Goal: Task Accomplishment & Management: Manage account settings

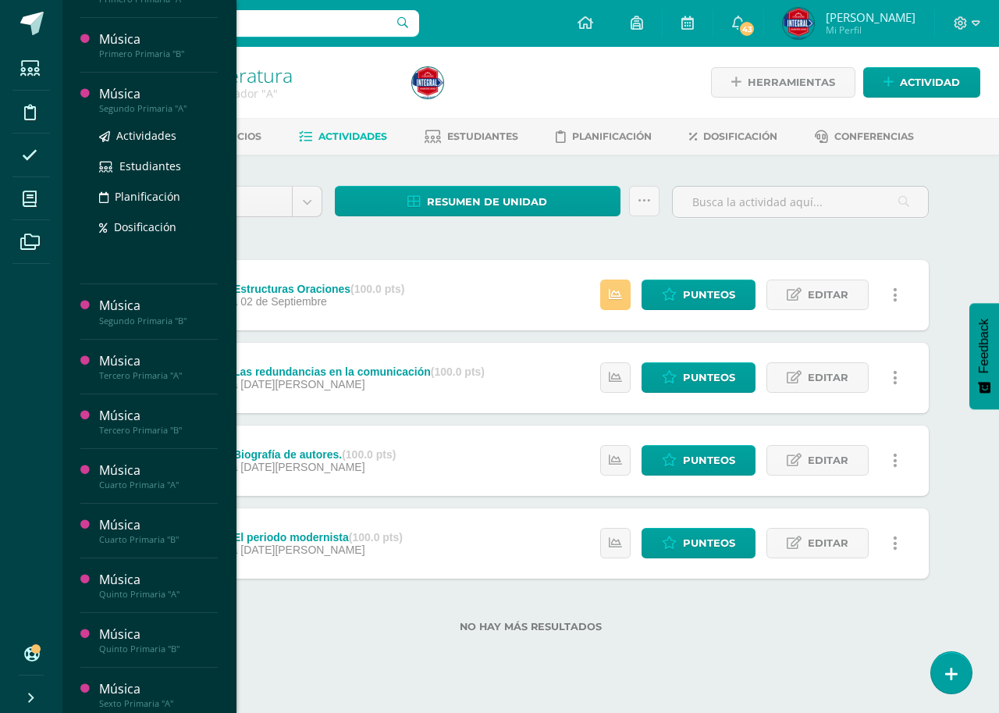
scroll to position [312, 0]
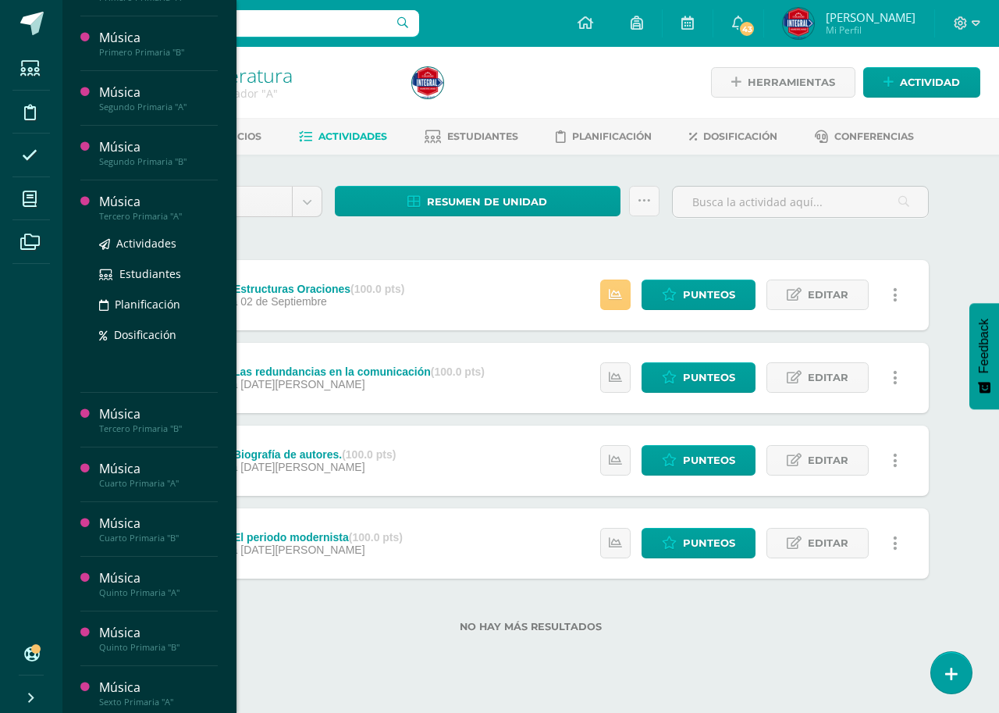
click at [145, 205] on div "Música" at bounding box center [158, 202] width 119 height 18
click at [157, 244] on span "Actividades" at bounding box center [146, 243] width 60 height 15
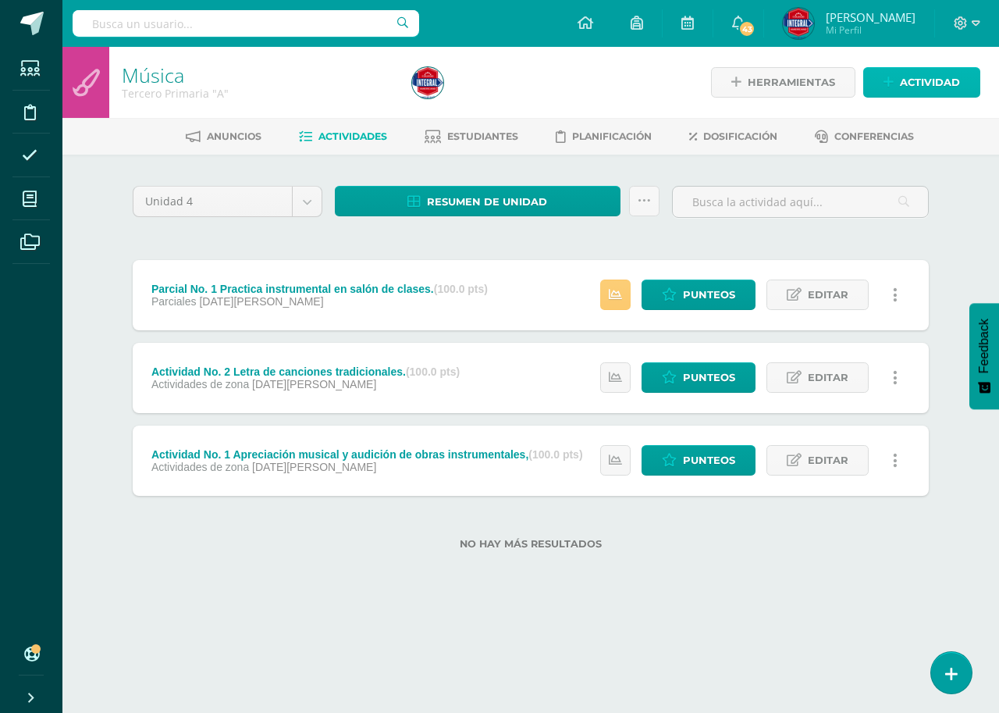
click at [943, 84] on span "Actividad" at bounding box center [930, 82] width 60 height 29
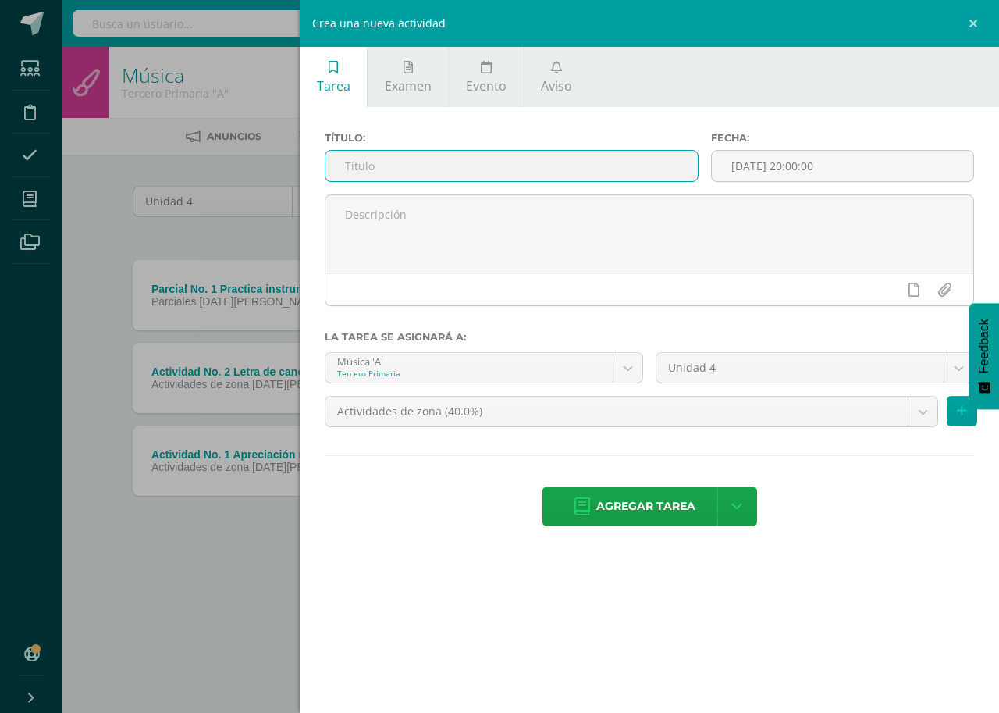
click at [381, 153] on input "text" at bounding box center [512, 166] width 372 height 30
type input "a"
paste input "Practica instrumental: los compases musicales"
type input "Actividad No. 3 Practica instrumental: los compases musicales."
click at [793, 173] on input "[DATE] 20:00:00" at bounding box center [843, 166] width 262 height 30
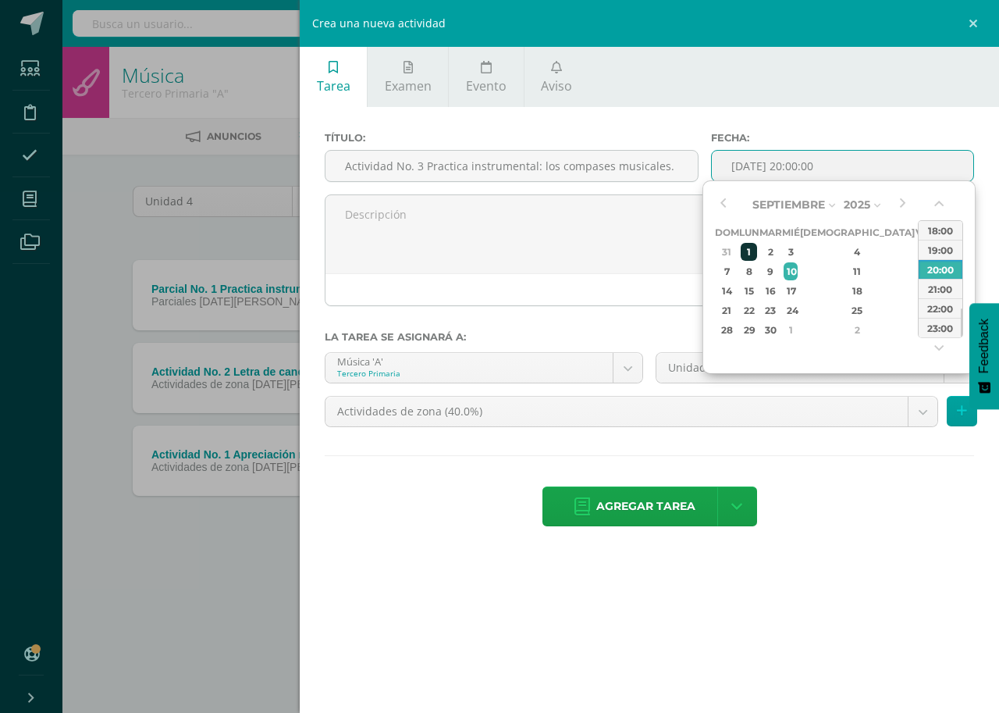
click at [751, 254] on div "1" at bounding box center [749, 252] width 16 height 18
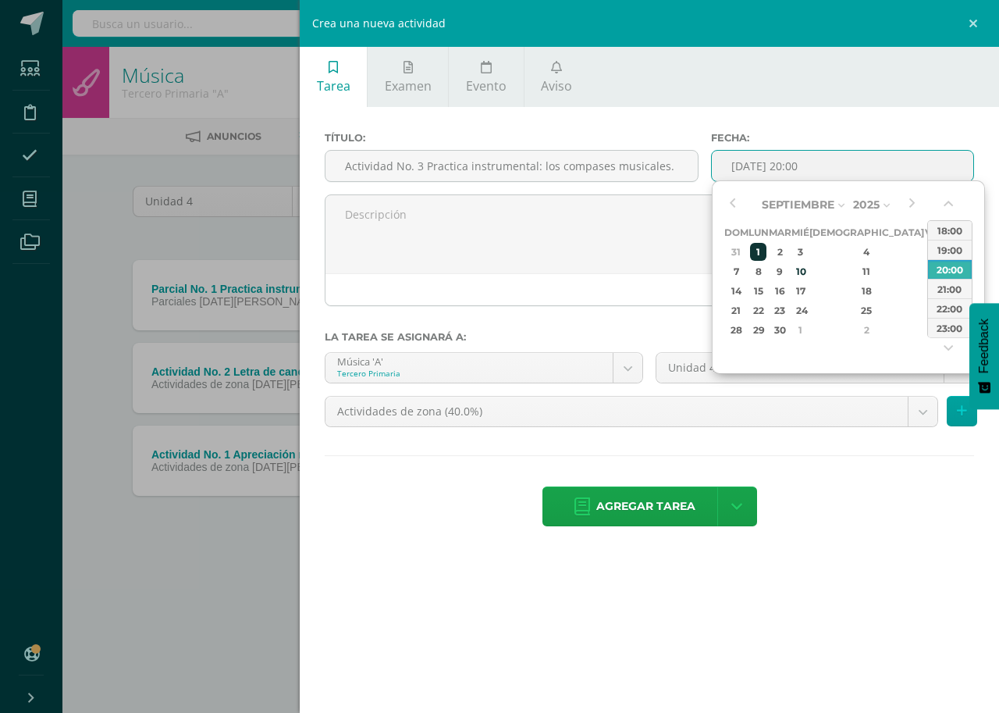
click at [767, 260] on div "1" at bounding box center [758, 252] width 16 height 18
click at [946, 245] on div "16:00" at bounding box center [950, 254] width 44 height 20
type input "2025-09-01 16:00"
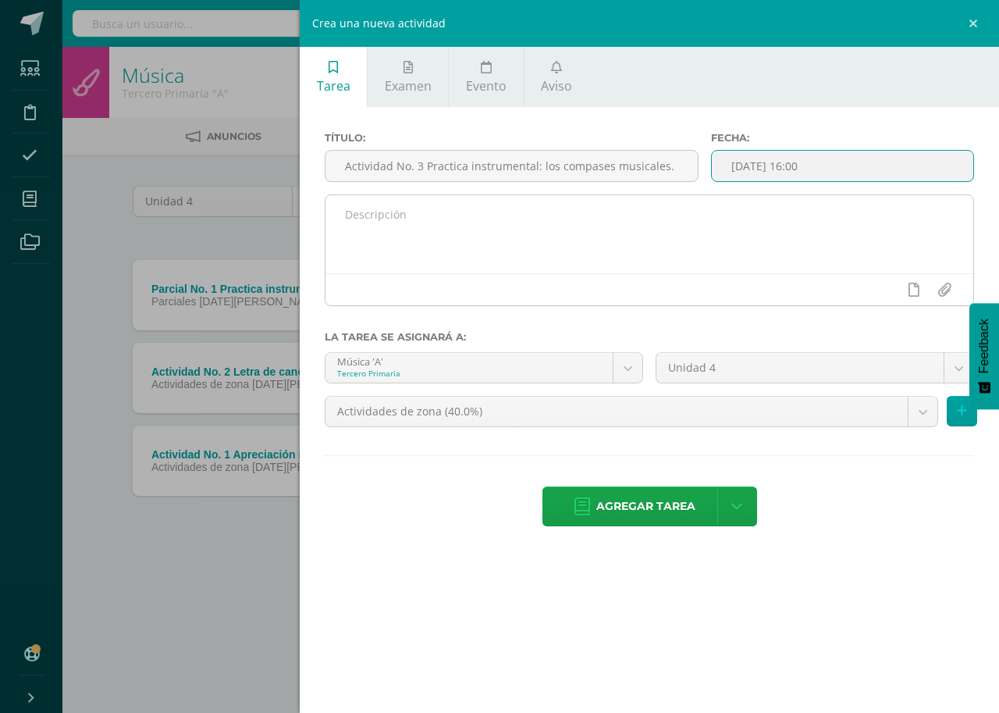
click at [443, 265] on textarea at bounding box center [650, 234] width 648 height 78
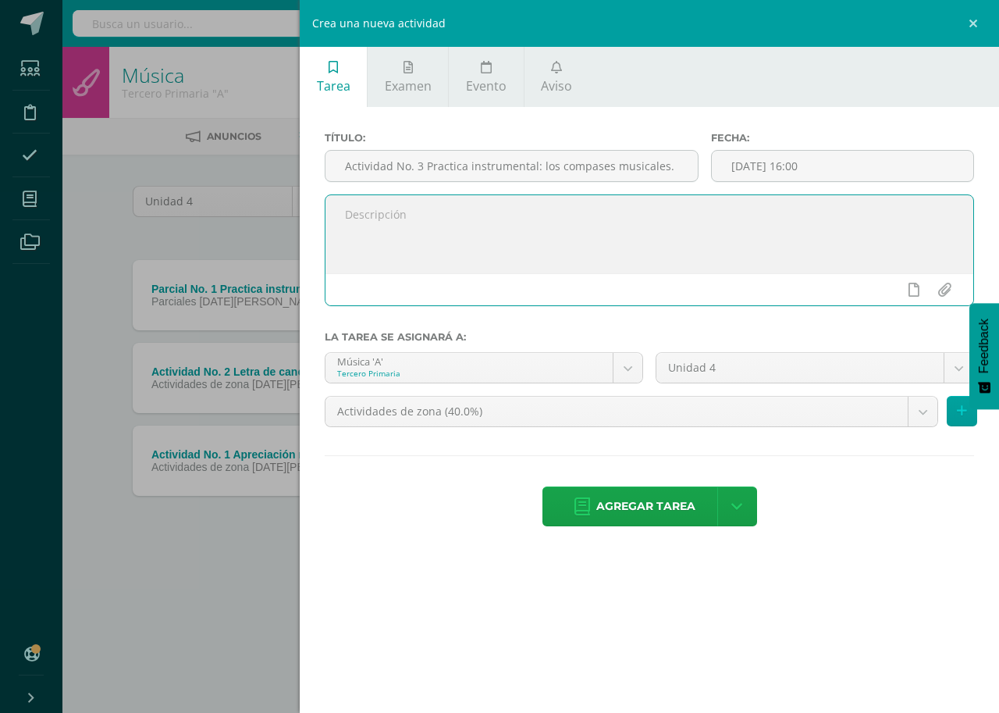
paste textarea "Grafica de compases musicales Ejemplos de signos Practica instrumental en salón…"
type textarea "Gráfica de compases musicales Ejemplos de signos Practica instrumental en salón…"
click at [625, 373] on body "Estudiantes Disciplina Asistencia Mis cursos Archivos Soporte Centro de ayuda Ú…" at bounding box center [499, 300] width 999 height 600
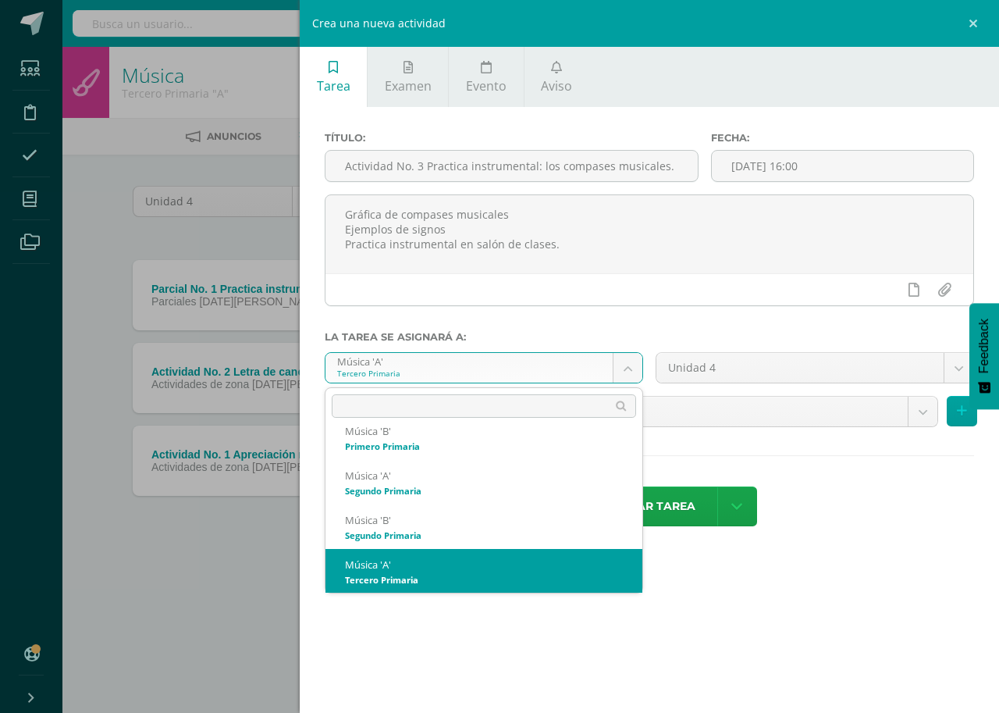
scroll to position [283, 0]
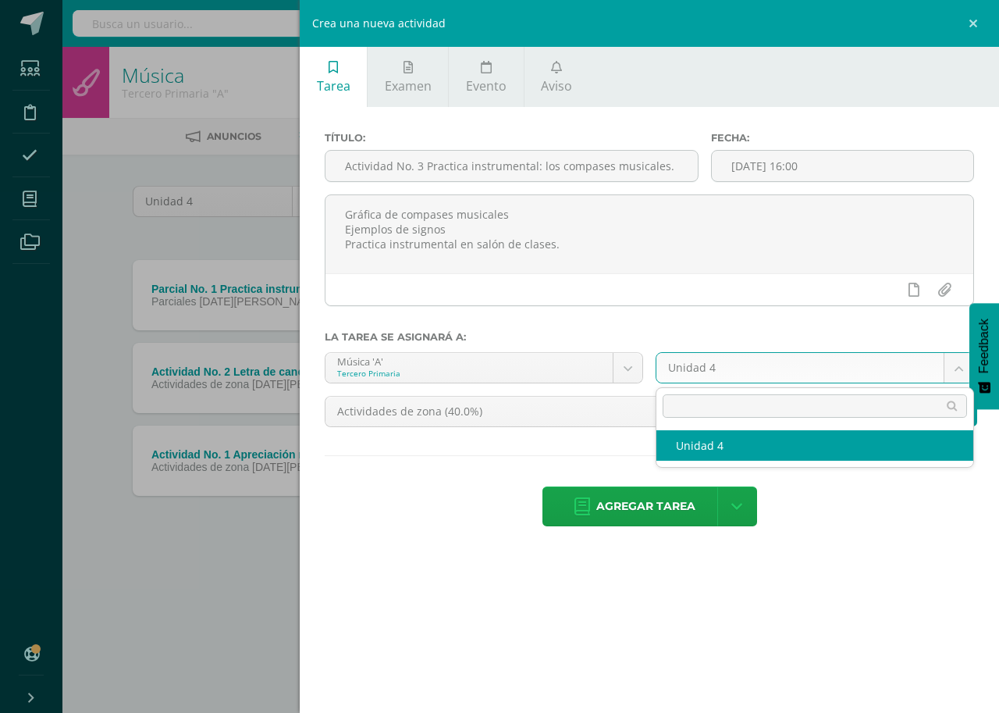
click at [952, 363] on body "Estudiantes Disciplina Asistencia Mis cursos Archivos Soporte Centro de ayuda Ú…" at bounding box center [499, 300] width 999 height 600
select select "167387"
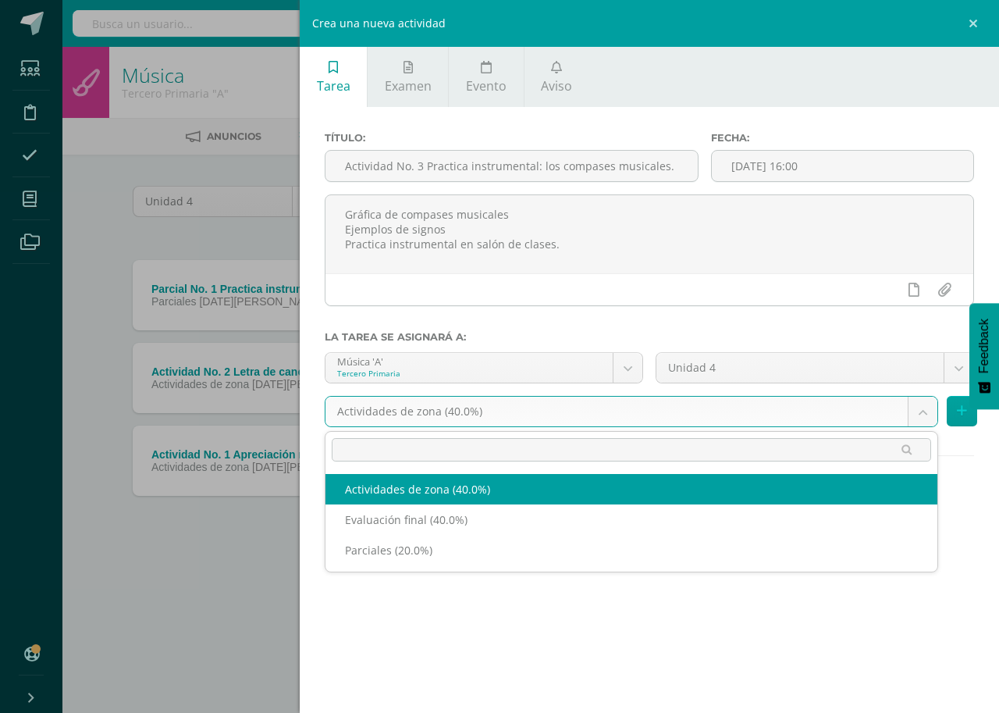
click at [916, 408] on body "Estudiantes Disciplina Asistencia Mis cursos Archivos Soporte Centro de ayuda Ú…" at bounding box center [499, 300] width 999 height 600
select select "190878"
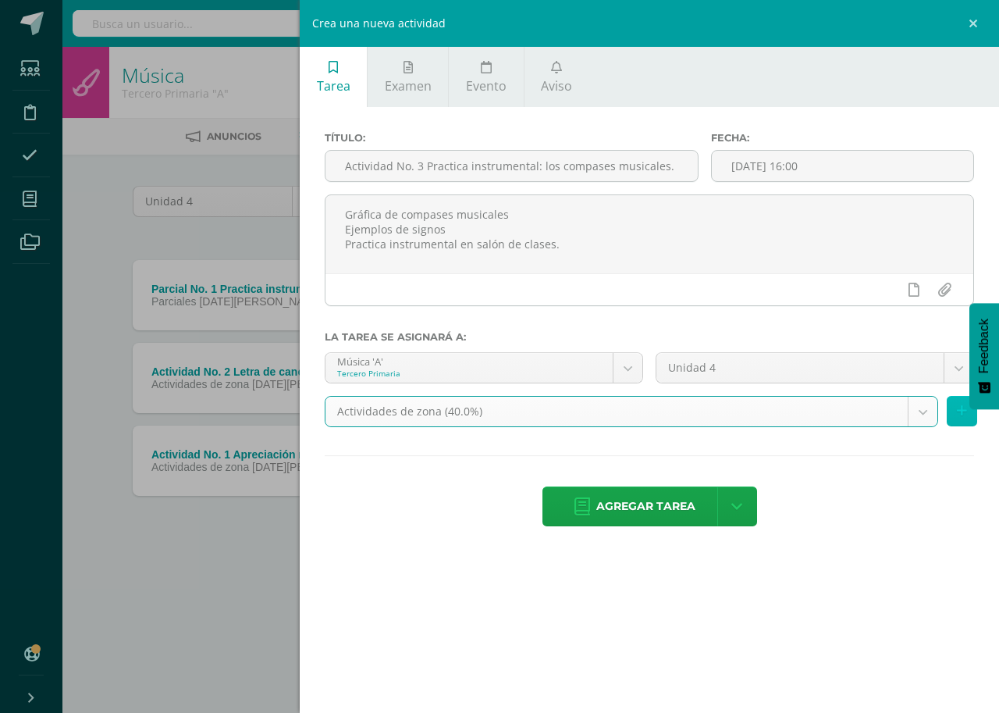
click at [968, 411] on button at bounding box center [962, 411] width 30 height 30
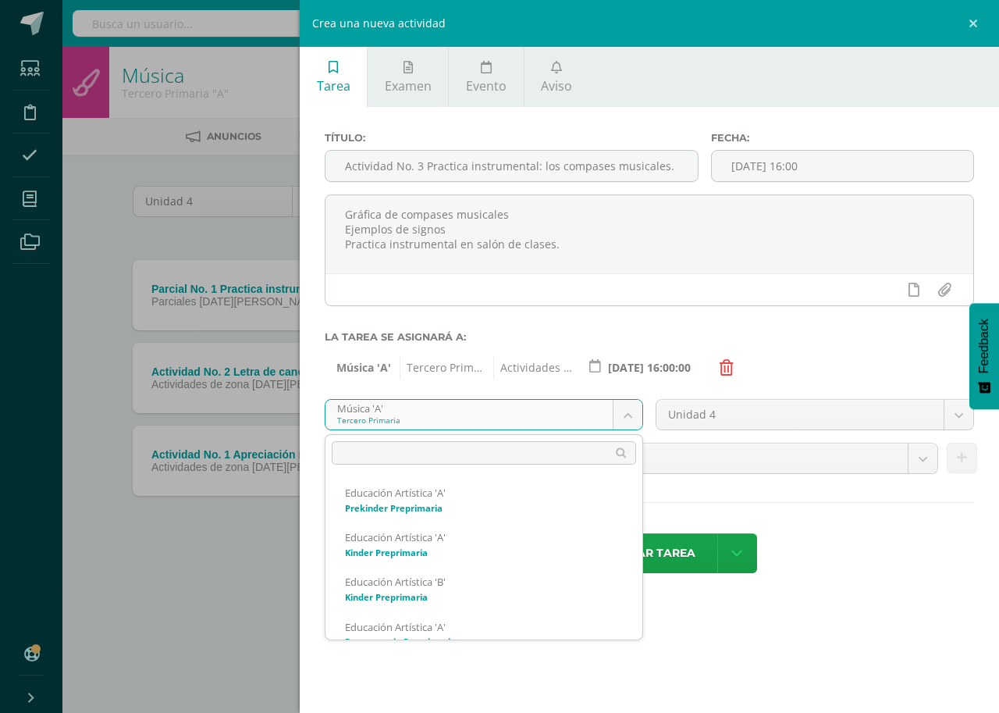
click at [623, 427] on body "Estudiantes Disciplina Asistencia Mis cursos Archivos Soporte Centro de ayuda Ú…" at bounding box center [499, 300] width 999 height 600
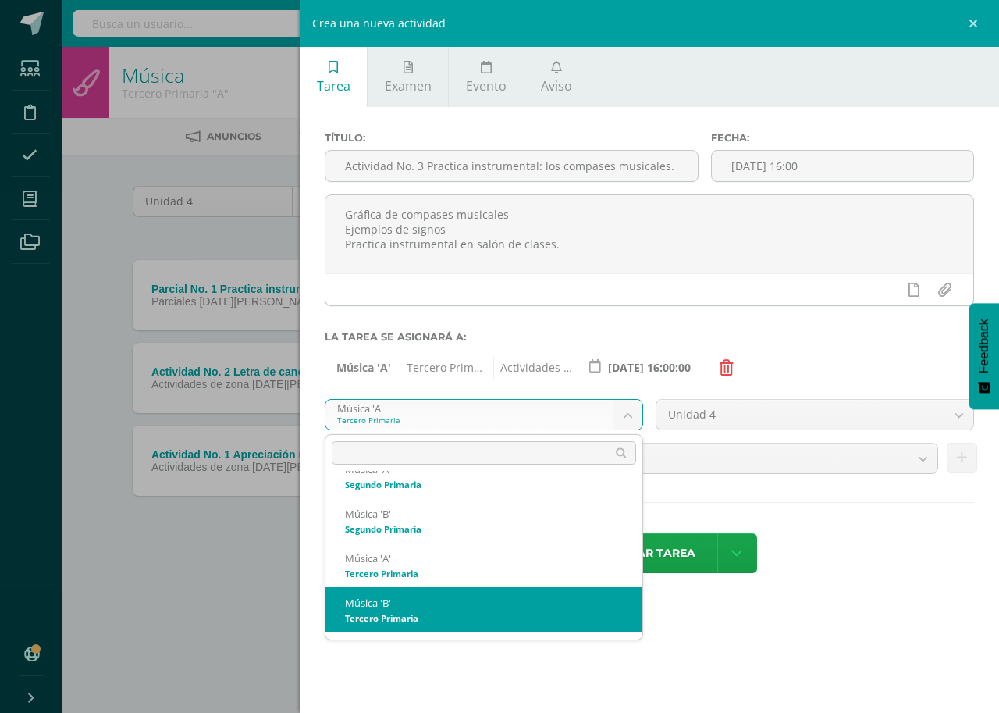
select select "167465"
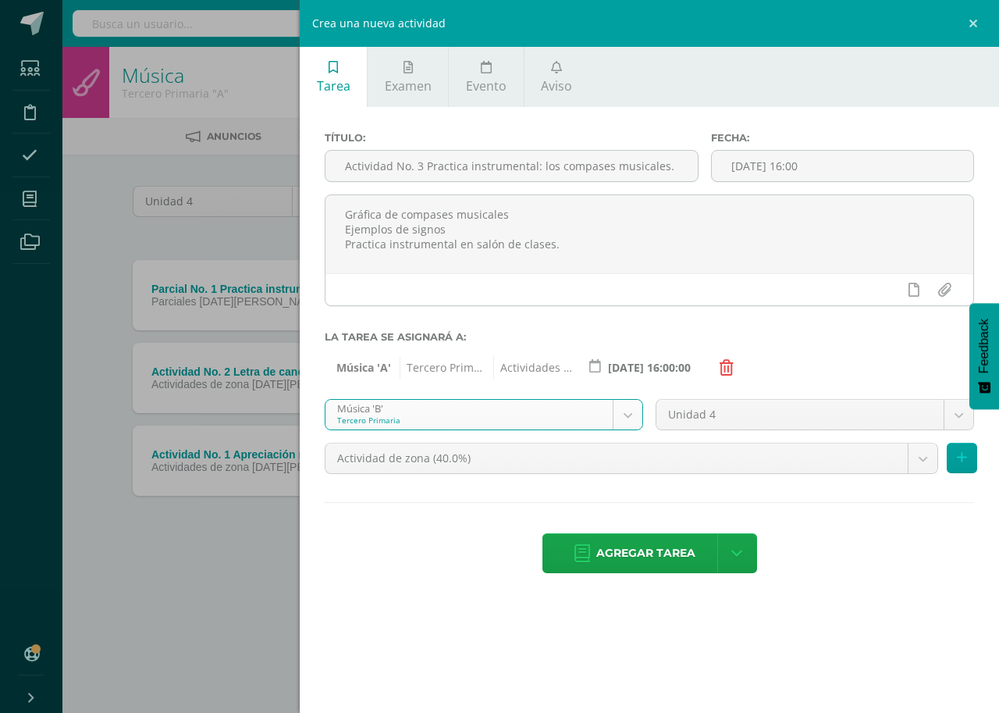
click at [634, 420] on body "Estudiantes Disciplina Asistencia Mis cursos Archivos Soporte Centro de ayuda Ú…" at bounding box center [499, 300] width 999 height 600
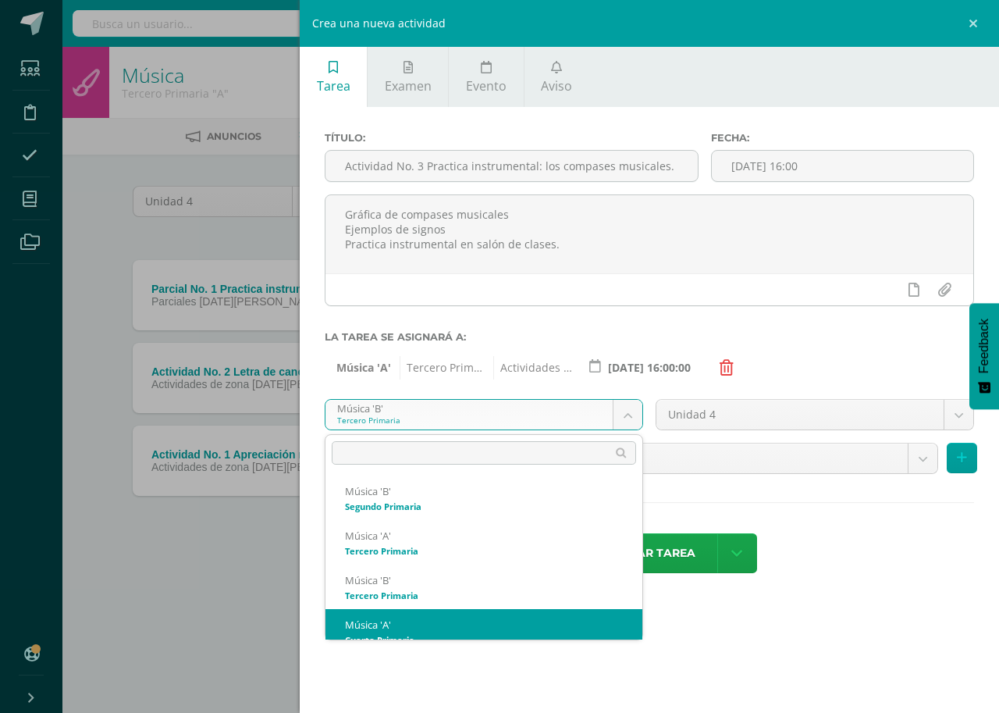
scroll to position [372, 0]
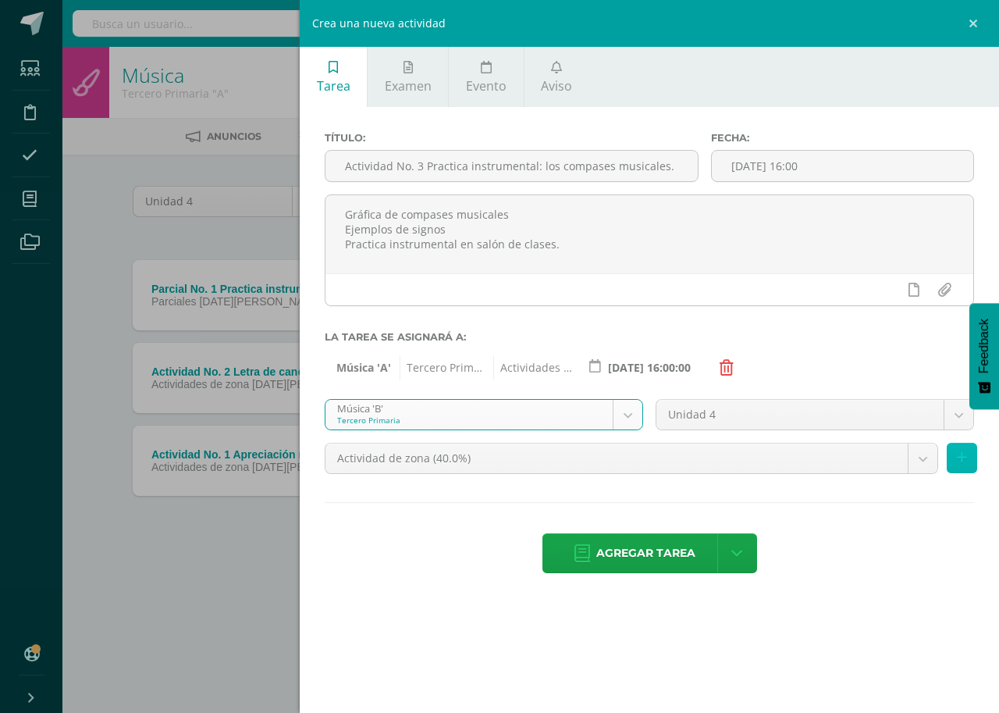
click at [970, 457] on button at bounding box center [962, 458] width 30 height 30
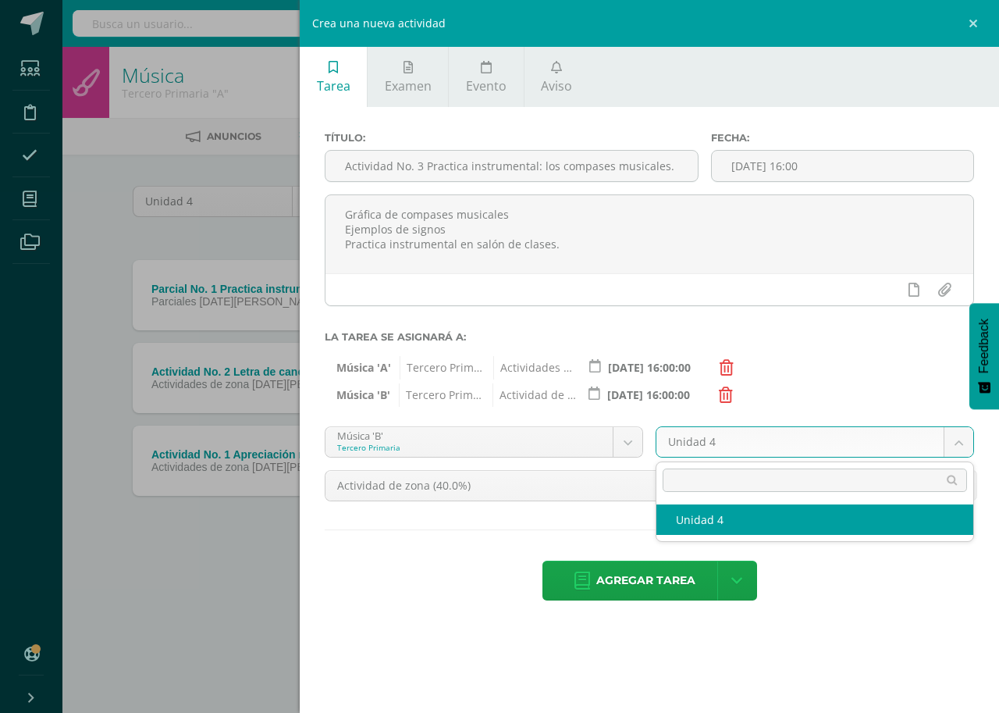
click at [970, 433] on body "Estudiantes Disciplina Asistencia Mis cursos Archivos Soporte Centro de ayuda Ú…" at bounding box center [499, 300] width 999 height 600
select select "167471"
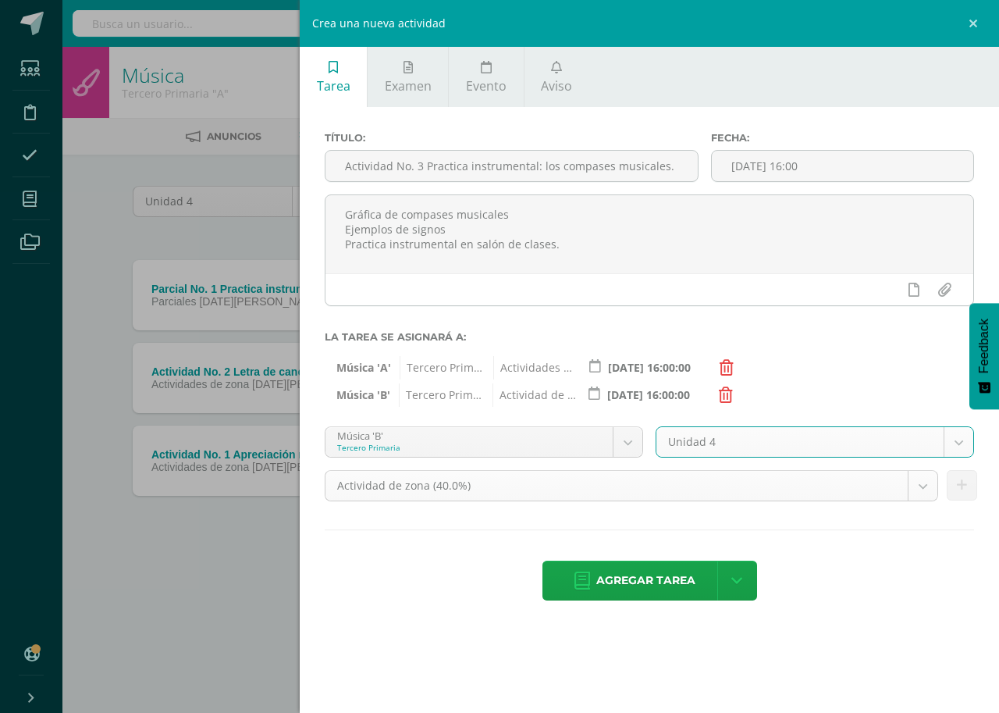
click at [913, 478] on body "Estudiantes Disciplina Asistencia Mis cursos Archivos Soporte Centro de ayuda Ú…" at bounding box center [499, 300] width 999 height 600
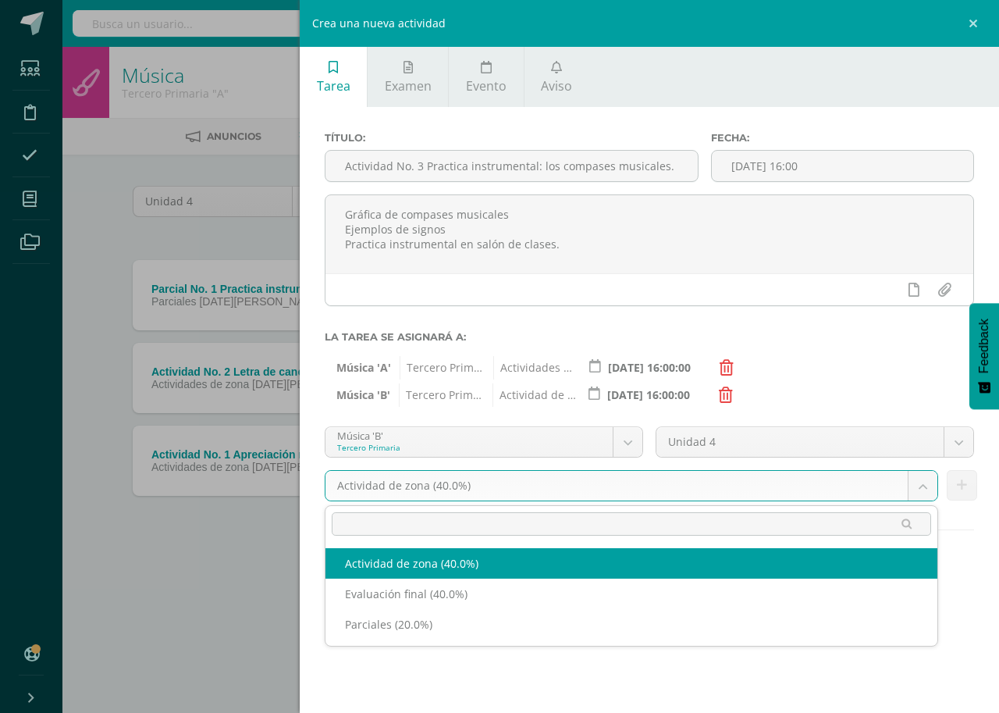
select select "192165"
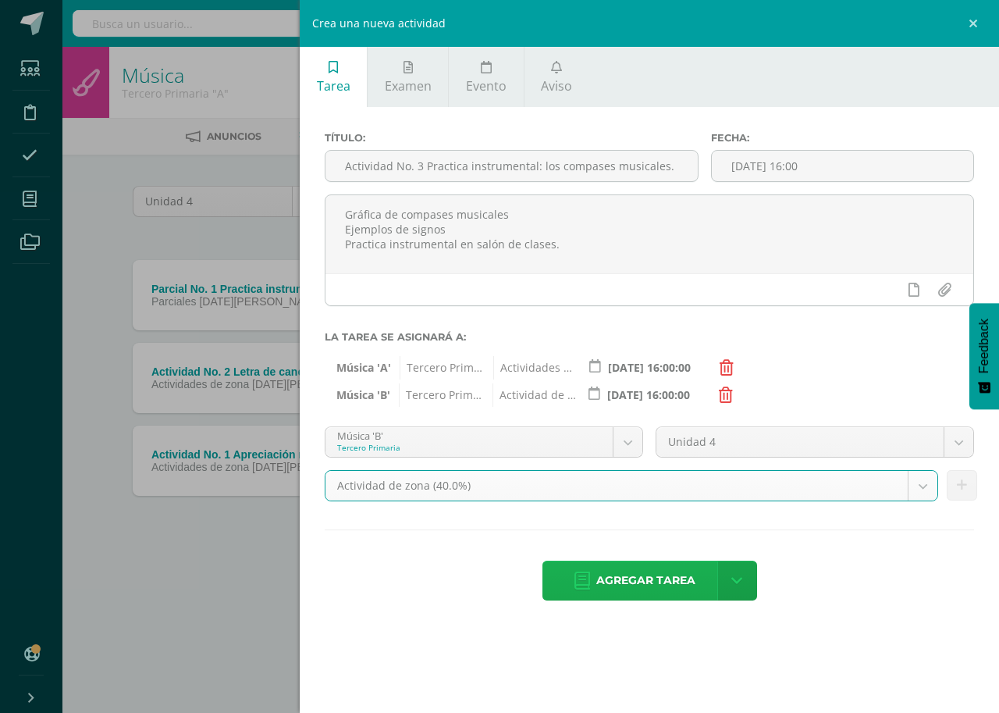
click at [662, 585] on span "Agregar tarea" at bounding box center [645, 580] width 99 height 38
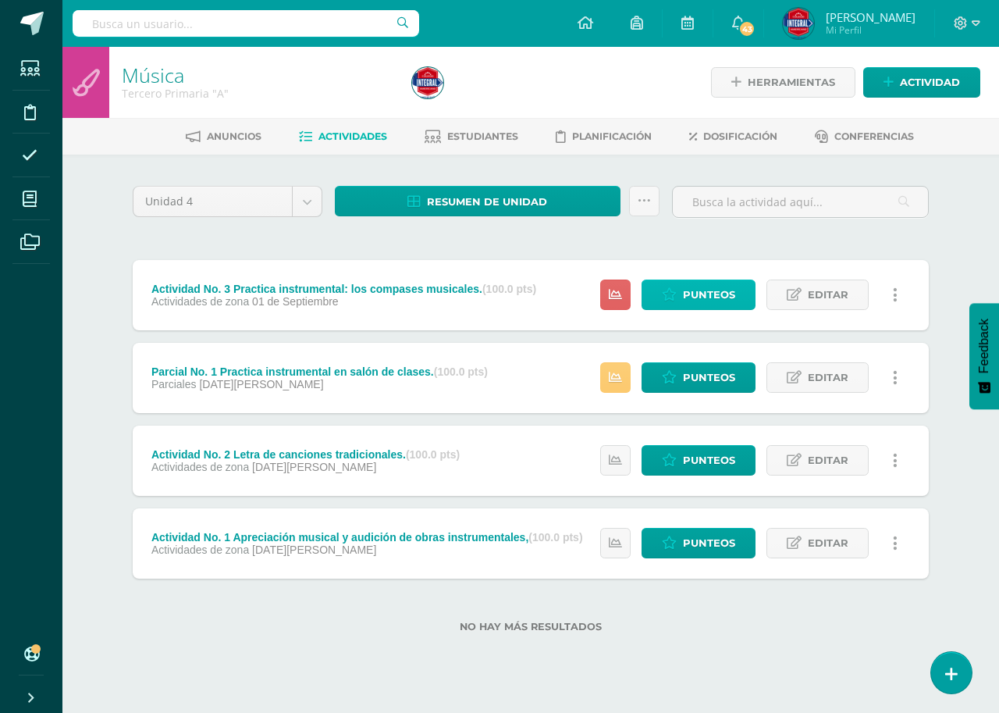
click at [718, 294] on span "Punteos" at bounding box center [709, 294] width 52 height 29
click at [717, 294] on span "Punteos" at bounding box center [709, 294] width 52 height 29
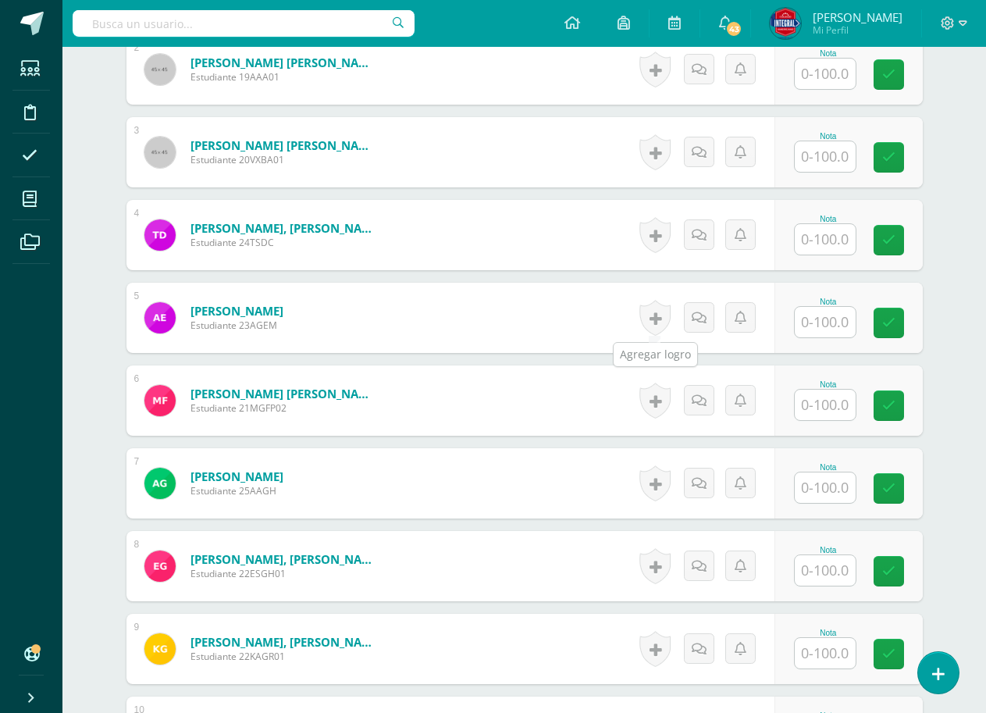
scroll to position [706, 0]
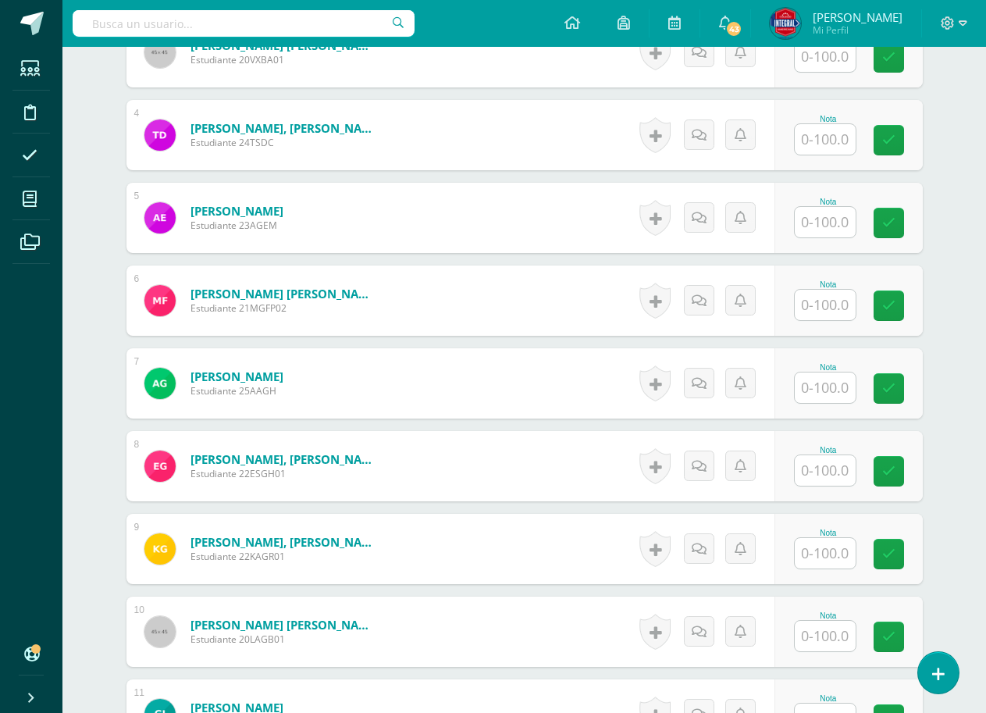
click at [824, 325] on div "Nota" at bounding box center [848, 300] width 148 height 70
click at [831, 319] on input "text" at bounding box center [834, 305] width 62 height 31
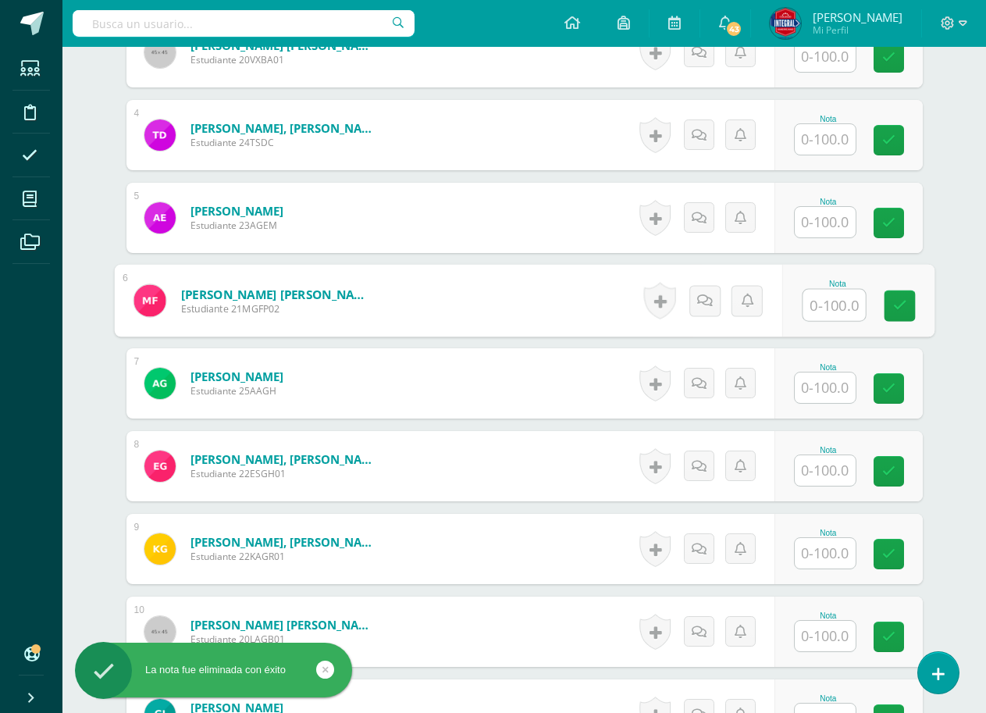
click at [860, 318] on input "text" at bounding box center [834, 305] width 62 height 31
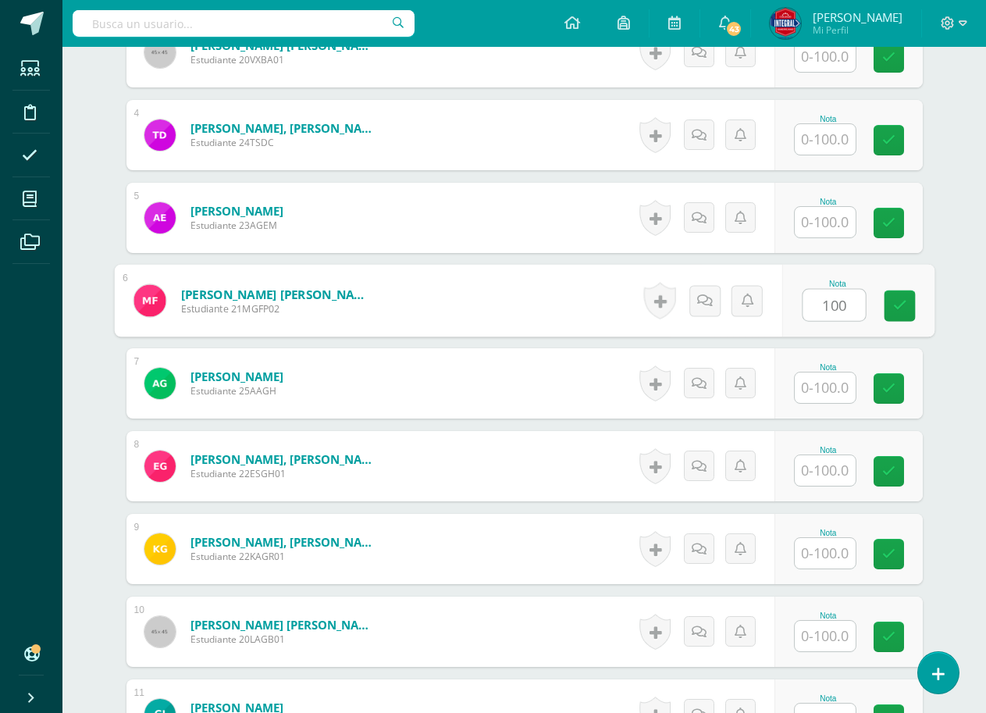
type input "100"
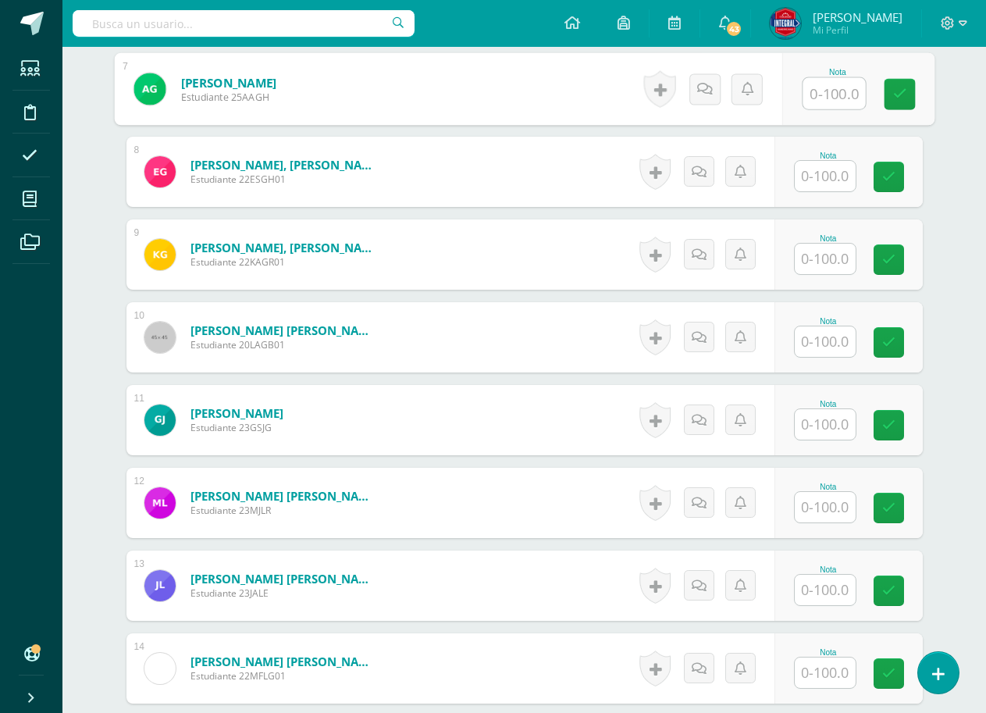
scroll to position [1018, 0]
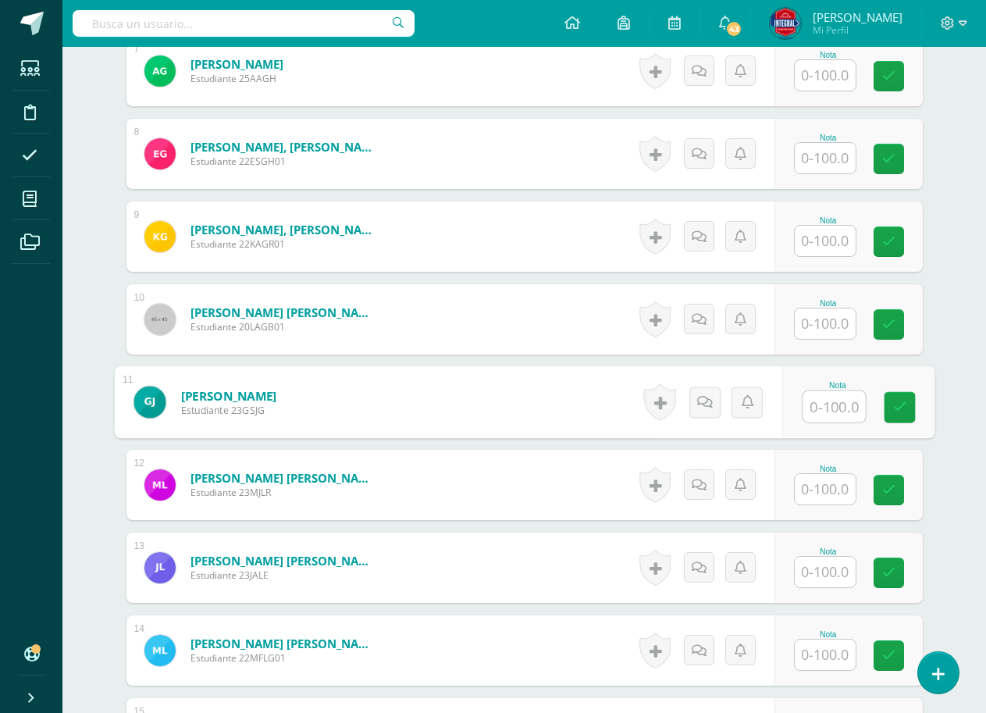
click at [835, 397] on input "text" at bounding box center [834, 406] width 62 height 31
type input "80"
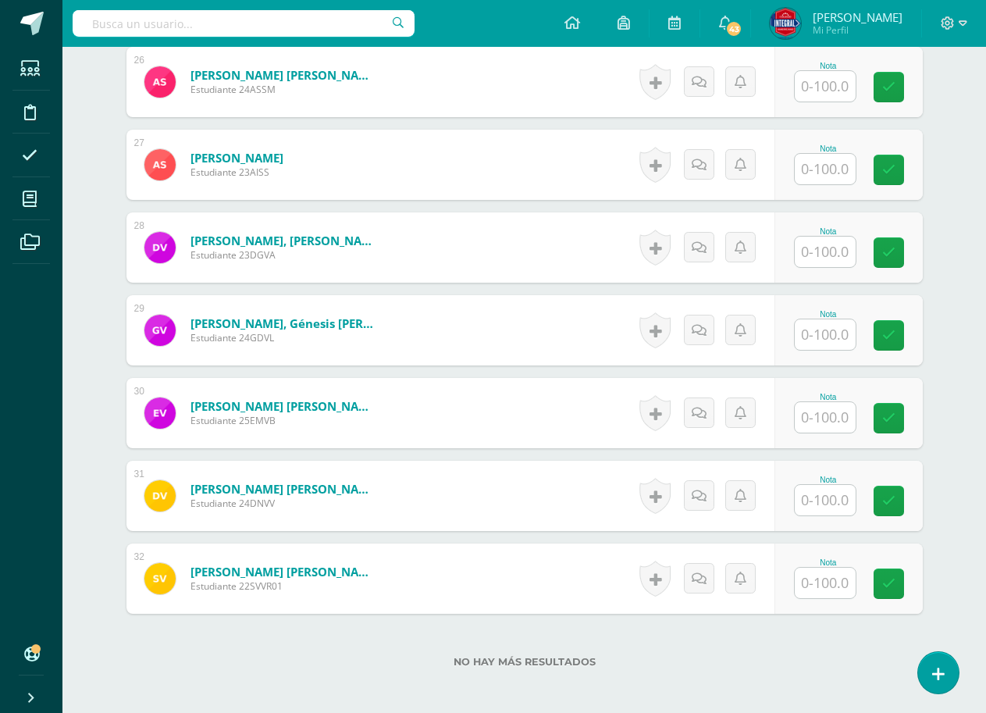
scroll to position [2659, 0]
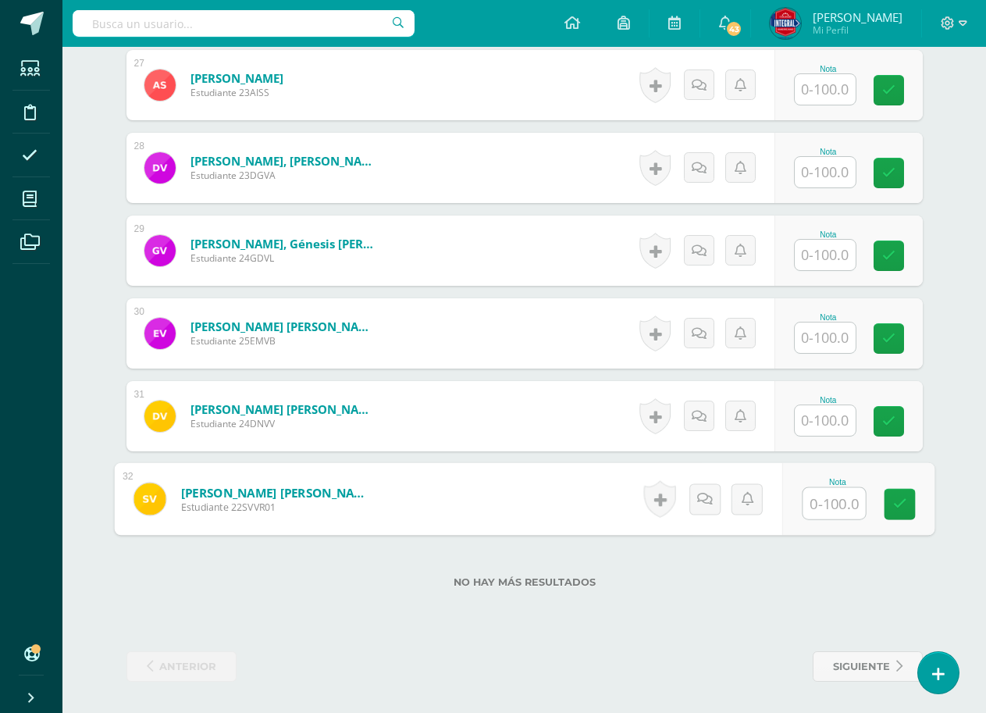
click at [803, 511] on input "text" at bounding box center [834, 503] width 62 height 31
type input "60"
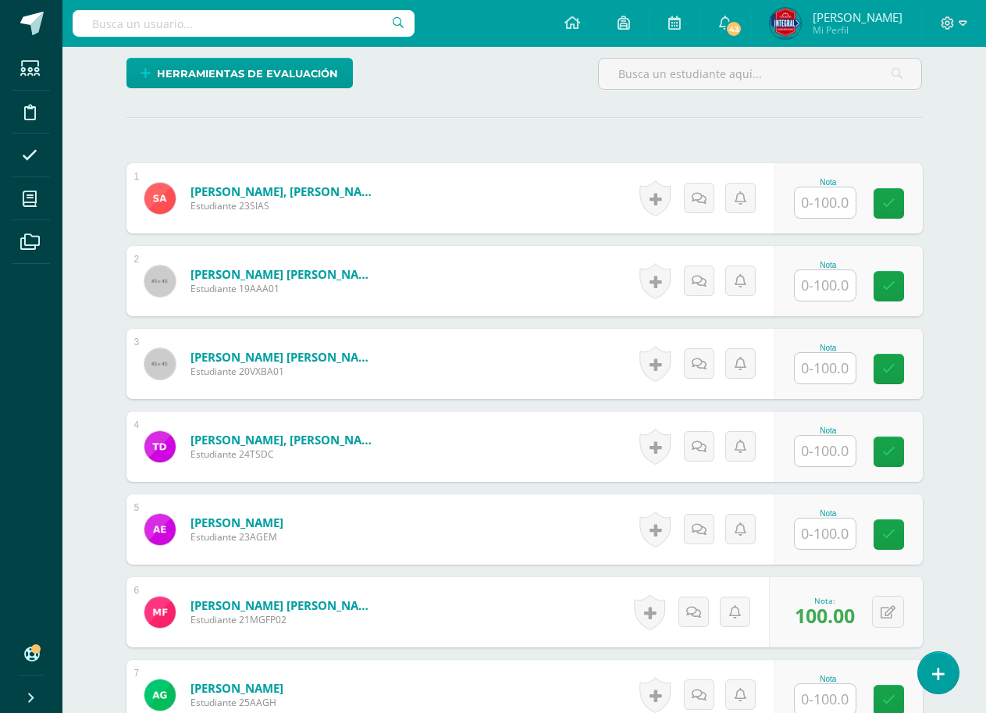
scroll to position [395, 0]
click at [844, 214] on input "text" at bounding box center [825, 202] width 61 height 30
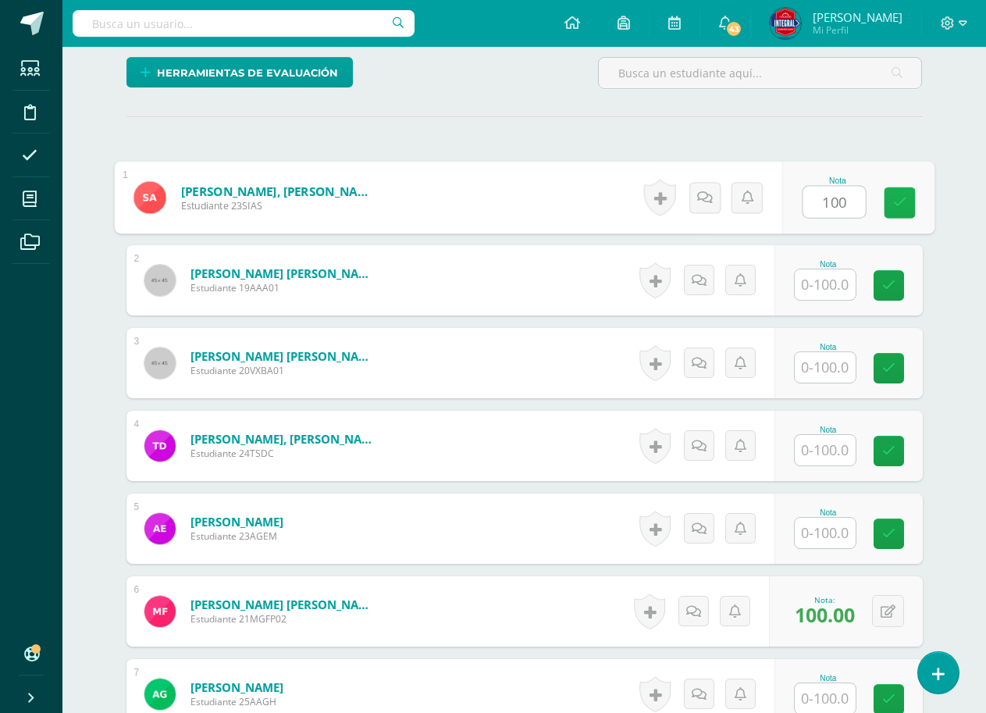
click at [907, 215] on link at bounding box center [899, 202] width 31 height 31
type input "100"
click at [838, 297] on input "text" at bounding box center [825, 284] width 61 height 30
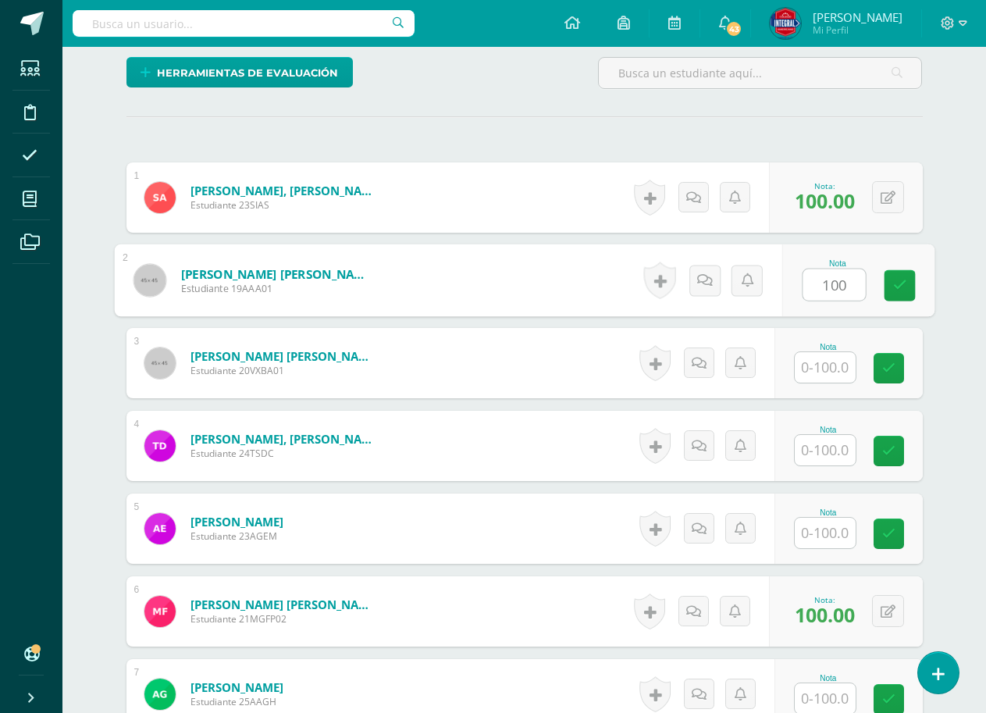
type input "100"
click at [874, 286] on div "Nota 100" at bounding box center [857, 280] width 152 height 73
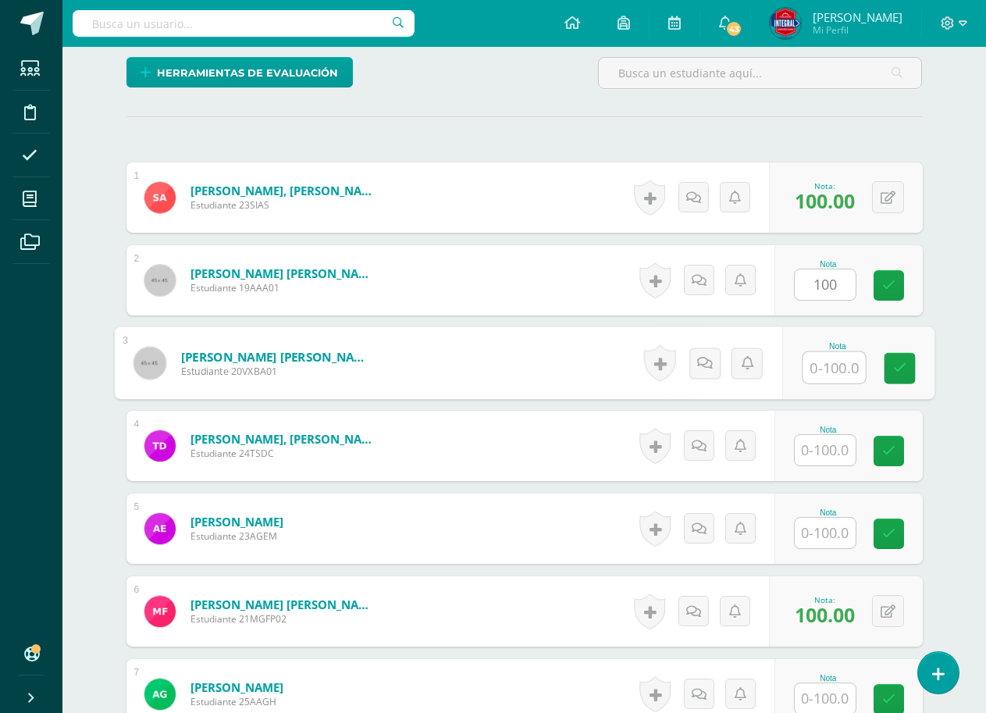
click at [824, 354] on input "text" at bounding box center [834, 367] width 62 height 31
type input "100"
click at [886, 363] on link at bounding box center [899, 368] width 31 height 31
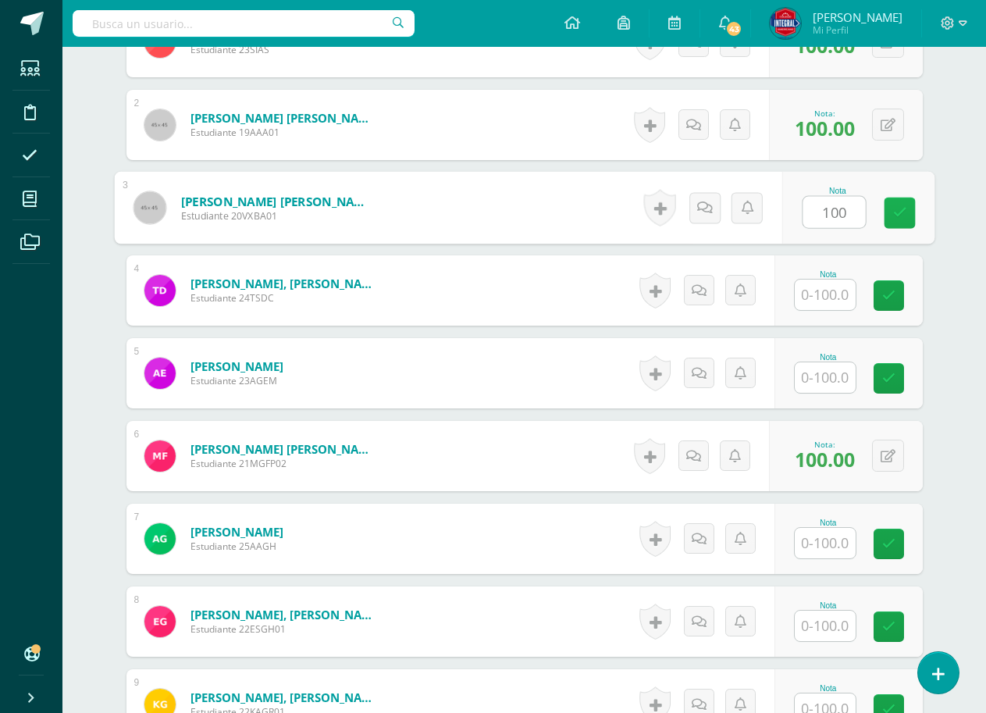
scroll to position [551, 0]
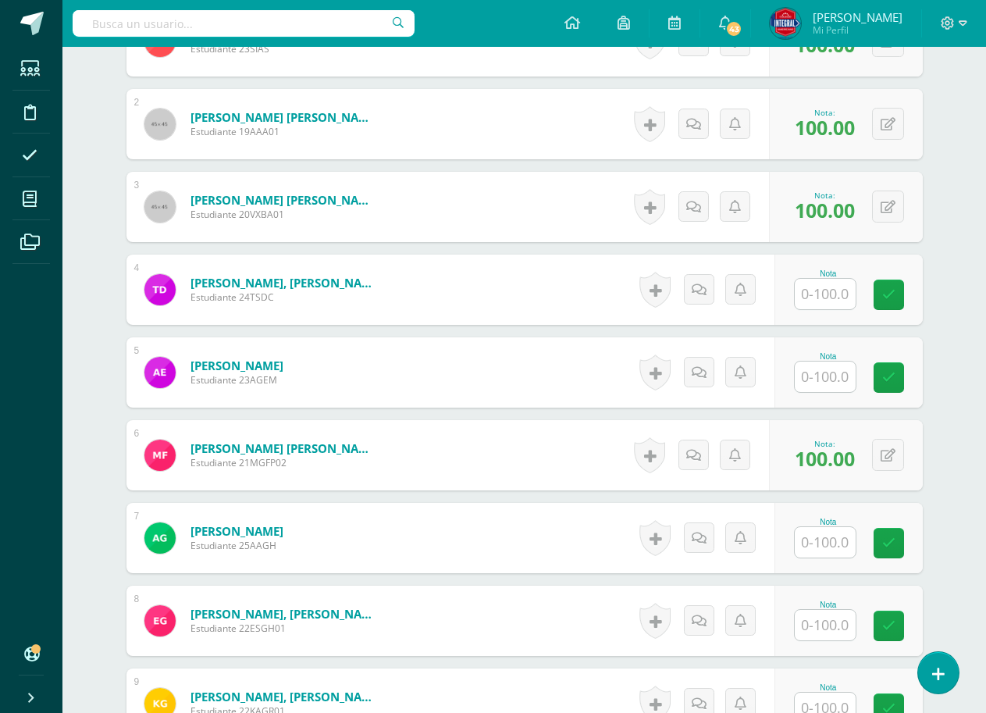
click at [846, 296] on input "text" at bounding box center [825, 294] width 61 height 30
type input "100"
click at [877, 283] on div "Nota 100" at bounding box center [848, 289] width 148 height 70
click at [838, 366] on input "text" at bounding box center [825, 376] width 61 height 30
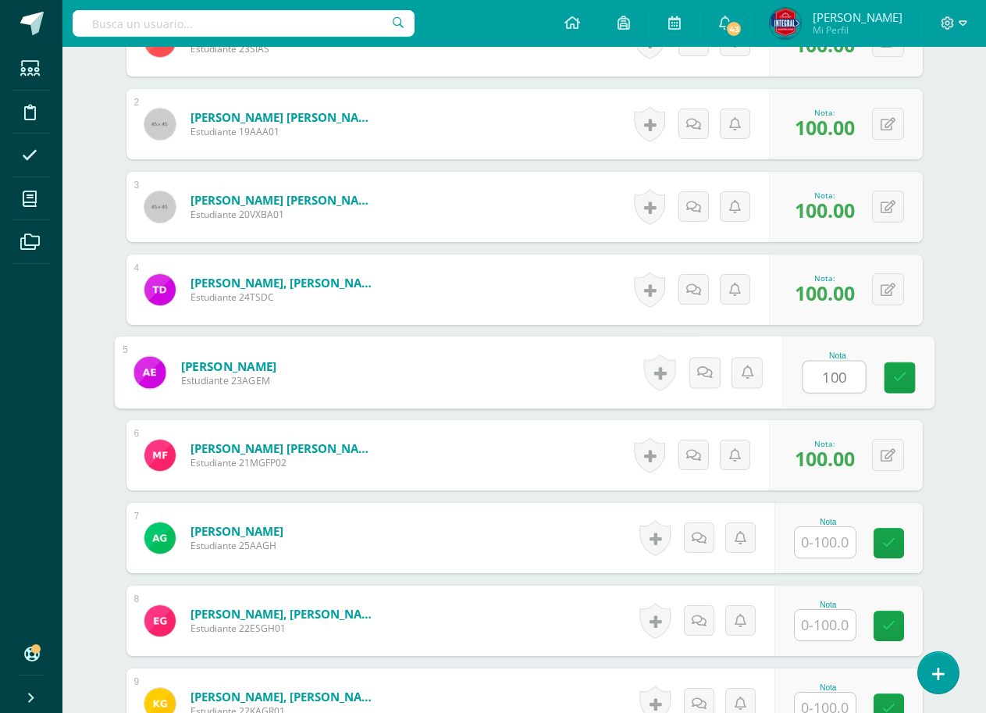
type input "100"
click at [869, 357] on div "Nota 100" at bounding box center [848, 372] width 148 height 70
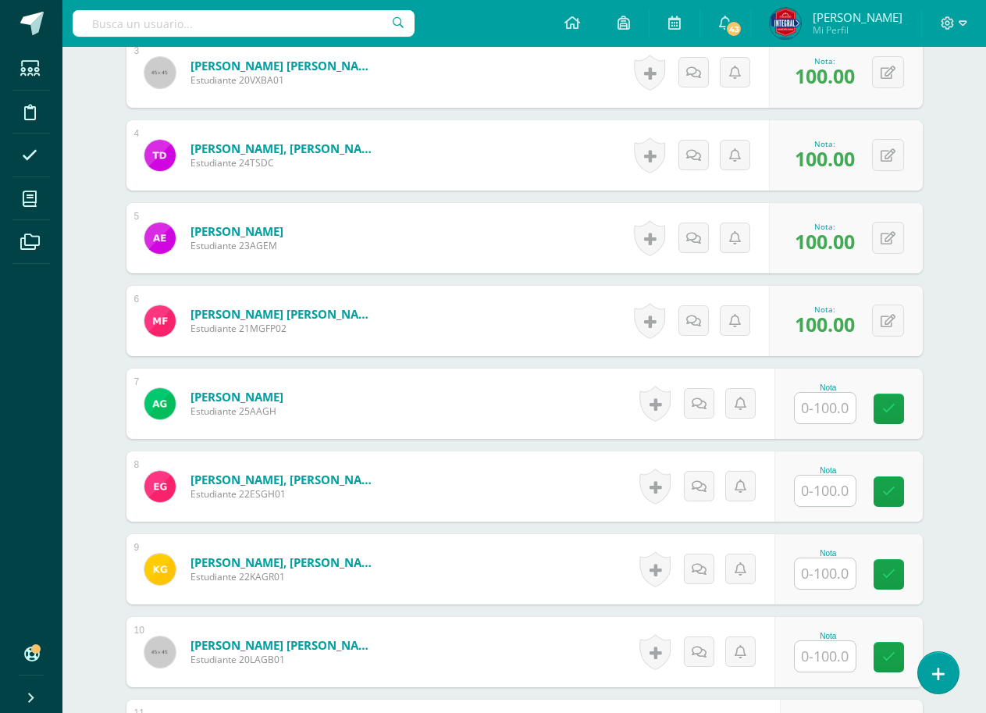
scroll to position [707, 0]
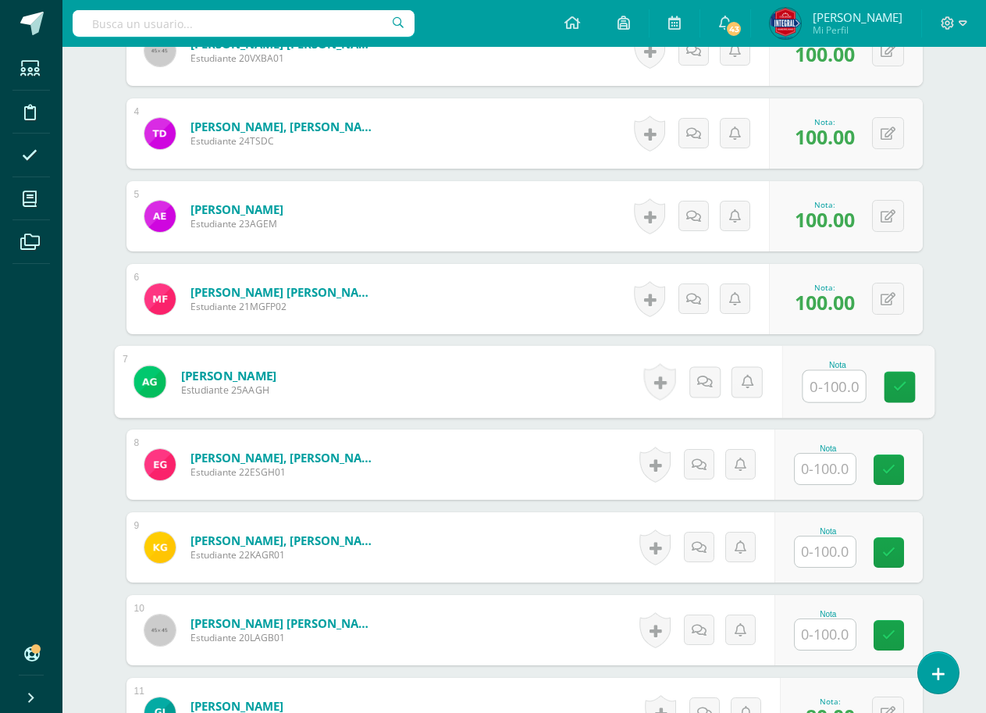
click at [824, 389] on input "text" at bounding box center [834, 386] width 62 height 31
type input "100"
click at [882, 363] on div "Nota 100" at bounding box center [857, 382] width 152 height 73
click at [849, 443] on div "Nota" at bounding box center [848, 464] width 148 height 70
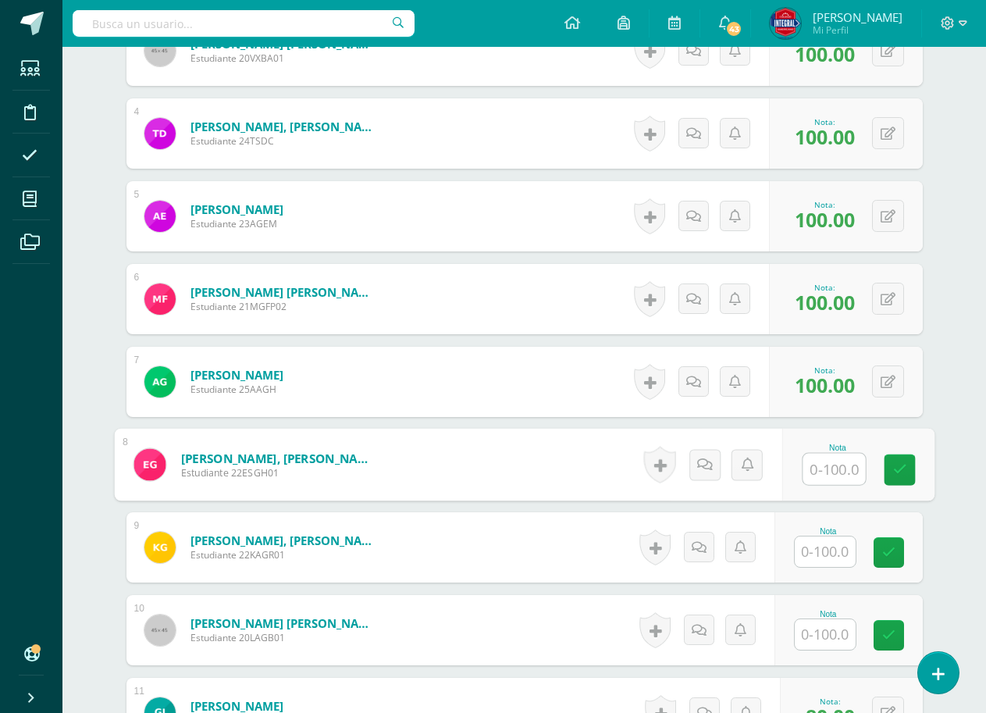
click at [845, 459] on input "text" at bounding box center [834, 469] width 62 height 31
type input "100"
click at [914, 456] on link at bounding box center [899, 469] width 31 height 31
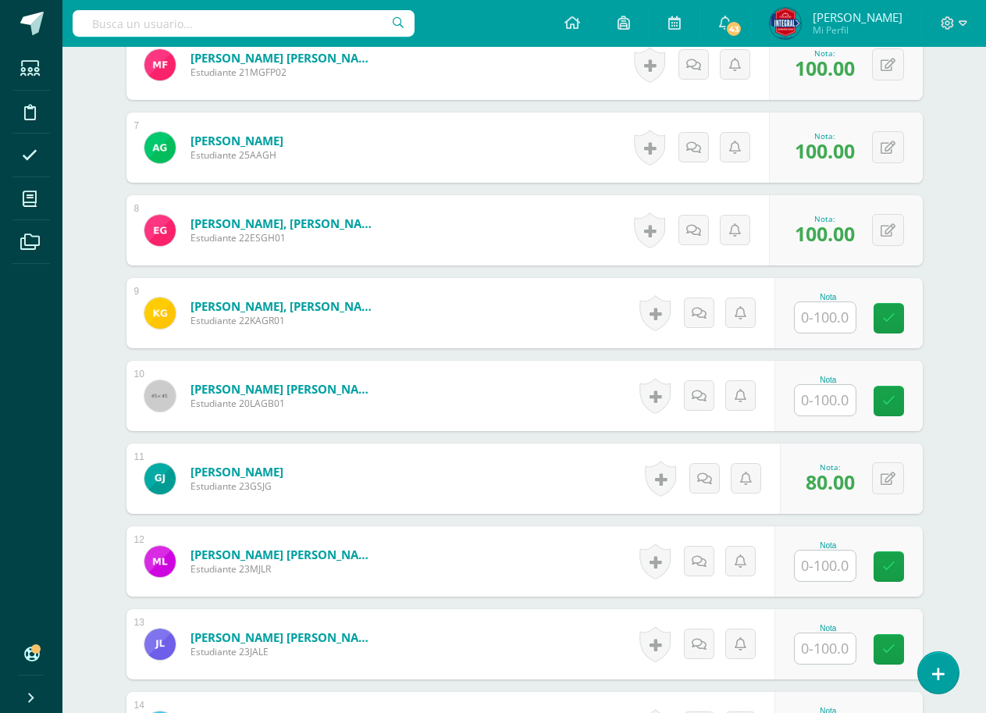
scroll to position [1098, 0]
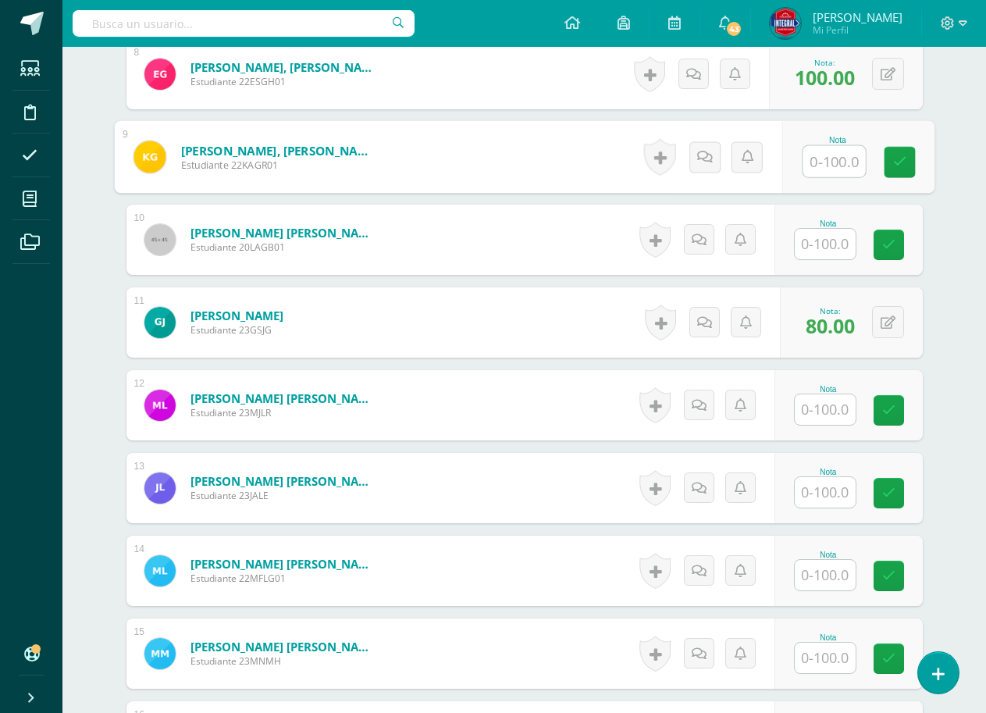
click at [836, 169] on input "text" at bounding box center [834, 161] width 62 height 31
click at [884, 158] on link at bounding box center [899, 162] width 31 height 31
type input "100"
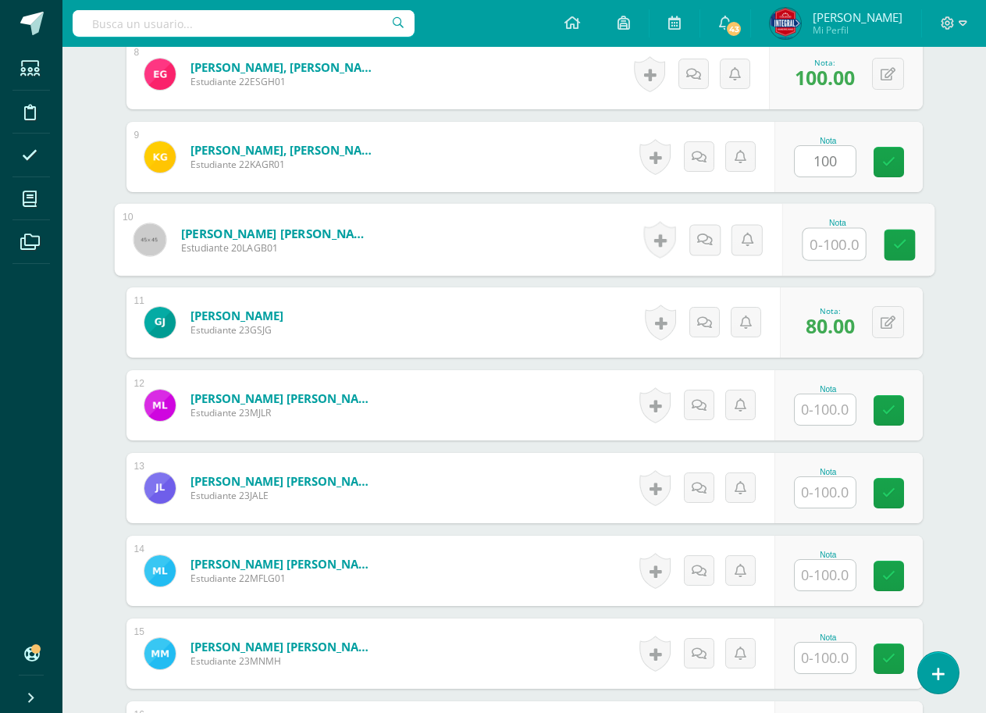
click at [821, 244] on input "text" at bounding box center [834, 244] width 62 height 31
type input "100"
click at [889, 237] on link at bounding box center [899, 245] width 31 height 31
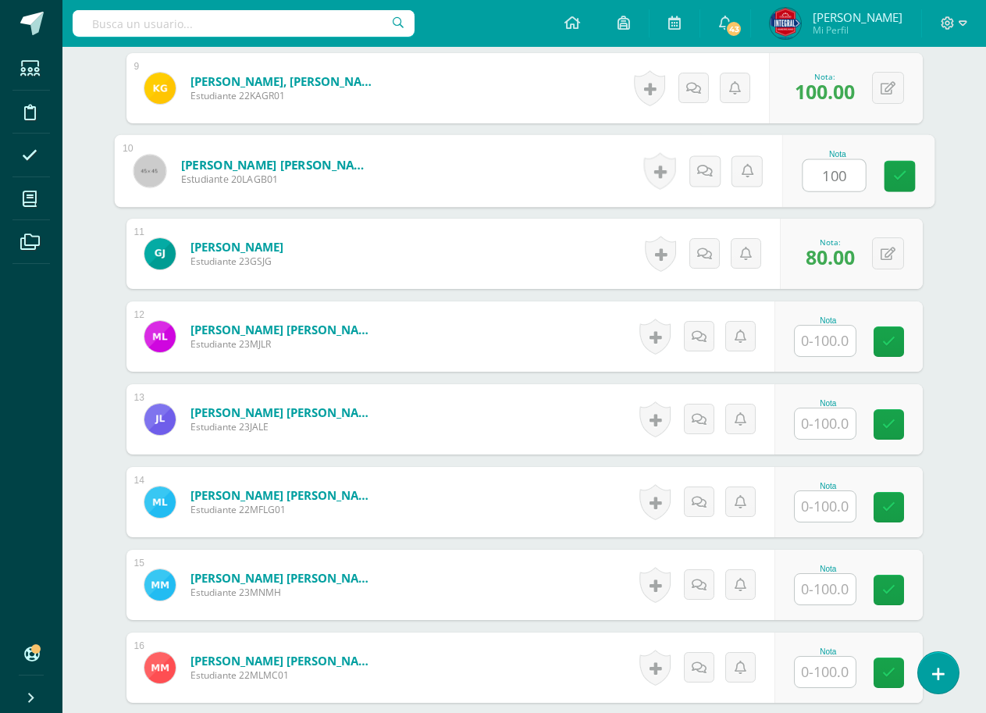
scroll to position [1254, 0]
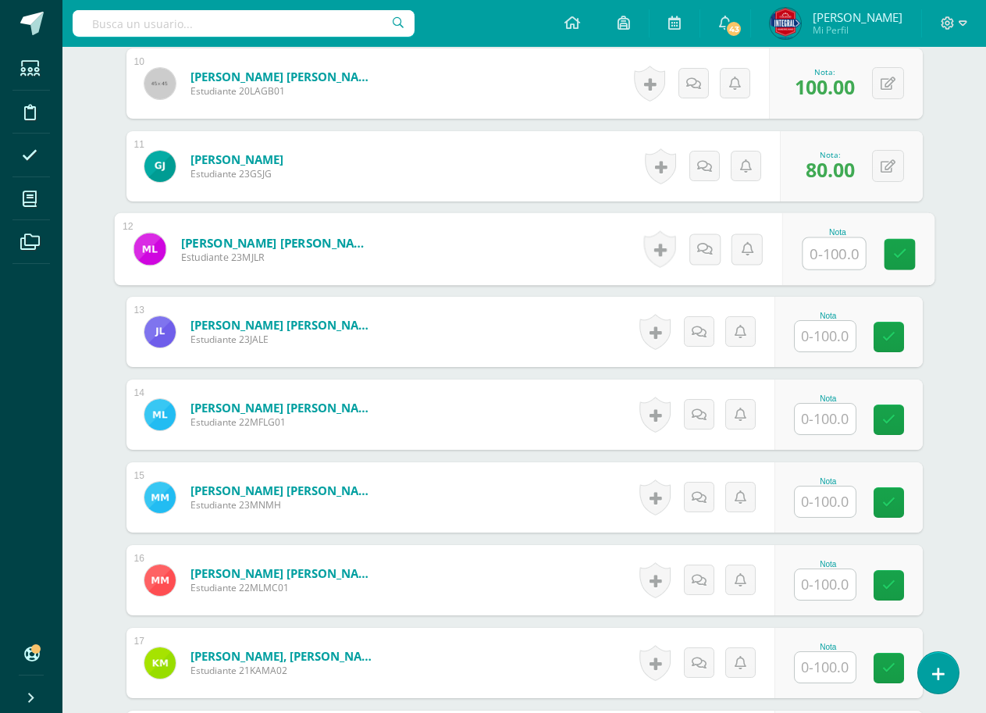
click at [842, 263] on input "text" at bounding box center [834, 253] width 62 height 31
click at [886, 246] on link at bounding box center [899, 254] width 31 height 31
type input "100"
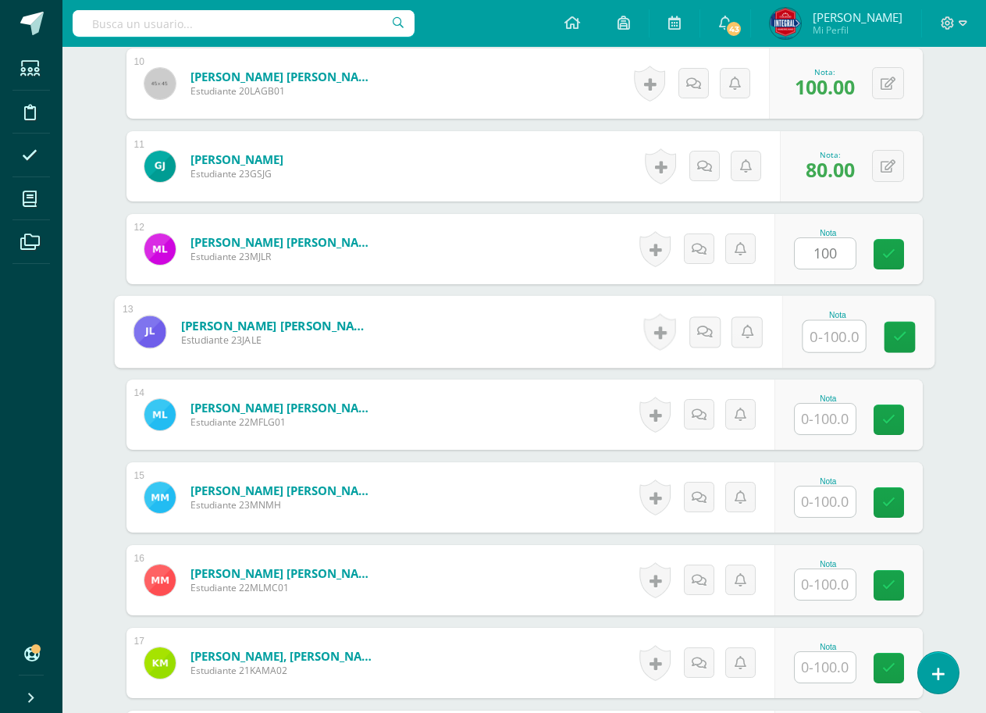
click at [805, 344] on input "text" at bounding box center [834, 336] width 62 height 31
drag, startPoint x: 895, startPoint y: 329, endPoint x: 854, endPoint y: 359, distance: 50.3
click at [894, 330] on icon at bounding box center [899, 336] width 14 height 13
type input "100"
click at [835, 412] on input "text" at bounding box center [825, 419] width 61 height 30
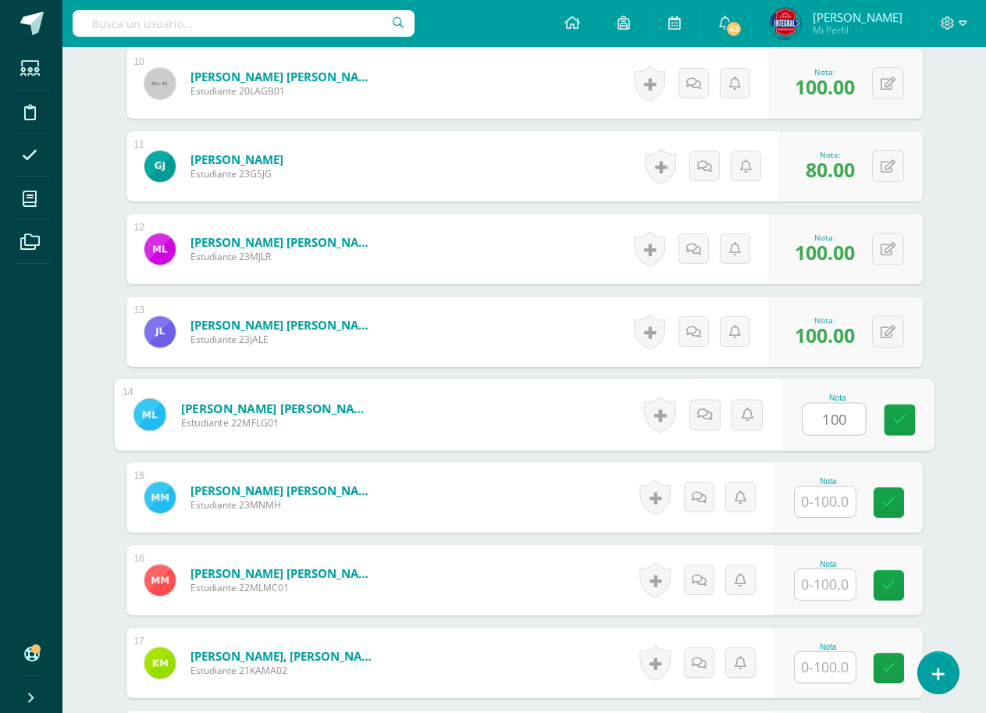
type input "100"
click at [879, 416] on div "Nota 100" at bounding box center [857, 415] width 152 height 73
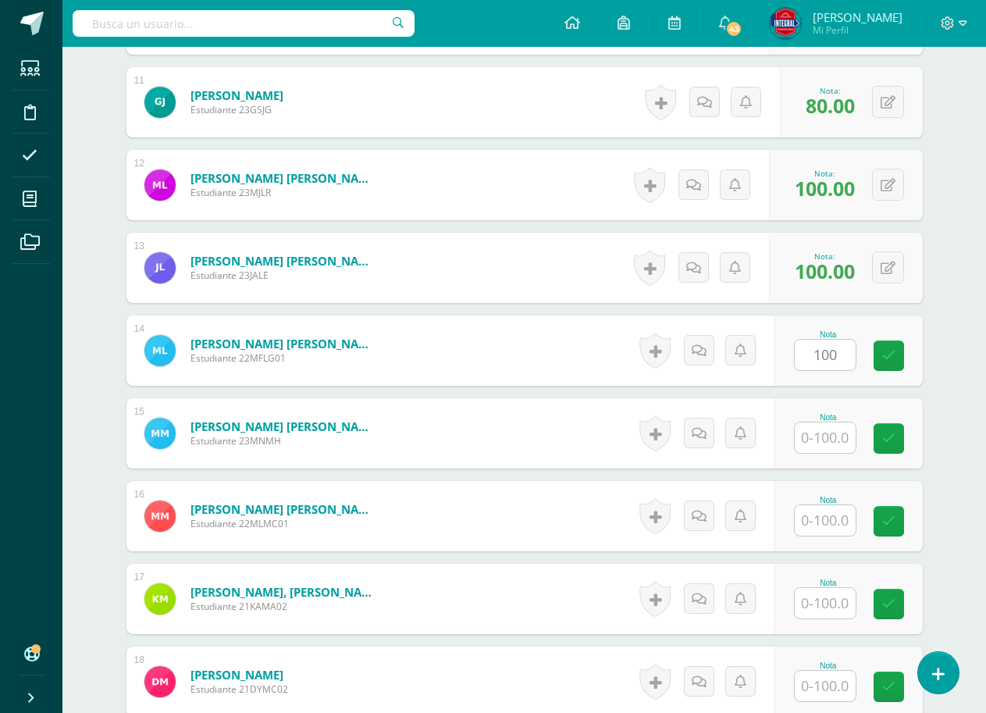
scroll to position [1410, 0]
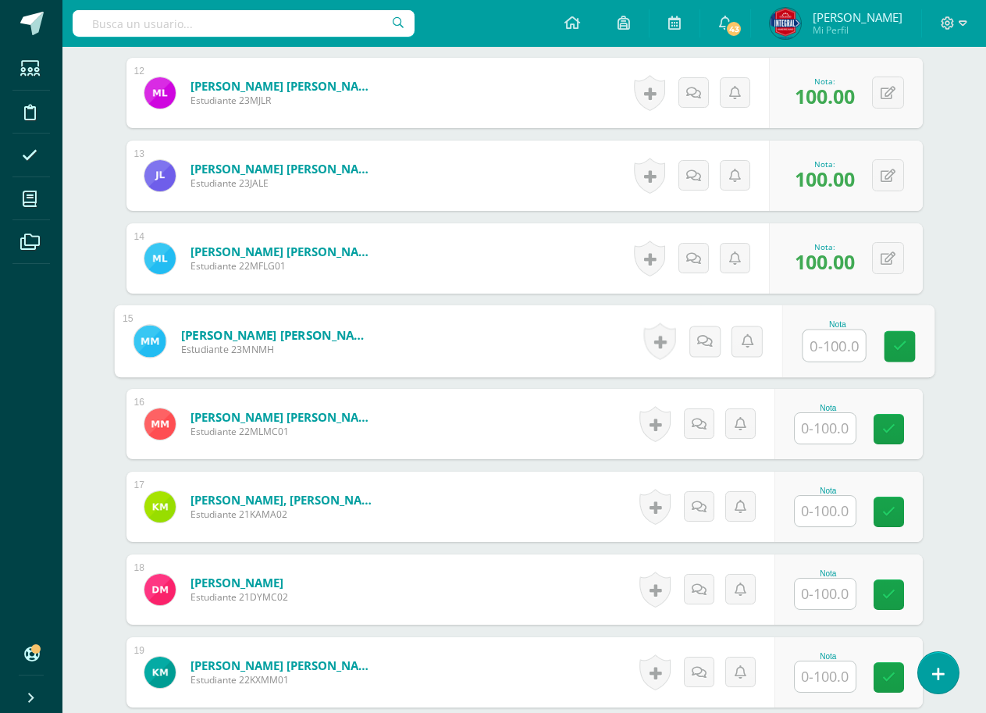
click at [816, 357] on input "text" at bounding box center [834, 345] width 62 height 31
type input "100"
click at [885, 346] on link at bounding box center [899, 346] width 31 height 31
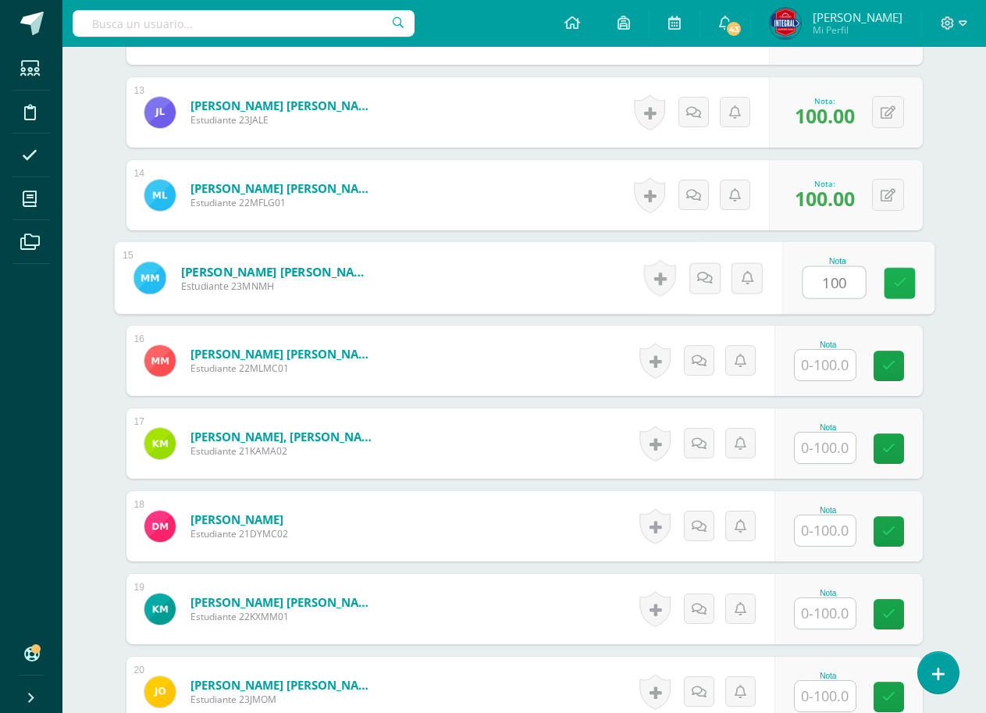
scroll to position [1566, 0]
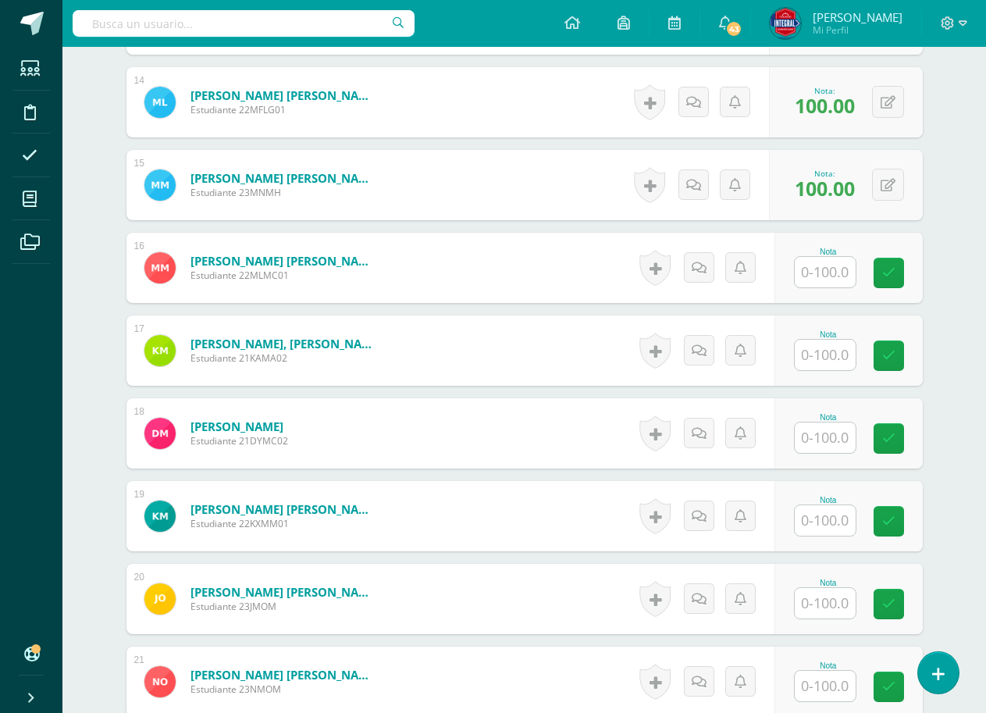
click at [824, 290] on div "Nota" at bounding box center [848, 268] width 148 height 70
click at [874, 278] on link at bounding box center [889, 273] width 30 height 30
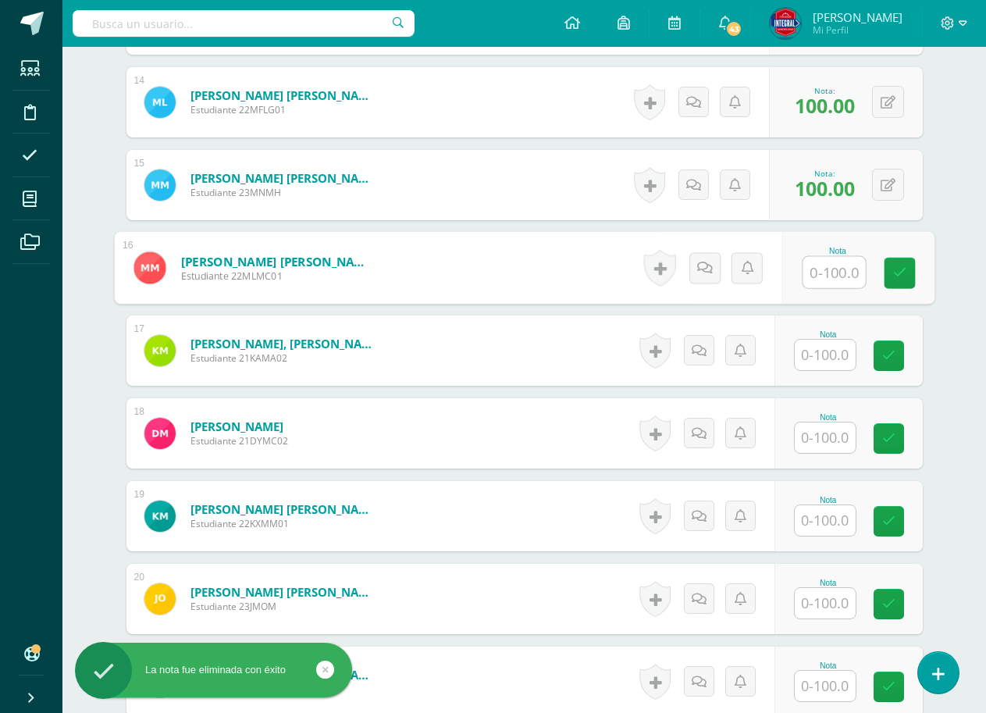
click at [845, 283] on input "text" at bounding box center [834, 272] width 62 height 31
drag, startPoint x: 899, startPoint y: 258, endPoint x: 891, endPoint y: 276, distance: 19.9
click at [899, 262] on link at bounding box center [899, 273] width 31 height 31
type input "100"
click at [813, 352] on input "text" at bounding box center [825, 355] width 61 height 30
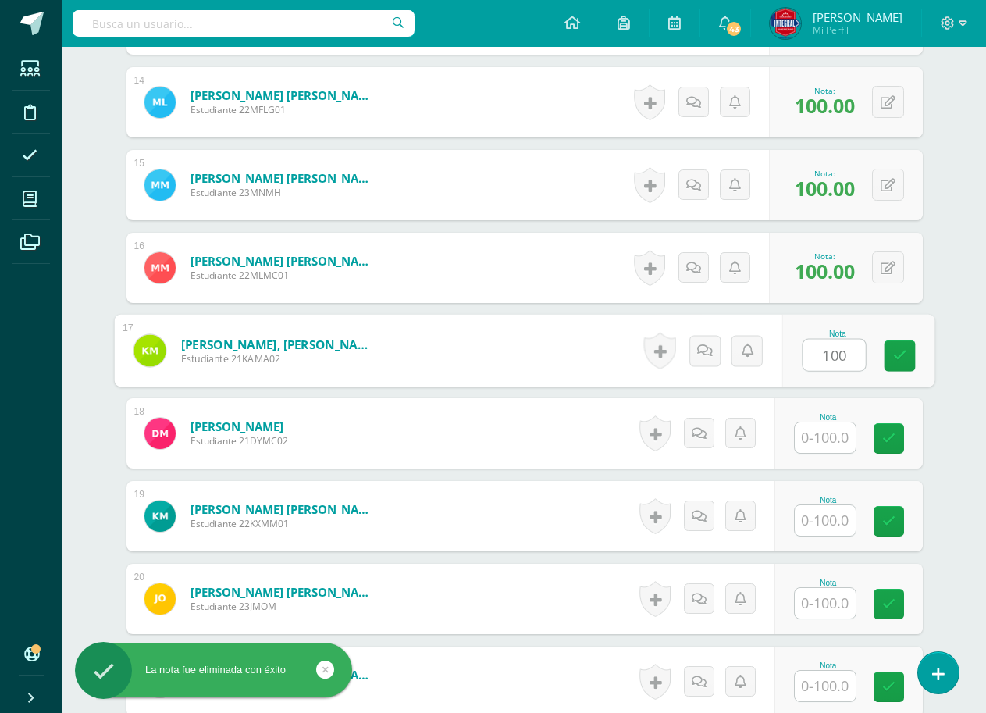
type input "100"
click at [892, 333] on div "Nota 100" at bounding box center [848, 350] width 148 height 70
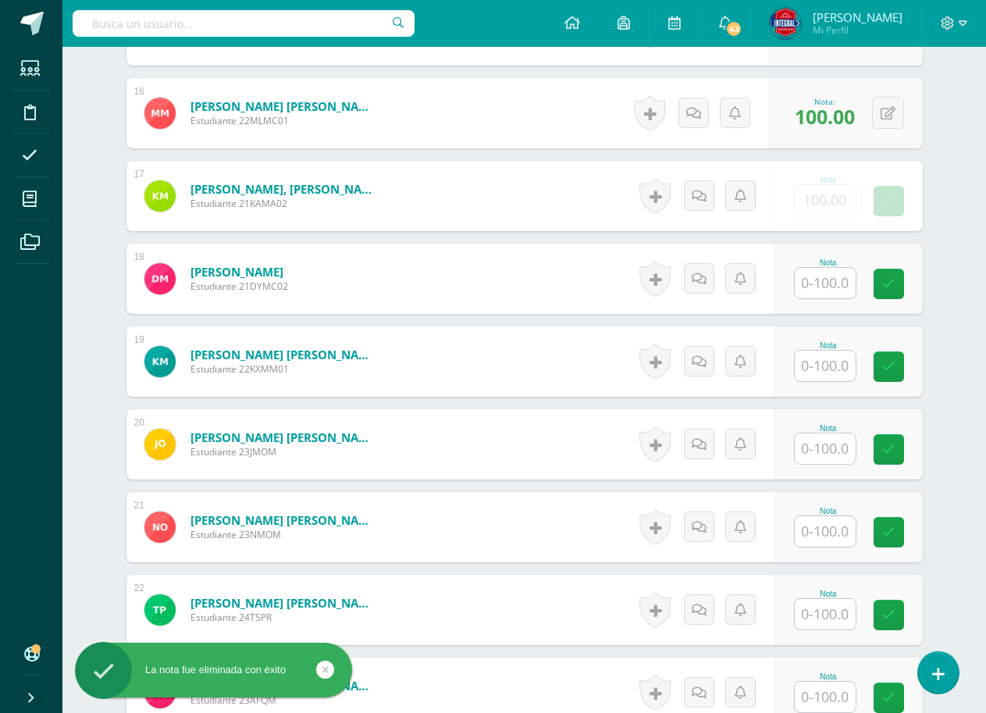
scroll to position [1722, 0]
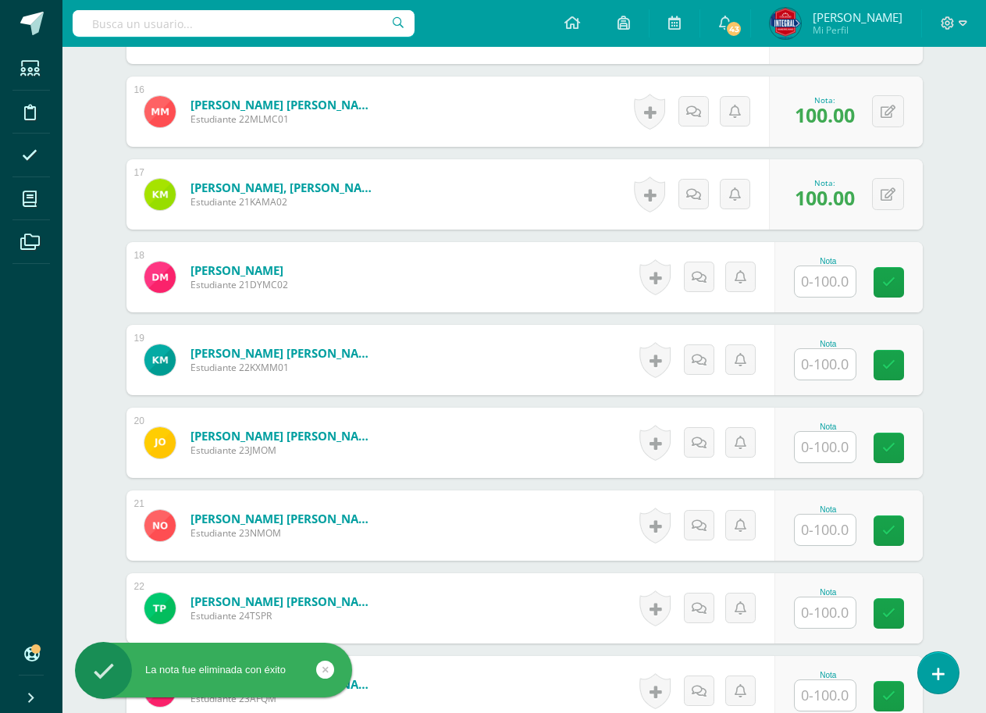
click at [842, 286] on input "text" at bounding box center [825, 281] width 61 height 30
click at [923, 261] on div "Nota 10" at bounding box center [848, 277] width 148 height 70
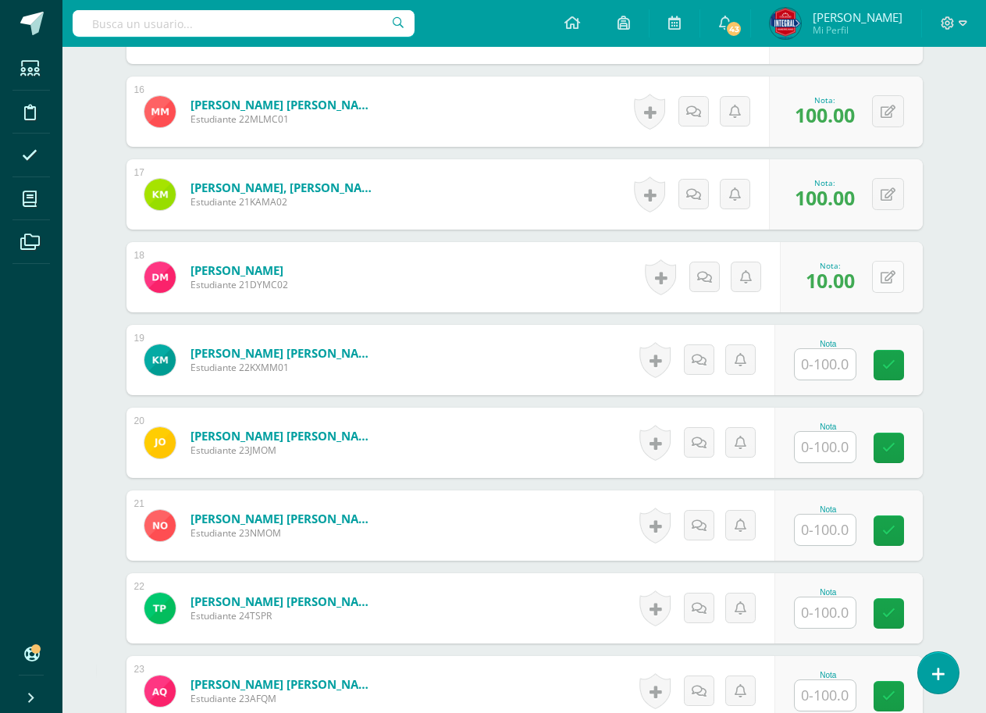
click at [903, 290] on button at bounding box center [888, 277] width 32 height 32
type input "100"
click at [874, 292] on div "Nota 100" at bounding box center [828, 277] width 190 height 70
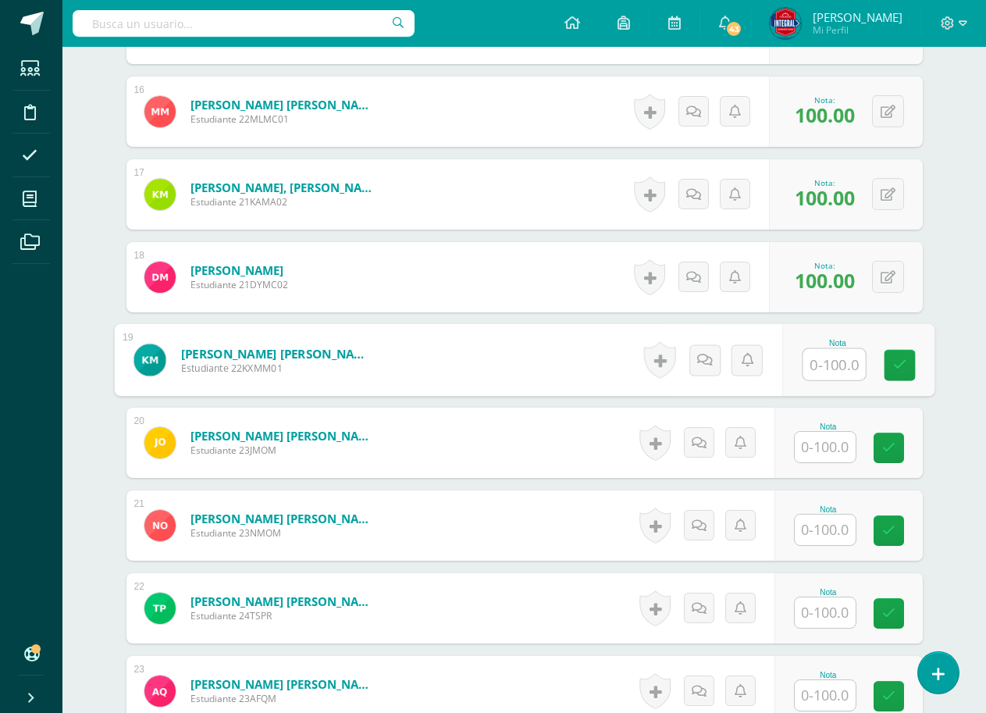
click at [822, 367] on input "text" at bounding box center [834, 364] width 62 height 31
click at [853, 356] on input "100" at bounding box center [834, 364] width 62 height 31
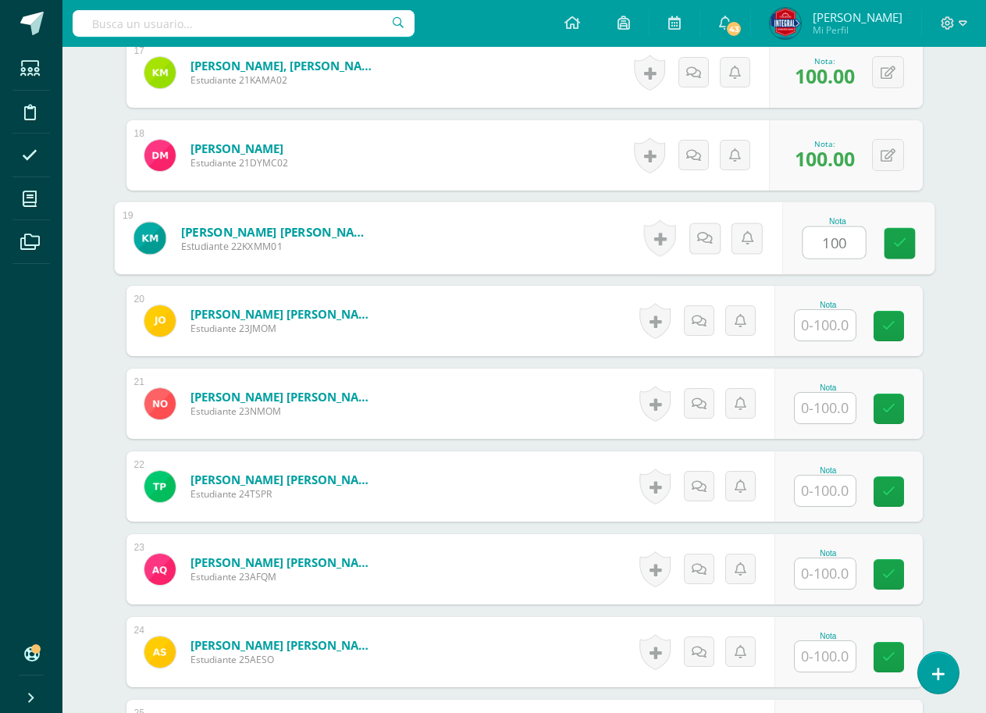
scroll to position [1878, 0]
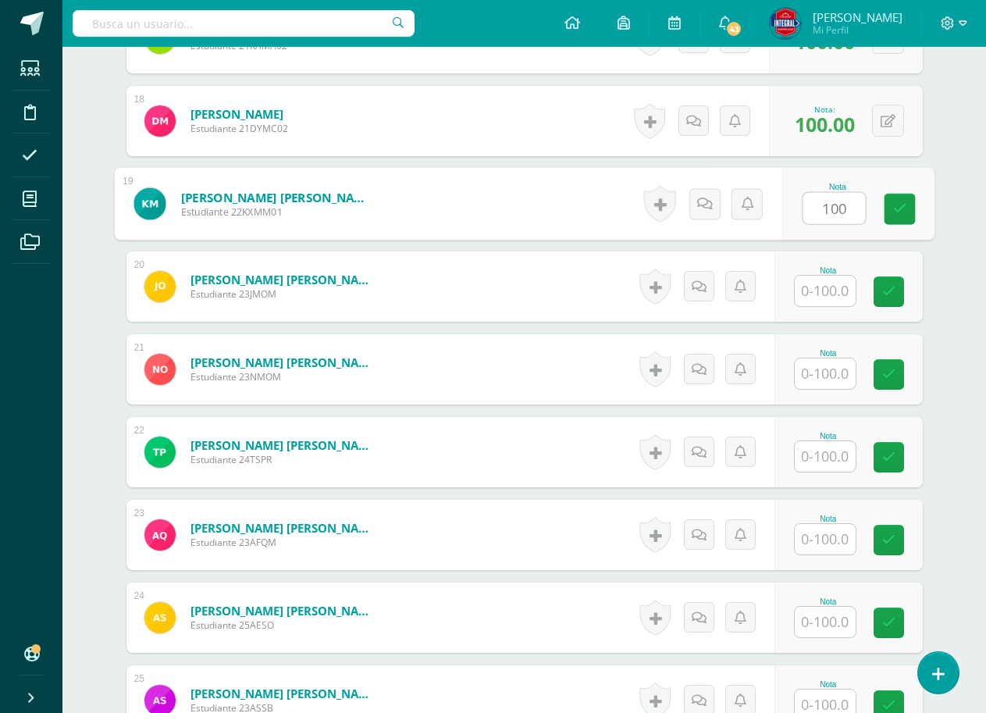
type input "100"
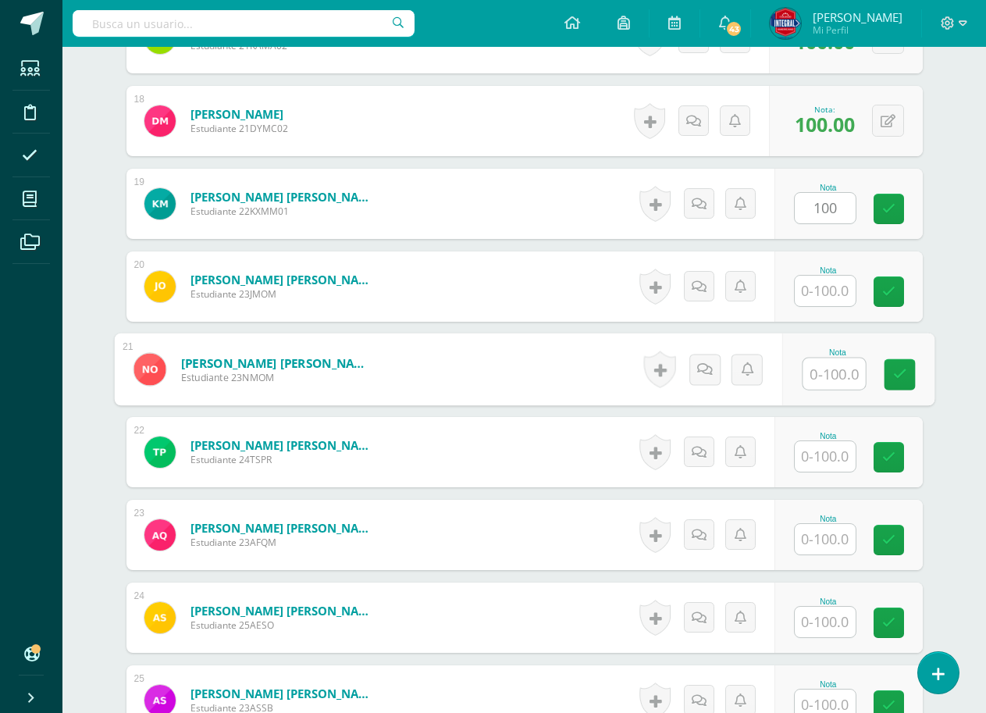
click at [827, 367] on input "text" at bounding box center [834, 373] width 62 height 31
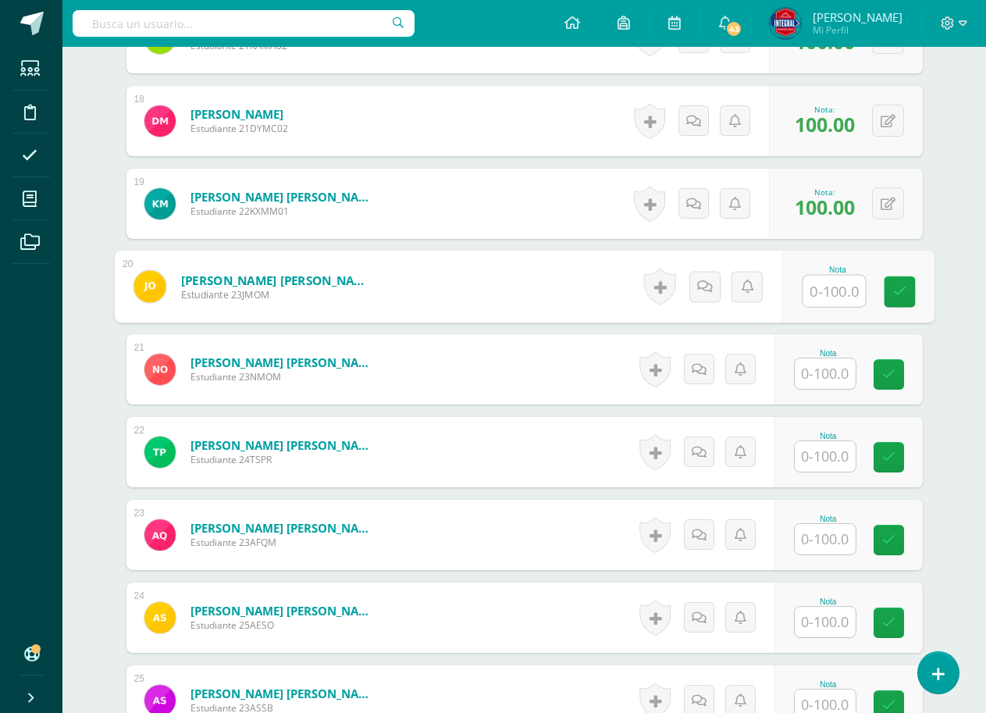
click at [837, 299] on input "text" at bounding box center [834, 291] width 62 height 31
type input "100"
click at [902, 287] on icon at bounding box center [899, 291] width 14 height 13
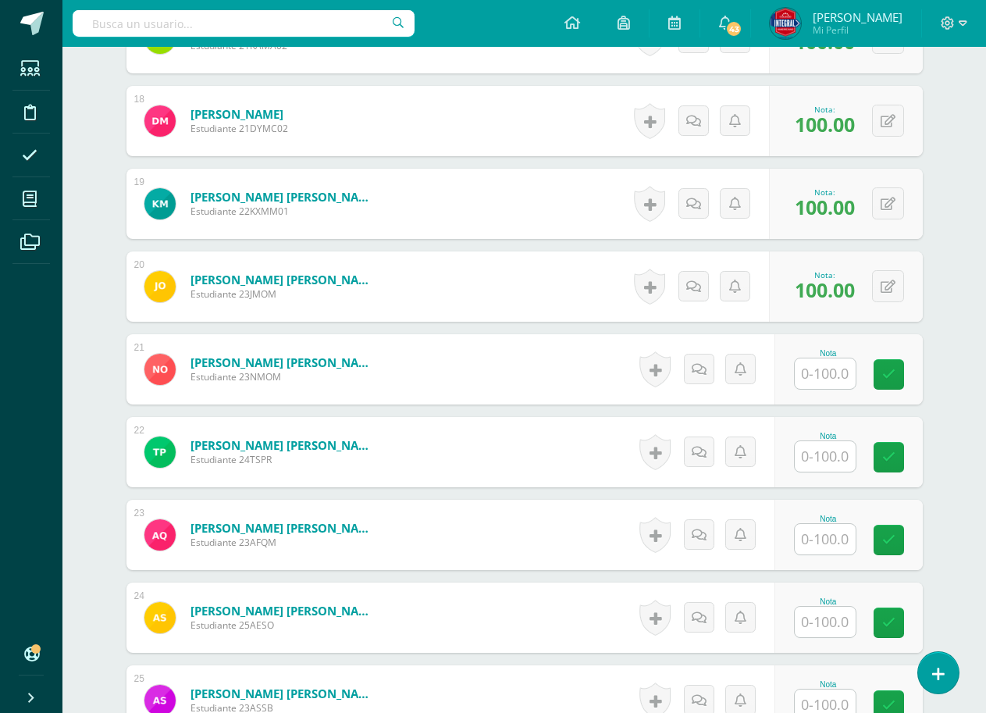
click at [845, 395] on div "Nota" at bounding box center [848, 369] width 148 height 70
click at [843, 384] on input "text" at bounding box center [825, 373] width 61 height 30
type input "100"
click at [906, 379] on icon at bounding box center [899, 374] width 14 height 13
click at [843, 441] on input "text" at bounding box center [825, 456] width 61 height 30
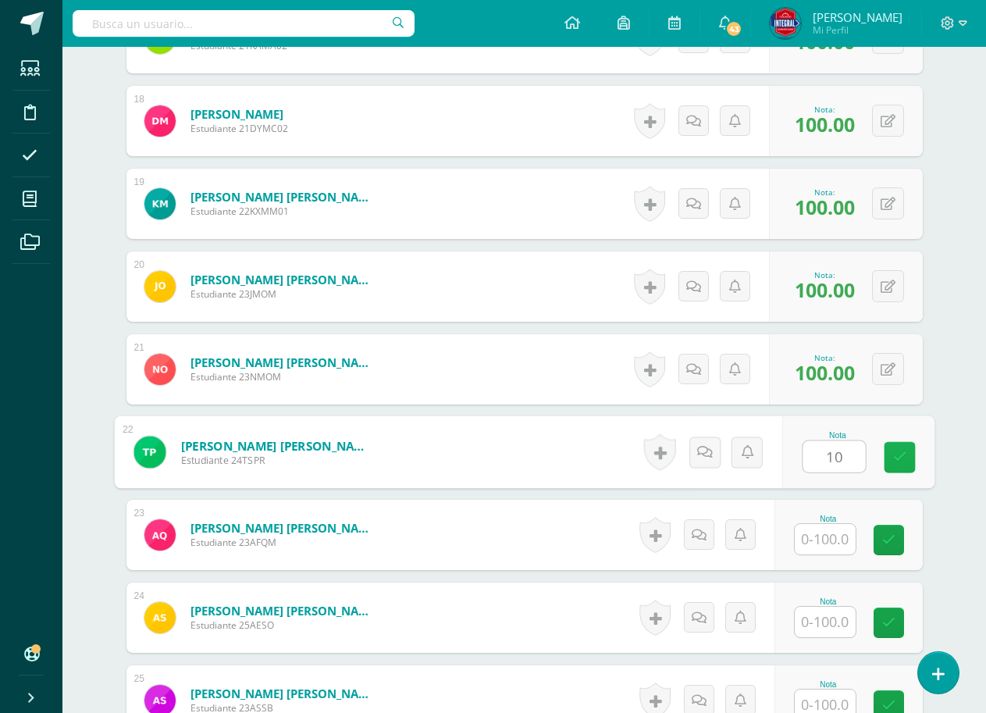
type input "100"
click at [890, 450] on link at bounding box center [899, 457] width 31 height 31
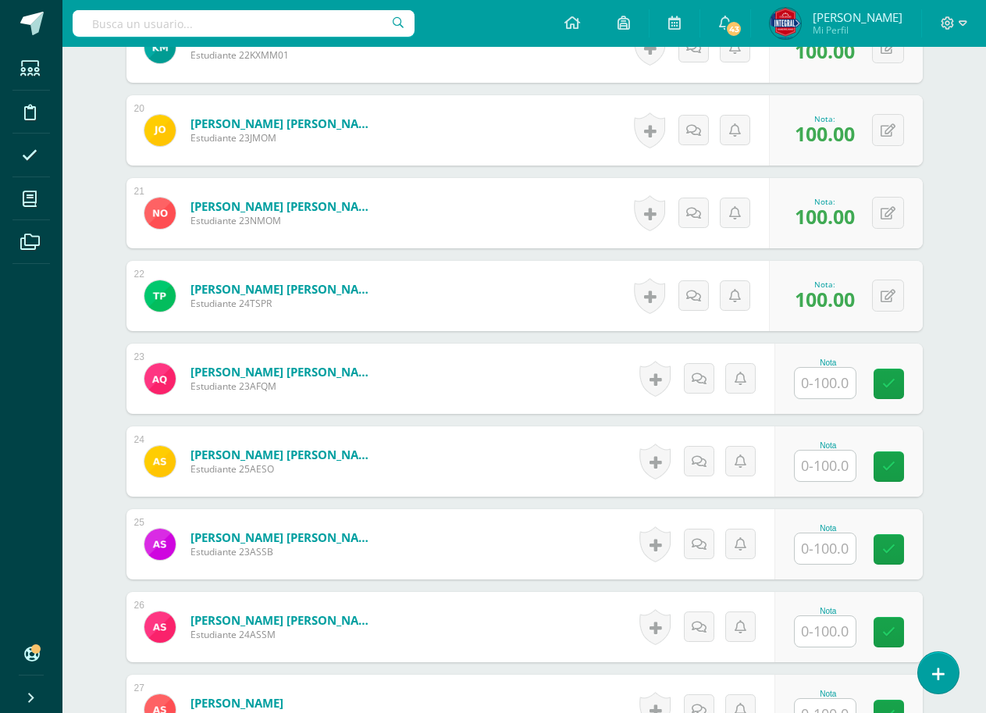
click at [840, 391] on input "text" at bounding box center [825, 383] width 61 height 30
type input "100"
click at [916, 375] on div "Nota 100" at bounding box center [857, 379] width 152 height 73
click at [832, 464] on input "text" at bounding box center [825, 465] width 61 height 30
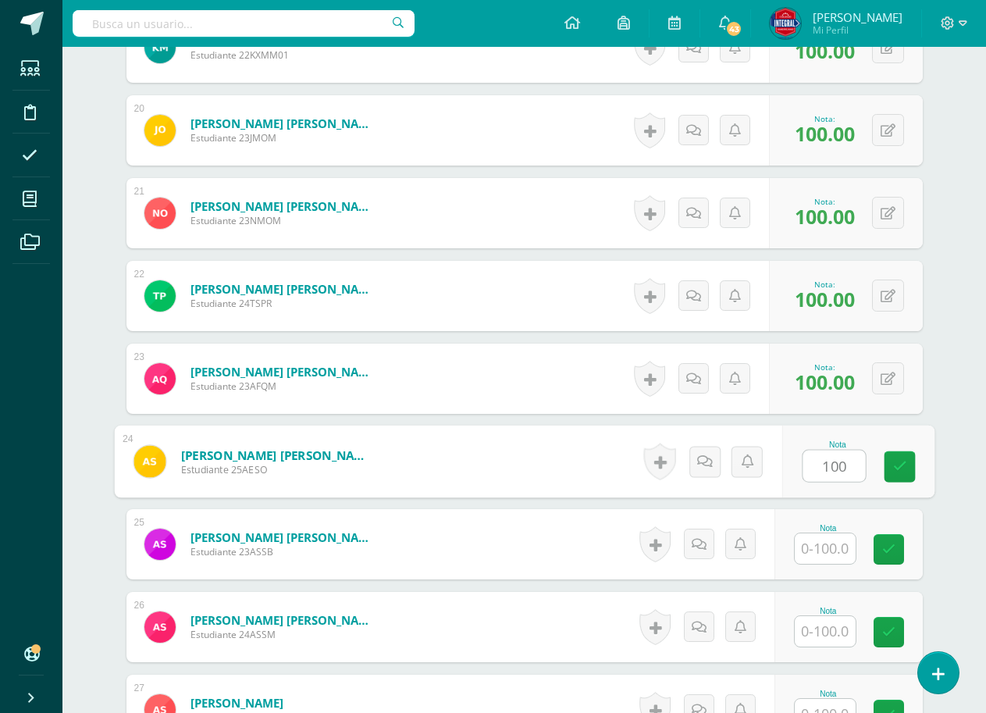
type input "100"
click at [877, 454] on div "Nota 100" at bounding box center [857, 461] width 152 height 73
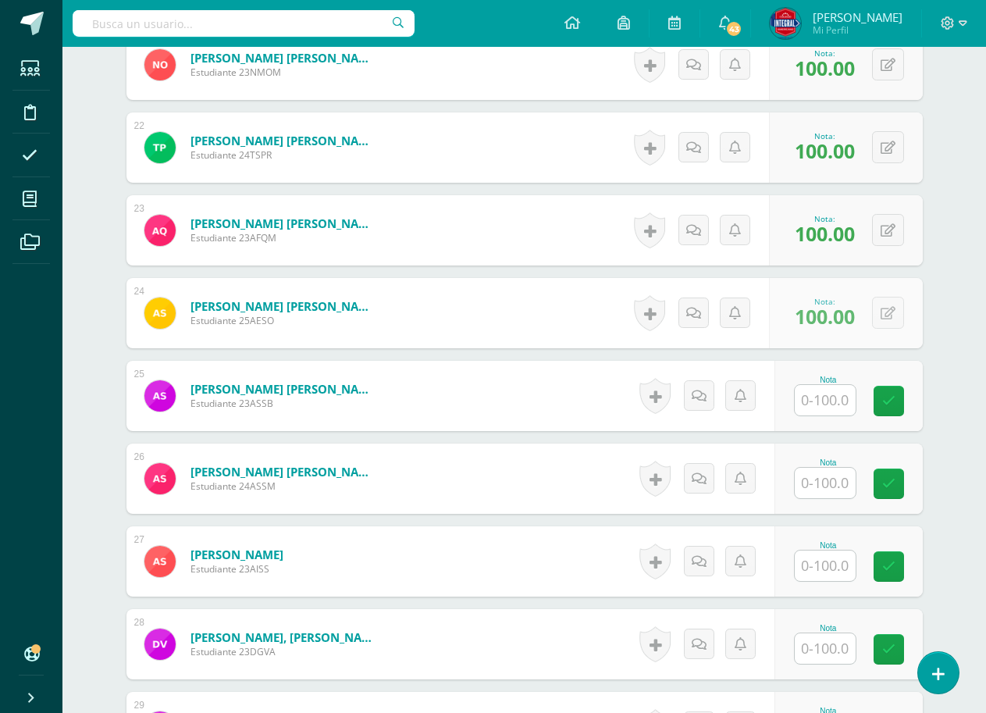
scroll to position [2191, 0]
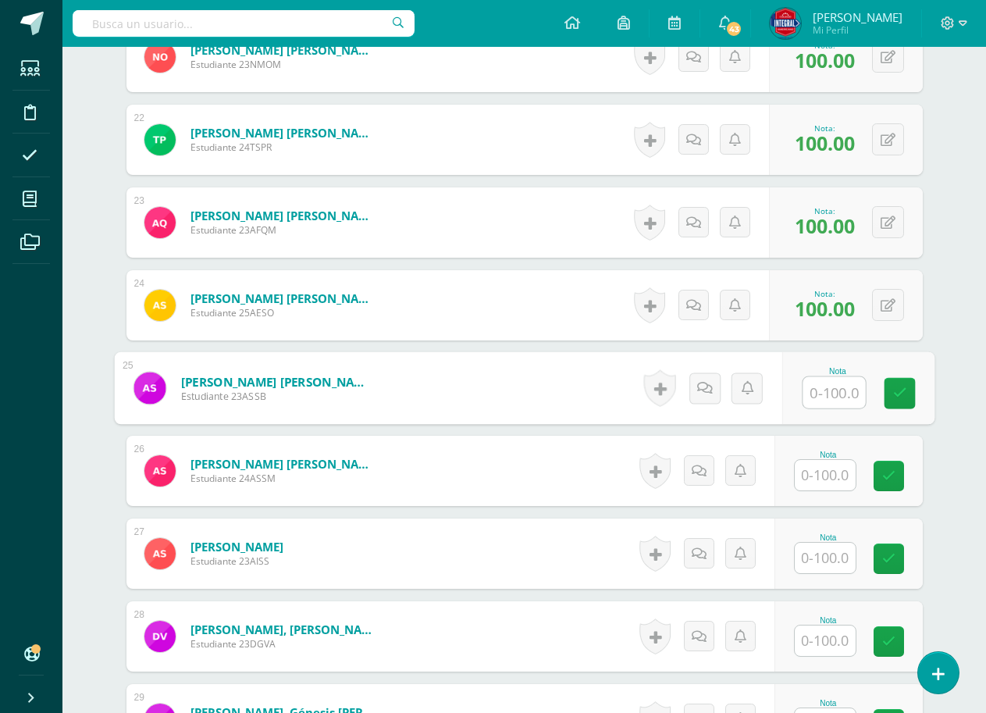
click at [842, 404] on input "text" at bounding box center [834, 392] width 62 height 31
type input "100"
click at [880, 396] on div "Nota 100" at bounding box center [848, 388] width 148 height 70
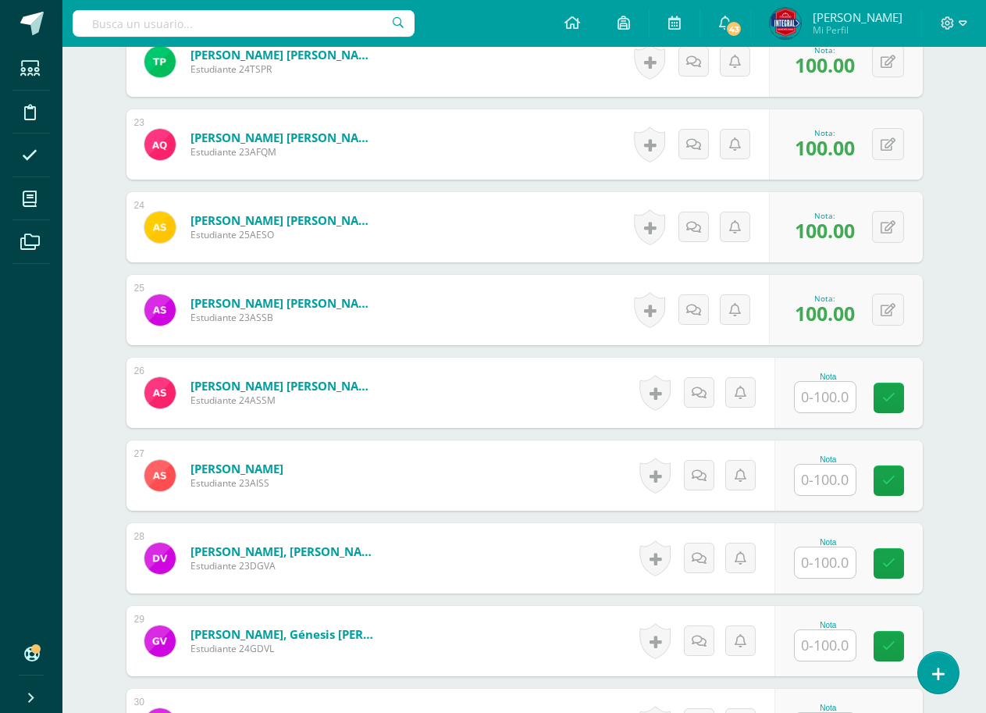
scroll to position [2503, 0]
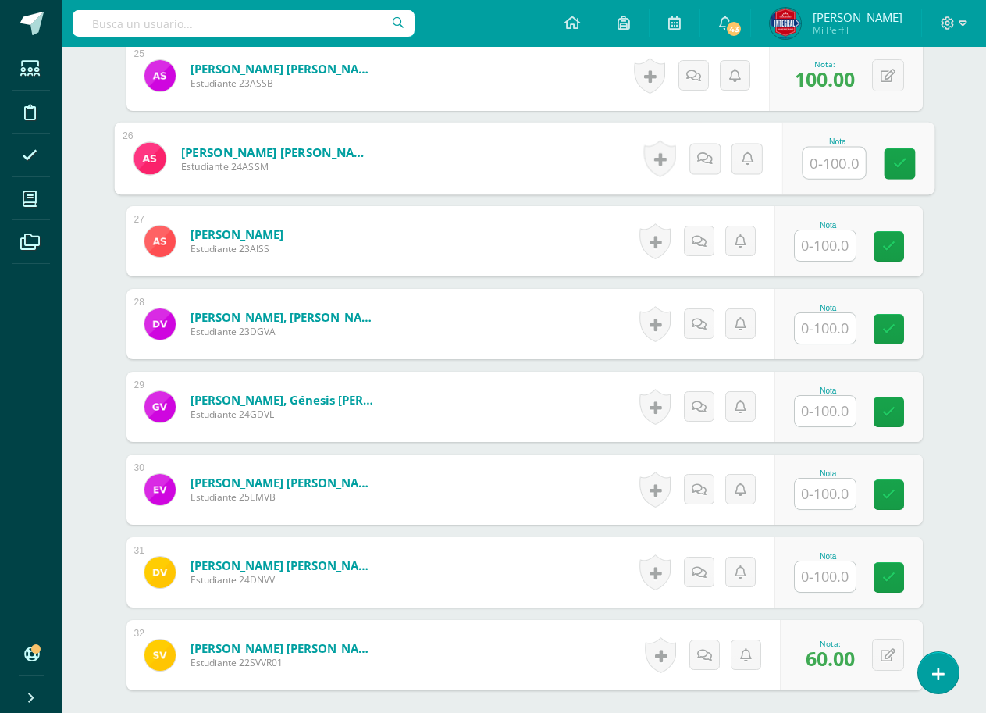
click at [831, 162] on input "text" at bounding box center [834, 163] width 62 height 31
click at [900, 173] on link at bounding box center [899, 163] width 31 height 31
type input "100"
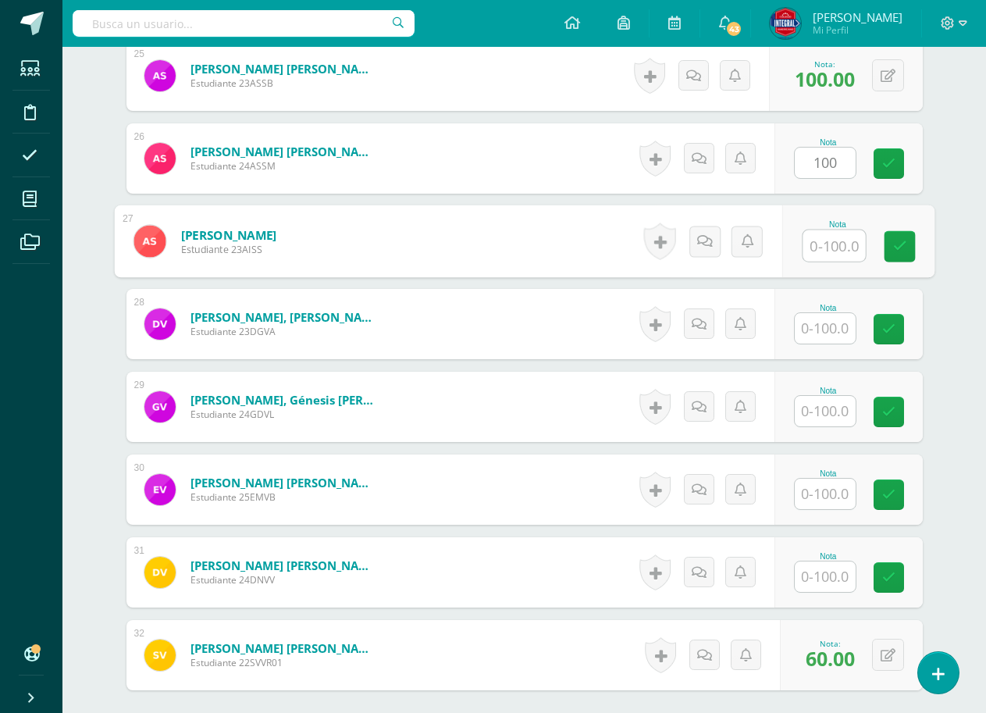
click at [835, 250] on input "text" at bounding box center [834, 245] width 62 height 31
click at [884, 237] on link at bounding box center [899, 246] width 31 height 31
type input "100"
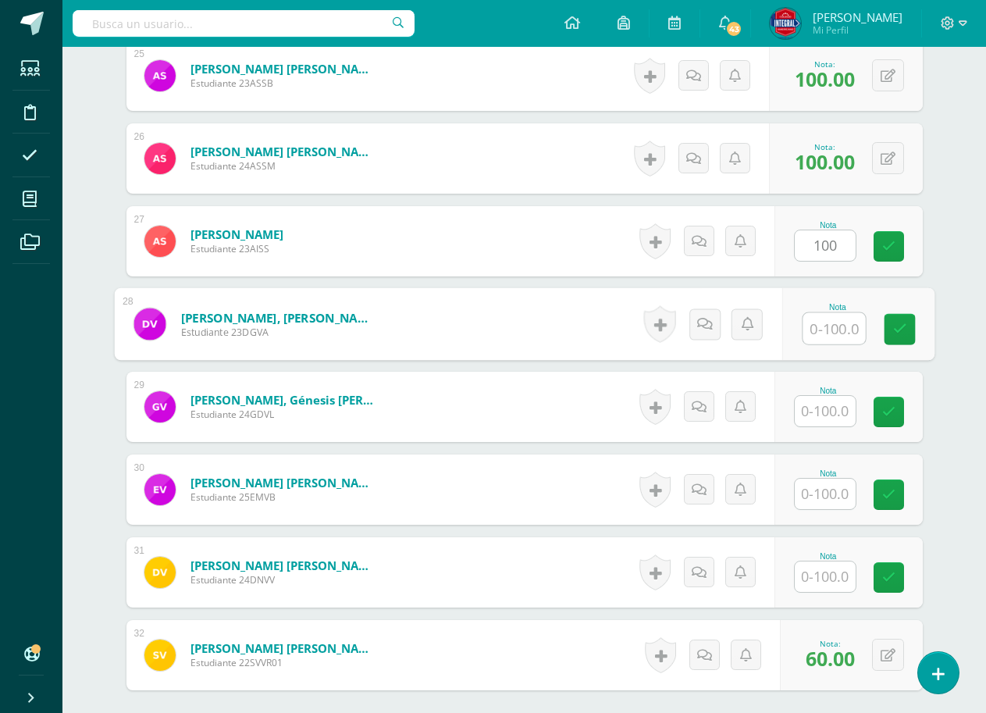
click at [827, 326] on input "text" at bounding box center [834, 328] width 62 height 31
type input "100"
click at [887, 325] on link at bounding box center [899, 329] width 31 height 31
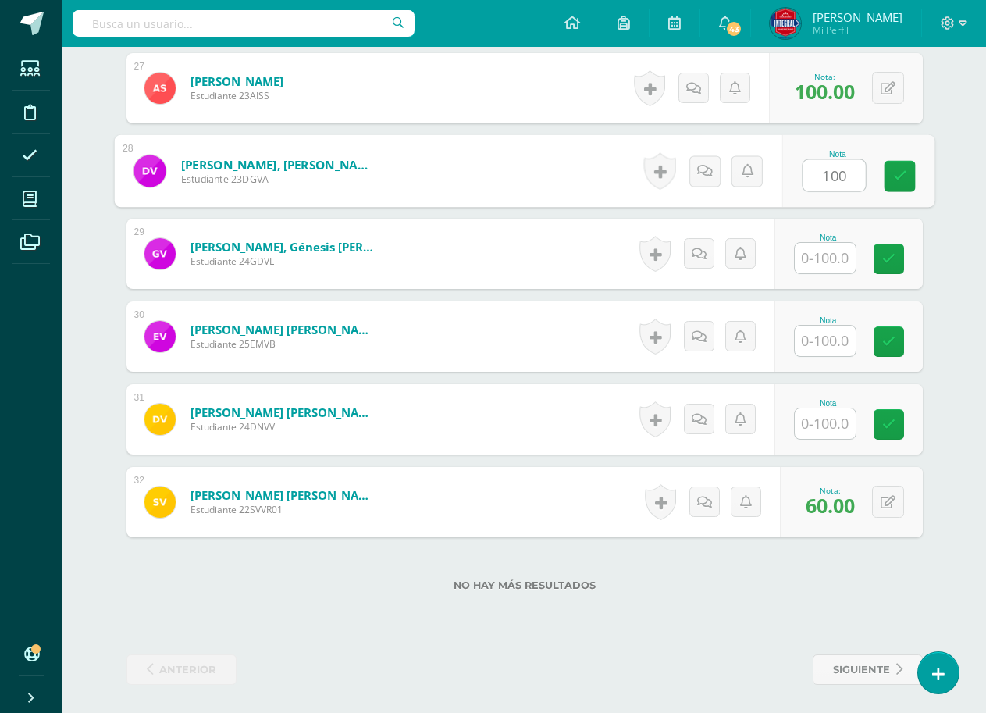
scroll to position [2659, 0]
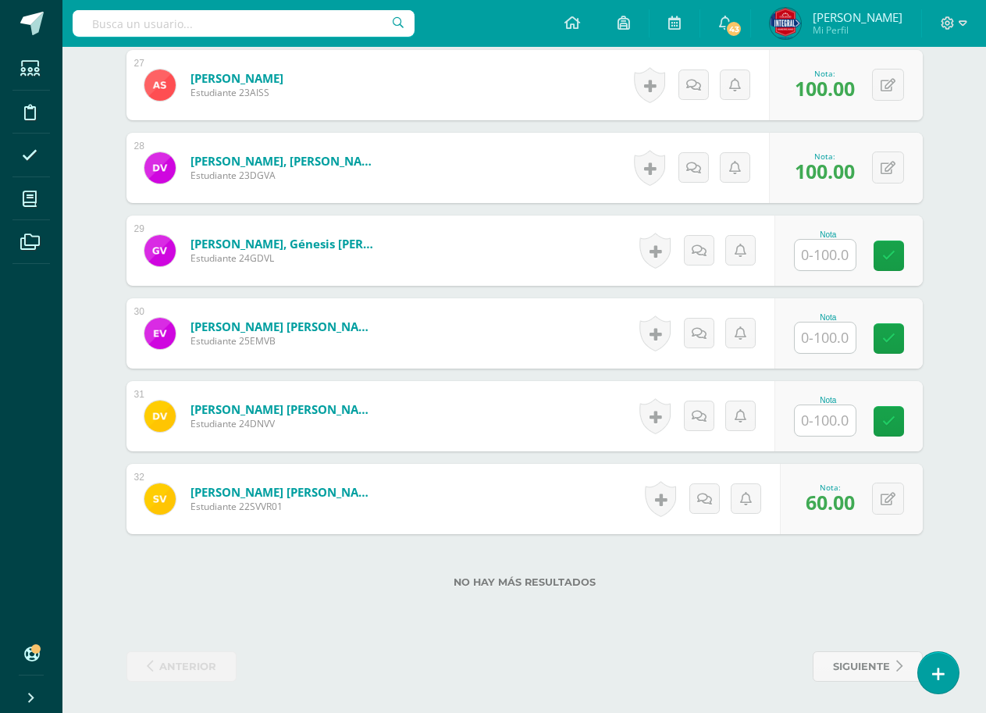
click at [838, 256] on input "text" at bounding box center [825, 255] width 61 height 30
click at [900, 241] on link at bounding box center [899, 255] width 31 height 31
type input "100"
click at [838, 327] on input "text" at bounding box center [825, 337] width 61 height 30
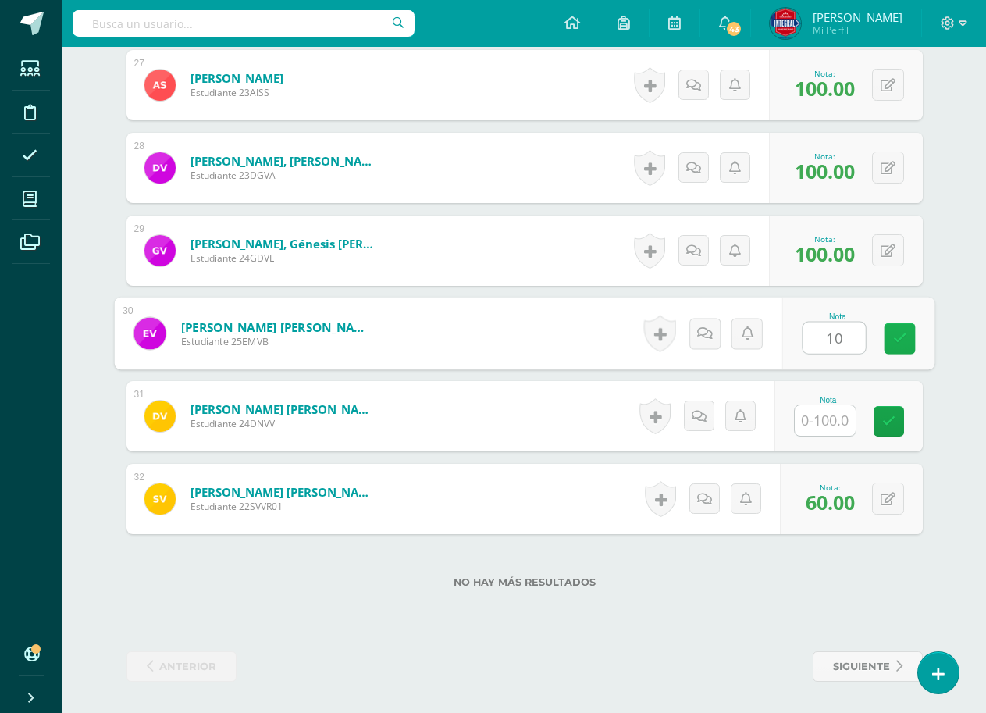
type input "100"
click at [889, 328] on link at bounding box center [899, 338] width 31 height 31
click at [821, 422] on input "text" at bounding box center [825, 420] width 61 height 30
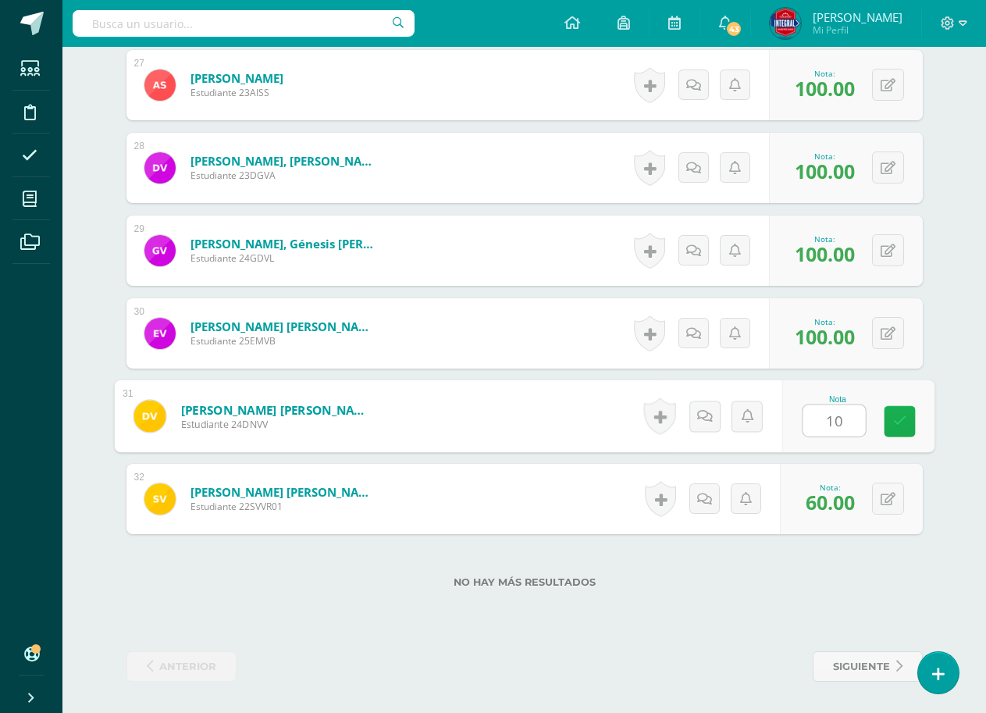
type input "100"
click at [895, 429] on link at bounding box center [899, 421] width 31 height 31
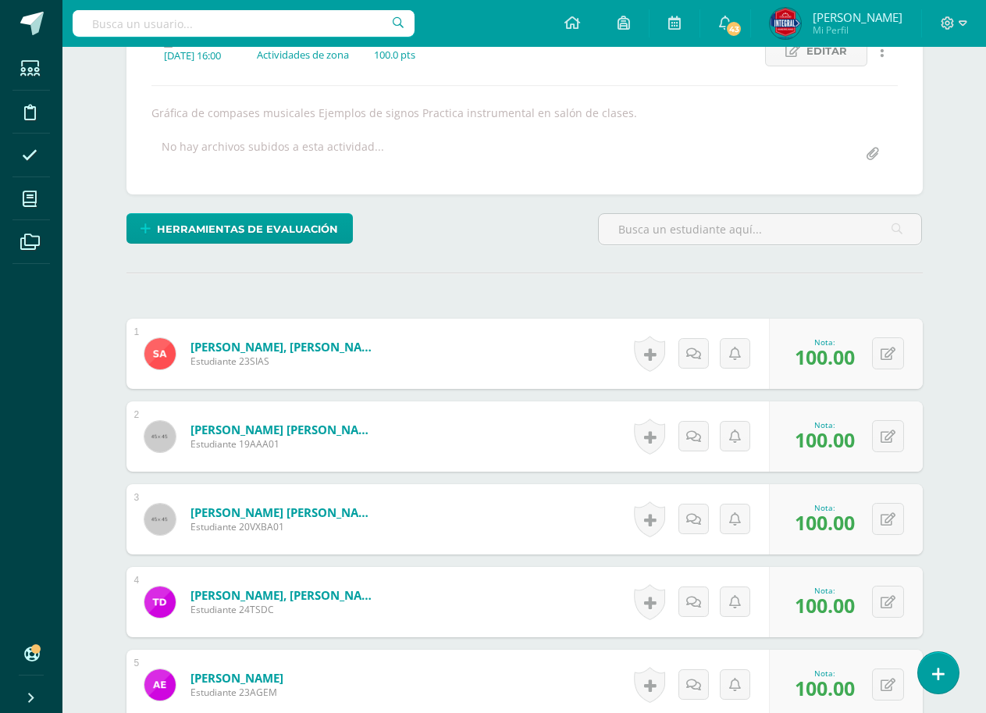
scroll to position [0, 0]
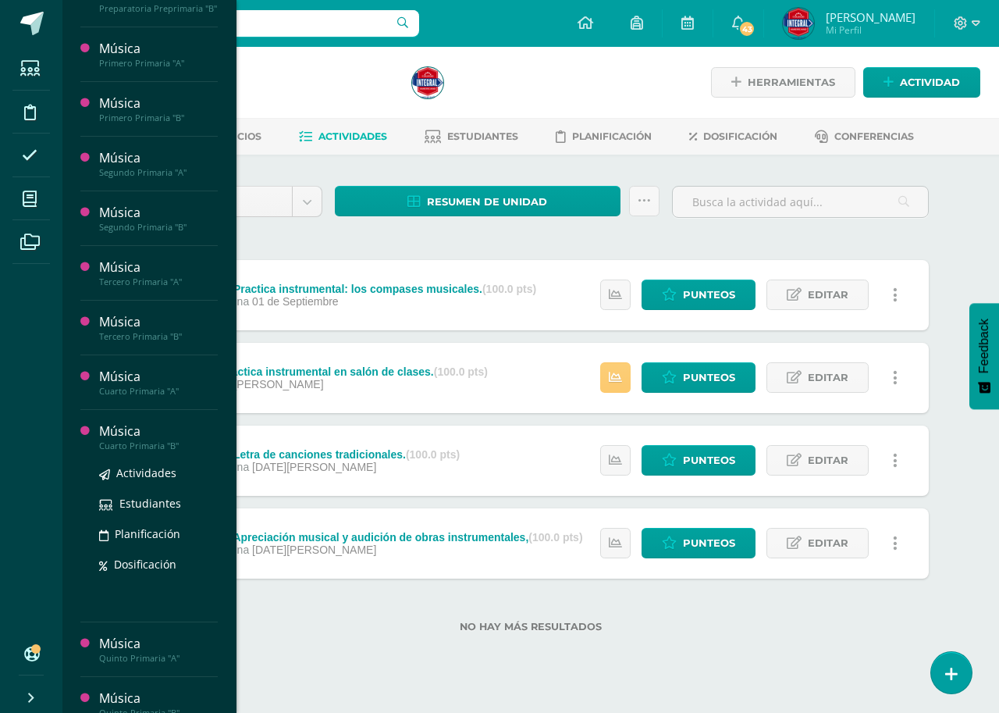
scroll to position [312, 0]
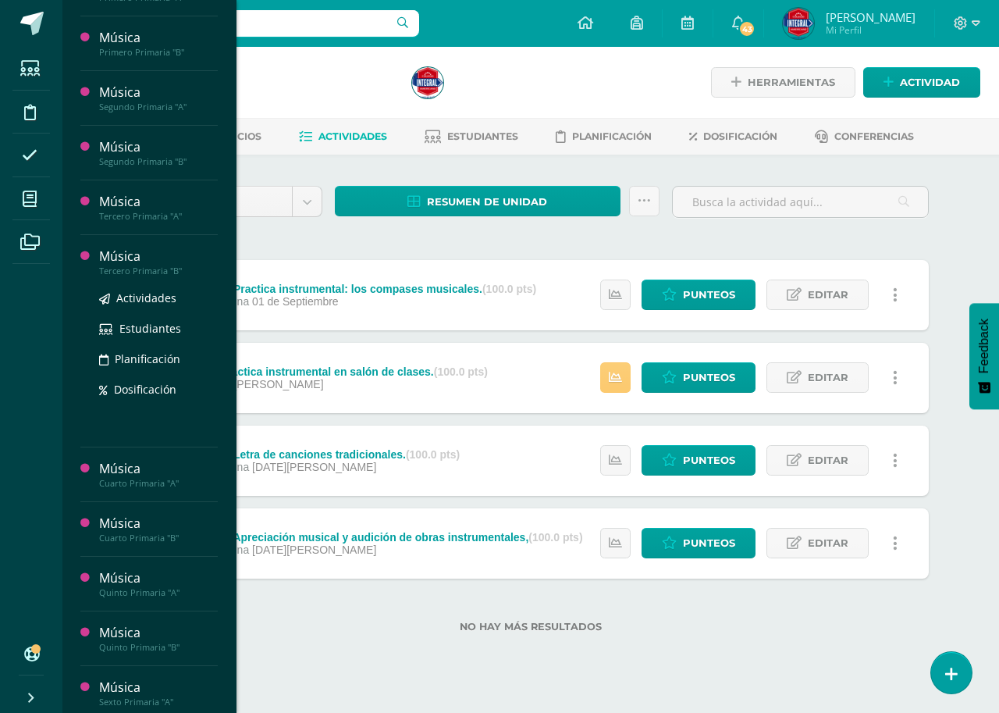
click at [165, 271] on div "Tercero Primaria "B"" at bounding box center [158, 270] width 119 height 11
click at [147, 297] on span "Actividades" at bounding box center [146, 297] width 60 height 15
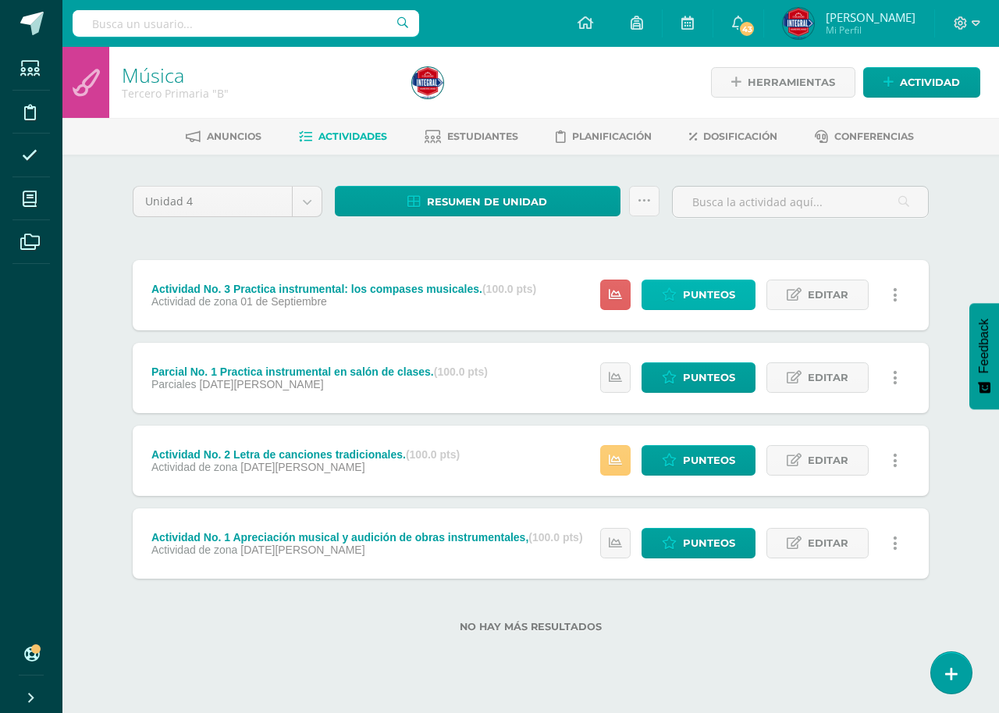
click at [691, 294] on span "Punteos" at bounding box center [709, 294] width 52 height 29
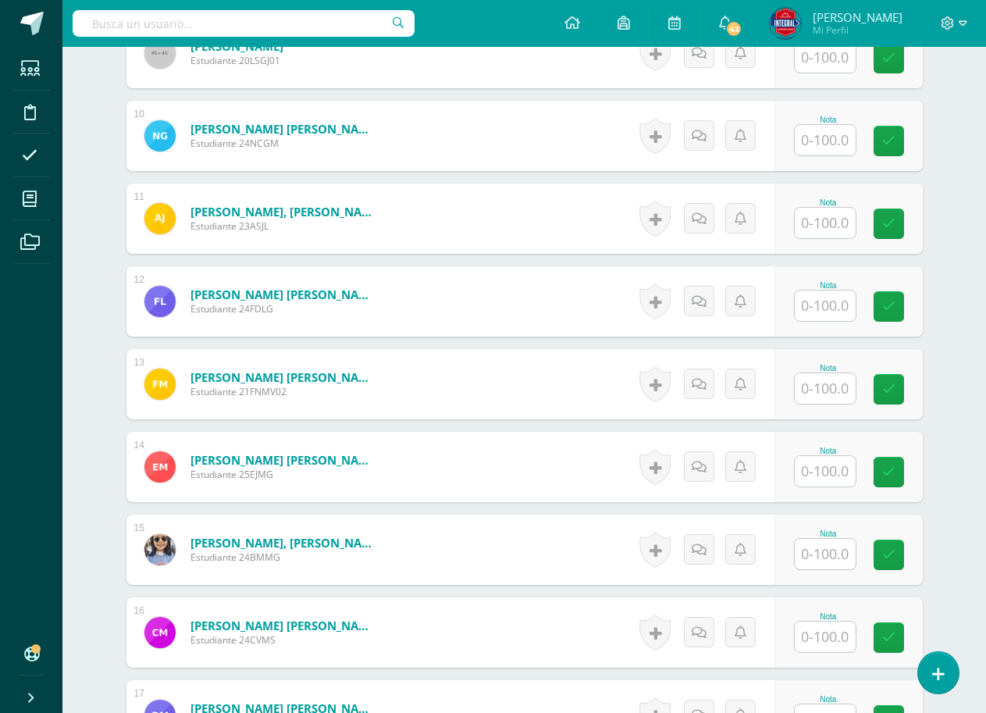
scroll to position [1174, 0]
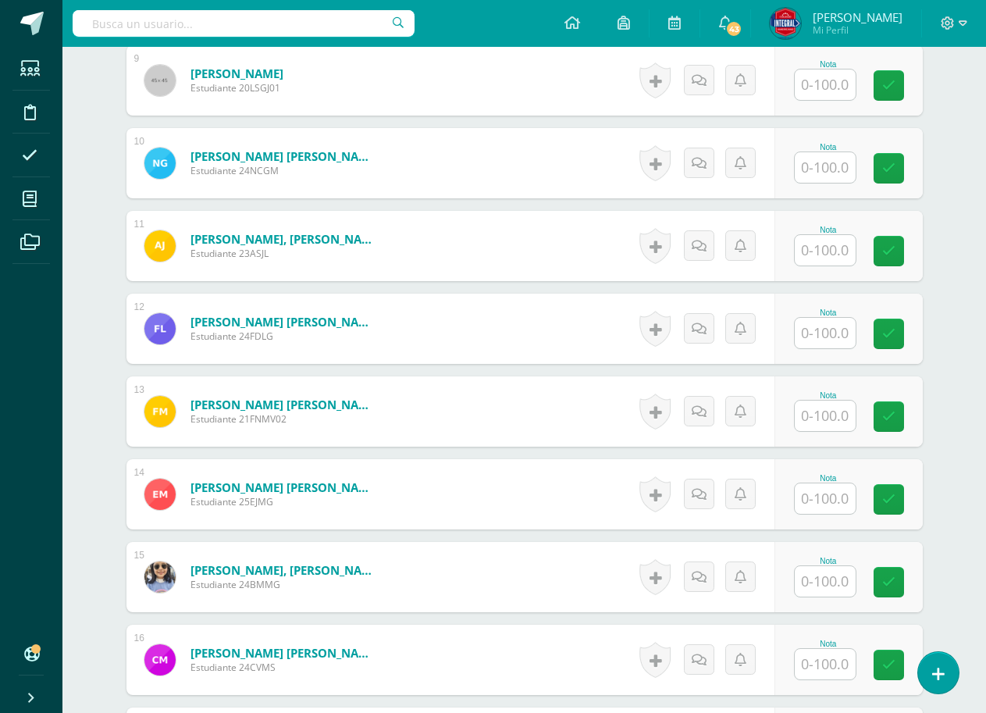
click at [846, 180] on input "text" at bounding box center [825, 167] width 61 height 30
type input "60"
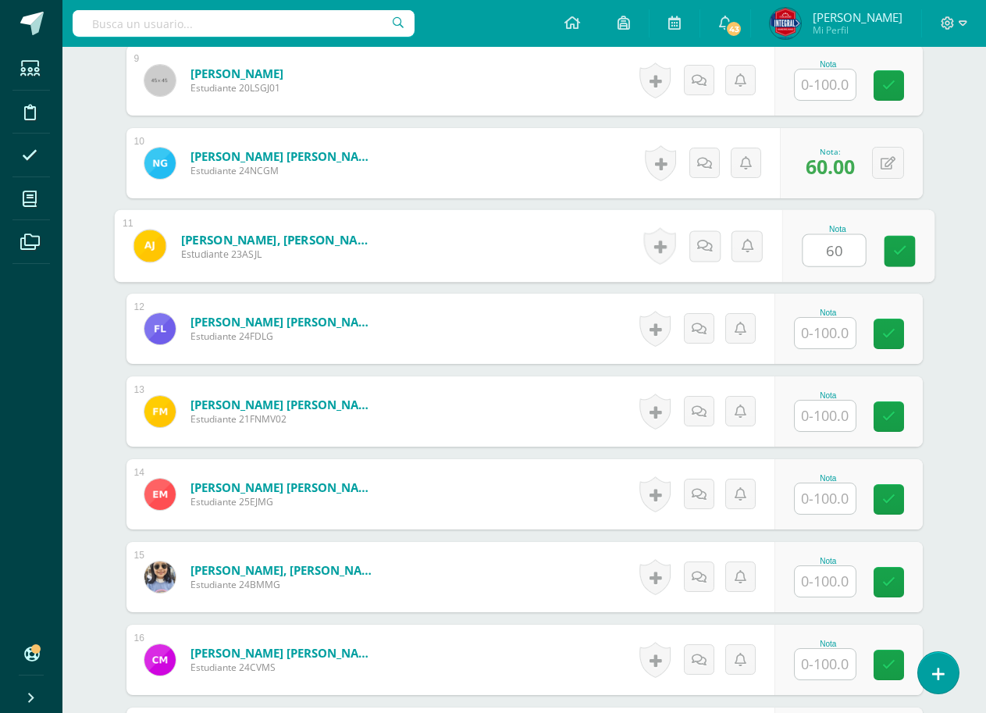
type input "60"
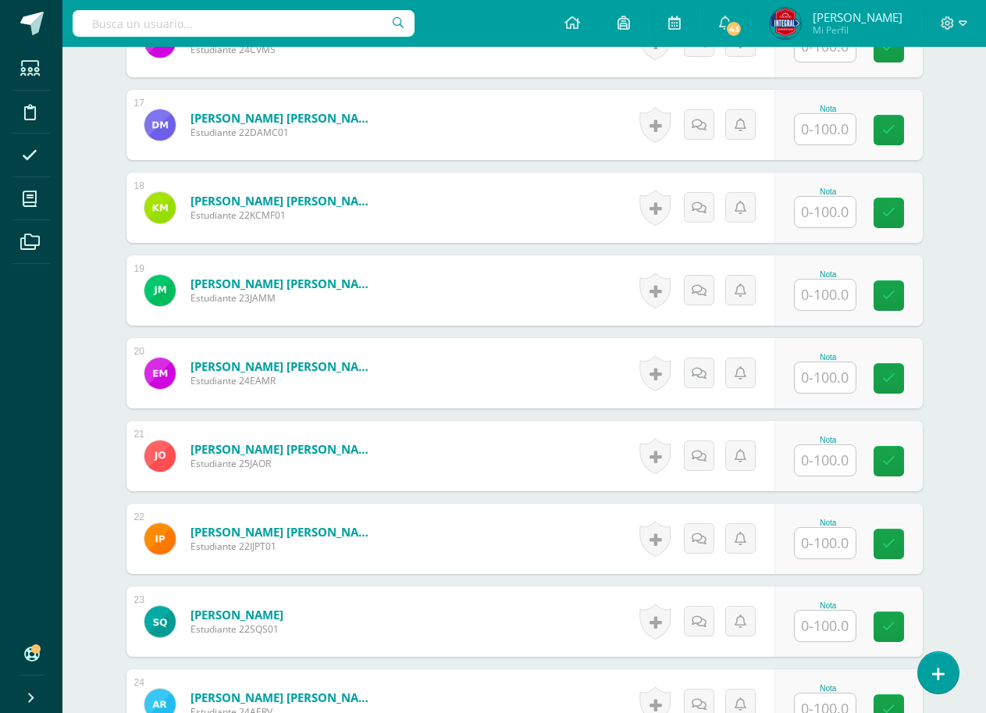
scroll to position [1799, 0]
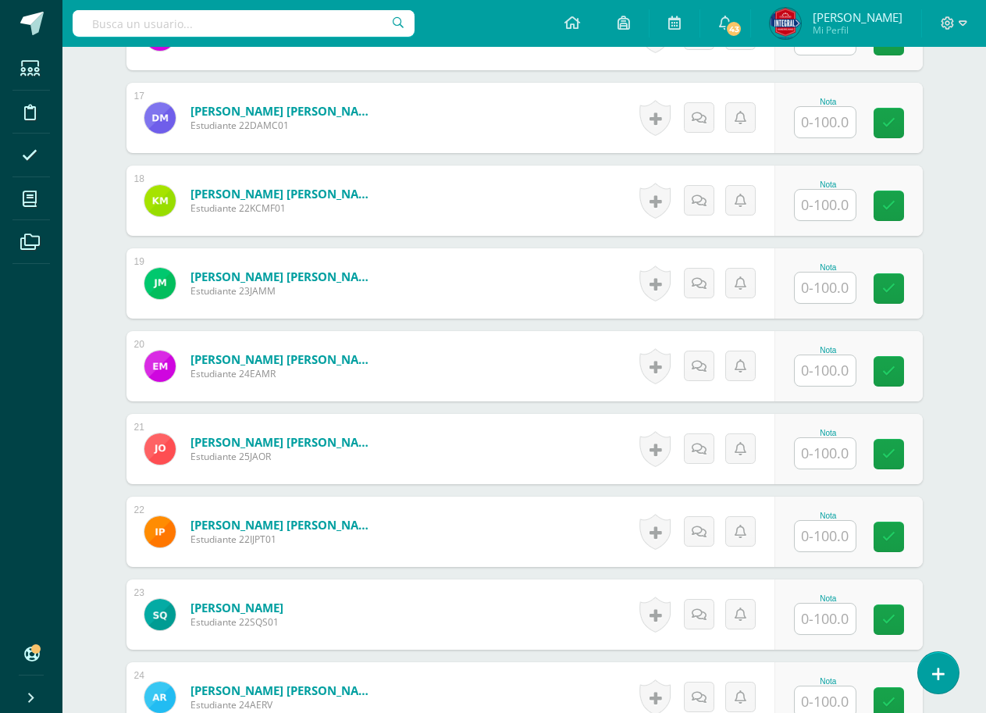
click at [856, 205] on div "Nota" at bounding box center [828, 200] width 69 height 41
click at [827, 212] on input "text" at bounding box center [834, 205] width 62 height 31
type input "60"
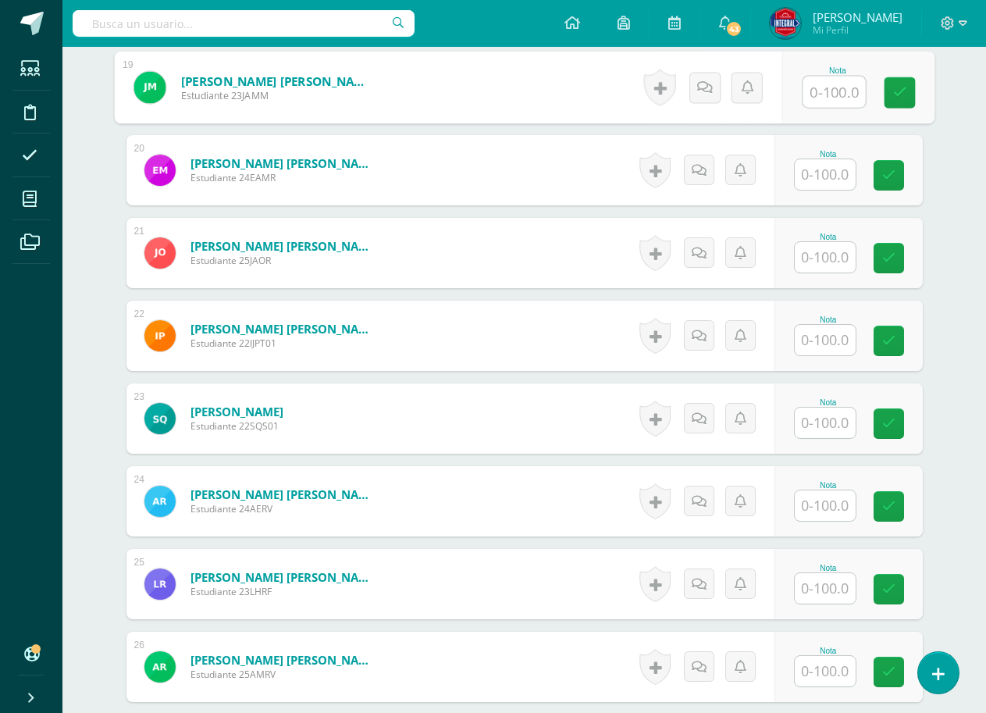
scroll to position [2033, 0]
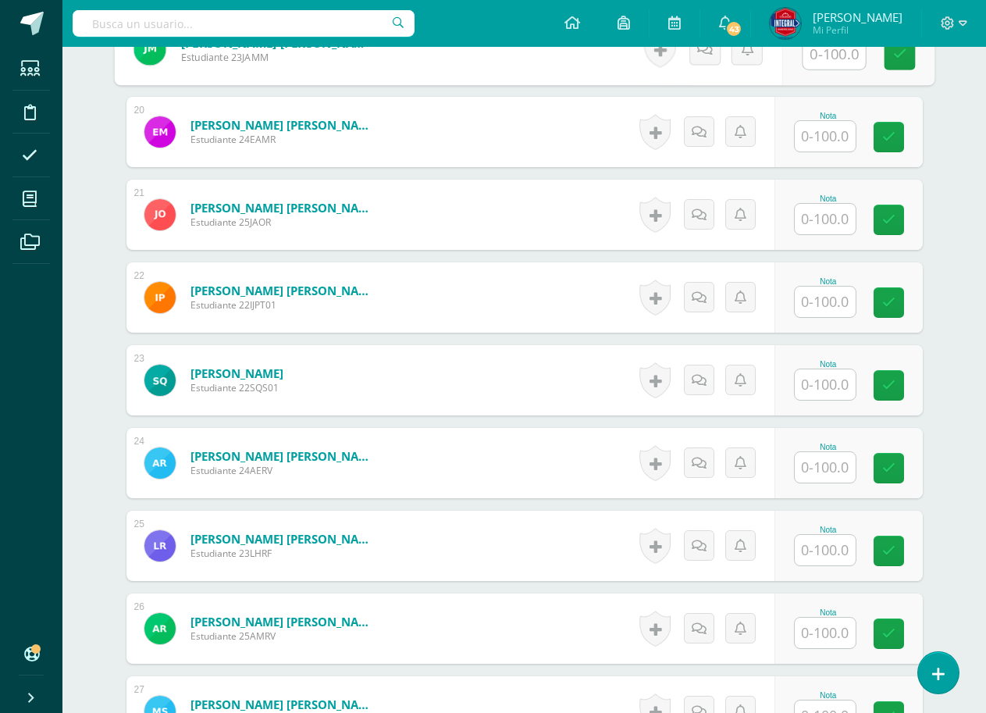
click at [815, 301] on input "text" at bounding box center [825, 301] width 61 height 30
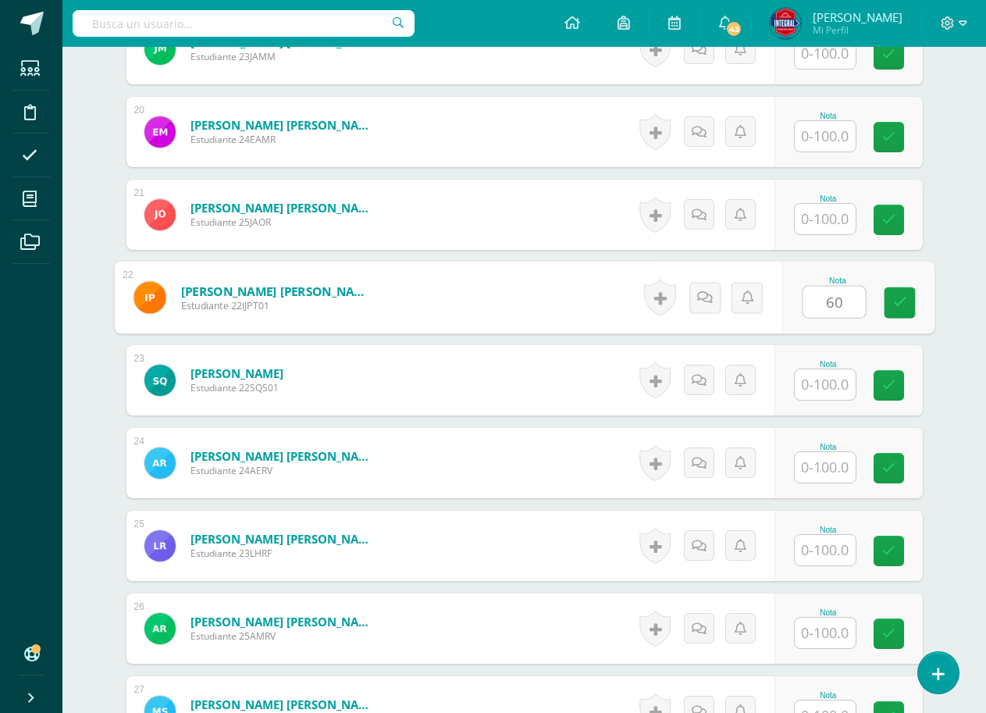
type input "60"
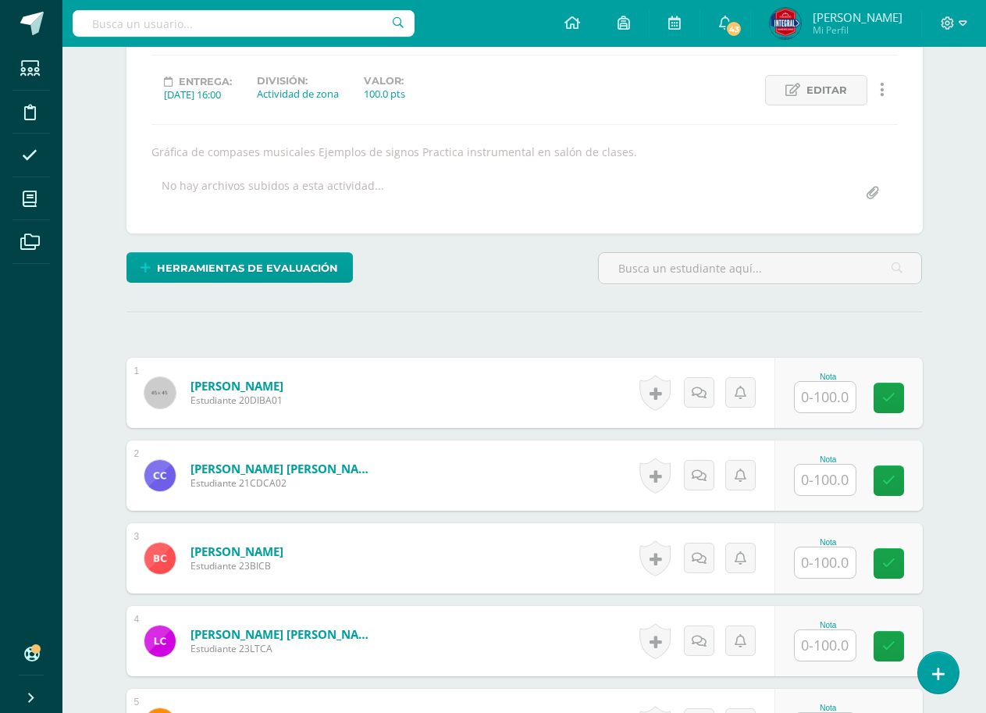
scroll to position [312, 0]
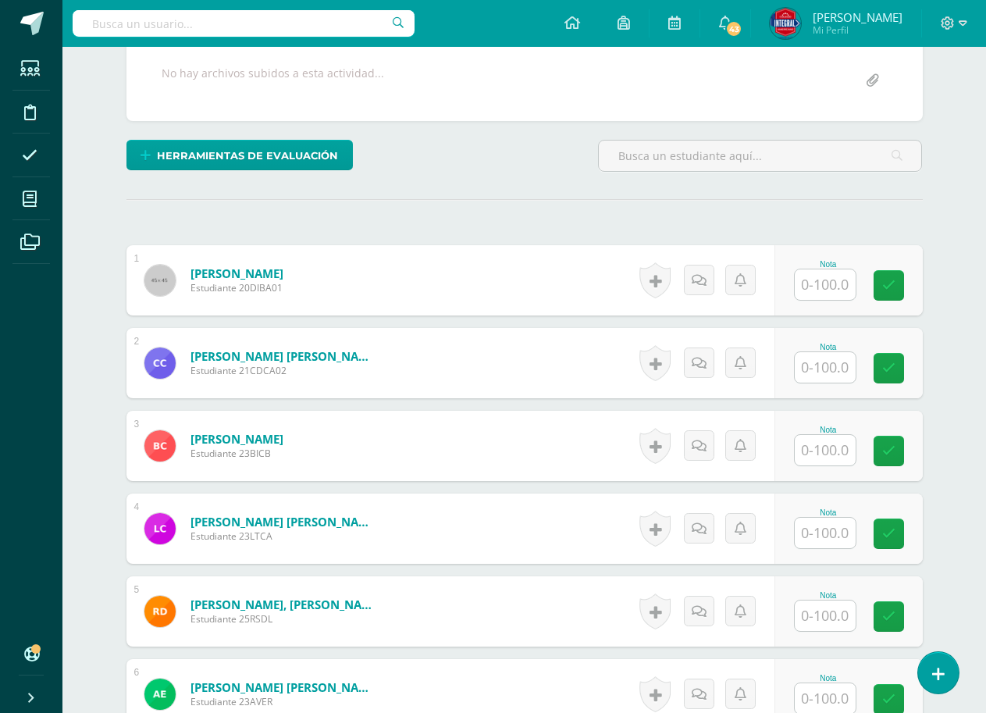
click at [817, 298] on input "text" at bounding box center [825, 284] width 61 height 30
type input "100"
click at [916, 279] on div "Nota 100" at bounding box center [857, 280] width 152 height 73
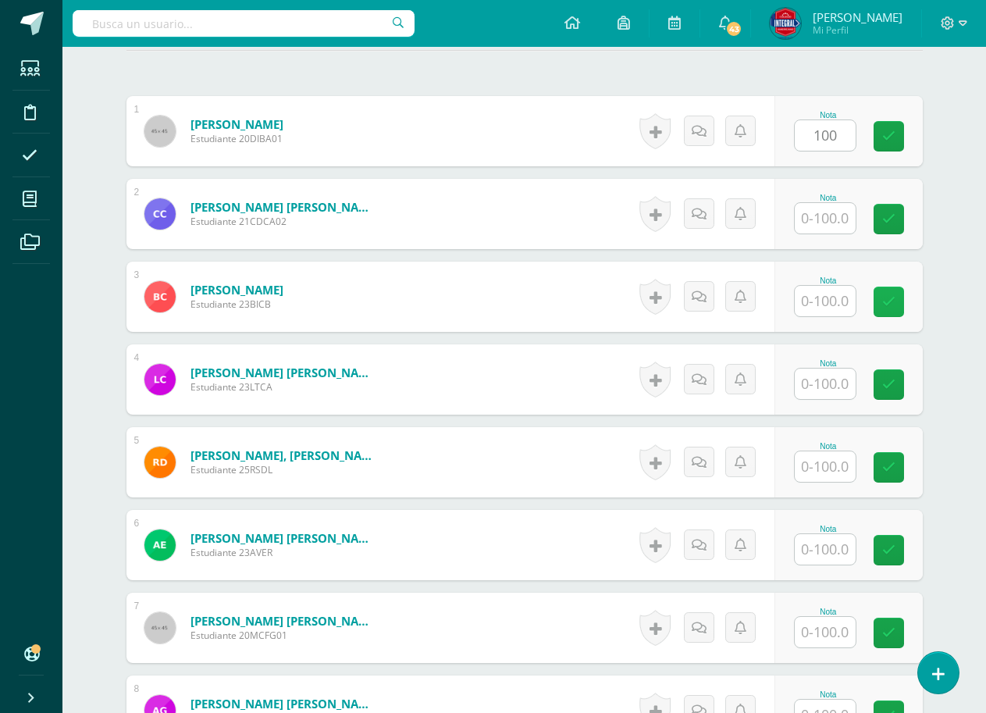
scroll to position [468, 0]
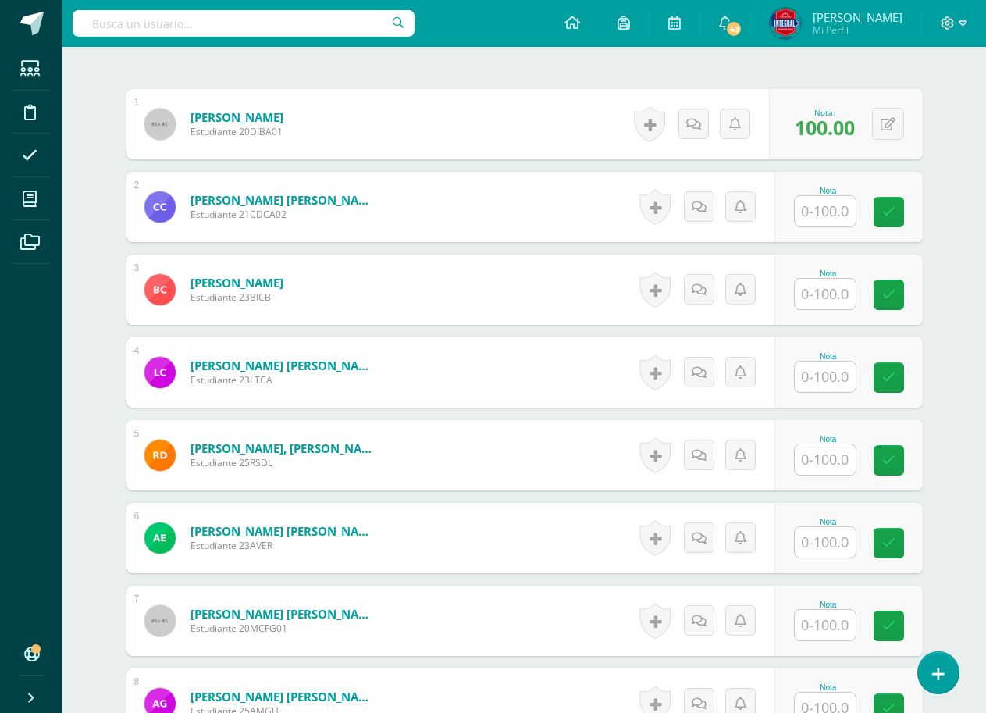
click at [834, 206] on input "text" at bounding box center [825, 211] width 61 height 30
type input "100"
click at [892, 201] on link at bounding box center [899, 212] width 31 height 31
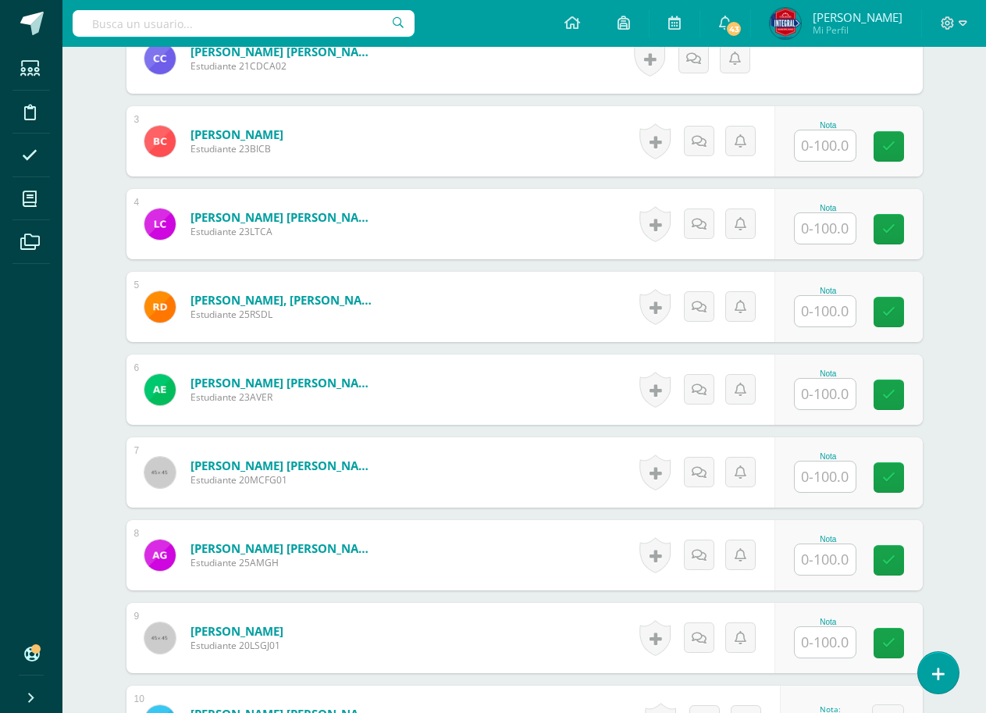
scroll to position [625, 0]
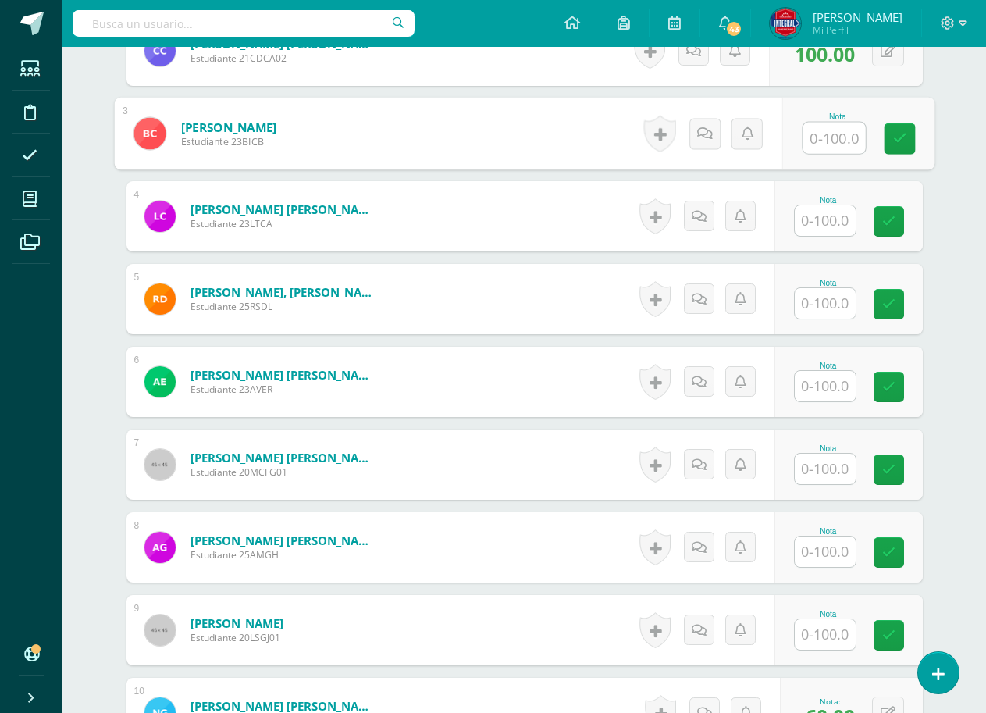
click at [828, 141] on input "text" at bounding box center [834, 138] width 62 height 31
type input "100"
click at [887, 126] on link at bounding box center [899, 138] width 31 height 31
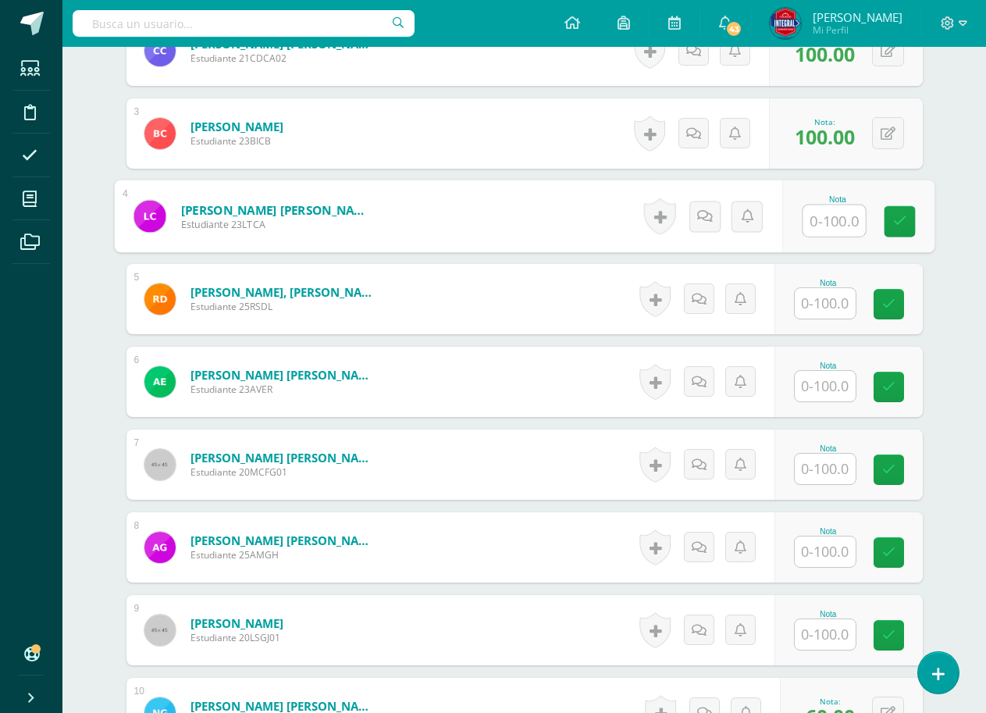
click at [824, 224] on input "text" at bounding box center [834, 220] width 62 height 31
type input "100"
click at [875, 220] on div "Nota 100" at bounding box center [857, 216] width 152 height 73
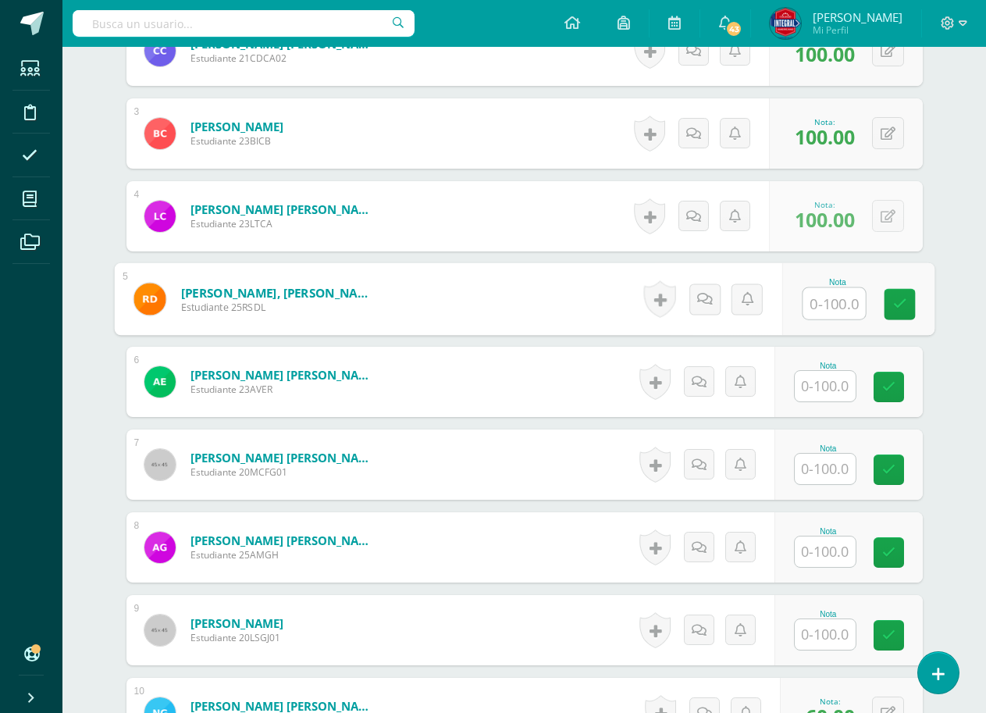
click at [838, 295] on input "text" at bounding box center [834, 303] width 62 height 31
type input "100"
click at [897, 305] on icon at bounding box center [899, 303] width 14 height 13
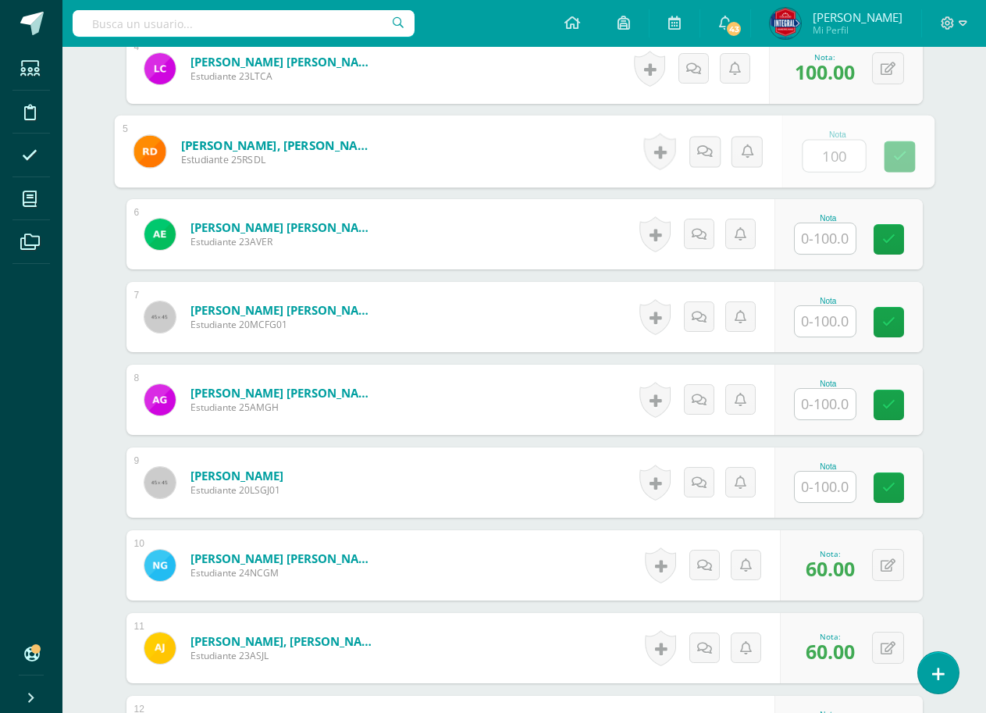
scroll to position [781, 0]
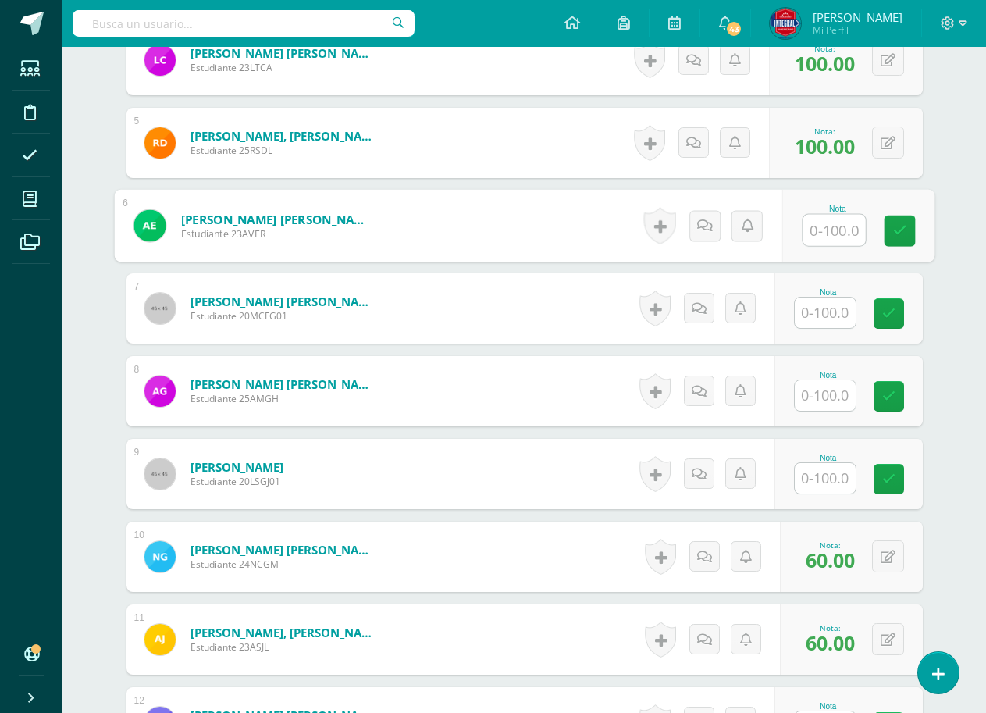
click at [828, 222] on input "text" at bounding box center [834, 230] width 62 height 31
type input "100"
click at [899, 232] on icon at bounding box center [899, 230] width 14 height 13
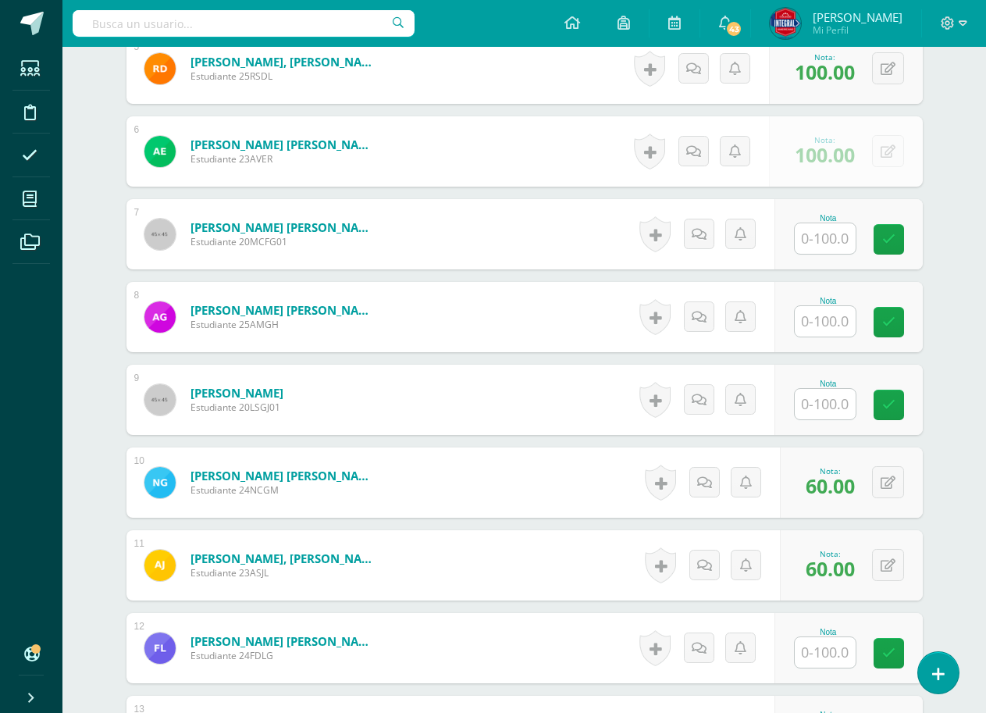
scroll to position [937, 0]
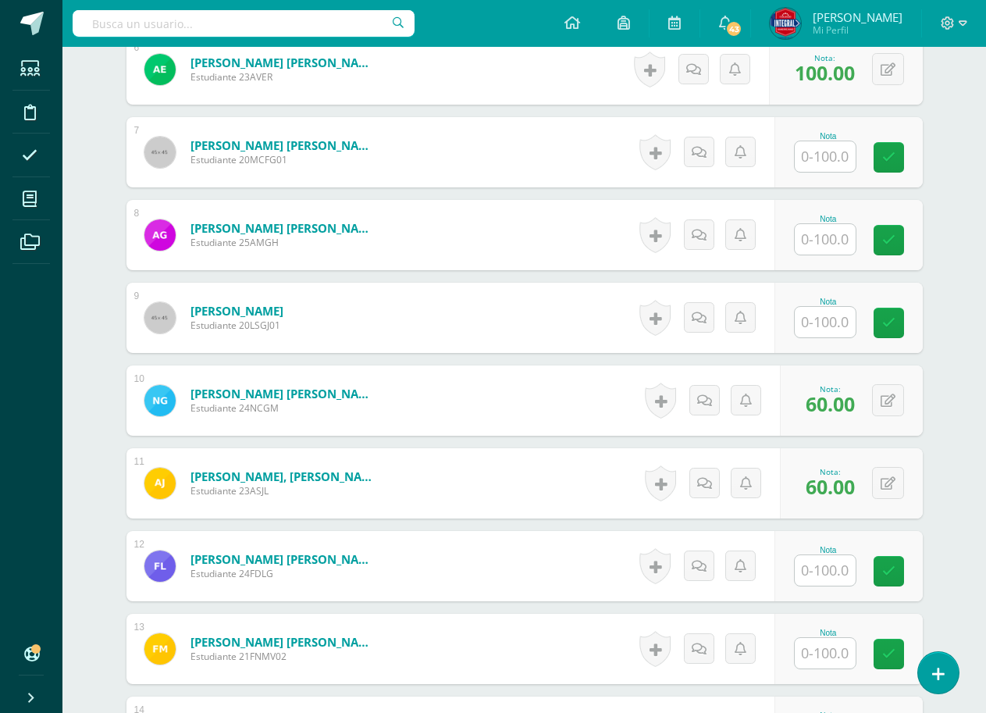
click at [831, 159] on input "text" at bounding box center [825, 156] width 61 height 30
click at [889, 151] on link at bounding box center [899, 157] width 31 height 31
type input "100"
click at [831, 231] on input "text" at bounding box center [825, 239] width 61 height 30
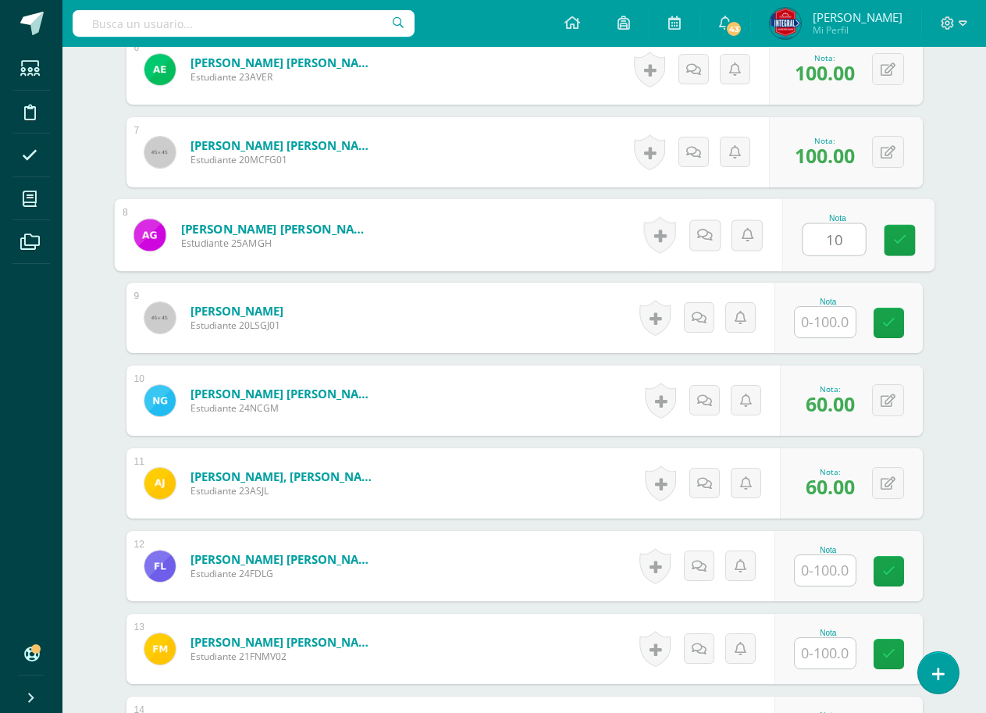
type input "100"
click at [884, 247] on link at bounding box center [899, 240] width 31 height 31
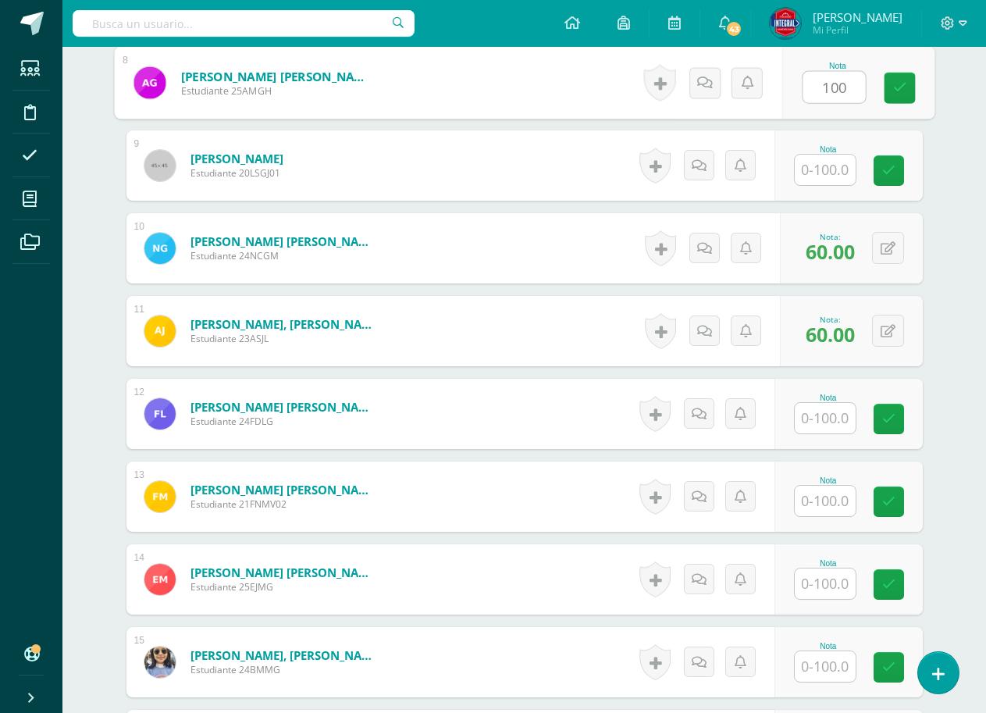
scroll to position [1093, 0]
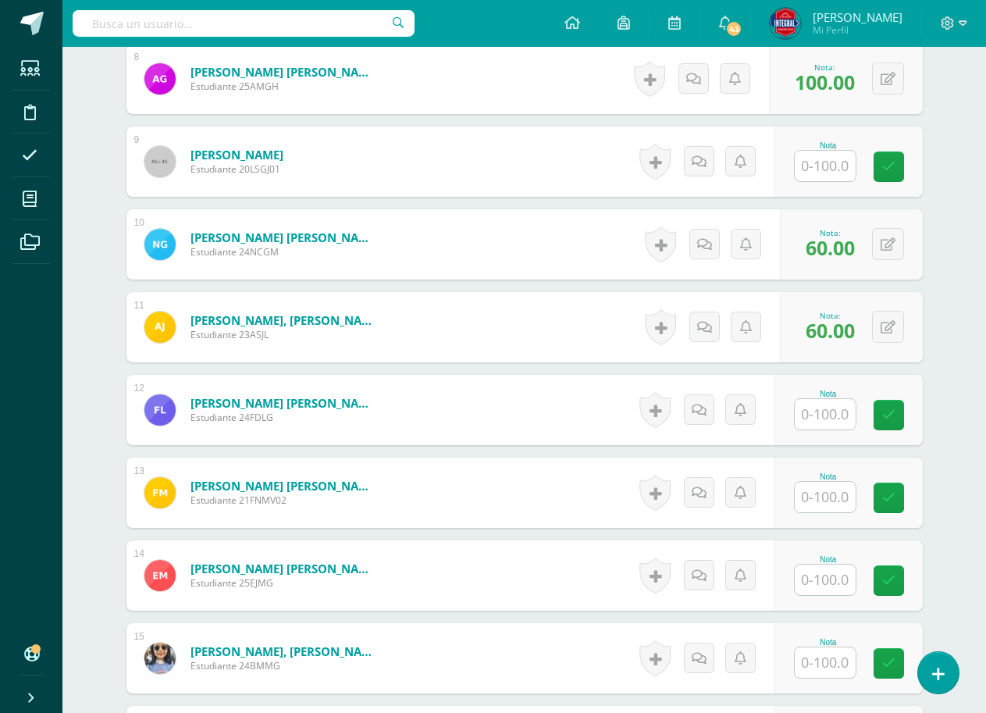
click at [838, 165] on input "text" at bounding box center [825, 166] width 61 height 30
type input "100"
click at [887, 155] on link at bounding box center [899, 166] width 31 height 31
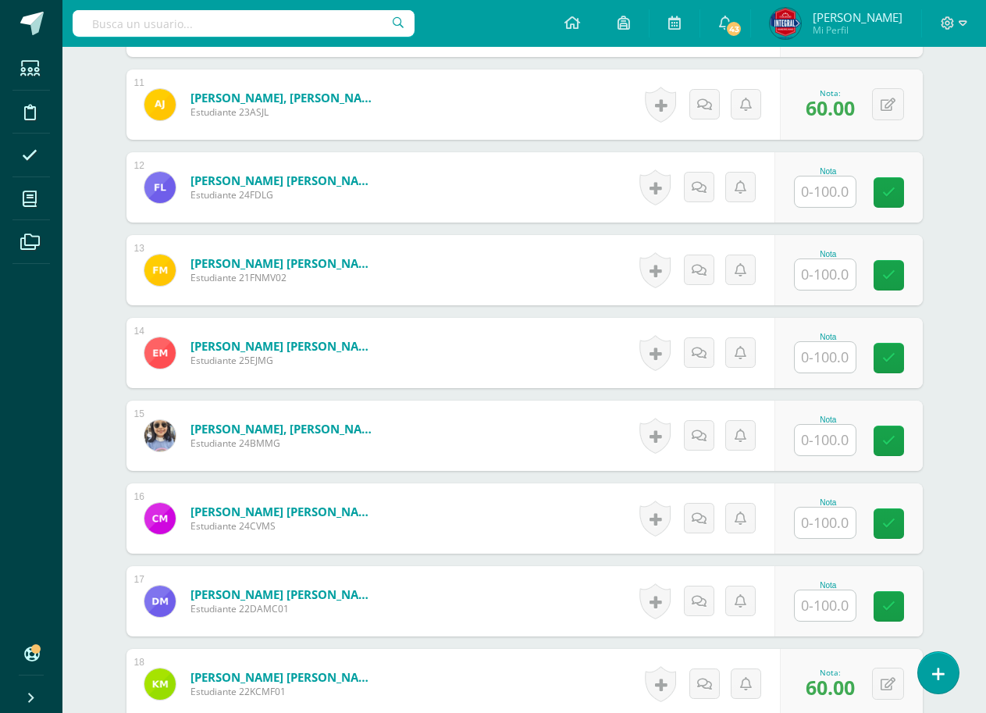
scroll to position [1327, 0]
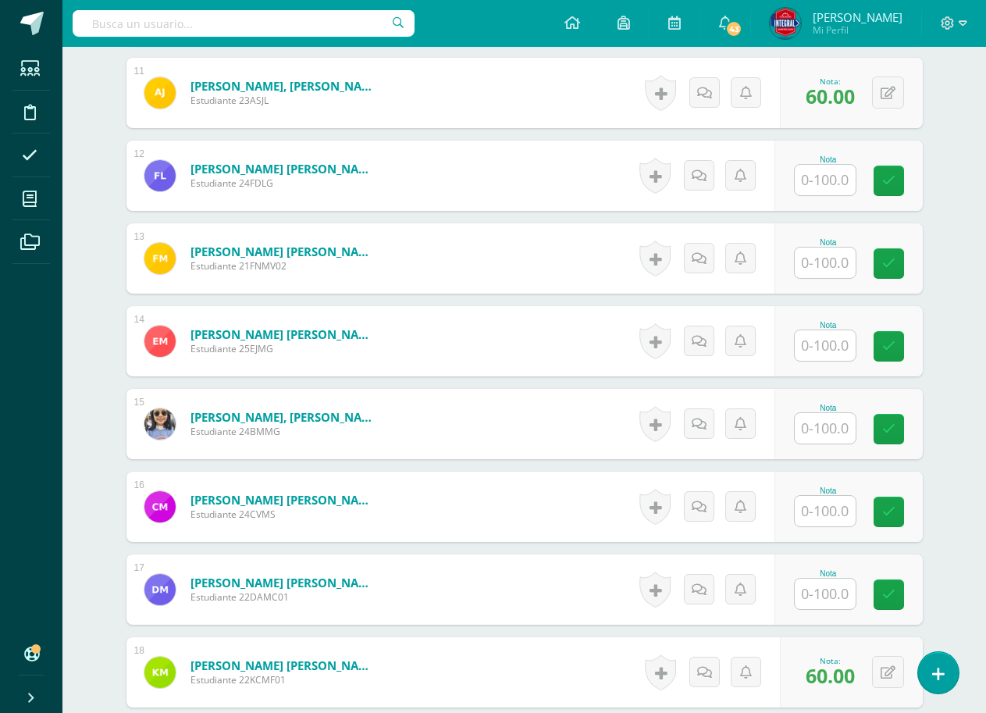
click at [835, 182] on input "text" at bounding box center [825, 180] width 61 height 30
click at [892, 169] on link at bounding box center [899, 180] width 31 height 31
type input "100"
click at [826, 256] on input "text" at bounding box center [825, 262] width 61 height 30
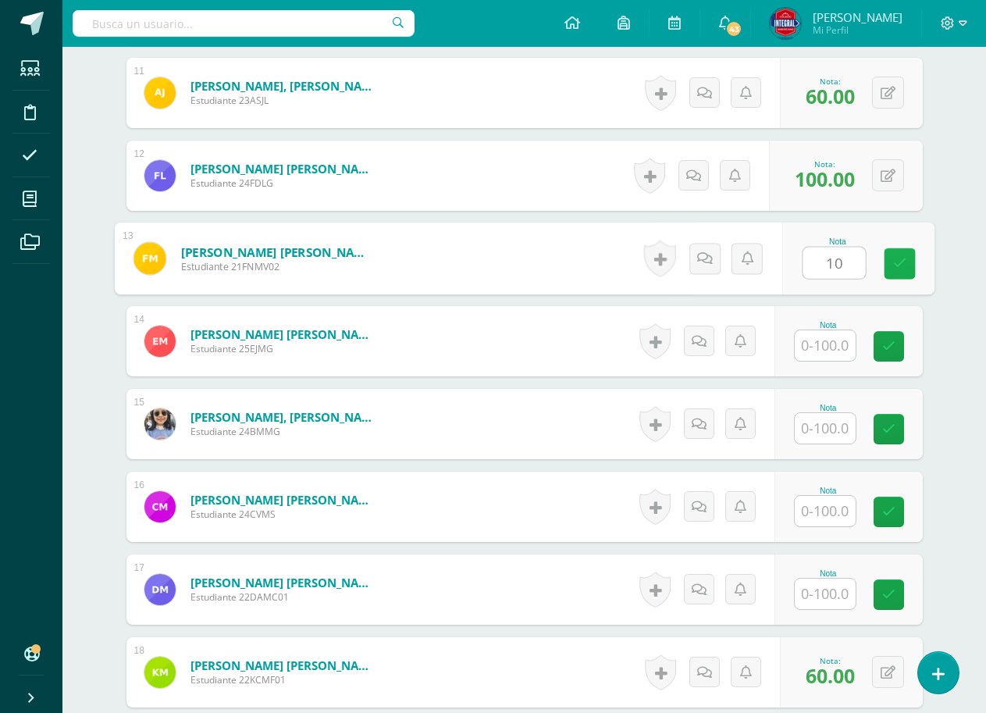
type input "100"
click at [887, 261] on link at bounding box center [899, 263] width 31 height 31
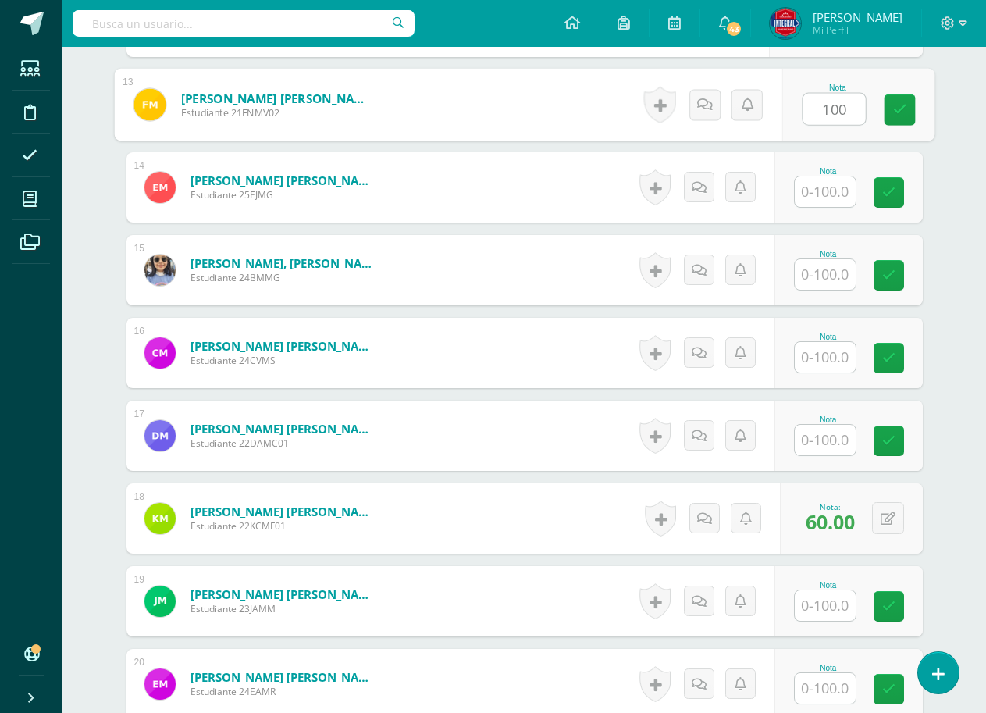
scroll to position [1483, 0]
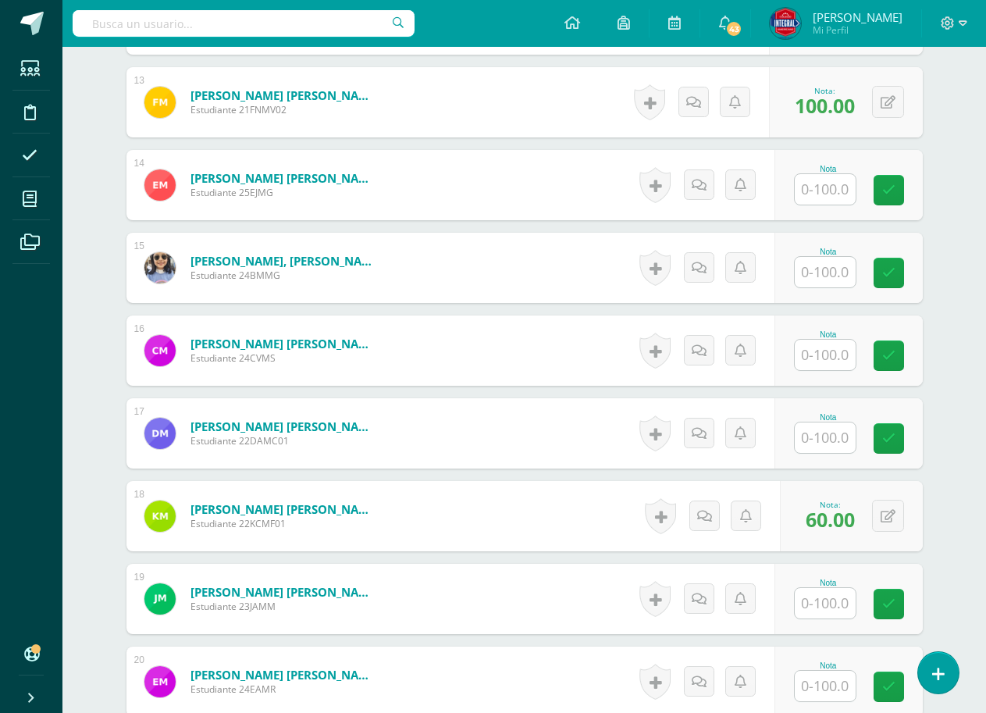
click at [839, 197] on input "text" at bounding box center [825, 189] width 61 height 30
click at [893, 184] on icon at bounding box center [899, 189] width 14 height 13
type input "100"
click at [834, 267] on input "text" at bounding box center [825, 272] width 61 height 30
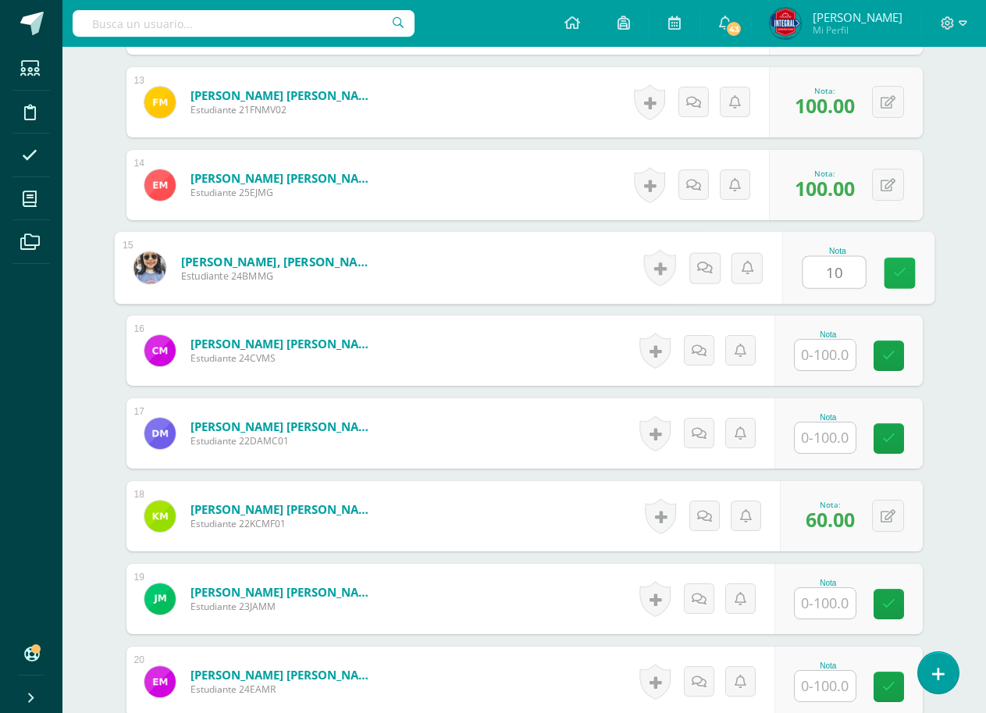
type input "100"
click at [899, 264] on link at bounding box center [899, 273] width 31 height 31
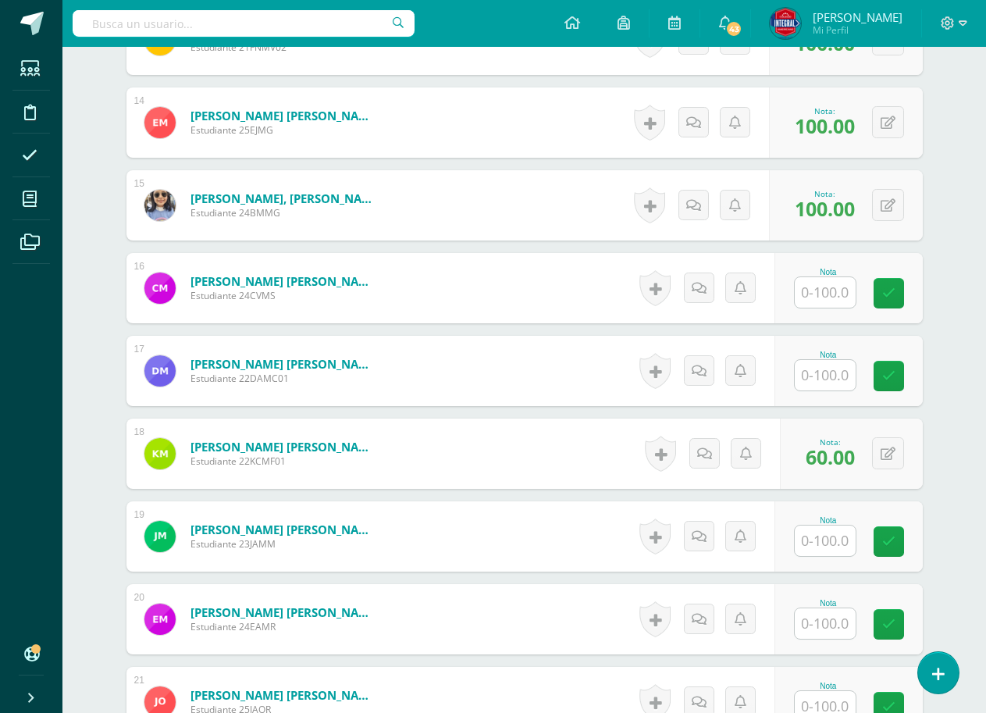
scroll to position [1639, 0]
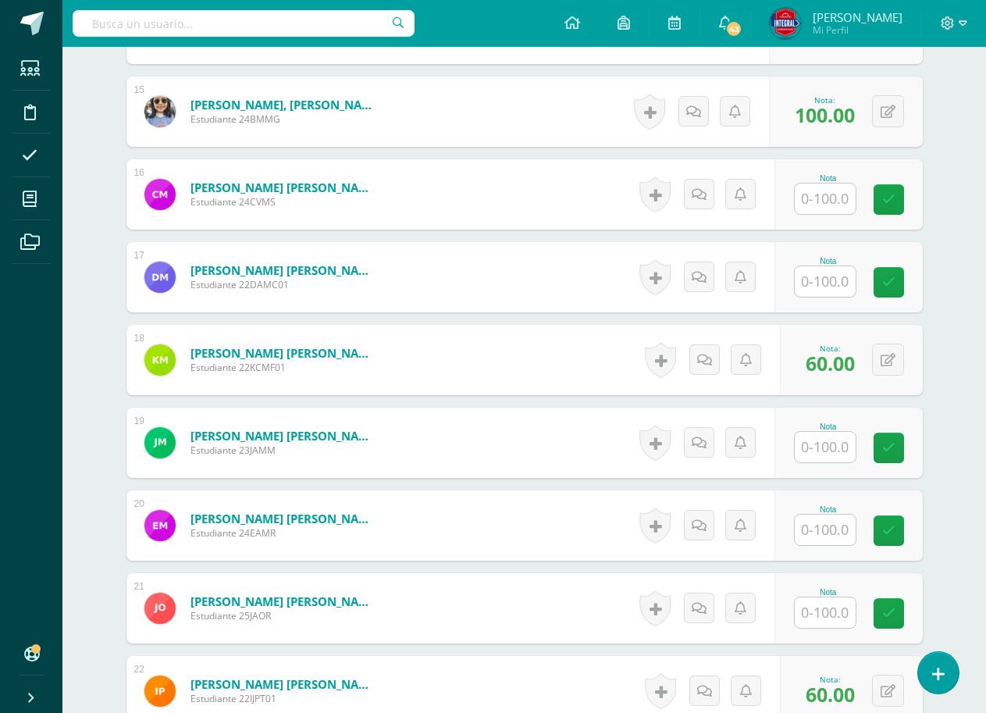
click at [828, 203] on input "text" at bounding box center [825, 198] width 61 height 30
type input "100"
click at [895, 190] on link at bounding box center [899, 199] width 31 height 31
click at [834, 273] on input "text" at bounding box center [825, 281] width 61 height 30
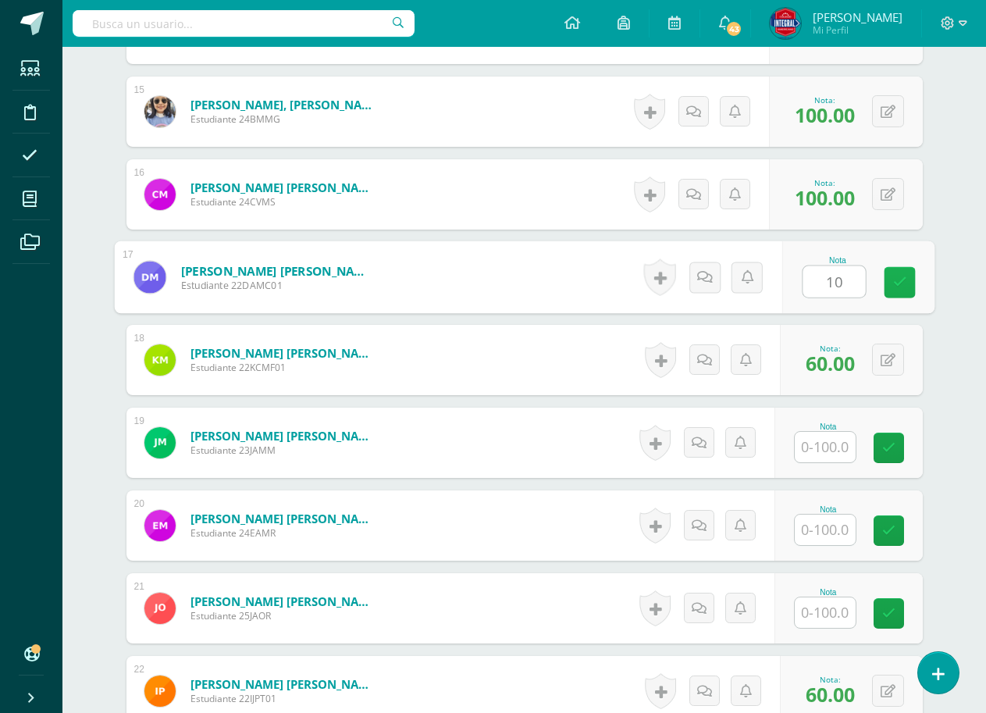
type input "100"
click at [893, 277] on icon at bounding box center [899, 282] width 14 height 13
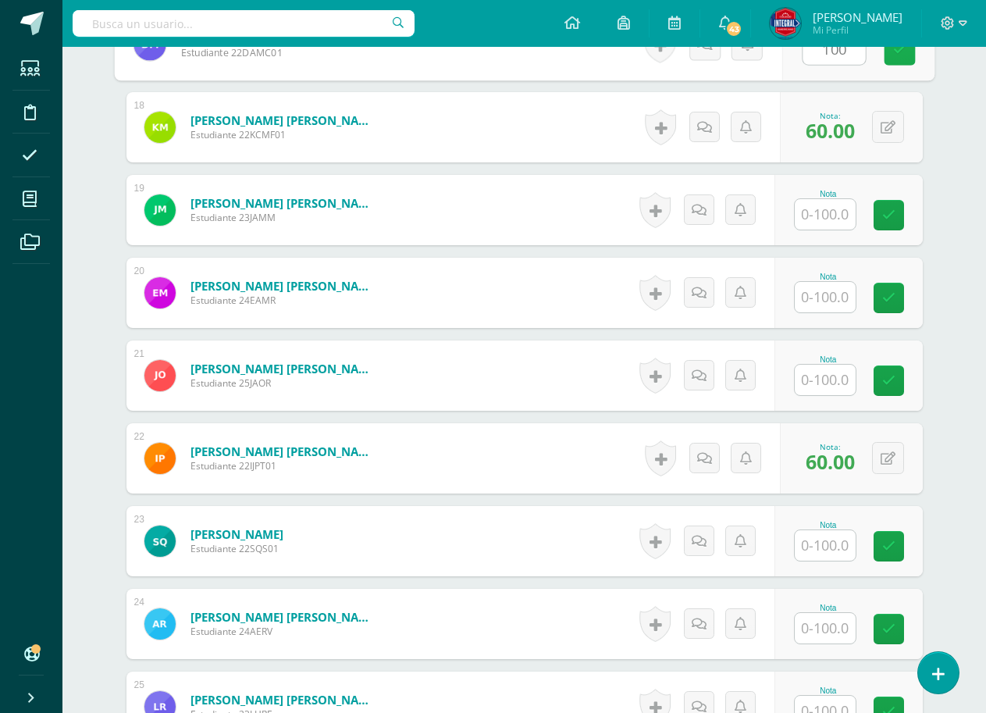
scroll to position [1874, 0]
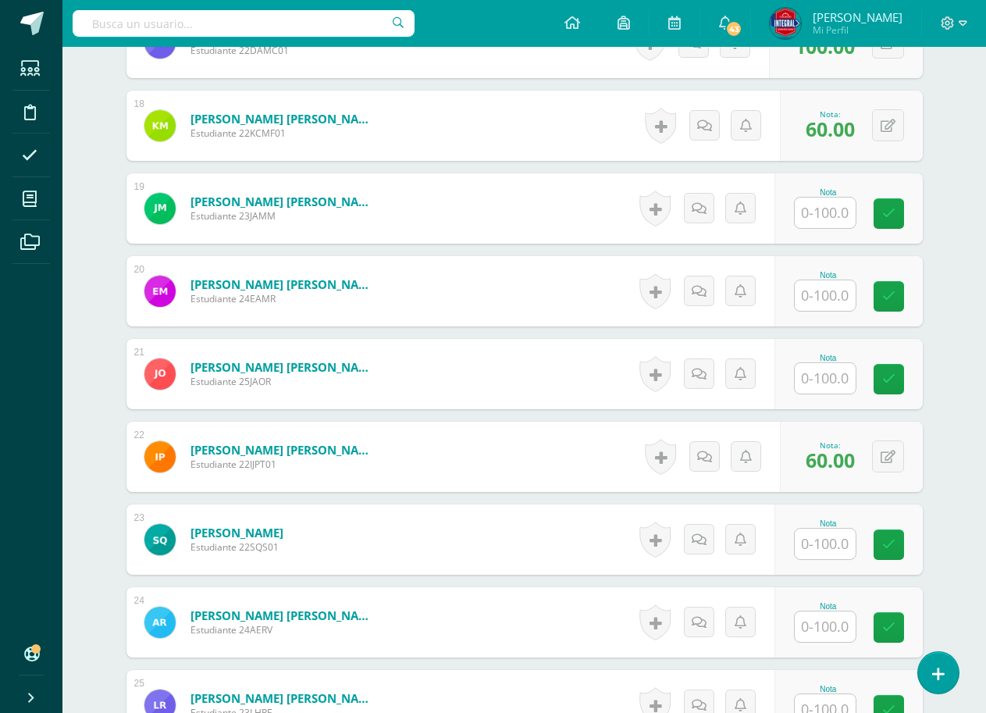
click at [834, 217] on input "text" at bounding box center [825, 213] width 61 height 30
type input "100"
click at [883, 206] on div "Nota 100" at bounding box center [848, 208] width 148 height 70
click at [838, 293] on input "text" at bounding box center [834, 295] width 62 height 31
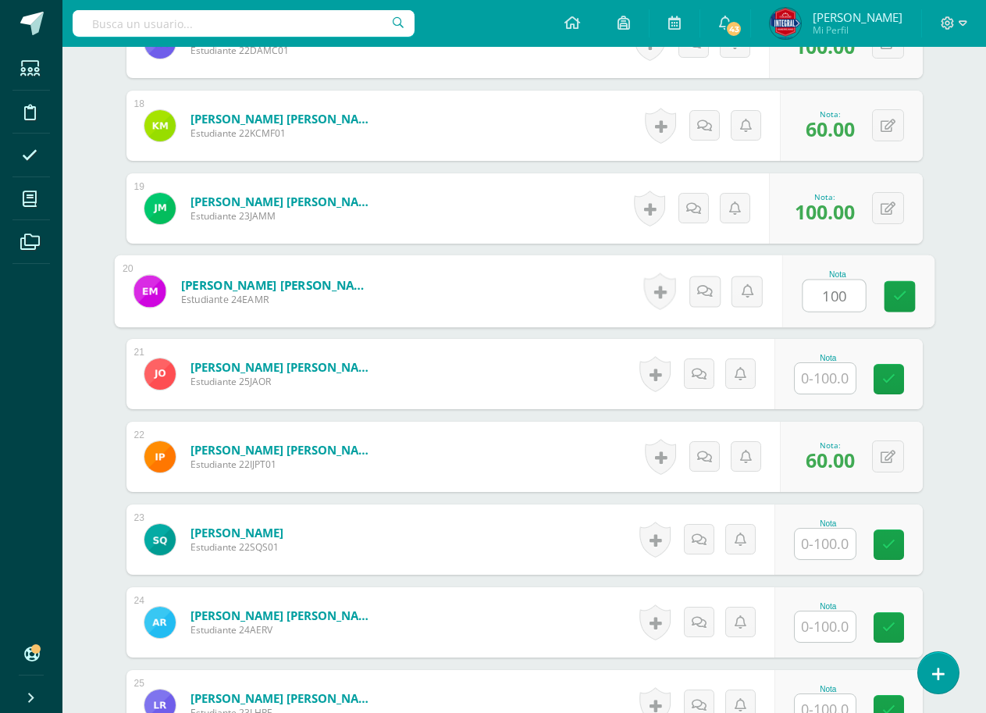
type input "100"
click at [881, 290] on div "Nota 100" at bounding box center [857, 291] width 152 height 73
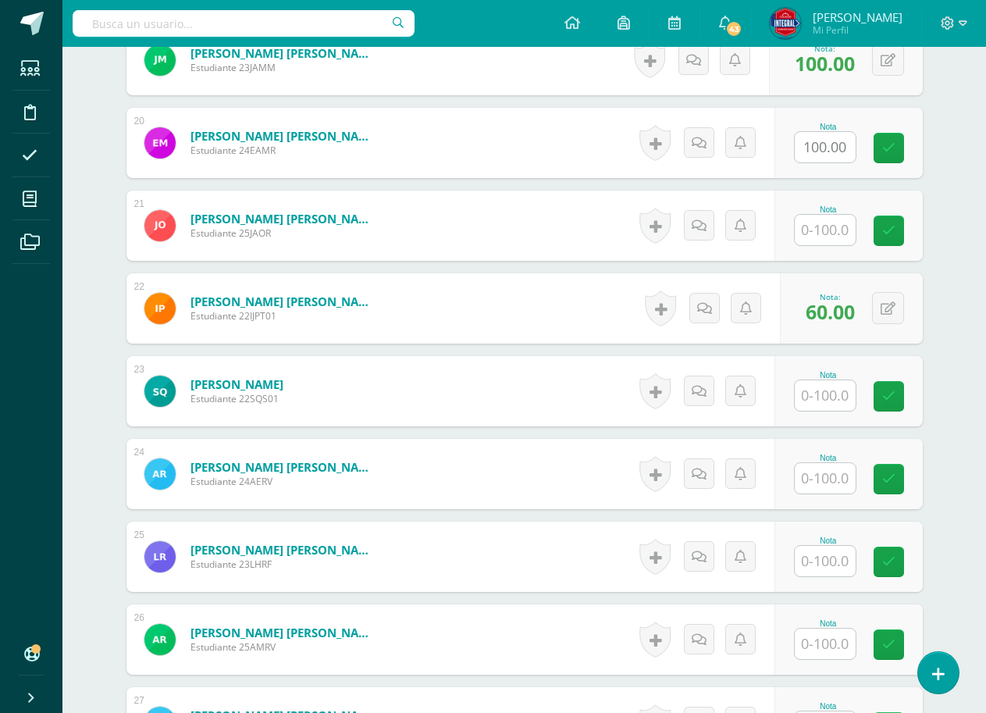
scroll to position [2030, 0]
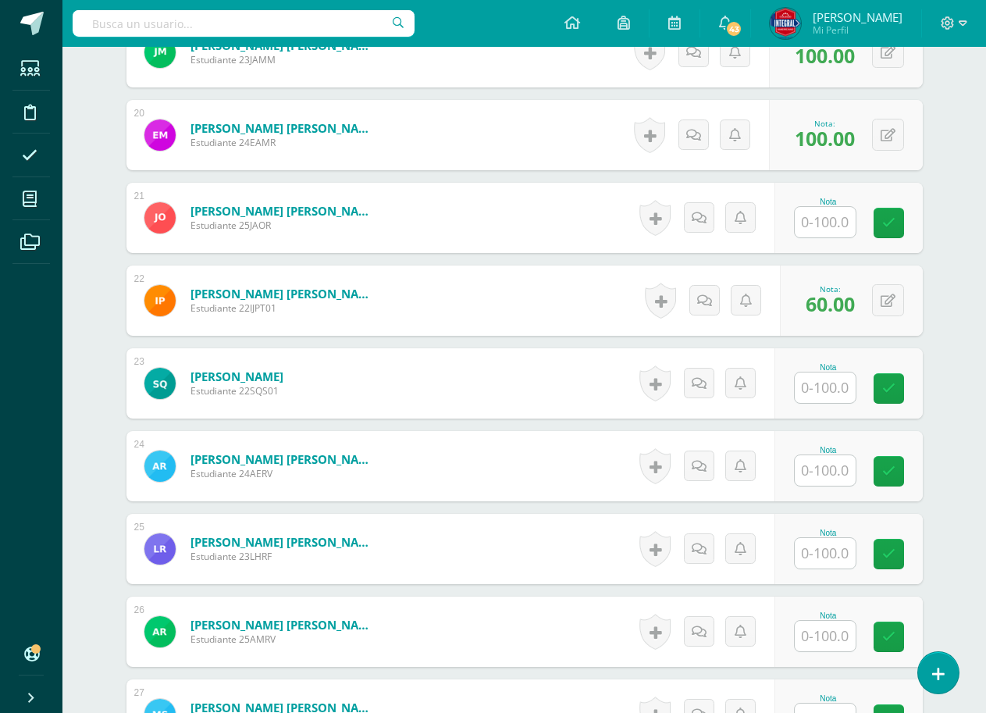
click at [841, 219] on input "text" at bounding box center [825, 222] width 61 height 30
type input "100"
click at [892, 211] on link at bounding box center [899, 223] width 31 height 31
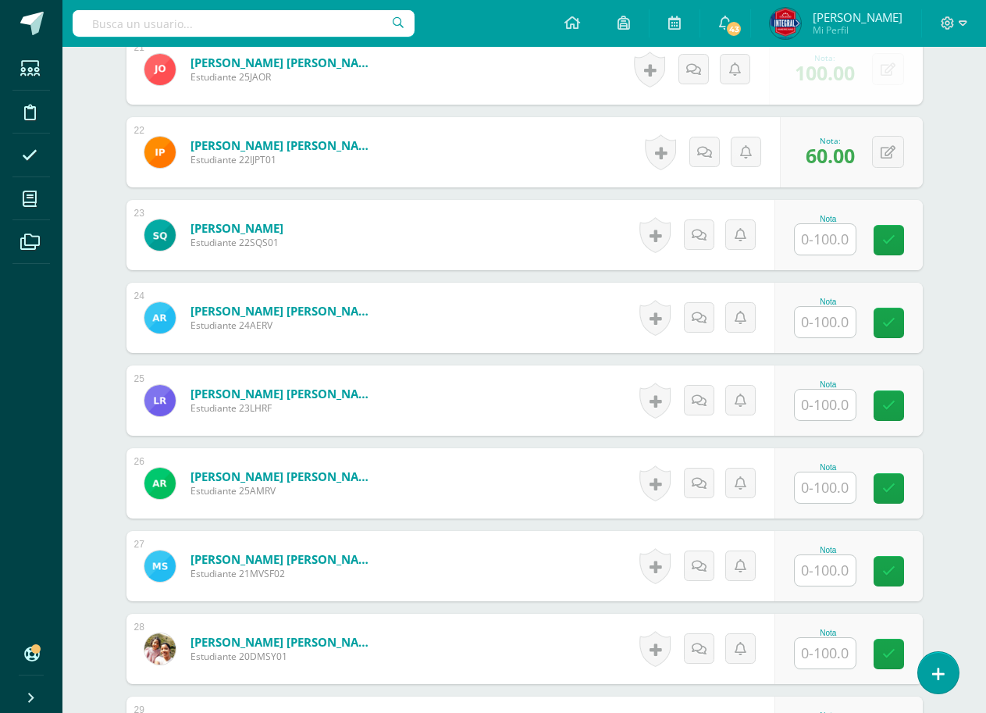
scroll to position [2186, 0]
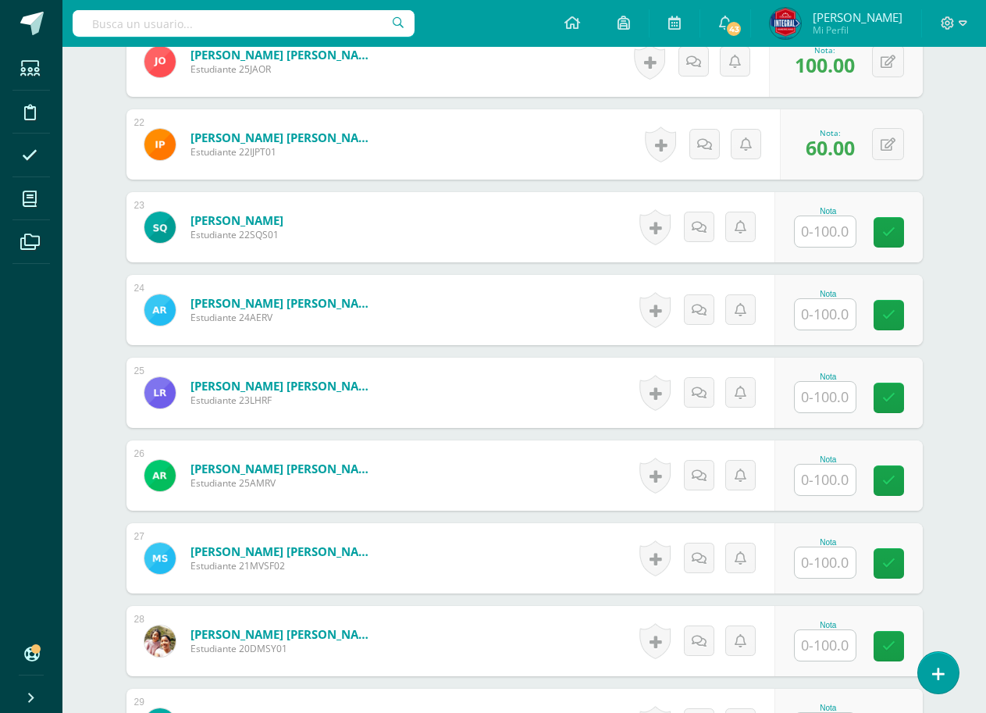
click at [843, 230] on input "text" at bounding box center [825, 231] width 61 height 30
type input "100"
click at [892, 221] on link at bounding box center [899, 232] width 31 height 31
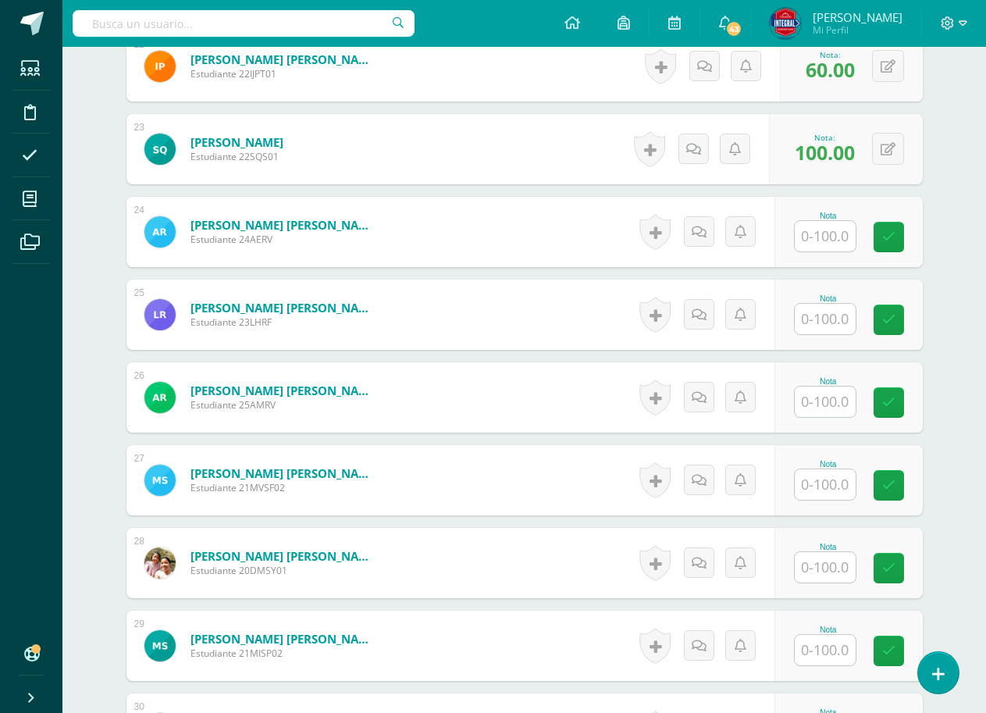
click at [828, 233] on input "text" at bounding box center [825, 236] width 61 height 30
click at [884, 237] on link at bounding box center [899, 237] width 31 height 31
type input "100"
click at [843, 322] on input "text" at bounding box center [825, 319] width 61 height 30
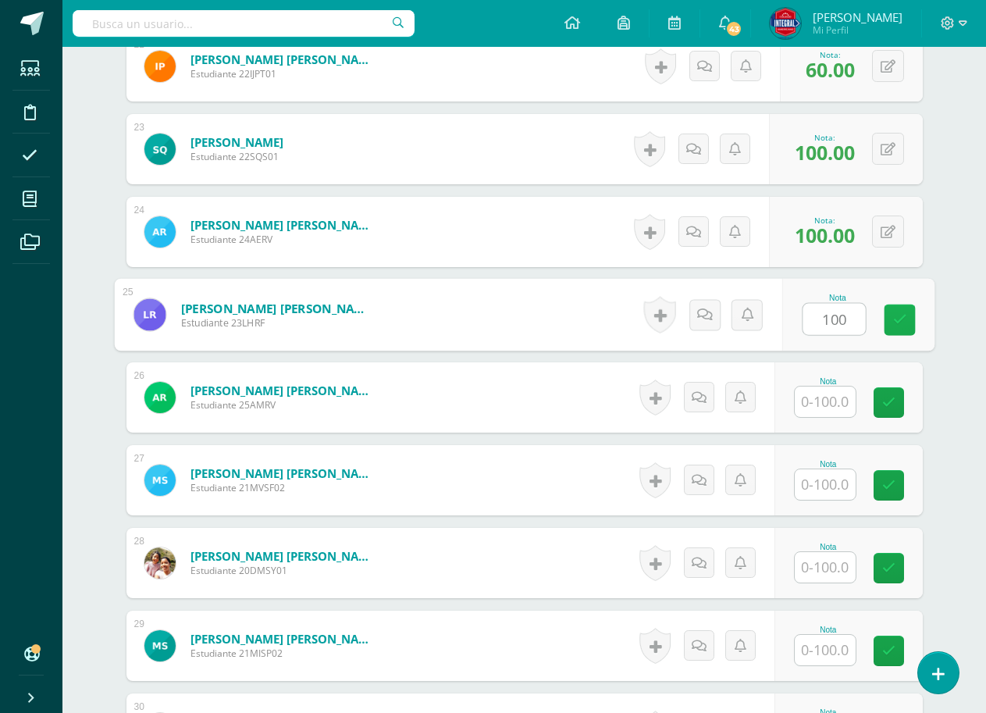
click at [889, 320] on link at bounding box center [899, 319] width 31 height 31
type input "1000"
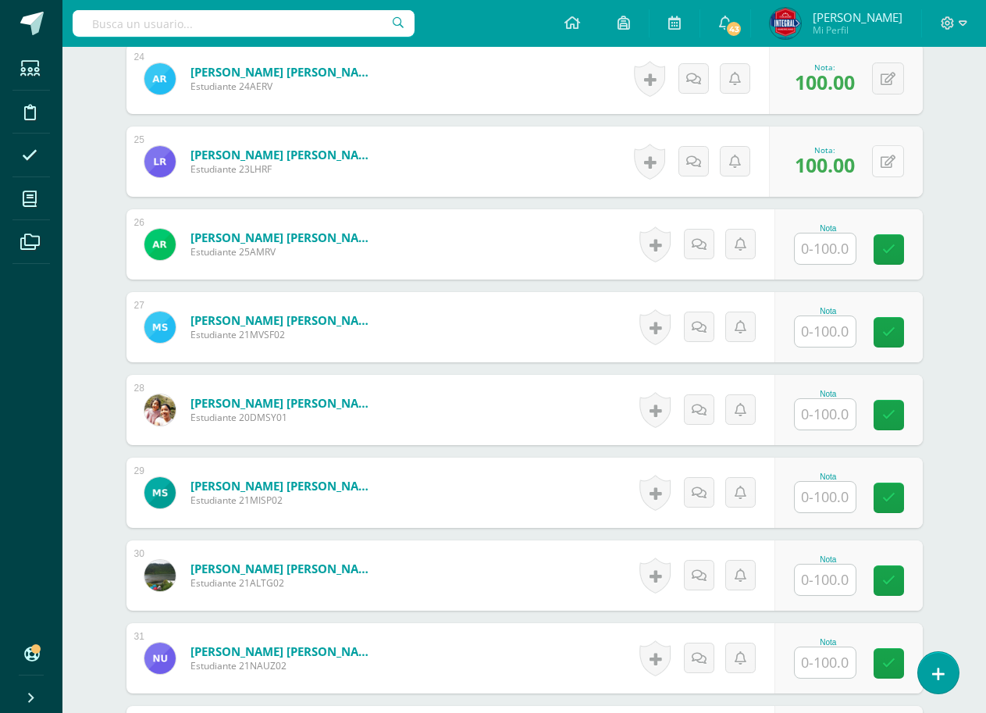
scroll to position [2420, 0]
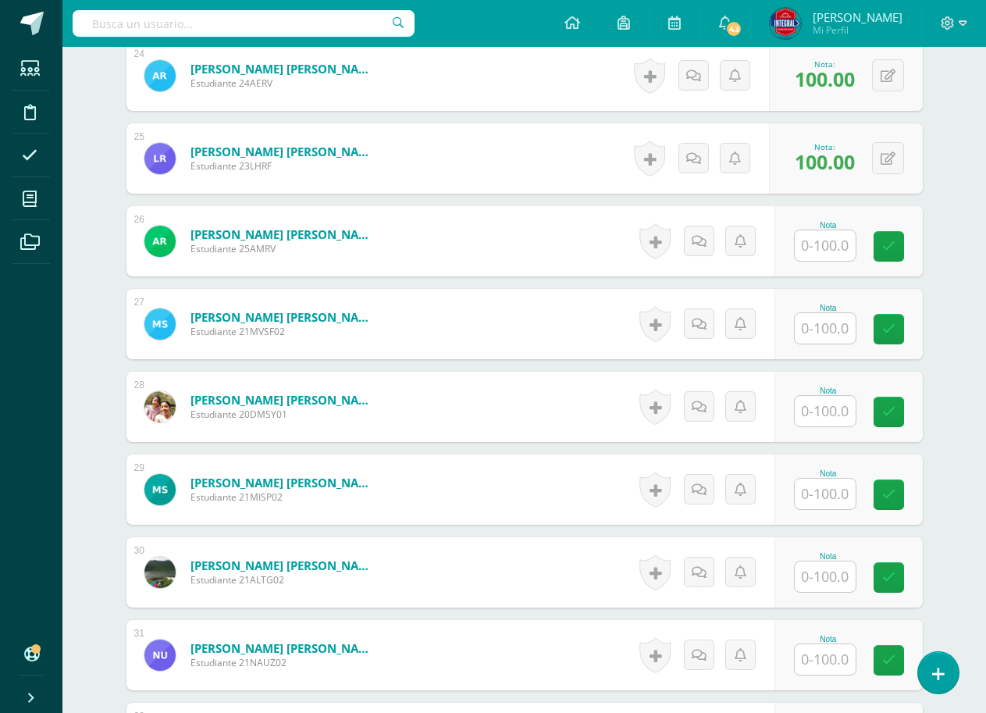
click at [829, 258] on input "text" at bounding box center [825, 245] width 61 height 30
click at [892, 241] on icon at bounding box center [899, 246] width 14 height 13
type input "100"
click at [835, 318] on input "text" at bounding box center [825, 328] width 61 height 30
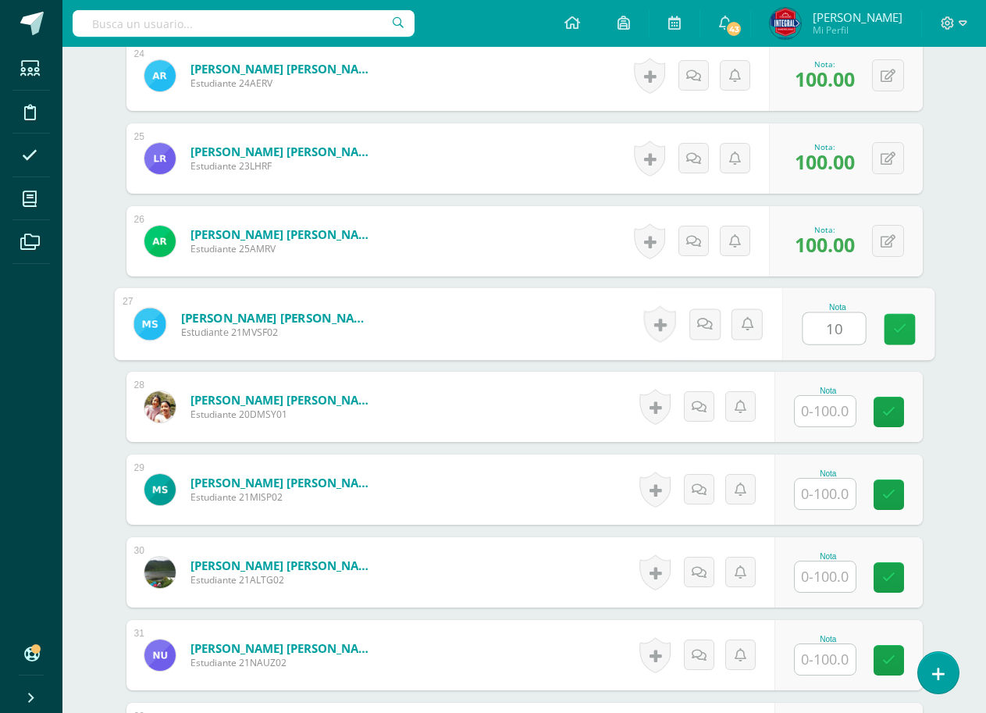
type input "100"
click at [886, 315] on link at bounding box center [899, 329] width 31 height 31
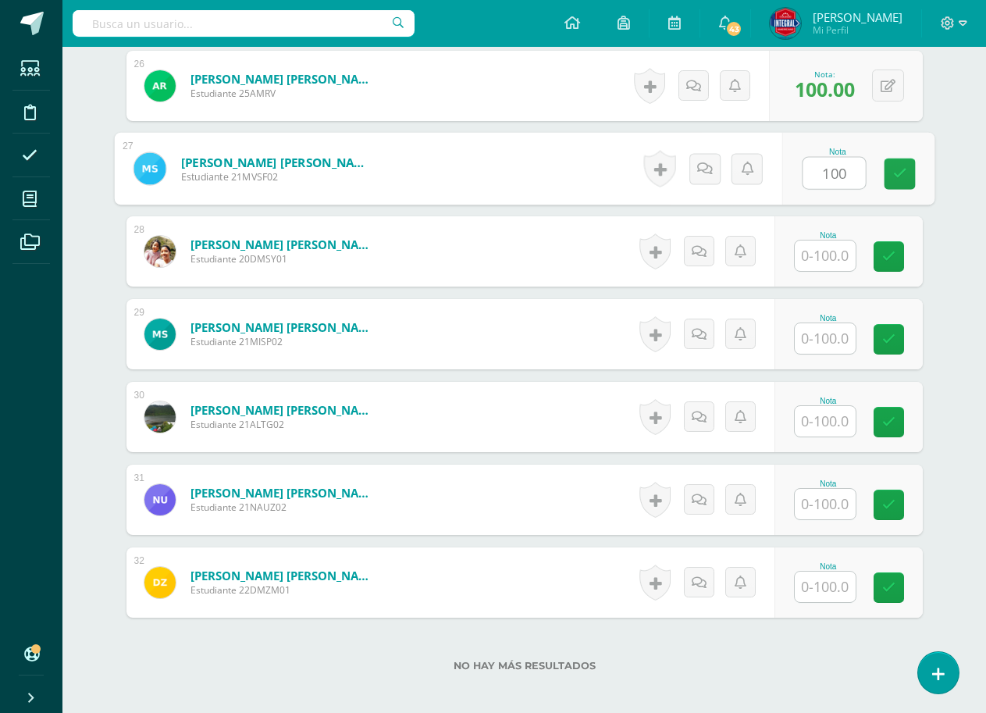
scroll to position [2576, 0]
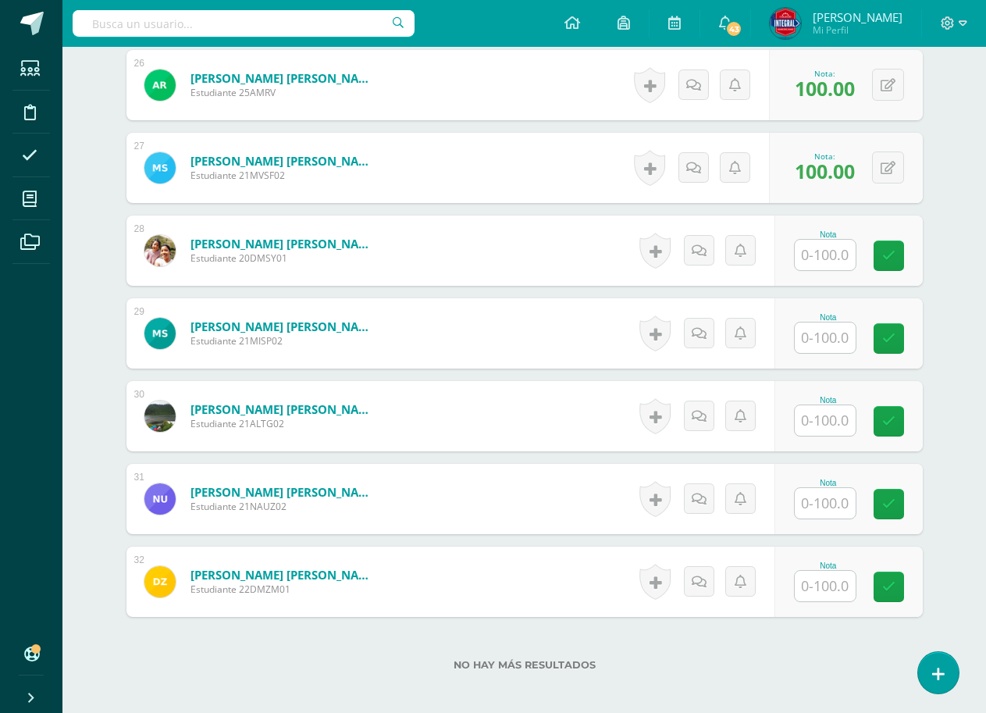
click at [842, 258] on input "text" at bounding box center [825, 255] width 61 height 30
type input "100"
click at [894, 247] on link at bounding box center [899, 255] width 31 height 31
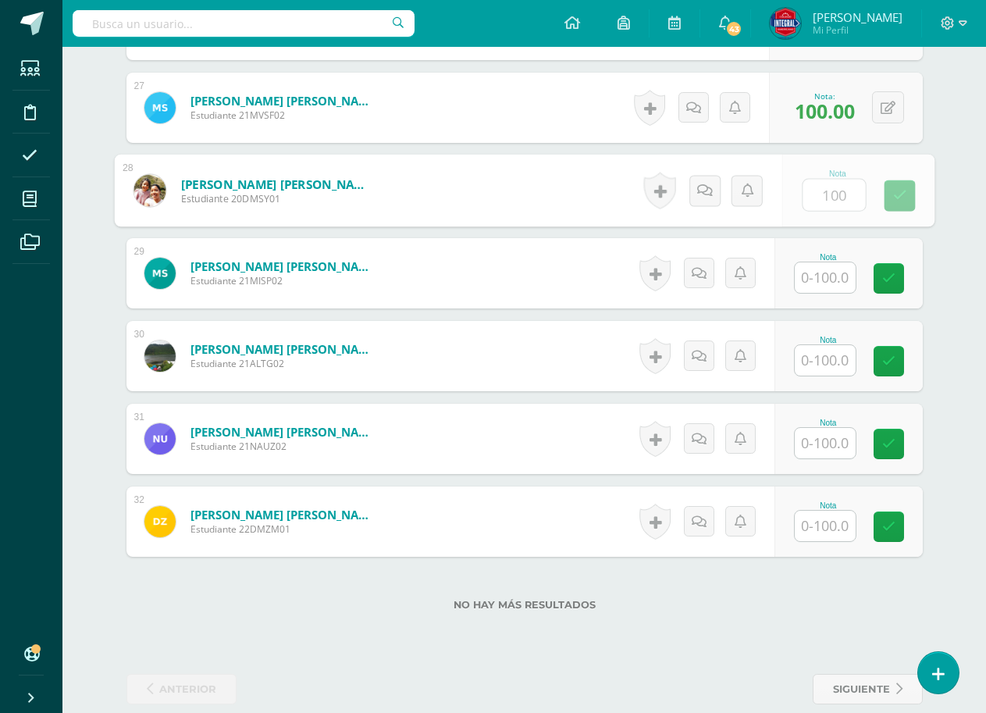
scroll to position [2654, 0]
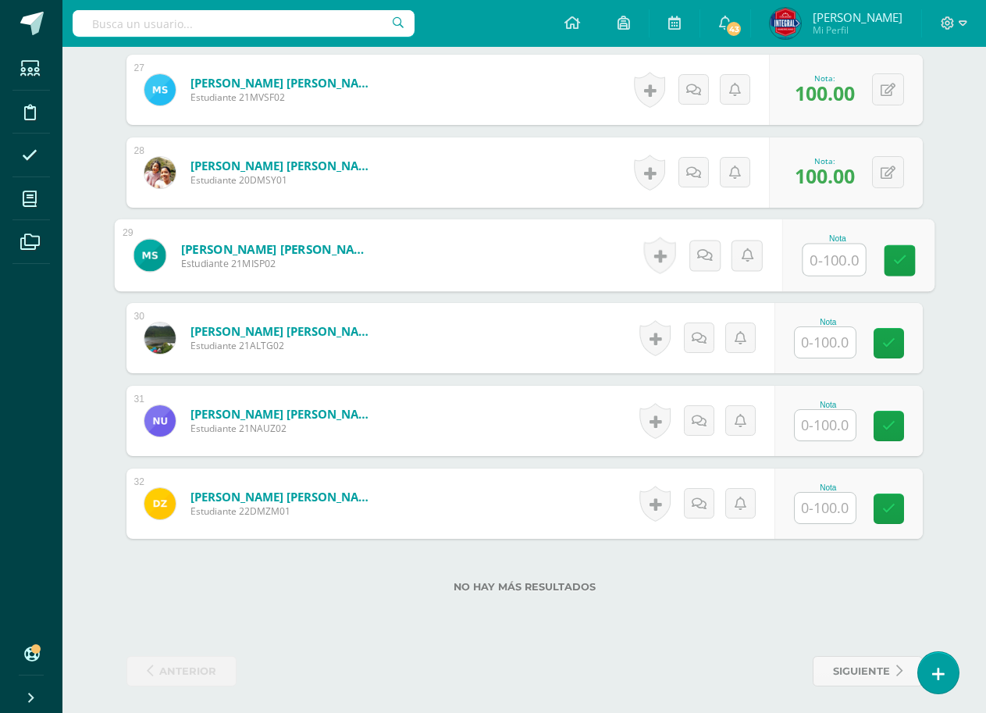
click at [843, 260] on input "text" at bounding box center [834, 259] width 62 height 31
type input "100"
click at [891, 256] on link at bounding box center [899, 260] width 31 height 31
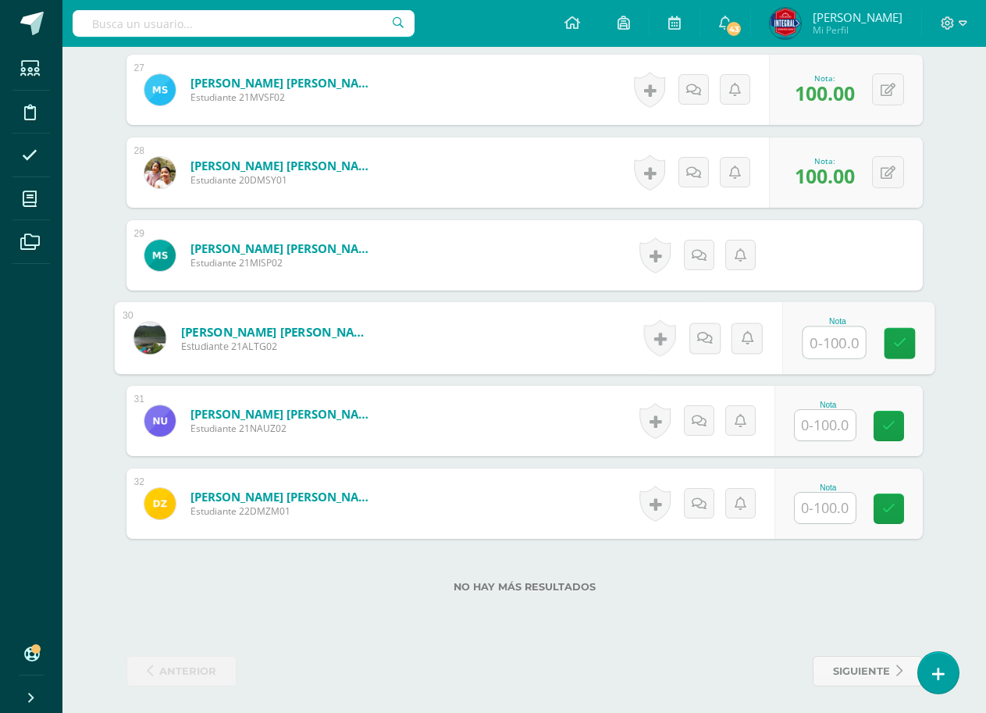
click at [839, 343] on input "text" at bounding box center [834, 342] width 62 height 31
type input "100"
click at [892, 337] on link at bounding box center [899, 343] width 31 height 31
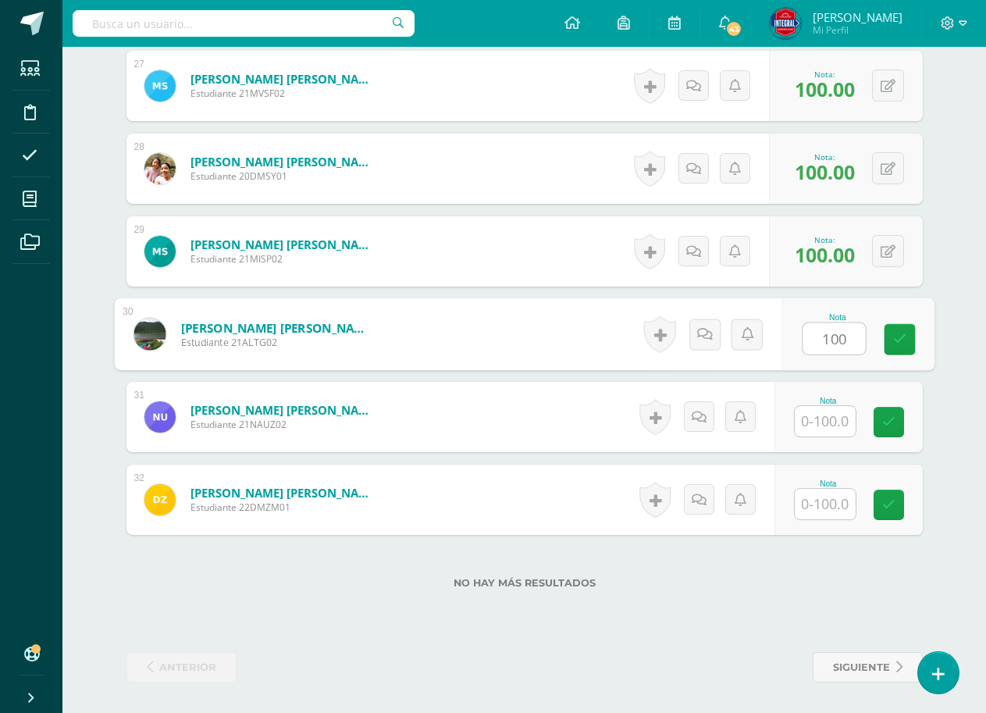
scroll to position [2659, 0]
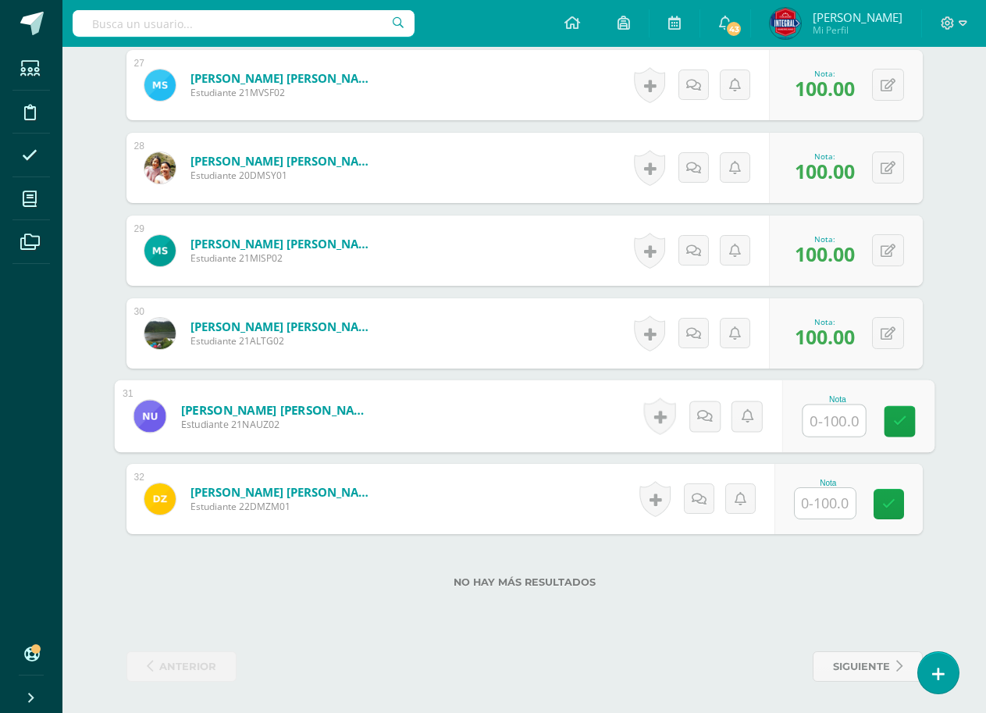
click at [816, 407] on input "text" at bounding box center [834, 420] width 62 height 31
type input "100"
click at [888, 414] on link at bounding box center [899, 421] width 31 height 31
click at [838, 511] on input "text" at bounding box center [825, 503] width 61 height 30
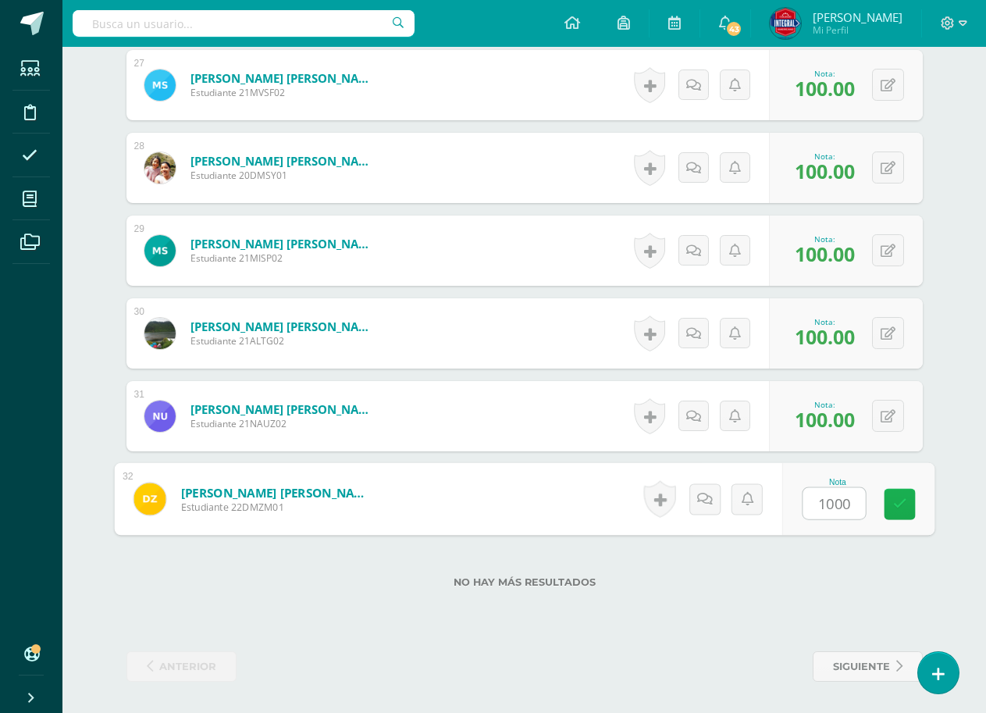
type input "100"
click at [889, 497] on link at bounding box center [899, 504] width 31 height 31
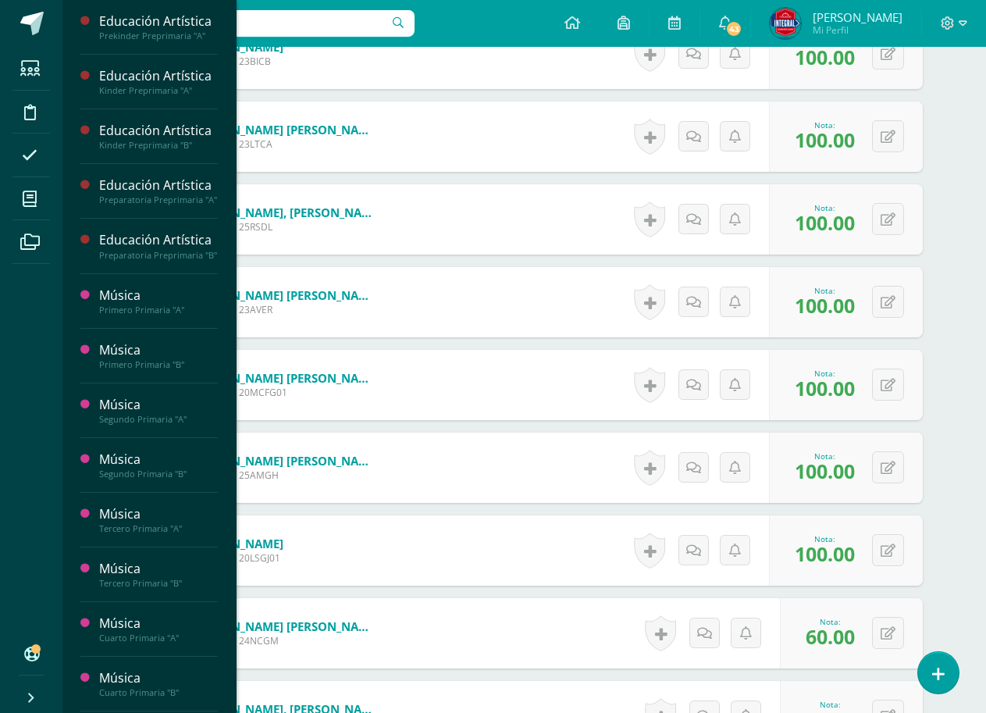
scroll to position [551, 0]
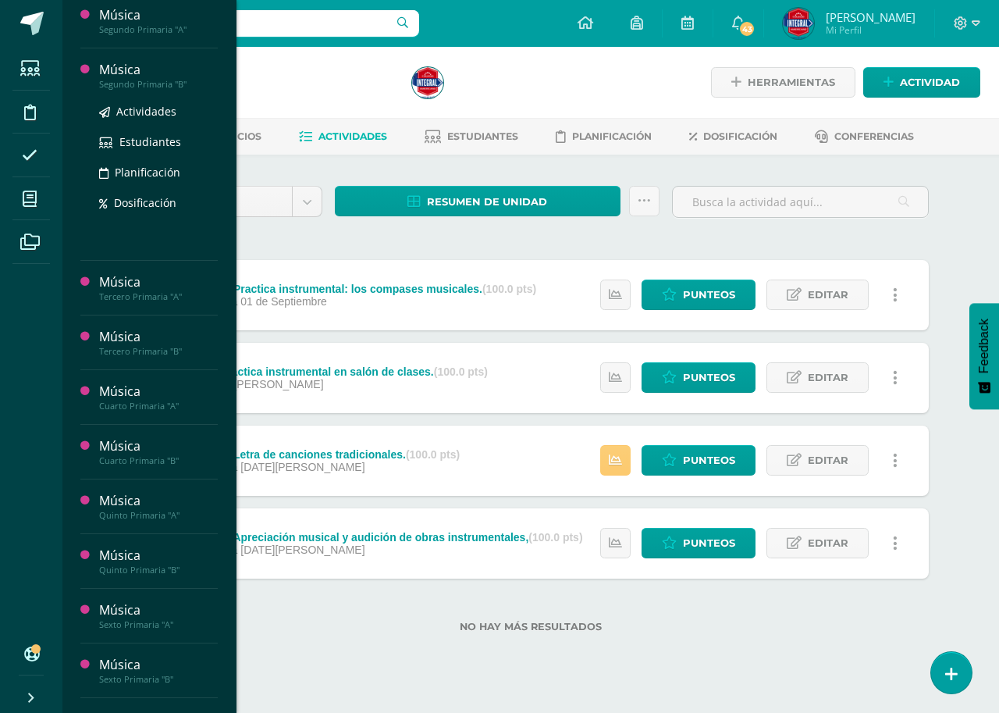
scroll to position [390, 0]
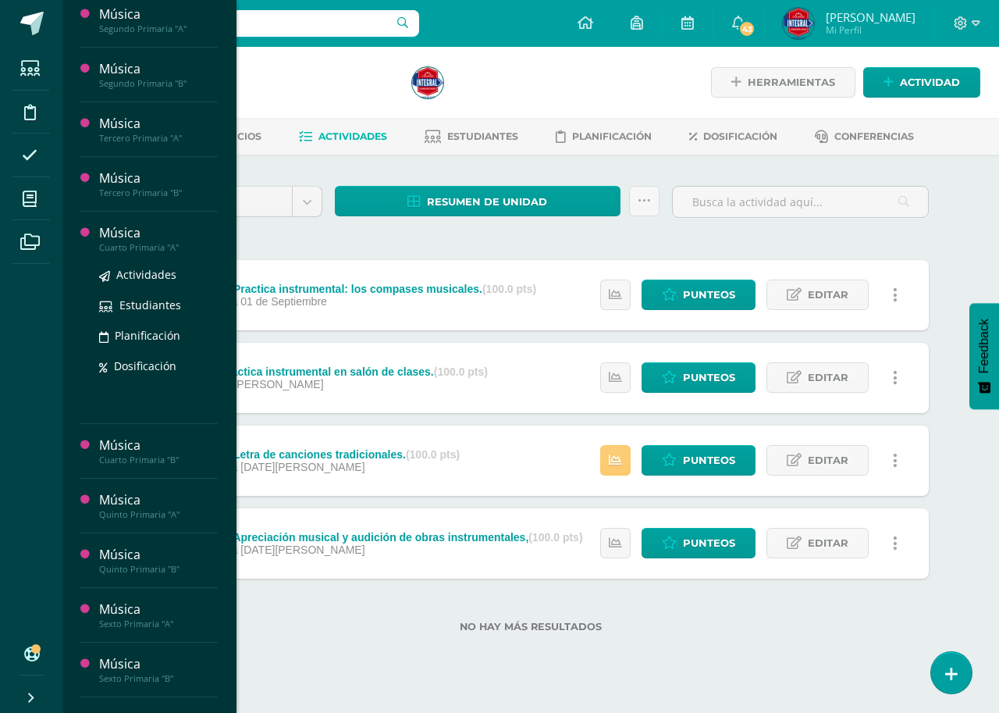
click at [148, 249] on div "Cuarto Primaria "A"" at bounding box center [158, 247] width 119 height 11
click at [138, 272] on span "Actividades" at bounding box center [146, 274] width 60 height 15
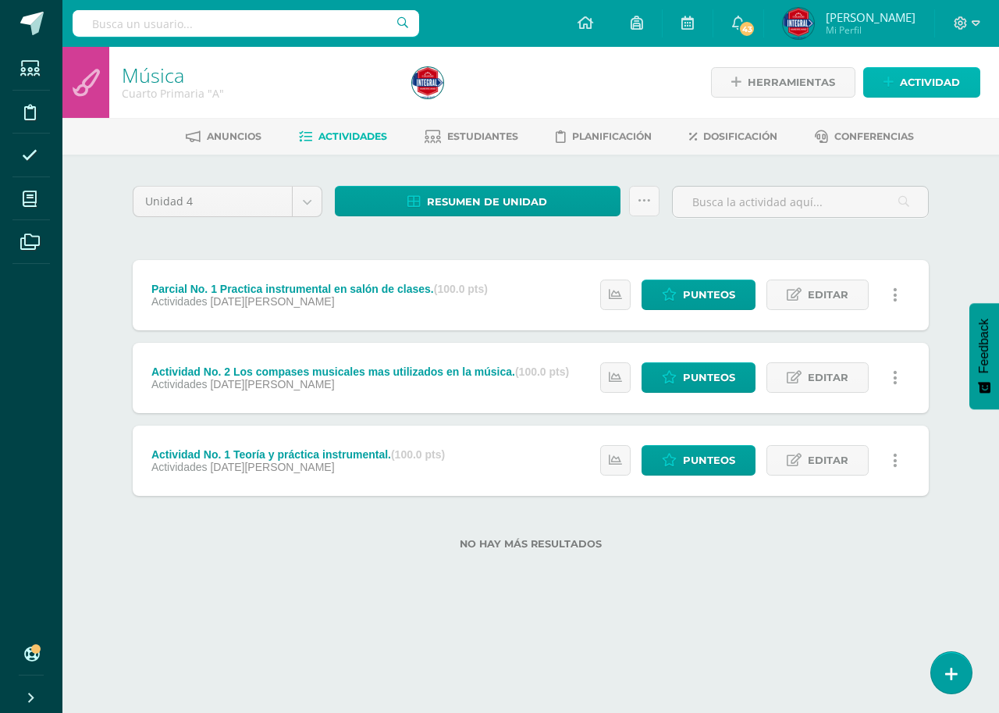
click at [909, 77] on span "Actividad" at bounding box center [930, 82] width 60 height 29
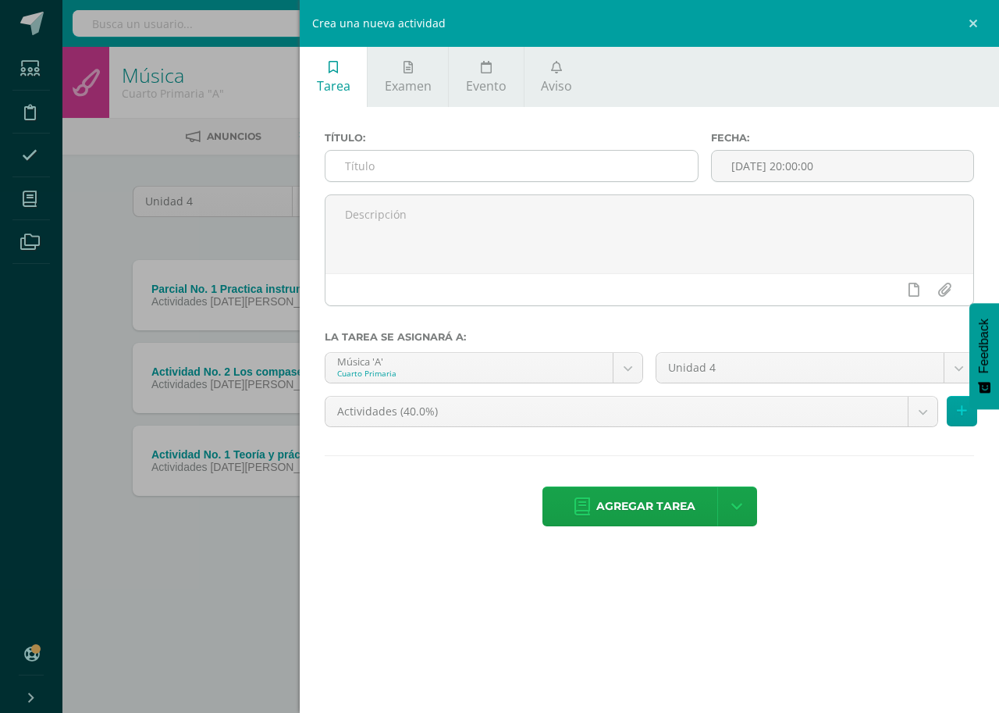
click at [339, 164] on input "text" at bounding box center [512, 166] width 372 height 30
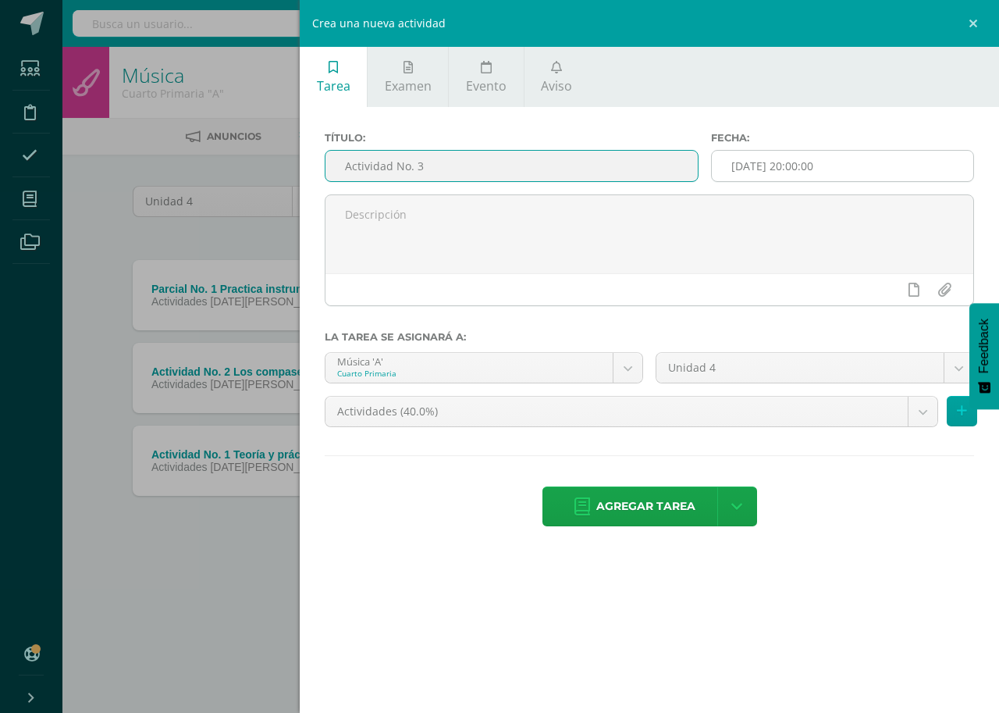
type input "Actividad No. 3"
click at [774, 179] on input "[DATE] 20:00:00" at bounding box center [843, 166] width 262 height 30
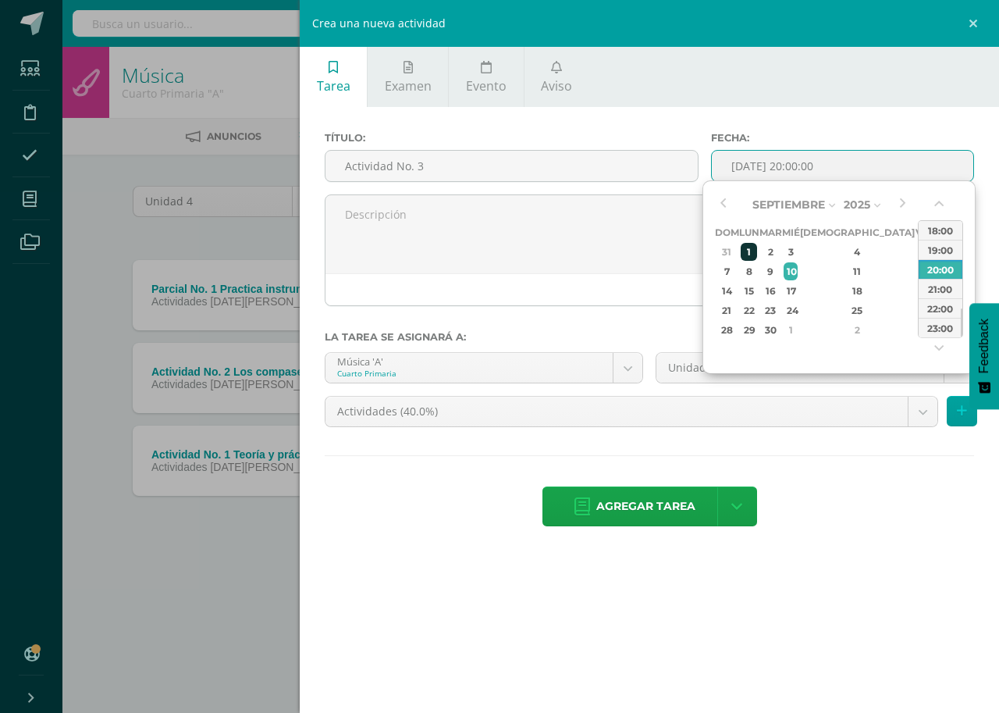
click at [754, 249] on div "1" at bounding box center [749, 252] width 16 height 18
click at [923, 235] on div "16:00" at bounding box center [941, 238] width 44 height 20
type input "2025-09-01 16:00"
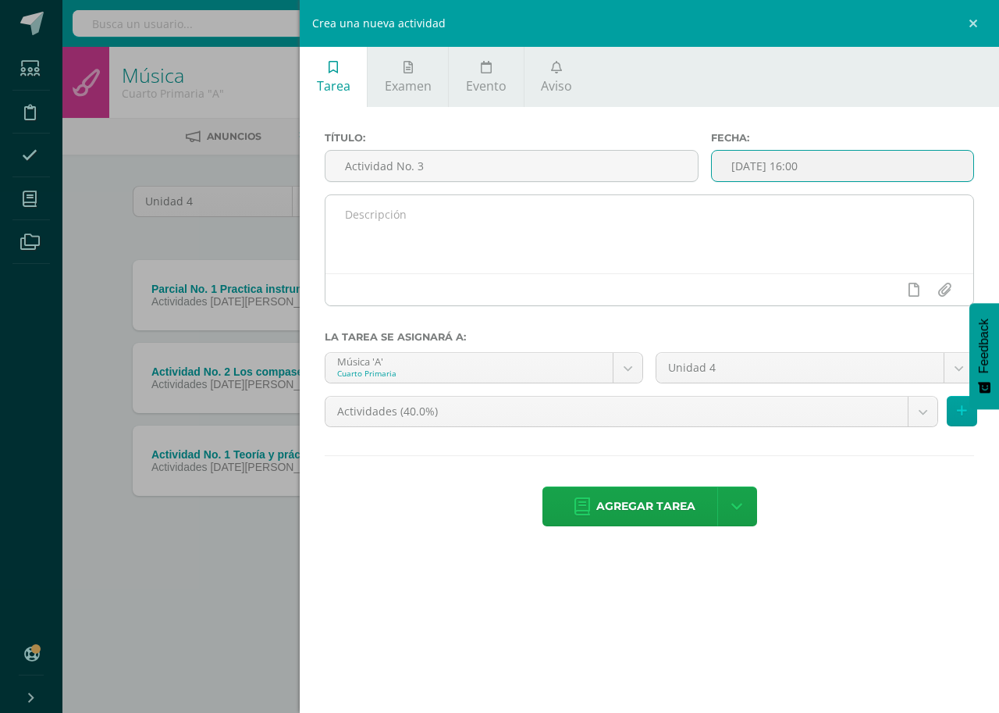
click at [450, 262] on textarea at bounding box center [650, 234] width 648 height 78
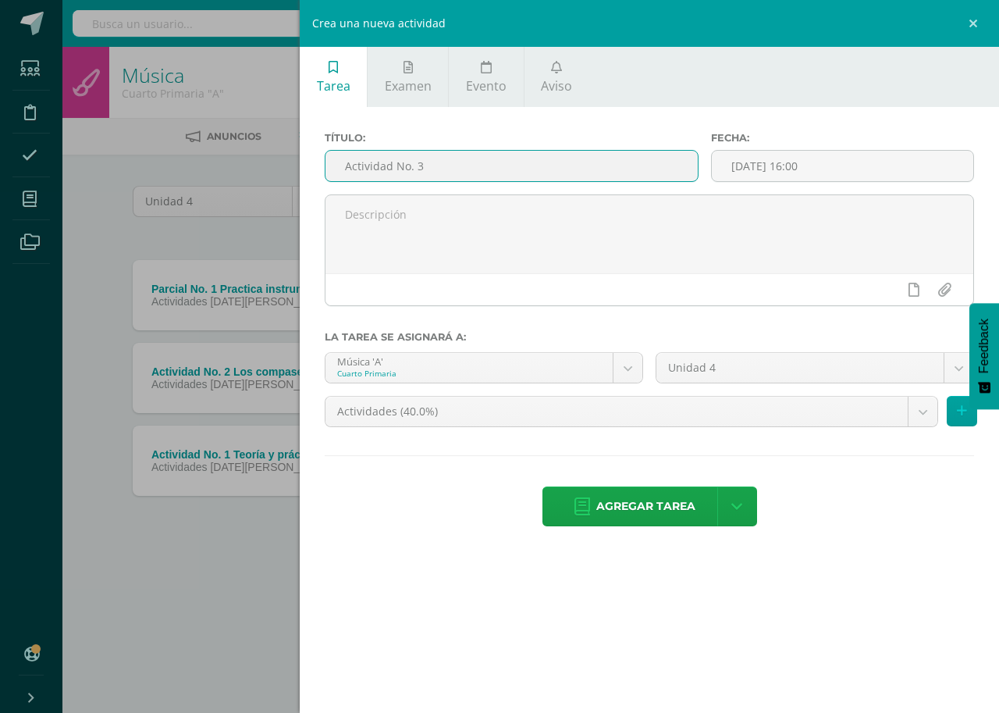
paste input "Practica instrumental: los compases musicales"
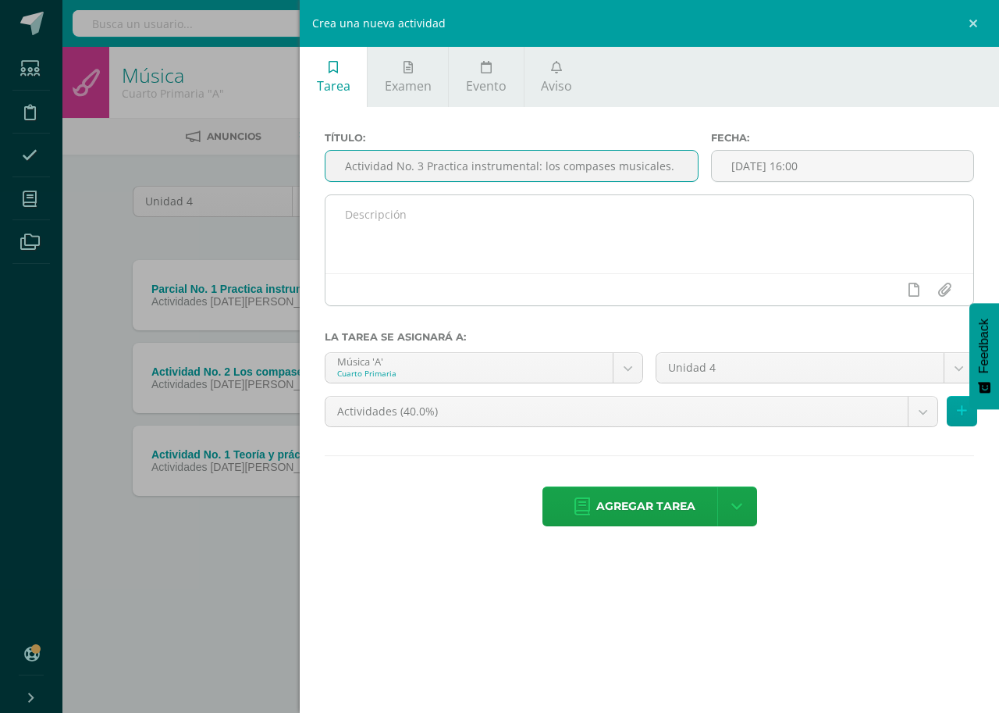
type input "Actividad No. 3 Practica instrumental: los compases musicales."
click at [456, 251] on textarea at bounding box center [650, 234] width 648 height 78
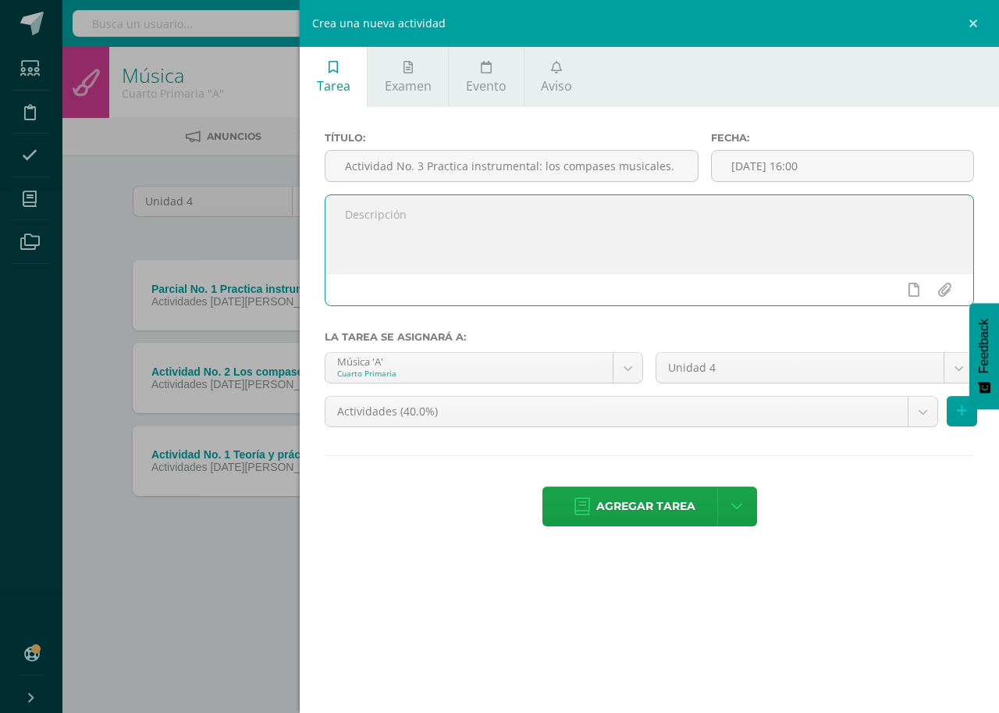
paste textarea "Grafica de compases musicales Ejemplos de signos Practica instrumental en salón…"
type textarea "Gráfica de compases musicales Ejemplos de signos Practica instrumental en salón…"
click at [621, 366] on body "Estudiantes Disciplina Asistencia Mis cursos Archivos Soporte Centro de ayuda Ú…" at bounding box center [499, 300] width 999 height 600
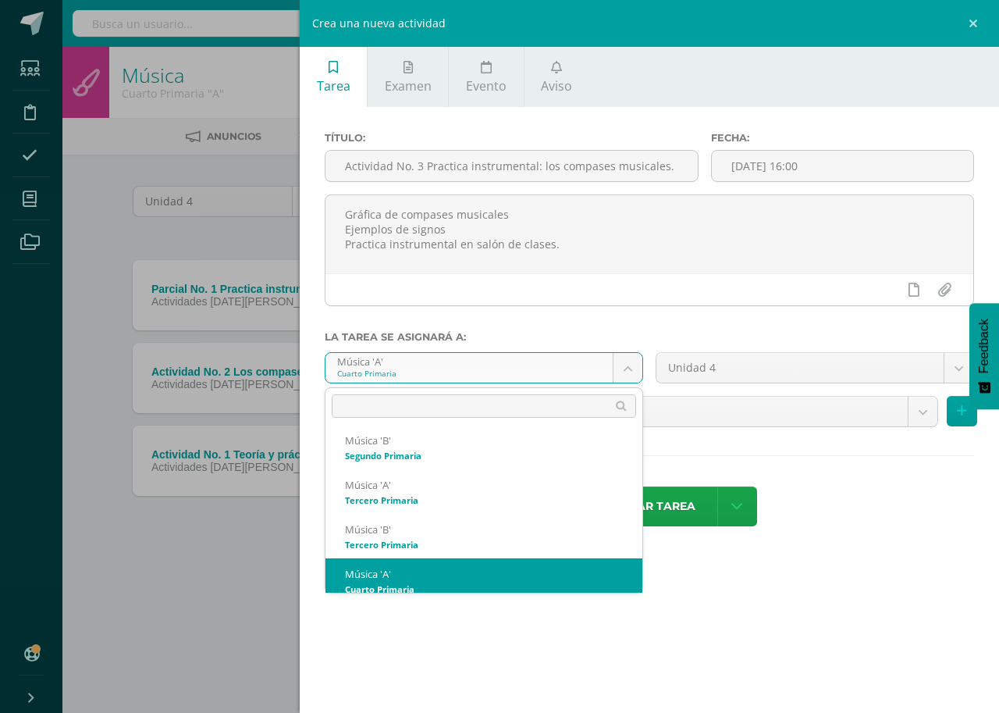
scroll to position [372, 0]
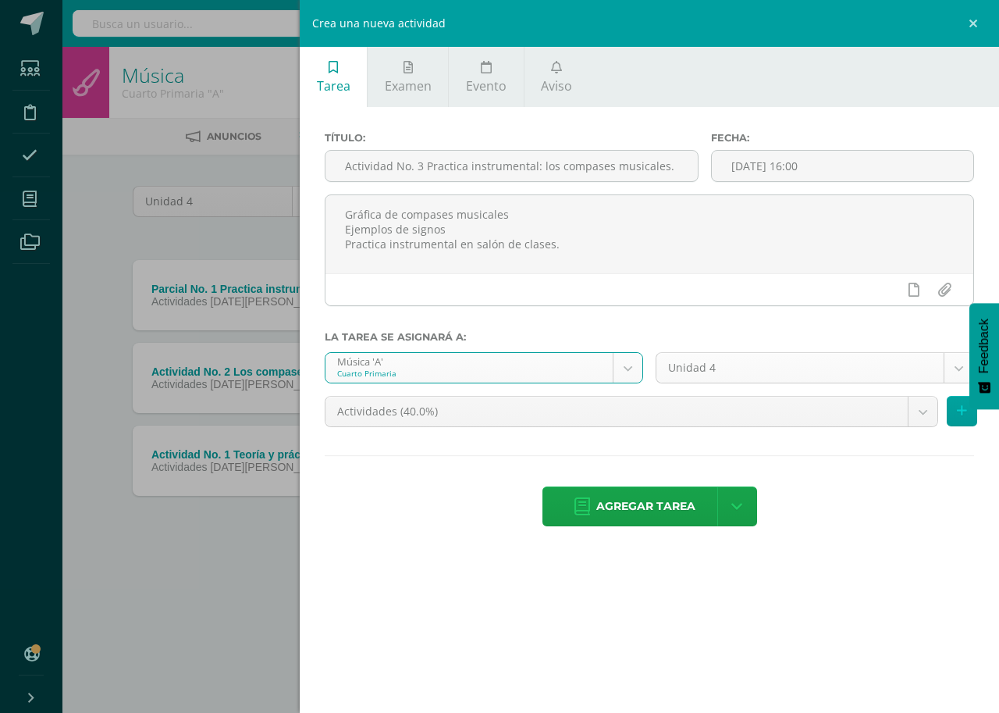
click at [957, 367] on body "Estudiantes Disciplina Asistencia Mis cursos Archivos Soporte Centro de ayuda Ú…" at bounding box center [499, 300] width 999 height 600
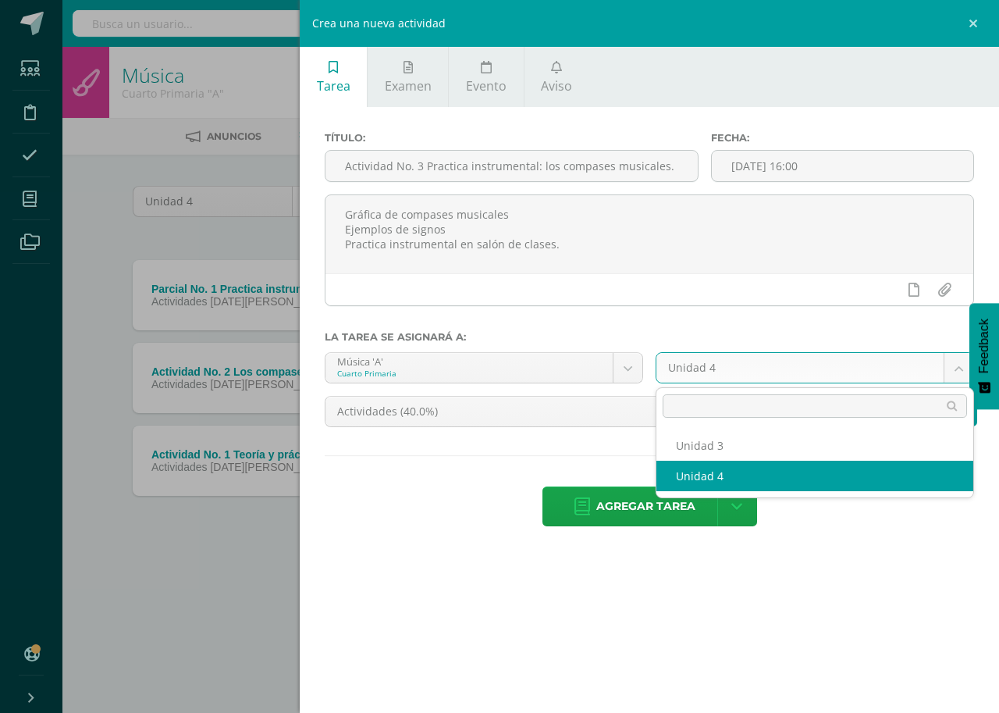
select select "167576"
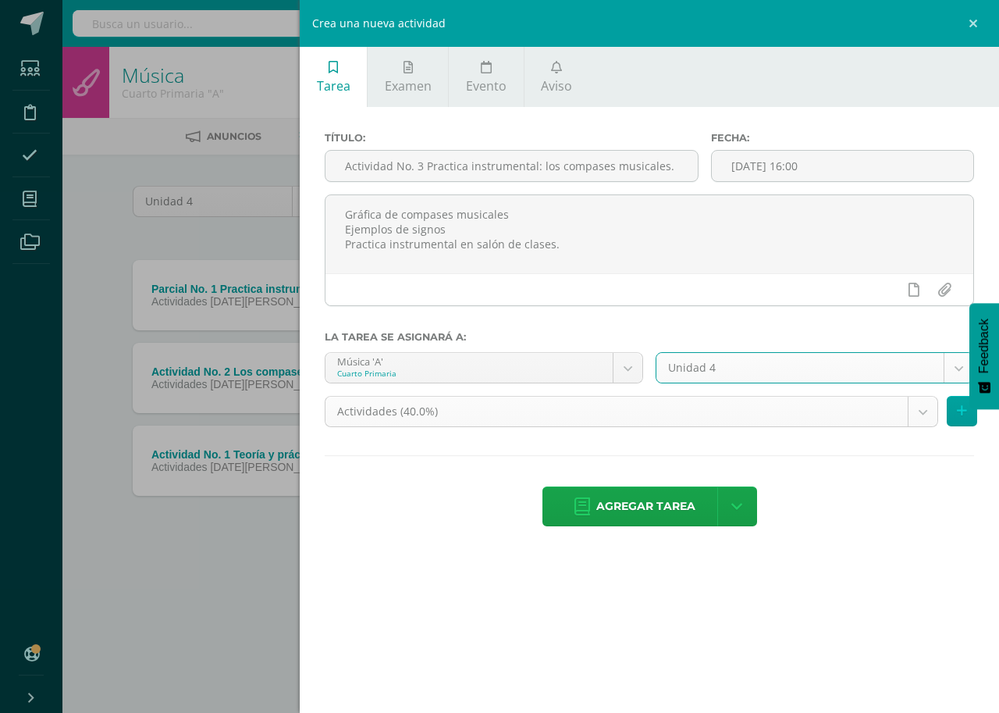
click at [924, 409] on body "Estudiantes Disciplina Asistencia Mis cursos Archivos Soporte Centro de ayuda Ú…" at bounding box center [499, 300] width 999 height 600
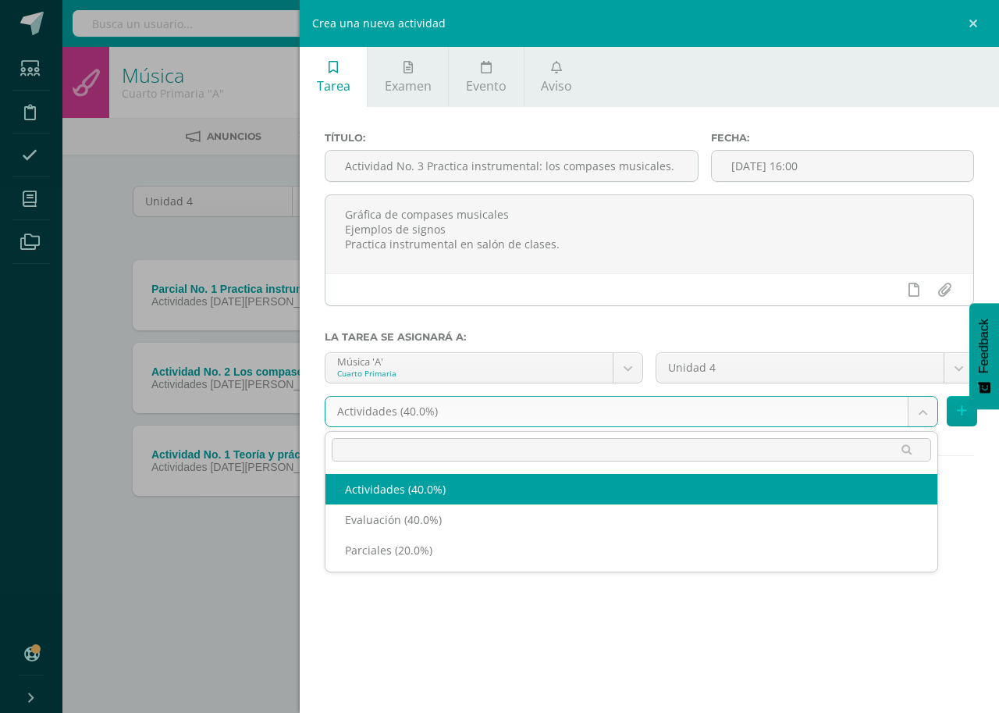
select select "192176"
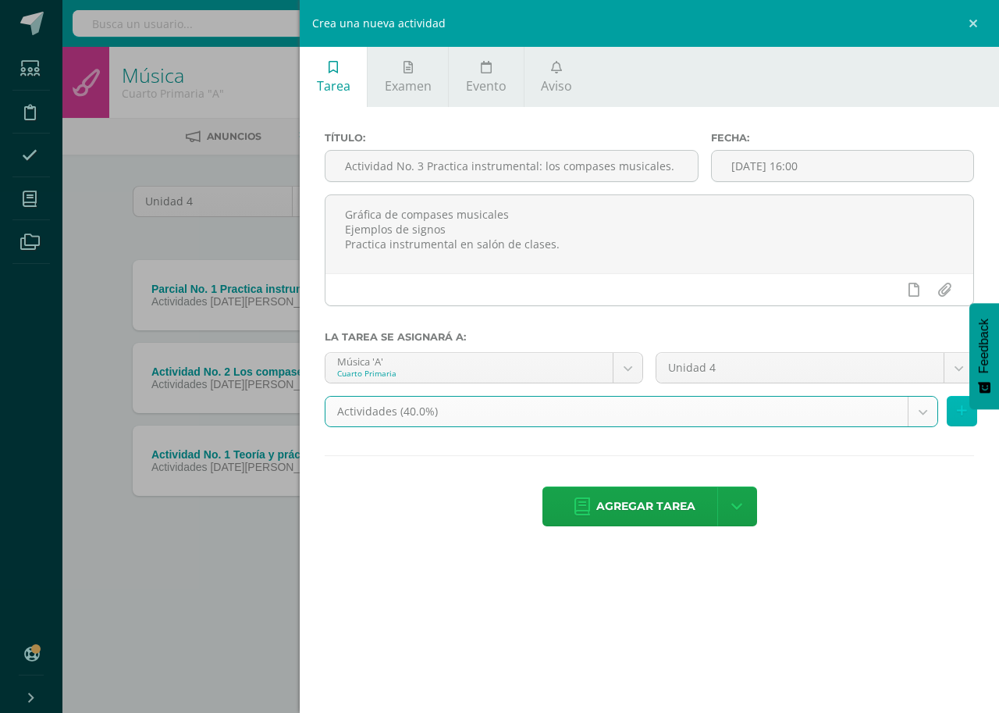
click at [958, 405] on icon at bounding box center [962, 410] width 10 height 13
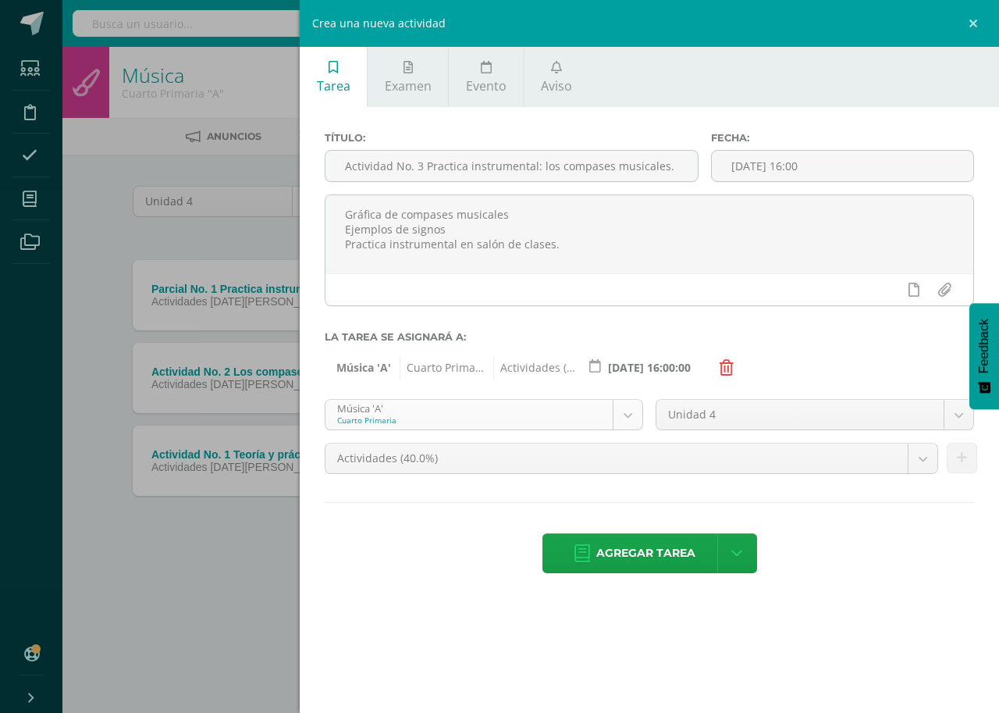
click at [627, 417] on body "Estudiantes Disciplina Asistencia Mis cursos Archivos Soporte Centro de ayuda Ú…" at bounding box center [499, 300] width 999 height 600
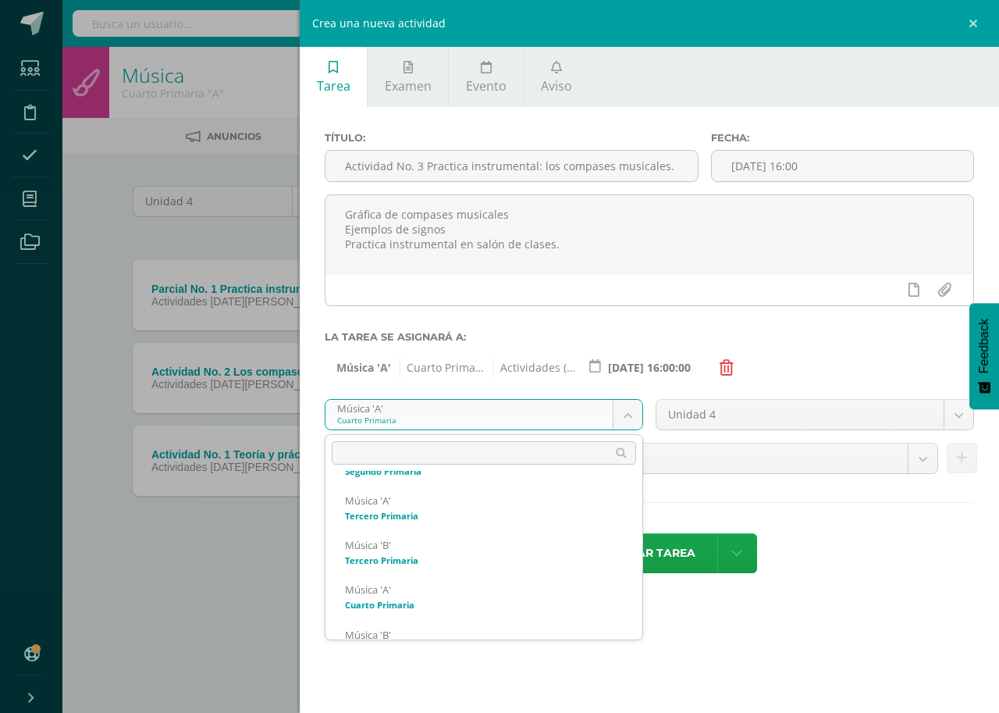
scroll to position [416, 0]
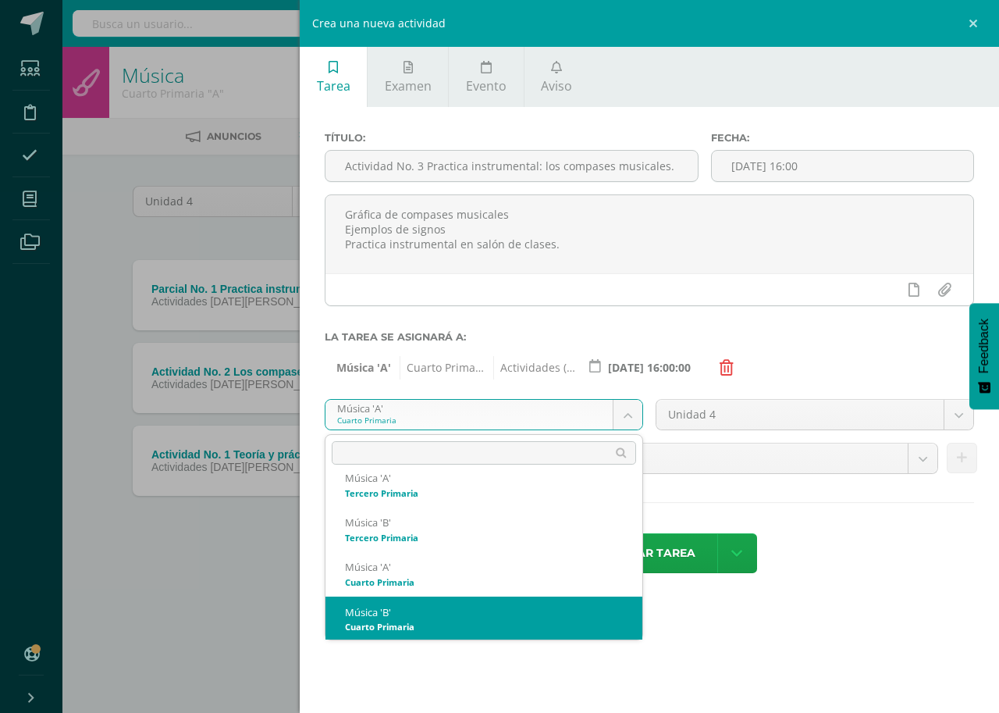
select select "167661"
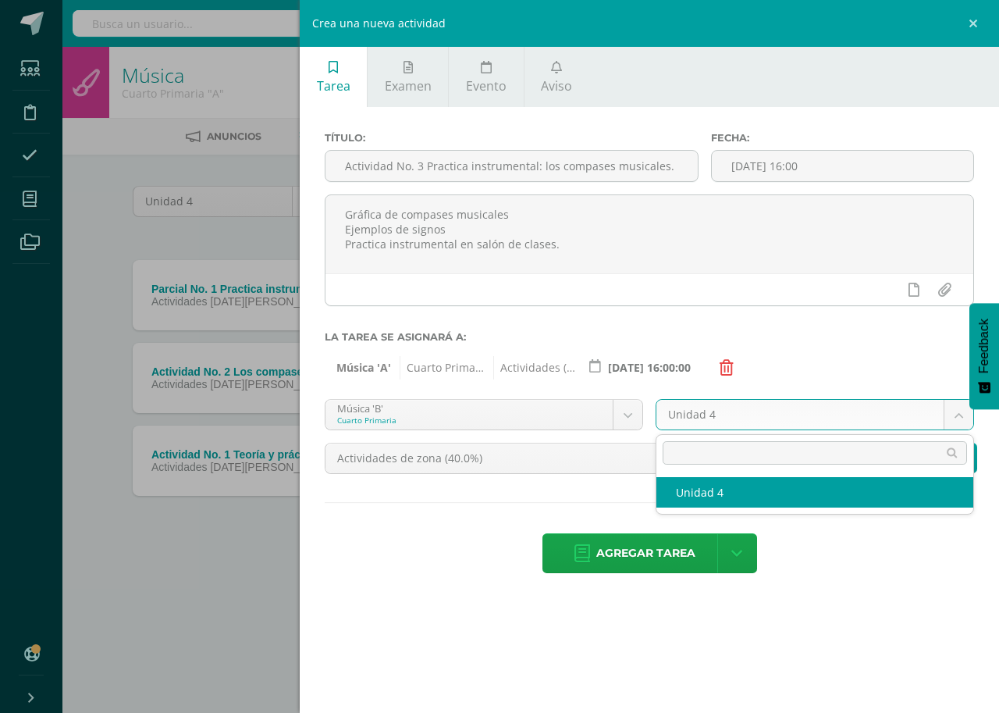
click at [958, 415] on body "Estudiantes Disciplina Asistencia Mis cursos Archivos Soporte Centro de ayuda Ú…" at bounding box center [499, 300] width 999 height 600
select select "167667"
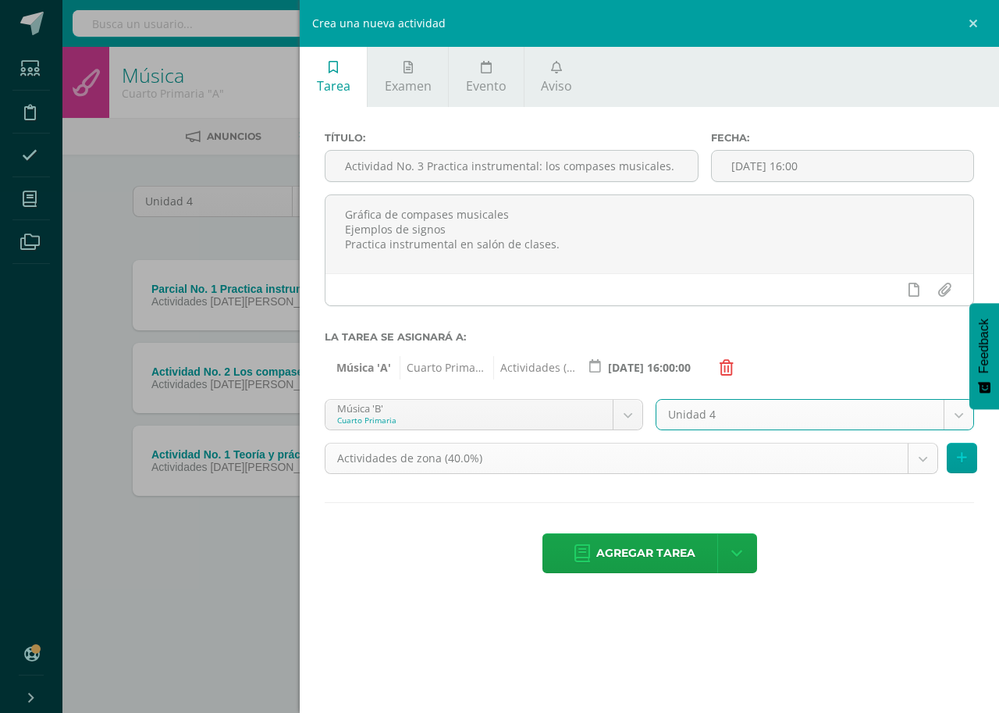
click at [928, 455] on body "Estudiantes Disciplina Asistencia Mis cursos Archivos Soporte Centro de ayuda Ú…" at bounding box center [499, 300] width 999 height 600
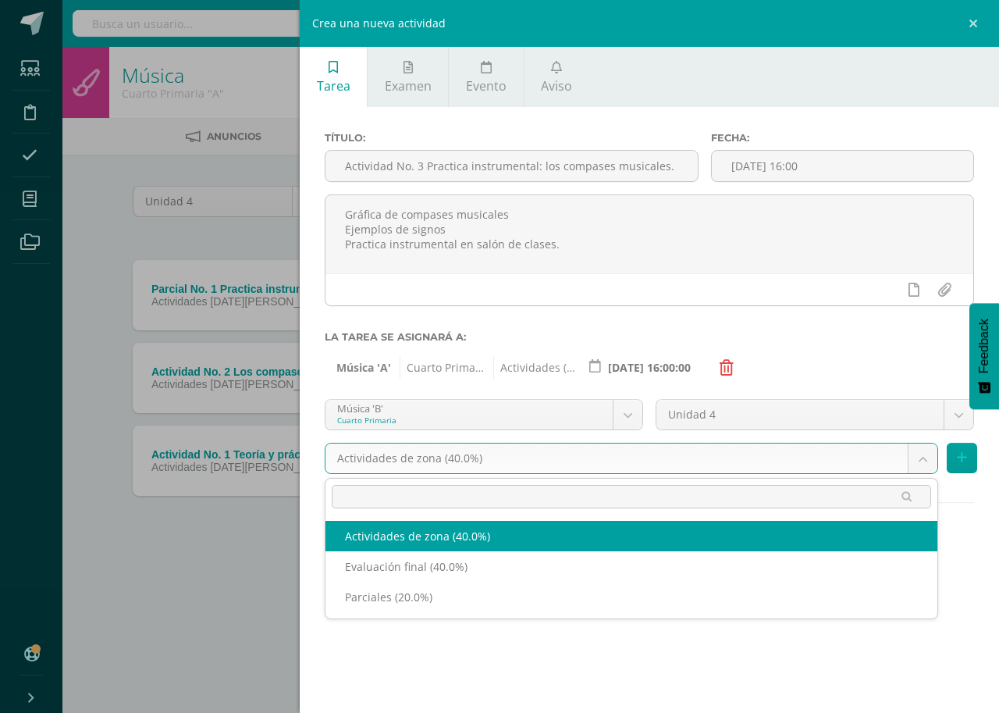
select select "190881"
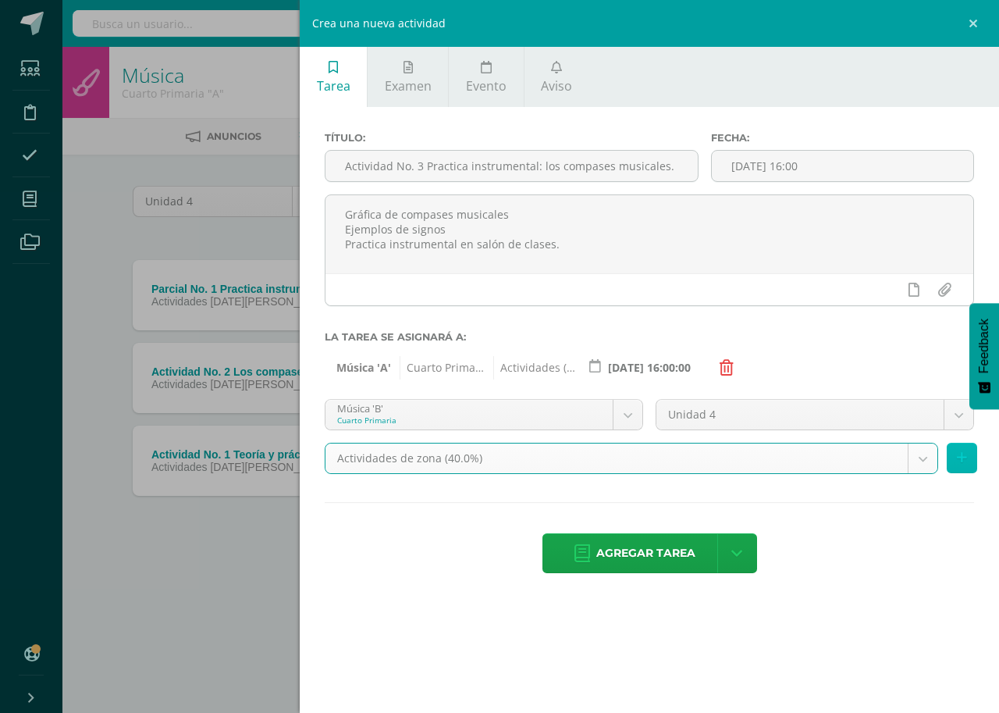
click at [961, 452] on icon at bounding box center [962, 457] width 10 height 13
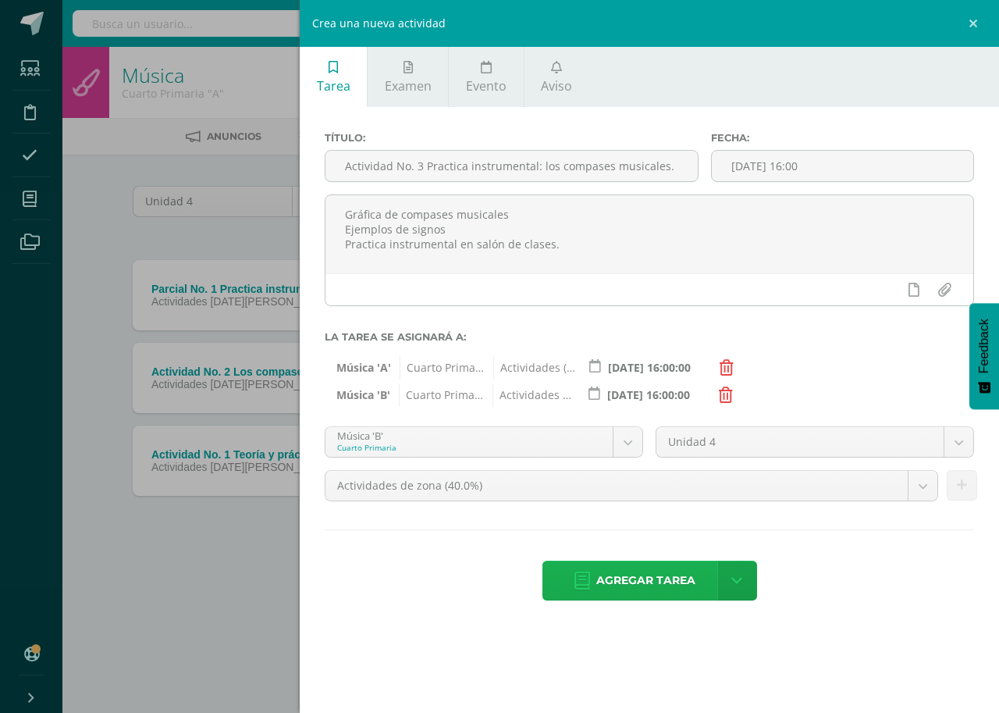
click at [638, 572] on span "Agregar tarea" at bounding box center [645, 580] width 99 height 38
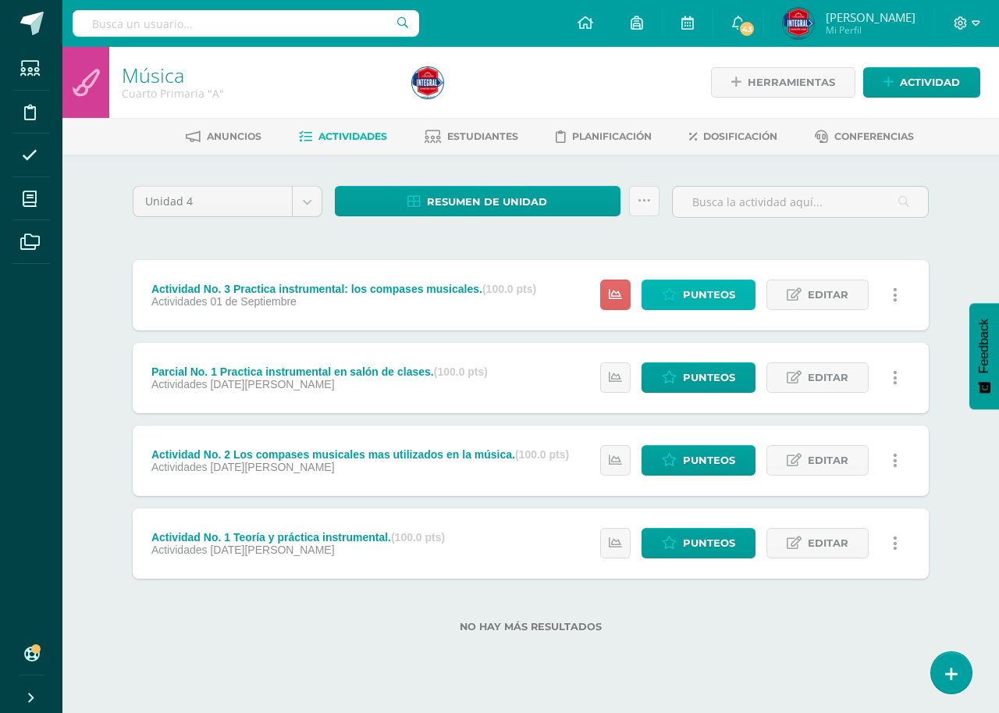
click at [715, 286] on span "Punteos" at bounding box center [709, 294] width 52 height 29
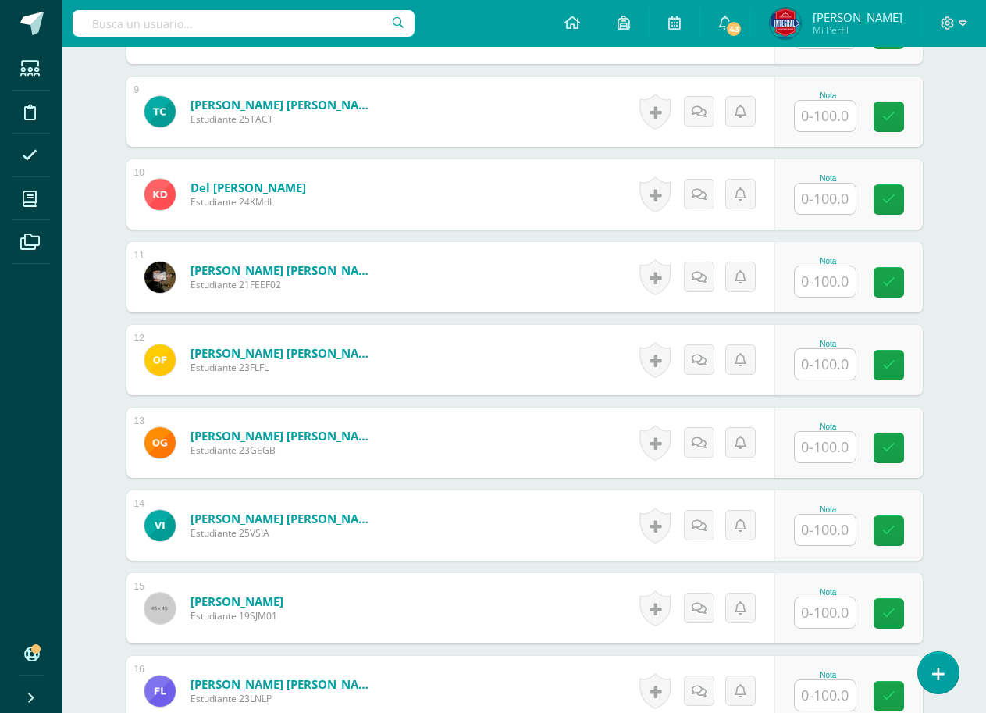
scroll to position [1146, 0]
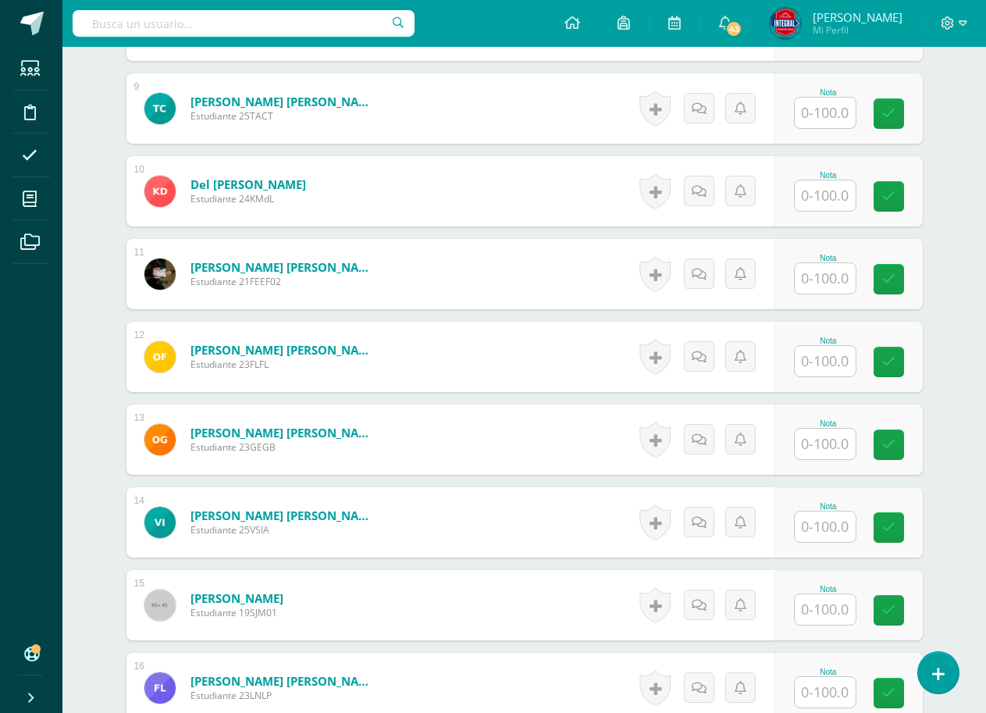
click at [802, 443] on input "text" at bounding box center [825, 444] width 61 height 30
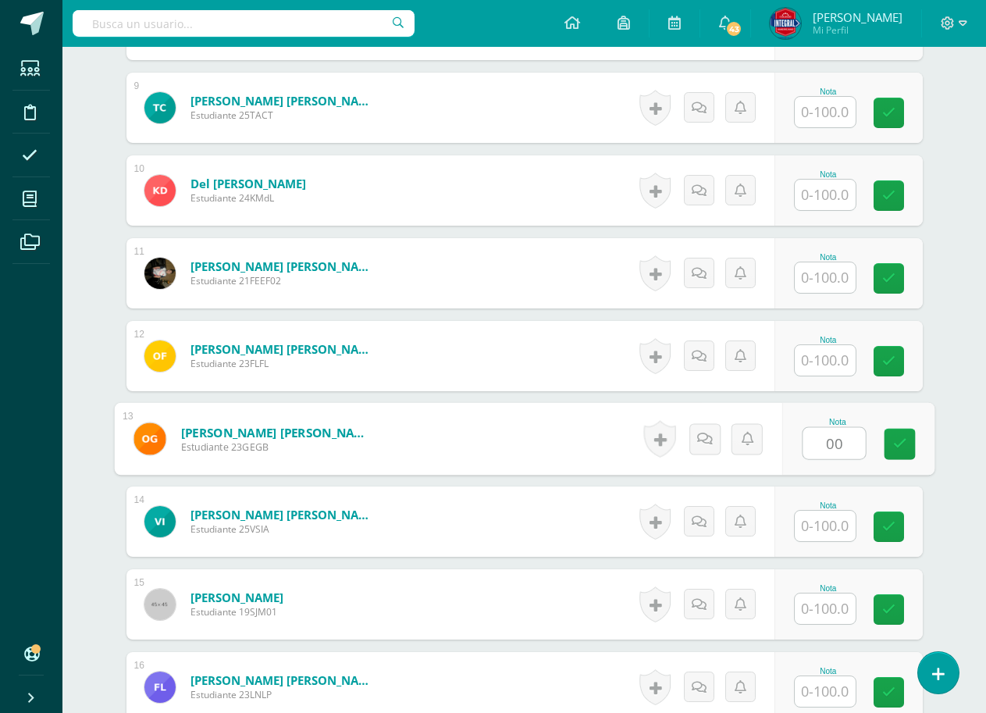
scroll to position [1148, 0]
type input "00"
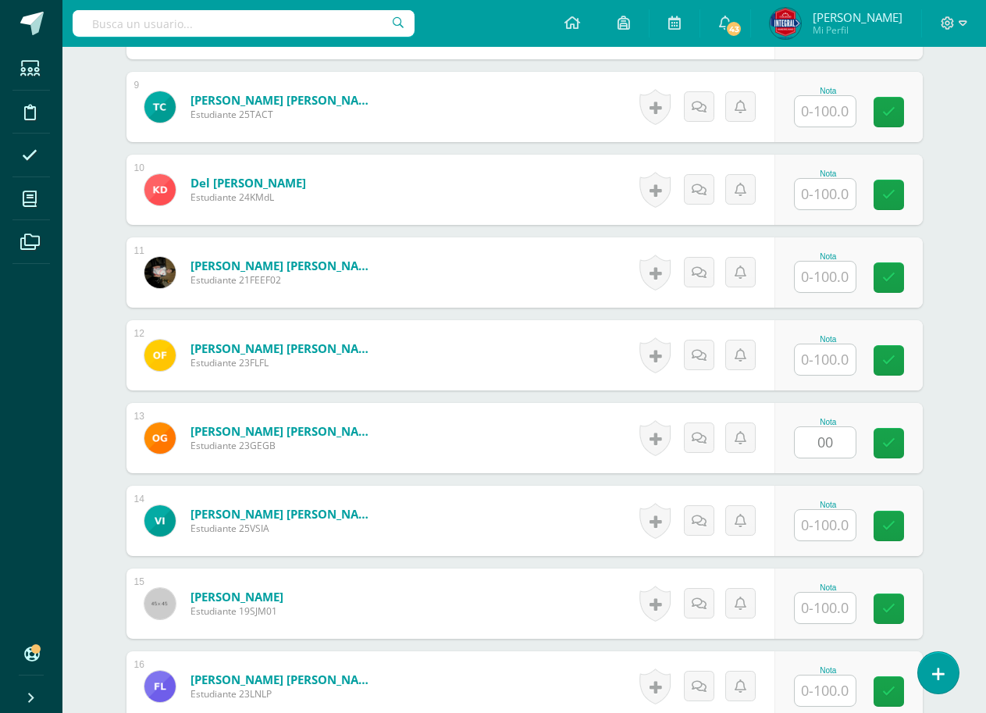
click at [882, 445] on div "Nota 00" at bounding box center [848, 438] width 148 height 70
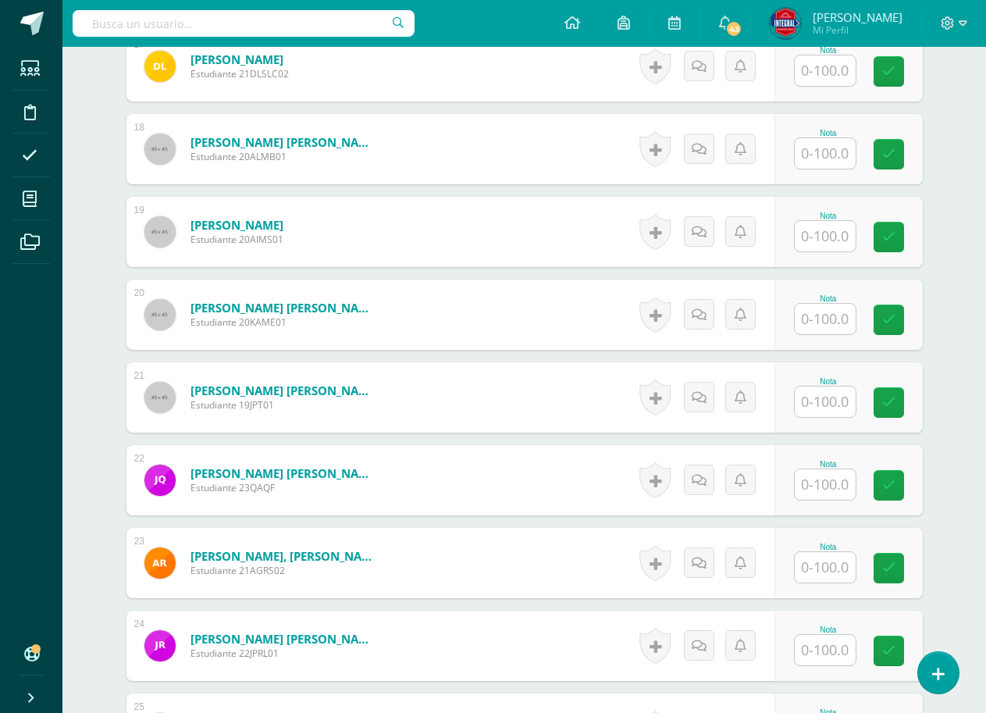
scroll to position [1928, 0]
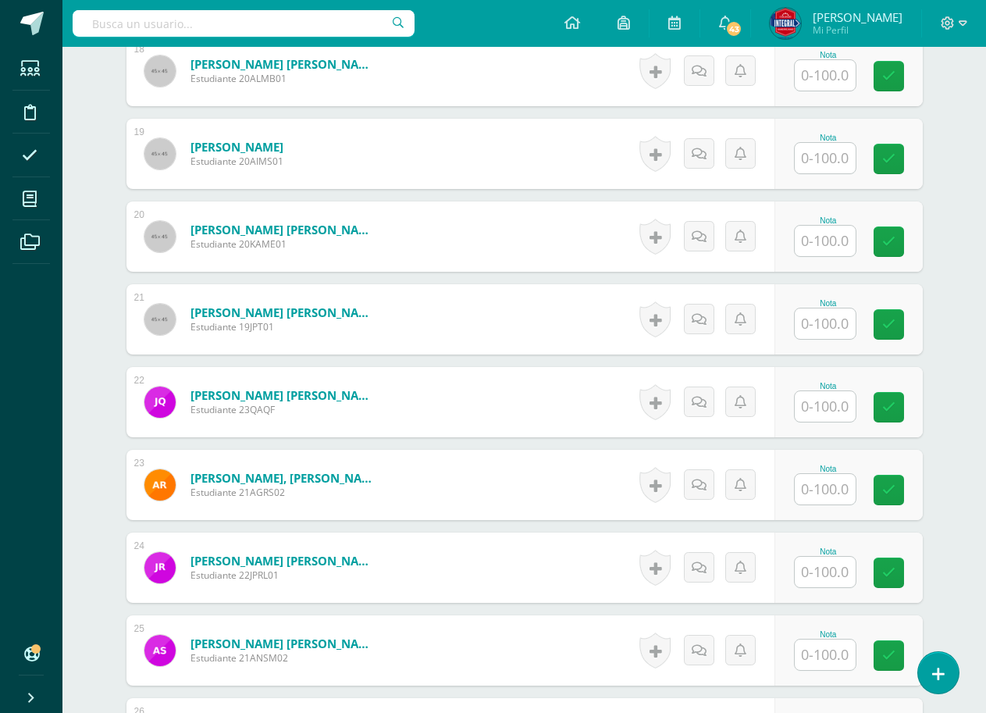
click at [852, 414] on input "text" at bounding box center [825, 406] width 61 height 30
type input "00"
click at [874, 407] on div "Nota 00" at bounding box center [848, 402] width 148 height 70
click at [830, 488] on input "text" at bounding box center [834, 489] width 62 height 31
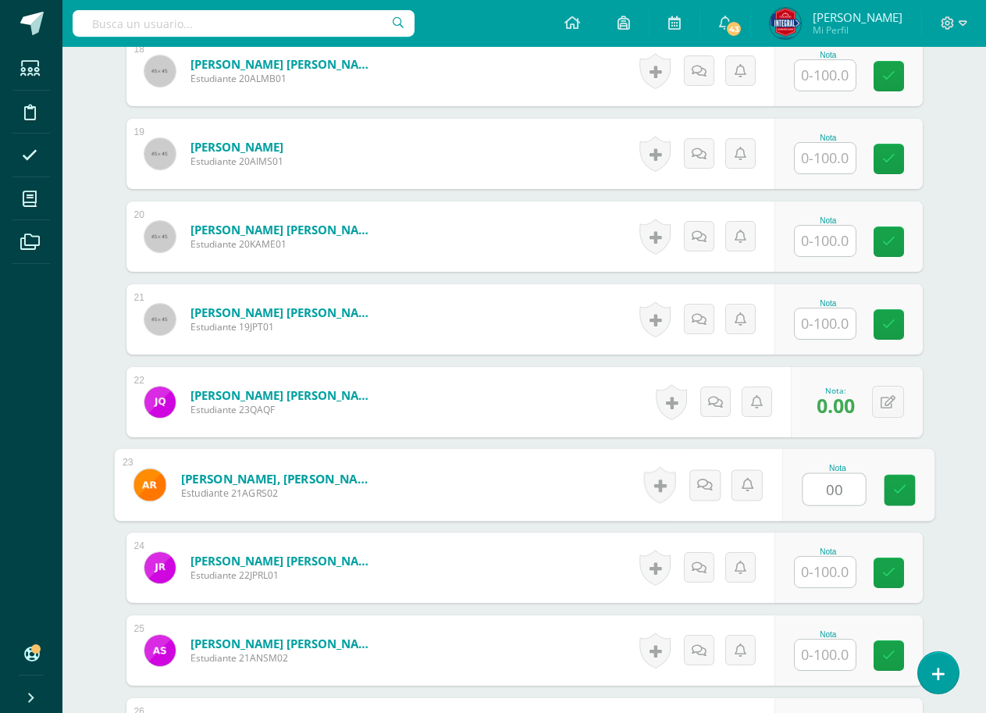
type input "00"
click at [879, 489] on div "Nota 00" at bounding box center [857, 485] width 152 height 73
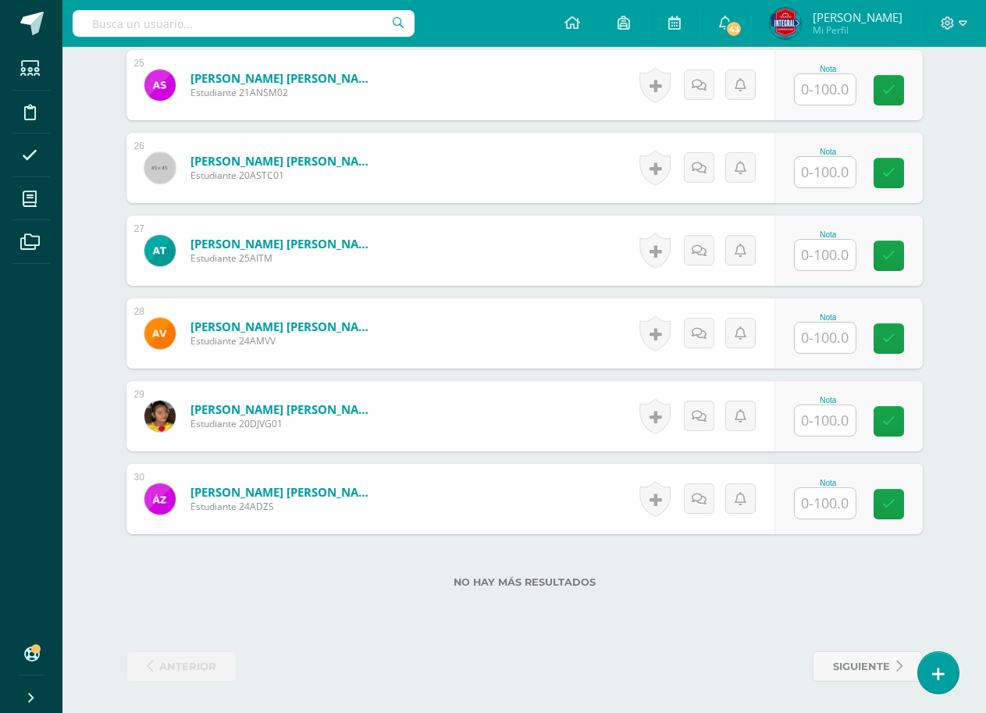
scroll to position [2415, 0]
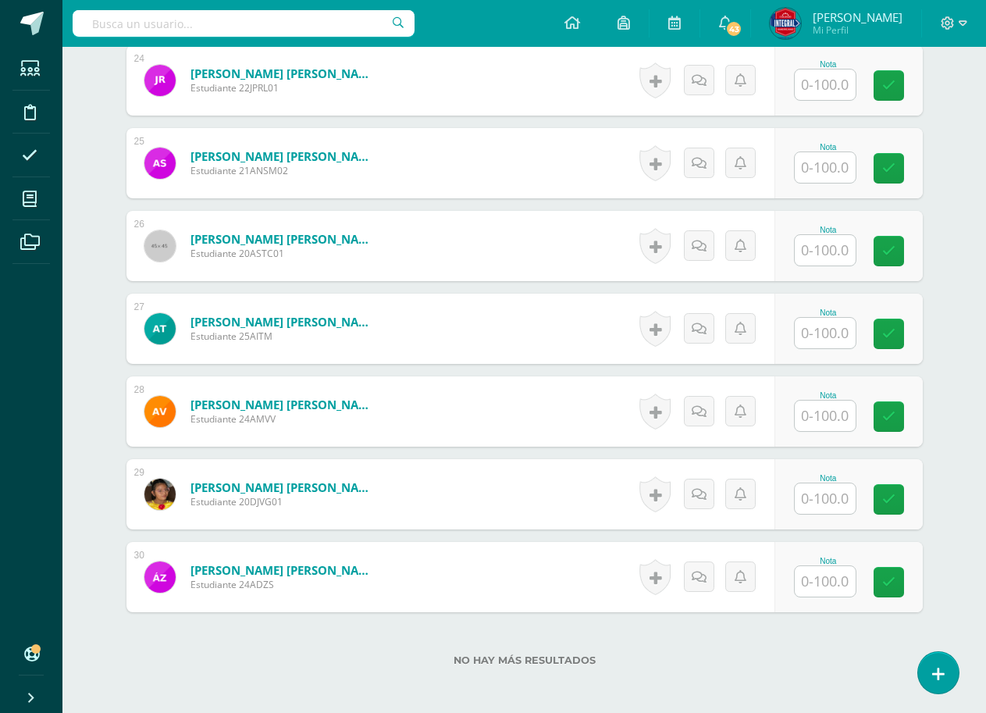
click at [838, 162] on input "text" at bounding box center [825, 167] width 61 height 30
type input "90"
click at [895, 170] on icon at bounding box center [899, 168] width 14 height 13
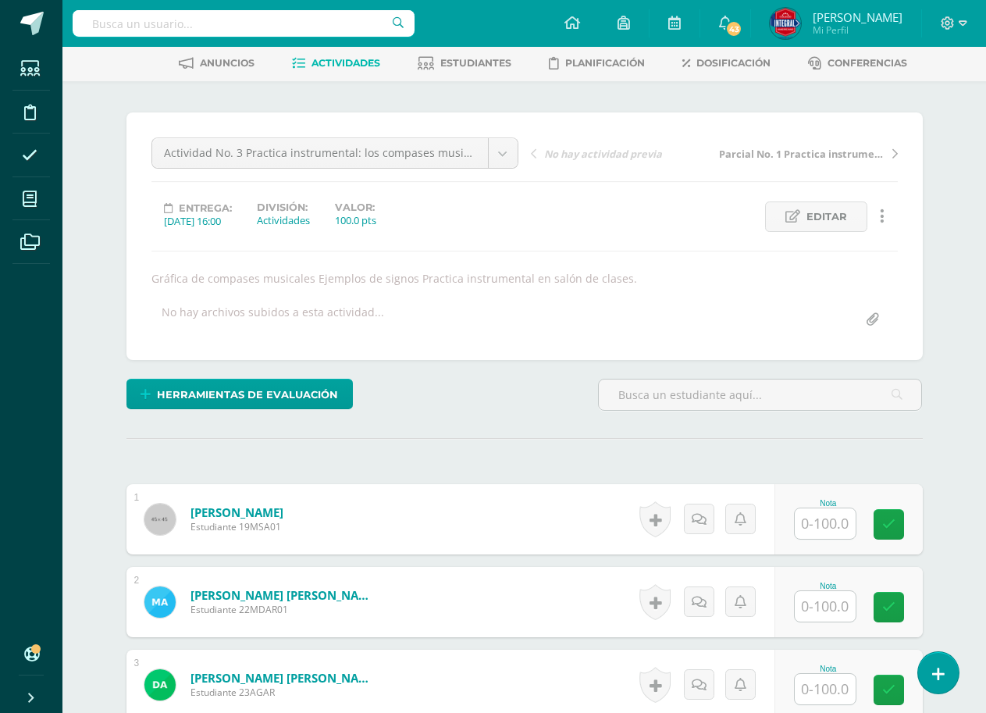
scroll to position [386, 0]
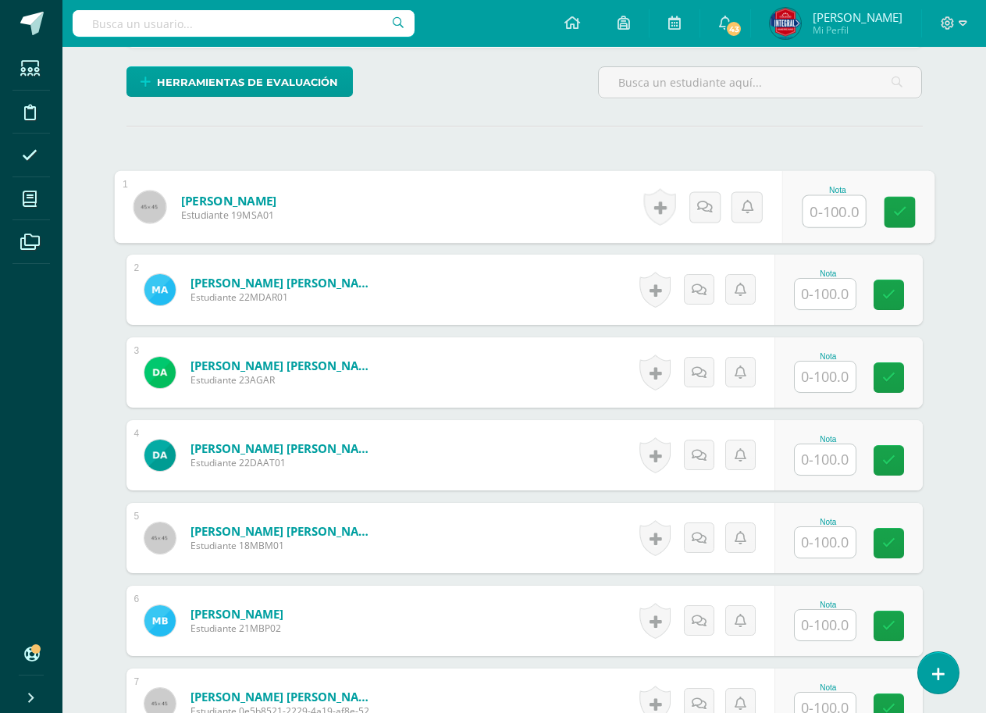
click at [833, 219] on input "text" at bounding box center [834, 211] width 62 height 31
type input "100"
click at [921, 215] on div "Nota 100" at bounding box center [857, 207] width 152 height 73
click at [822, 310] on div "Nota" at bounding box center [848, 289] width 148 height 70
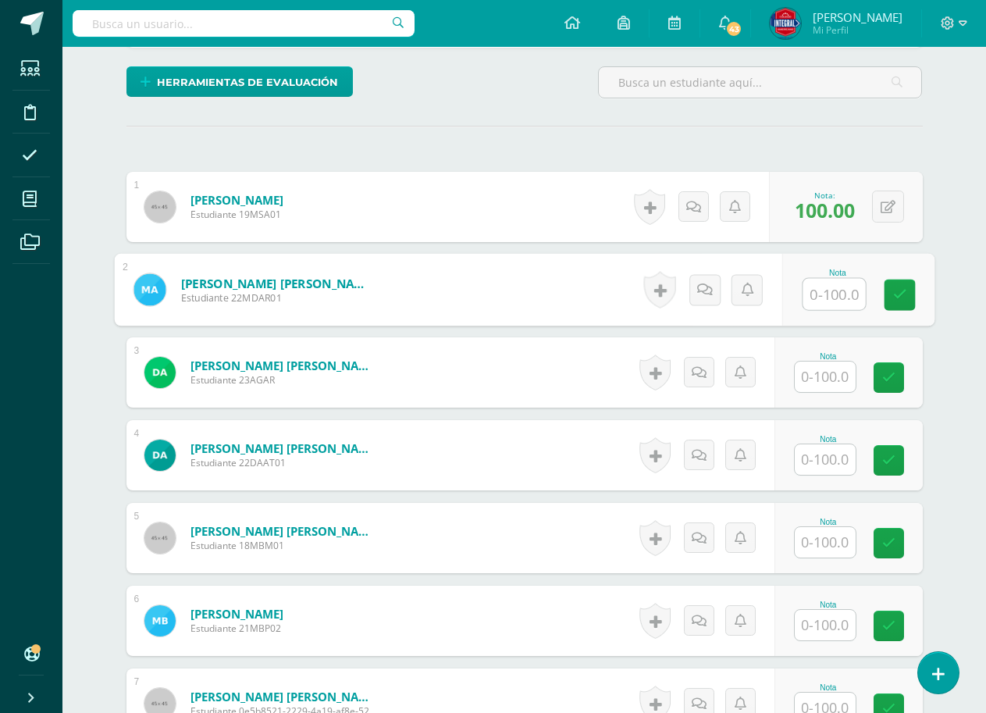
click at [832, 303] on input "text" at bounding box center [834, 294] width 62 height 31
type input "100"
click at [882, 294] on div "Nota 100" at bounding box center [848, 289] width 148 height 70
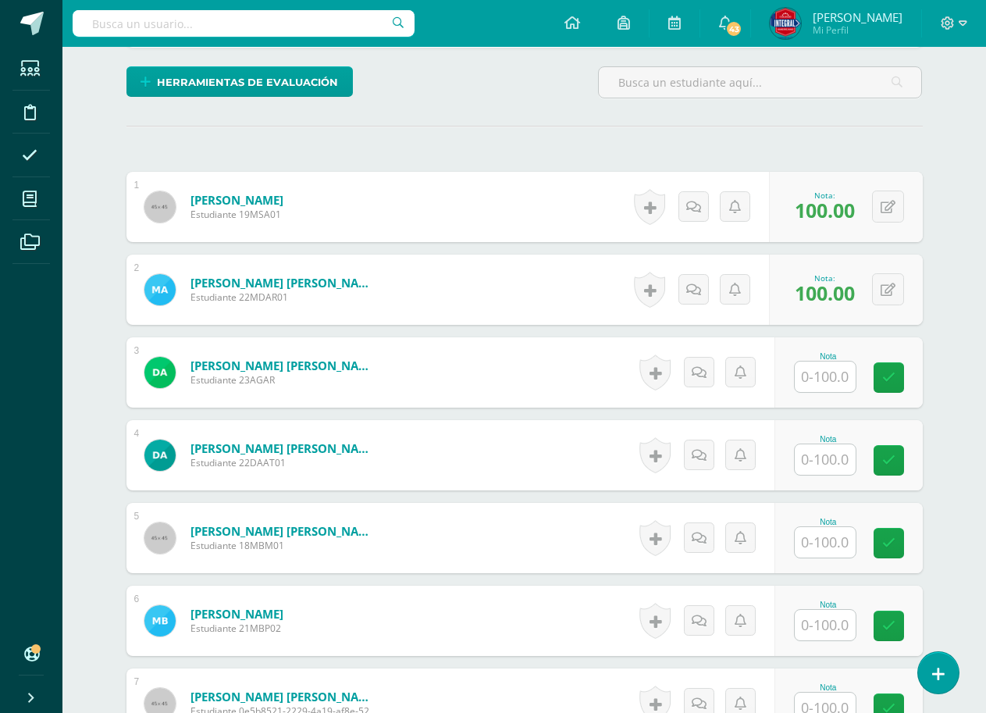
click at [825, 386] on input "text" at bounding box center [825, 376] width 61 height 30
type input "100"
click at [888, 374] on link at bounding box center [899, 377] width 31 height 31
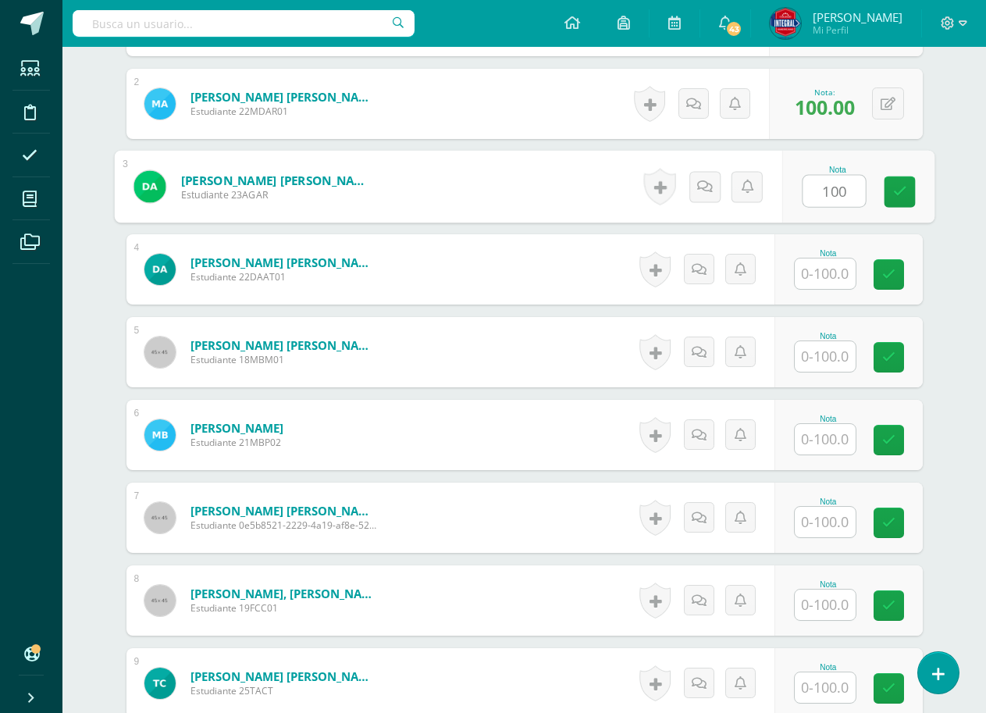
scroll to position [620, 0]
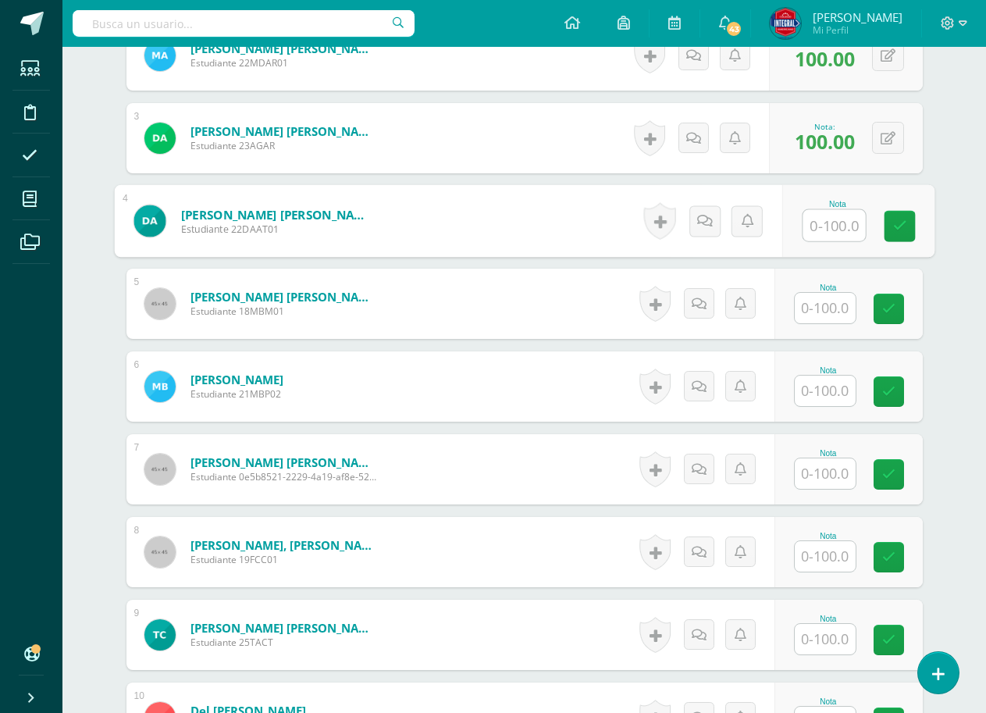
click at [840, 230] on input "text" at bounding box center [834, 225] width 62 height 31
type input "100"
drag, startPoint x: 920, startPoint y: 212, endPoint x: 854, endPoint y: 265, distance: 84.4
click at [918, 215] on div "Nota 100" at bounding box center [848, 221] width 148 height 70
click at [835, 291] on div "Nota" at bounding box center [828, 303] width 69 height 41
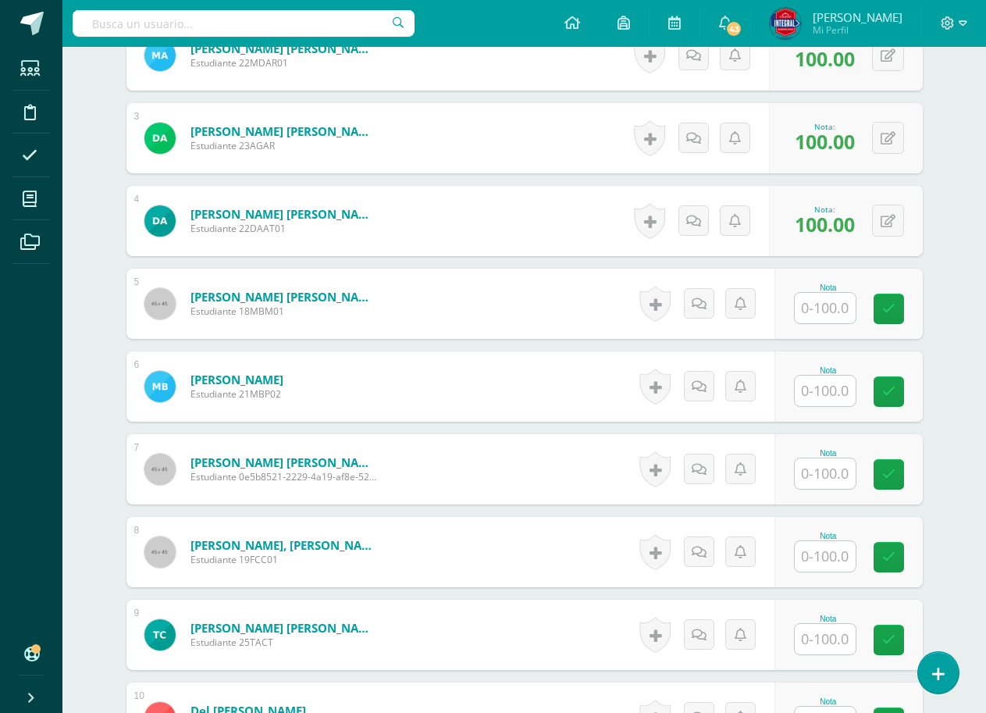
click at [824, 311] on input "text" at bounding box center [825, 308] width 61 height 30
type input "100"
click at [916, 328] on div "Nota 100" at bounding box center [857, 304] width 152 height 73
click at [819, 368] on div "Nota" at bounding box center [828, 370] width 69 height 9
click at [810, 379] on input "text" at bounding box center [825, 390] width 61 height 30
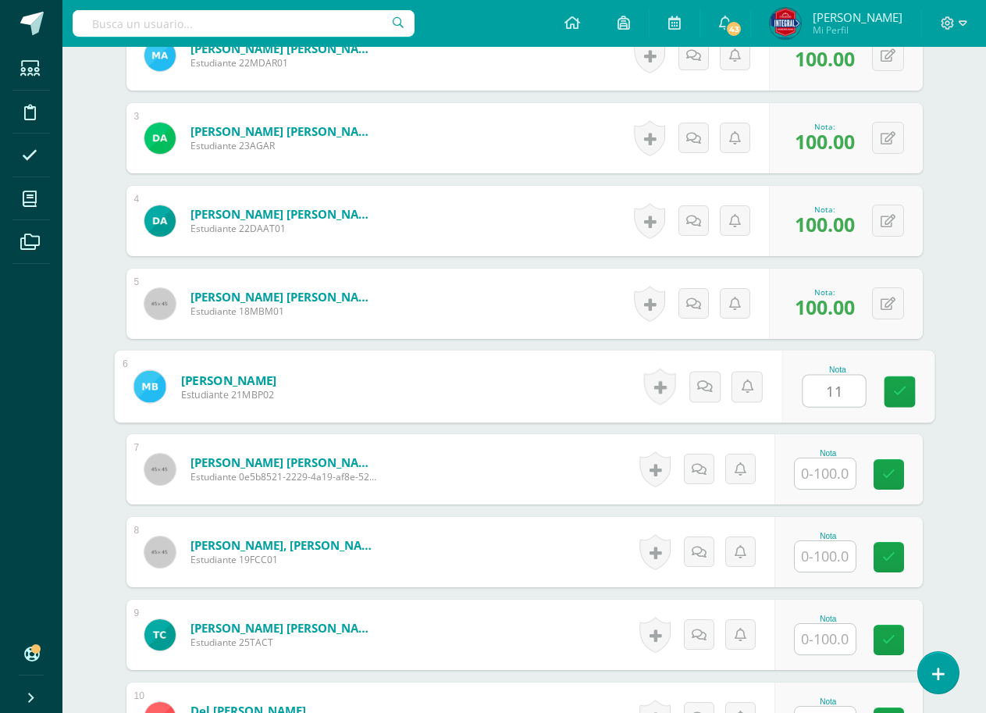
type input "1"
click at [887, 398] on link at bounding box center [899, 391] width 31 height 31
type input "100"
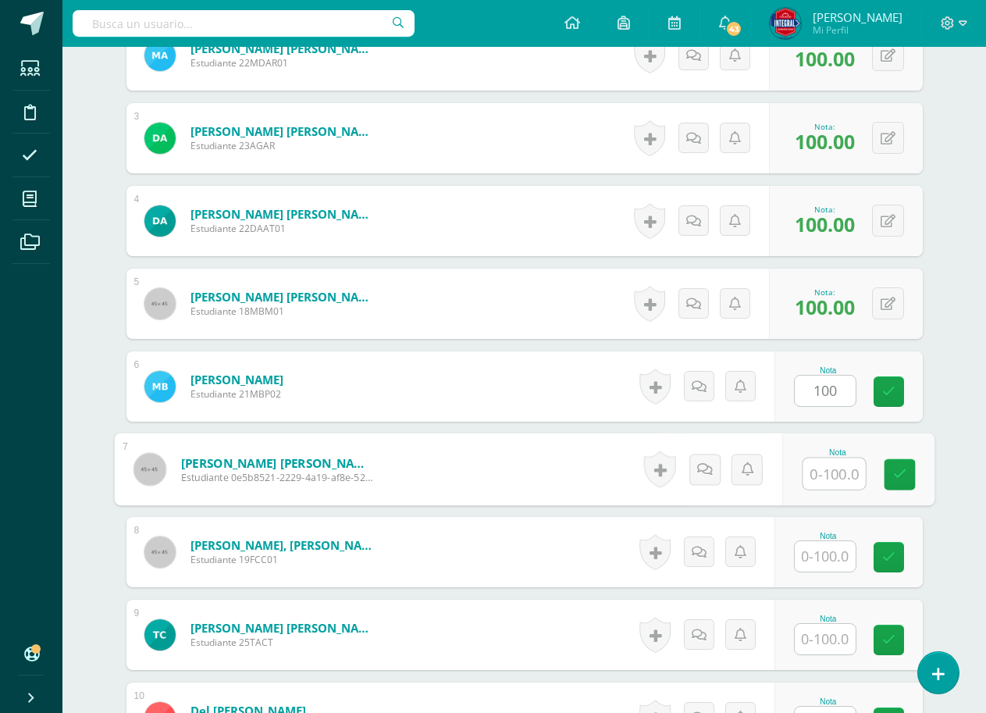
click at [847, 459] on input "text" at bounding box center [834, 473] width 62 height 31
type input "100"
click at [881, 462] on div "Nota 100" at bounding box center [857, 469] width 152 height 73
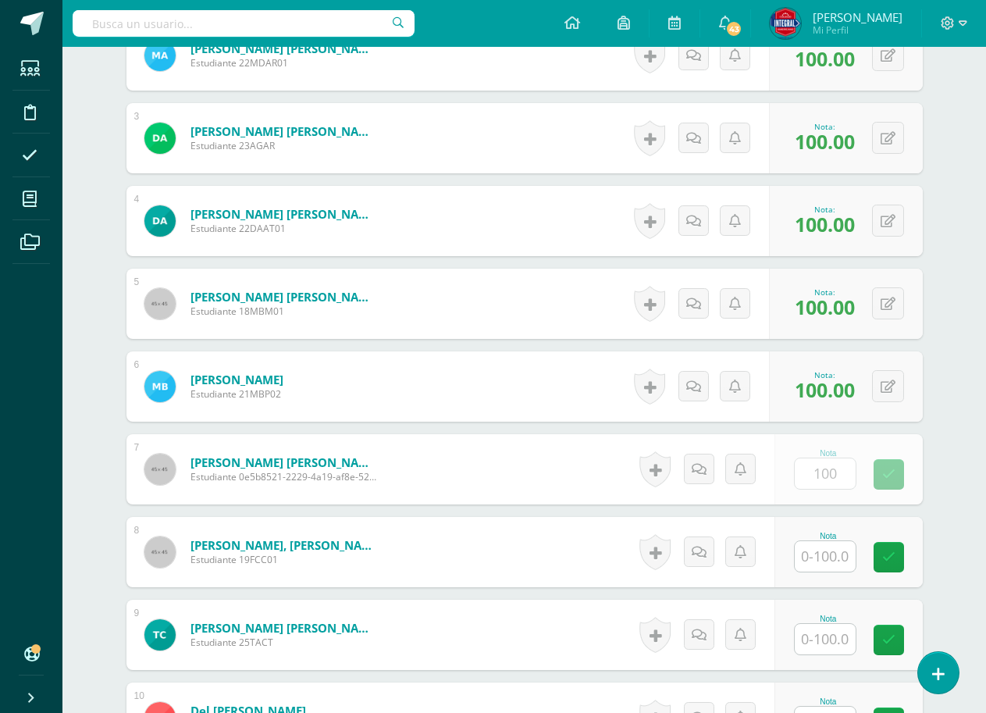
scroll to position [698, 0]
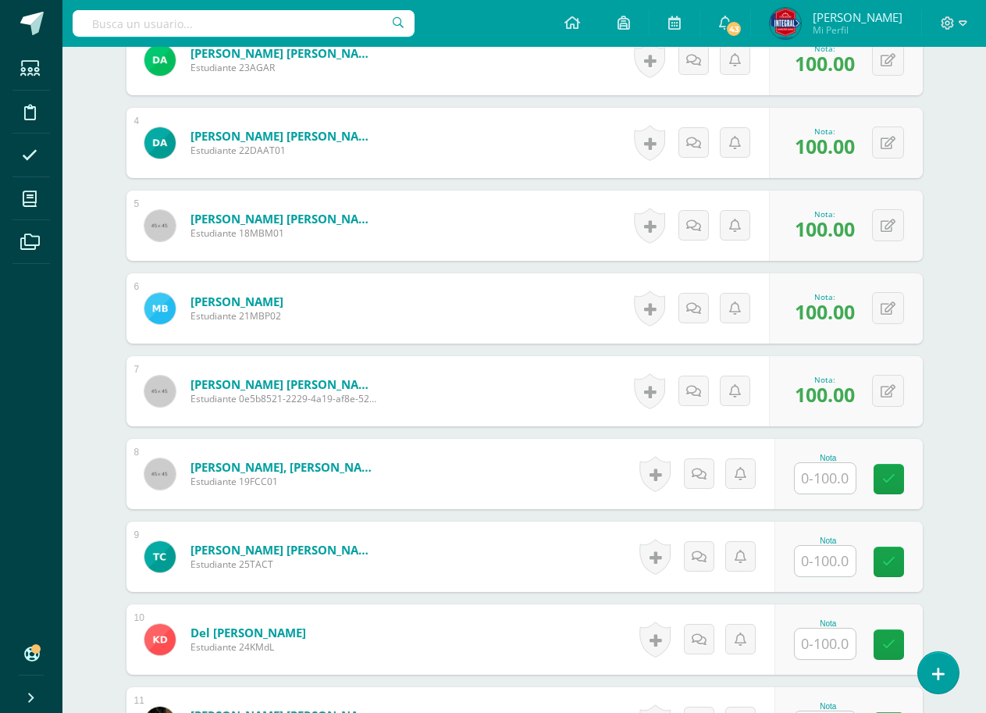
click at [855, 471] on input "text" at bounding box center [825, 478] width 61 height 30
type input "100"
click at [882, 472] on div "Nota 100" at bounding box center [857, 474] width 152 height 73
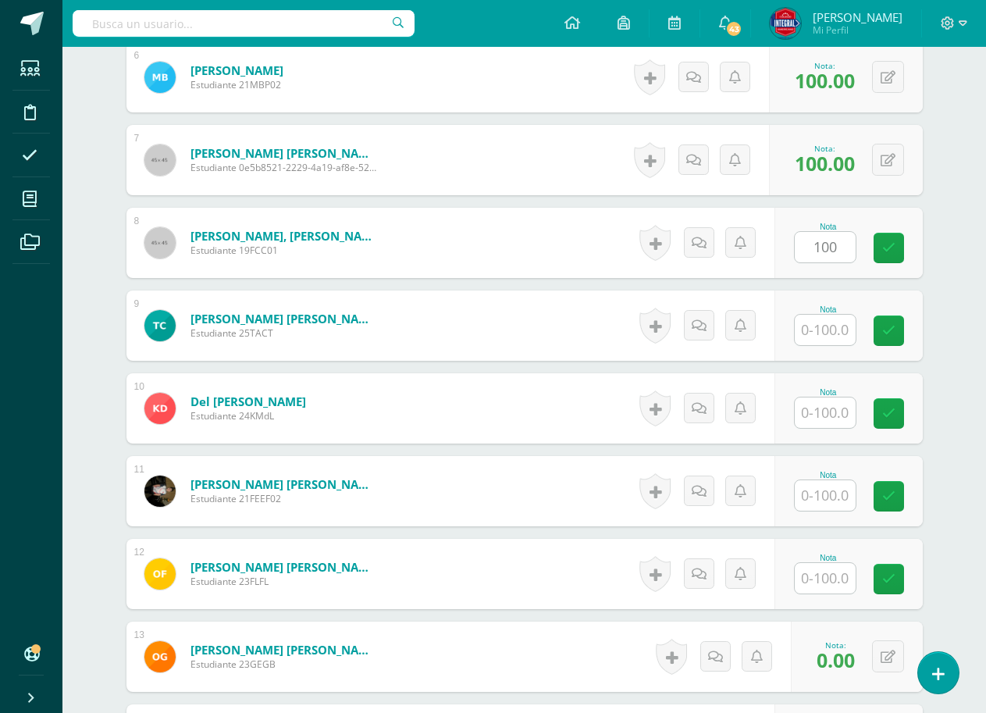
scroll to position [932, 0]
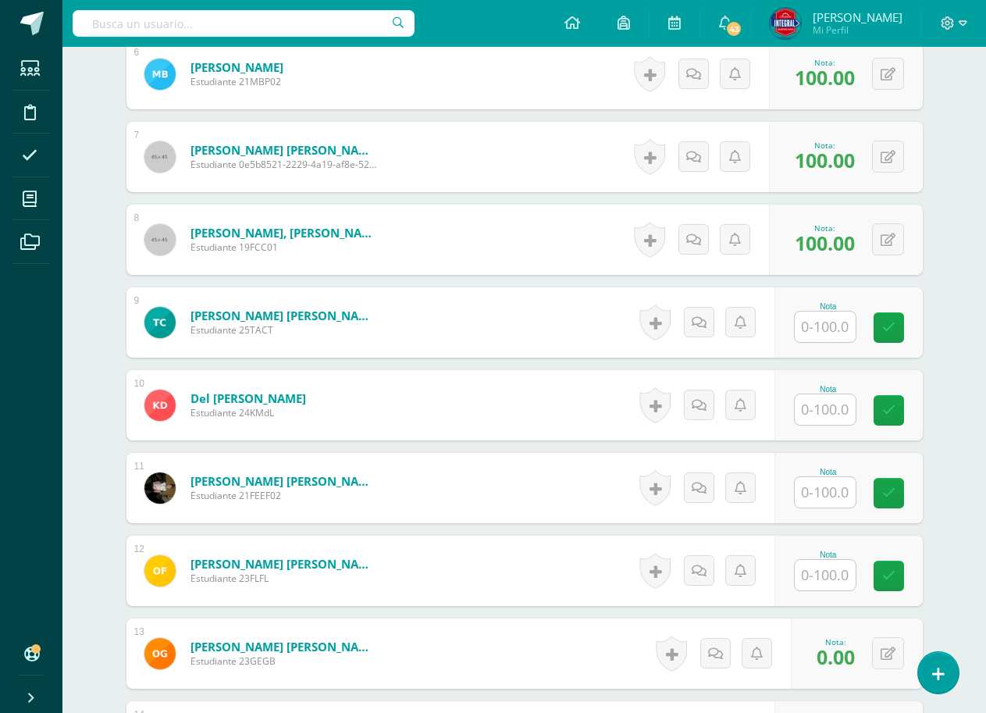
click at [825, 336] on input "text" at bounding box center [825, 326] width 61 height 30
click at [905, 329] on icon at bounding box center [899, 327] width 14 height 13
type input "100"
click at [910, 342] on link at bounding box center [899, 327] width 31 height 31
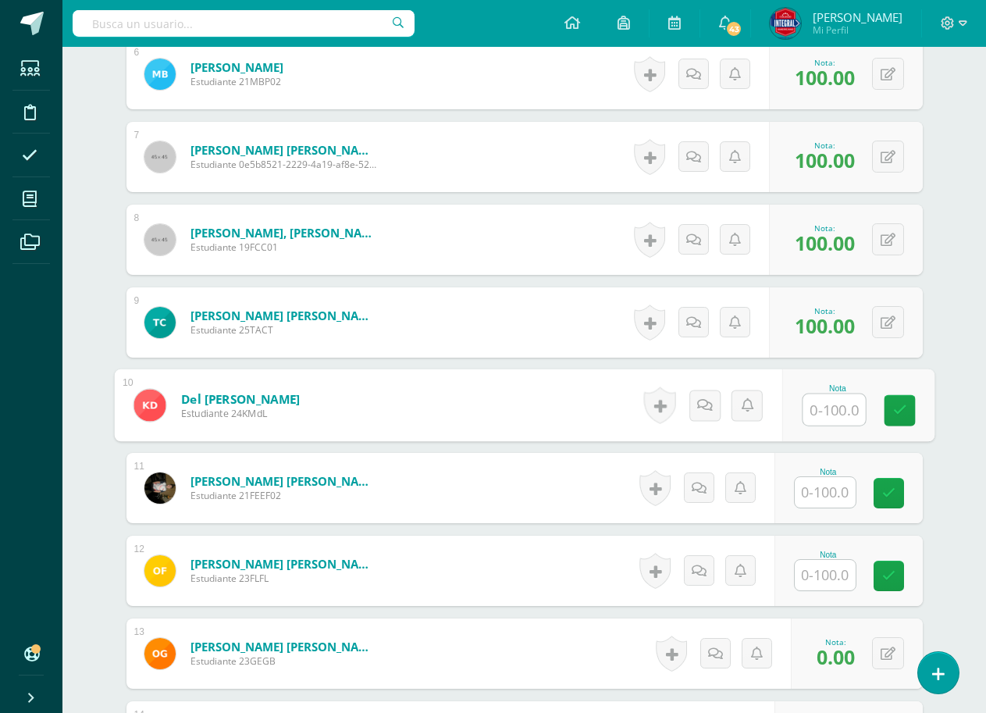
click at [845, 408] on input "text" at bounding box center [834, 409] width 62 height 31
type input "1"
type input "00"
click at [900, 396] on link at bounding box center [899, 410] width 31 height 31
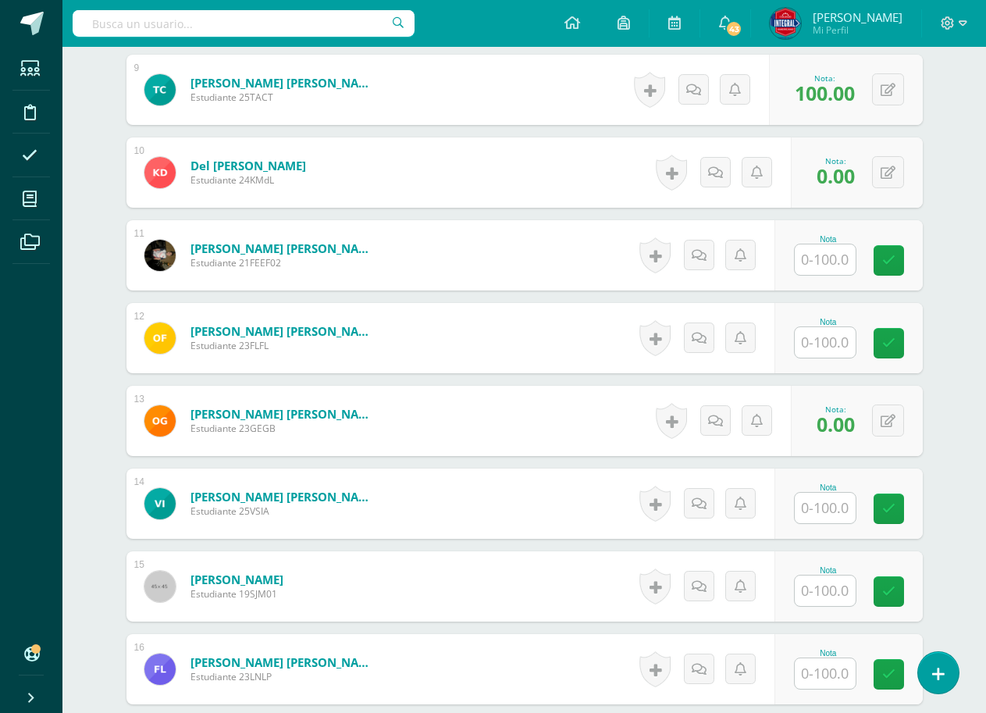
scroll to position [1166, 0]
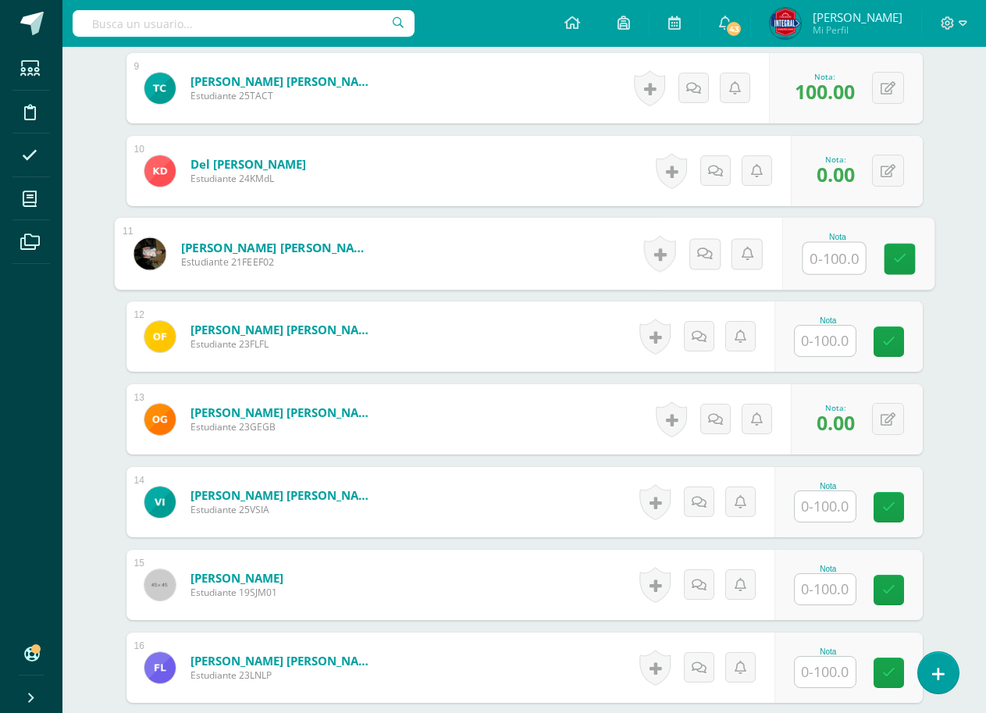
click at [841, 258] on input "text" at bounding box center [834, 258] width 62 height 31
type input "100"
click at [881, 275] on div "Nota 100" at bounding box center [848, 254] width 148 height 70
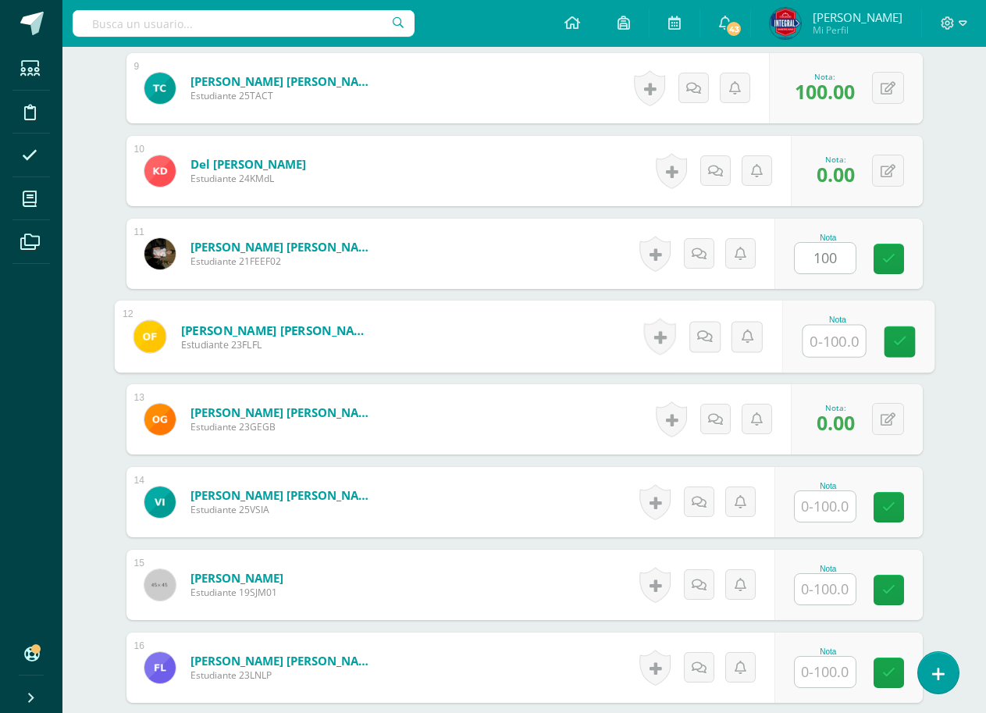
click at [846, 340] on input "text" at bounding box center [834, 341] width 62 height 31
type input "100"
click at [891, 333] on link at bounding box center [899, 341] width 31 height 31
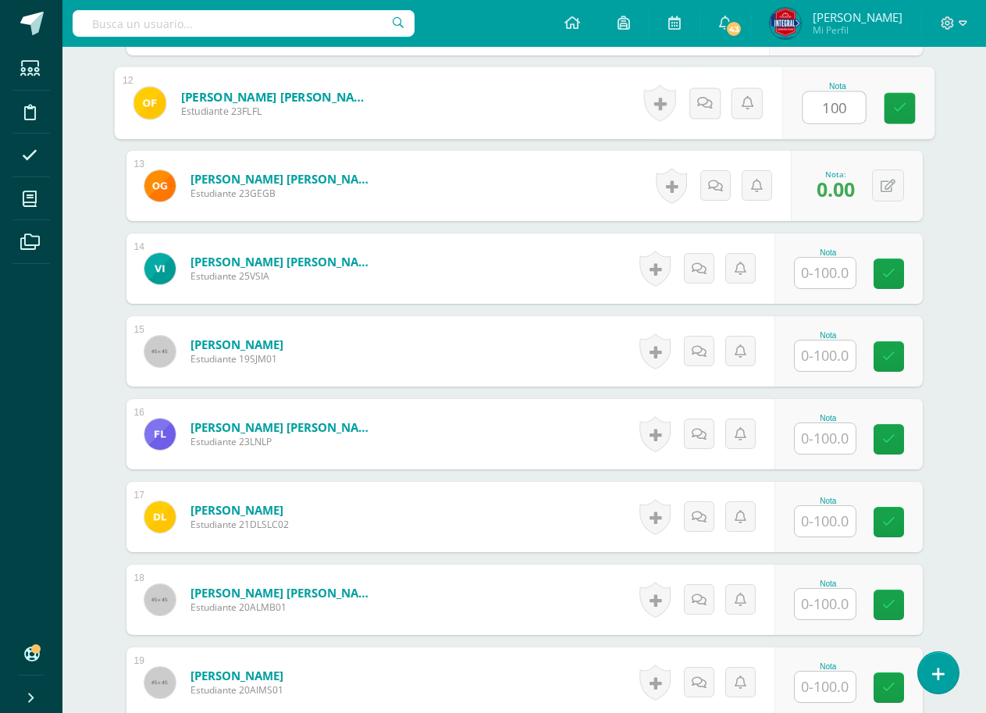
scroll to position [1400, 0]
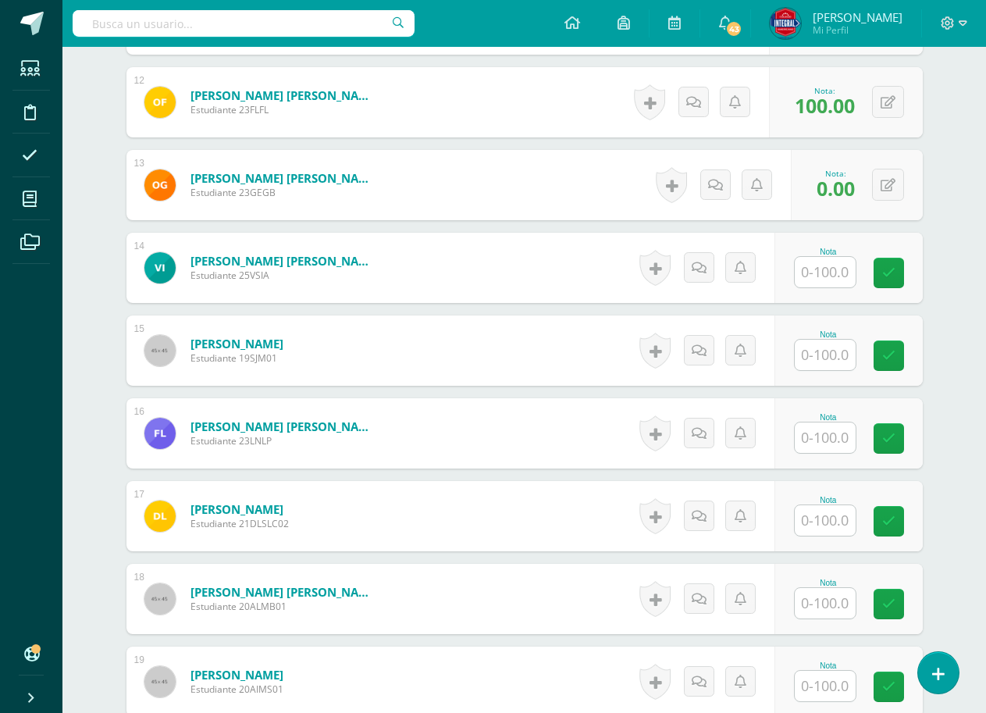
click at [841, 290] on div "Nota" at bounding box center [848, 268] width 148 height 70
click at [861, 273] on div "Nota" at bounding box center [828, 267] width 69 height 41
click at [852, 280] on input "text" at bounding box center [825, 272] width 61 height 30
click at [906, 275] on icon at bounding box center [899, 272] width 14 height 13
type input "100"
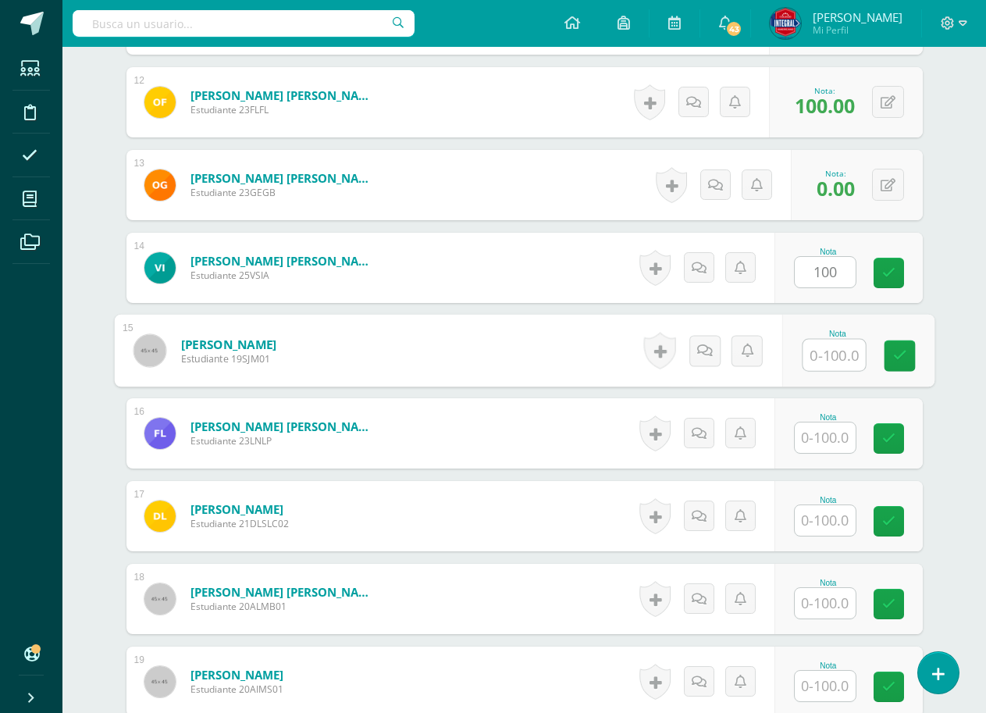
click at [827, 354] on input "text" at bounding box center [834, 355] width 62 height 31
type input "100"
click at [910, 348] on link at bounding box center [899, 355] width 31 height 31
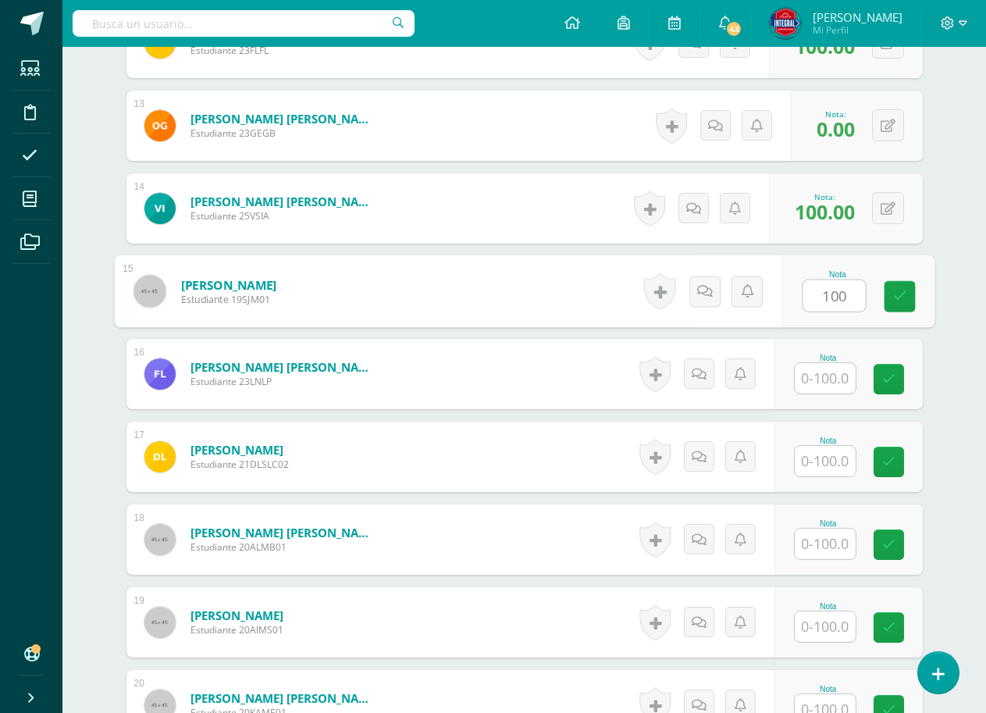
scroll to position [1557, 0]
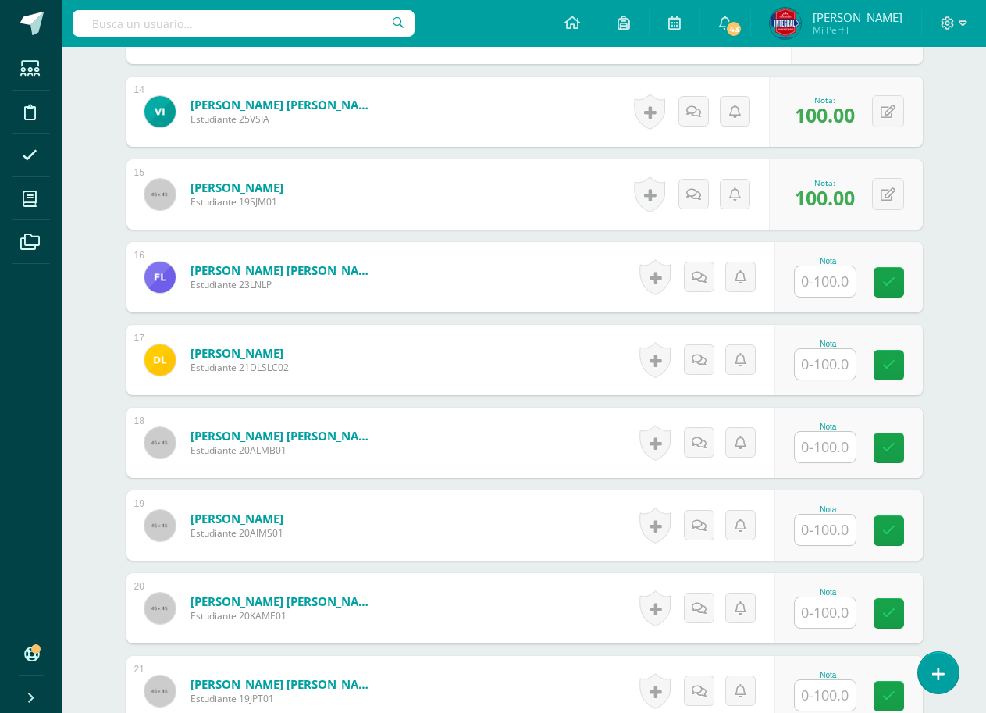
click at [800, 340] on div "Nota" at bounding box center [828, 344] width 69 height 9
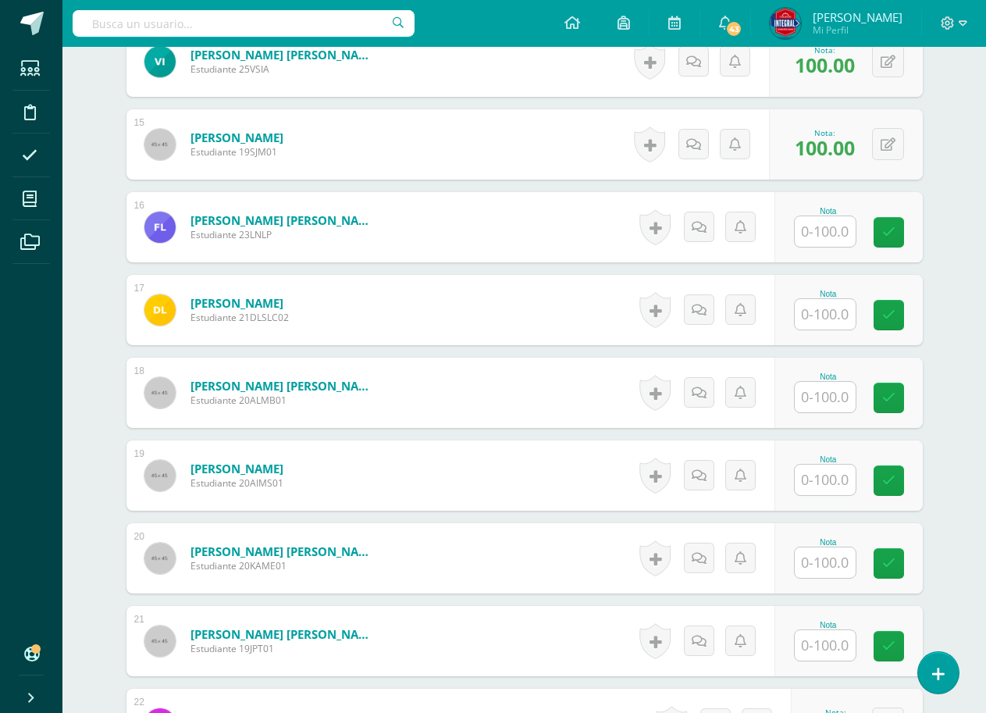
scroll to position [1635, 0]
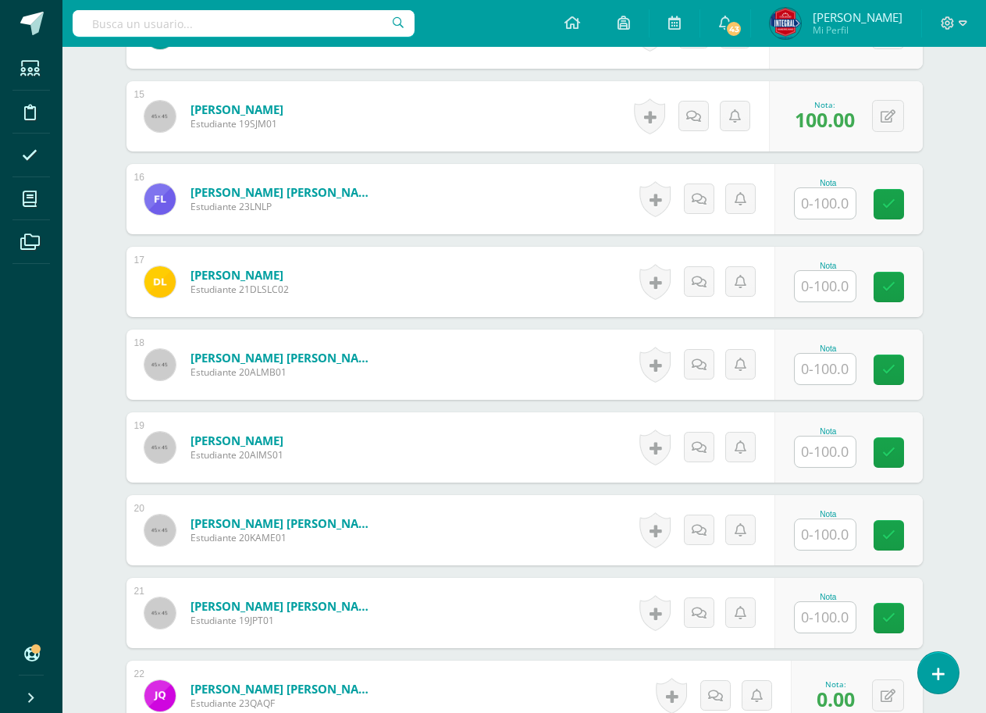
click at [827, 216] on input "text" at bounding box center [825, 203] width 61 height 30
drag, startPoint x: 904, startPoint y: 191, endPoint x: 891, endPoint y: 215, distance: 27.6
click at [903, 195] on link at bounding box center [899, 204] width 31 height 31
type input "100"
click at [854, 275] on input "text" at bounding box center [825, 286] width 61 height 30
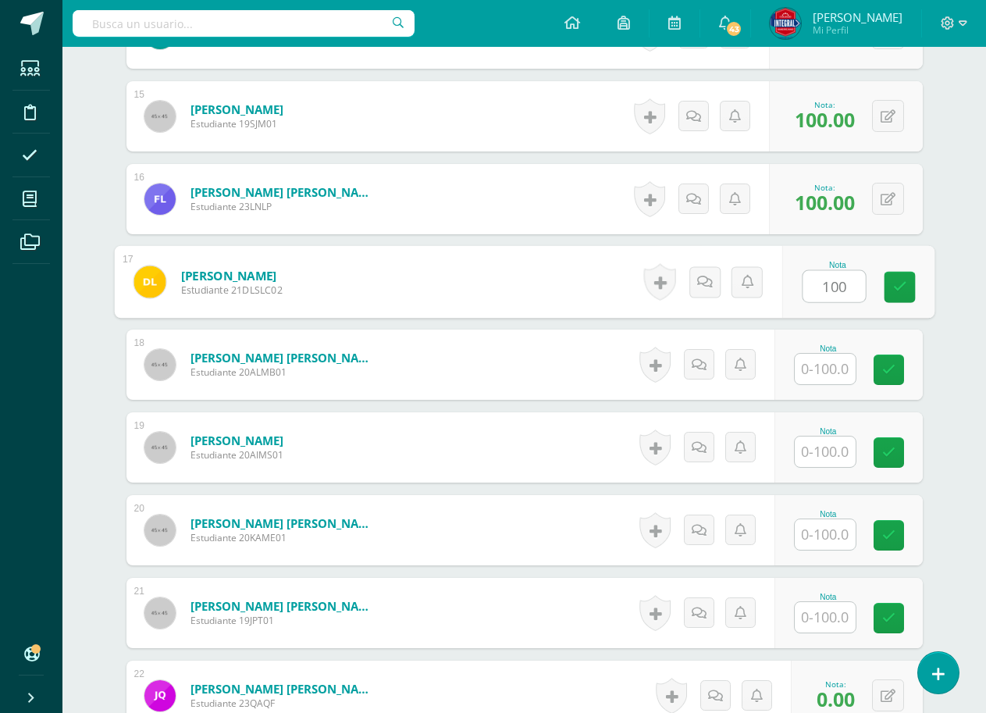
type input "100"
click at [868, 295] on div "Nota 100" at bounding box center [848, 282] width 148 height 70
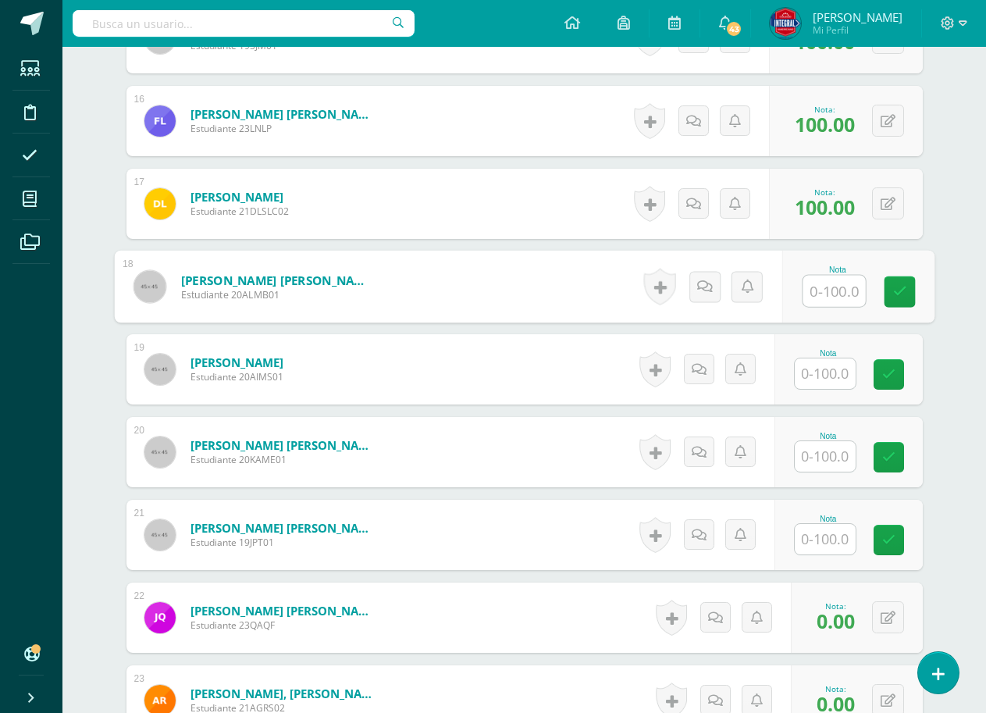
click at [850, 303] on input "text" at bounding box center [834, 291] width 62 height 31
type input "100"
click at [911, 295] on link at bounding box center [899, 291] width 31 height 31
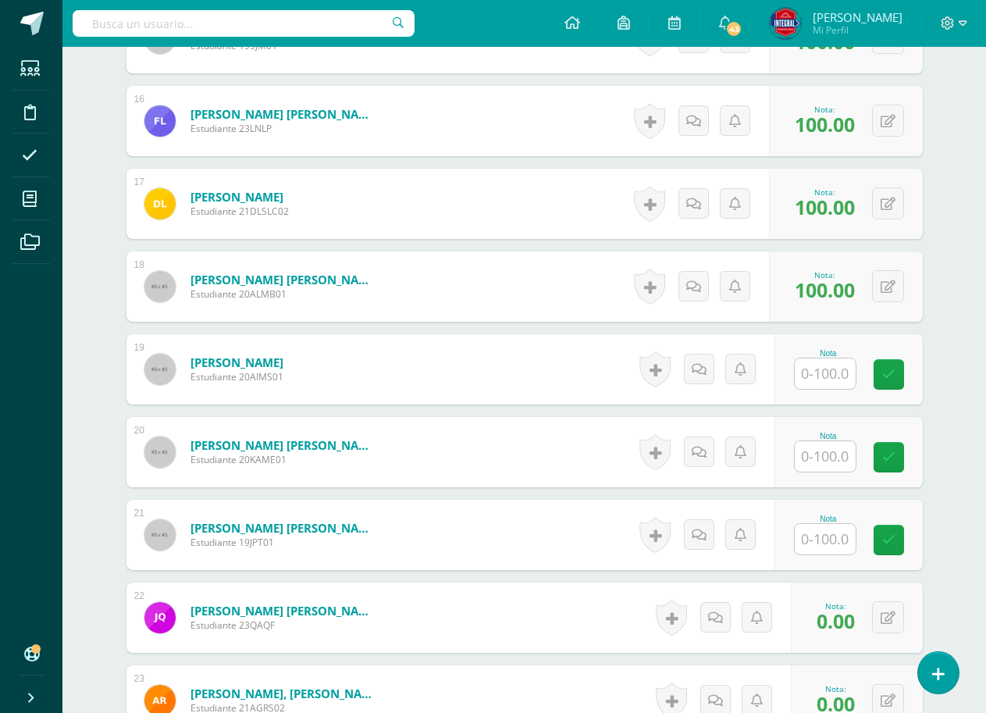
drag, startPoint x: 840, startPoint y: 358, endPoint x: 815, endPoint y: 381, distance: 33.7
click at [834, 367] on input "text" at bounding box center [825, 373] width 61 height 30
type input "100"
click at [884, 359] on div "Nota 100" at bounding box center [848, 369] width 148 height 70
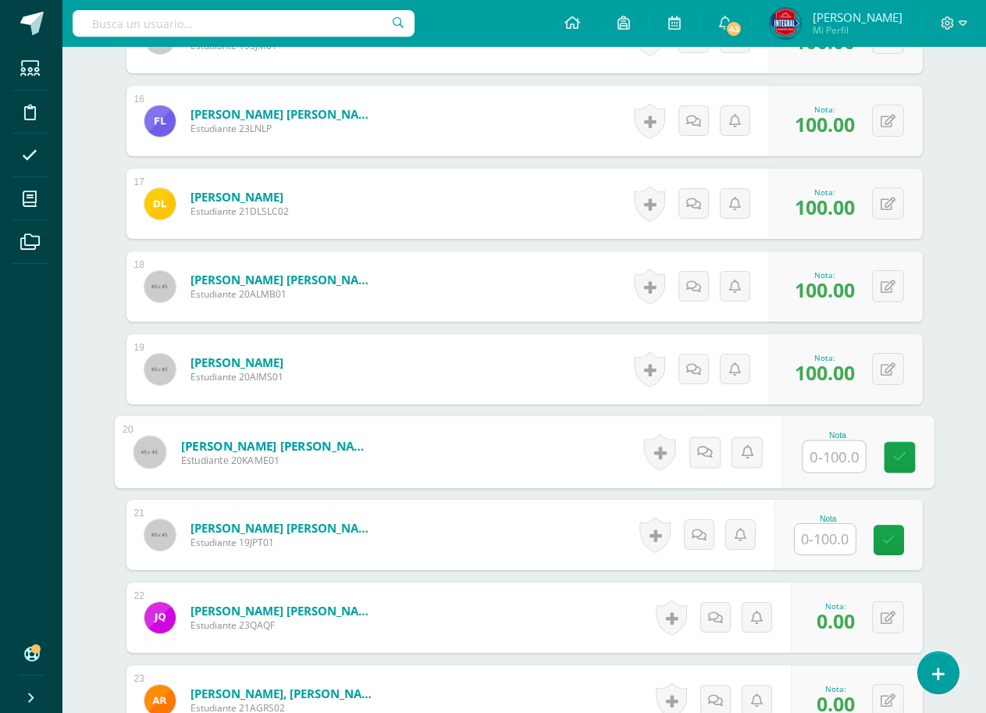
click at [823, 452] on input "text" at bounding box center [834, 456] width 62 height 31
click at [885, 442] on link at bounding box center [899, 457] width 31 height 31
type input "100"
click at [831, 543] on input "text" at bounding box center [825, 539] width 61 height 30
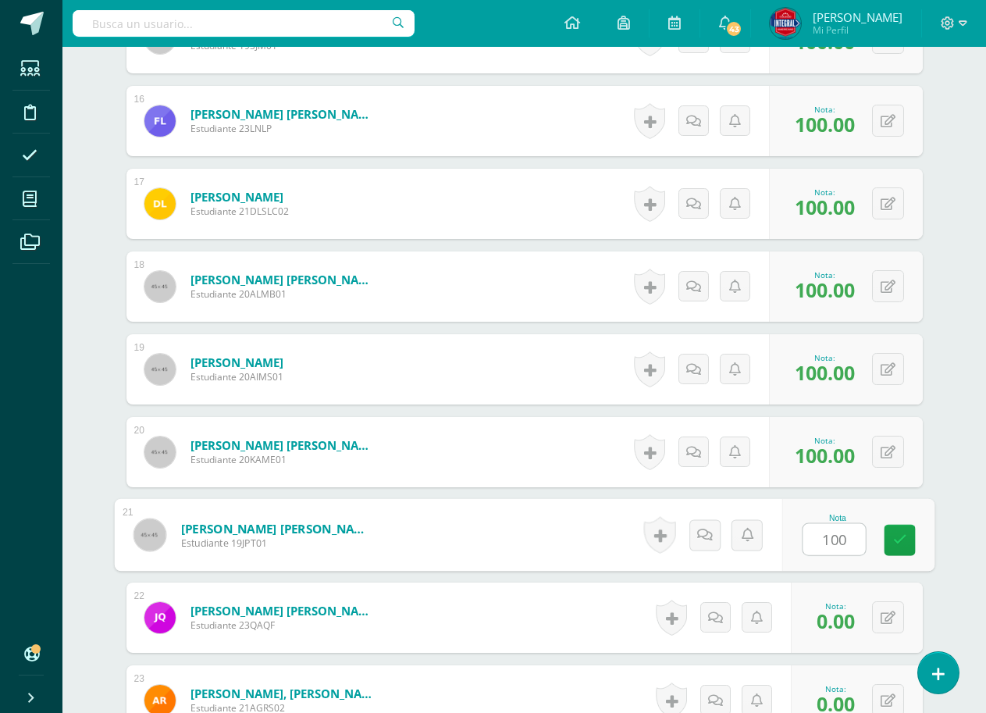
type input "100"
click at [876, 528] on div "Nota 100" at bounding box center [857, 535] width 152 height 73
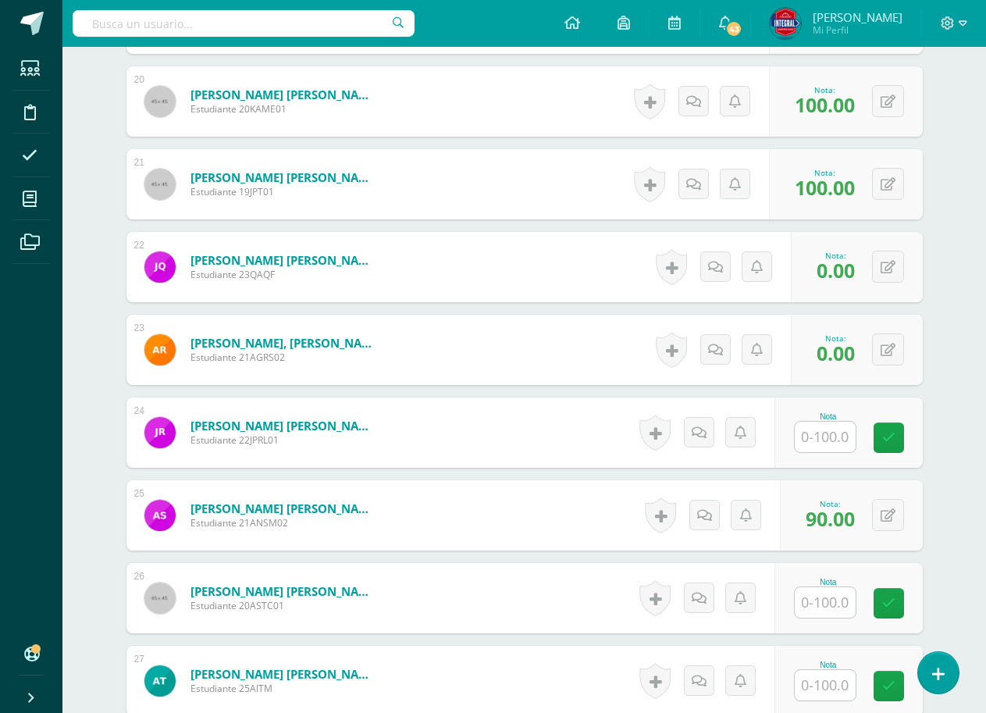
scroll to position [2103, 0]
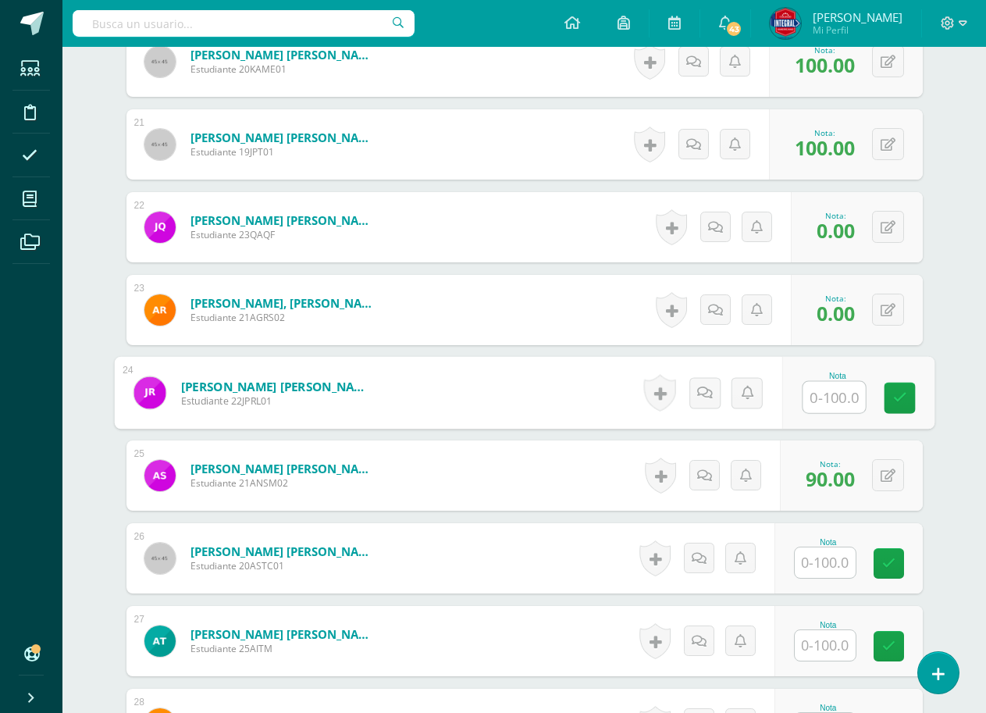
click at [826, 408] on input "text" at bounding box center [834, 397] width 62 height 31
drag, startPoint x: 890, startPoint y: 391, endPoint x: 845, endPoint y: 469, distance: 90.2
click at [890, 392] on link at bounding box center [899, 398] width 31 height 31
type input "100"
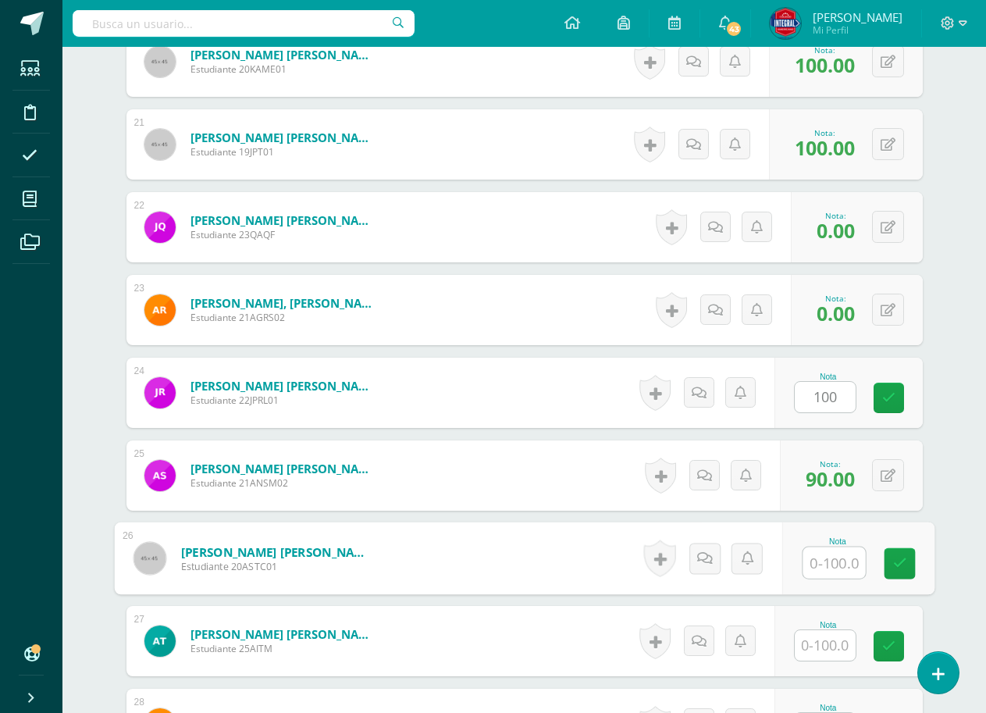
click at [826, 557] on input "text" at bounding box center [834, 562] width 62 height 31
type input "100"
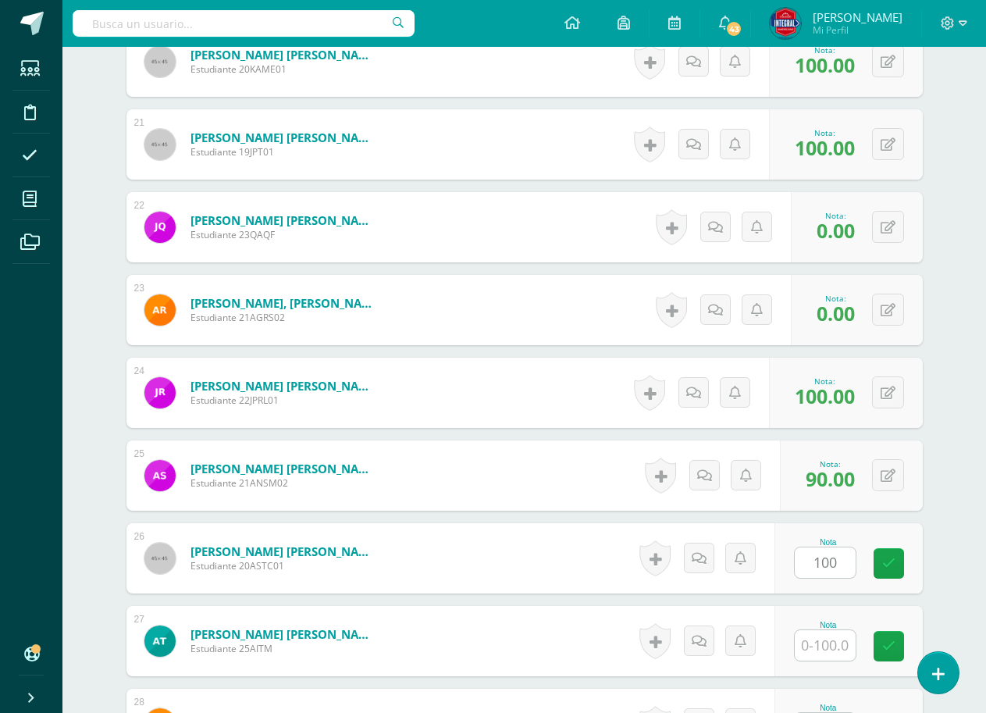
click at [866, 553] on div "Nota 100" at bounding box center [848, 558] width 148 height 70
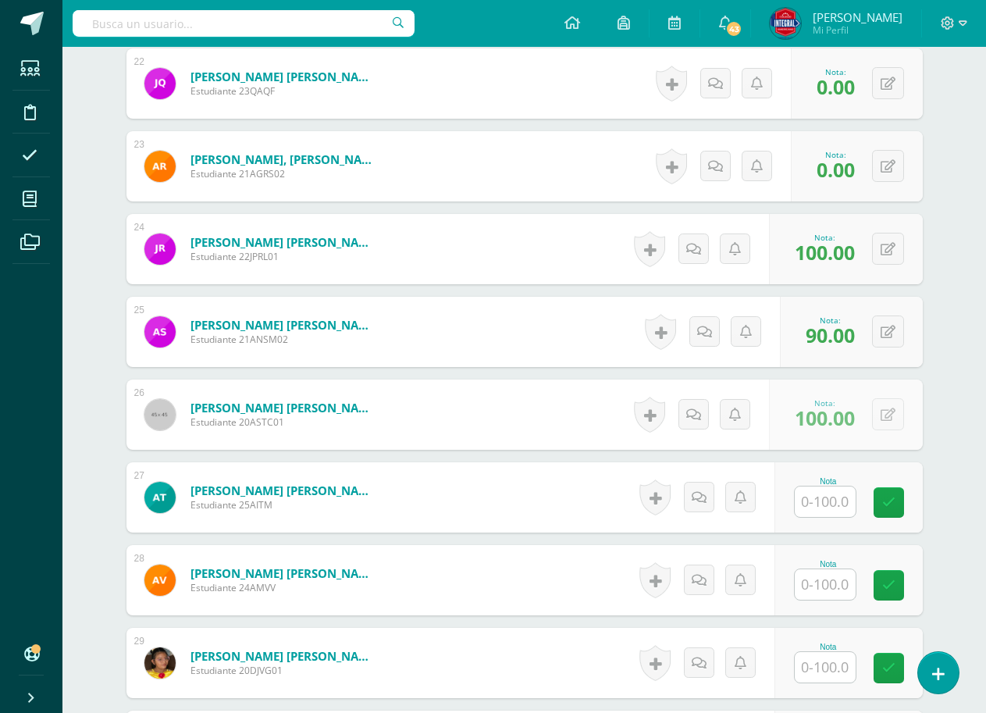
scroll to position [2259, 0]
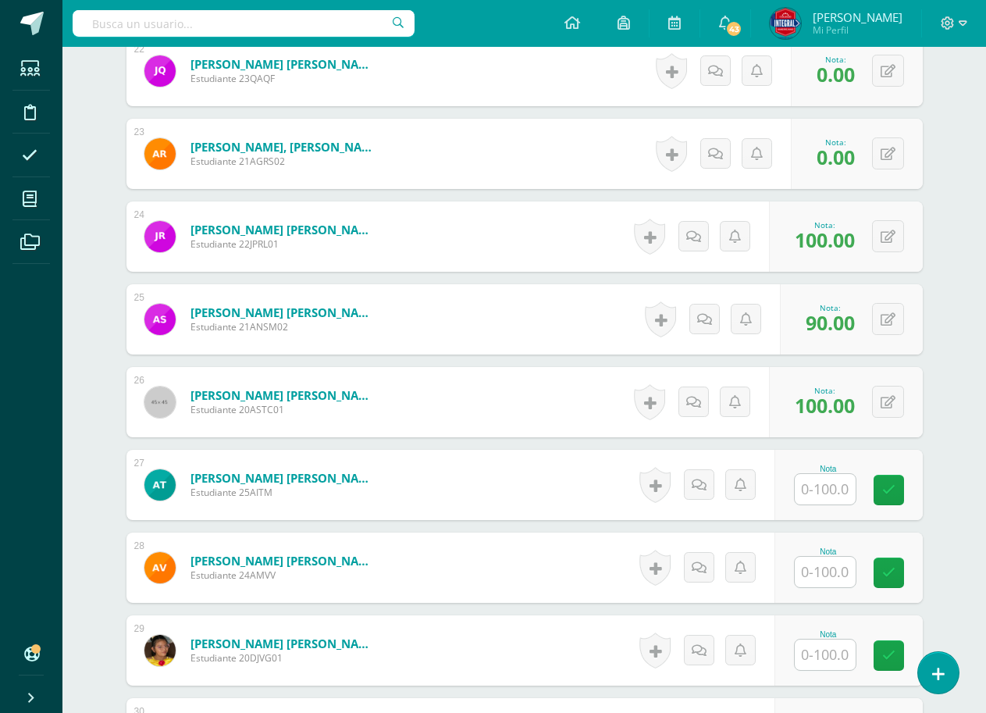
click at [820, 504] on input "text" at bounding box center [825, 489] width 61 height 30
drag, startPoint x: 894, startPoint y: 483, endPoint x: 854, endPoint y: 530, distance: 61.5
click at [893, 487] on icon at bounding box center [899, 489] width 14 height 13
type input "100"
click at [827, 560] on input "text" at bounding box center [825, 572] width 61 height 30
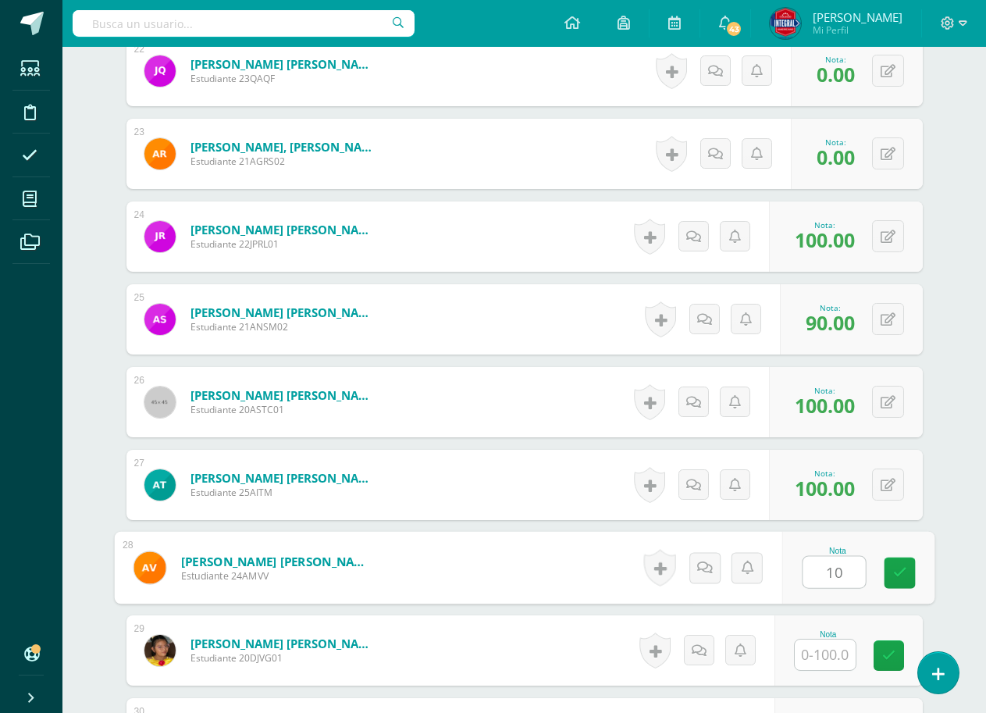
type input "100"
click at [913, 558] on link at bounding box center [899, 572] width 31 height 31
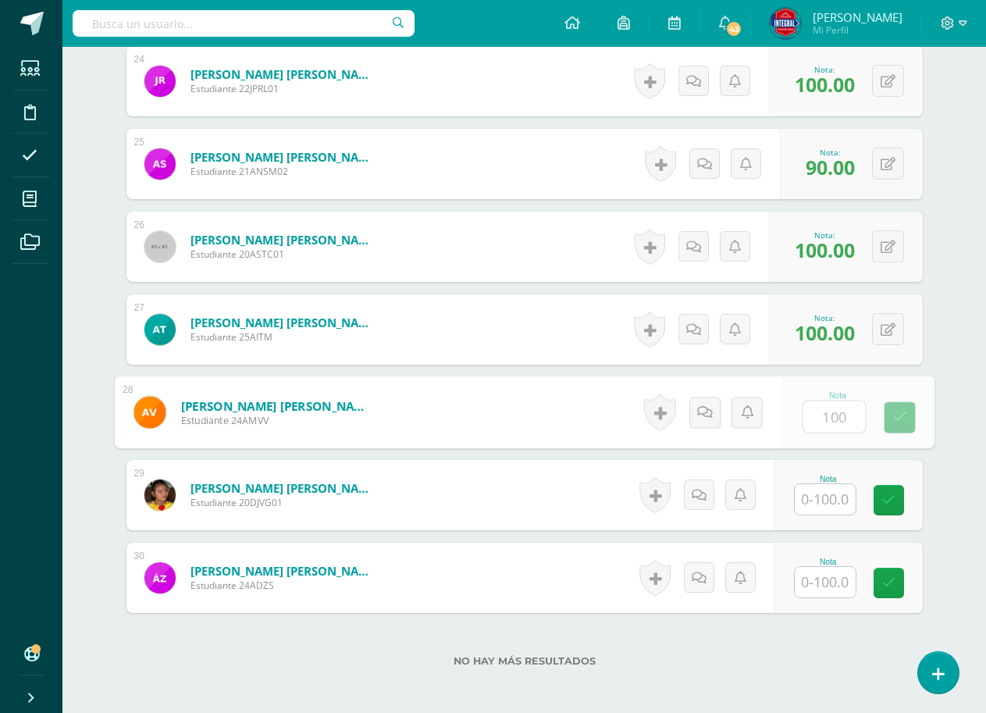
scroll to position [2415, 0]
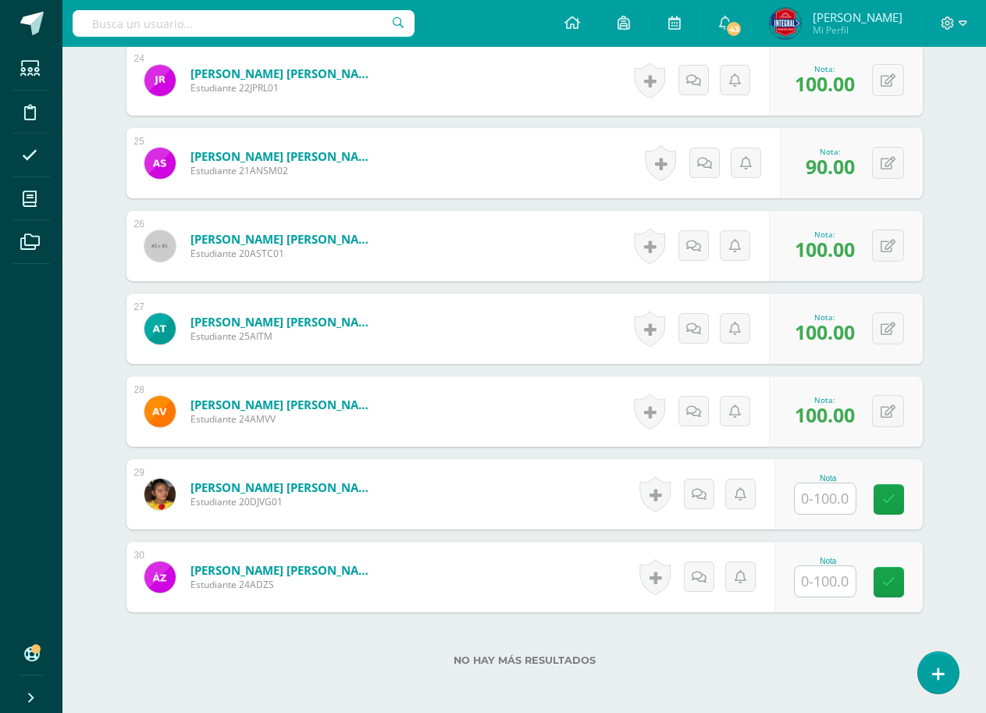
click at [838, 518] on div "Nota" at bounding box center [848, 494] width 148 height 70
click at [846, 509] on input "text" at bounding box center [825, 498] width 61 height 30
click at [912, 487] on link at bounding box center [899, 499] width 31 height 31
type input "100"
click at [848, 585] on input "text" at bounding box center [825, 581] width 61 height 30
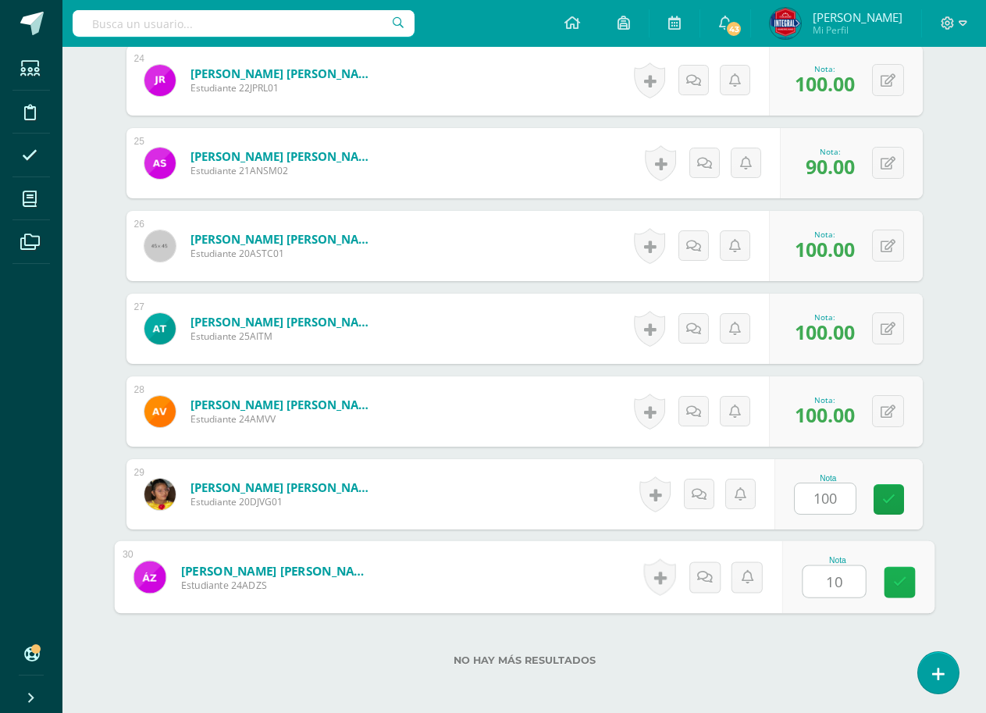
type input "100"
click at [886, 573] on link at bounding box center [899, 582] width 31 height 31
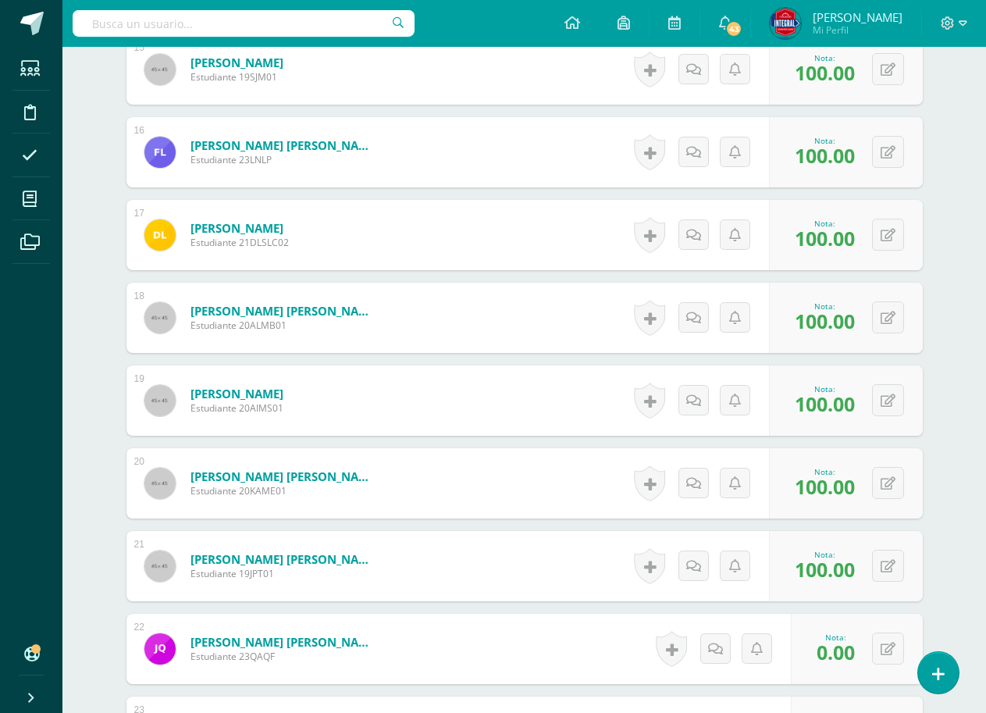
scroll to position [1557, 0]
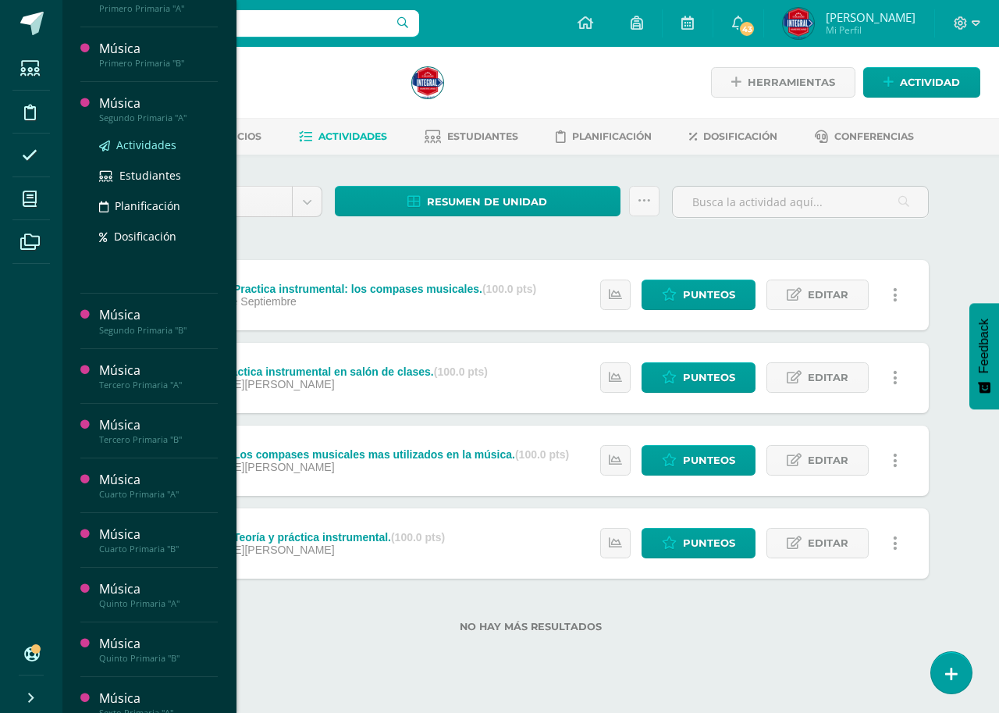
scroll to position [312, 0]
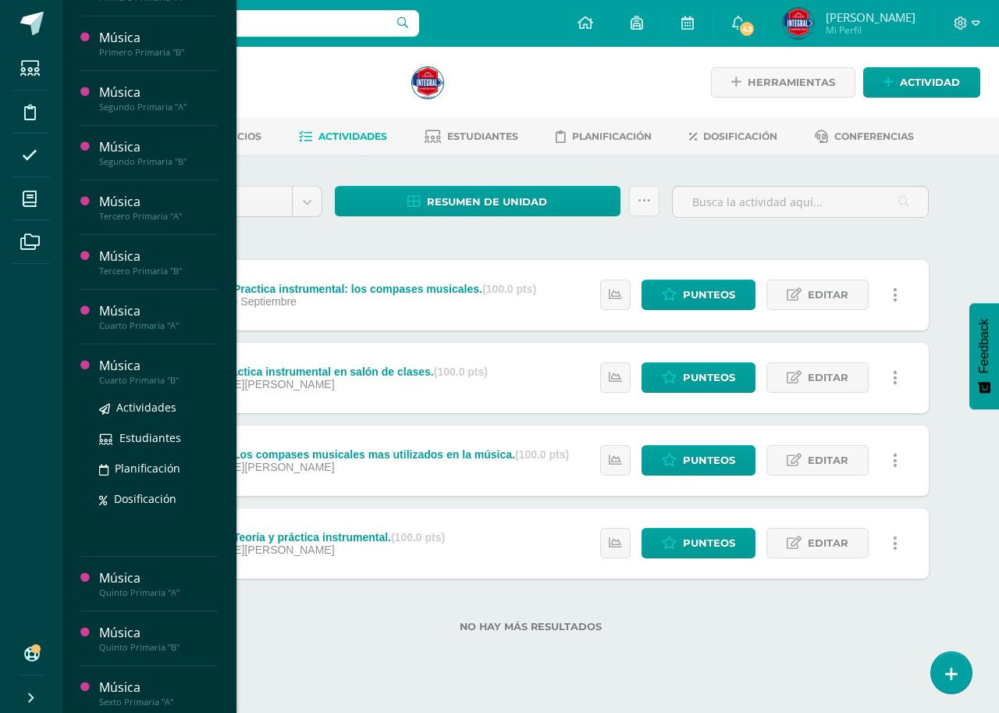
click at [136, 384] on div "Cuarto Primaria "B"" at bounding box center [158, 380] width 119 height 11
click at [134, 403] on span "Actividades" at bounding box center [146, 407] width 60 height 15
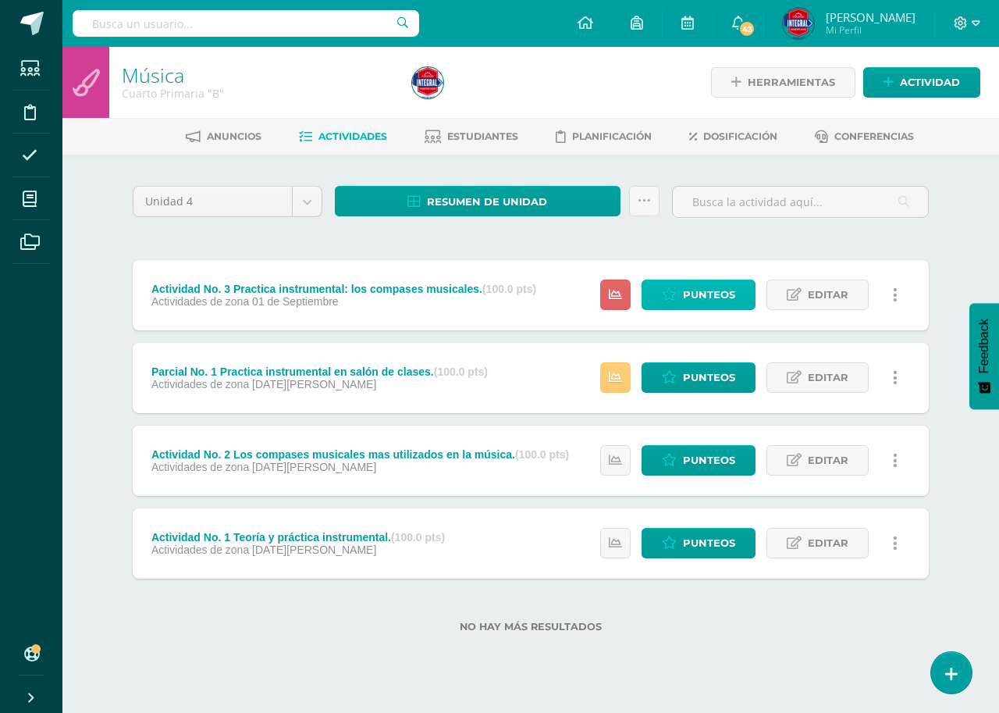
click at [691, 286] on span "Punteos" at bounding box center [709, 294] width 52 height 29
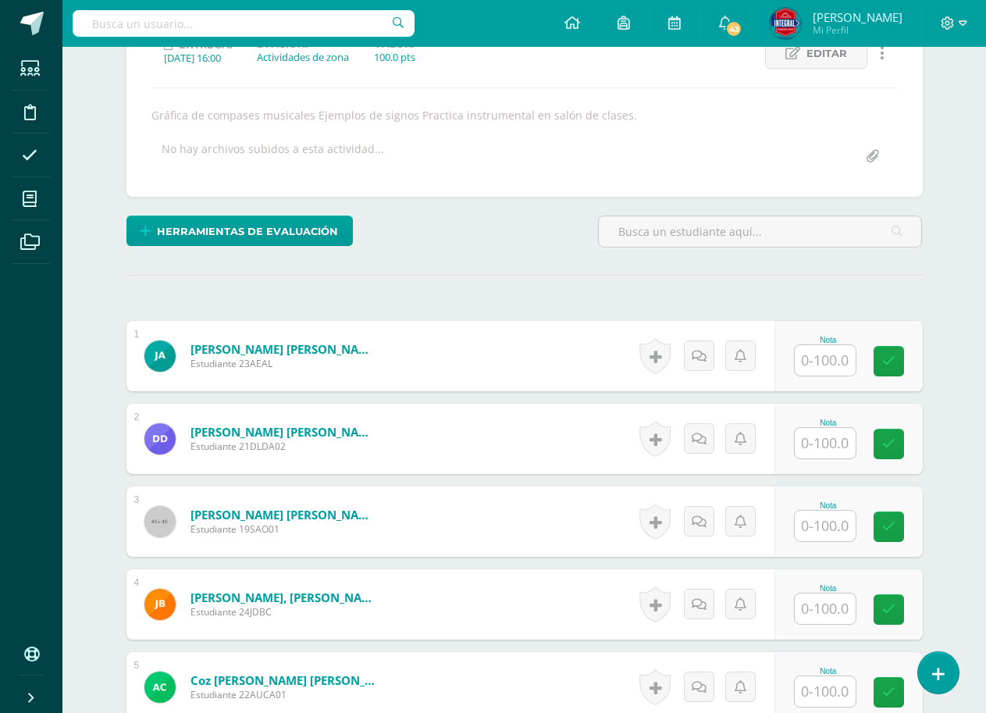
scroll to position [315, 0]
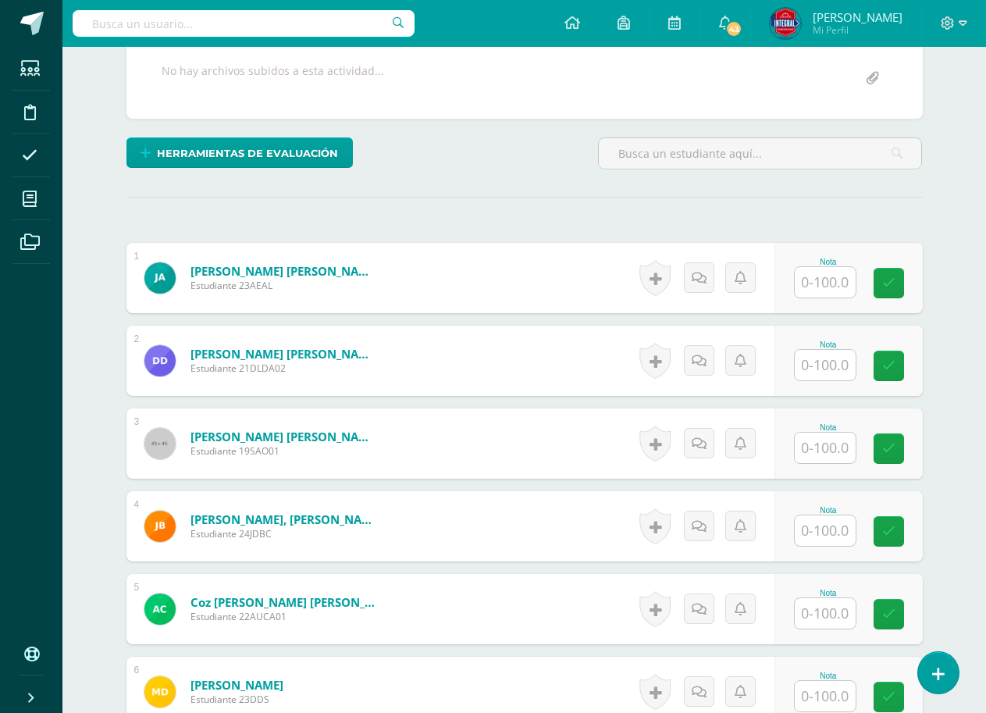
click at [842, 365] on input "text" at bounding box center [825, 365] width 61 height 30
type input "90"
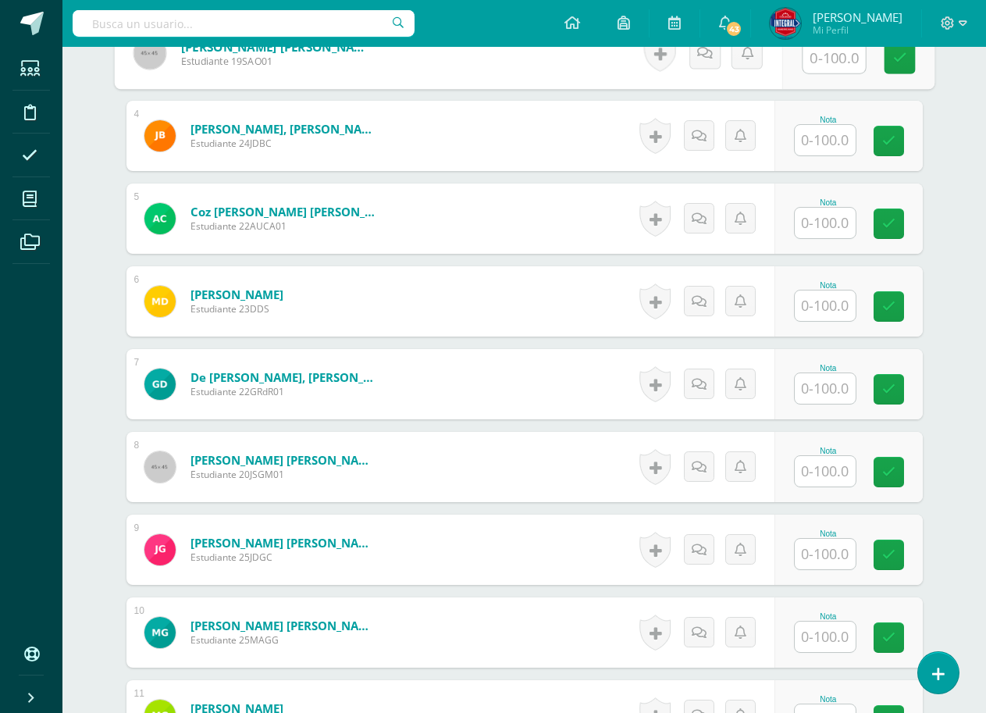
scroll to position [783, 0]
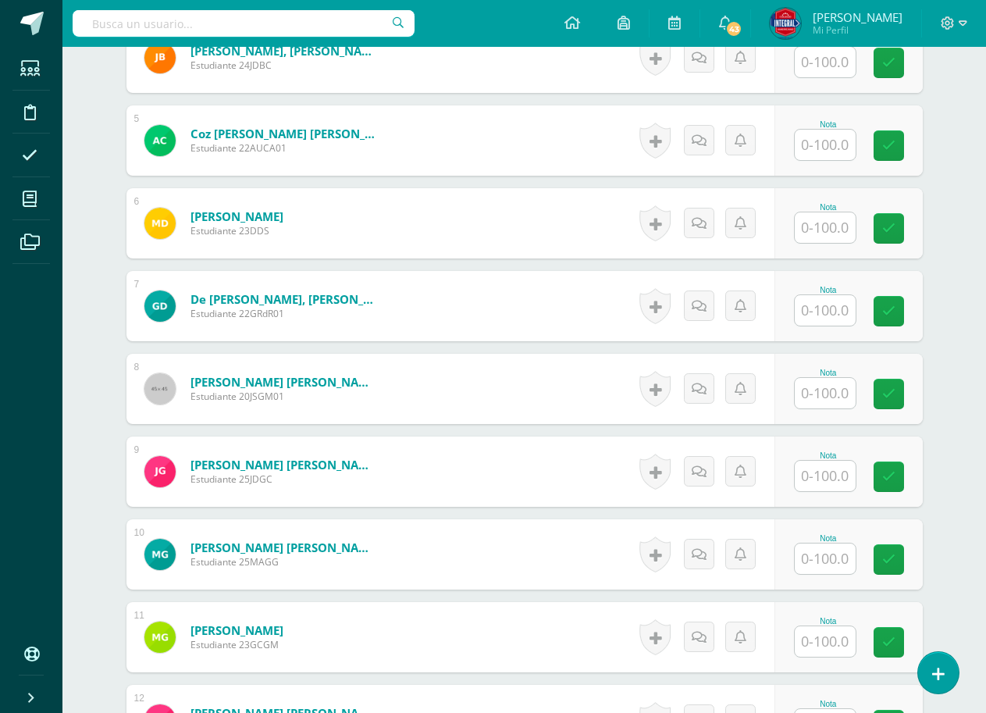
click at [821, 383] on input "text" at bounding box center [825, 393] width 61 height 30
type input "90"
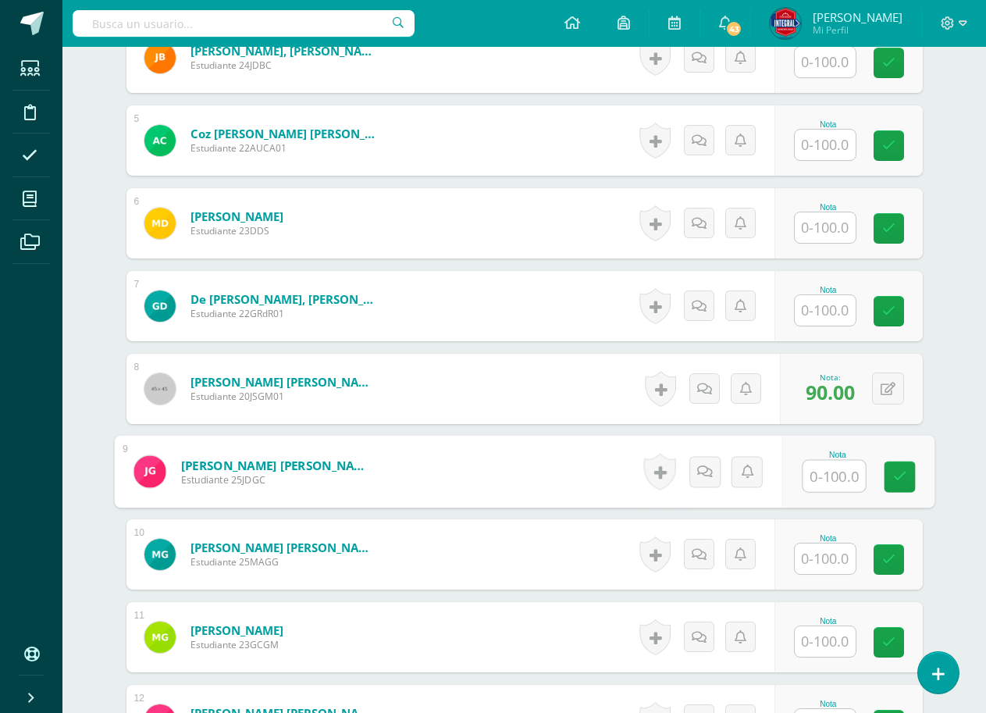
scroll to position [861, 0]
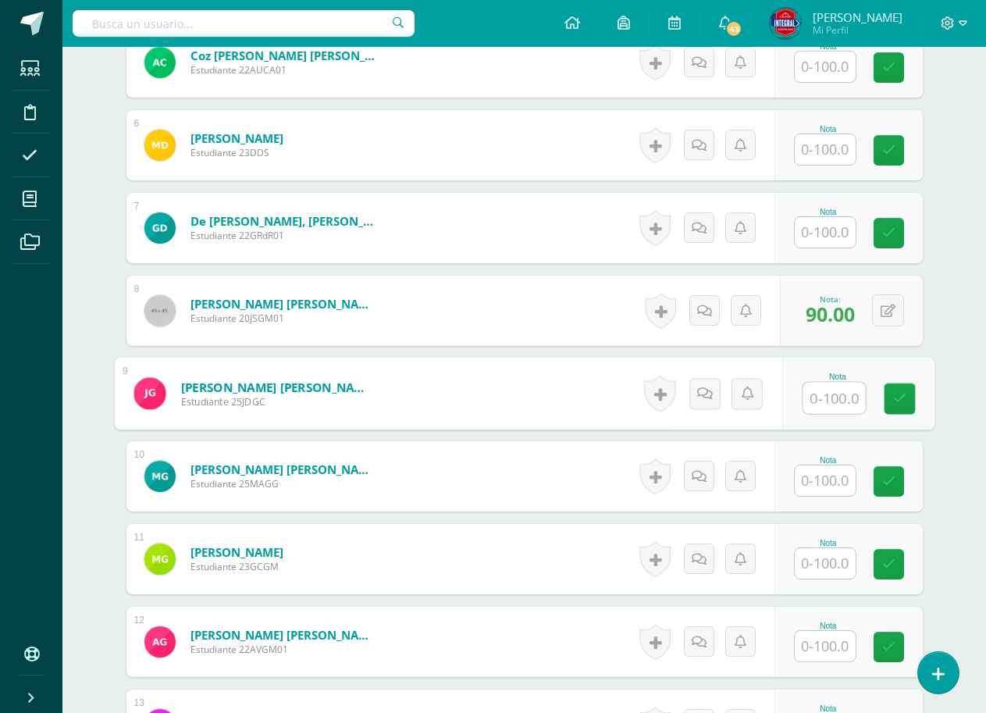
click at [835, 394] on input "text" at bounding box center [834, 398] width 62 height 31
type input "60"
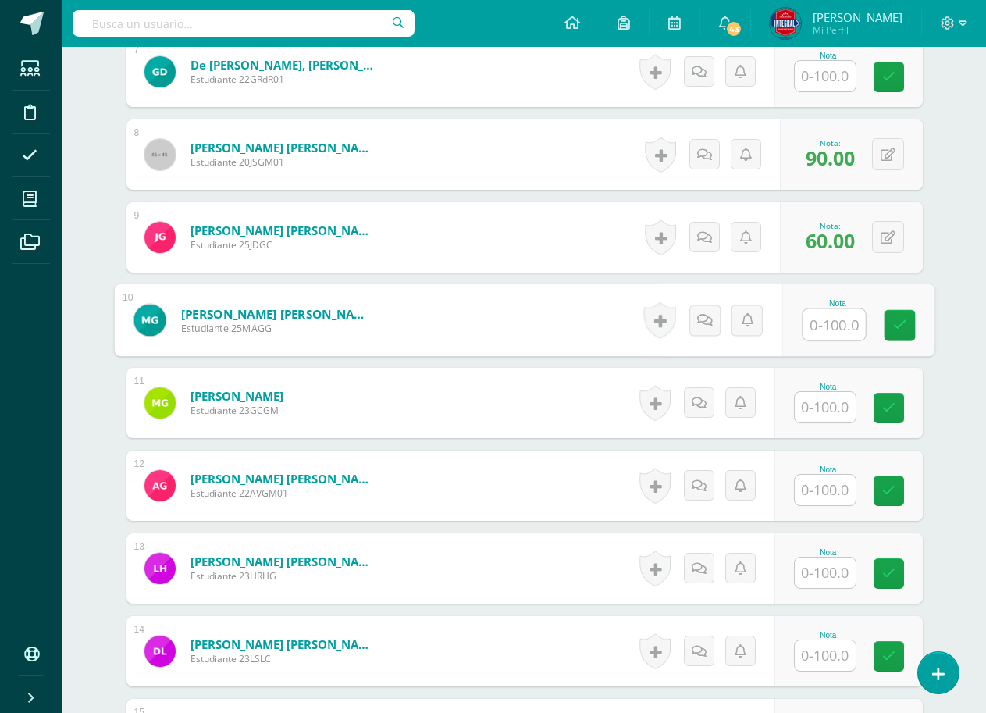
scroll to position [1095, 0]
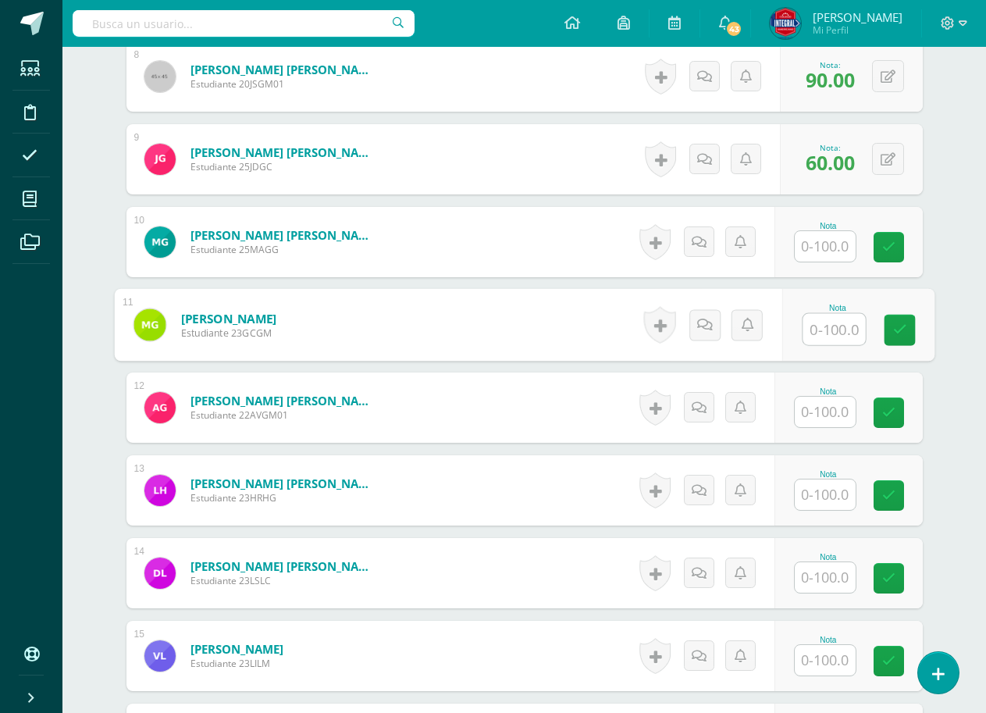
click at [835, 333] on input "text" at bounding box center [834, 329] width 62 height 31
type input "80"
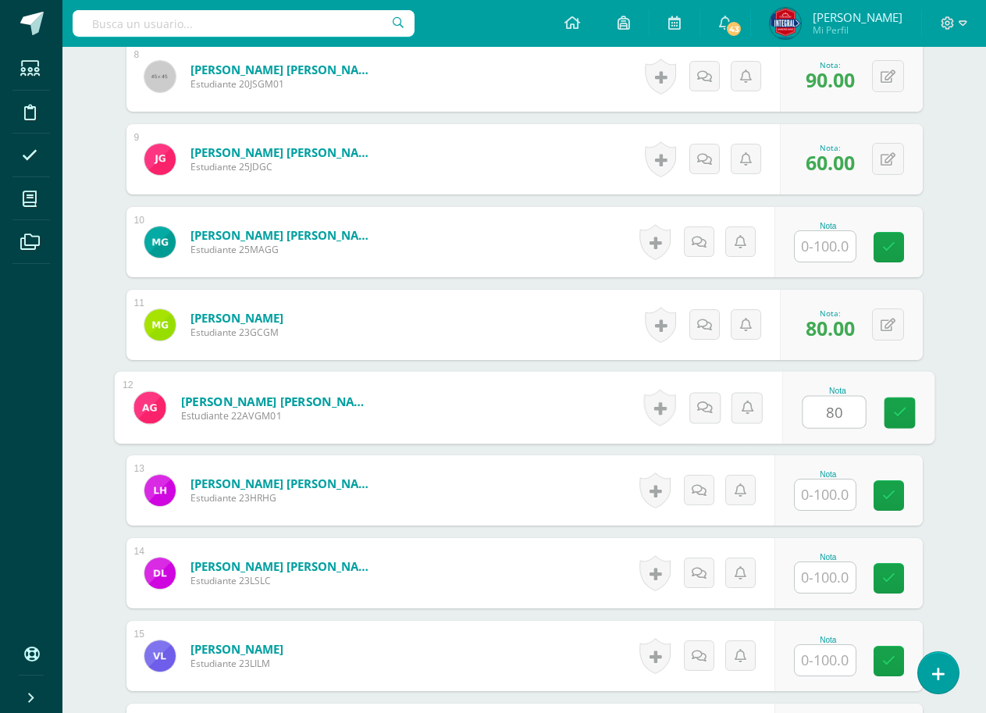
type input "80"
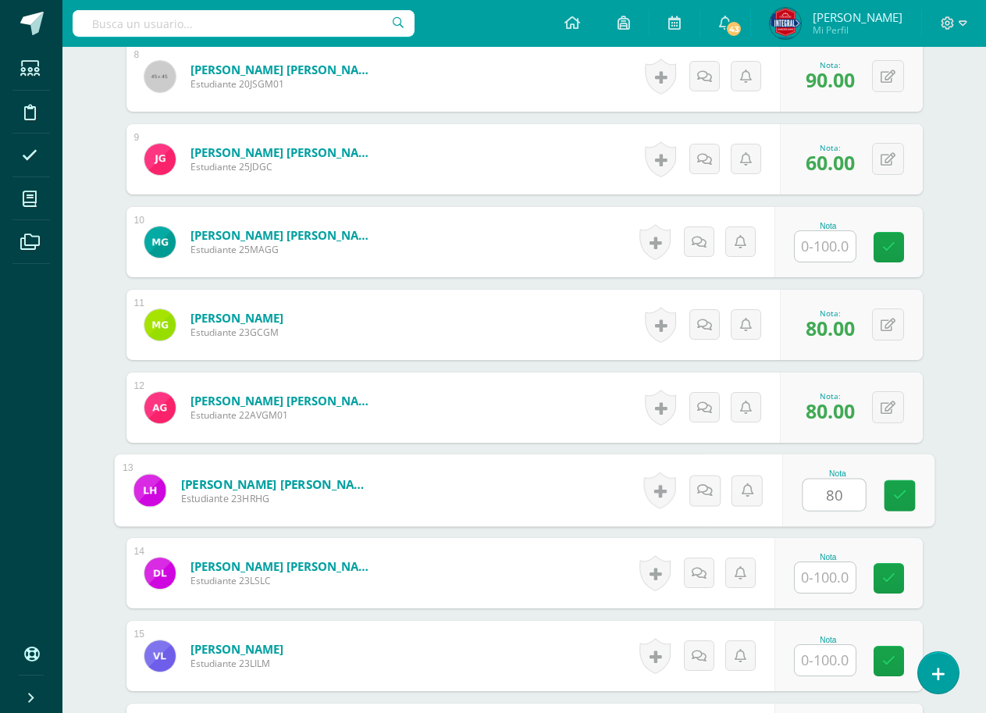
type input "80"
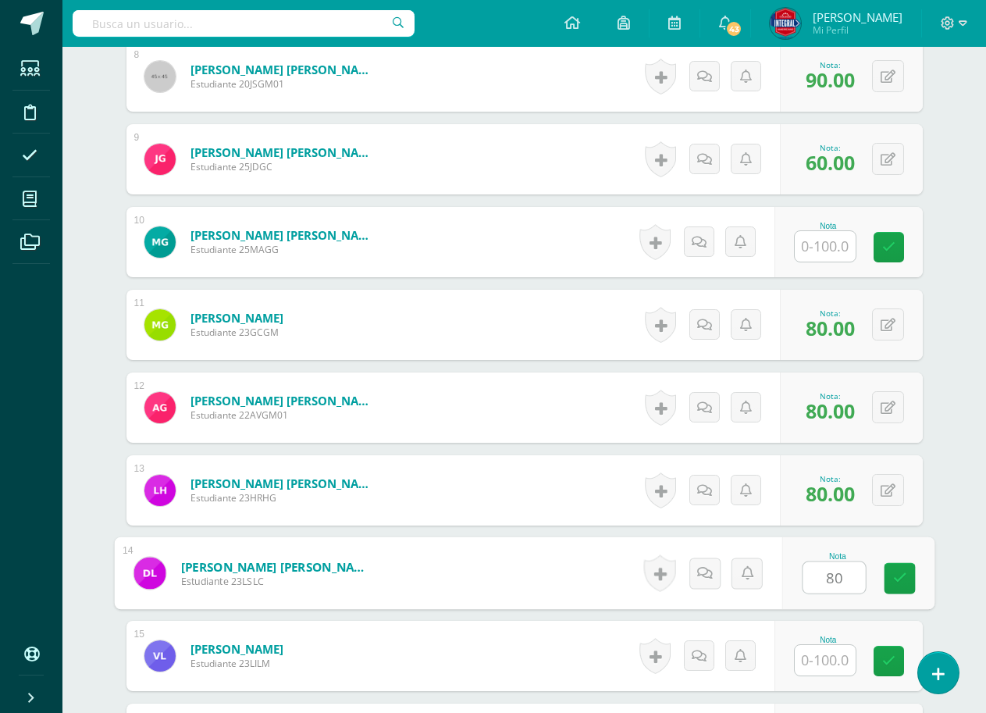
type input "80"
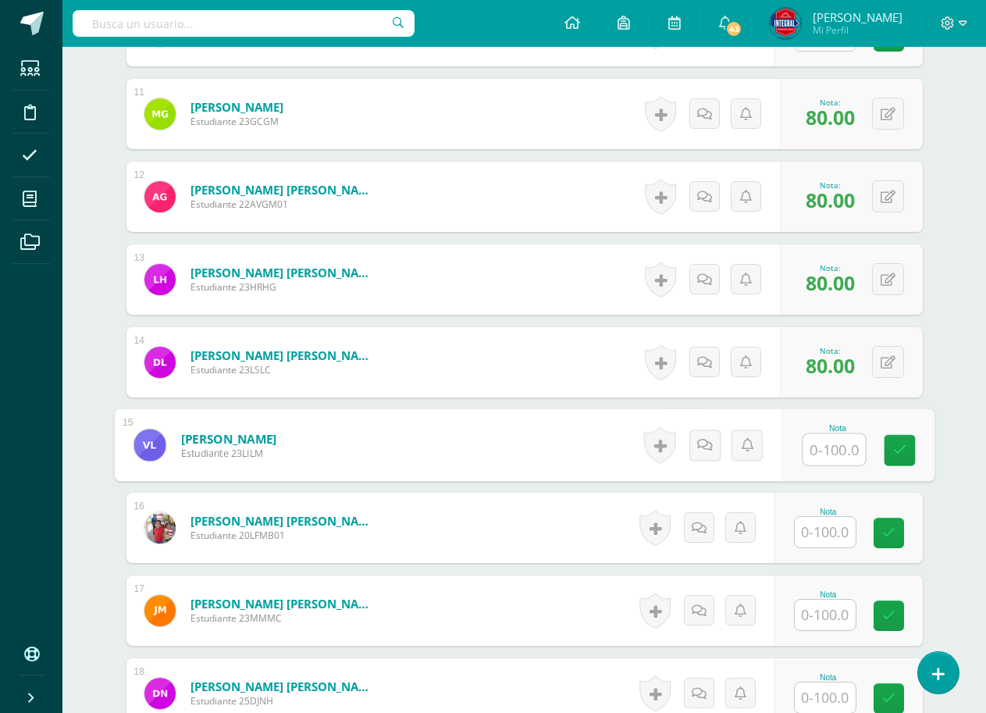
scroll to position [1329, 0]
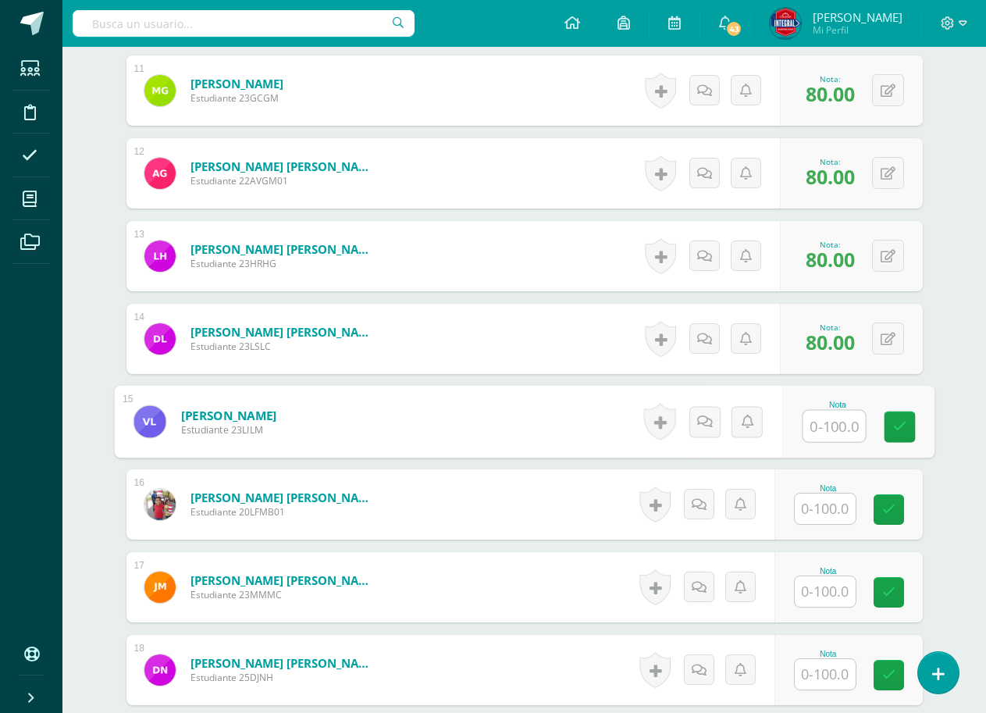
click at [813, 422] on input "text" at bounding box center [834, 426] width 62 height 31
type input "80"
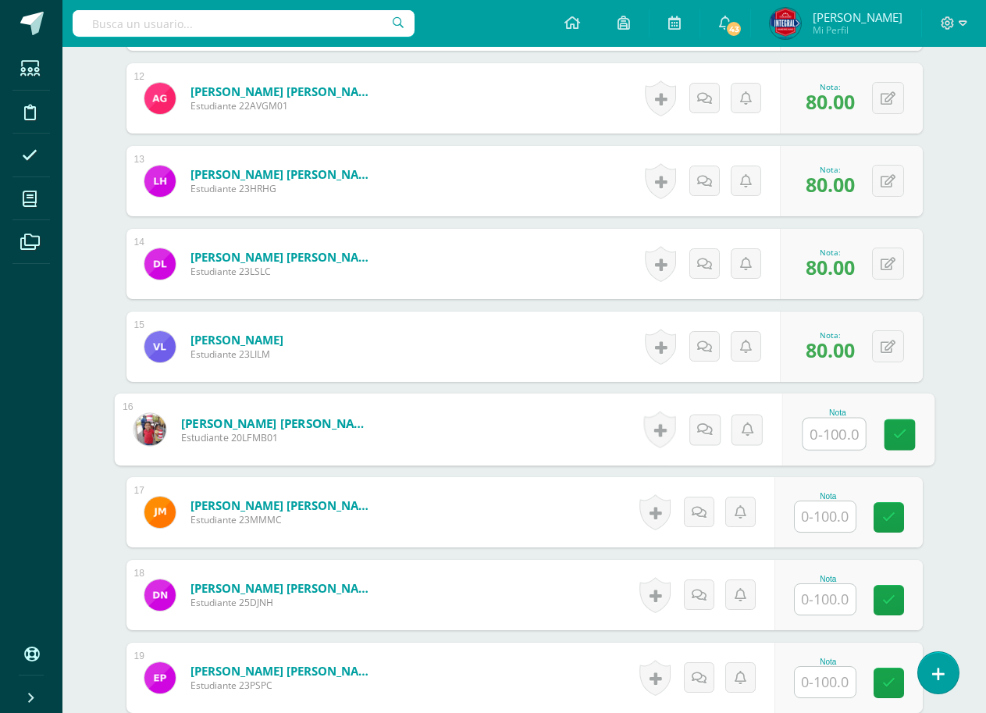
scroll to position [1486, 0]
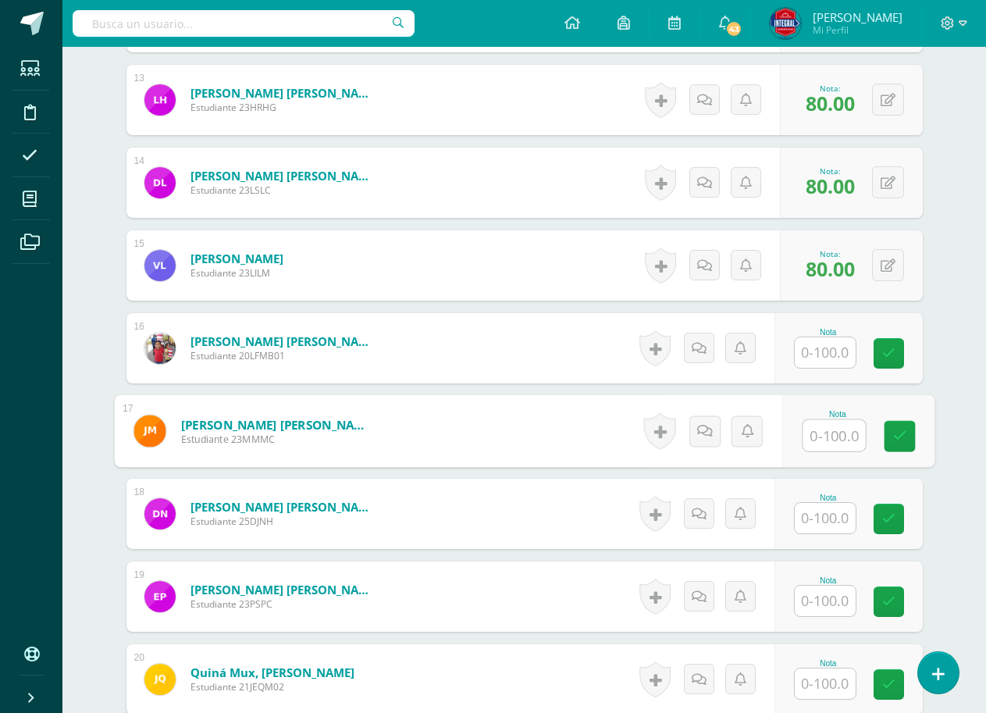
click at [810, 425] on input "text" at bounding box center [834, 435] width 62 height 31
type input "80"
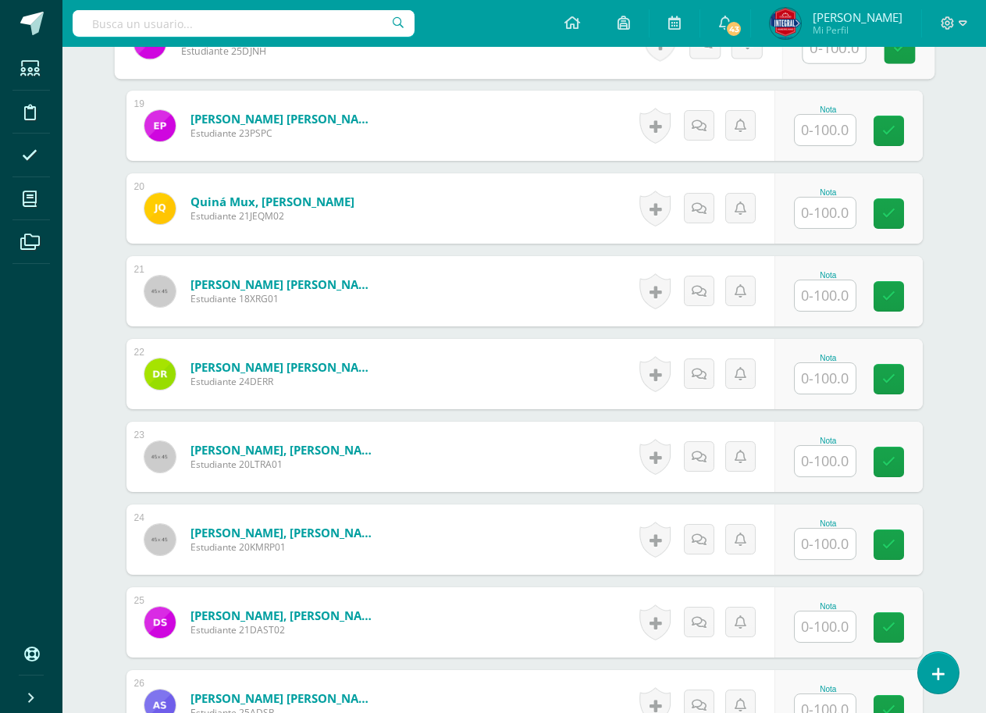
scroll to position [1954, 0]
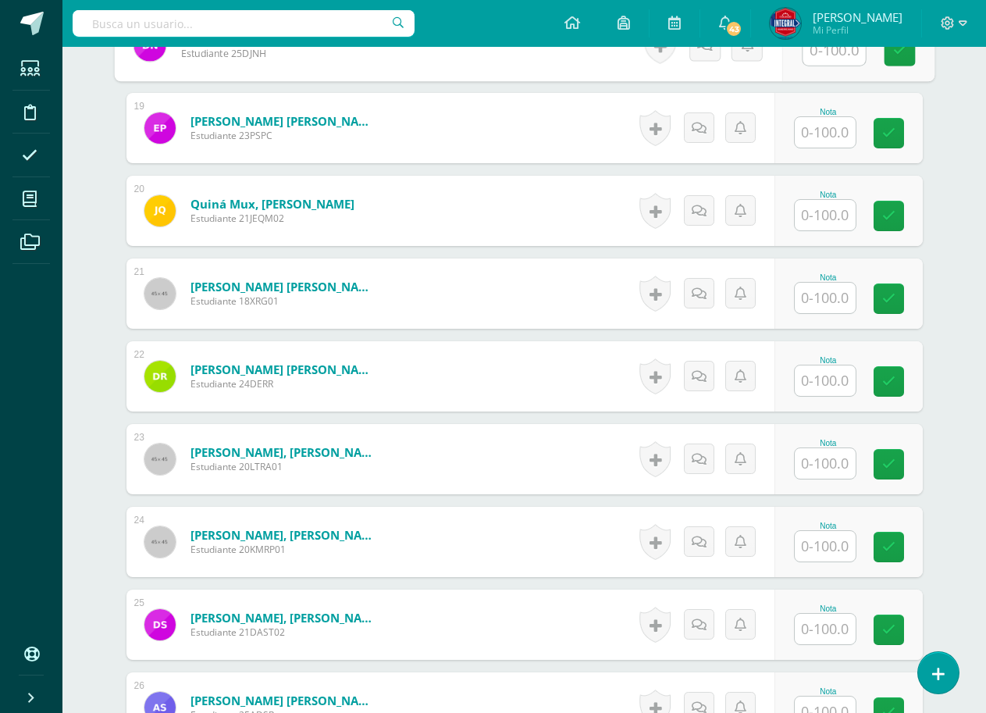
click at [827, 391] on input "text" at bounding box center [825, 380] width 61 height 30
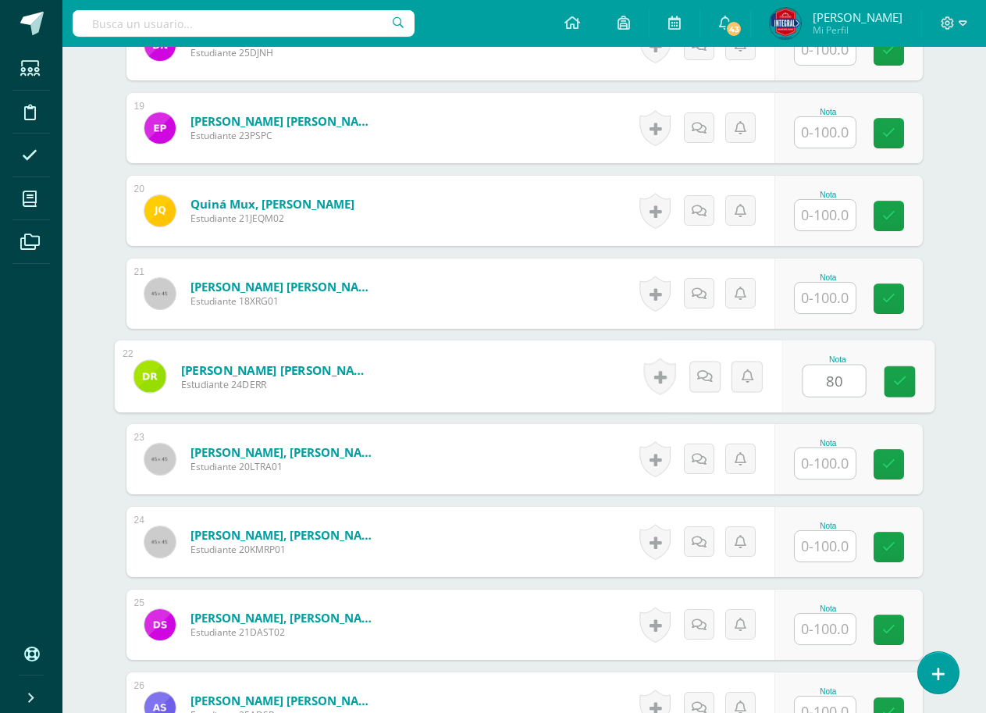
type input "80"
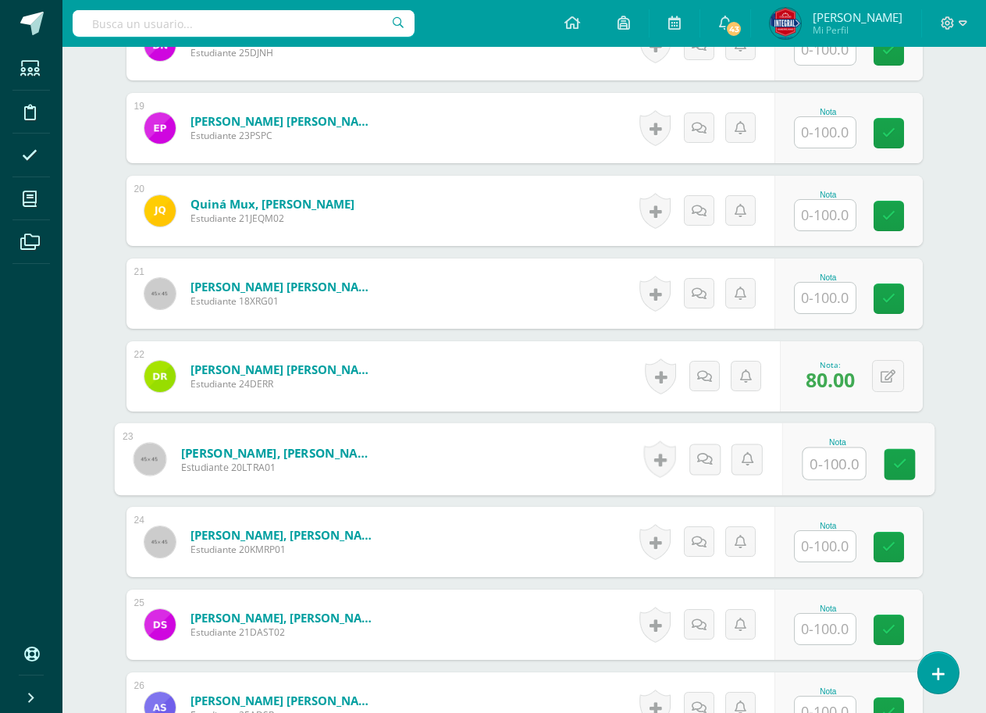
scroll to position [2032, 0]
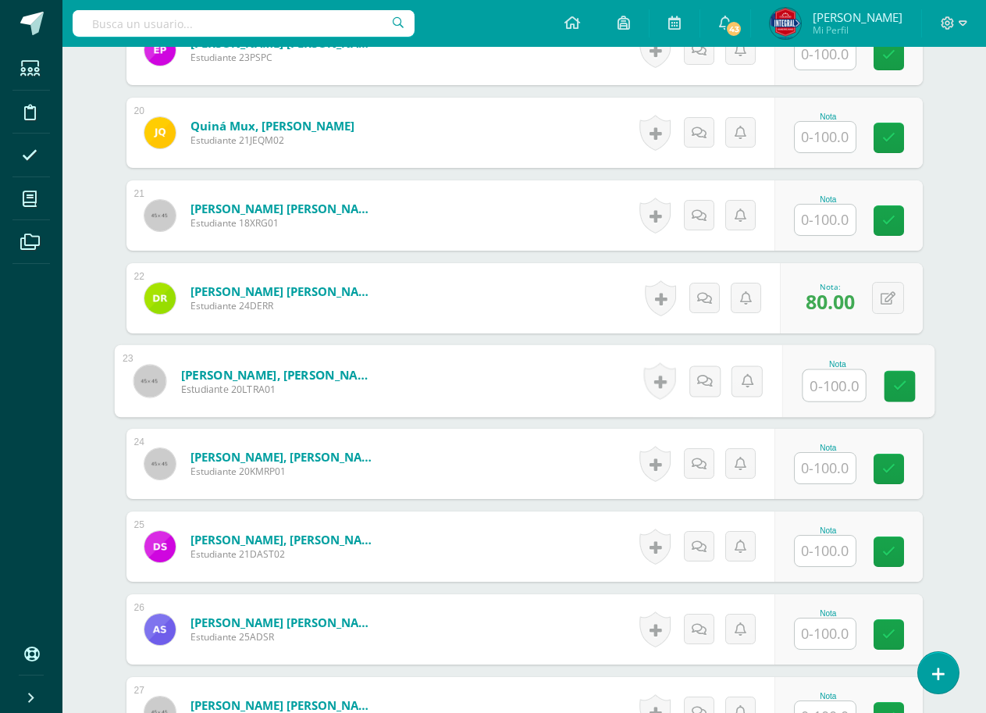
click at [828, 391] on input "text" at bounding box center [834, 385] width 62 height 31
type input "80"
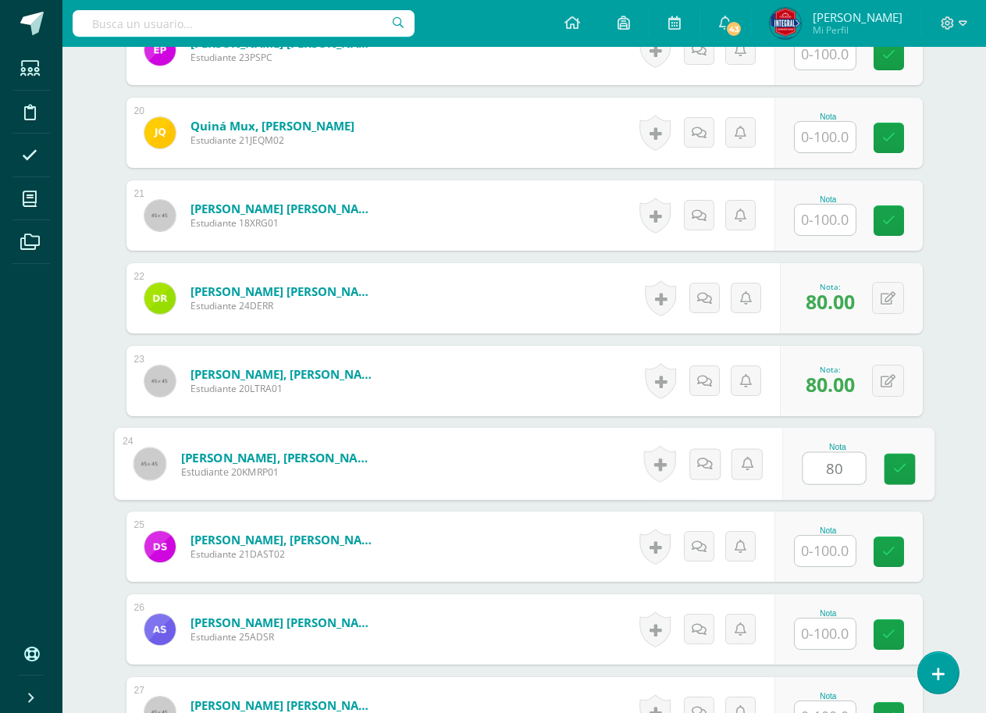
type input "80"
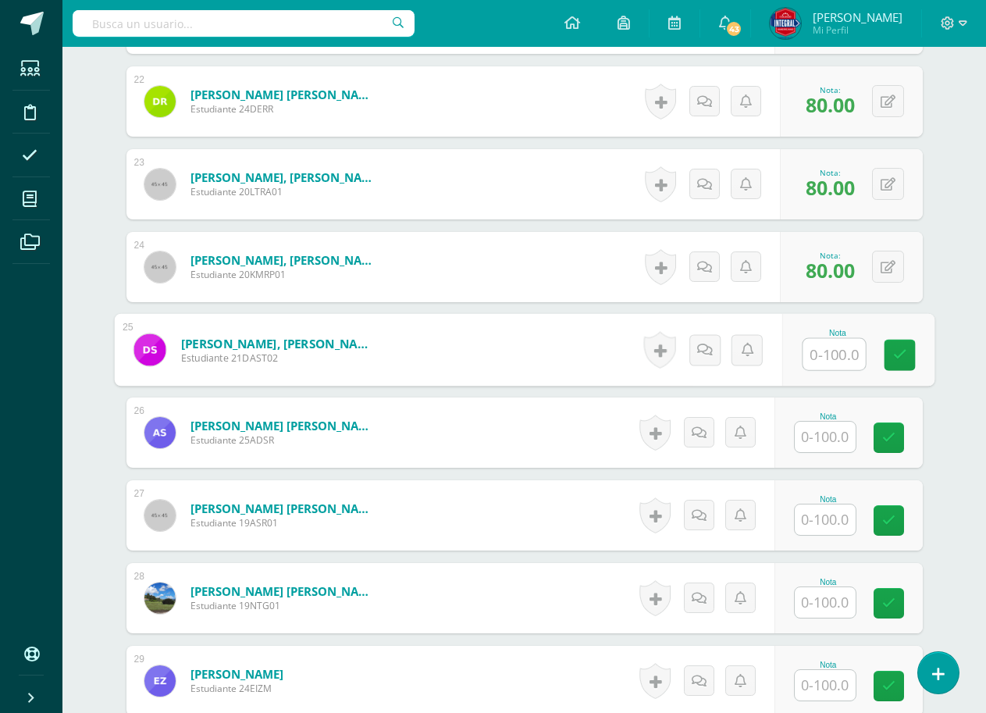
scroll to position [2266, 0]
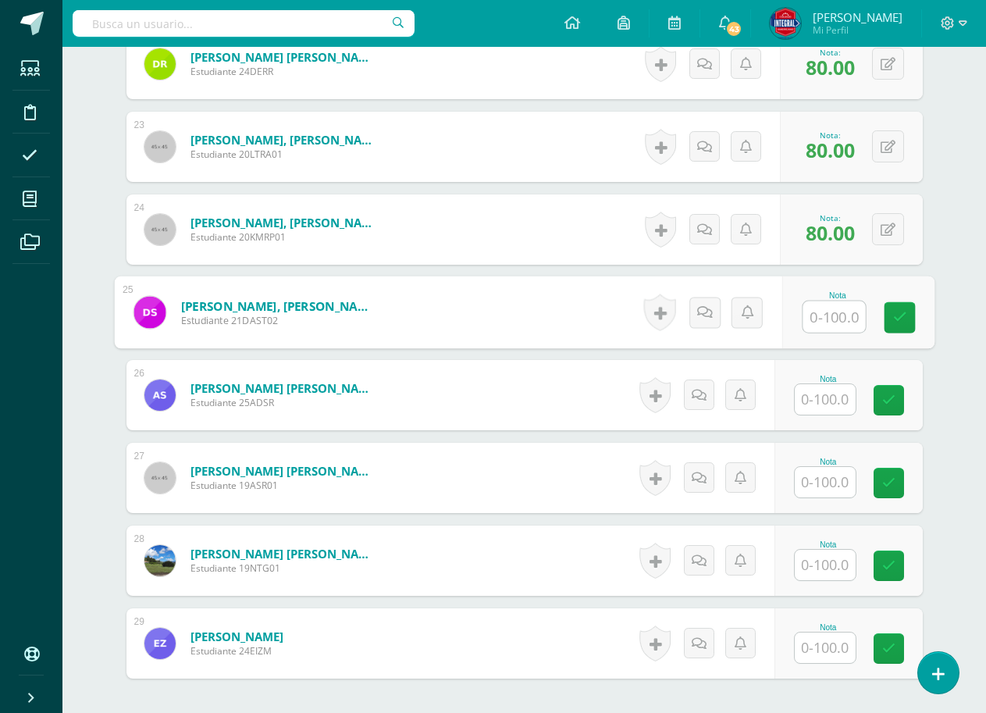
click at [829, 319] on input "text" at bounding box center [834, 316] width 62 height 31
type input "80"
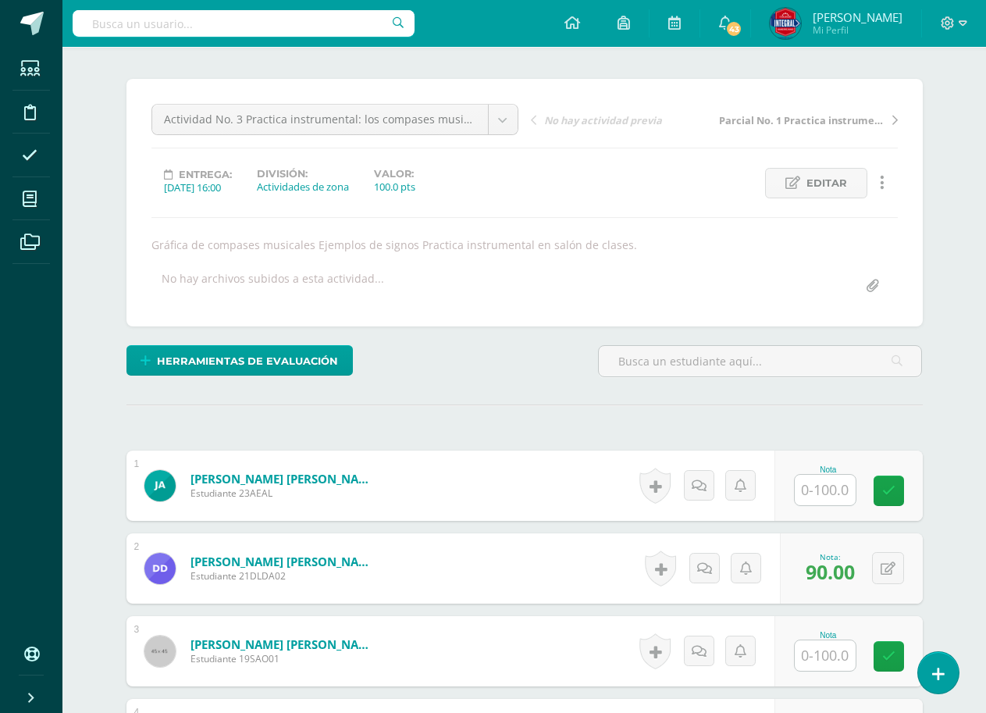
scroll to position [315, 0]
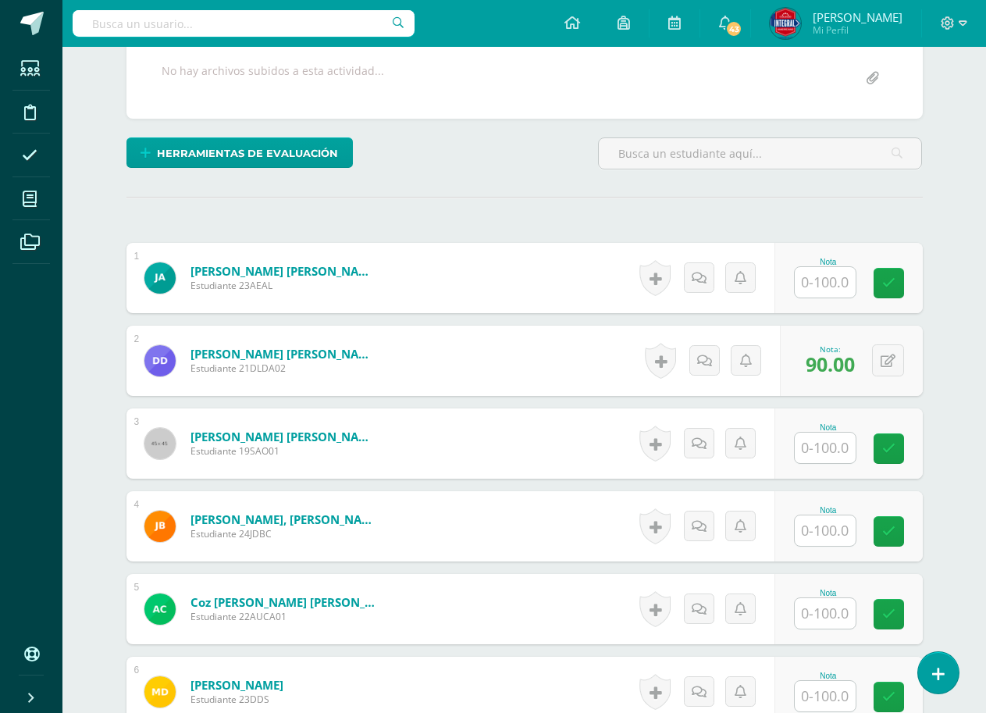
click at [836, 289] on input "text" at bounding box center [825, 282] width 61 height 30
type input "100"
click at [895, 292] on link at bounding box center [899, 283] width 31 height 31
click at [816, 440] on input "text" at bounding box center [825, 447] width 61 height 30
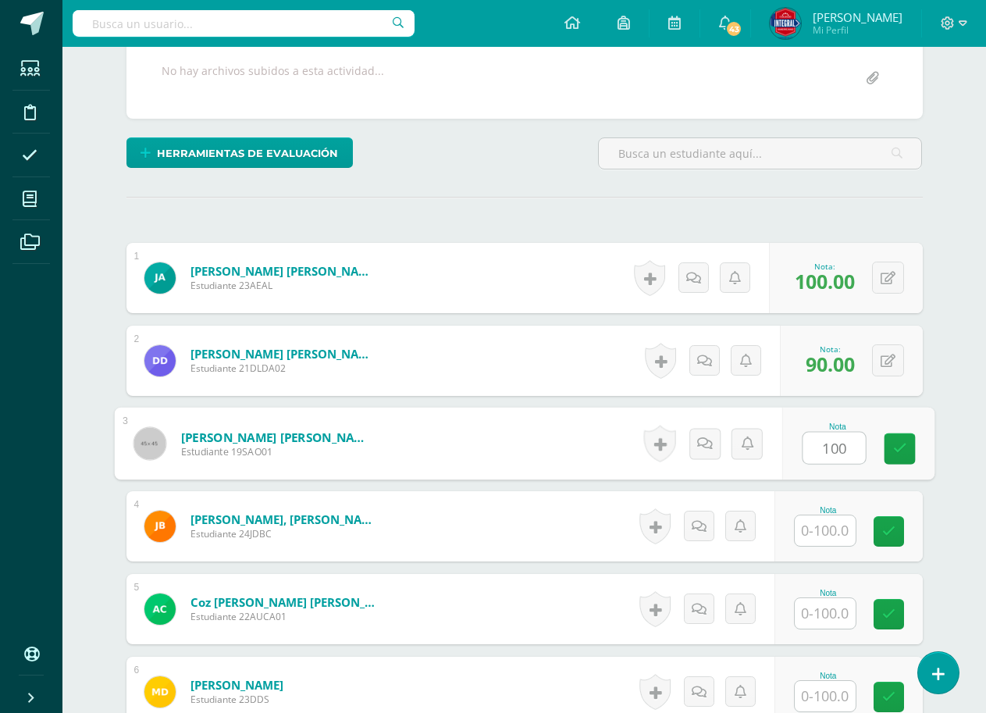
type input "100"
click at [875, 436] on div "Nota 100" at bounding box center [848, 443] width 148 height 70
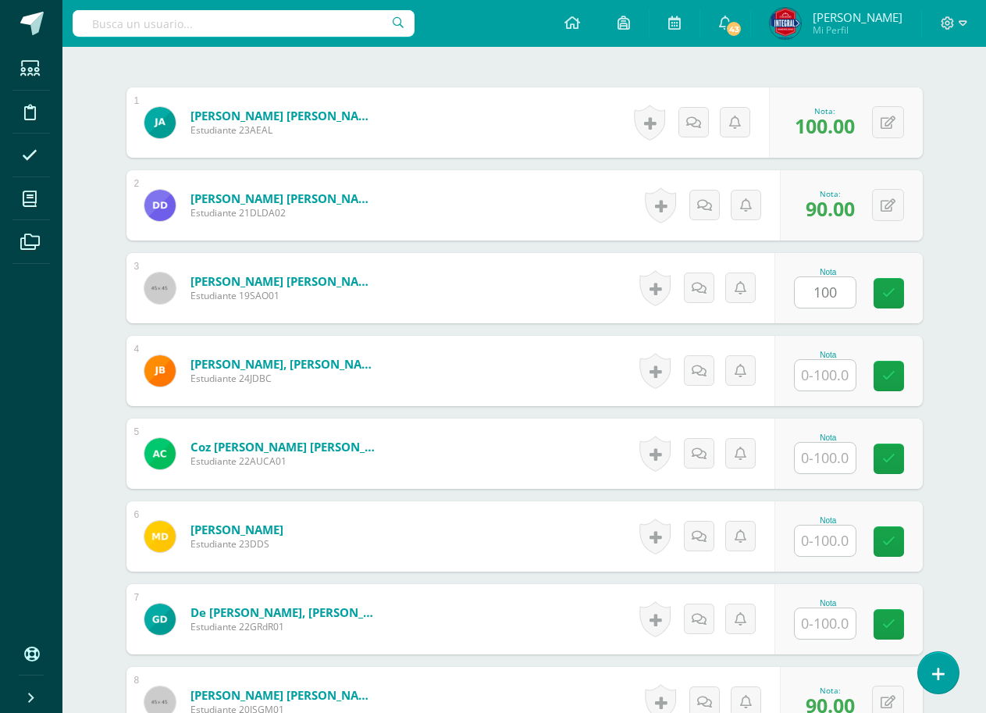
scroll to position [471, 0]
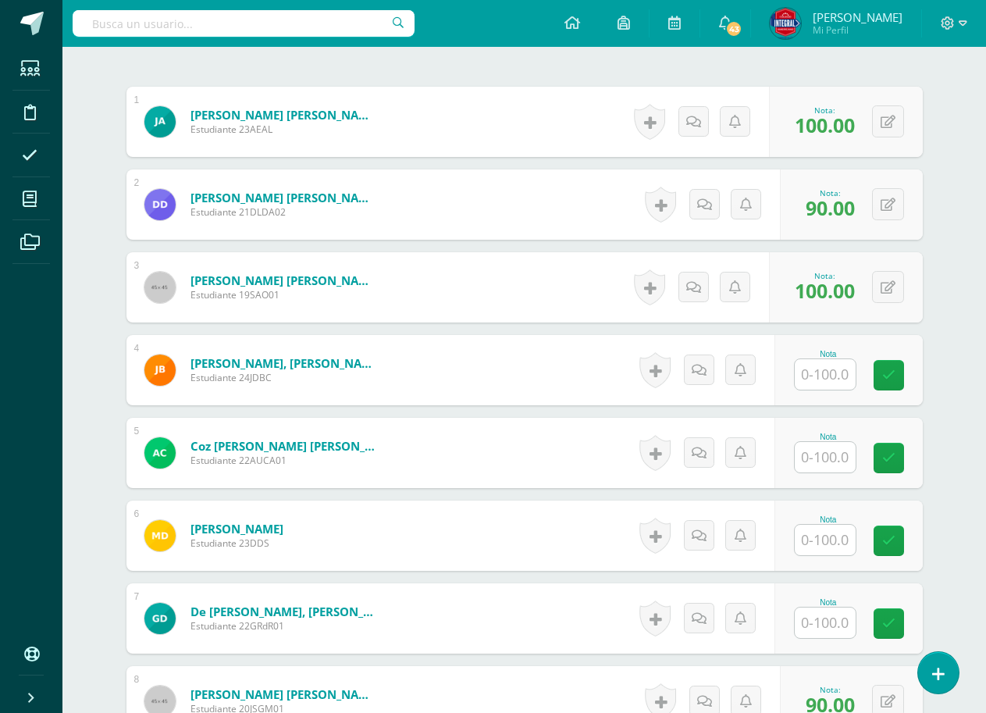
click at [800, 376] on div "Nota" at bounding box center [848, 370] width 148 height 70
type input "100"
click at [902, 370] on icon at bounding box center [899, 374] width 14 height 13
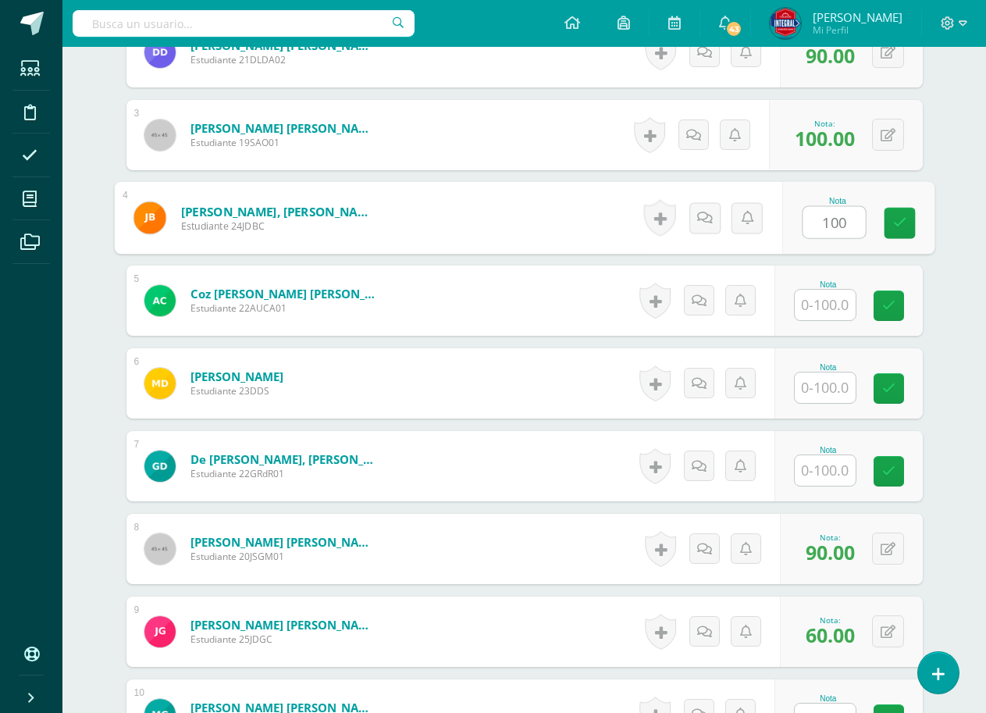
scroll to position [627, 0]
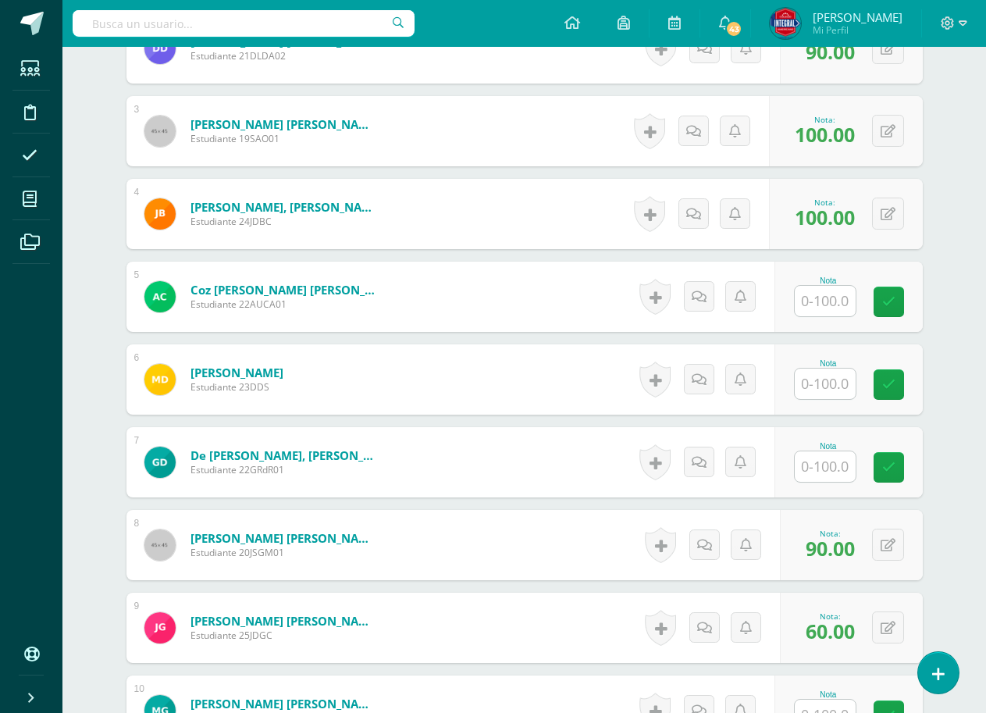
click at [836, 297] on input "text" at bounding box center [825, 301] width 61 height 30
type input "100"
click at [911, 298] on link at bounding box center [899, 301] width 31 height 31
click at [819, 386] on input "text" at bounding box center [825, 383] width 61 height 30
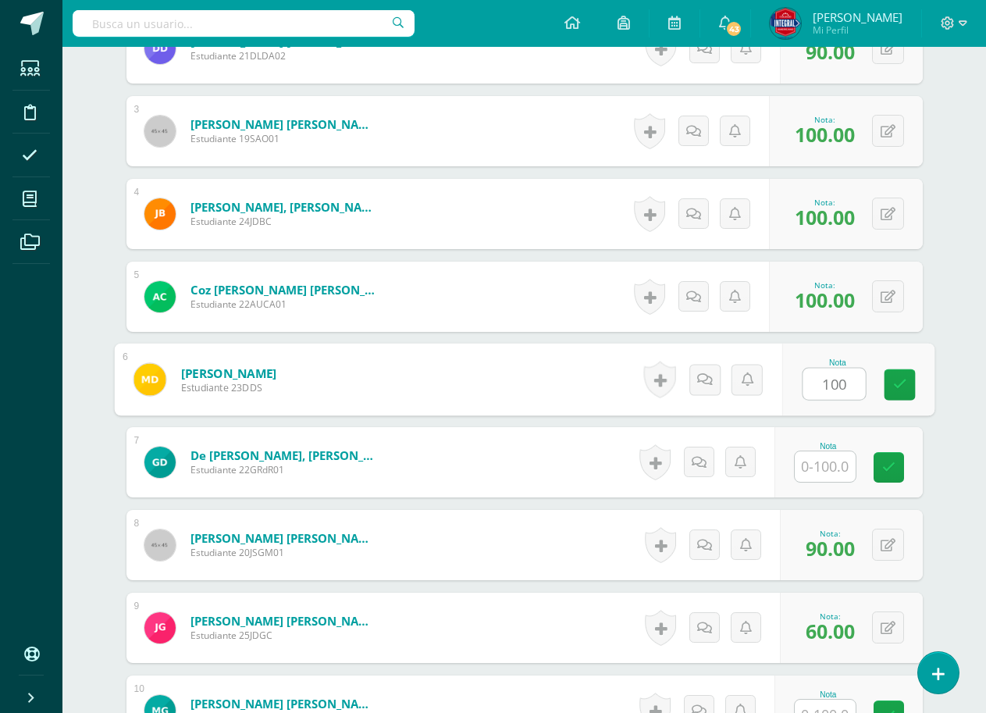
type input "100"
click at [871, 375] on div "Nota 100" at bounding box center [848, 379] width 148 height 70
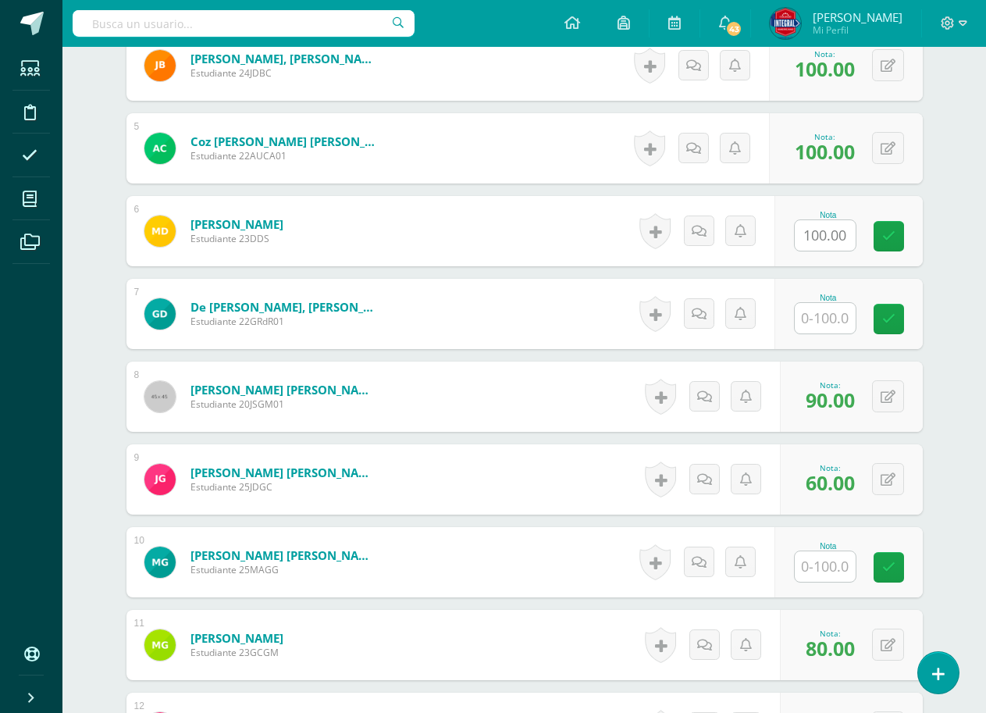
scroll to position [783, 0]
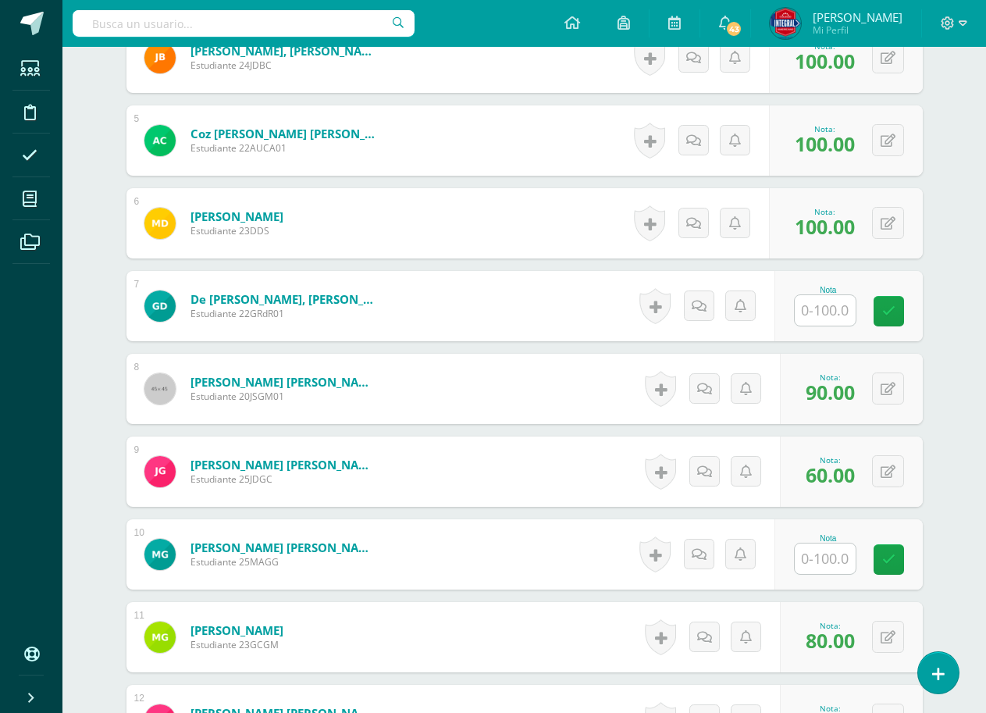
click at [833, 319] on input "text" at bounding box center [825, 310] width 61 height 30
type input "100"
click at [905, 315] on icon at bounding box center [899, 310] width 14 height 13
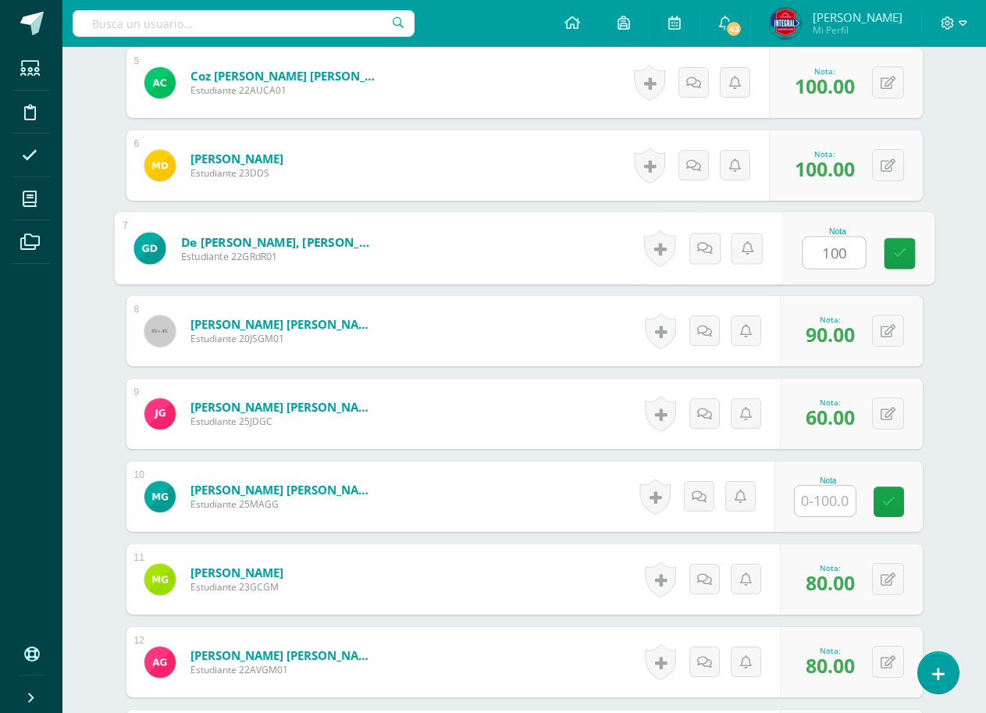
scroll to position [939, 0]
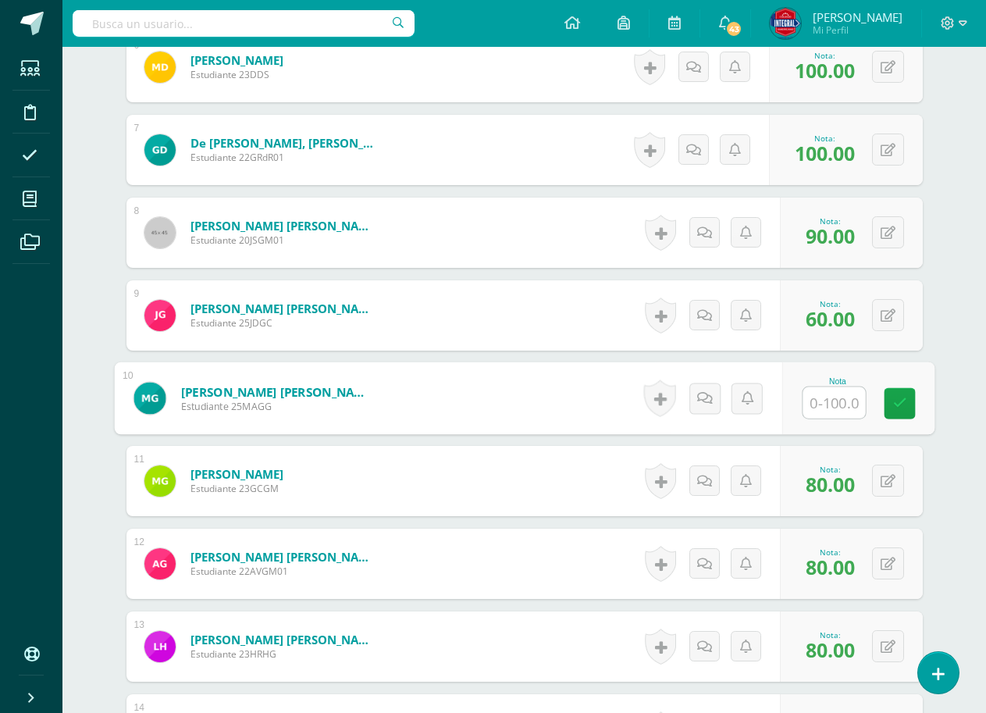
click at [806, 388] on input "text" at bounding box center [834, 402] width 62 height 31
type input "100"
click at [899, 391] on link at bounding box center [899, 403] width 31 height 31
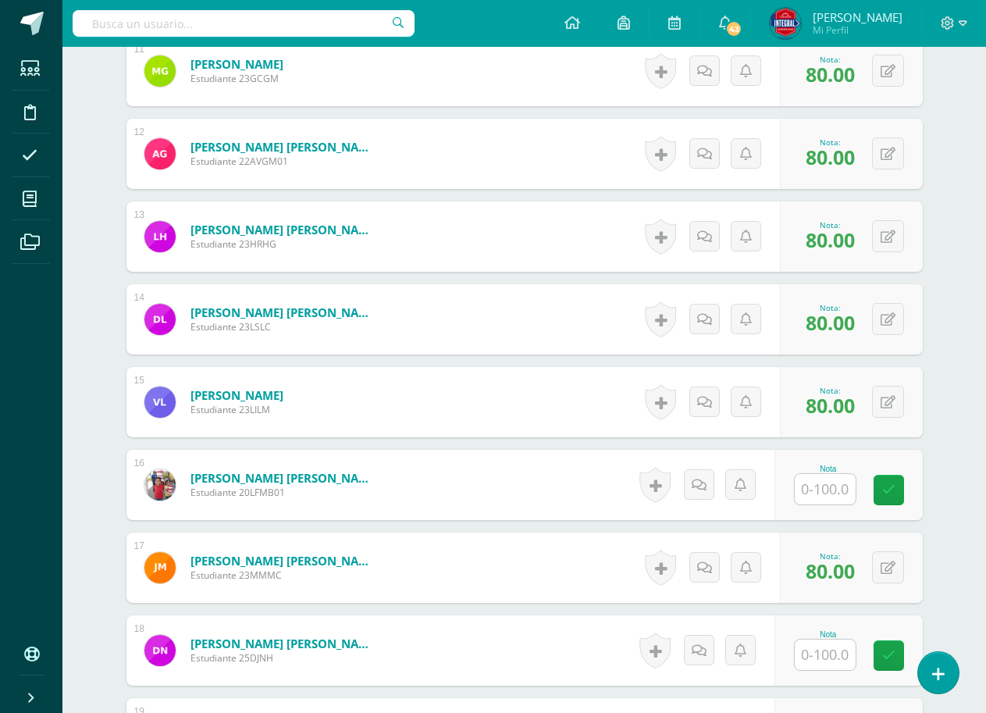
scroll to position [1408, 0]
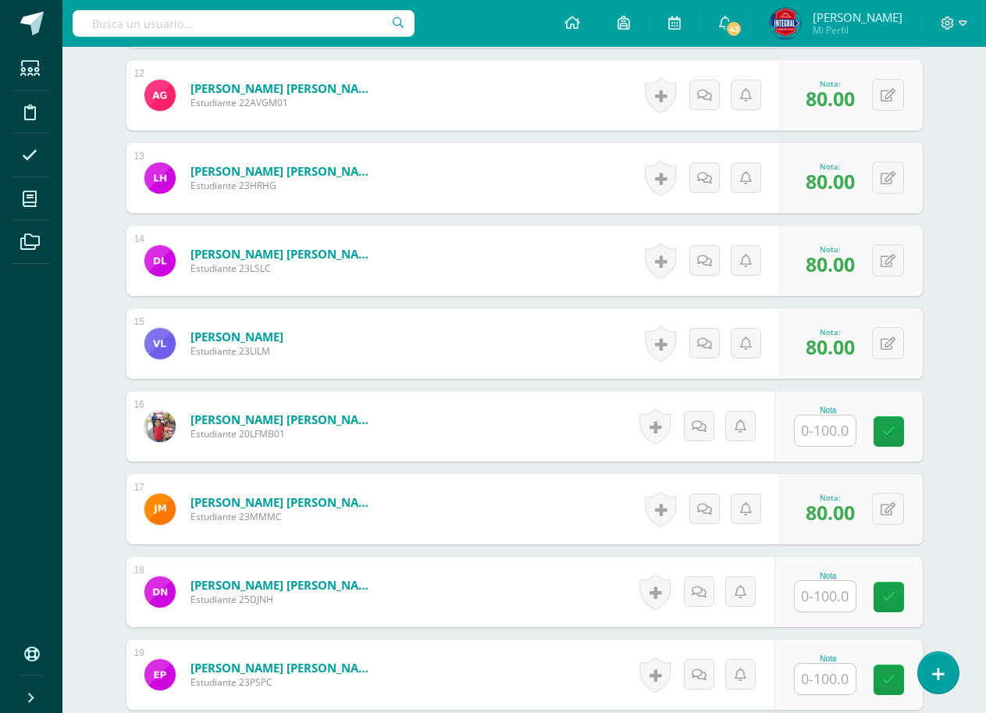
click at [812, 423] on input "text" at bounding box center [825, 430] width 61 height 30
type input "100"
click at [905, 415] on div "Nota 100" at bounding box center [857, 426] width 152 height 73
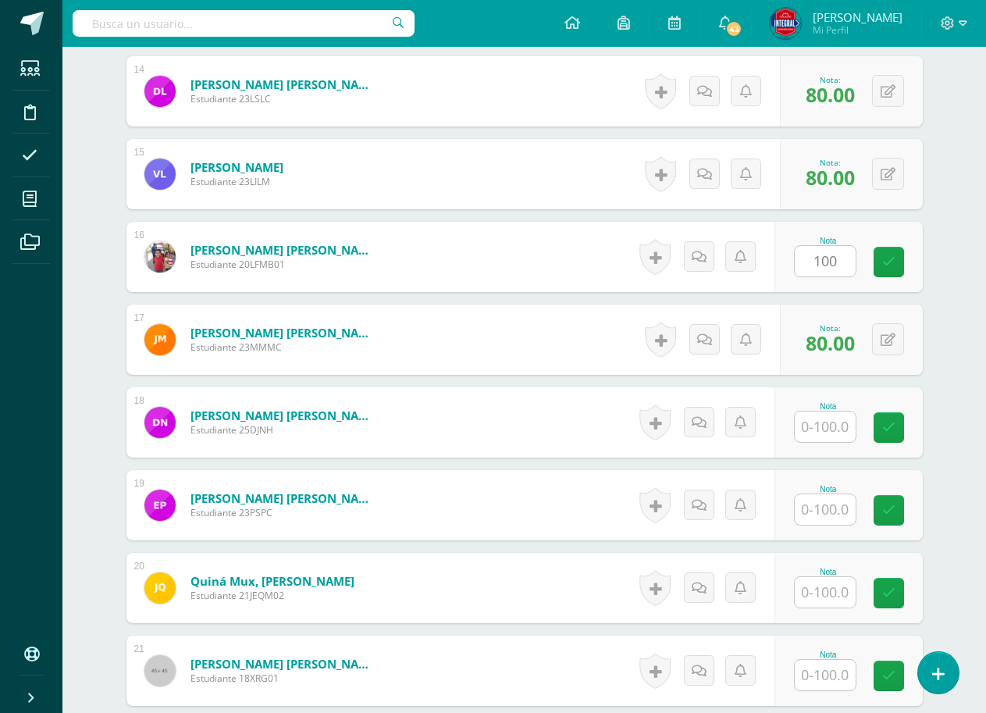
scroll to position [1642, 0]
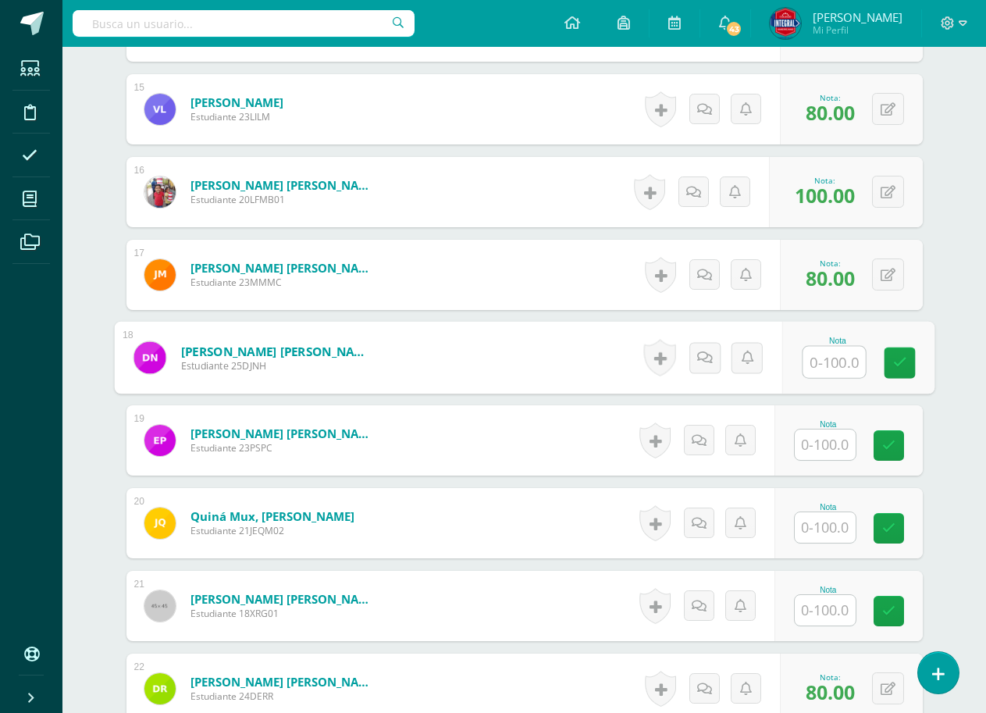
click at [829, 367] on input "text" at bounding box center [834, 362] width 62 height 31
click at [902, 359] on icon at bounding box center [899, 362] width 14 height 13
type input "100"
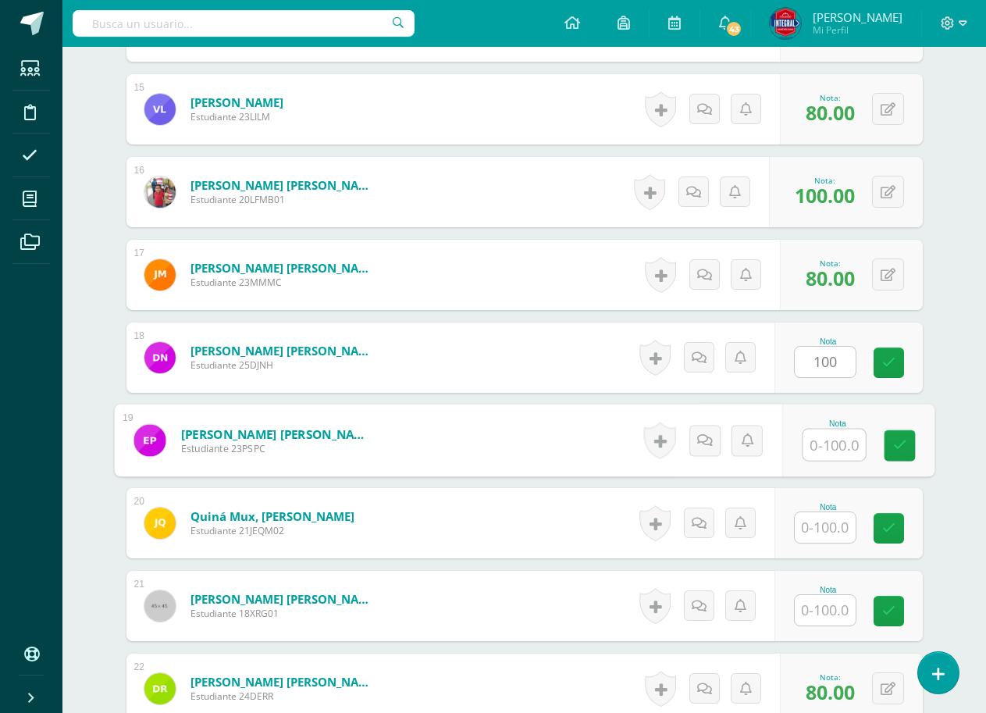
click at [827, 429] on input "text" at bounding box center [834, 444] width 62 height 31
type input "100"
click at [897, 447] on icon at bounding box center [899, 445] width 14 height 13
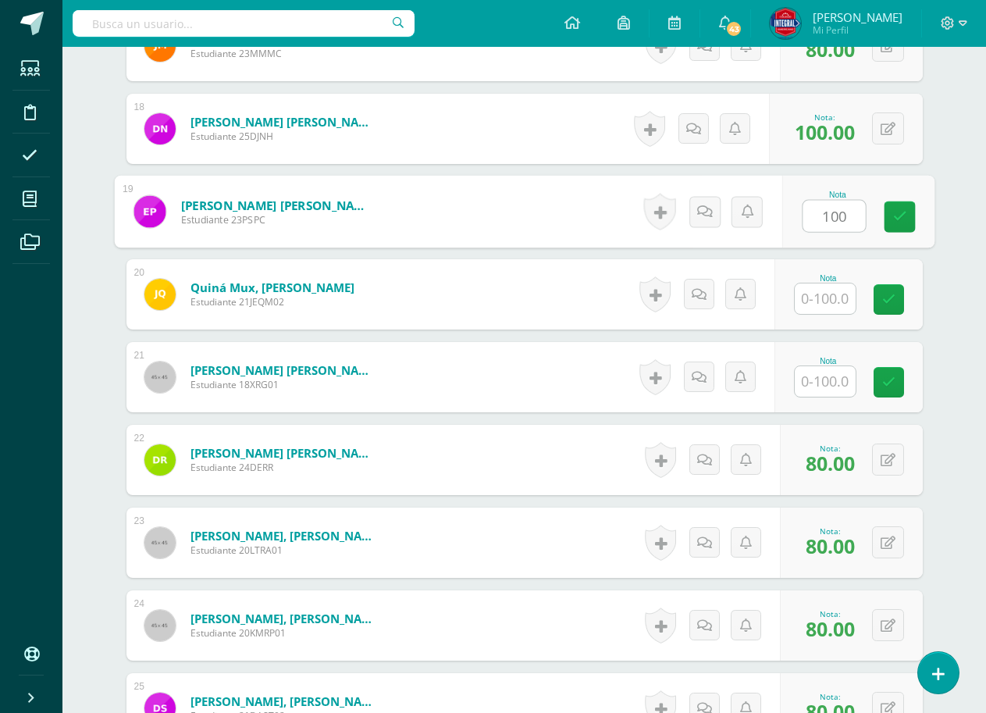
scroll to position [1876, 0]
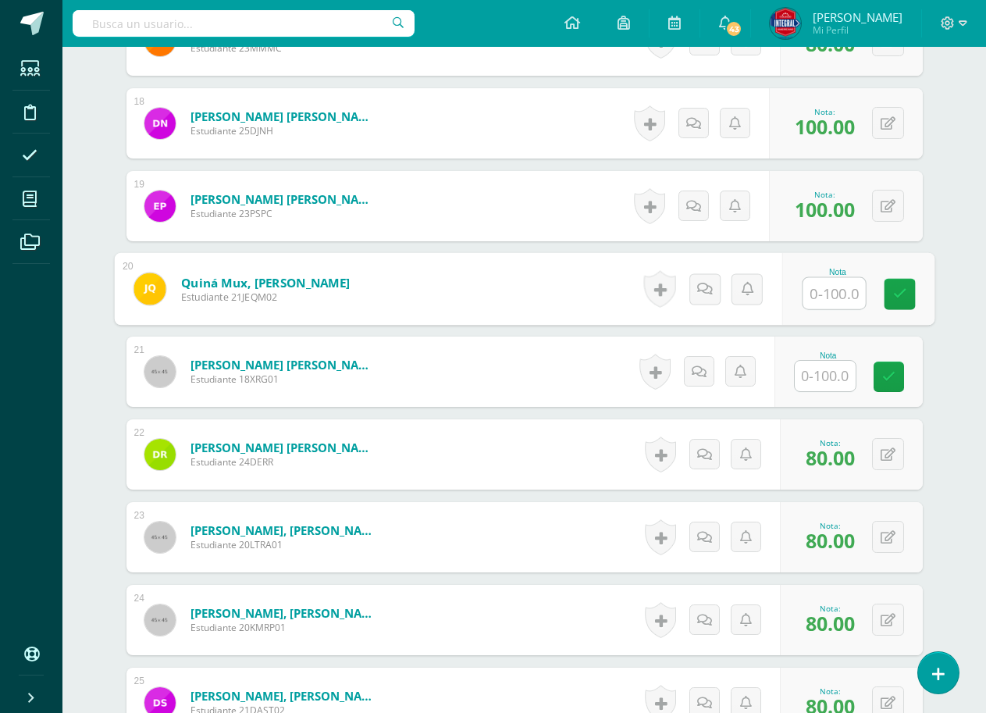
click at [809, 294] on input "text" at bounding box center [834, 293] width 62 height 31
type input "100"
click at [905, 287] on icon at bounding box center [899, 293] width 14 height 13
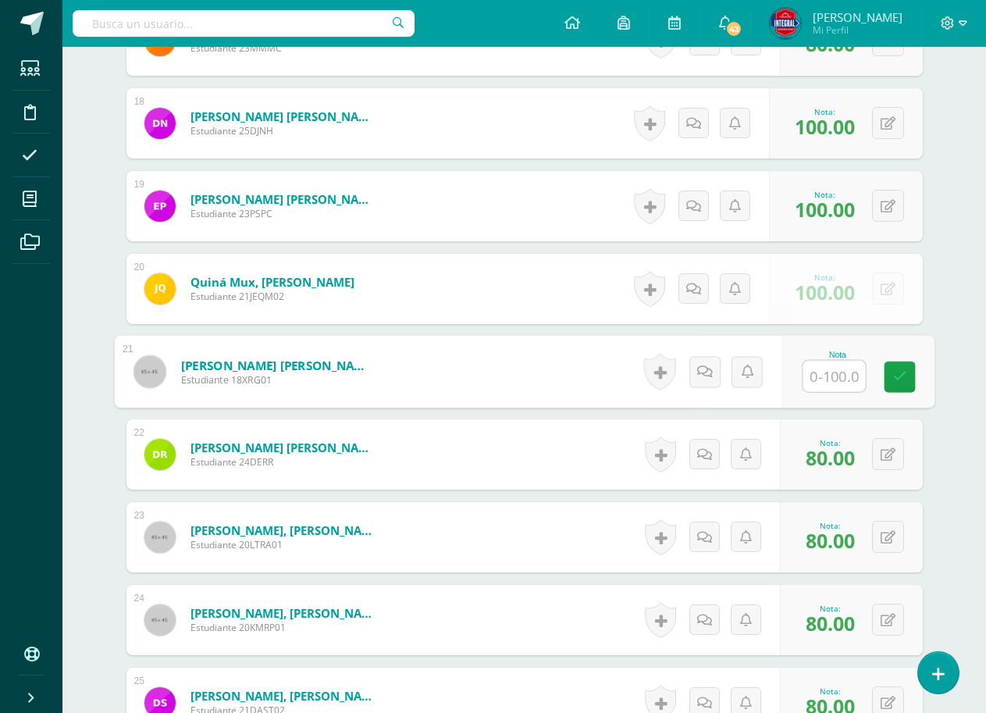
click at [846, 383] on input "text" at bounding box center [834, 376] width 62 height 31
type input "100"
click at [893, 365] on link at bounding box center [899, 376] width 31 height 31
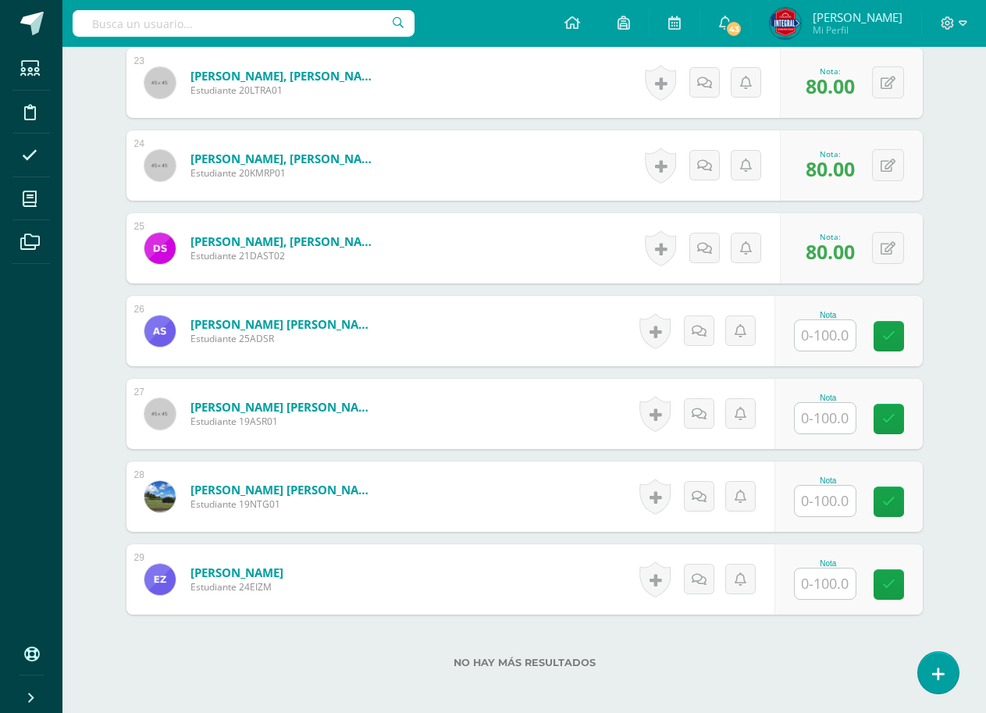
scroll to position [2344, 0]
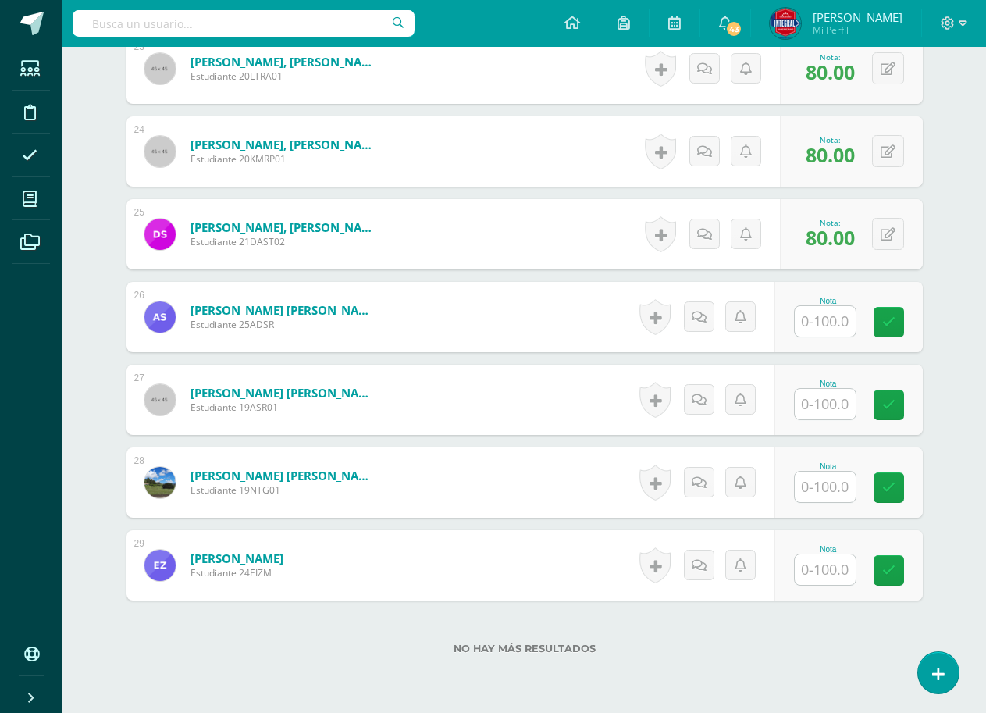
click at [817, 322] on input "text" at bounding box center [825, 321] width 61 height 30
click at [895, 308] on link at bounding box center [899, 322] width 31 height 31
type input "100"
click at [843, 410] on input "text" at bounding box center [834, 404] width 62 height 31
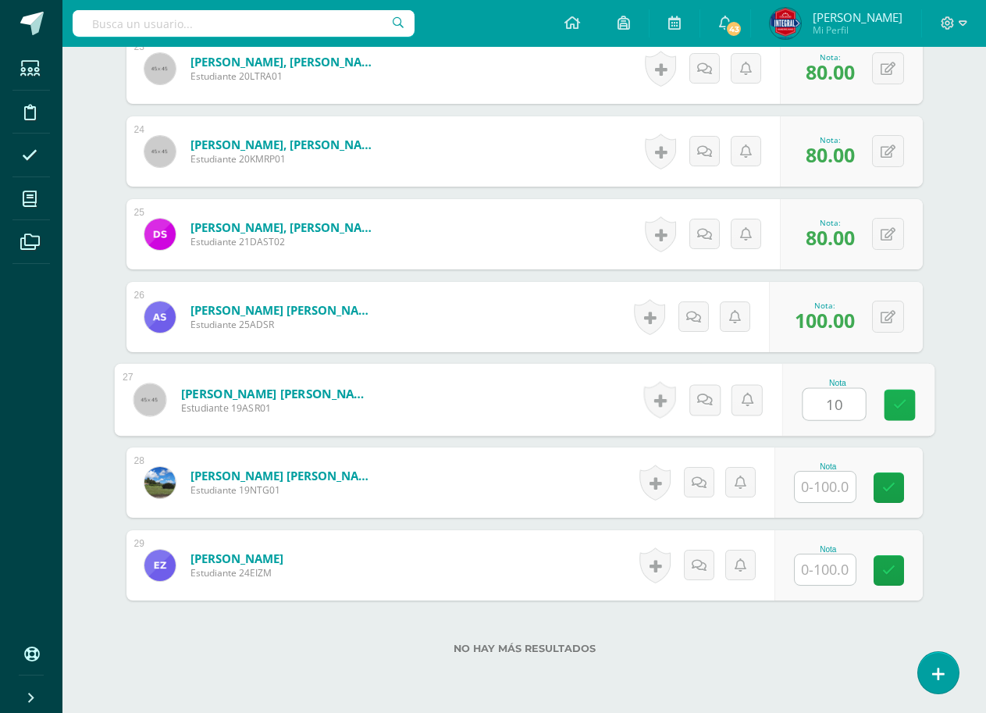
type input "100"
click at [891, 400] on link at bounding box center [899, 405] width 31 height 31
click at [821, 492] on input "text" at bounding box center [825, 487] width 61 height 30
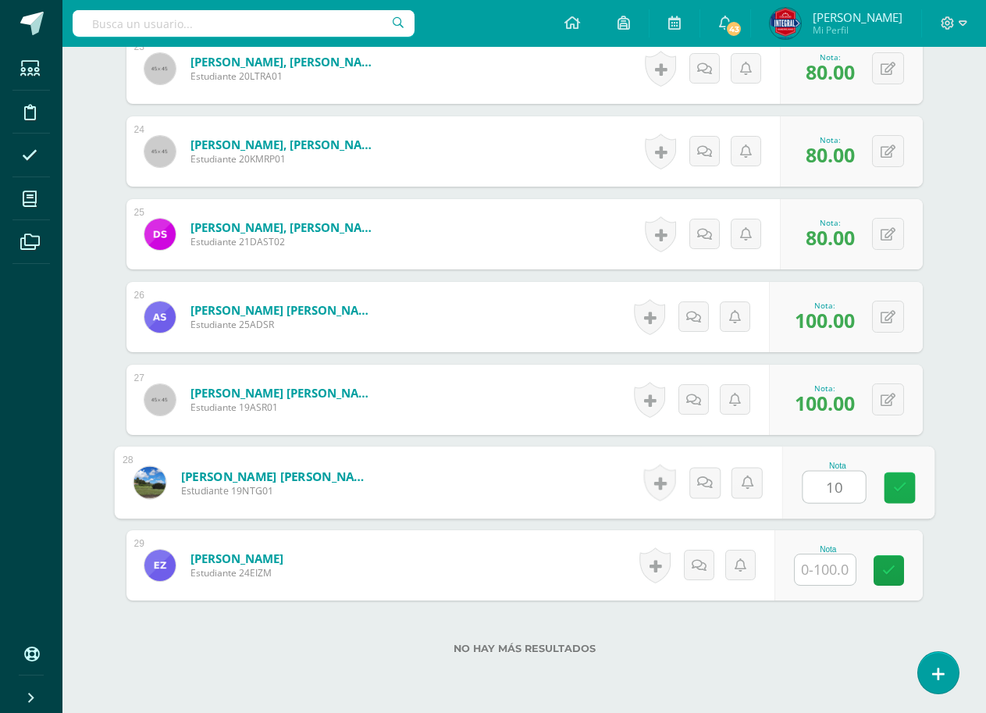
type input "100"
click at [888, 479] on link at bounding box center [899, 487] width 31 height 31
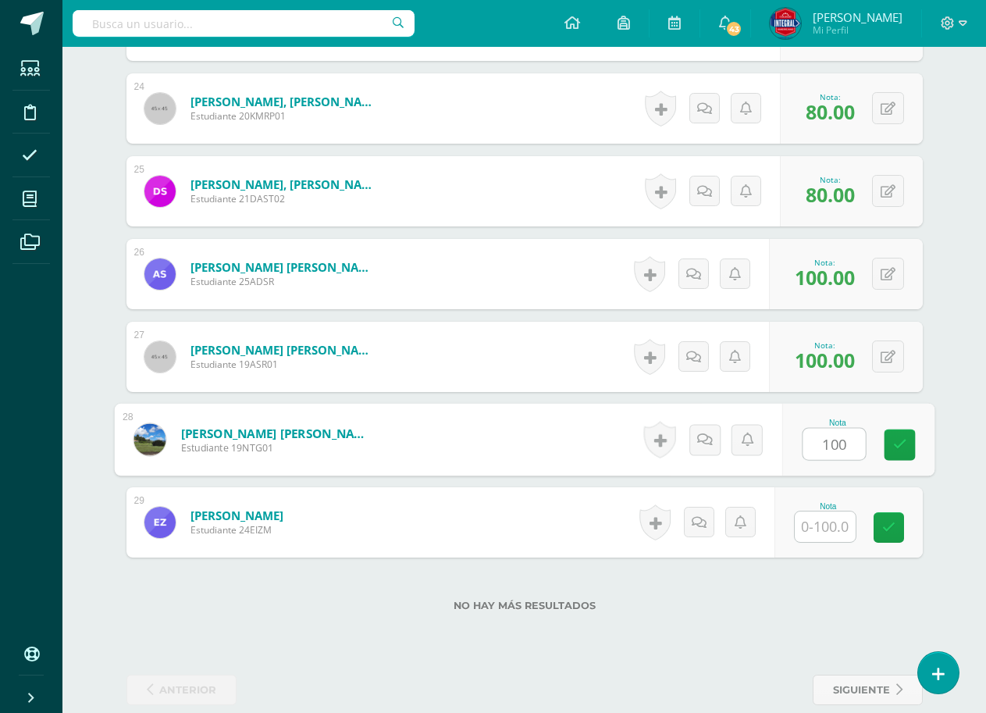
scroll to position [2411, 0]
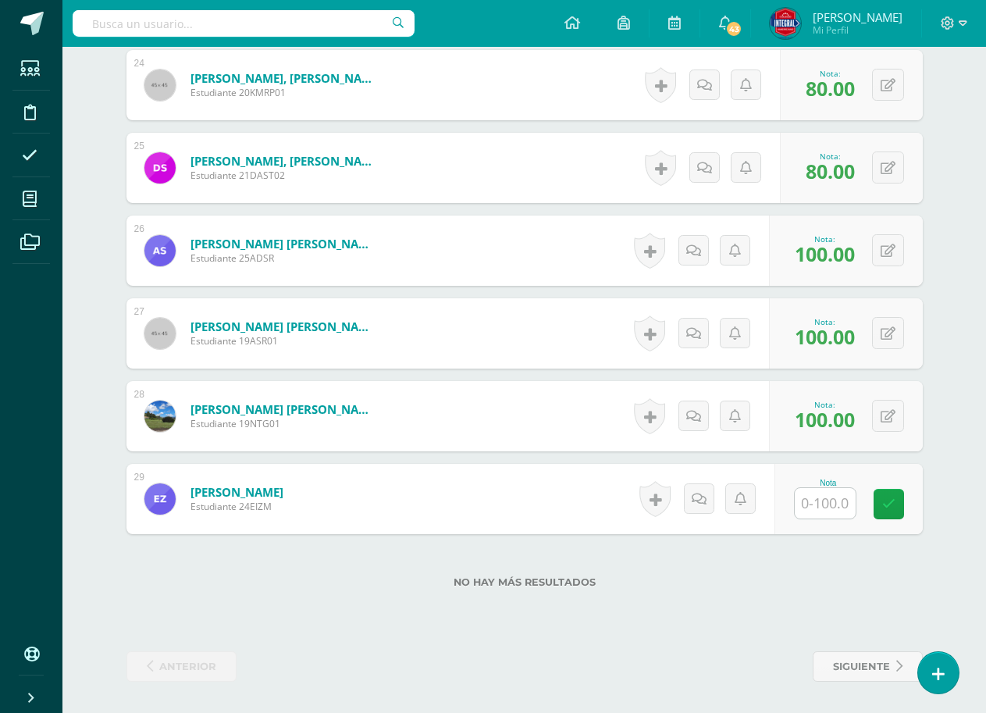
click at [821, 499] on input "text" at bounding box center [825, 503] width 61 height 30
type input "100"
click at [900, 502] on icon at bounding box center [899, 503] width 14 height 13
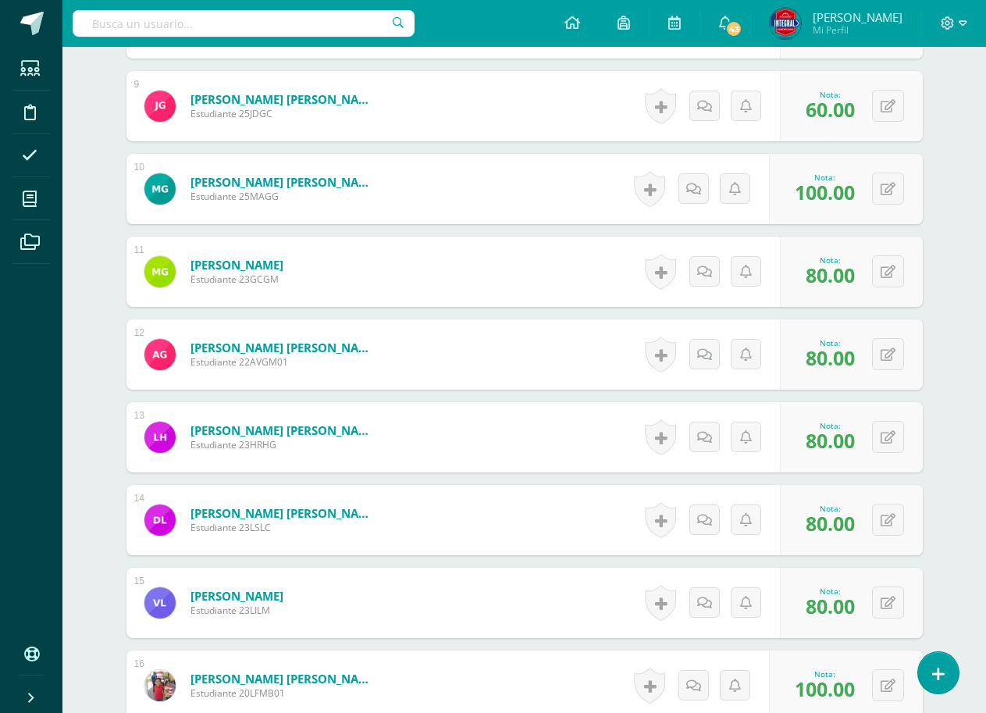
scroll to position [927, 0]
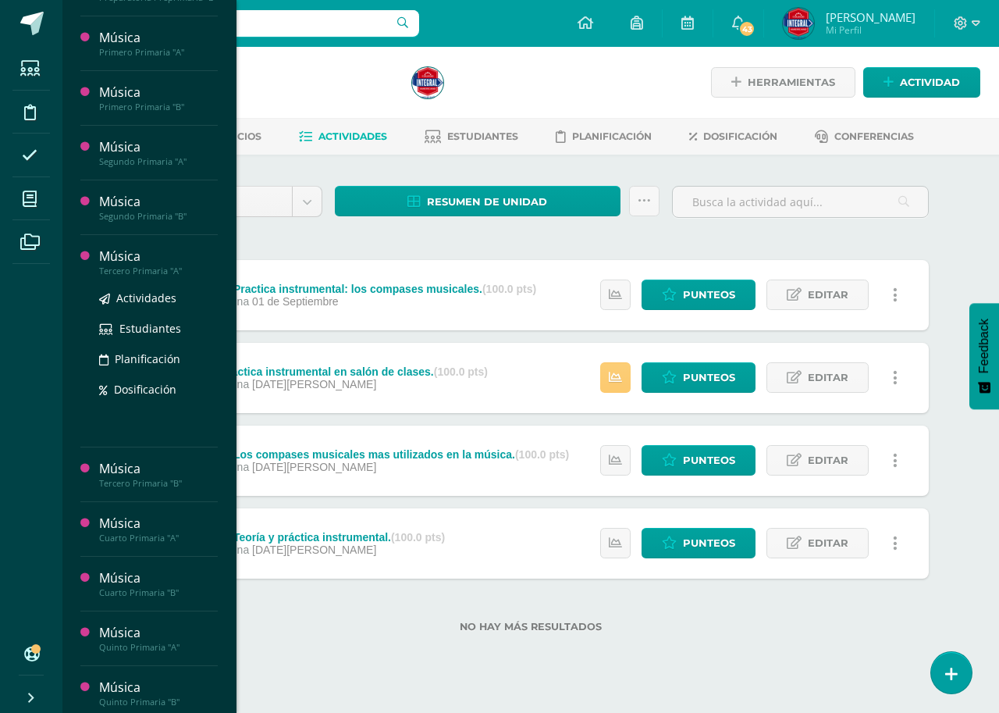
scroll to position [312, 0]
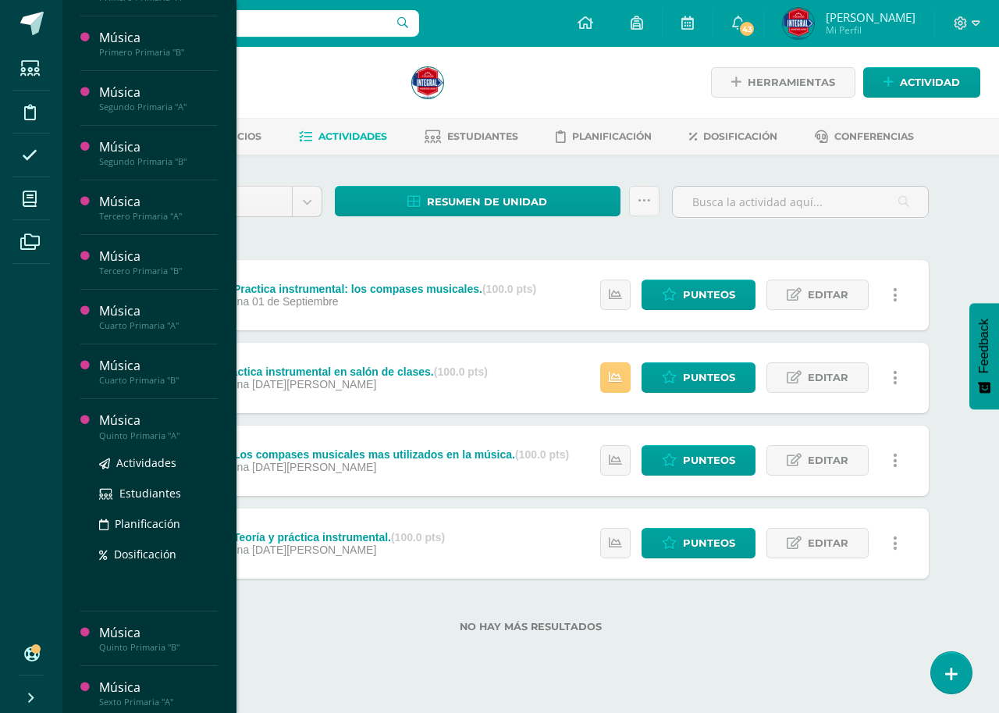
click at [155, 436] on div "Quinto Primaria "A"" at bounding box center [158, 435] width 119 height 11
click at [151, 458] on span "Actividades" at bounding box center [146, 462] width 60 height 15
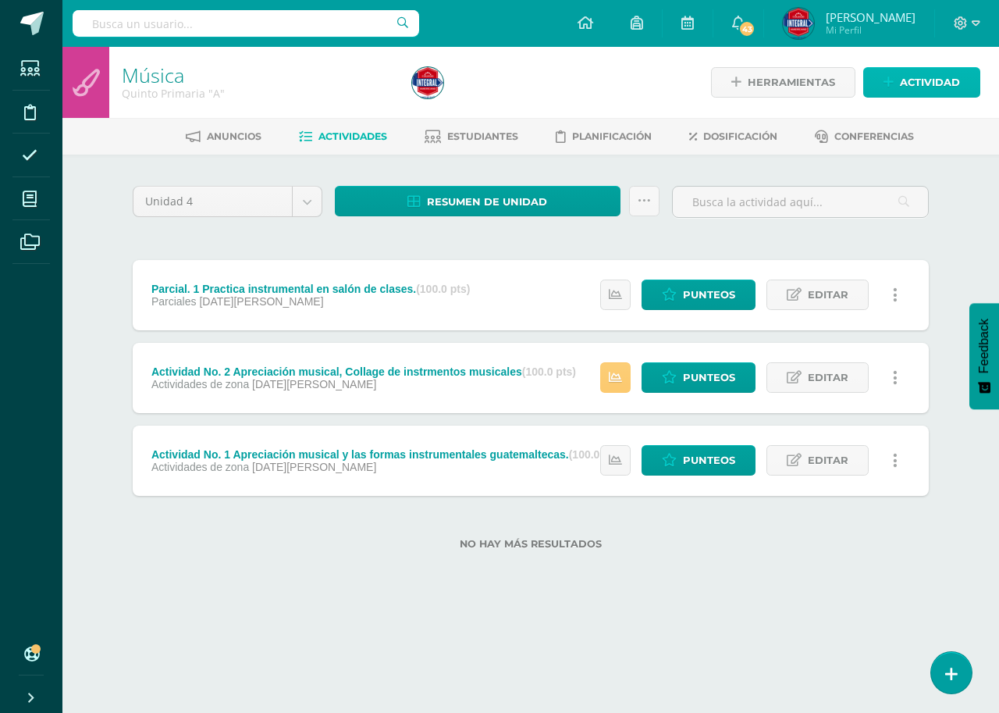
click at [931, 91] on span "Actividad" at bounding box center [930, 82] width 60 height 29
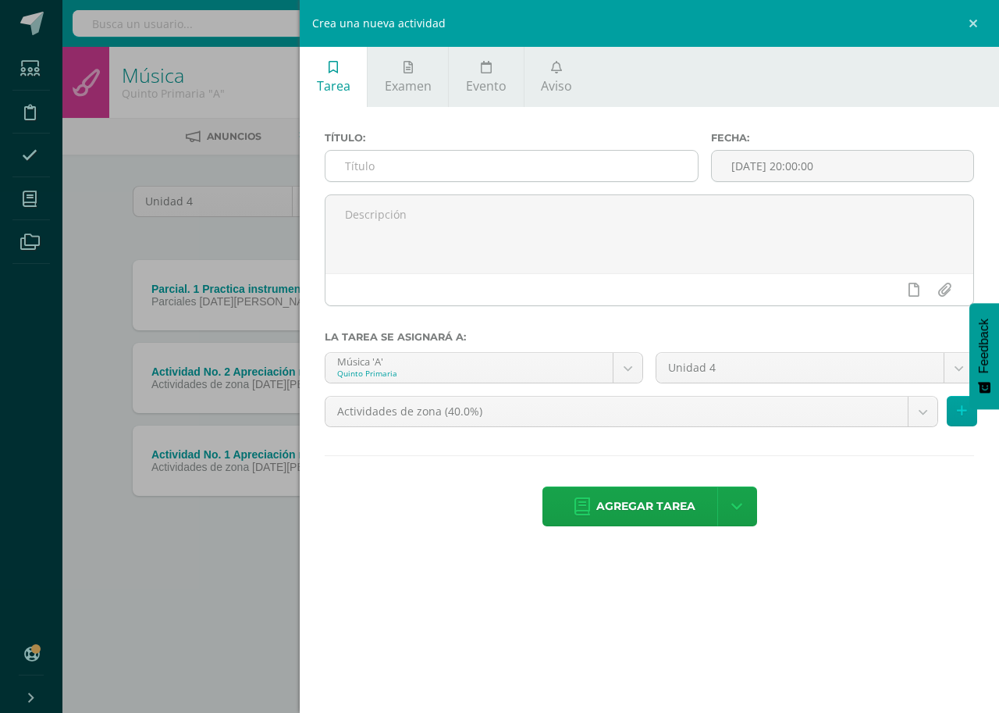
click at [384, 162] on input "text" at bounding box center [512, 166] width 372 height 30
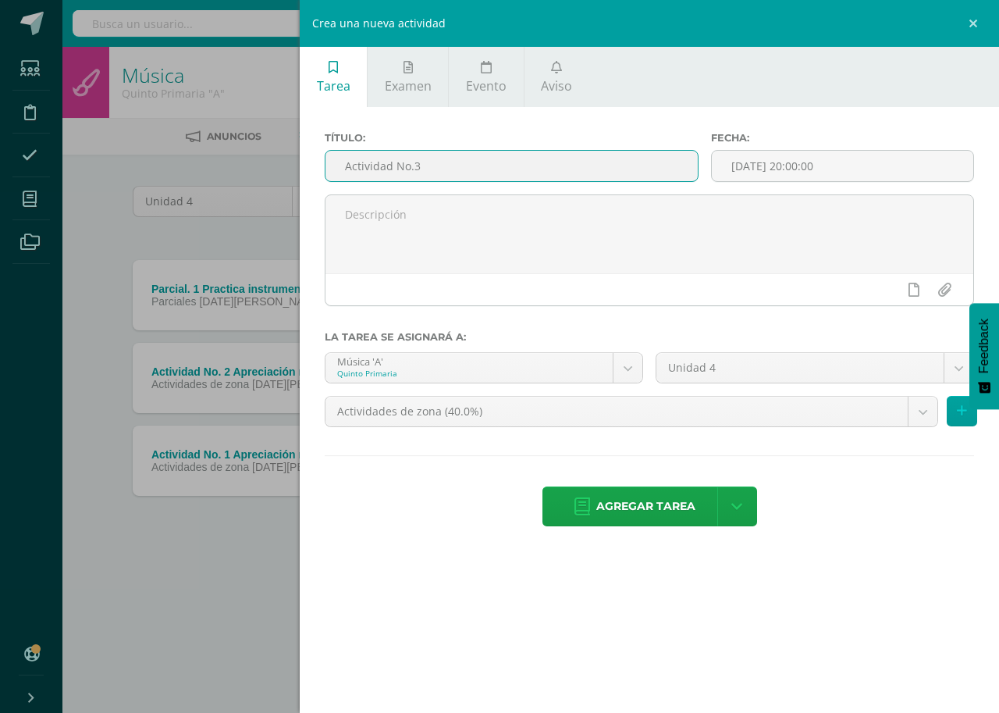
paste input "Practica instrumental: los compases musicales"
click at [669, 160] on input "Actividad No.3 Practica instrumental: los compases musicales" at bounding box center [512, 166] width 372 height 30
type input "Actividad No.3 Practica instrumental: los compases musicales."
click at [777, 168] on input "[DATE] 20:00:00" at bounding box center [843, 166] width 262 height 30
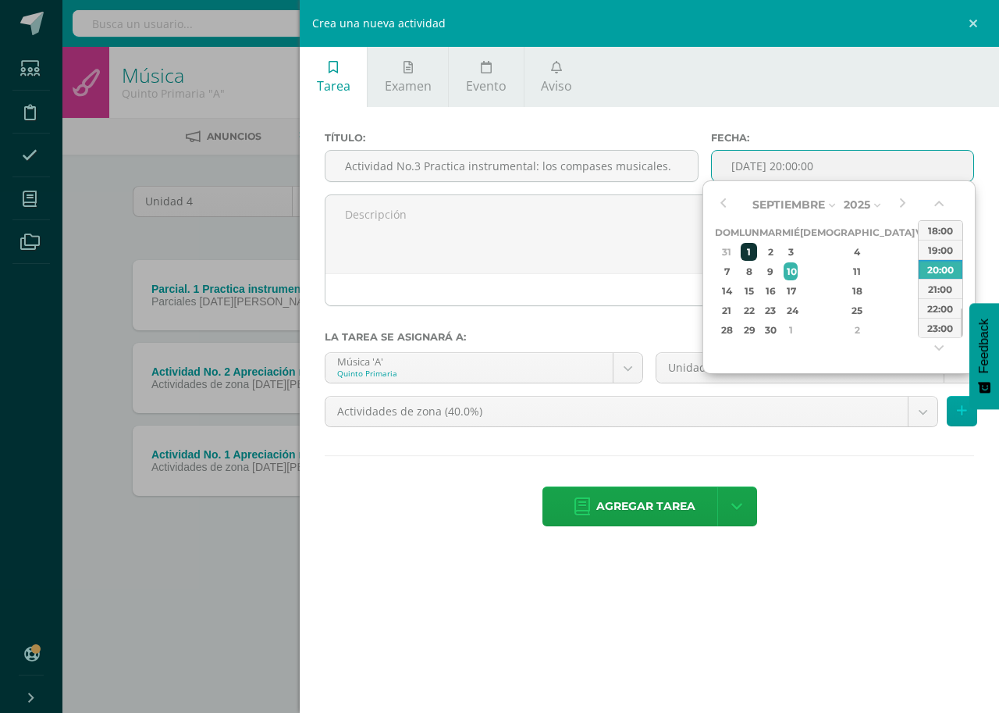
click at [753, 250] on div "1" at bounding box center [749, 252] width 16 height 18
click at [933, 236] on div "18:00" at bounding box center [941, 230] width 44 height 20
type input "[DATE] 18:00"
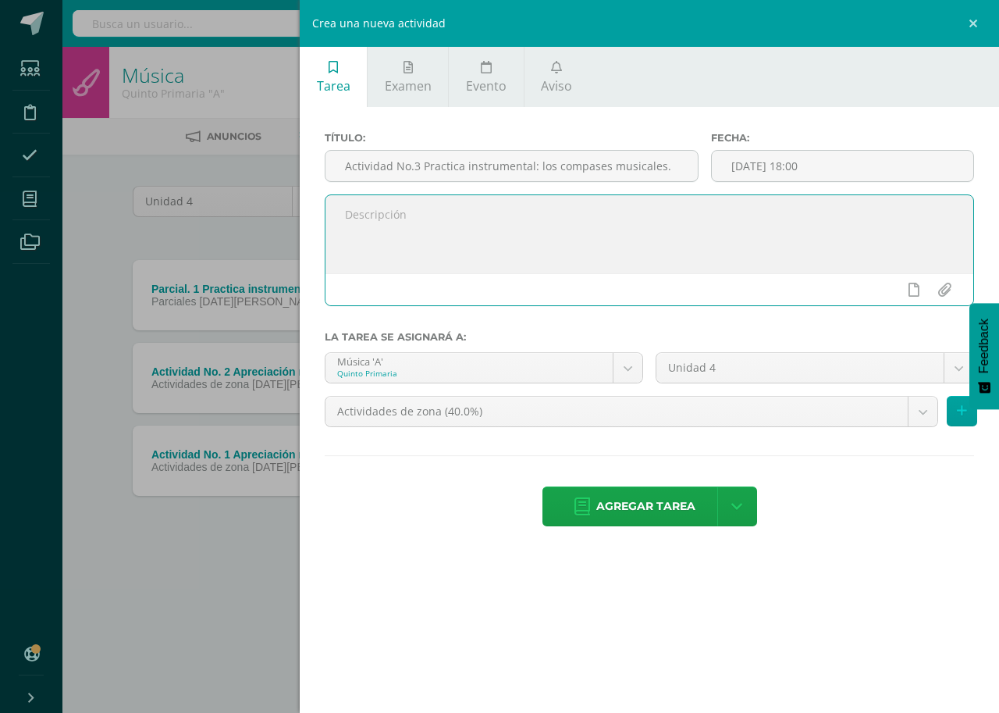
click at [351, 203] on textarea at bounding box center [650, 234] width 648 height 78
paste textarea "Grafica de compases musicales Ejemplos de signos Practica instrumental en salón…"
type textarea "Gráfica de compases musicales Ejemplos de signos Practica instrumental en salón…"
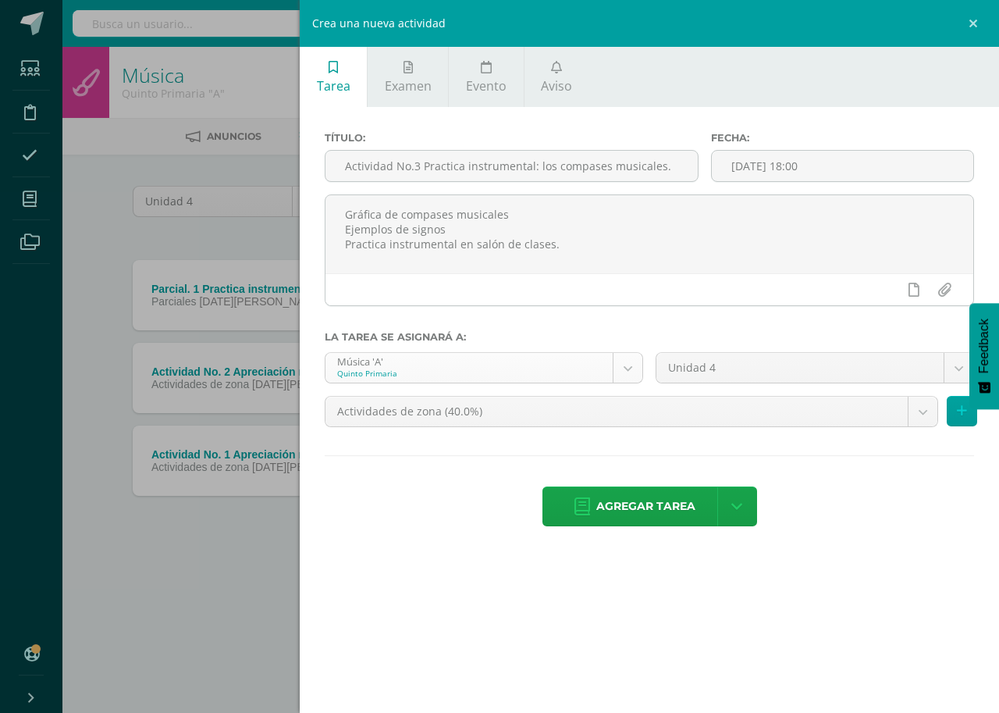
click at [642, 372] on div "Música 'A' Quinto Primaria" at bounding box center [484, 367] width 319 height 31
click at [632, 376] on body "Estudiantes Disciplina Asistencia Mis cursos Archivos Soporte Centro de ayuda Ú…" at bounding box center [499, 300] width 999 height 600
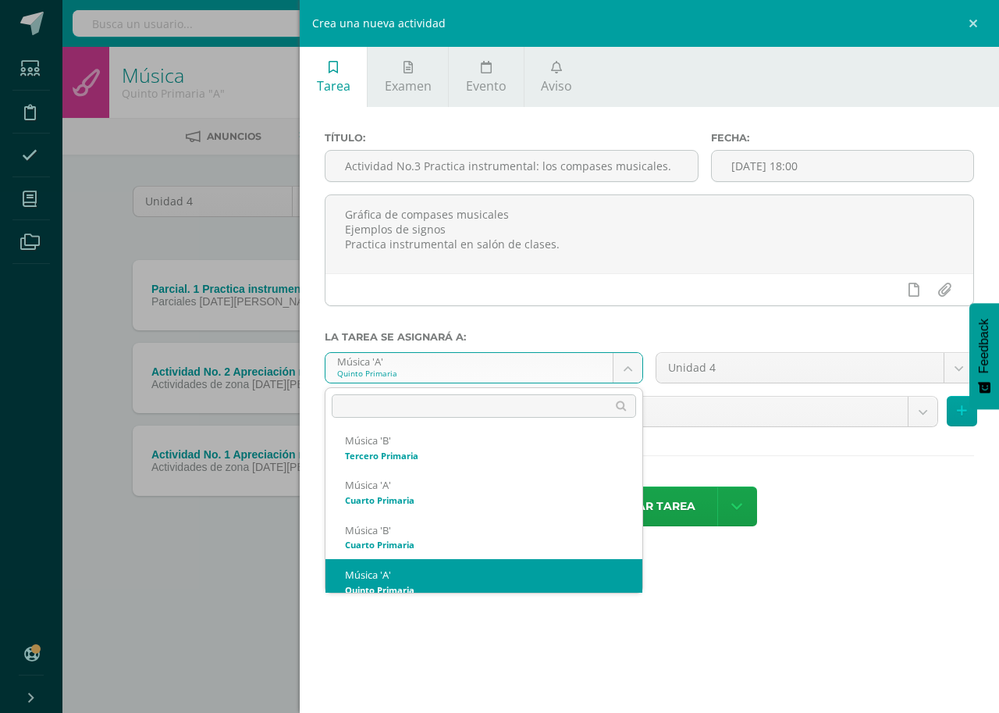
scroll to position [461, 0]
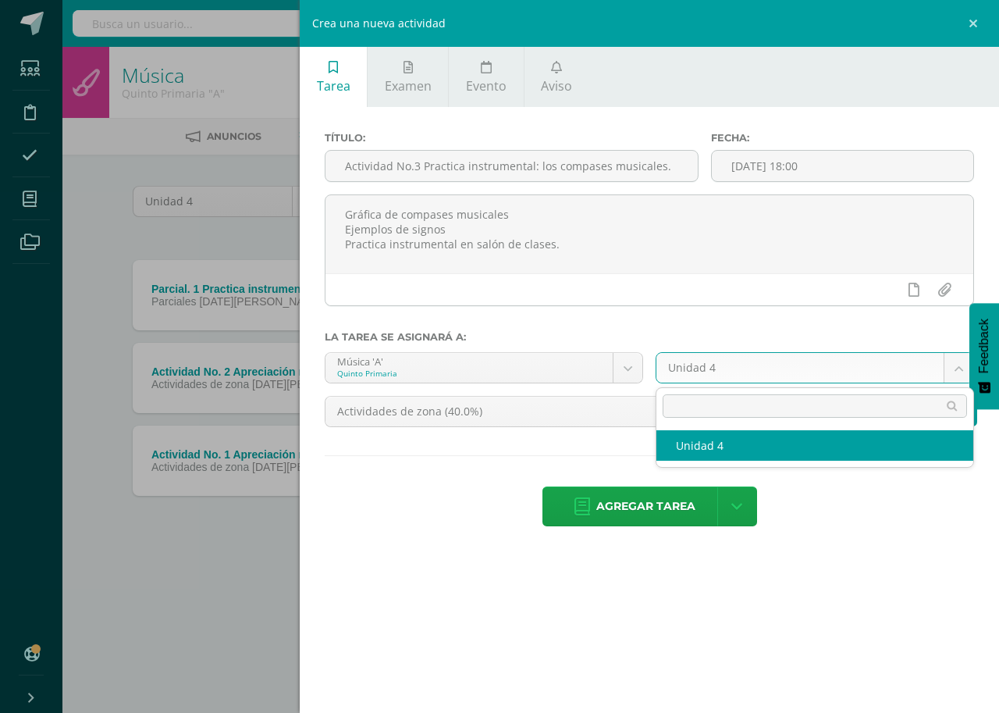
click at [958, 377] on body "Estudiantes Disciplina Asistencia Mis cursos Archivos Soporte Centro de ayuda Ú…" at bounding box center [499, 300] width 999 height 600
select select "167769"
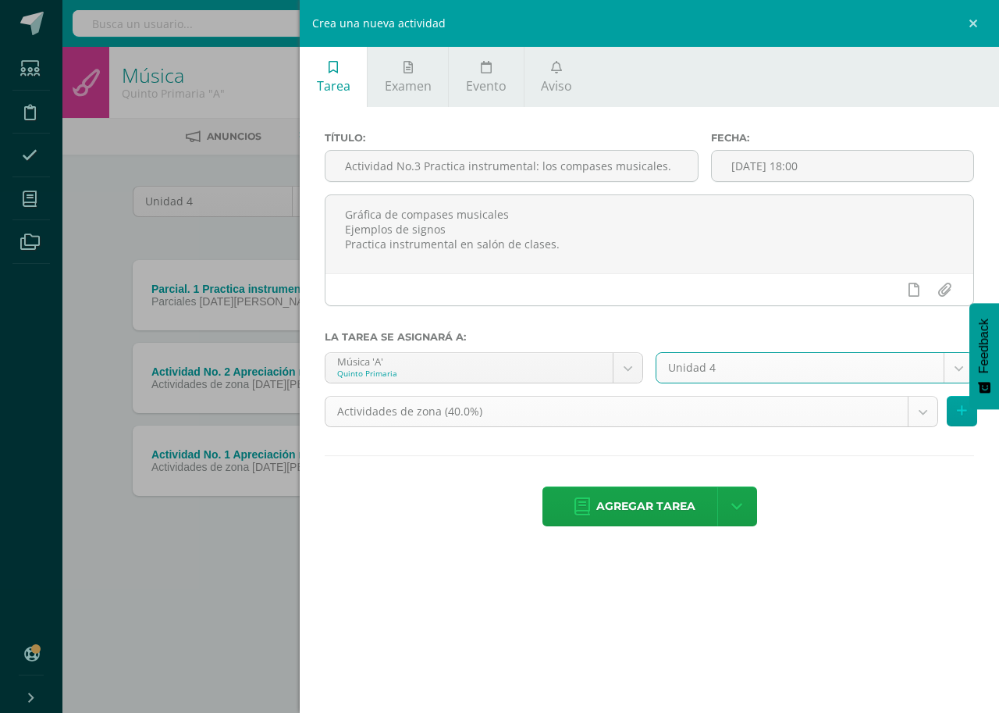
click at [916, 404] on body "Estudiantes Disciplina Asistencia Mis cursos Archivos Soporte Centro de ayuda Ú…" at bounding box center [499, 300] width 999 height 600
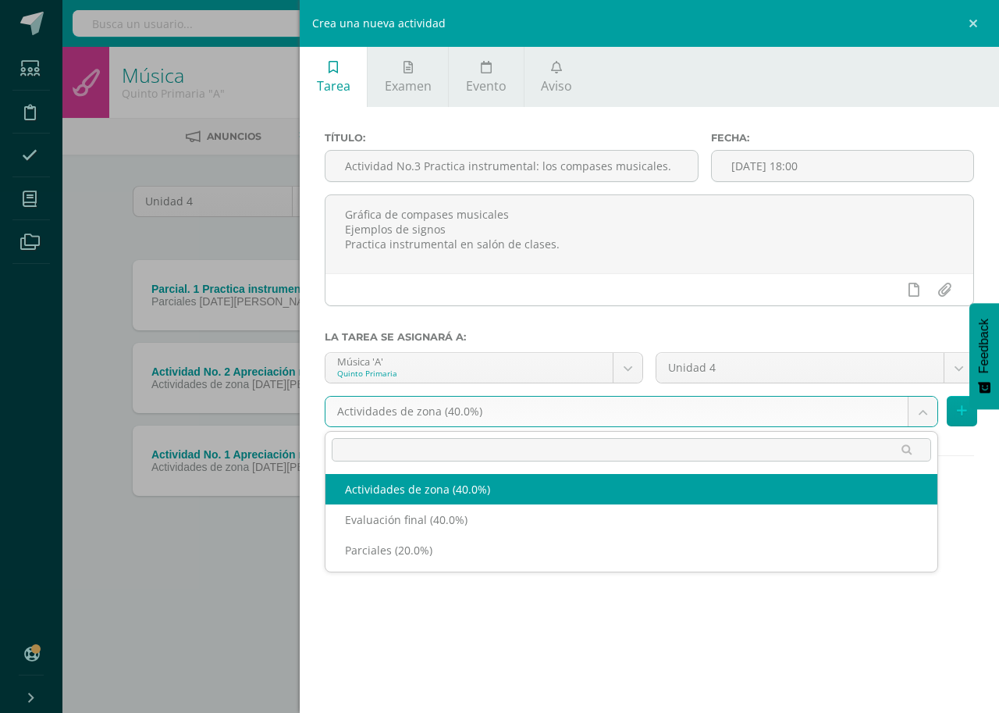
select select "190884"
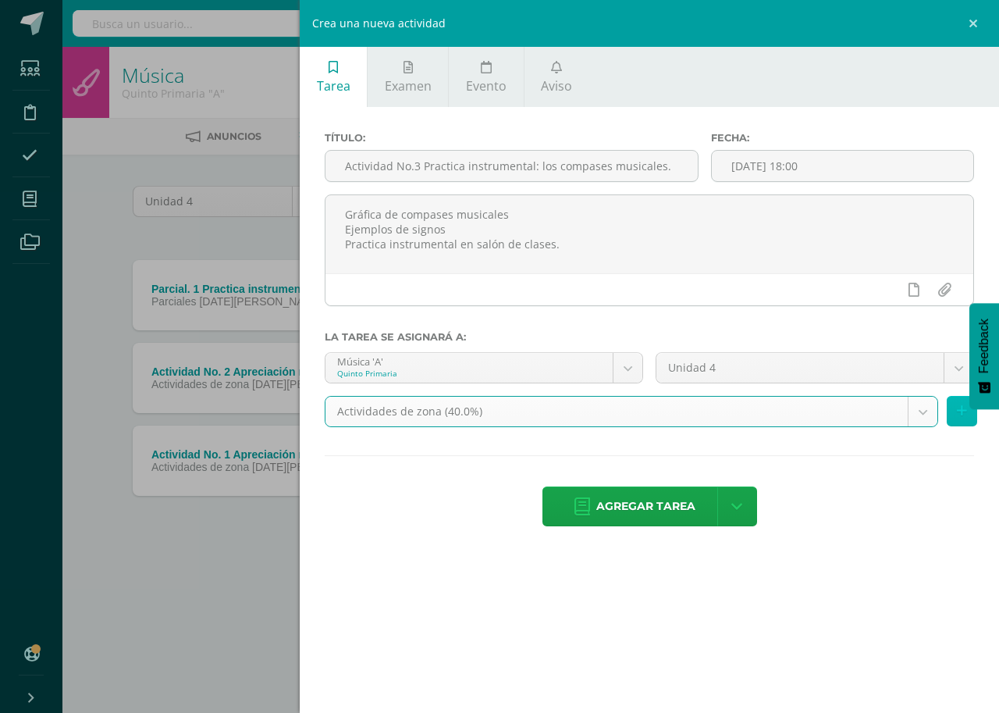
click at [950, 404] on button at bounding box center [962, 411] width 30 height 30
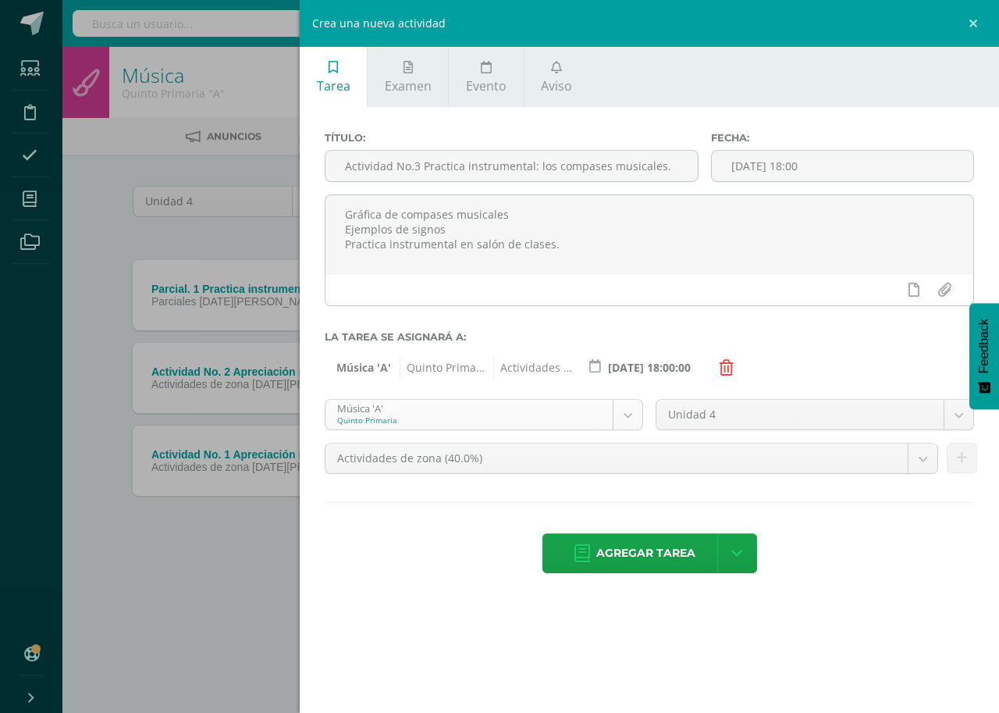
click at [617, 414] on body "Estudiantes Disciplina Asistencia Mis cursos Archivos Soporte Centro de ayuda Ú…" at bounding box center [499, 300] width 999 height 600
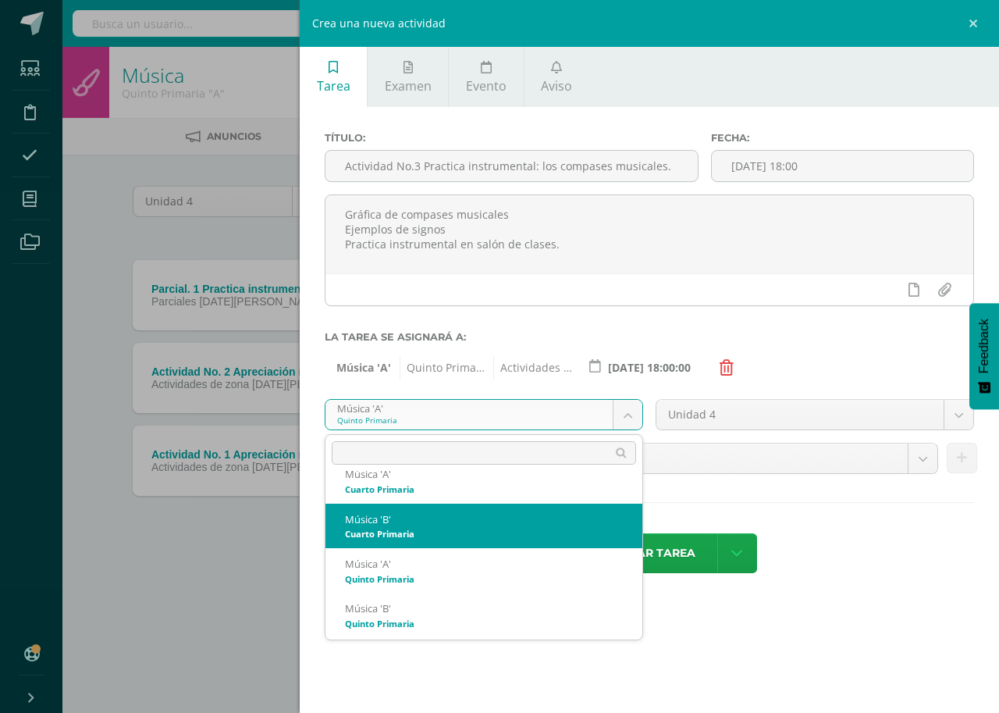
scroll to position [529, 0]
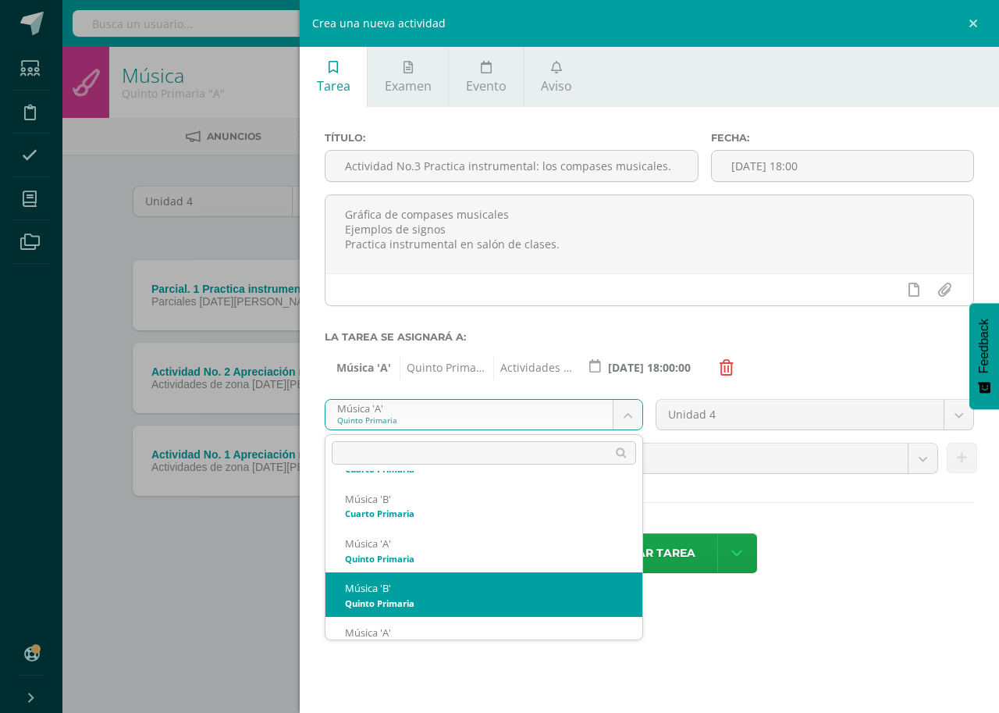
select select "167854"
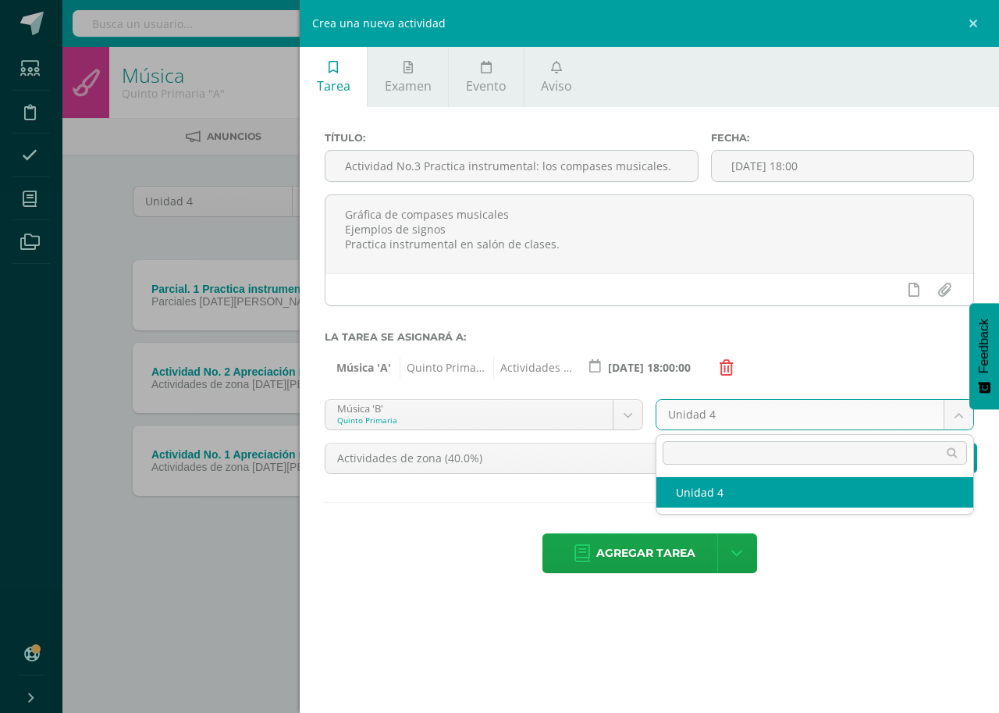
click at [956, 408] on body "Estudiantes Disciplina Asistencia Mis cursos Archivos Soporte Centro de ayuda Ú…" at bounding box center [499, 300] width 999 height 600
select select "167860"
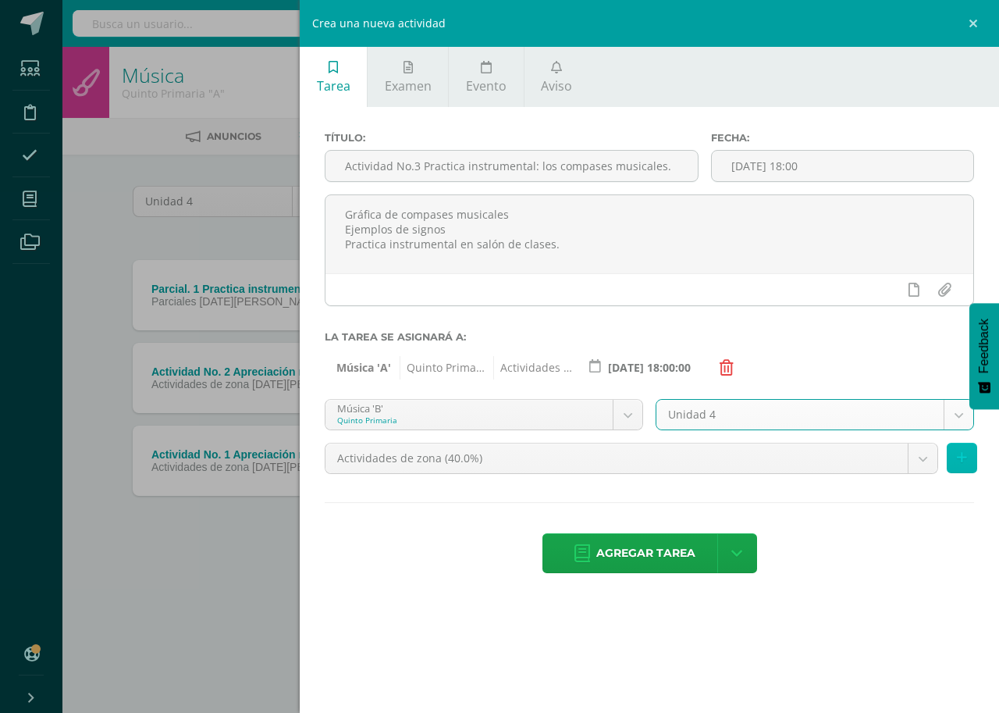
click at [975, 457] on button at bounding box center [962, 458] width 30 height 30
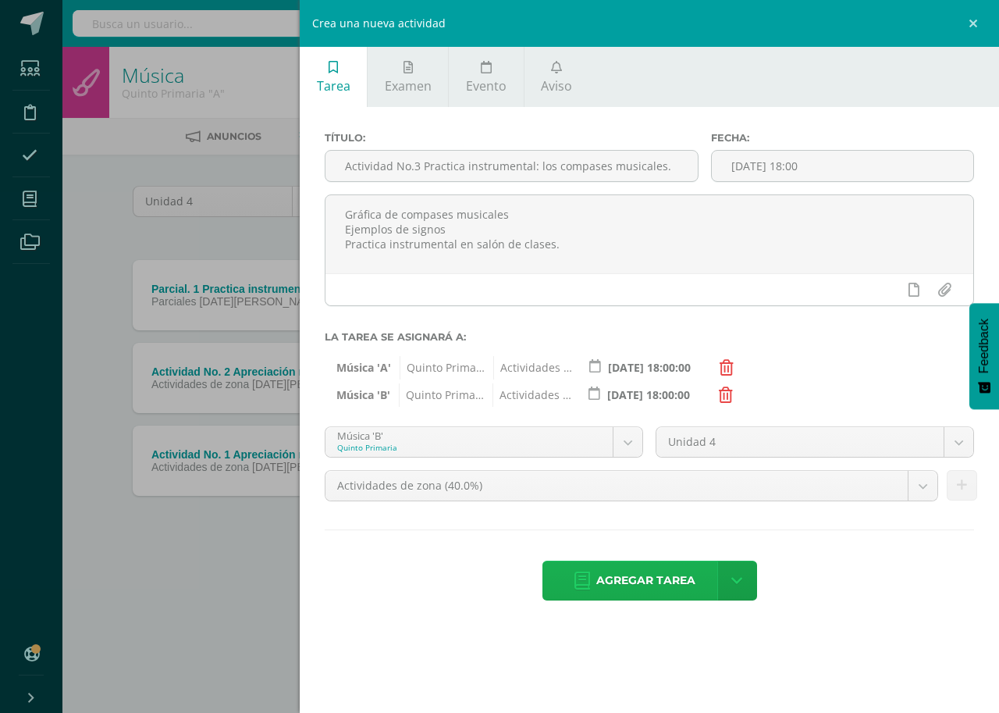
click at [667, 577] on span "Agregar tarea" at bounding box center [645, 580] width 99 height 38
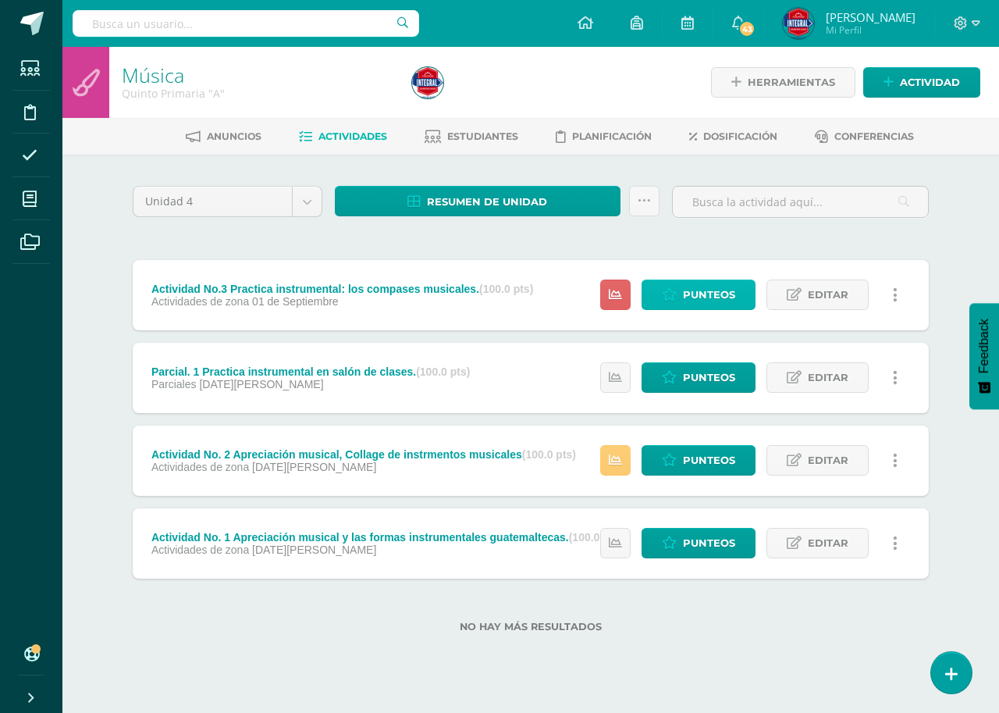
click at [707, 288] on span "Punteos" at bounding box center [709, 294] width 52 height 29
click at [687, 291] on span "Punteos" at bounding box center [709, 294] width 52 height 29
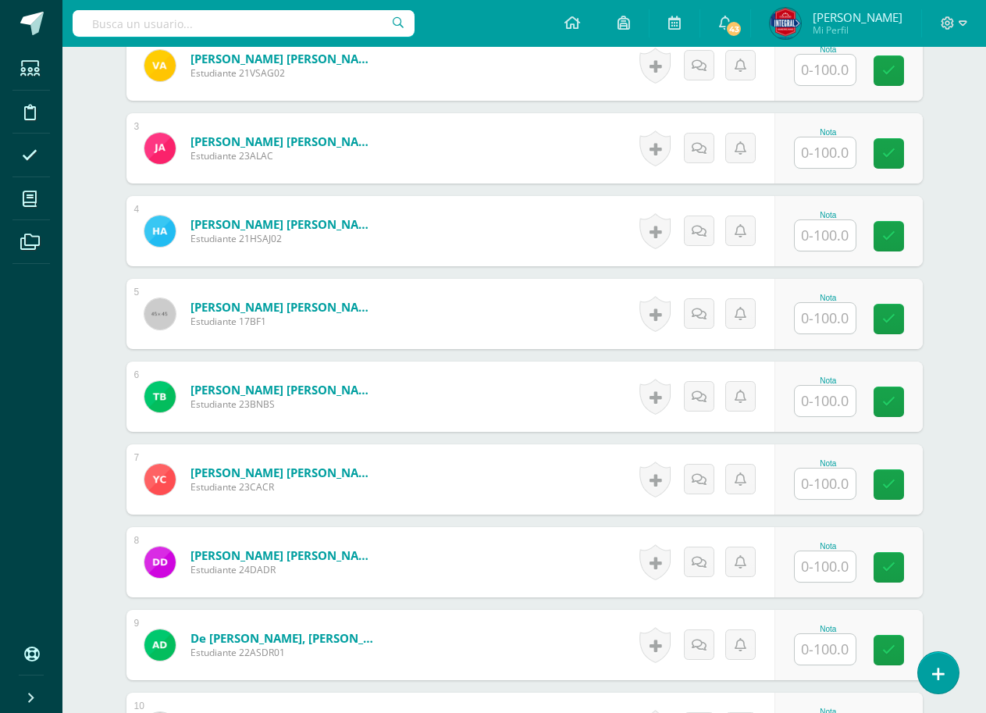
scroll to position [626, 0]
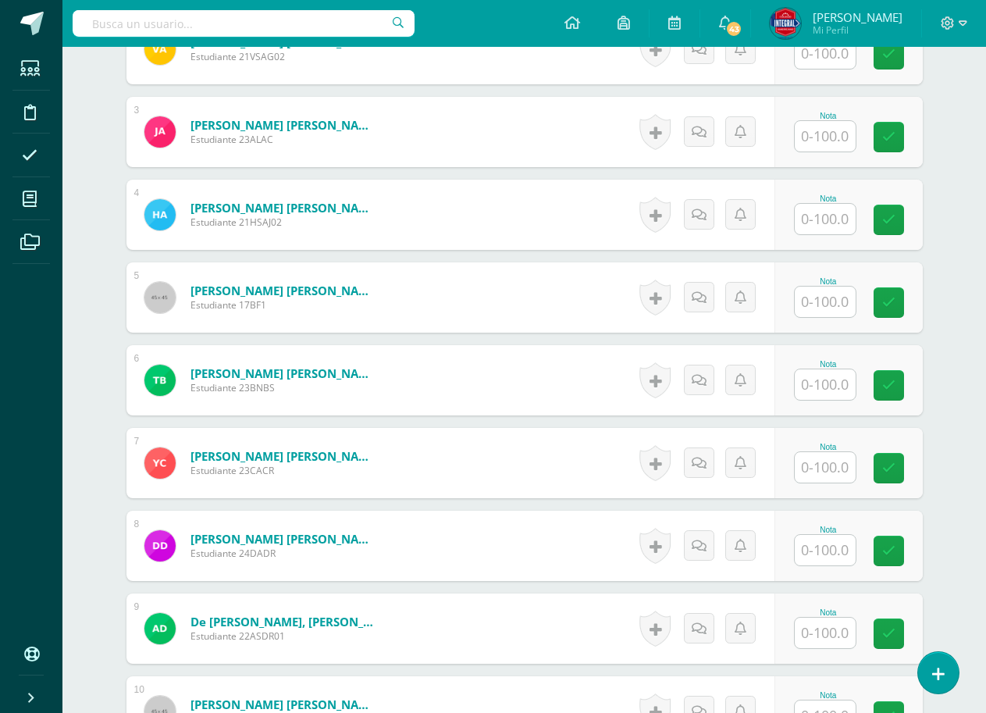
click at [814, 313] on input "text" at bounding box center [825, 301] width 61 height 30
type input "80"
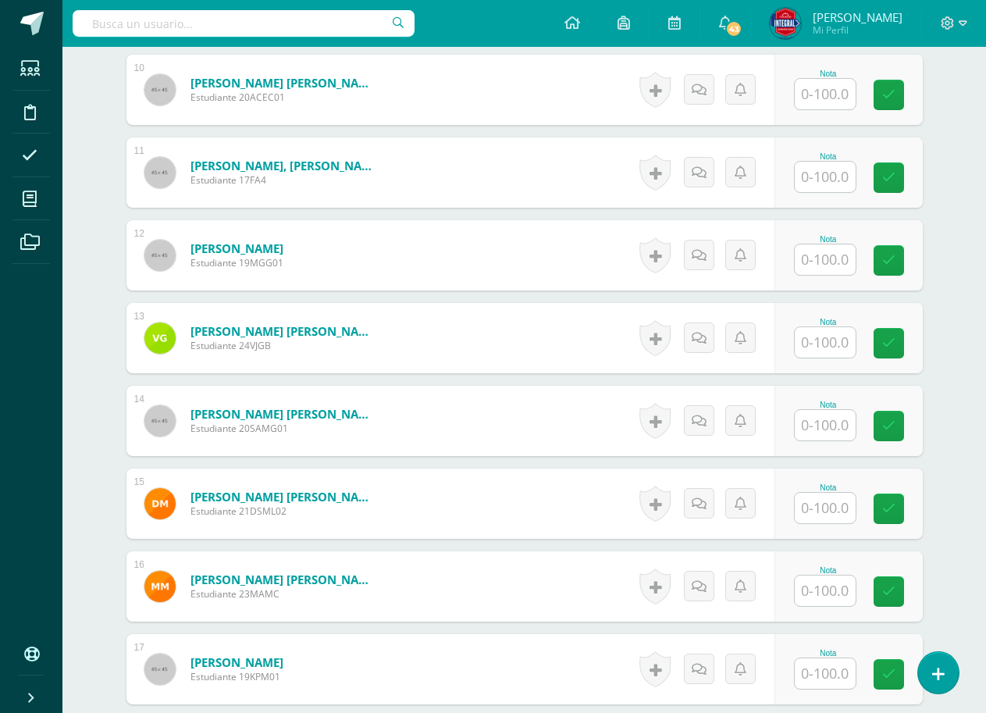
scroll to position [1251, 0]
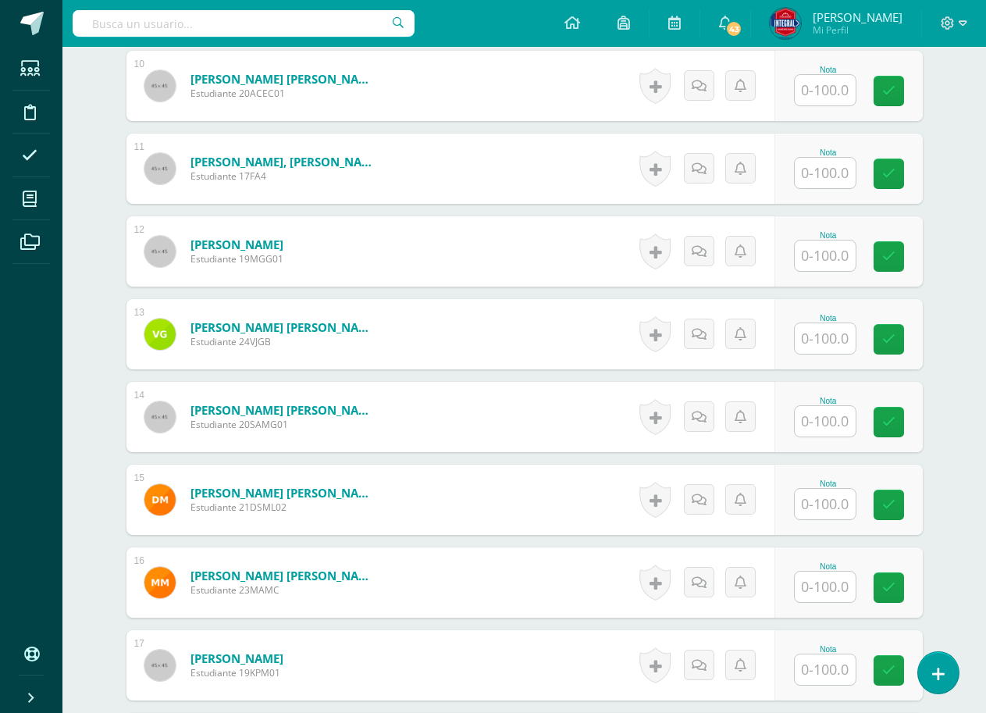
click at [818, 336] on input "text" at bounding box center [825, 338] width 61 height 30
type input "80"
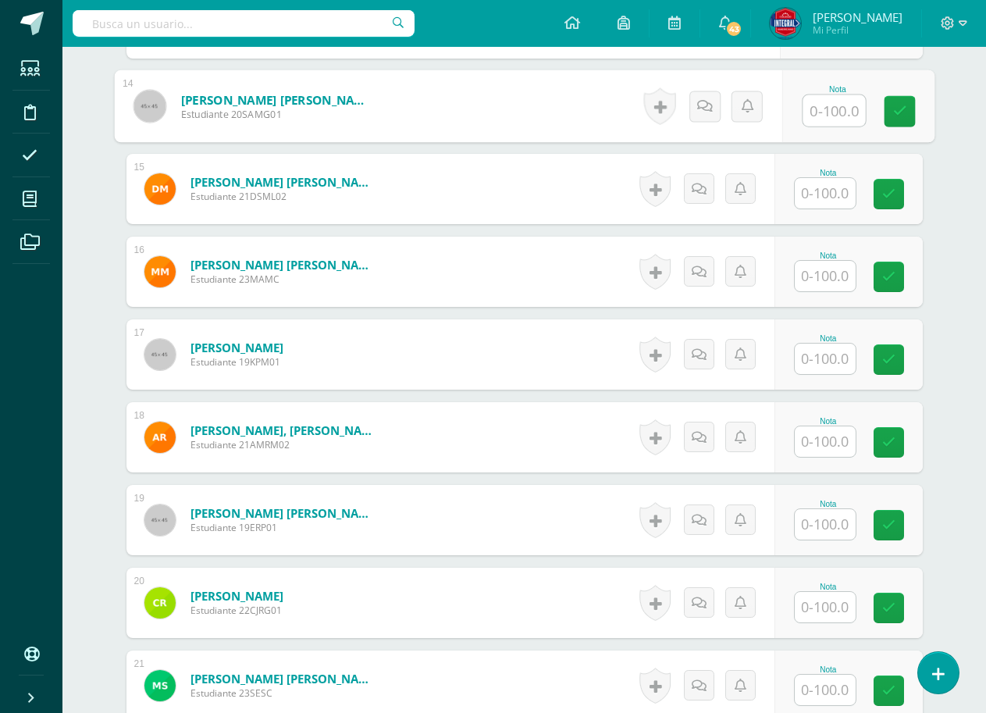
scroll to position [1564, 0]
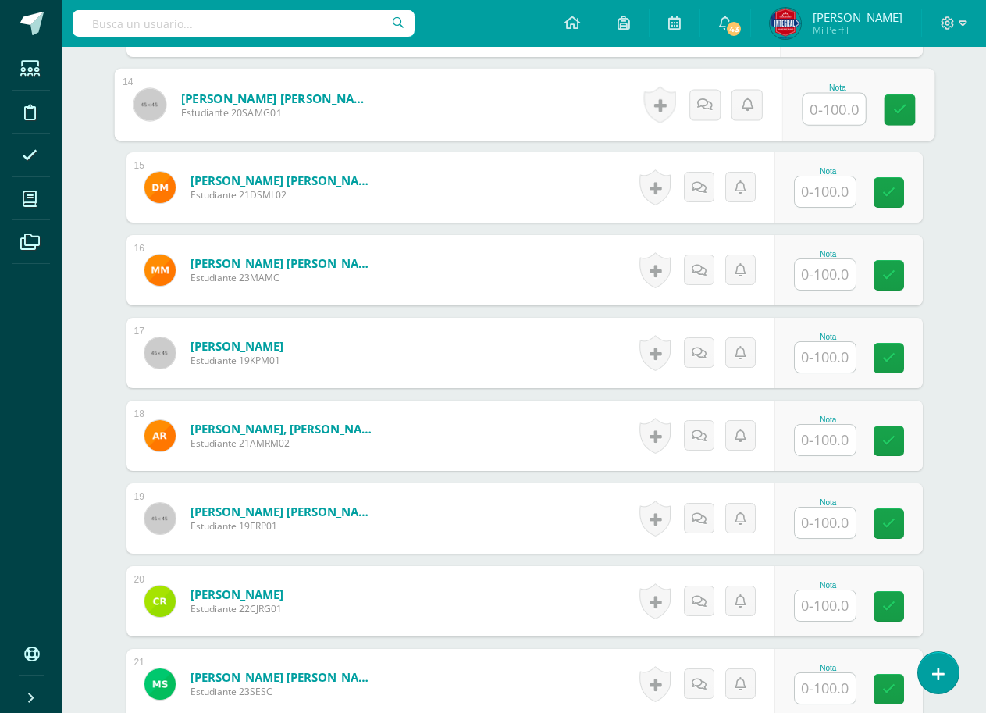
click at [810, 197] on input "text" at bounding box center [825, 191] width 61 height 30
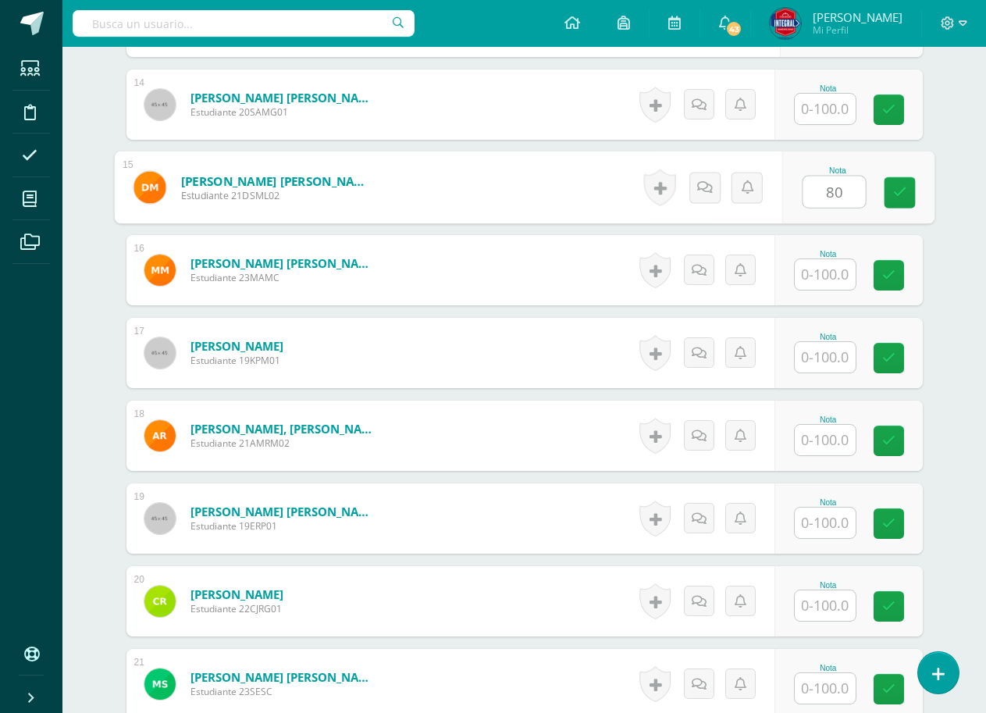
type input "80"
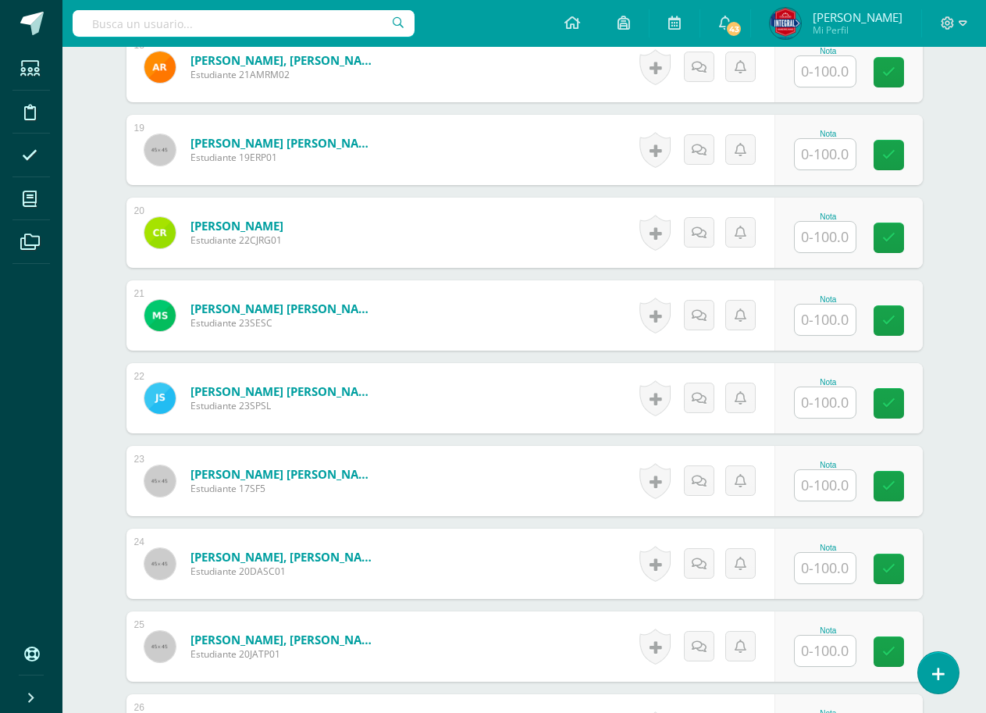
scroll to position [1954, 0]
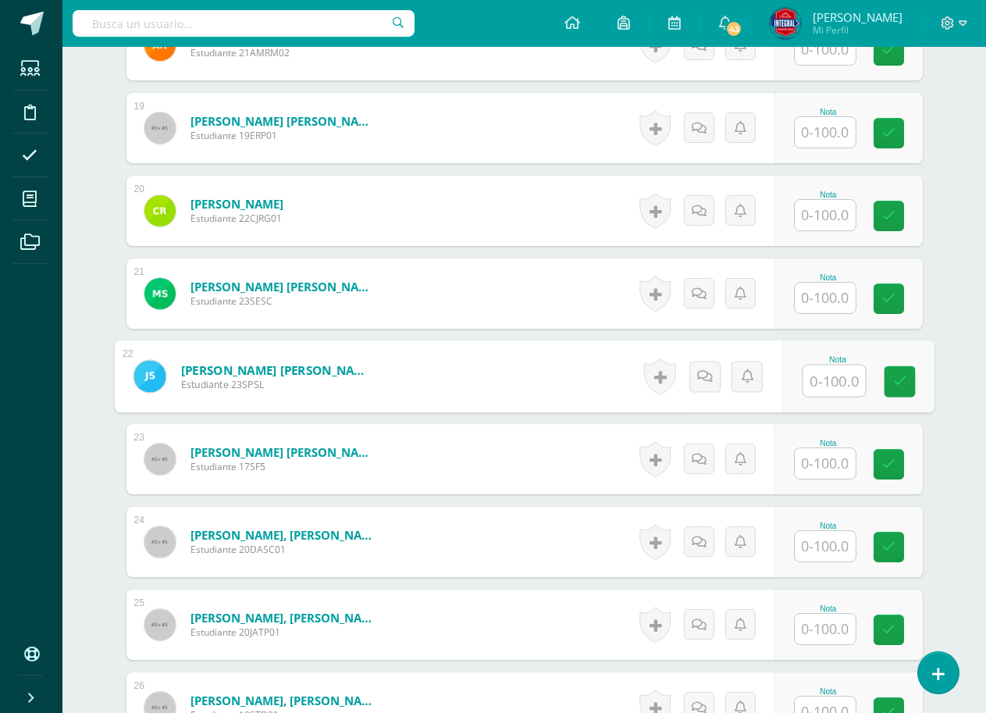
click at [803, 368] on input "text" at bounding box center [834, 380] width 62 height 31
type input "80"
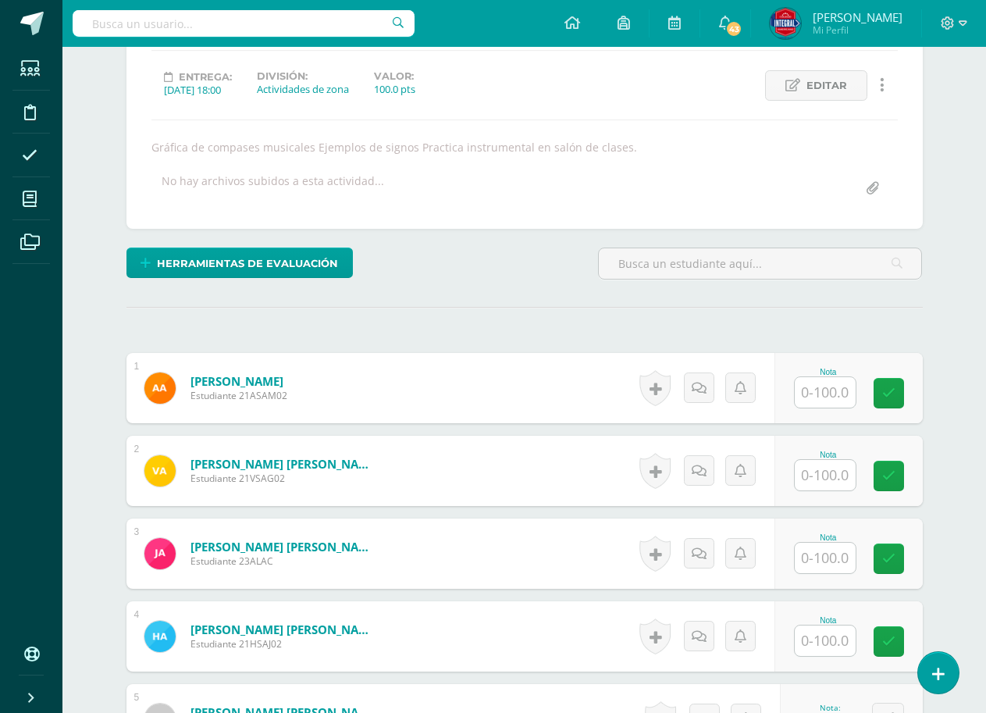
scroll to position [158, 0]
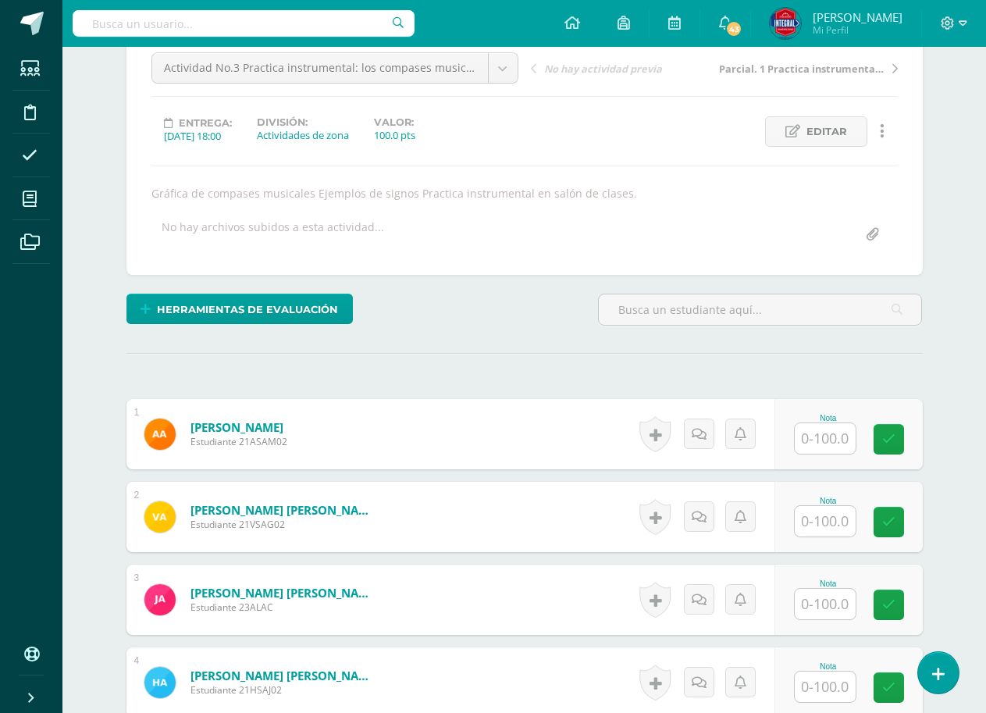
click at [809, 415] on div "Nota" at bounding box center [828, 418] width 69 height 9
click at [820, 435] on input "text" at bounding box center [825, 438] width 61 height 30
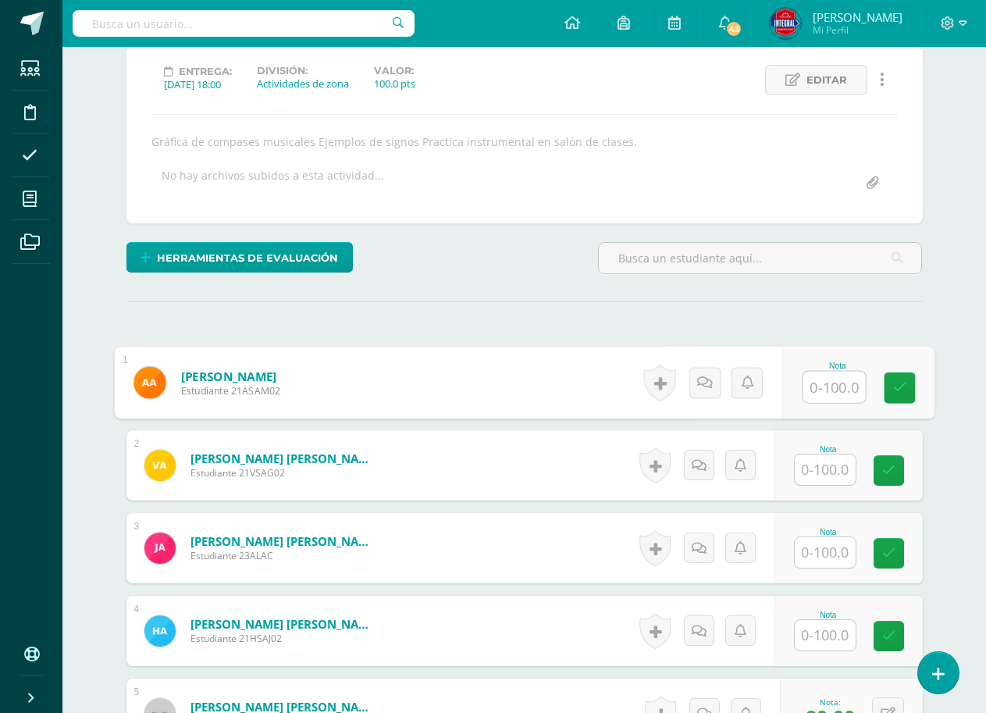
scroll to position [315, 0]
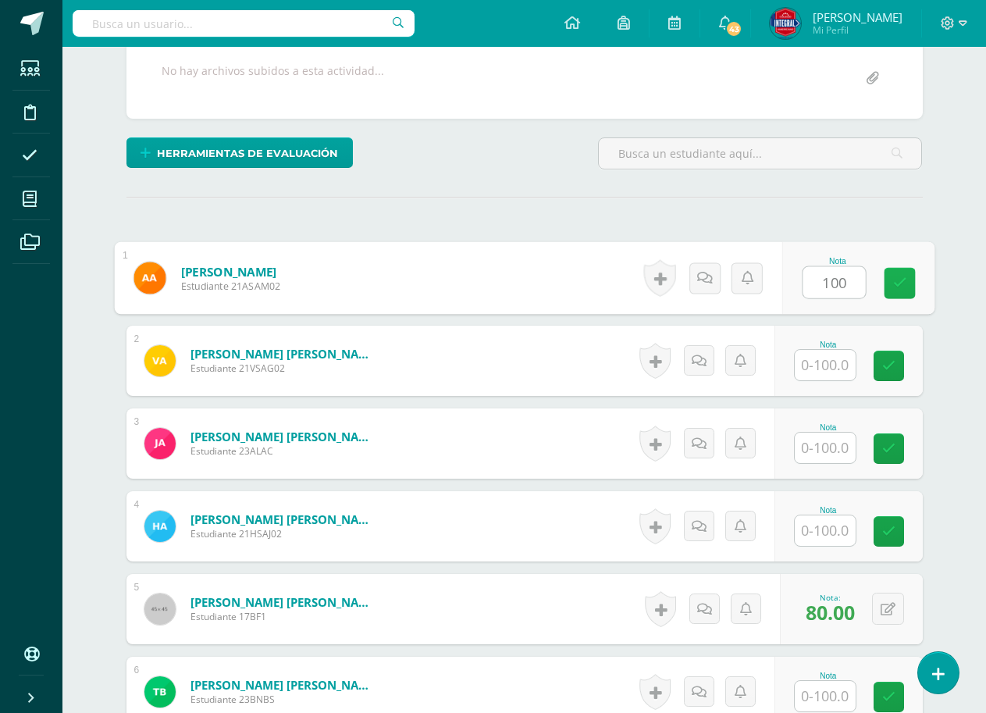
click at [910, 286] on link at bounding box center [899, 283] width 31 height 31
type input "100"
click at [843, 353] on input "text" at bounding box center [825, 365] width 61 height 30
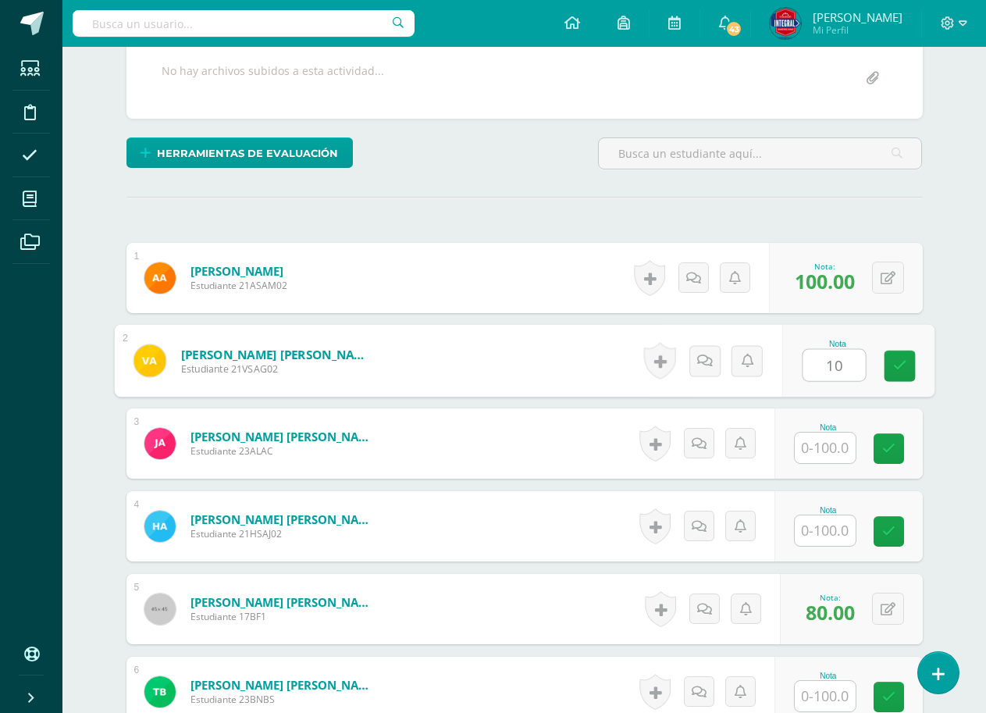
type input "100"
click at [888, 364] on link at bounding box center [899, 366] width 31 height 31
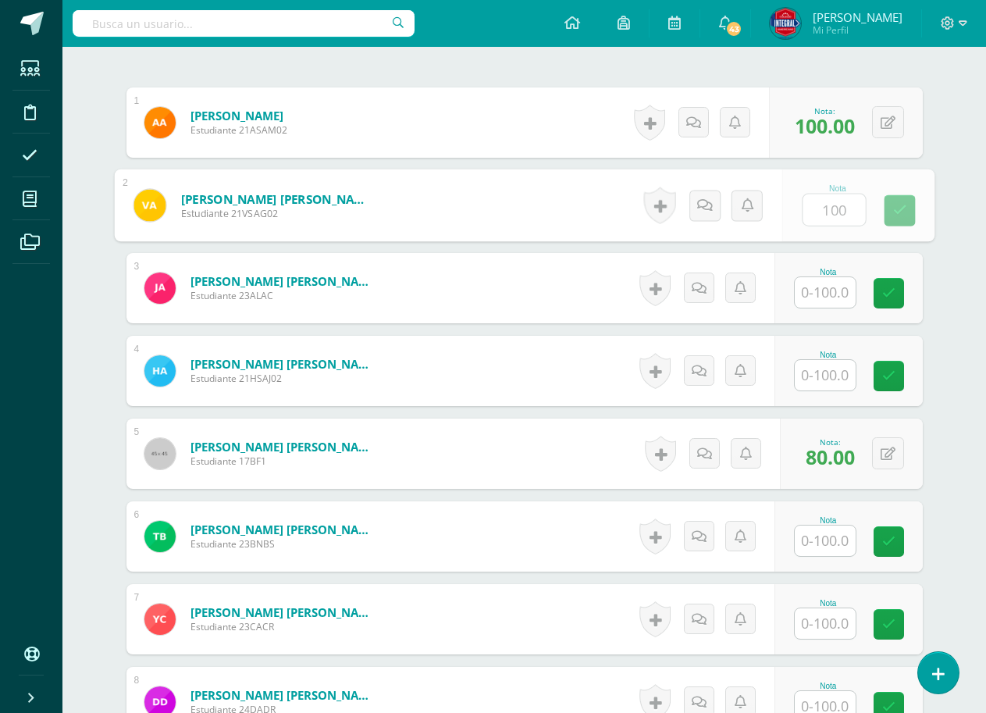
scroll to position [471, 0]
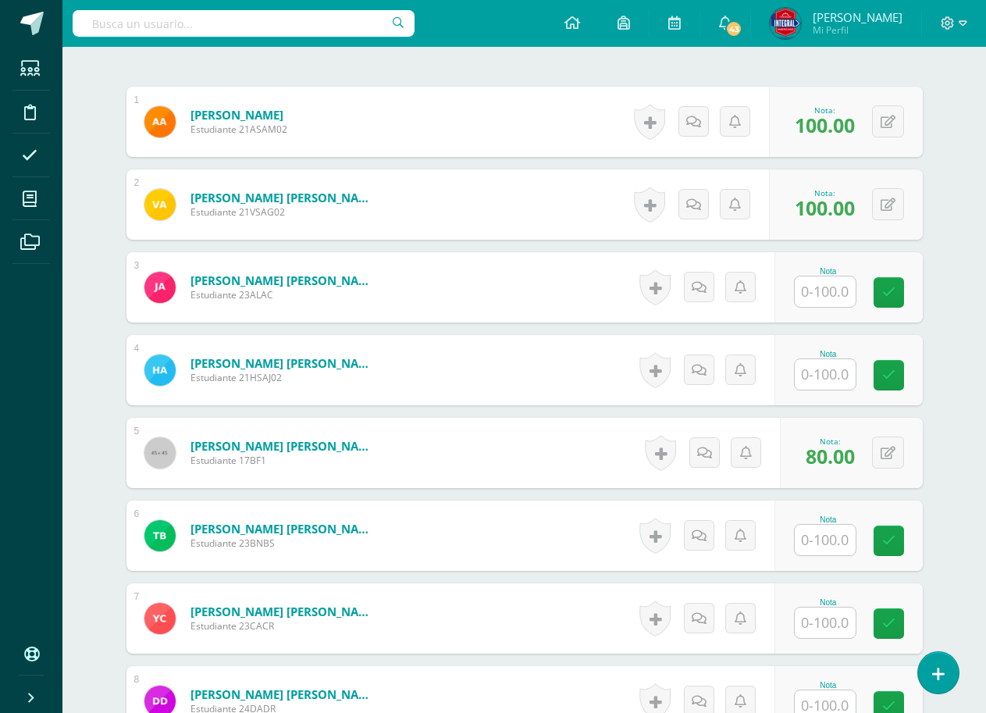
click at [822, 301] on input "text" at bounding box center [825, 291] width 61 height 30
type input "100"
click at [898, 296] on icon at bounding box center [899, 292] width 14 height 13
click at [845, 382] on input "text" at bounding box center [825, 374] width 61 height 30
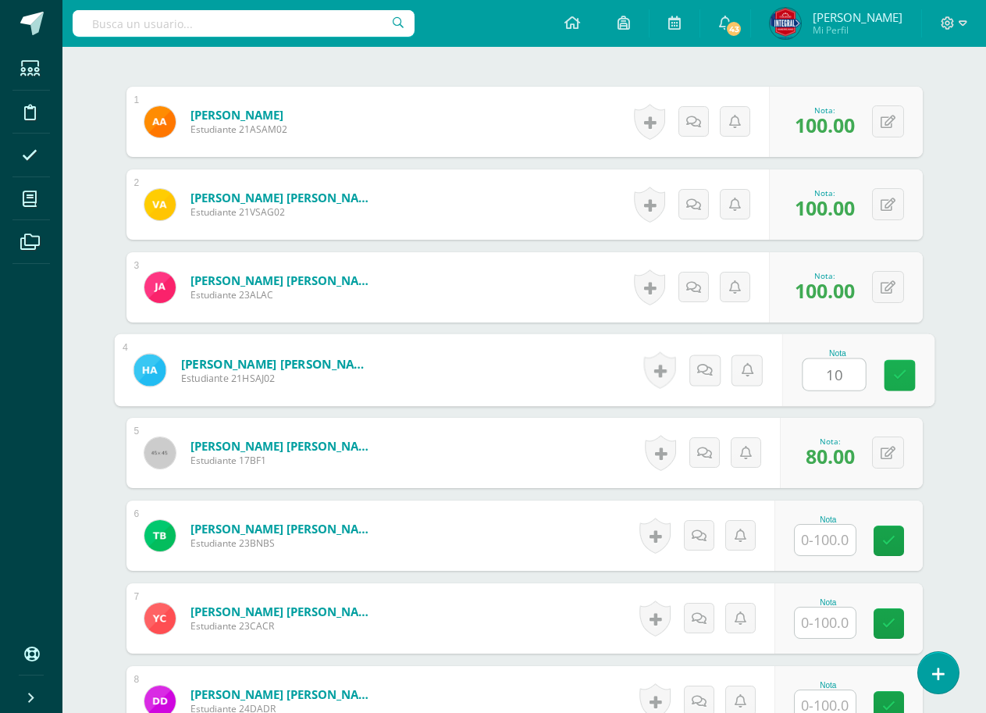
type input "100"
click at [884, 372] on link at bounding box center [899, 375] width 31 height 31
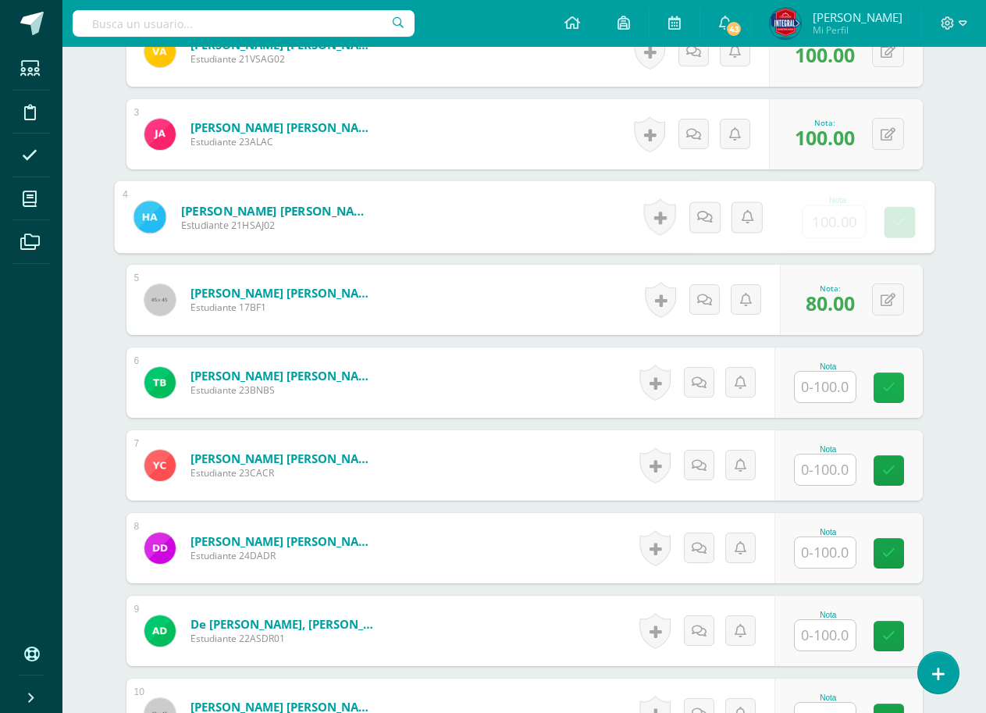
scroll to position [627, 0]
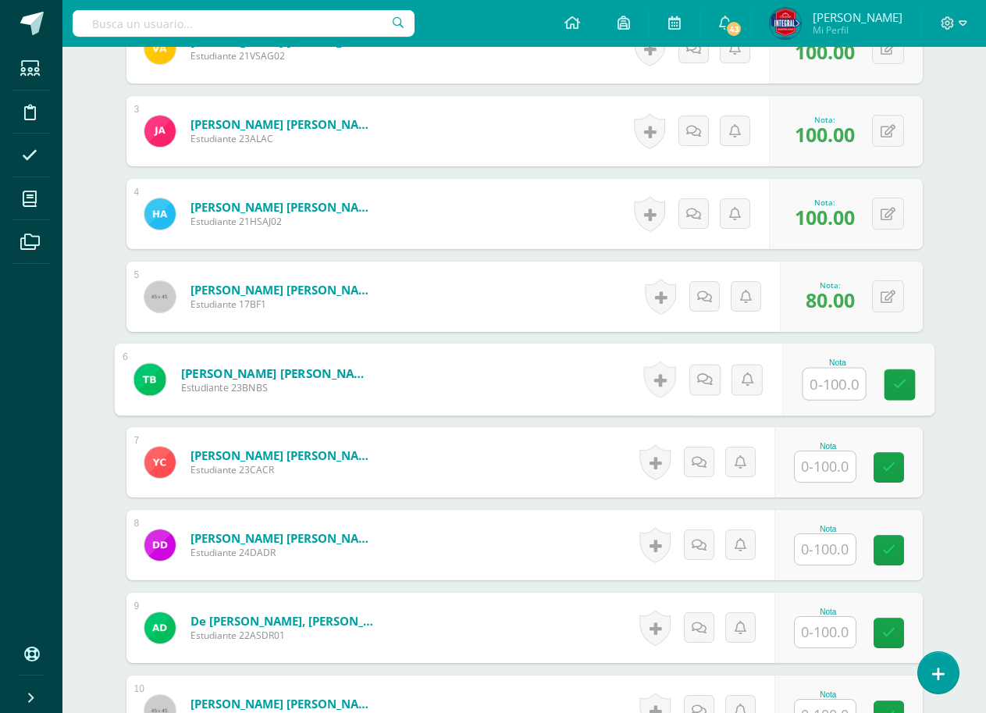
click at [827, 375] on input "text" at bounding box center [834, 383] width 62 height 31
type input "100"
click at [916, 367] on div "Nota 100" at bounding box center [848, 379] width 148 height 70
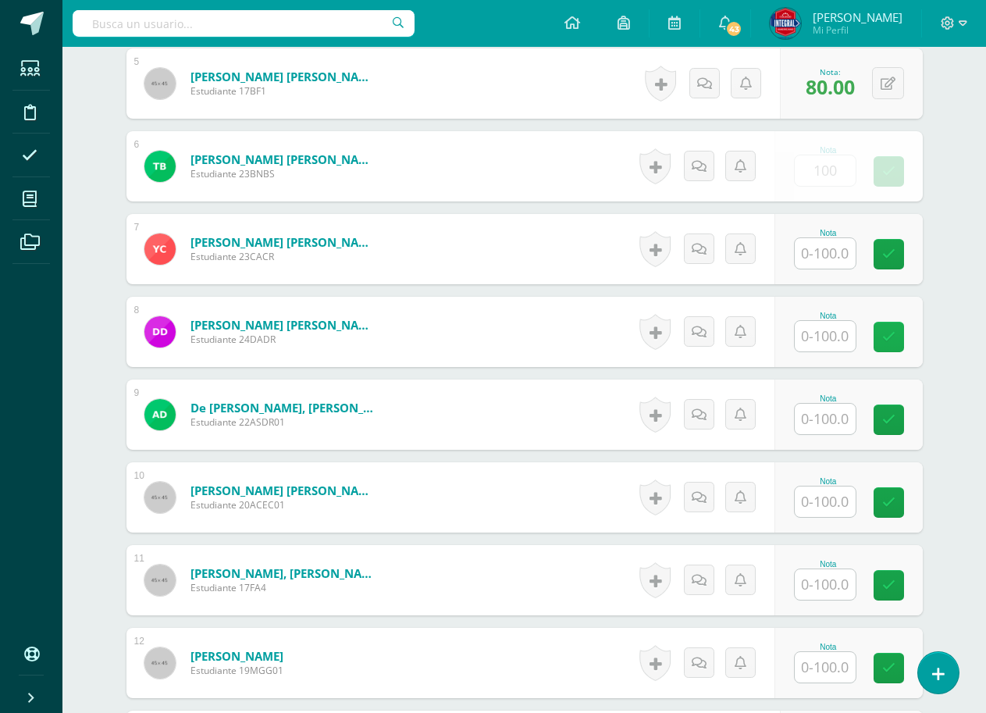
scroll to position [861, 0]
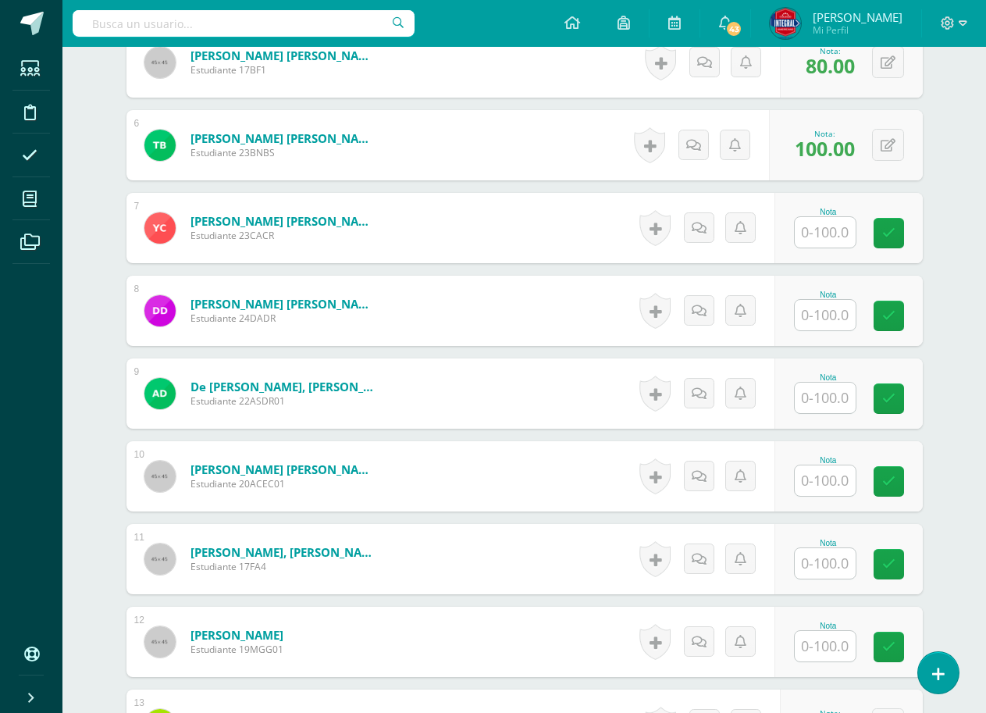
click at [822, 240] on input "text" at bounding box center [825, 232] width 61 height 30
type input "100"
click at [899, 224] on link at bounding box center [899, 233] width 31 height 31
click at [842, 310] on input "text" at bounding box center [825, 315] width 61 height 30
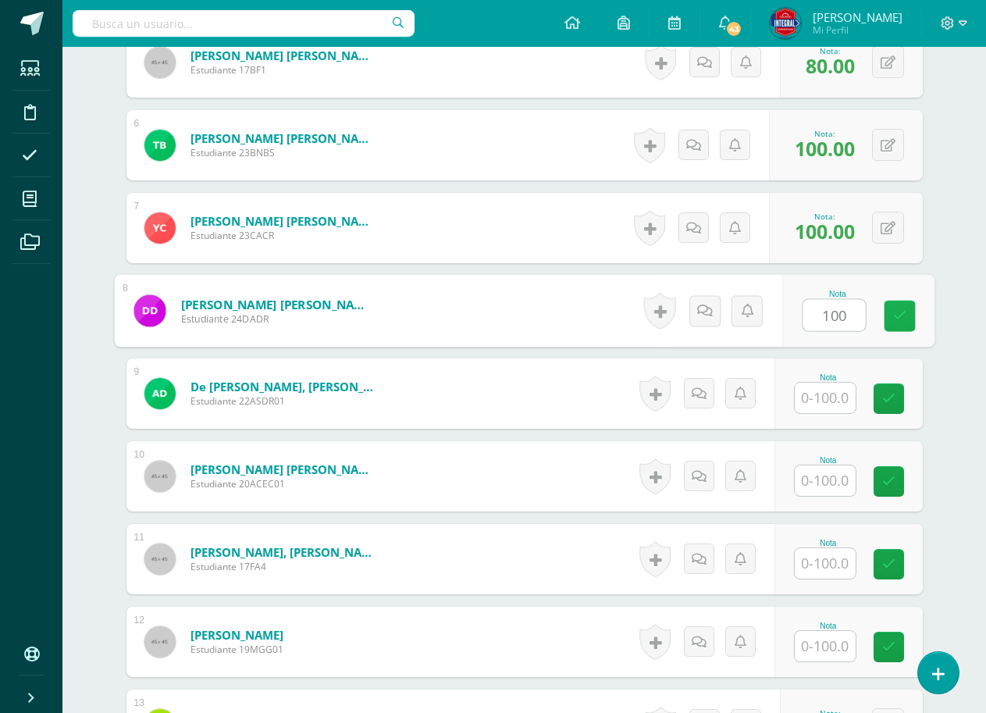
click at [887, 306] on link at bounding box center [899, 316] width 31 height 31
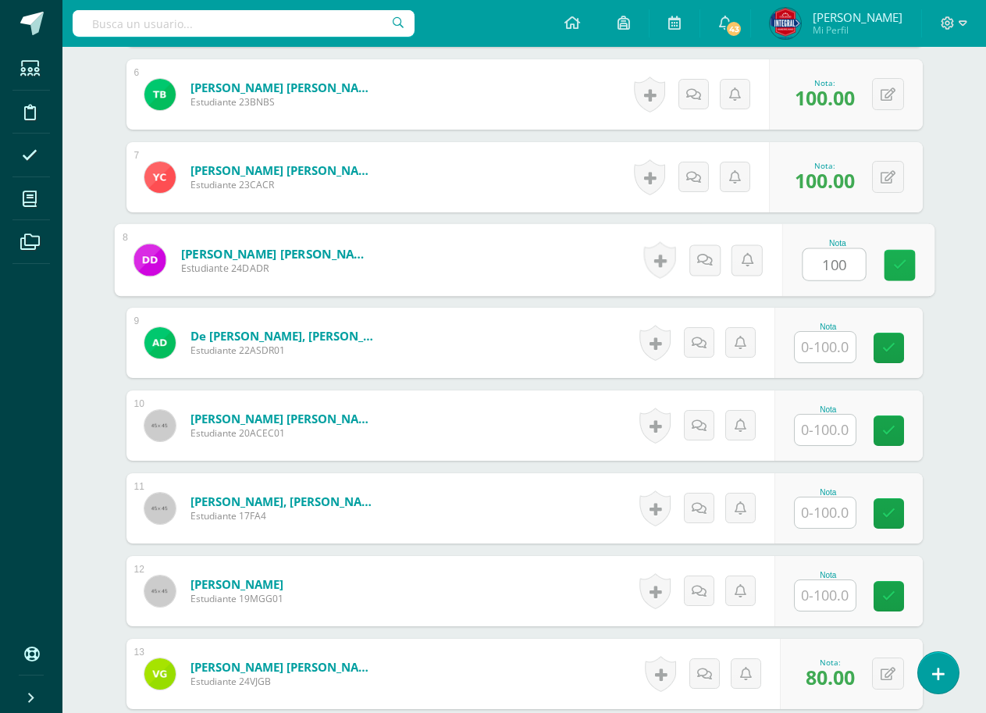
scroll to position [939, 0]
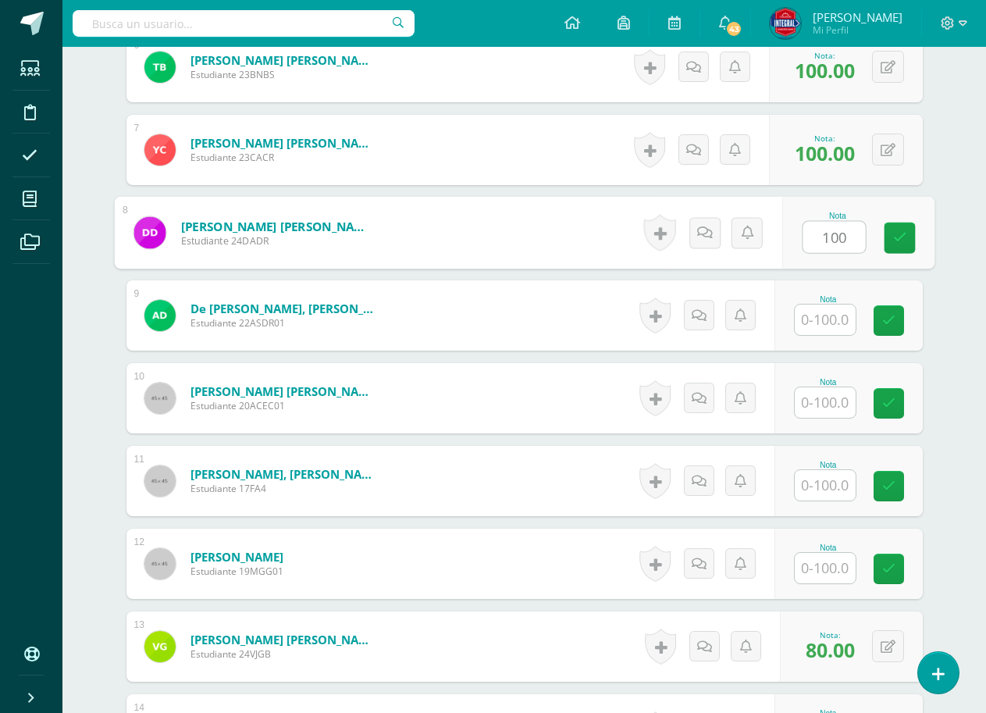
type input "100"
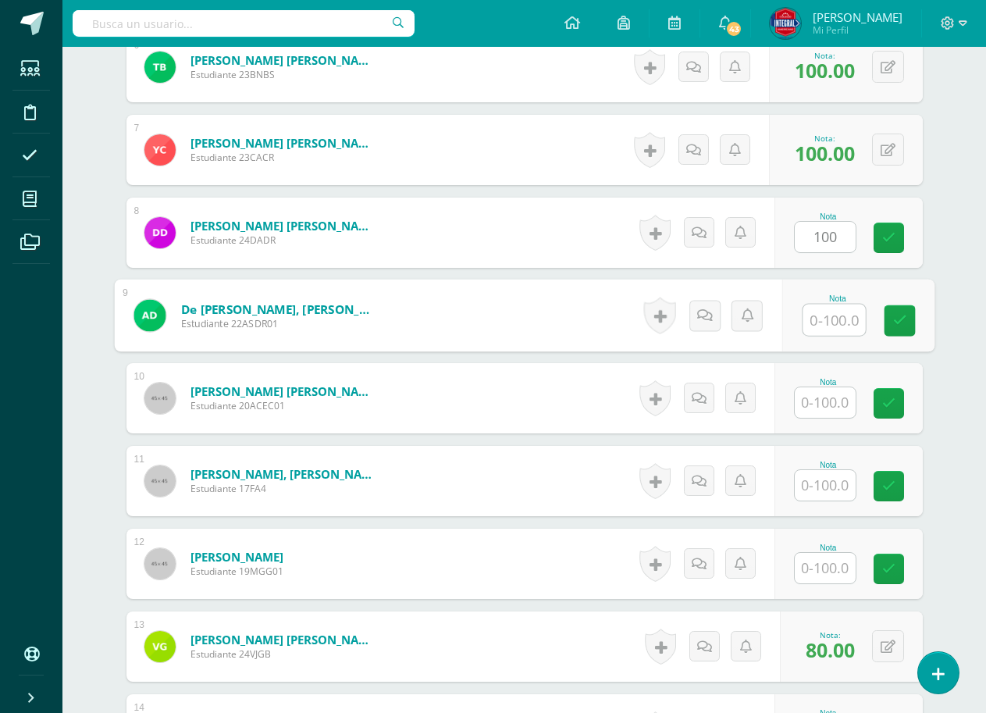
click at [840, 318] on input "text" at bounding box center [834, 319] width 62 height 31
type input "100"
click at [899, 315] on icon at bounding box center [899, 320] width 14 height 13
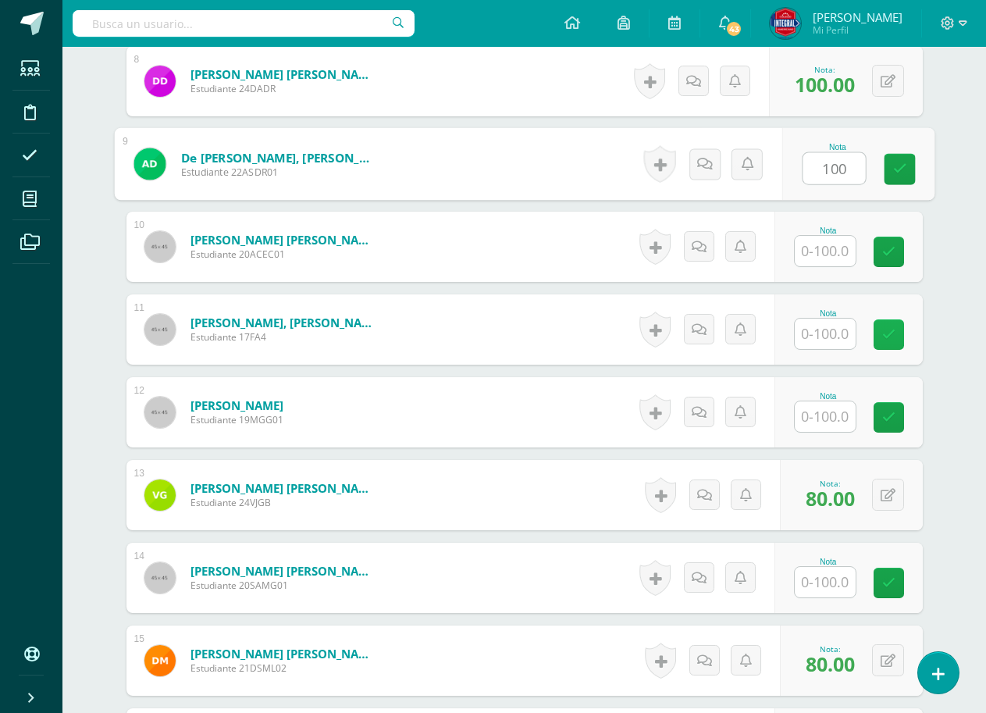
scroll to position [1095, 0]
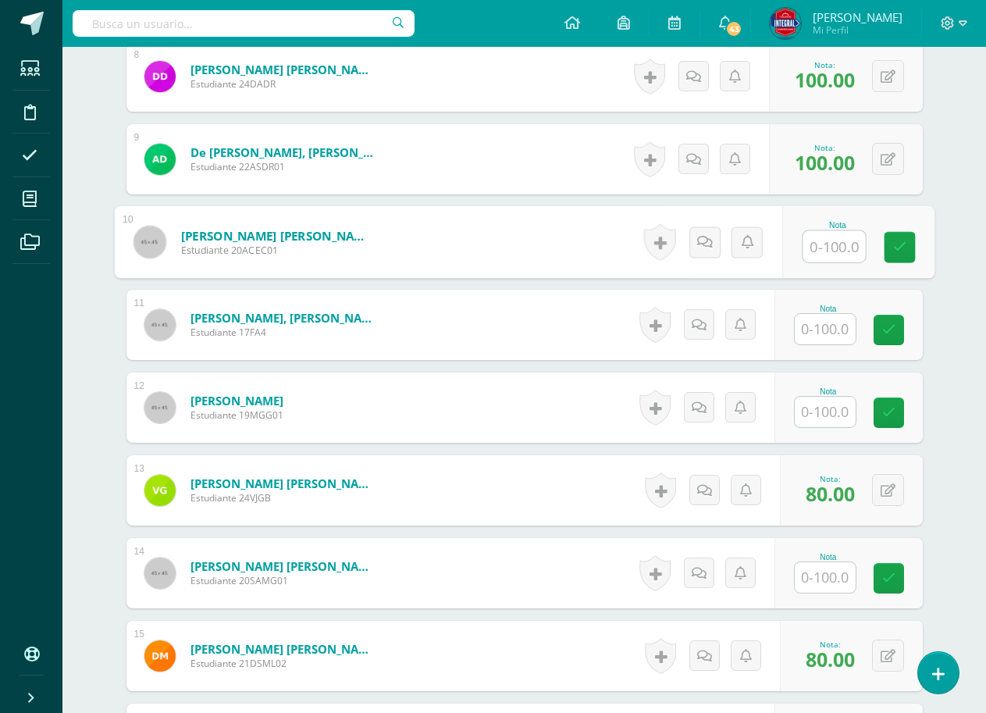
click at [838, 237] on input "text" at bounding box center [834, 246] width 62 height 31
click at [889, 243] on link at bounding box center [899, 247] width 31 height 31
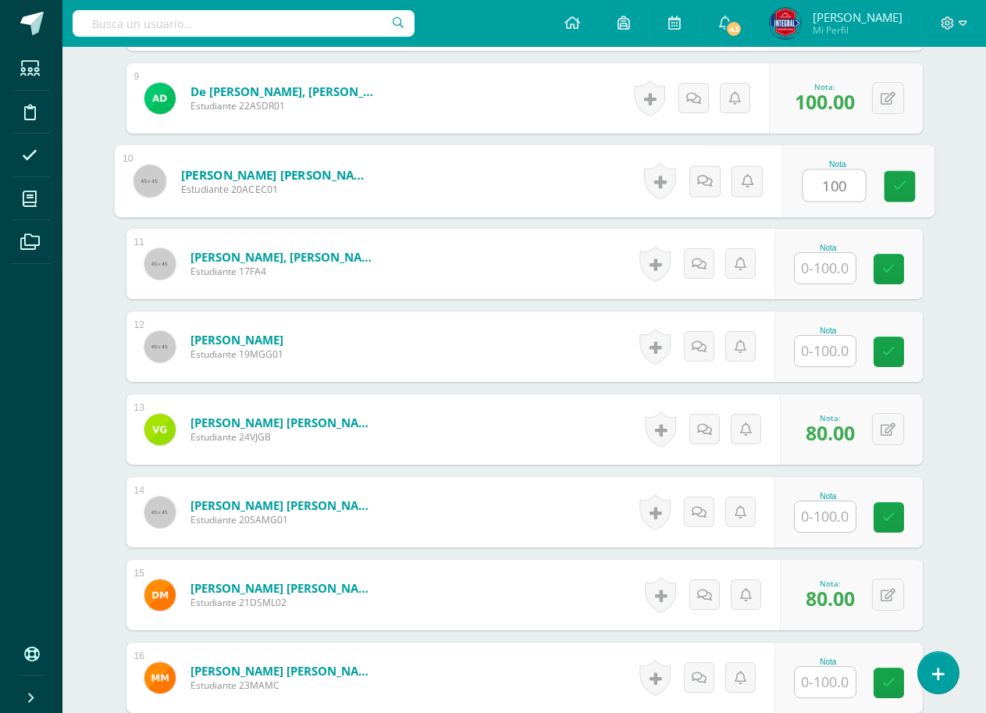
scroll to position [1173, 0]
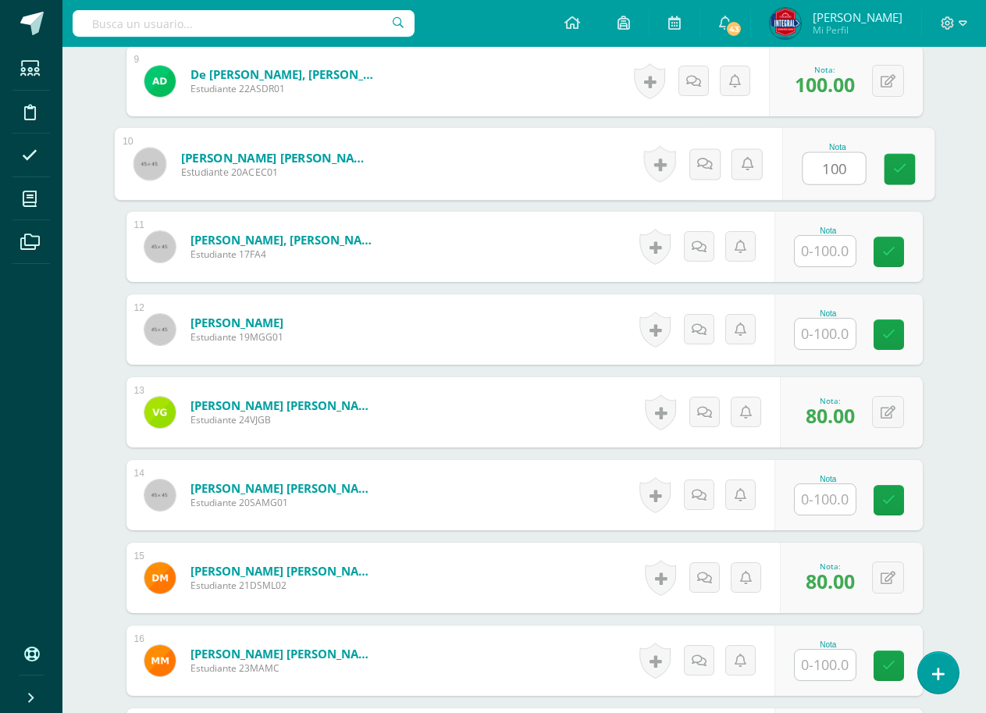
type input "100"
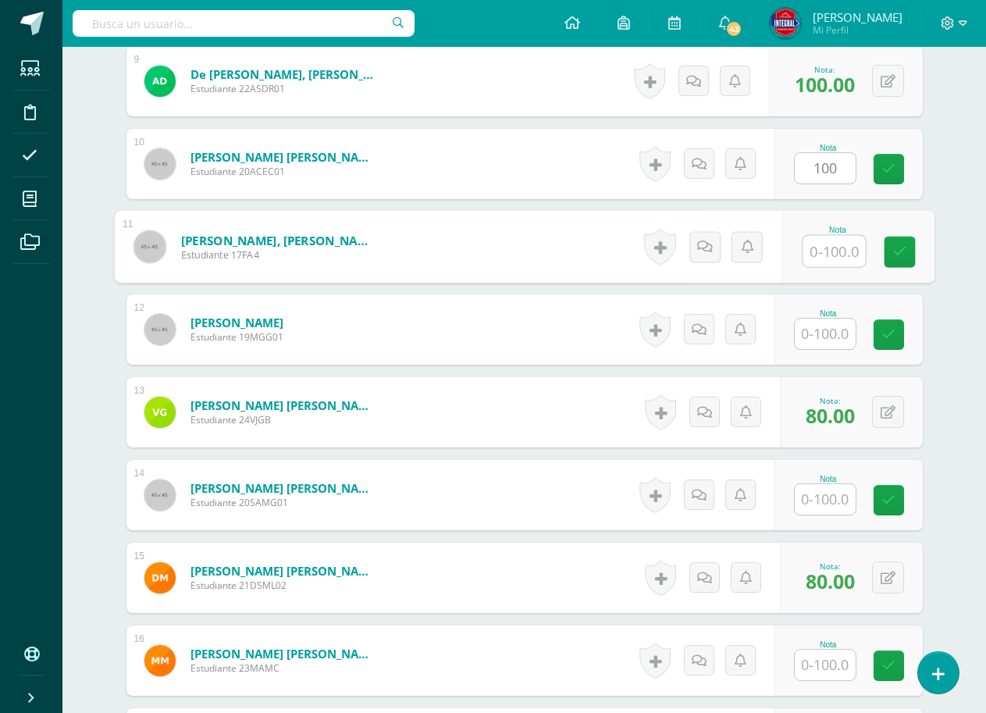
click at [850, 255] on input "text" at bounding box center [834, 251] width 62 height 31
type input "100"
click at [901, 245] on icon at bounding box center [899, 251] width 14 height 13
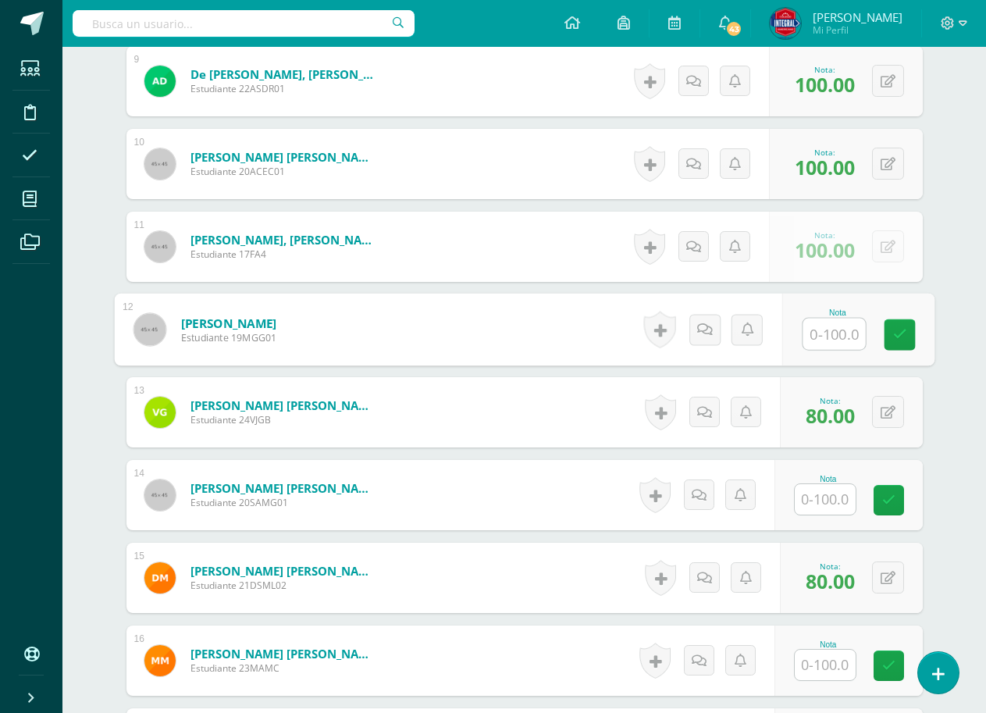
click at [837, 336] on input "text" at bounding box center [834, 334] width 62 height 31
type input "100"
click at [887, 330] on link at bounding box center [899, 334] width 31 height 31
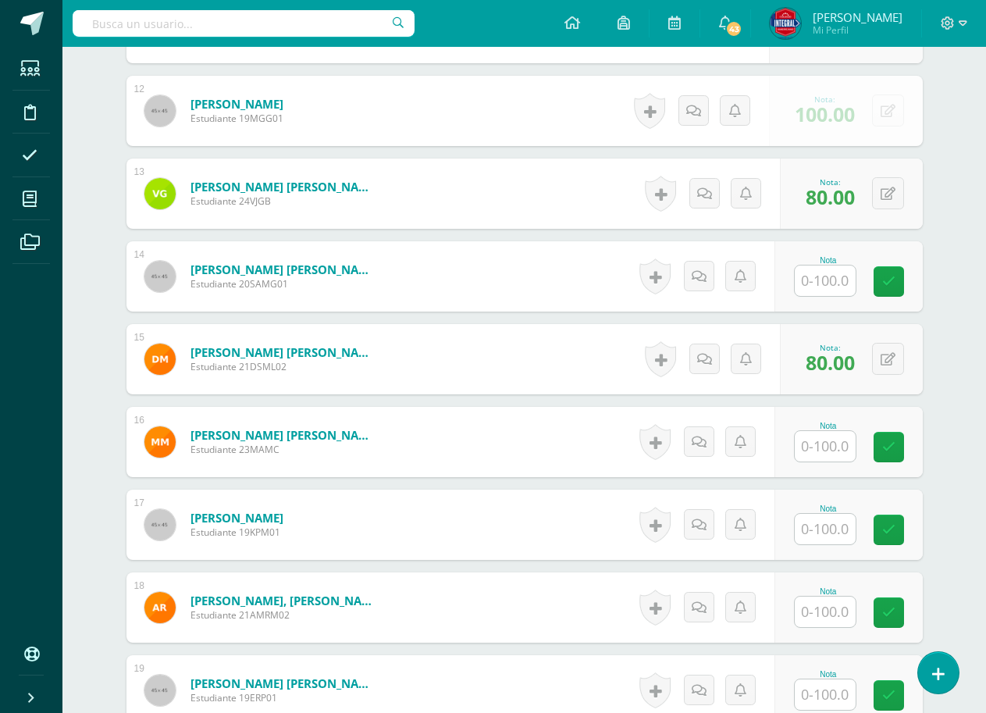
scroll to position [1408, 0]
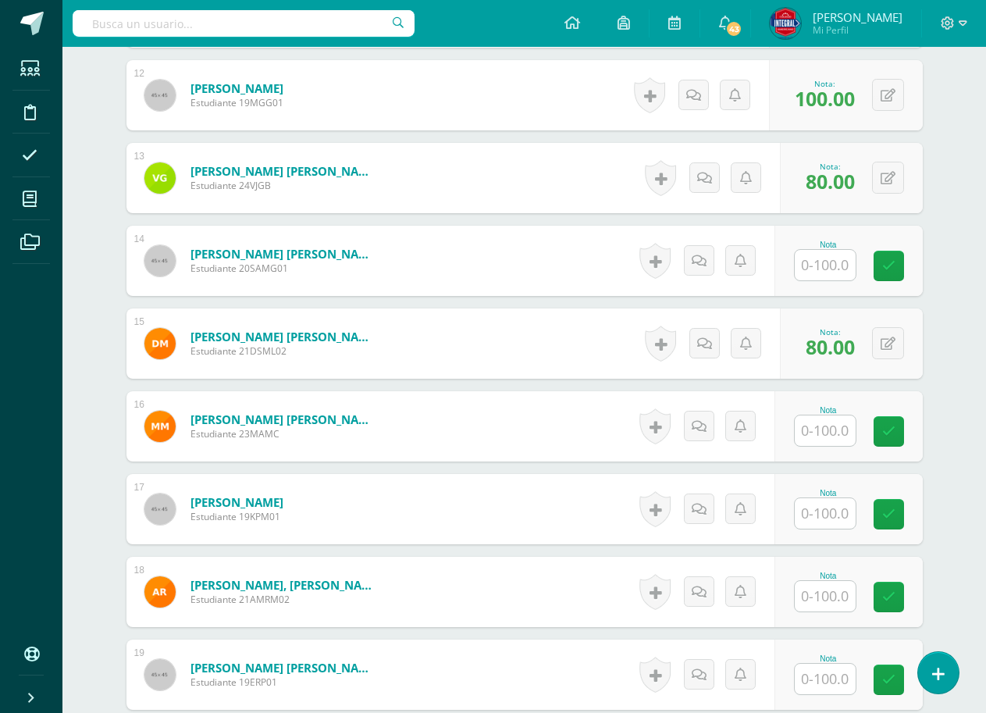
click at [813, 277] on input "text" at bounding box center [825, 265] width 61 height 30
type input "100"
click at [907, 257] on link at bounding box center [899, 266] width 31 height 31
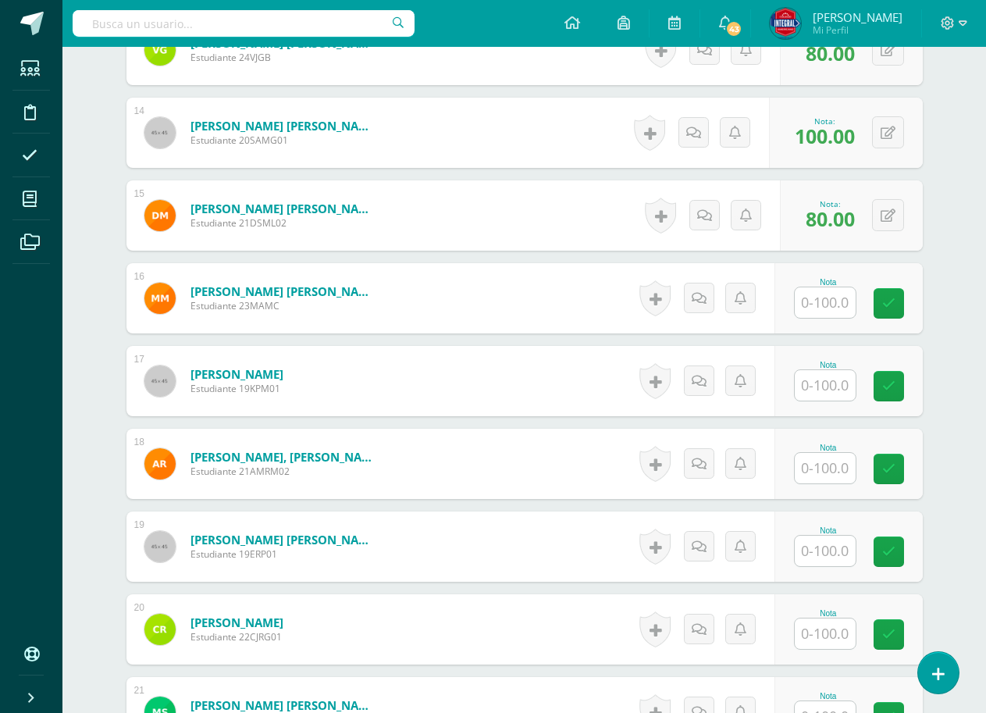
scroll to position [1642, 0]
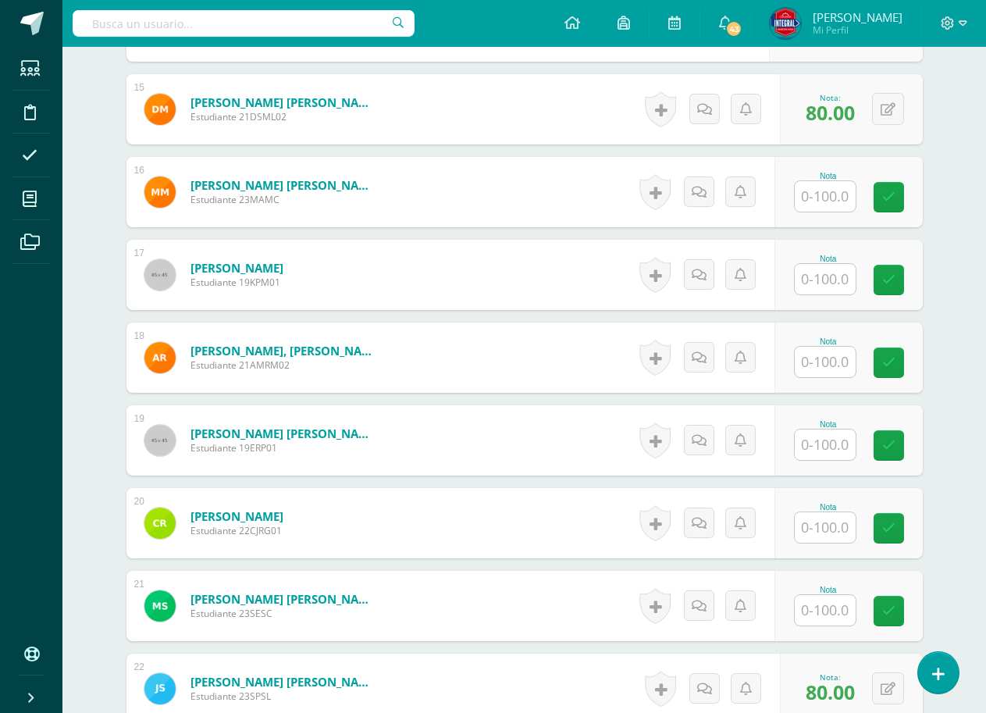
click at [842, 200] on input "text" at bounding box center [825, 196] width 61 height 30
type input "100"
click at [920, 200] on div "Nota 100" at bounding box center [857, 192] width 152 height 73
click at [837, 271] on input "text" at bounding box center [834, 279] width 62 height 31
type input "100"
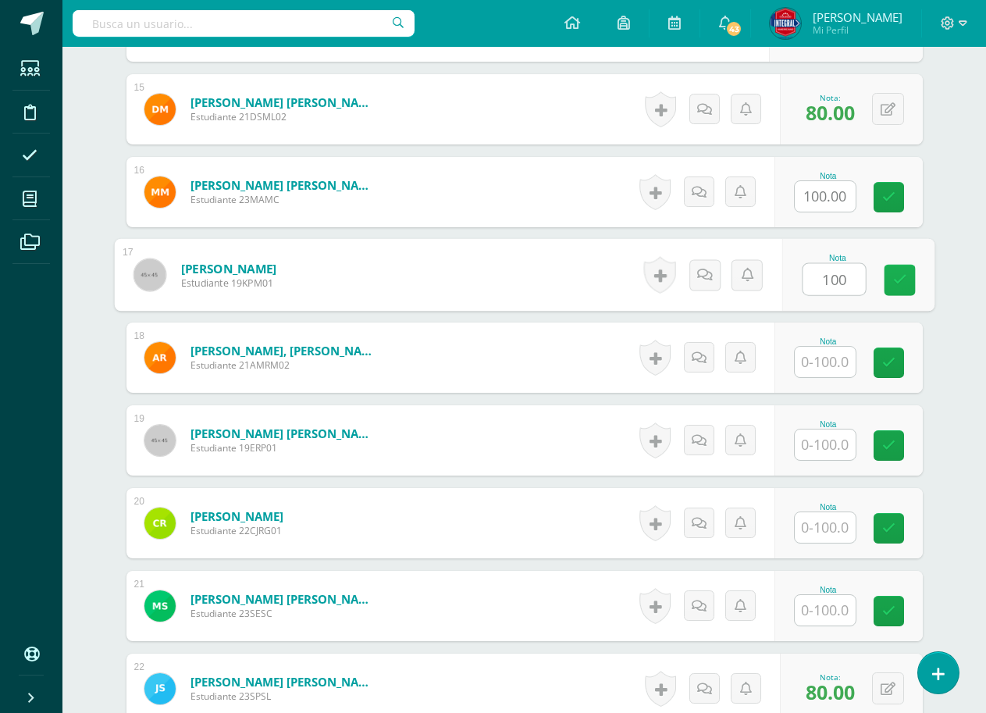
click at [899, 270] on link at bounding box center [899, 280] width 31 height 31
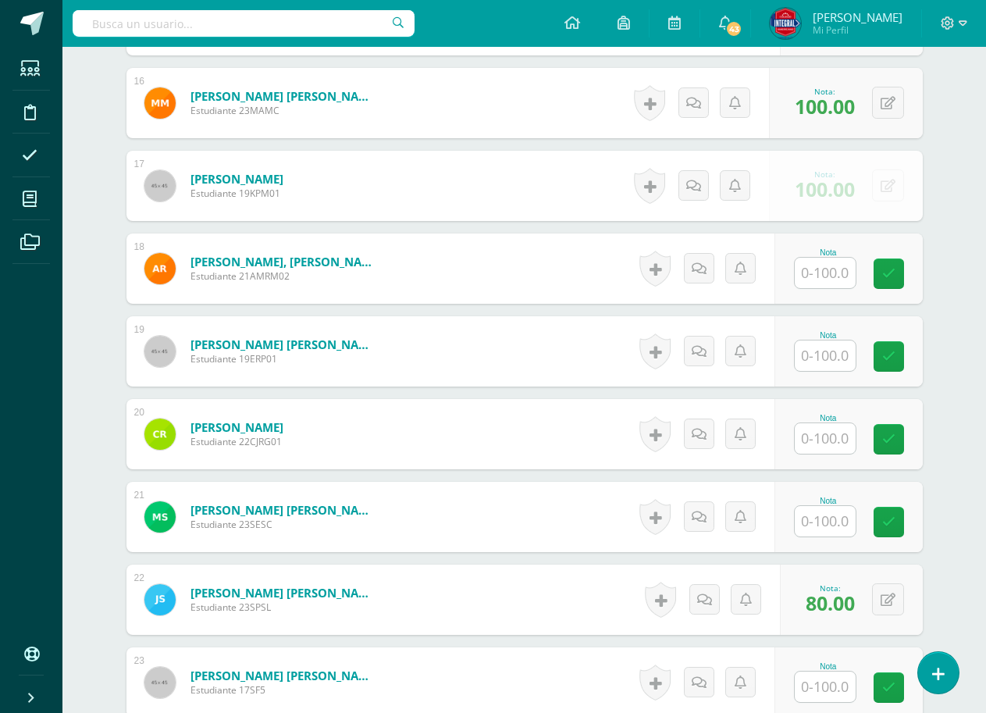
scroll to position [1720, 0]
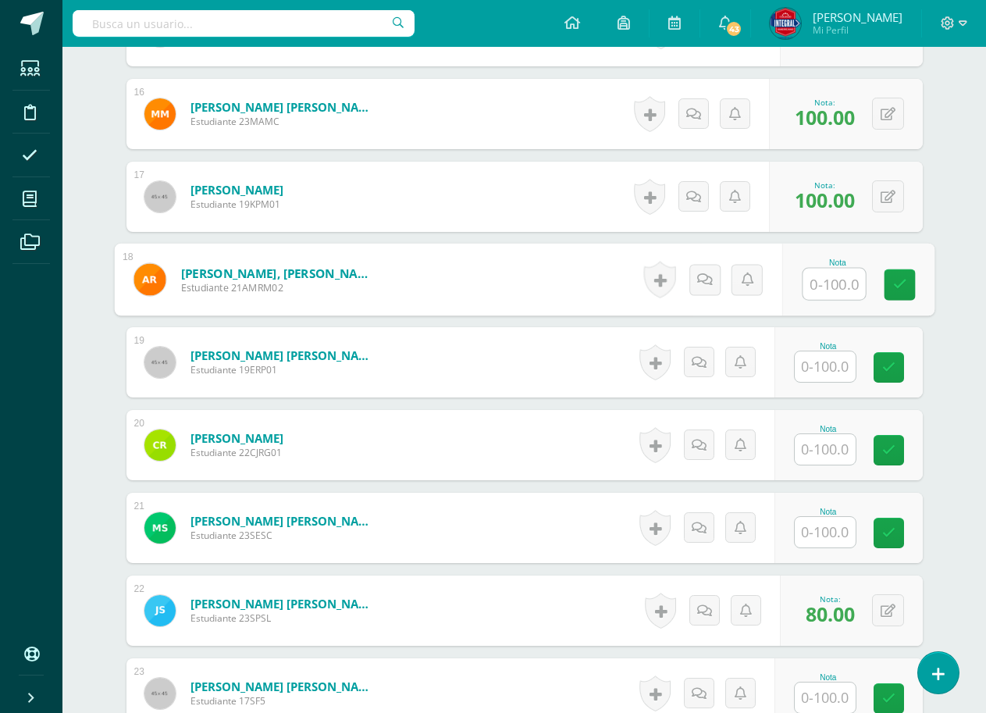
click at [844, 284] on input "text" at bounding box center [834, 284] width 62 height 31
type input "100"
click at [895, 272] on link at bounding box center [899, 284] width 31 height 31
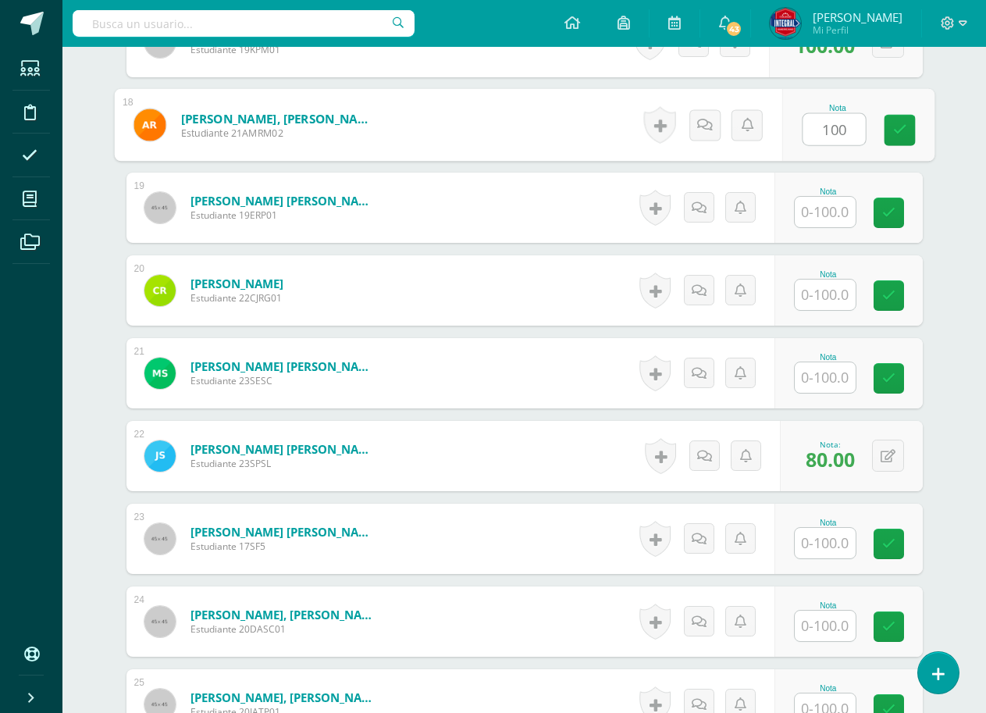
scroll to position [1876, 0]
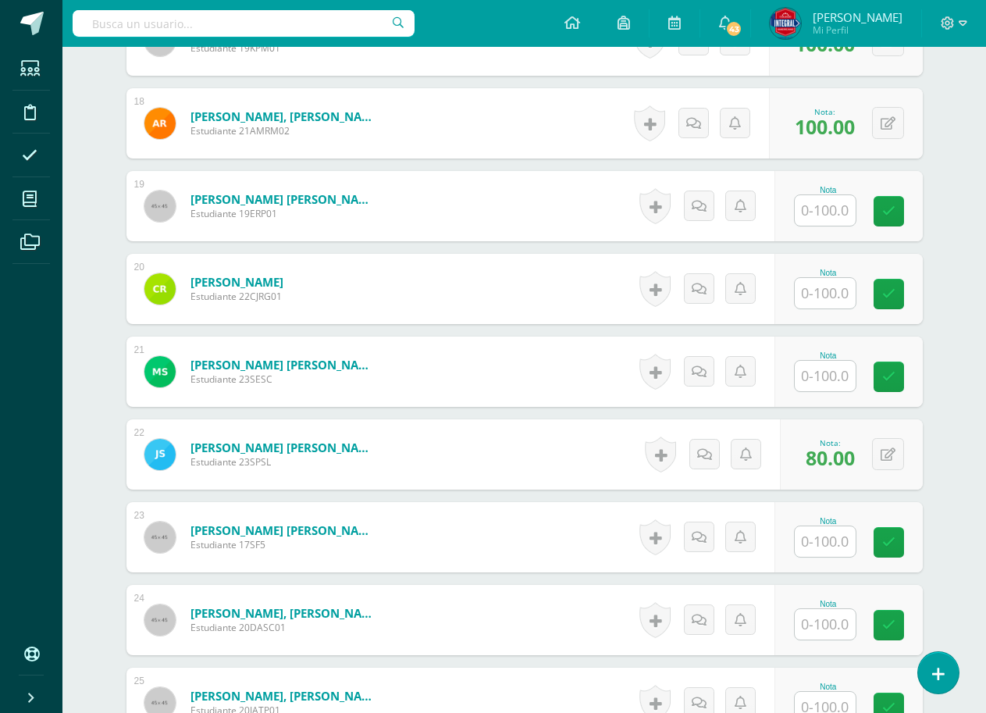
click at [804, 190] on div "Nota" at bounding box center [828, 190] width 69 height 9
click at [818, 201] on input "text" at bounding box center [825, 210] width 61 height 30
type input "100"
click at [910, 218] on link at bounding box center [899, 211] width 31 height 31
click at [853, 278] on input "text" at bounding box center [825, 293] width 61 height 30
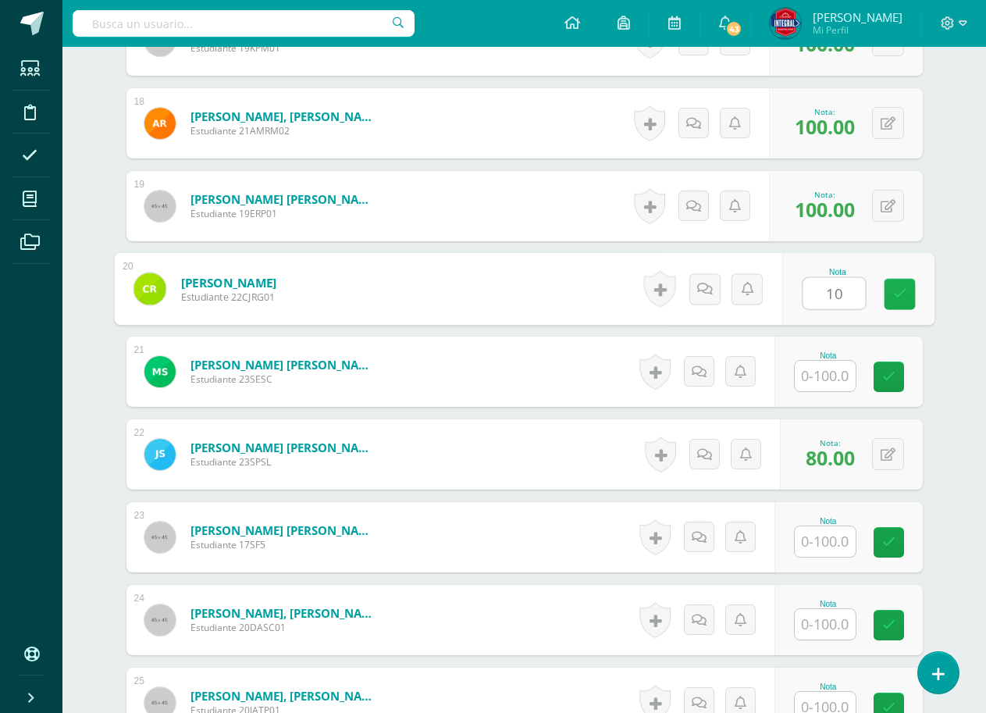
type input "100"
click at [902, 279] on link at bounding box center [899, 294] width 31 height 31
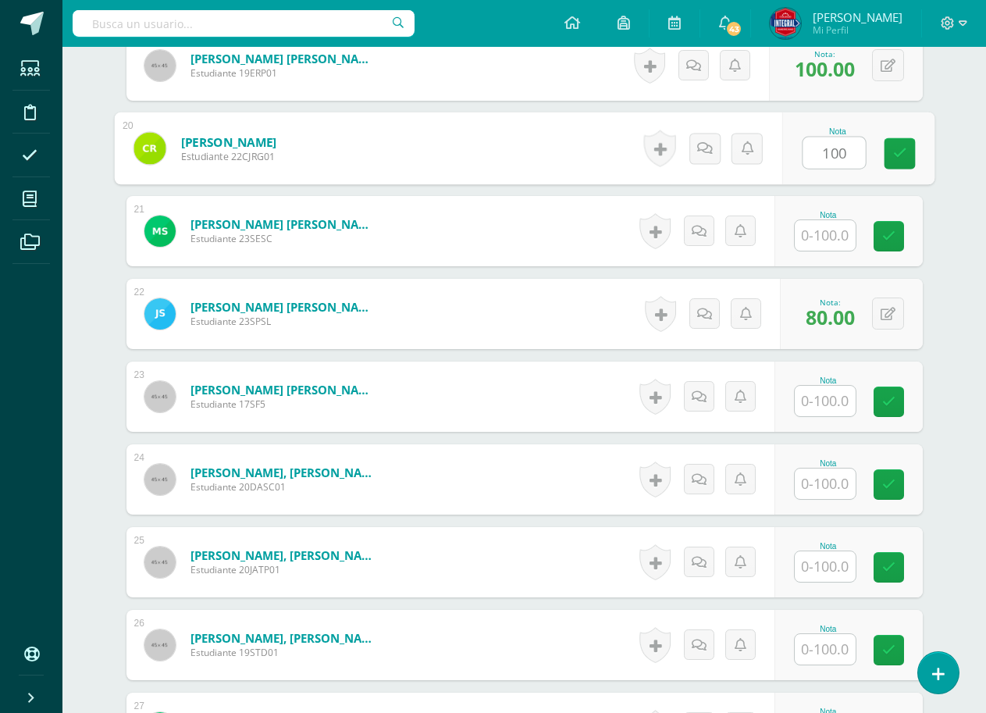
scroll to position [2032, 0]
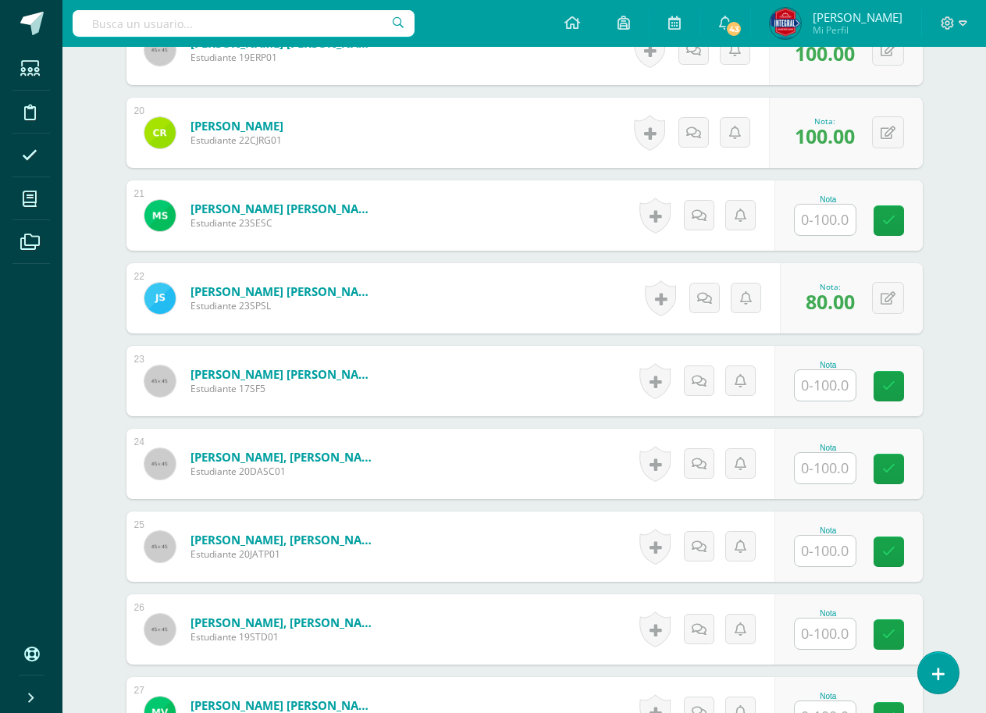
click at [842, 227] on input "text" at bounding box center [825, 220] width 61 height 30
type input "100"
click at [883, 217] on div "Nota 100" at bounding box center [848, 215] width 148 height 70
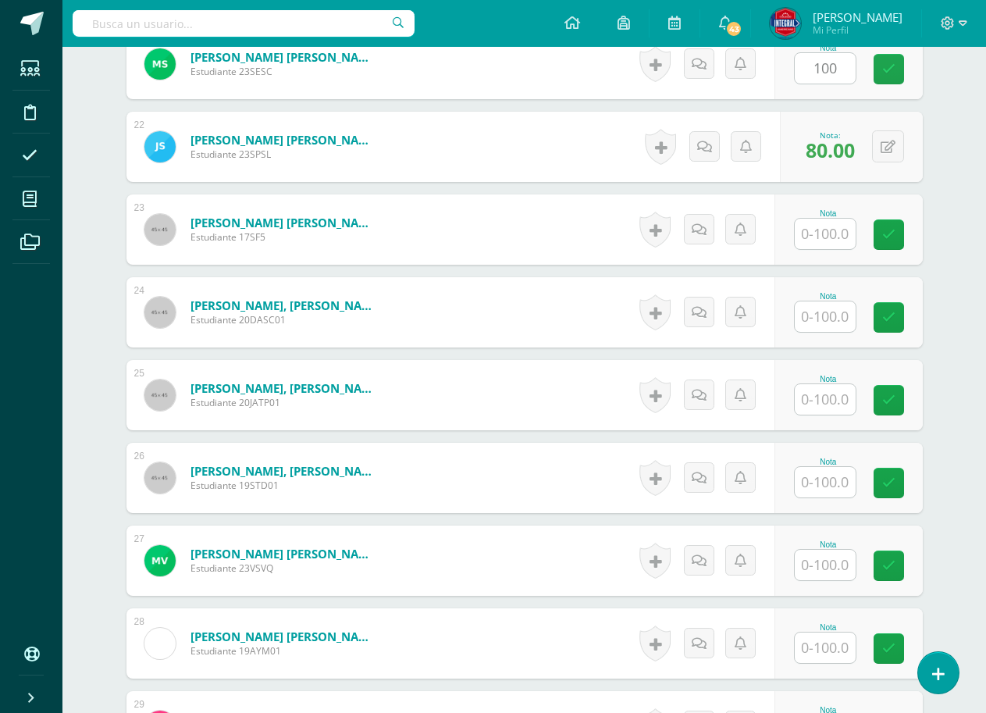
scroll to position [2110, 0]
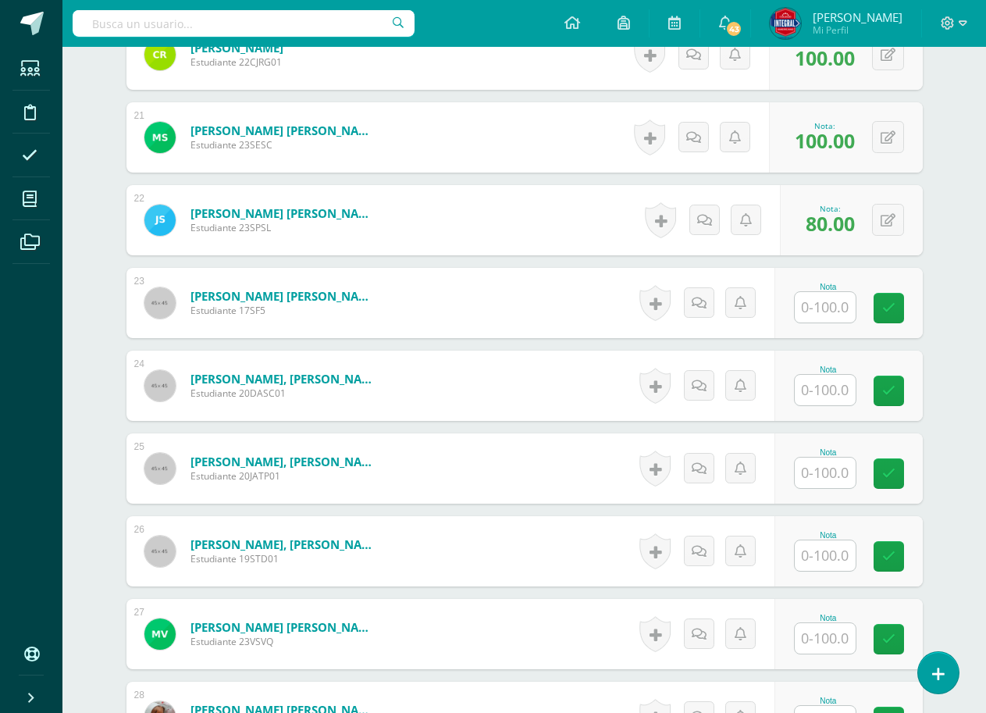
click at [823, 322] on div at bounding box center [825, 307] width 62 height 32
click at [820, 321] on input "text" at bounding box center [825, 307] width 61 height 30
type input "100"
click at [897, 304] on icon at bounding box center [899, 307] width 14 height 13
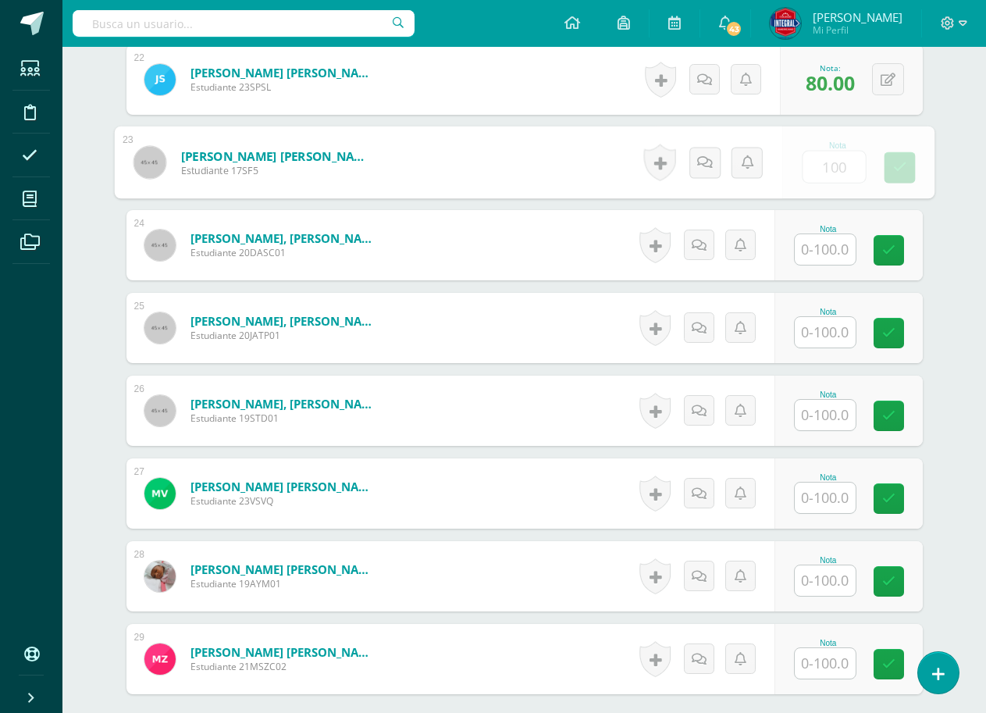
scroll to position [2266, 0]
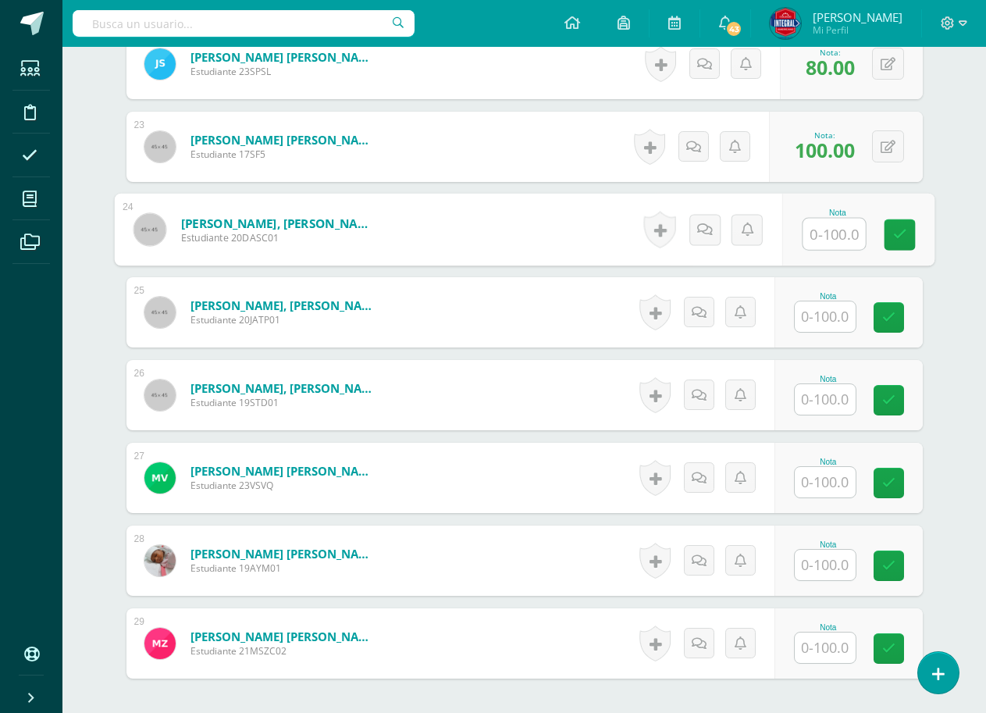
click at [833, 233] on input "text" at bounding box center [834, 234] width 62 height 31
click at [888, 217] on div "Nota 10" at bounding box center [848, 229] width 148 height 70
click at [881, 223] on button at bounding box center [888, 229] width 32 height 32
type input "100"
click at [849, 233] on link at bounding box center [857, 234] width 31 height 31
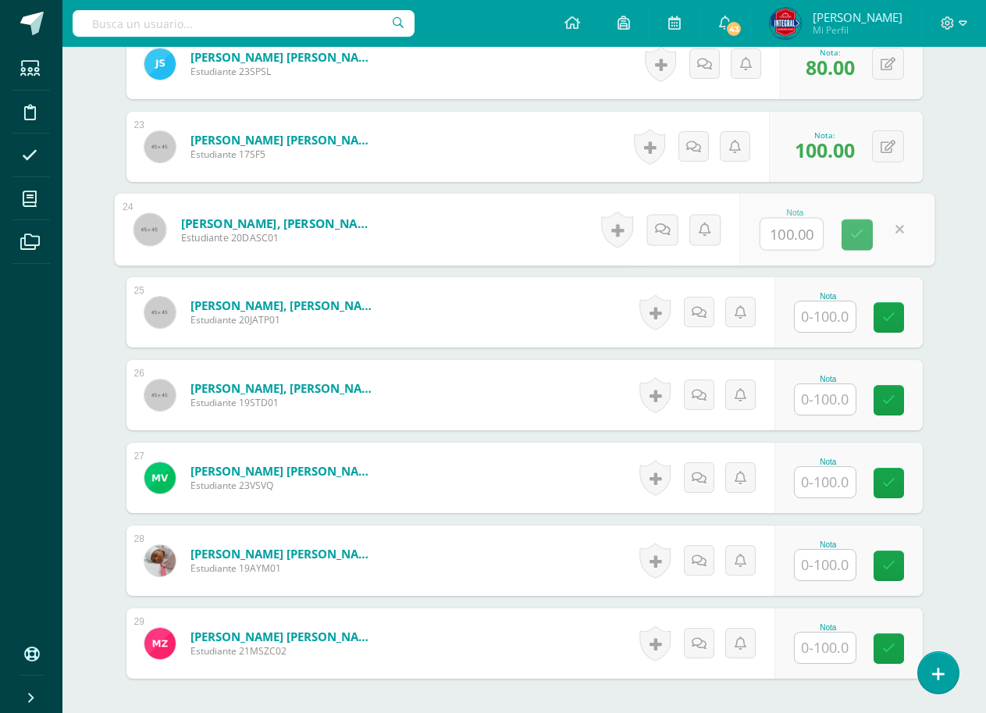
click at [824, 329] on input "text" at bounding box center [825, 316] width 61 height 30
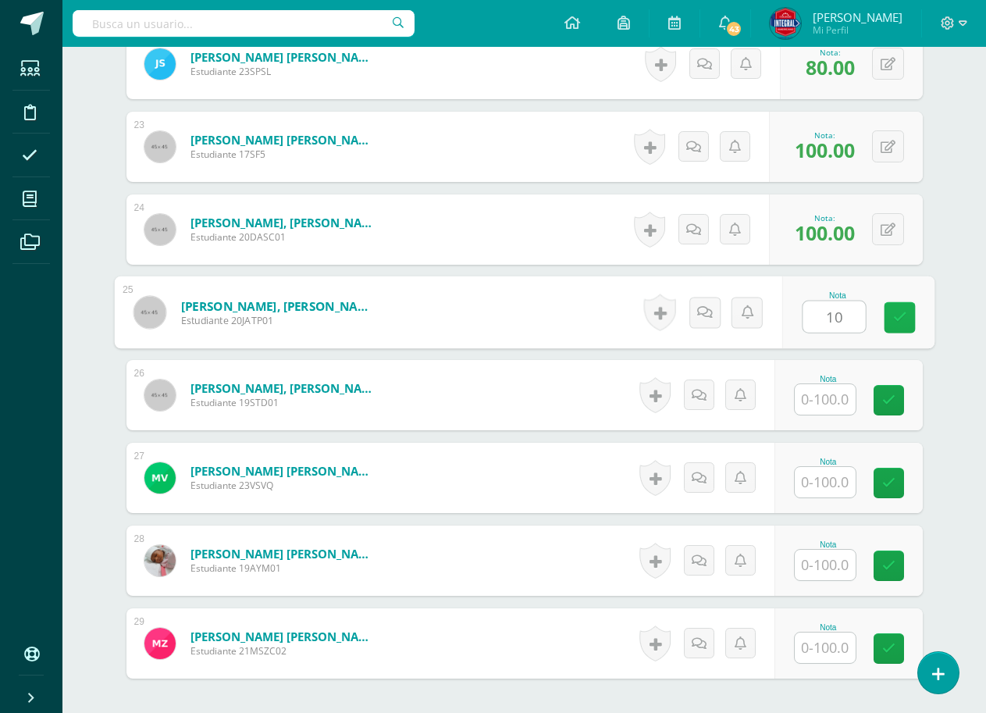
type input "100"
click at [891, 315] on link at bounding box center [899, 317] width 31 height 31
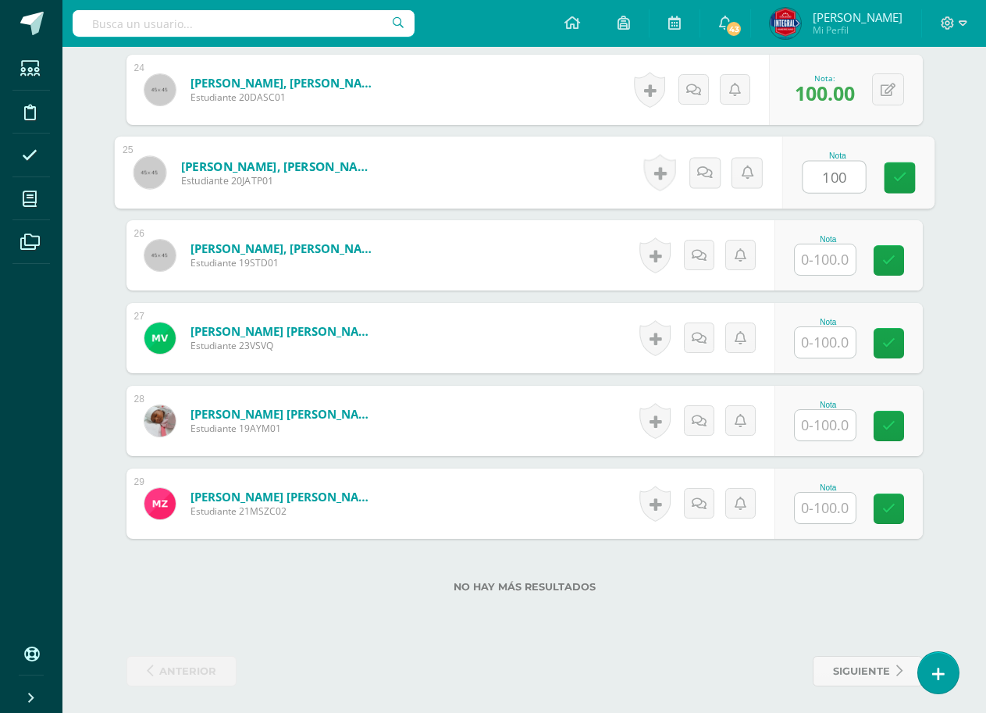
scroll to position [2411, 0]
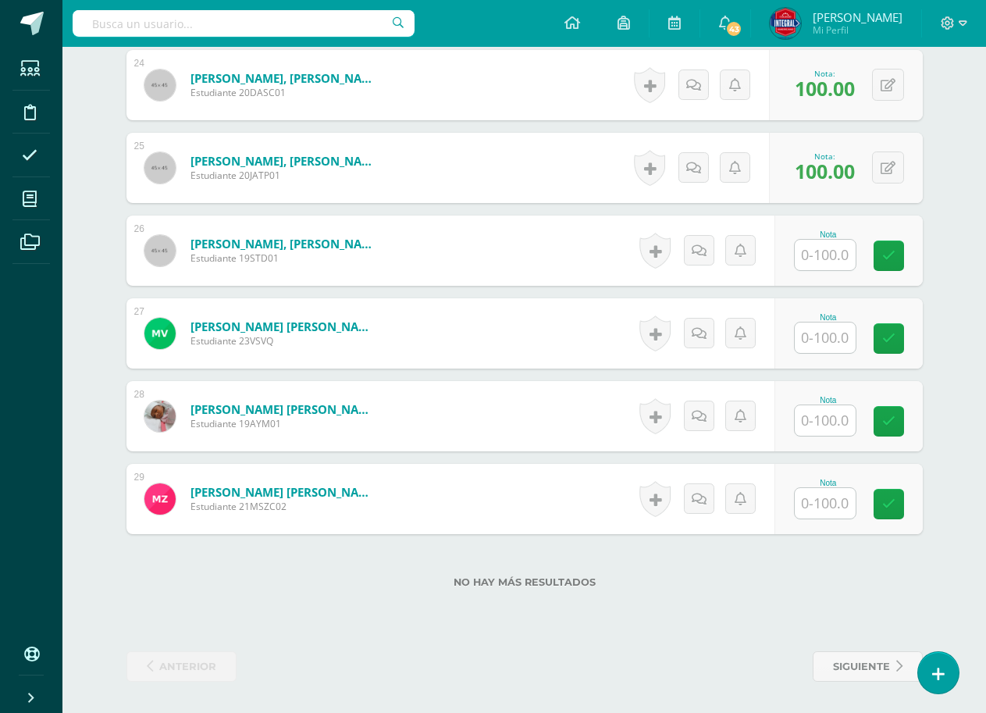
click at [845, 258] on input "text" at bounding box center [825, 255] width 61 height 30
type input "100"
click at [898, 245] on link at bounding box center [899, 255] width 31 height 31
click at [824, 349] on input "text" at bounding box center [825, 337] width 61 height 30
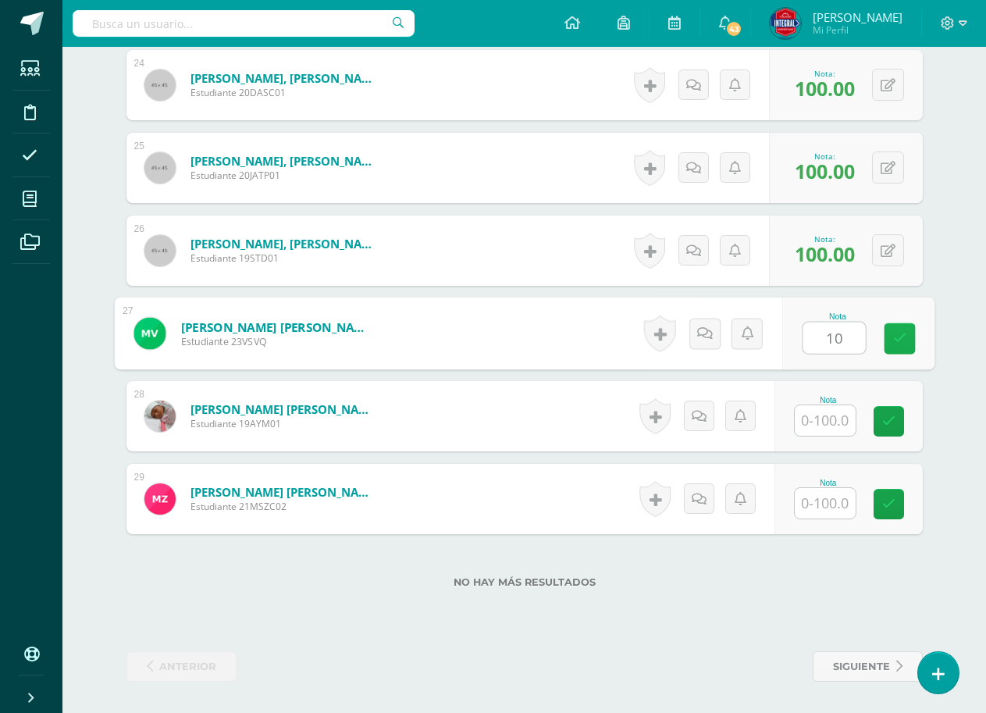
type input "100"
click at [887, 340] on link at bounding box center [899, 338] width 31 height 31
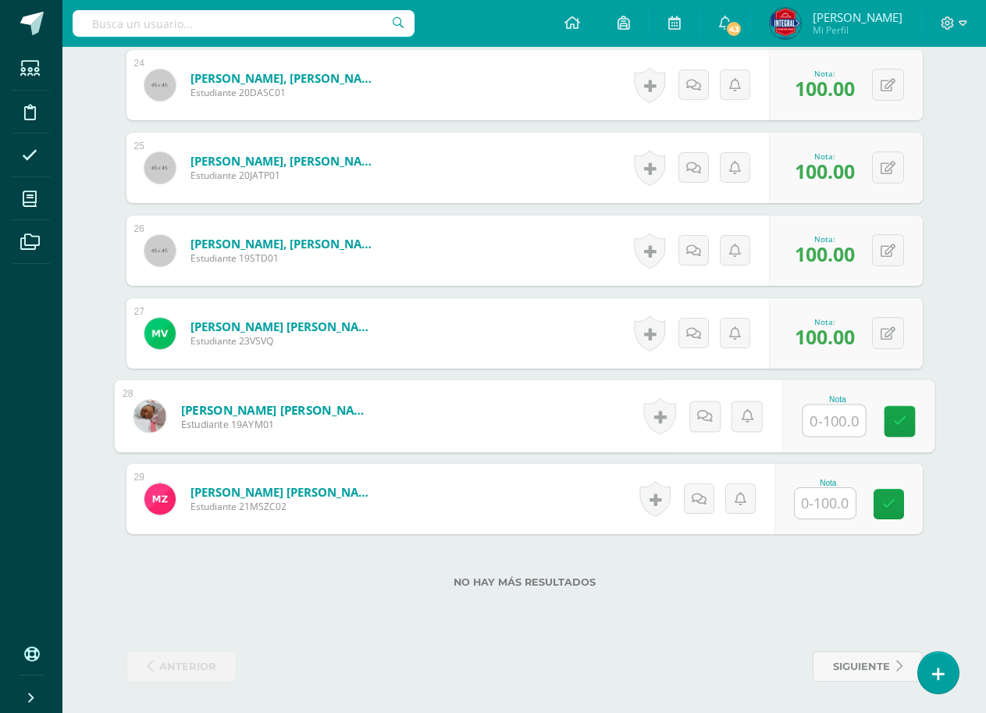
click at [824, 415] on input "text" at bounding box center [834, 420] width 62 height 31
type input "100"
click at [913, 416] on link at bounding box center [899, 421] width 31 height 31
click at [820, 510] on input "text" at bounding box center [825, 503] width 61 height 30
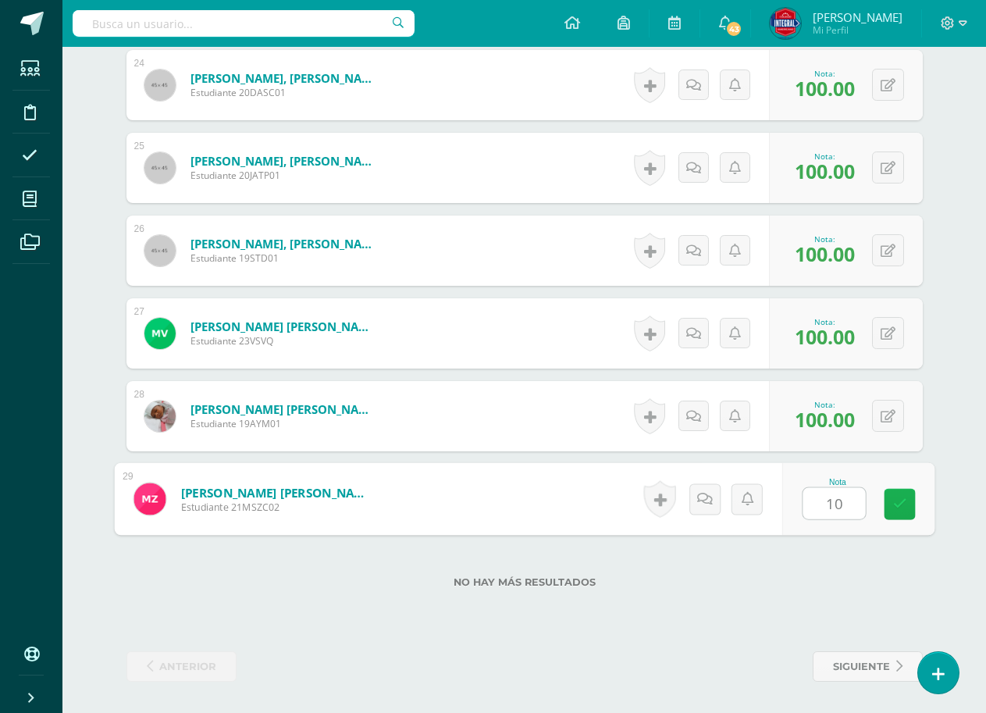
type input "100"
click at [909, 490] on link at bounding box center [899, 504] width 31 height 31
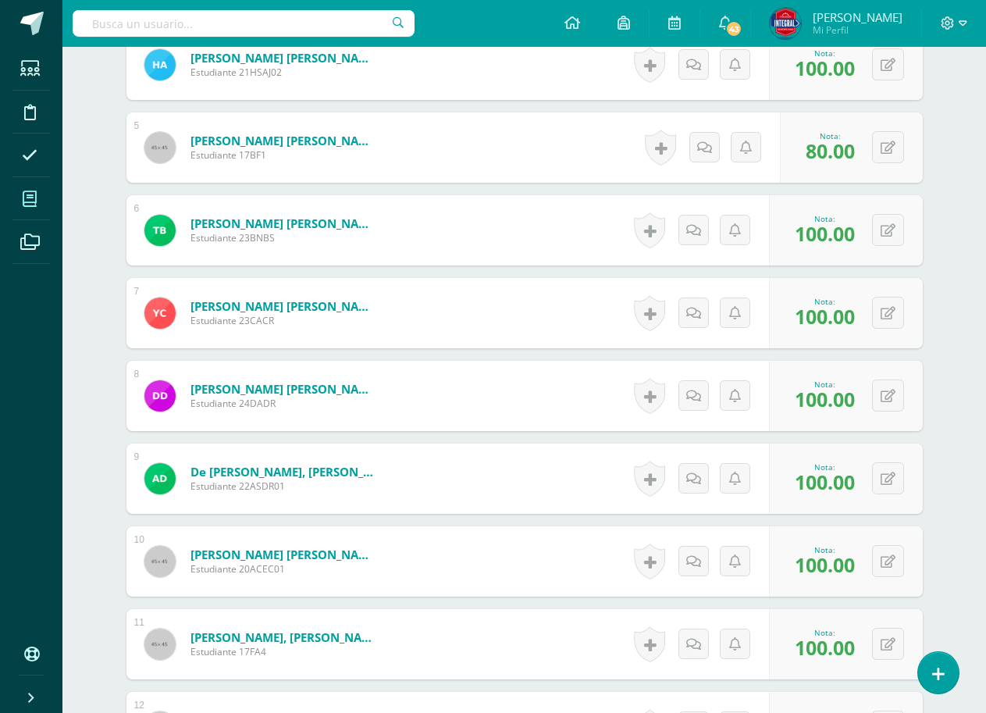
scroll to position [615, 0]
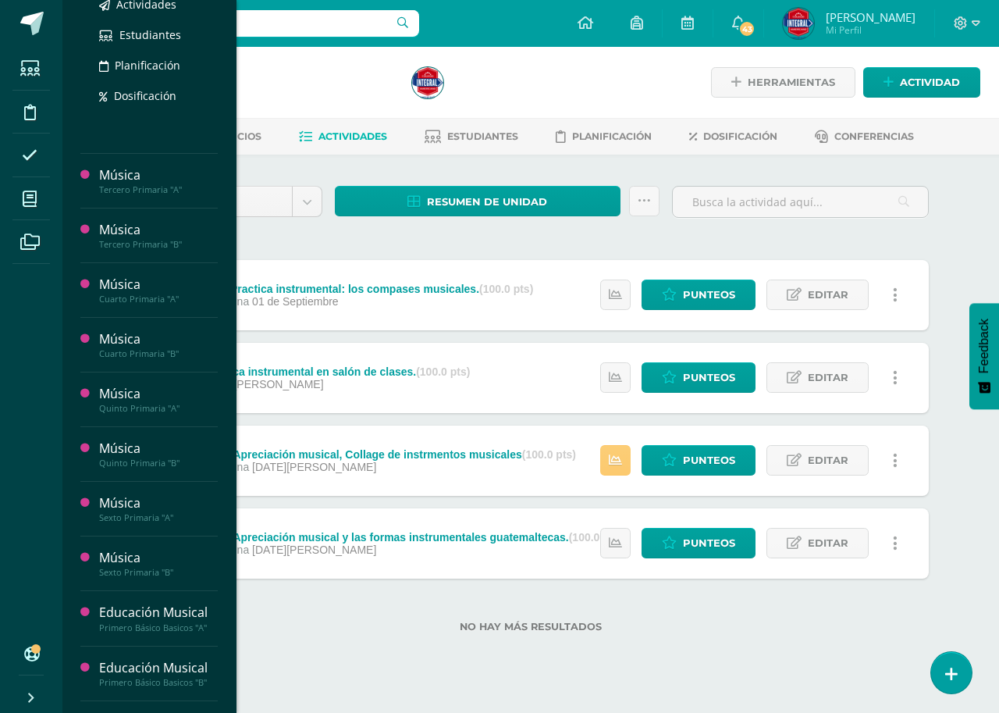
scroll to position [546, 0]
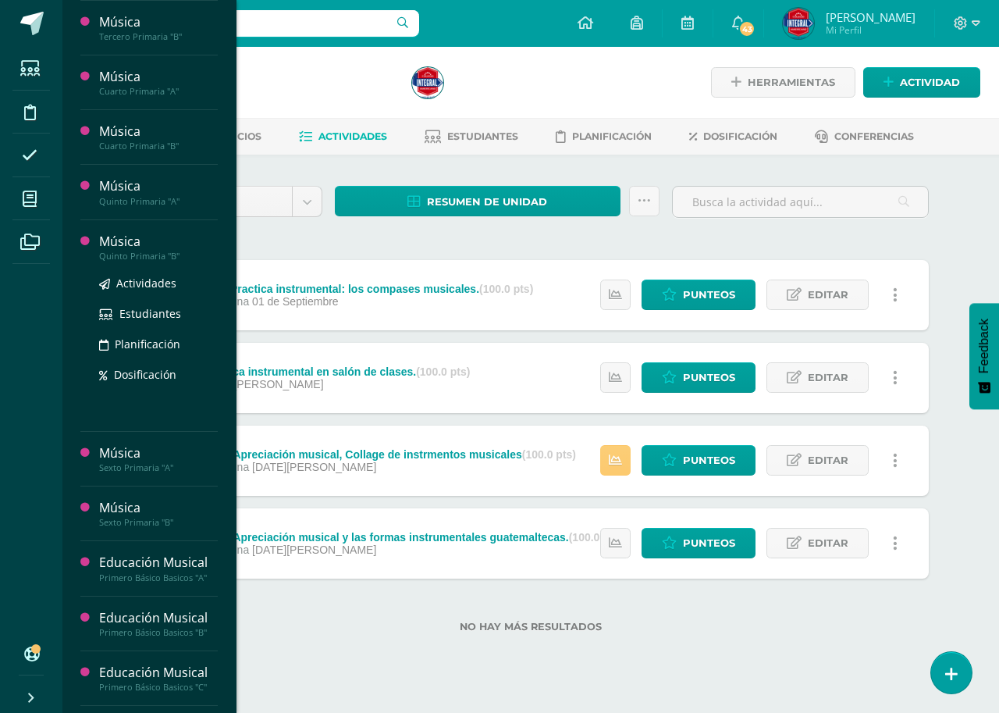
click at [162, 257] on div "Quinto Primaria "B"" at bounding box center [158, 256] width 119 height 11
click at [150, 286] on span "Actividades" at bounding box center [146, 283] width 60 height 15
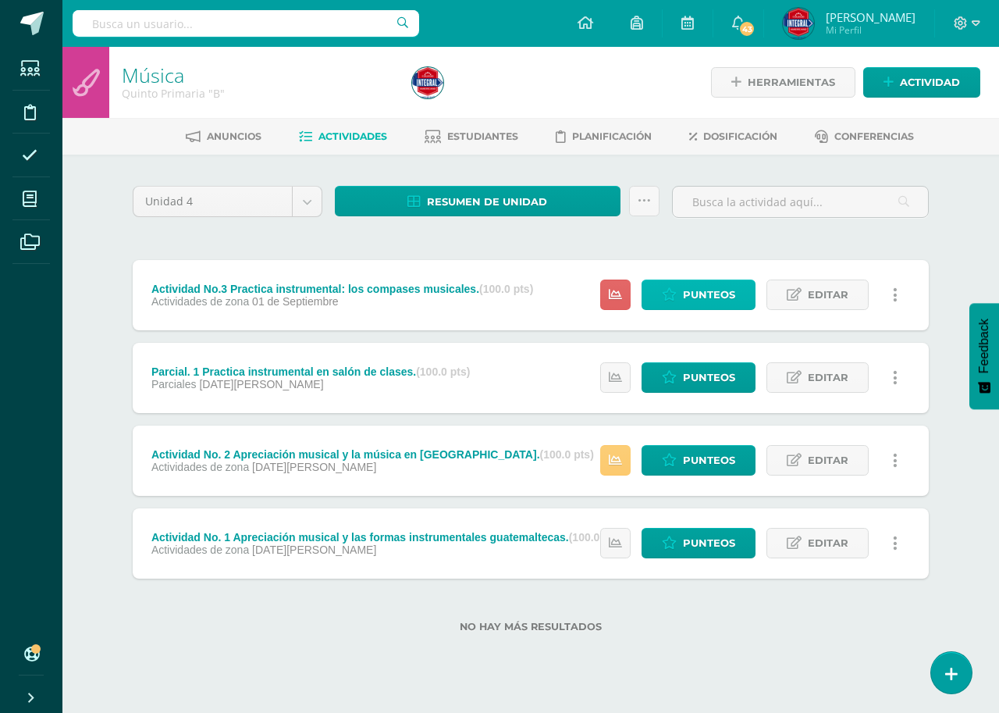
click at [712, 299] on span "Punteos" at bounding box center [709, 294] width 52 height 29
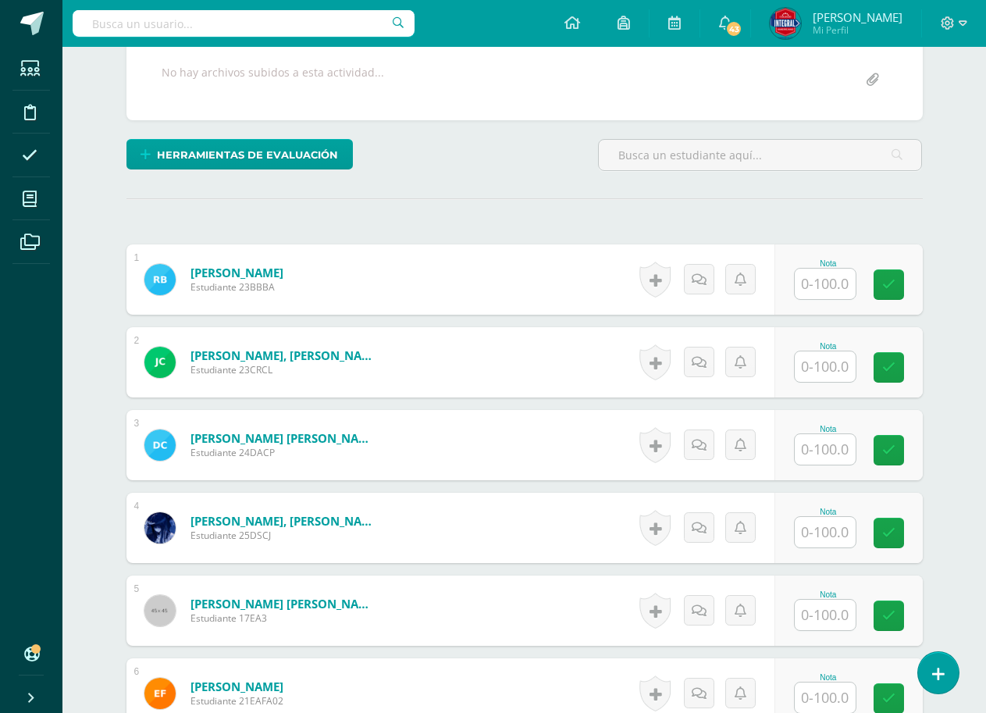
scroll to position [314, 0]
click at [839, 446] on input "text" at bounding box center [825, 448] width 61 height 30
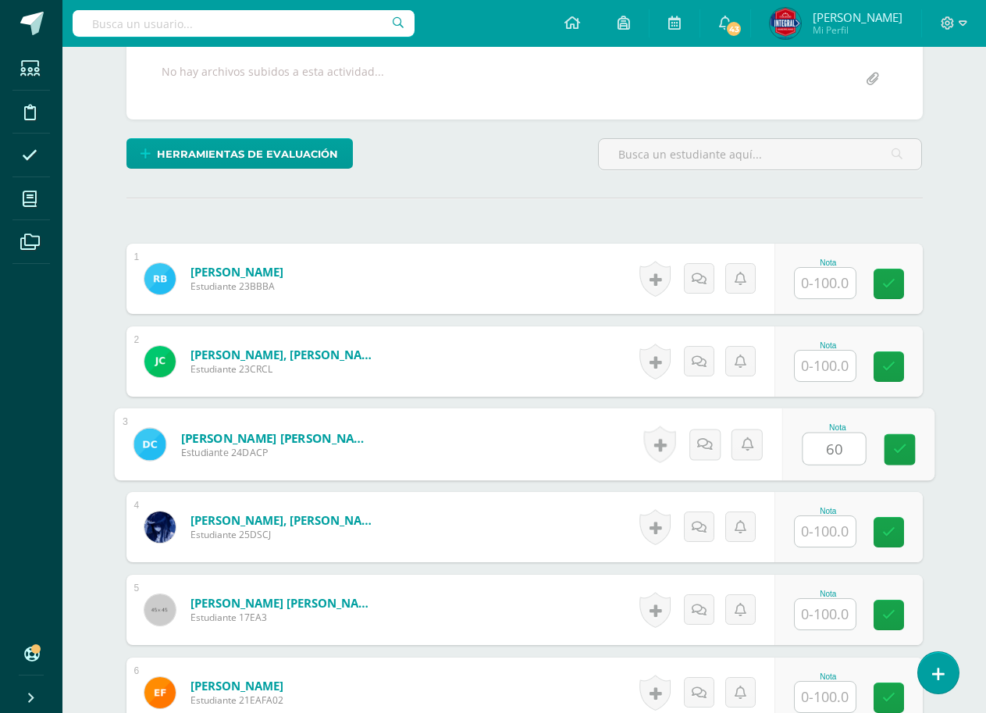
type input "60"
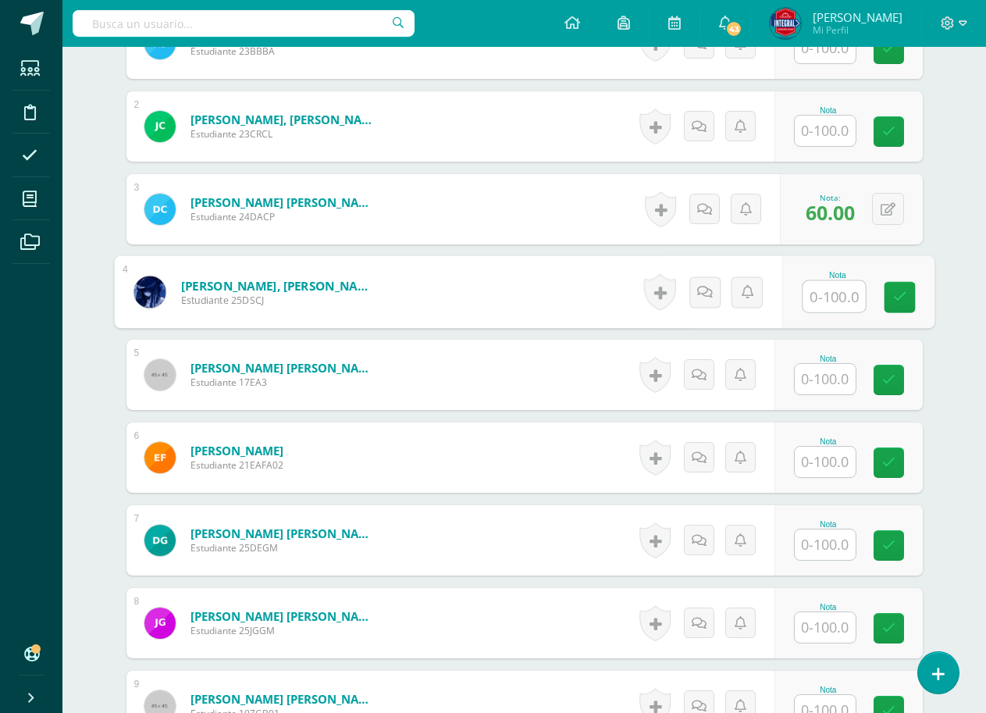
scroll to position [627, 0]
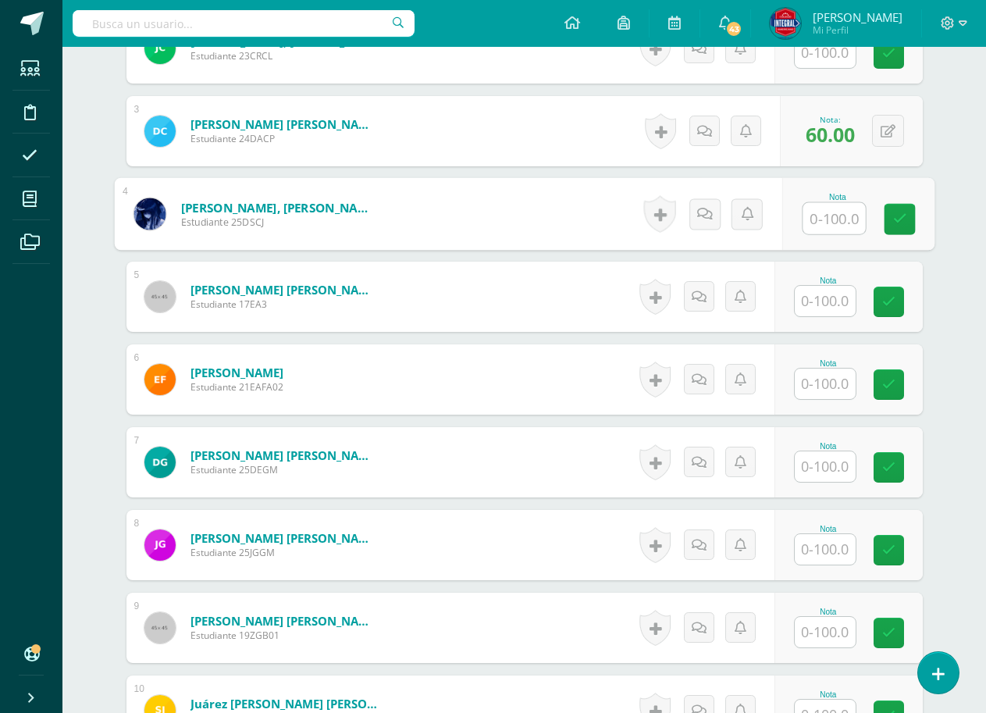
click at [827, 446] on div "Nota" at bounding box center [828, 446] width 69 height 9
click at [820, 468] on input "text" at bounding box center [825, 466] width 61 height 30
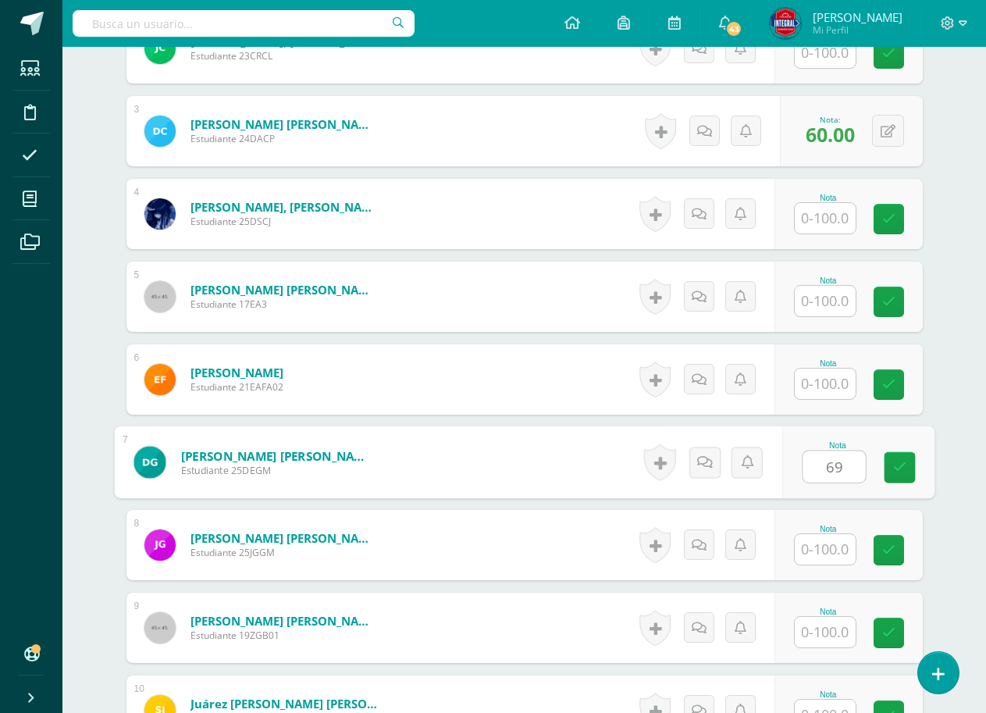
type input "6"
type input "60"
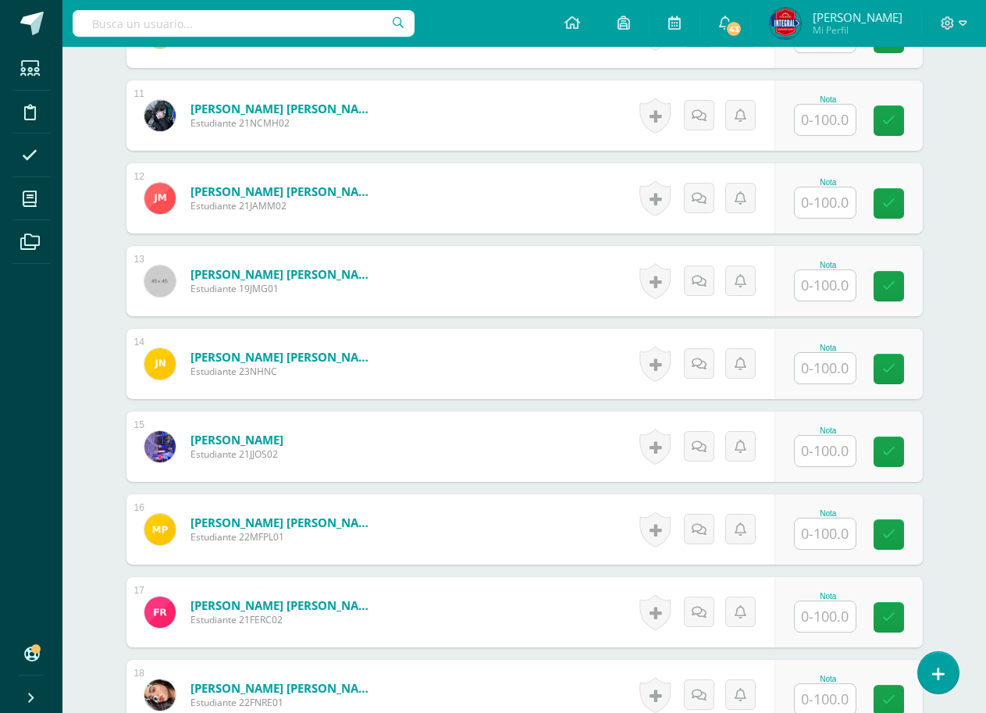
scroll to position [1408, 0]
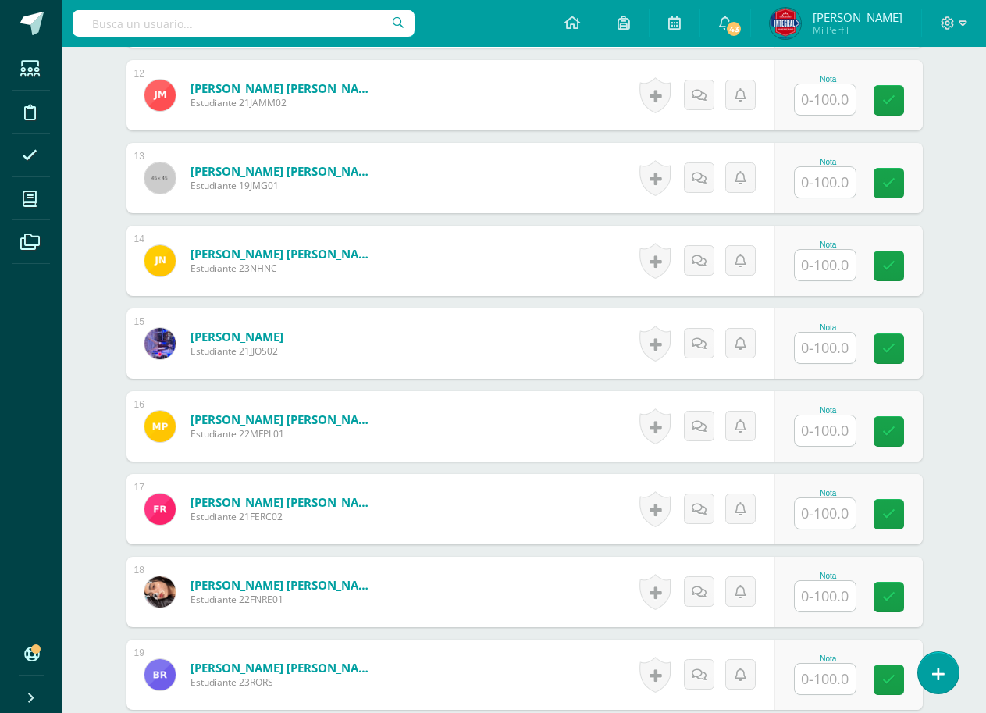
click at [850, 426] on input "text" at bounding box center [825, 430] width 61 height 30
type input "60"
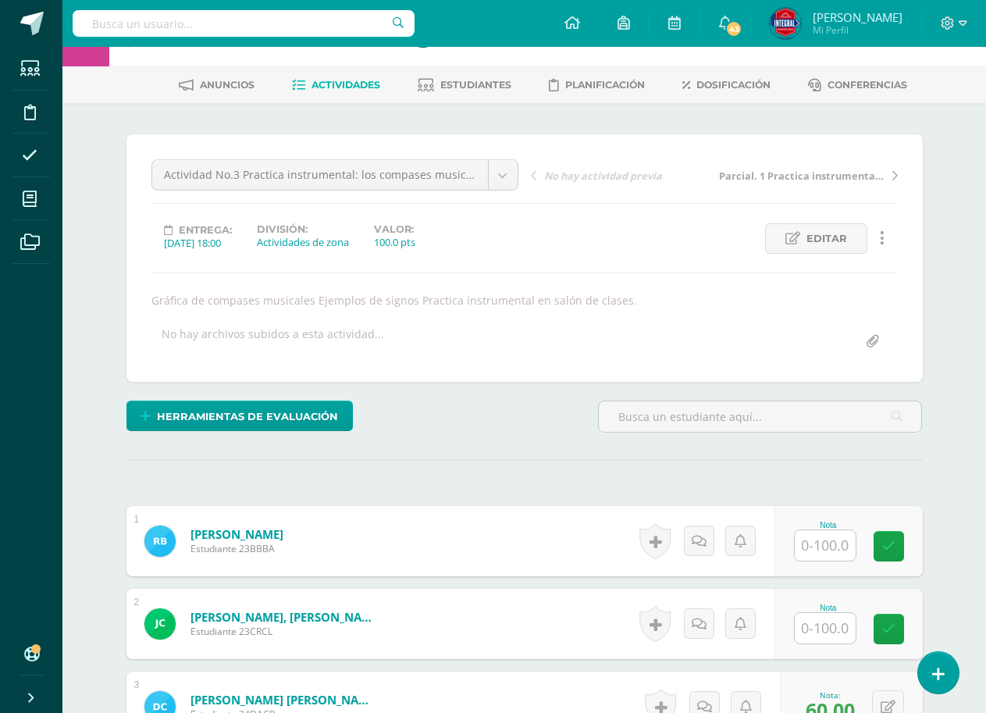
scroll to position [156, 0]
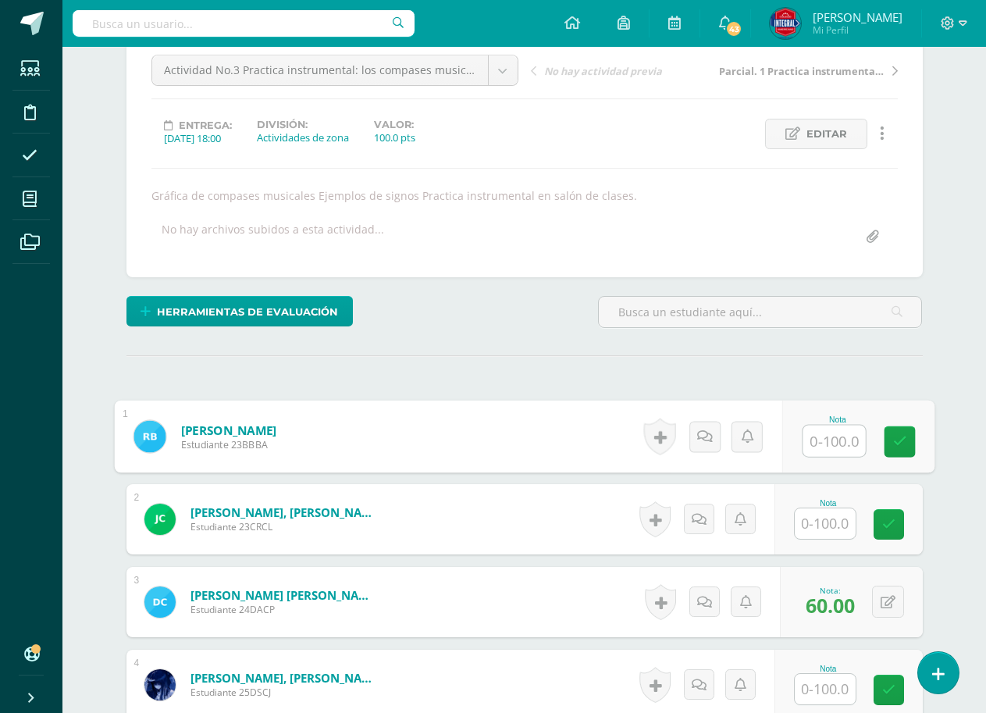
click at [845, 447] on input "text" at bounding box center [834, 440] width 62 height 31
click at [896, 440] on icon at bounding box center [899, 441] width 14 height 13
type input "100"
click at [824, 518] on input "text" at bounding box center [825, 523] width 61 height 30
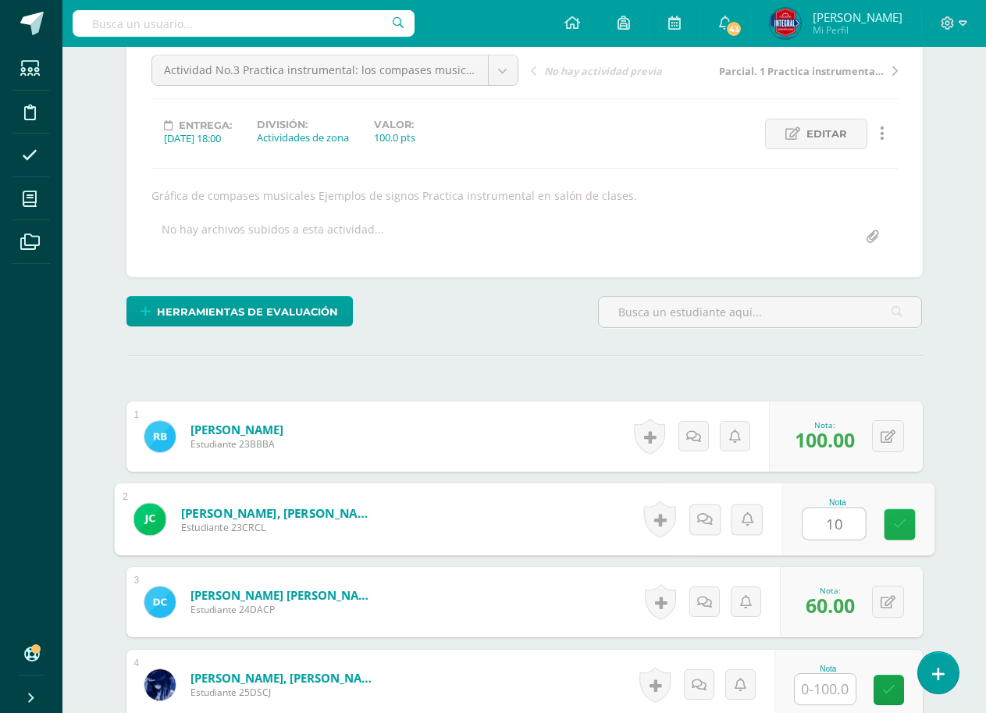
type input "100"
click at [904, 522] on icon at bounding box center [899, 524] width 14 height 13
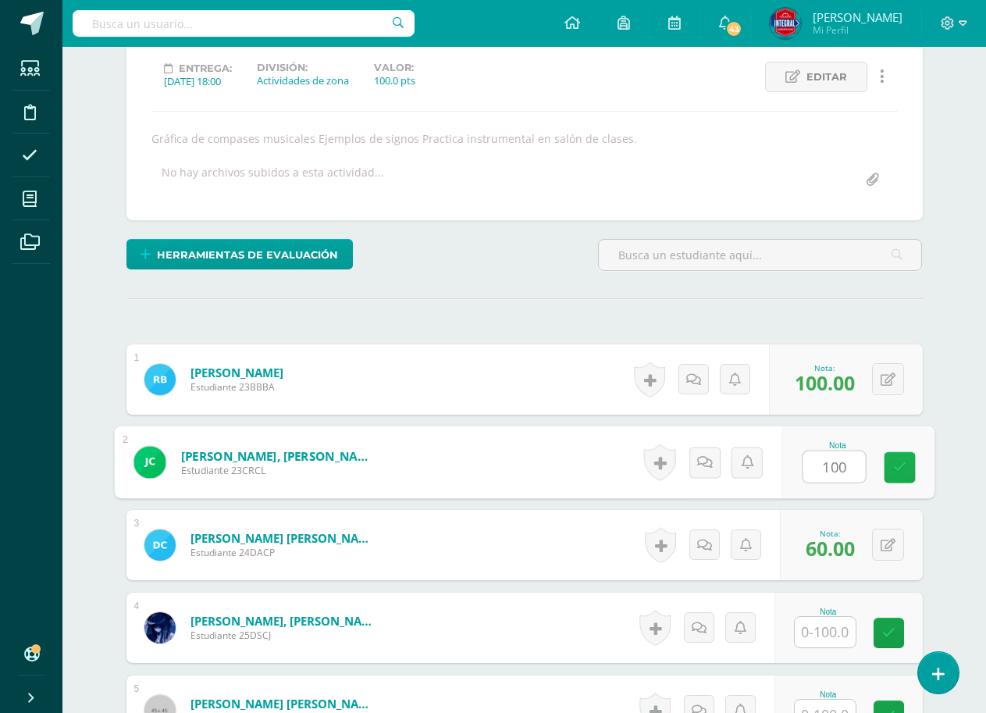
scroll to position [390, 0]
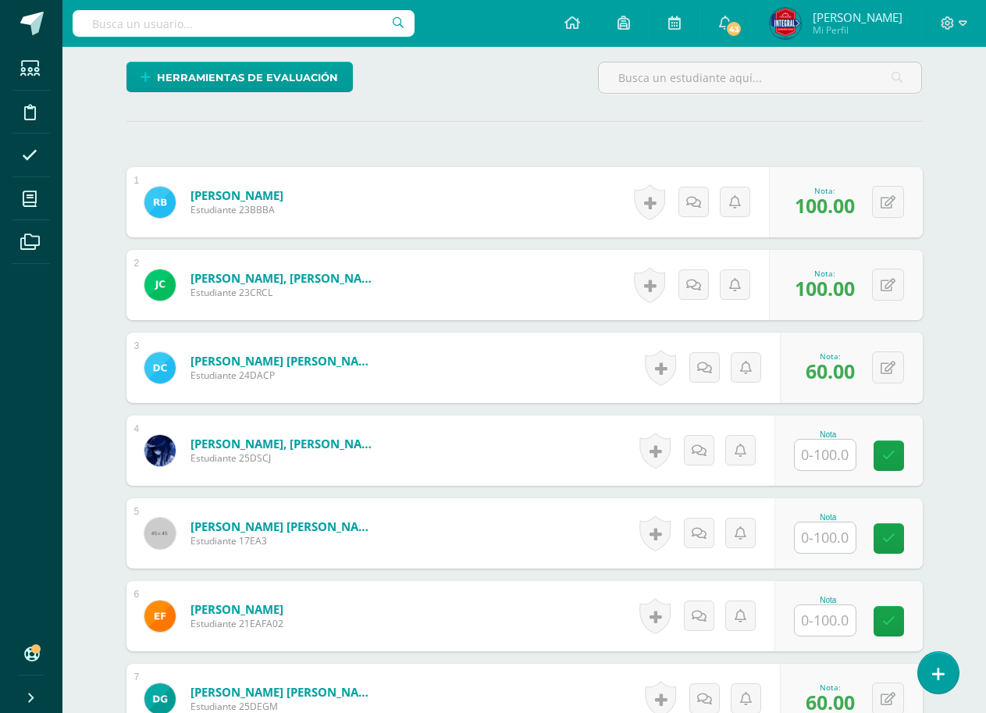
click at [825, 452] on input "text" at bounding box center [825, 455] width 61 height 30
type input "100"
click at [901, 442] on link at bounding box center [899, 455] width 31 height 31
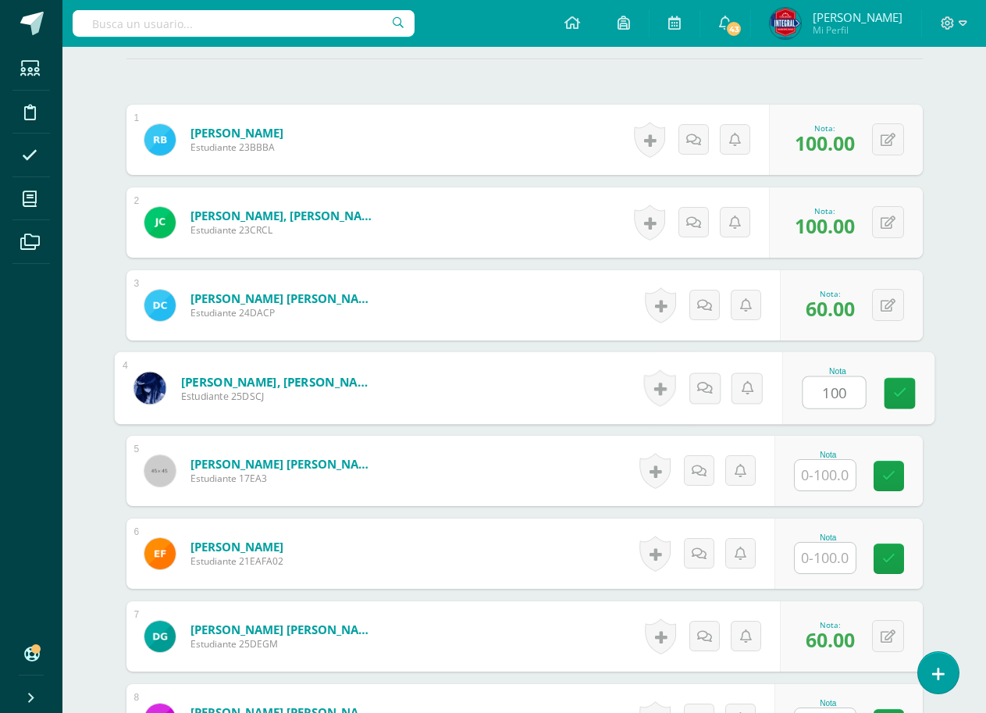
scroll to position [546, 0]
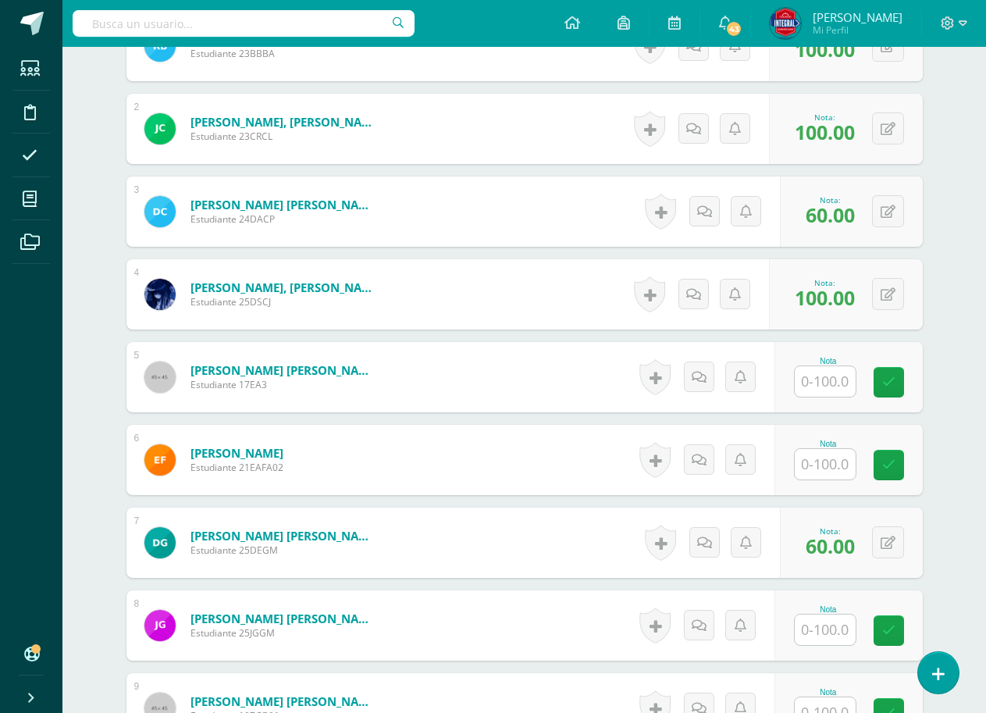
click at [843, 386] on input "text" at bounding box center [825, 381] width 61 height 30
click at [894, 372] on link at bounding box center [899, 382] width 31 height 31
type input "100"
click at [842, 461] on input "text" at bounding box center [825, 464] width 61 height 30
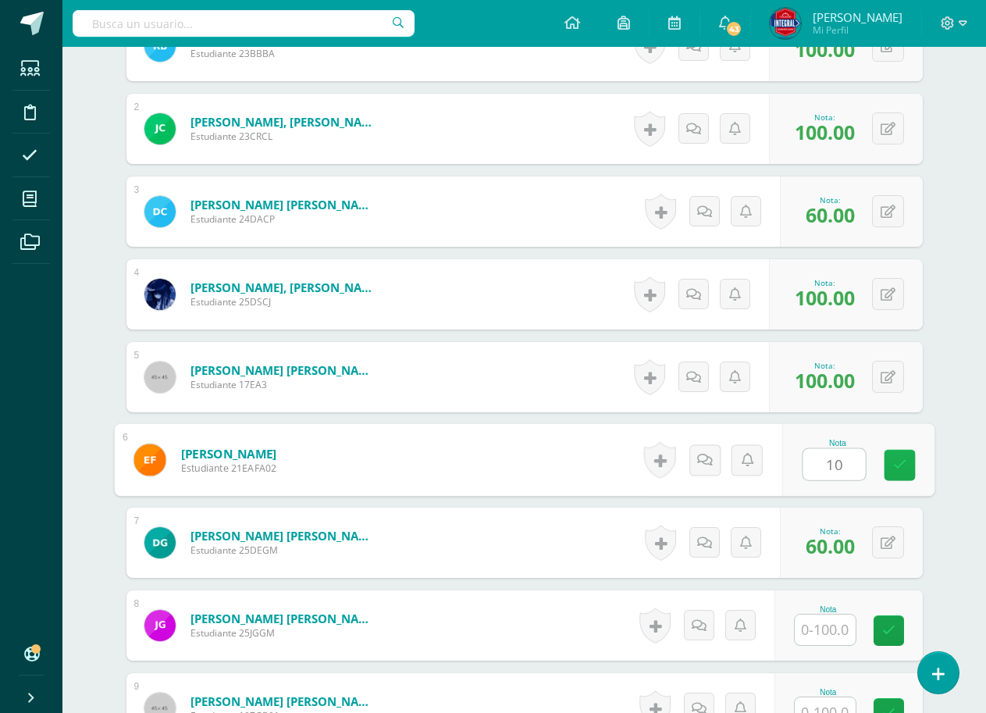
type input "100"
click at [900, 464] on icon at bounding box center [899, 464] width 14 height 13
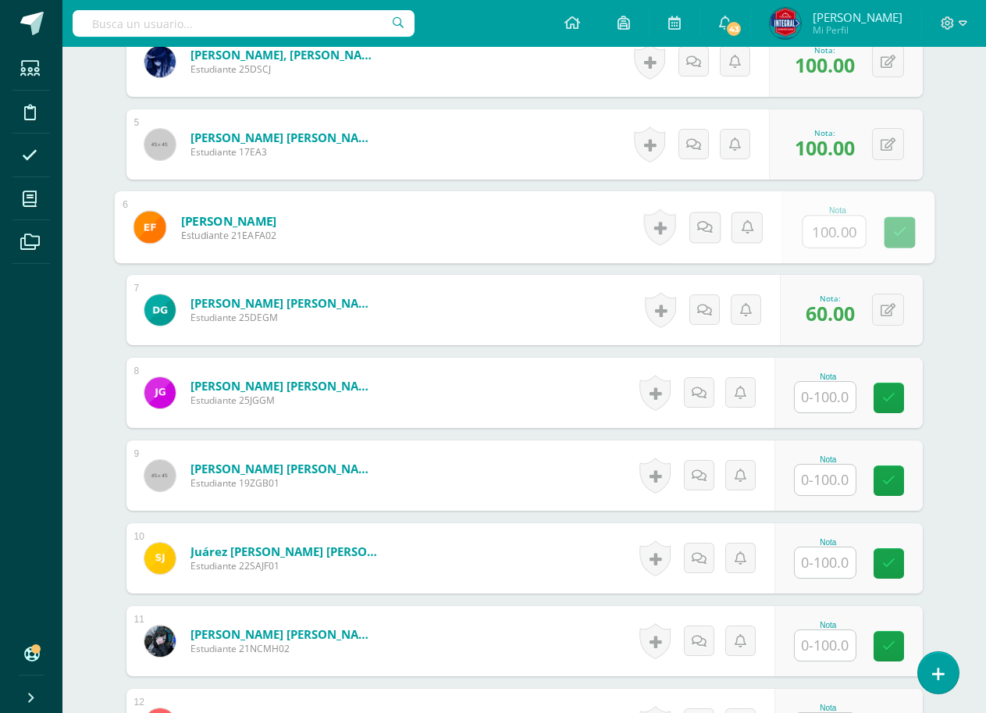
scroll to position [781, 0]
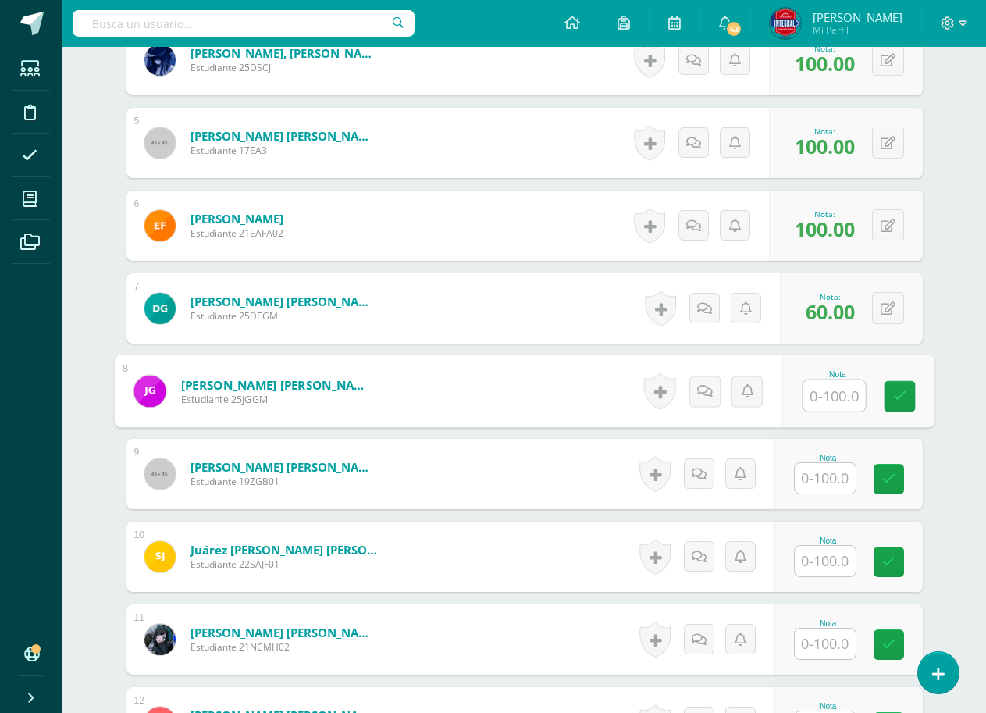
click at [834, 394] on input "text" at bounding box center [834, 395] width 62 height 31
type input "100"
click at [887, 383] on link at bounding box center [899, 396] width 31 height 31
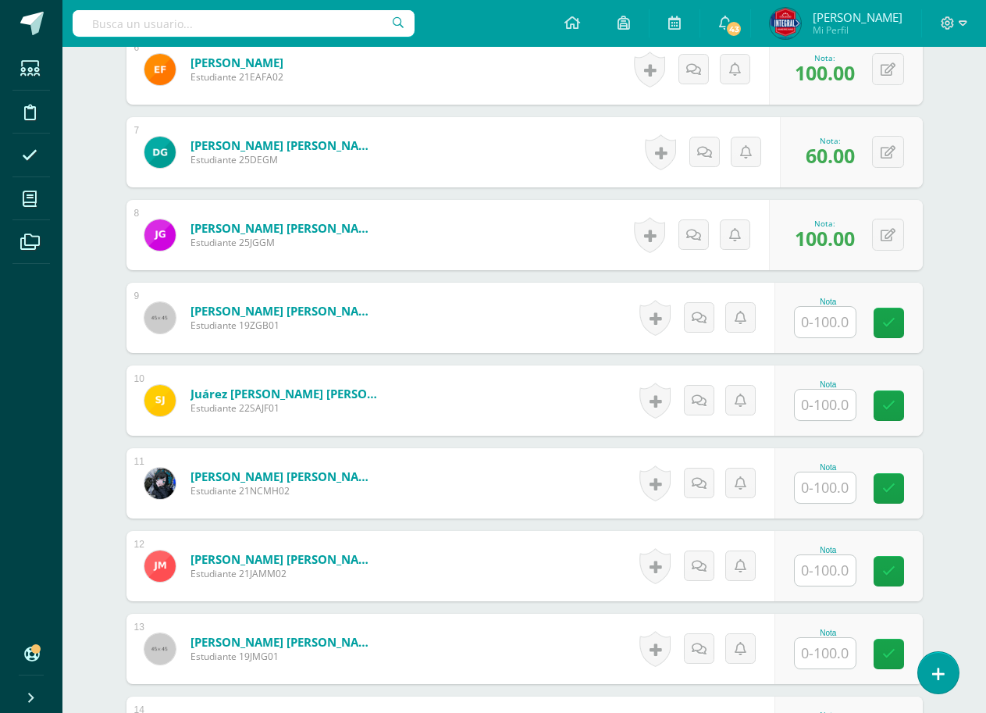
click at [831, 325] on input "text" at bounding box center [825, 322] width 61 height 30
type input "100"
click at [893, 316] on icon at bounding box center [899, 322] width 14 height 13
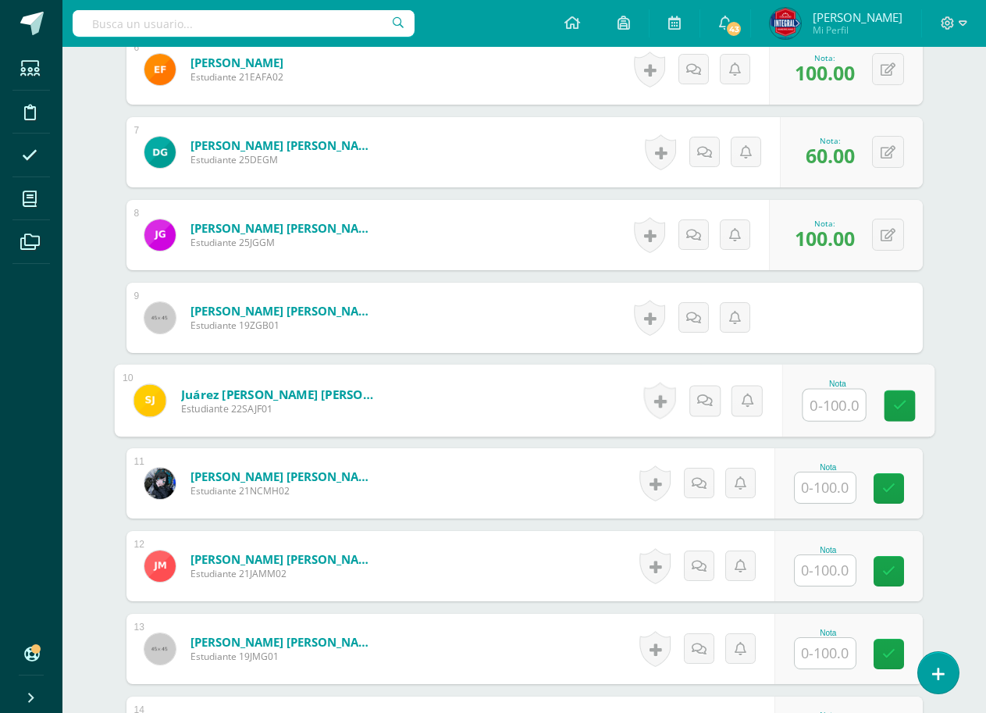
click at [847, 409] on input "text" at bounding box center [834, 405] width 62 height 31
type input "100"
click at [909, 404] on link at bounding box center [899, 405] width 31 height 31
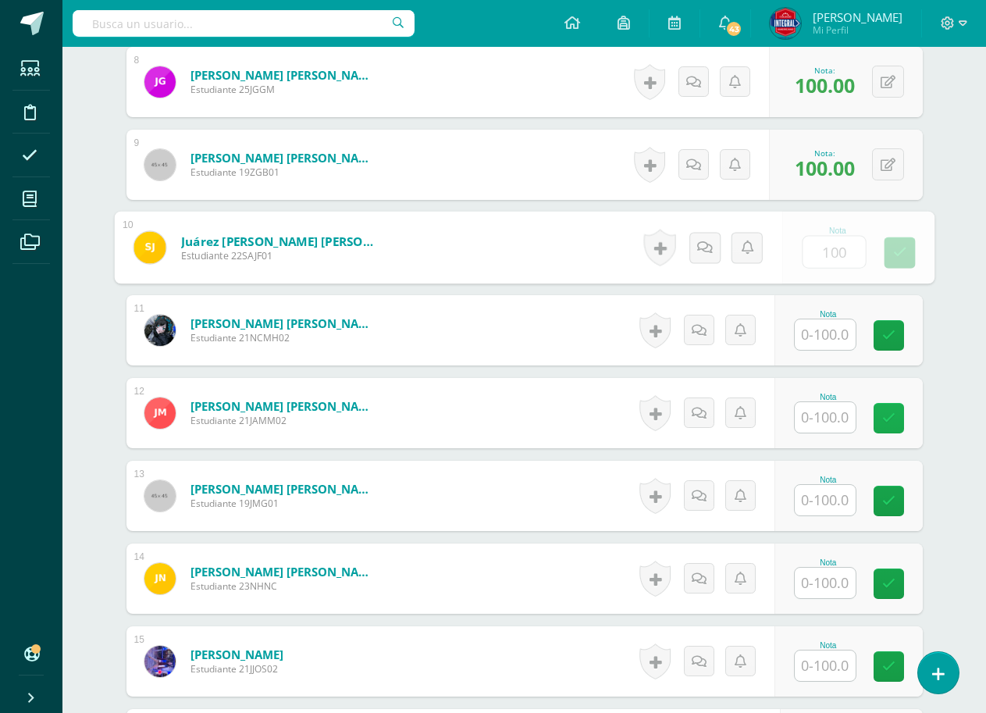
scroll to position [1093, 0]
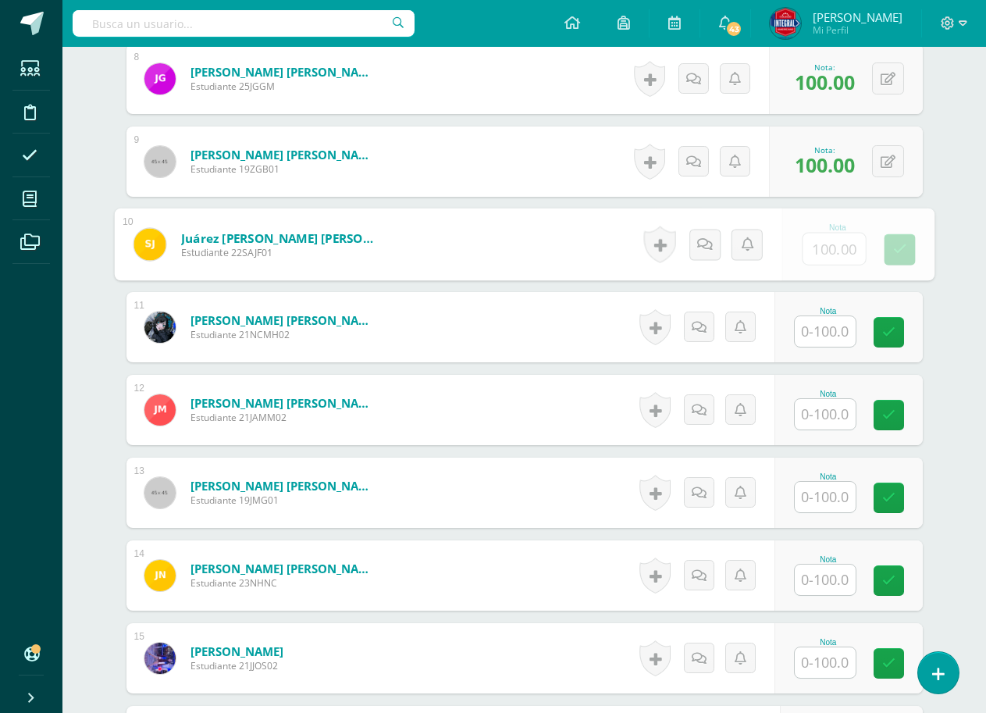
click at [833, 342] on input "text" at bounding box center [825, 331] width 61 height 30
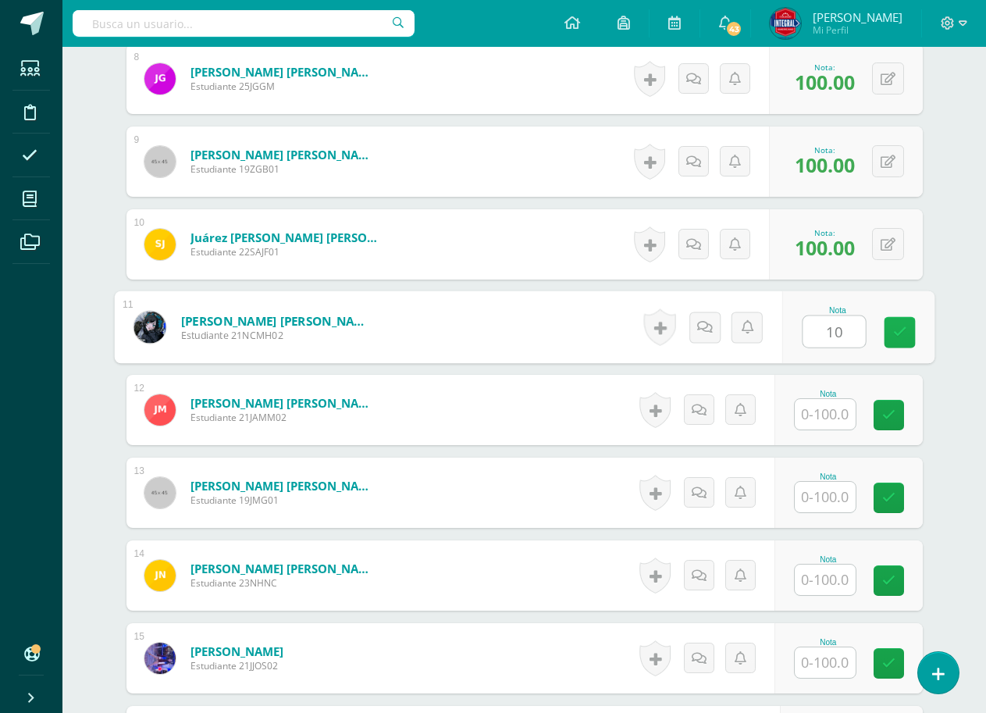
type input "100"
click at [898, 329] on icon at bounding box center [899, 332] width 14 height 13
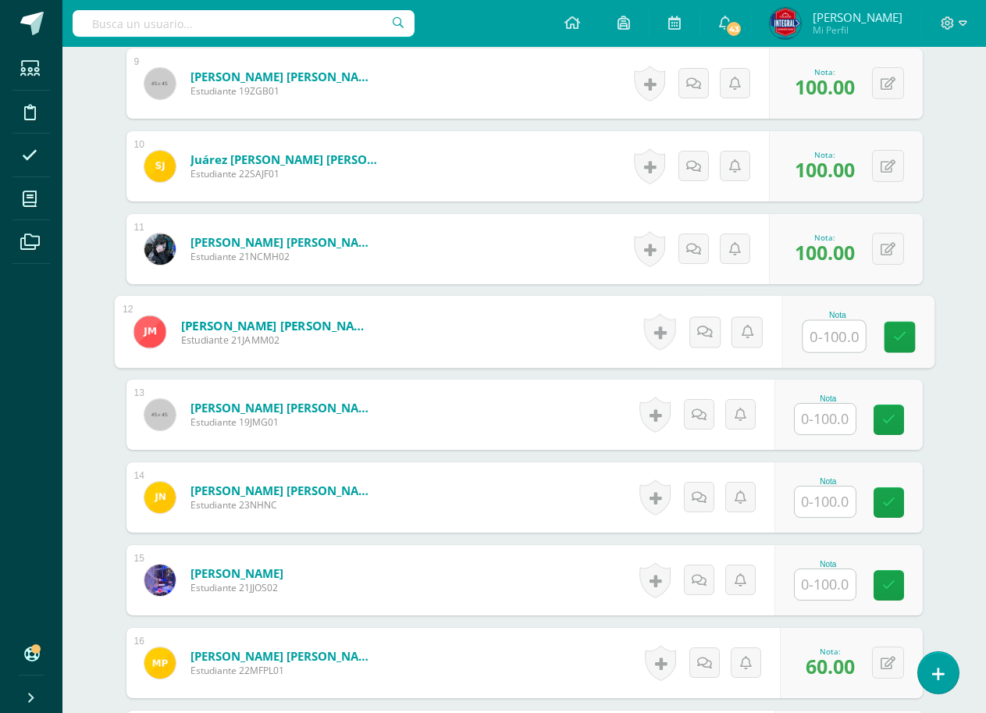
click at [843, 348] on input "text" at bounding box center [834, 336] width 62 height 31
type input "100"
click at [901, 341] on icon at bounding box center [899, 336] width 14 height 13
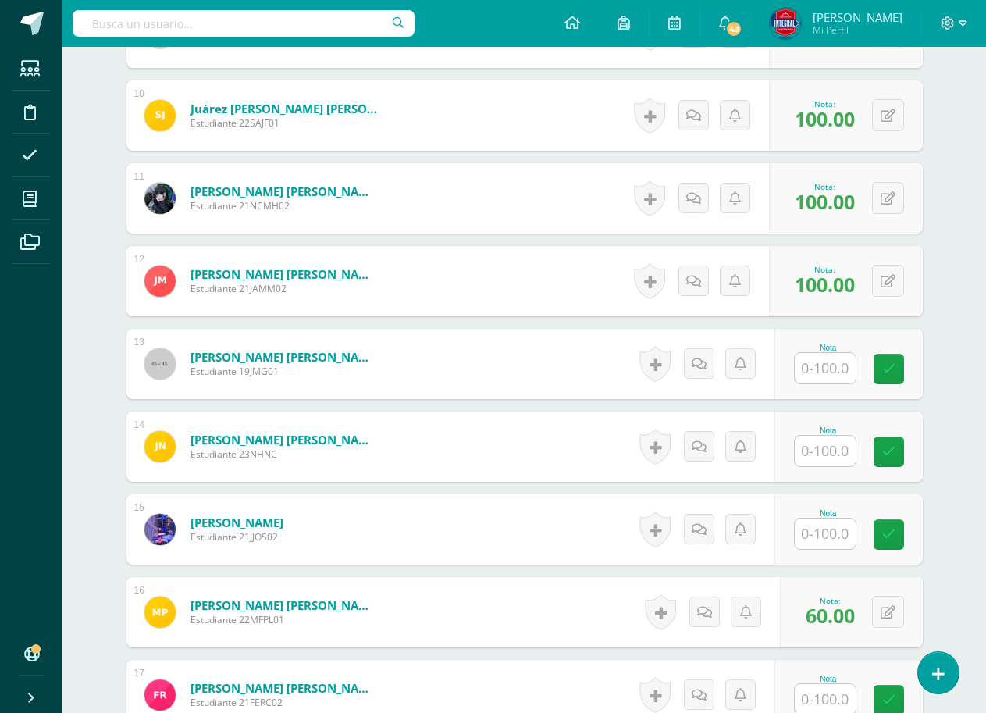
scroll to position [1249, 0]
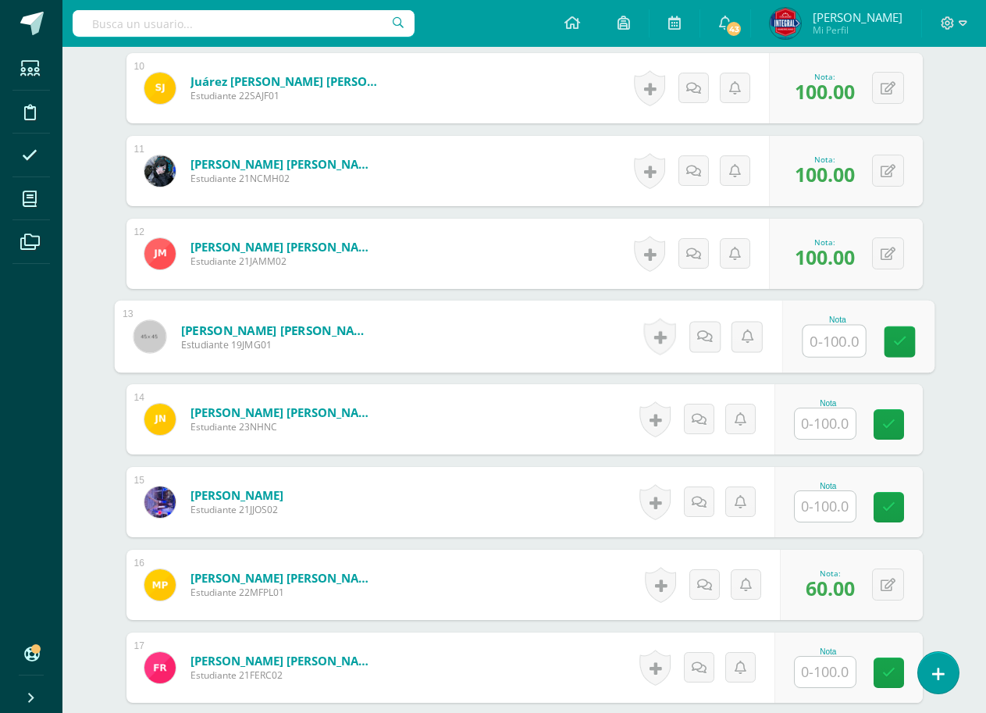
click at [840, 351] on input "text" at bounding box center [834, 341] width 62 height 31
type input "100"
click at [881, 340] on div "Nota 100" at bounding box center [857, 337] width 152 height 73
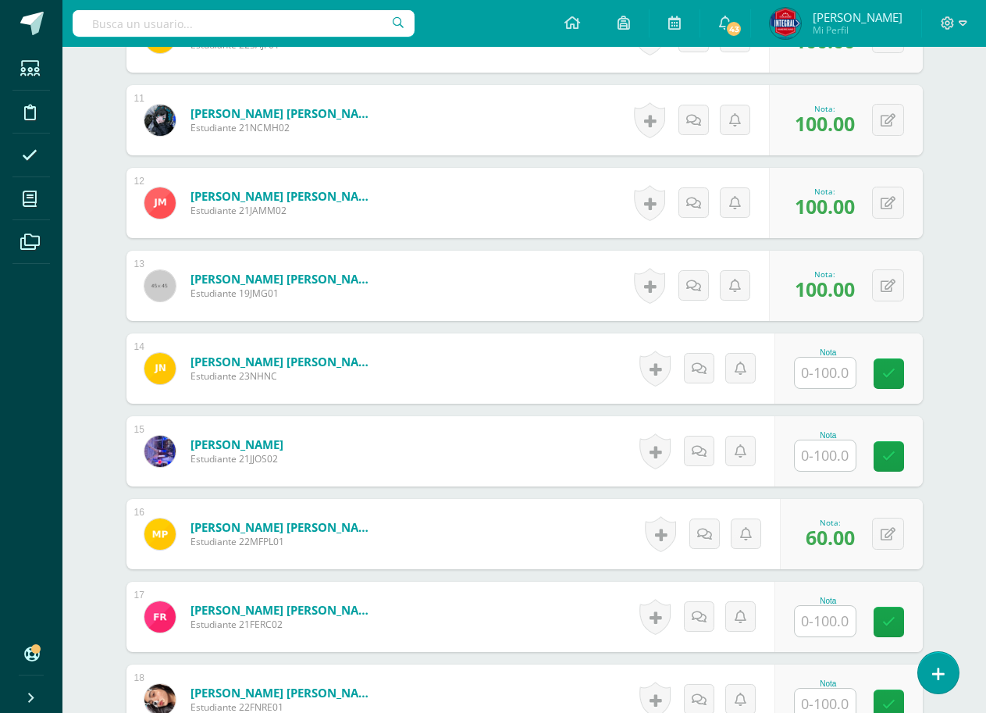
scroll to position [1327, 0]
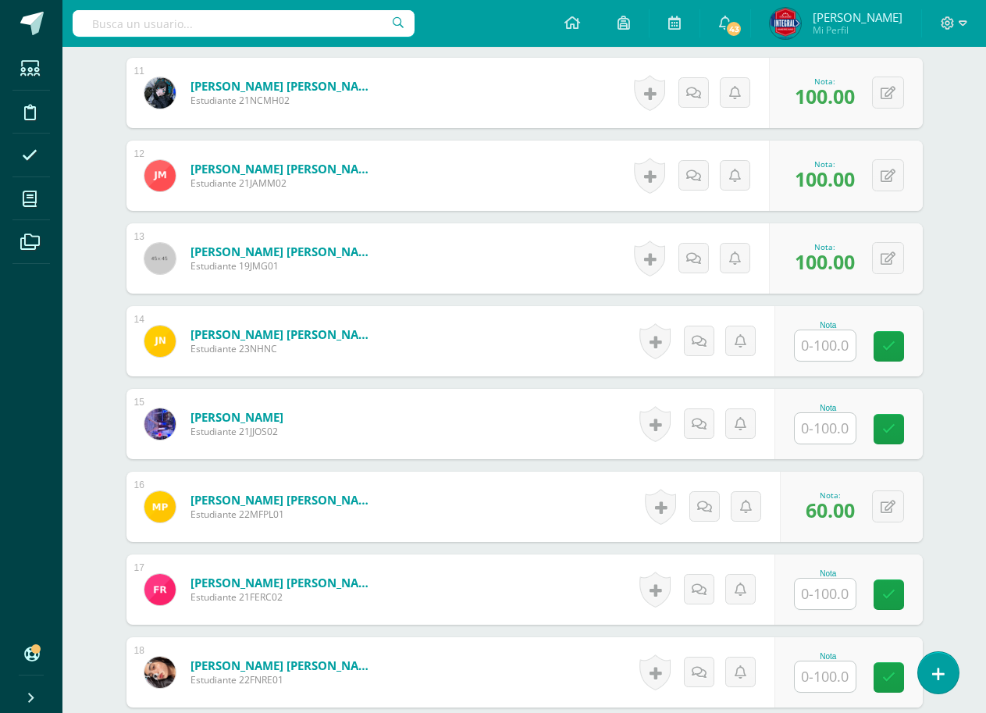
click at [828, 350] on input "text" at bounding box center [825, 345] width 61 height 30
type input "100"
click at [893, 340] on icon at bounding box center [899, 346] width 14 height 13
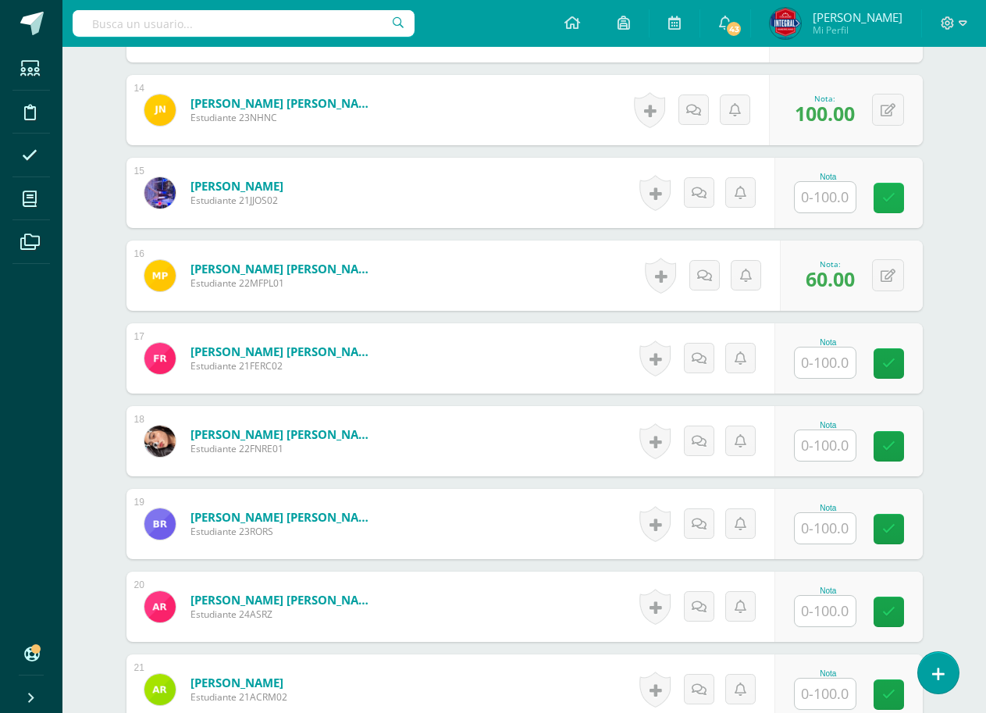
scroll to position [1561, 0]
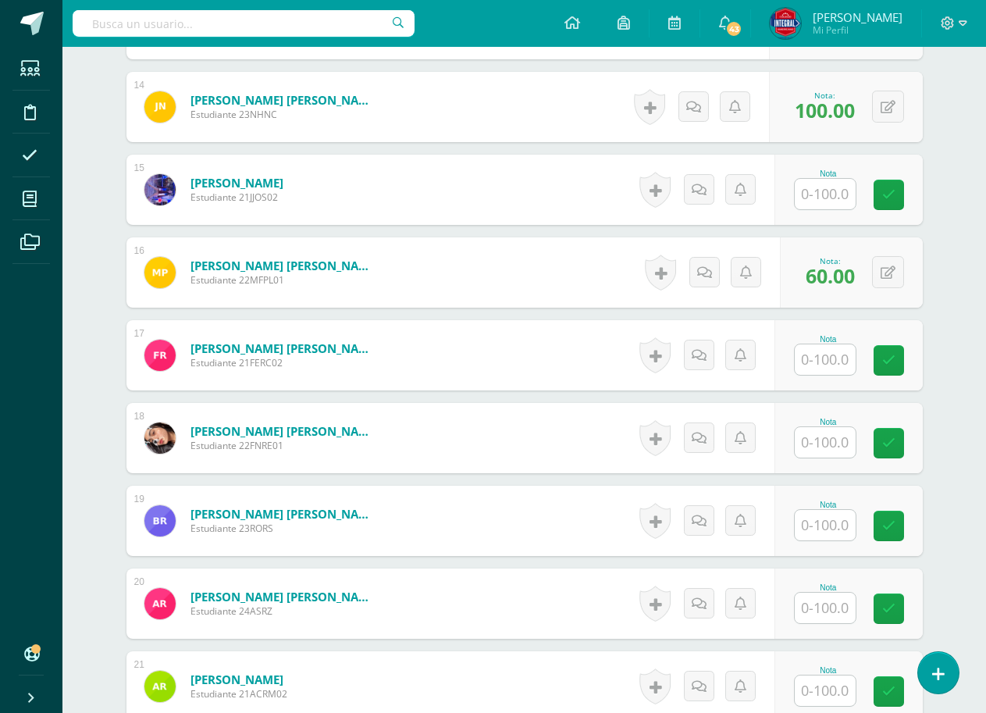
click at [820, 199] on input "text" at bounding box center [825, 194] width 61 height 30
type input "100"
click at [900, 206] on link at bounding box center [899, 195] width 31 height 31
click at [854, 373] on input "text" at bounding box center [834, 359] width 62 height 31
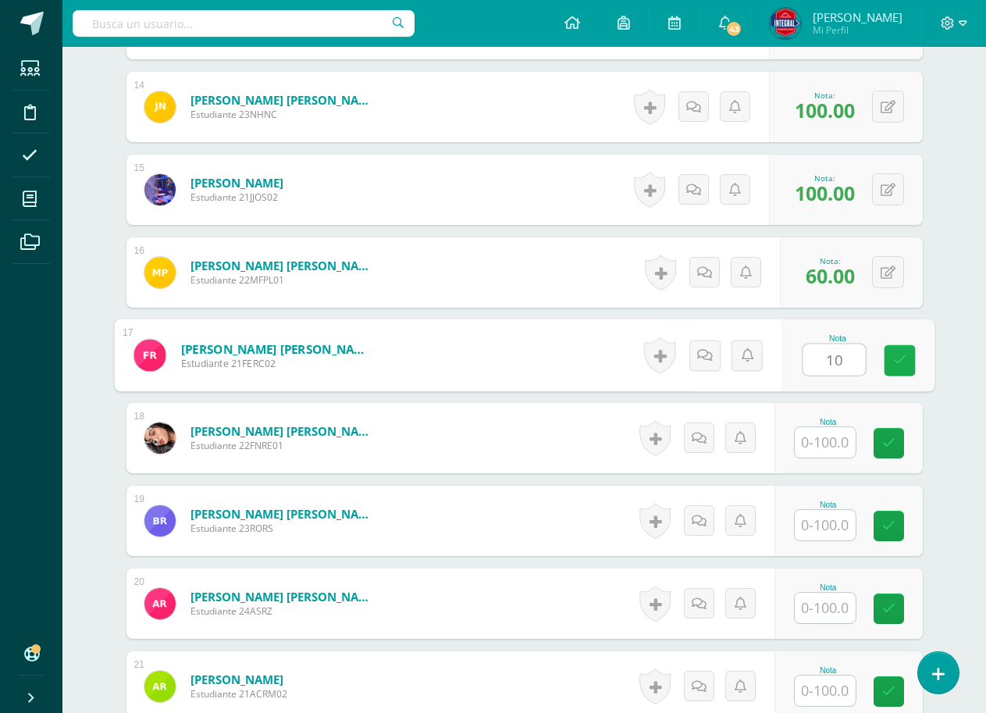
type input "100"
click at [888, 355] on link at bounding box center [899, 360] width 31 height 31
click at [852, 468] on div "Nota" at bounding box center [848, 438] width 148 height 70
click at [910, 441] on div "Nota" at bounding box center [848, 438] width 148 height 70
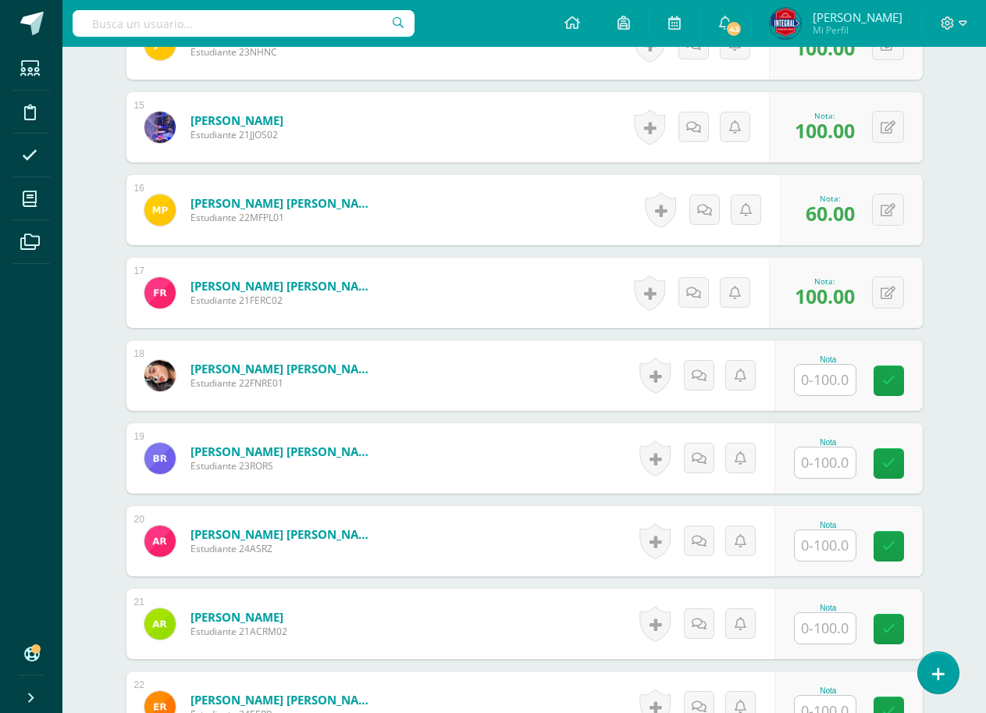
scroll to position [1717, 0]
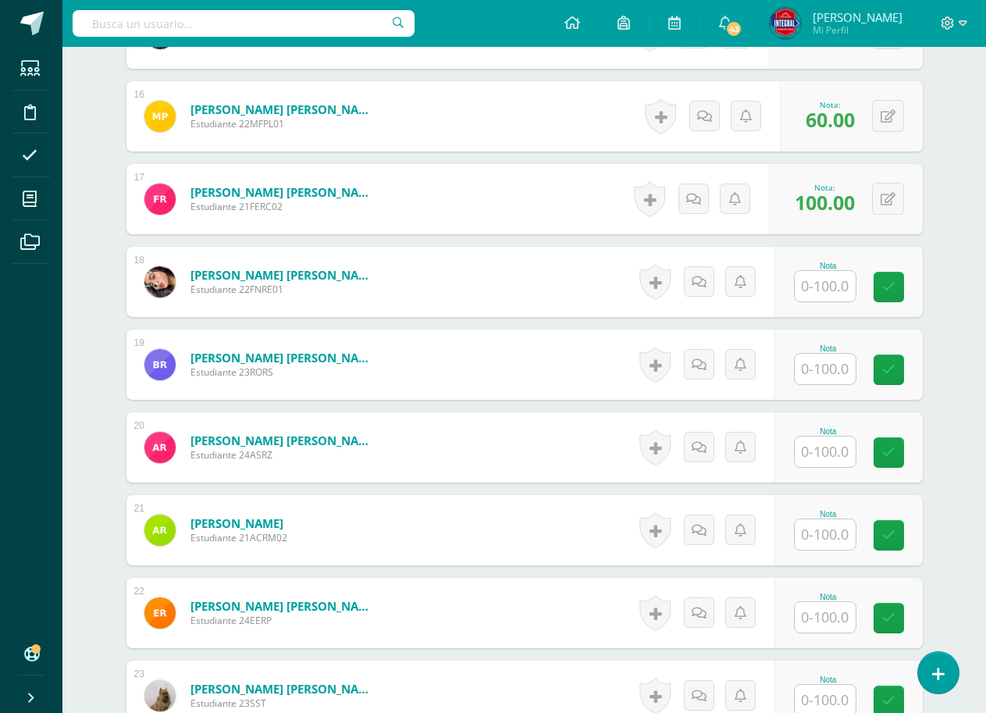
click at [916, 438] on div "Nota" at bounding box center [848, 447] width 148 height 70
click at [837, 287] on input "text" at bounding box center [834, 286] width 62 height 31
click at [892, 302] on link at bounding box center [899, 287] width 31 height 31
type input "100"
click at [831, 364] on input "text" at bounding box center [834, 369] width 62 height 31
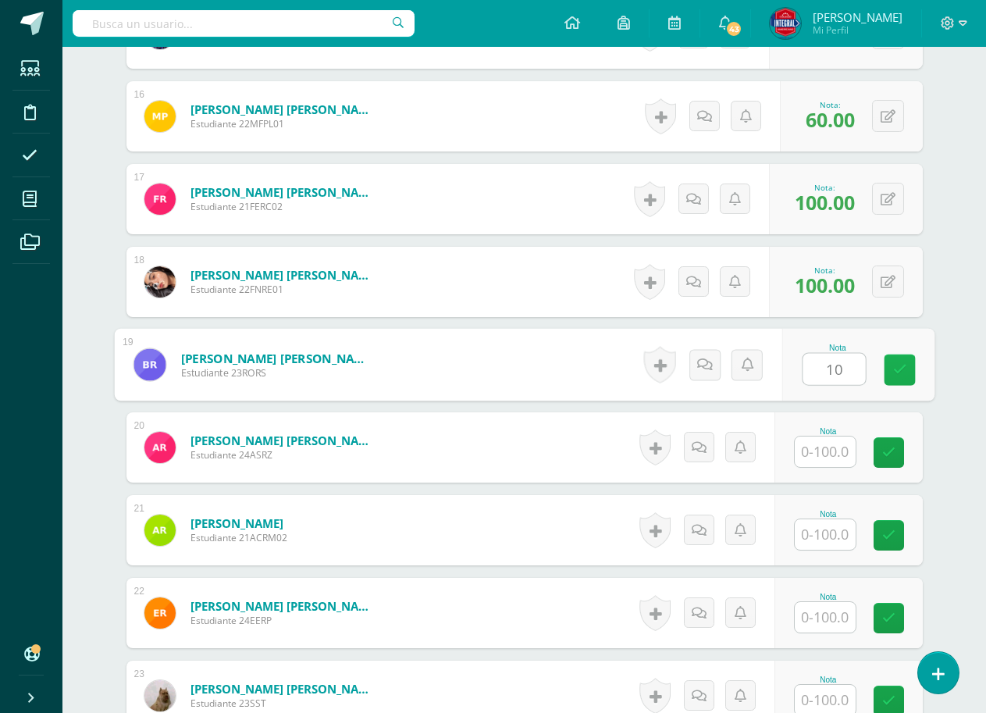
type input "100"
click at [886, 364] on link at bounding box center [899, 369] width 31 height 31
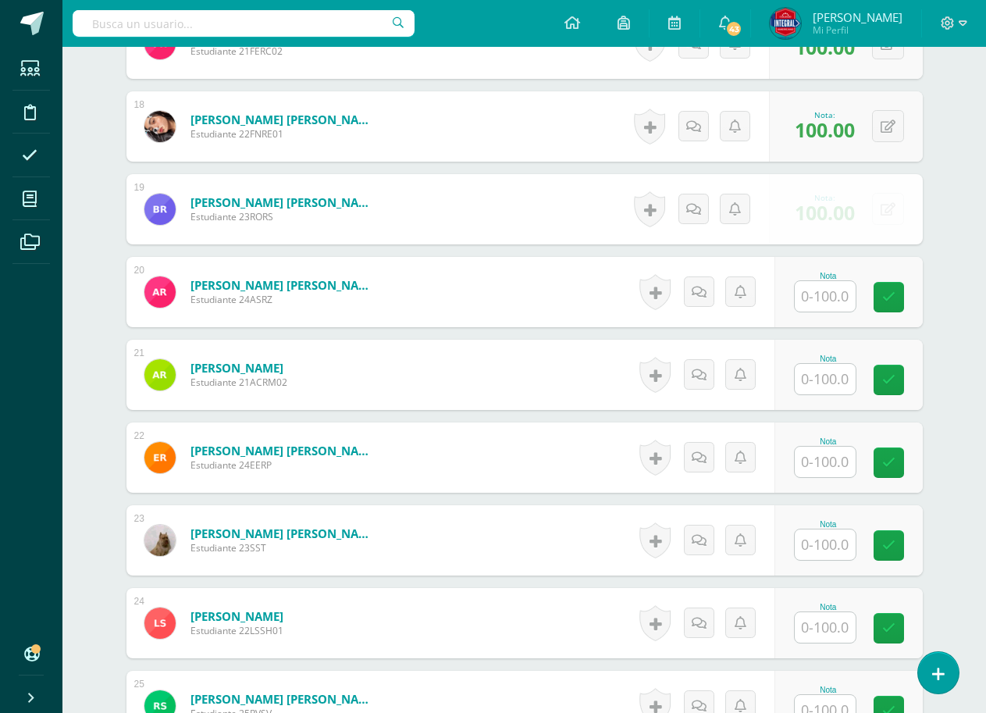
scroll to position [1874, 0]
click at [845, 310] on input "text" at bounding box center [825, 295] width 61 height 30
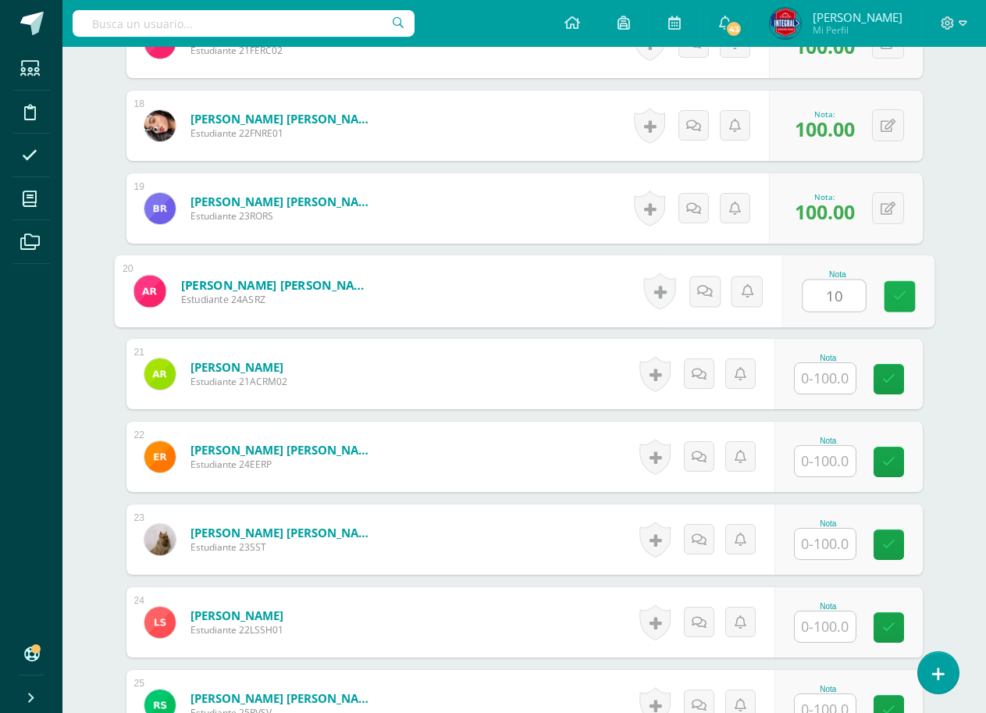
click at [898, 290] on icon at bounding box center [899, 296] width 14 height 13
click at [893, 299] on button at bounding box center [888, 291] width 32 height 32
click at [870, 304] on link at bounding box center [857, 296] width 31 height 31
type input "100"
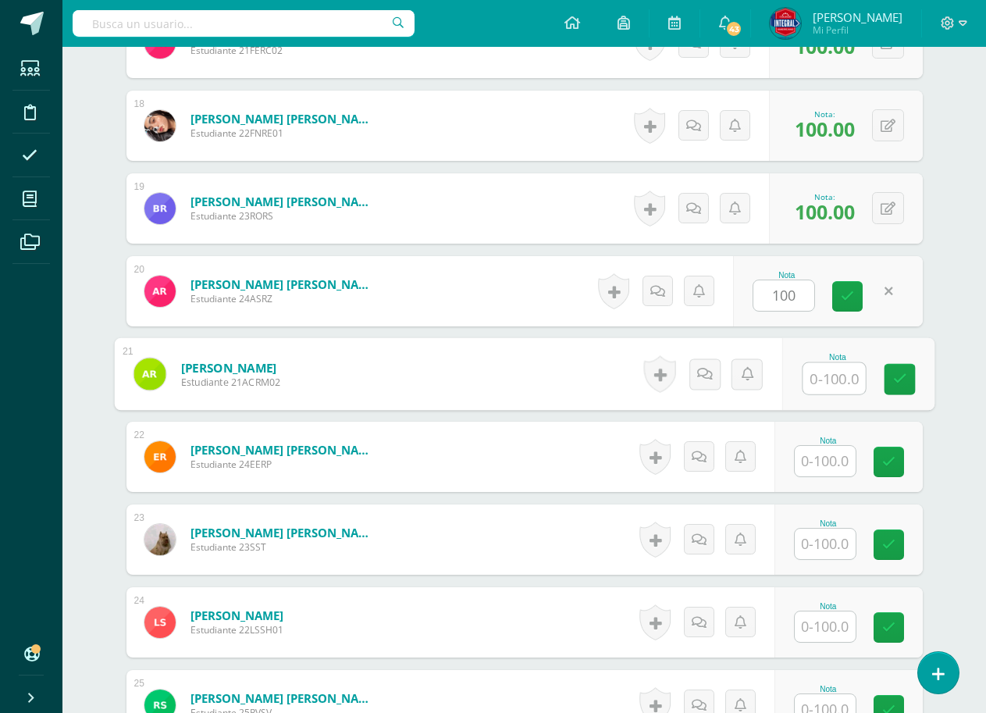
click at [821, 372] on input "text" at bounding box center [834, 378] width 62 height 31
type input "100"
click at [889, 374] on link at bounding box center [899, 379] width 31 height 31
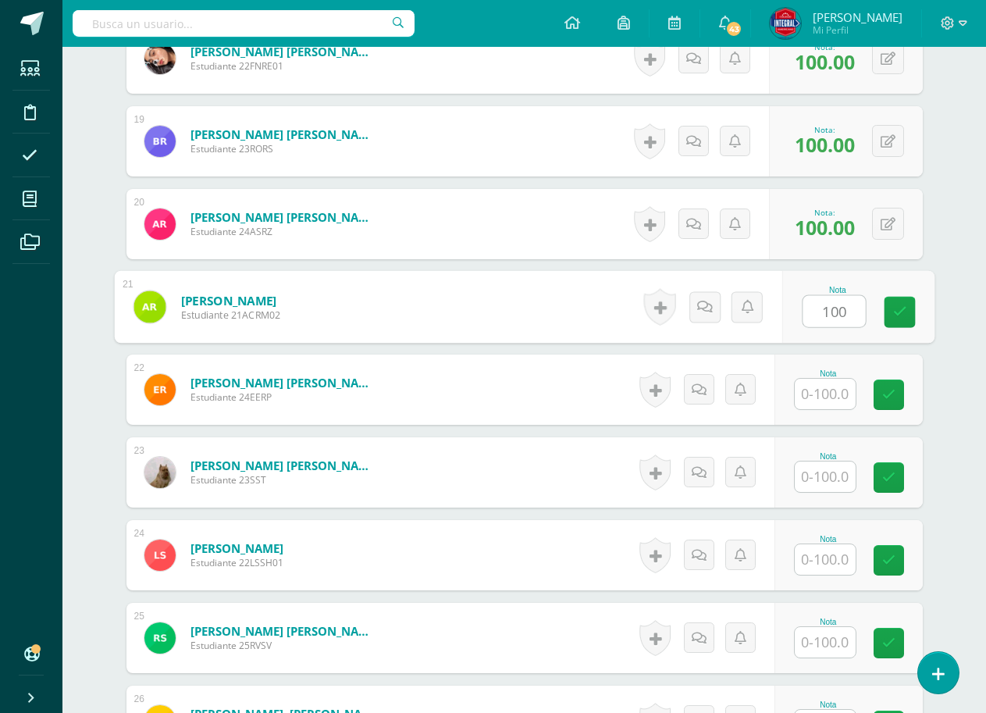
scroll to position [2030, 0]
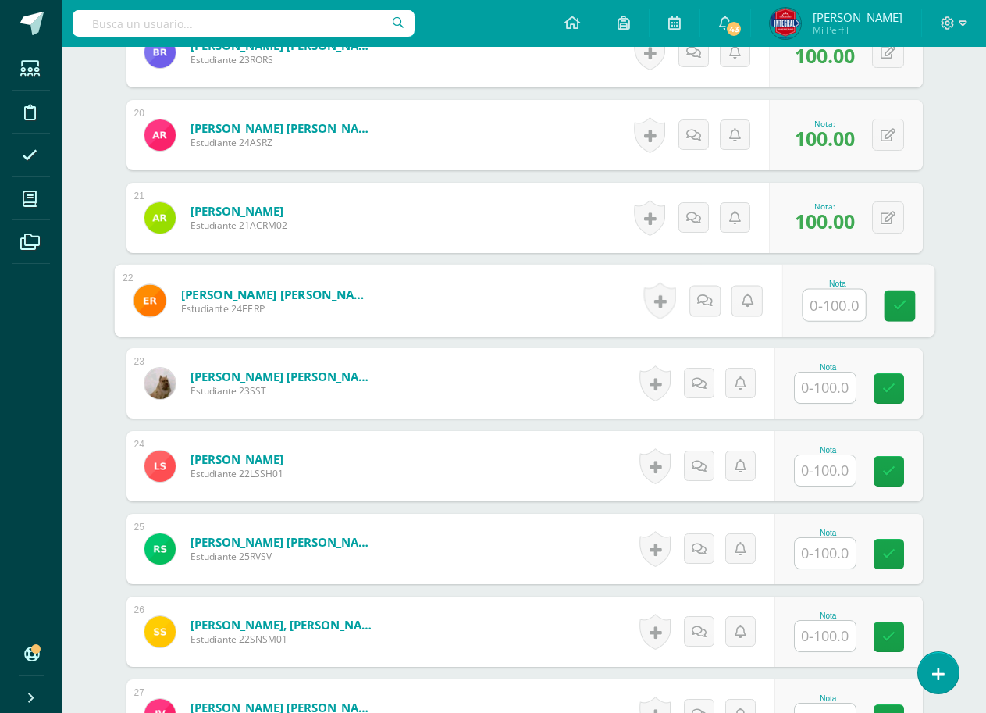
click at [827, 314] on input "text" at bounding box center [834, 305] width 62 height 31
type input "100"
click at [879, 297] on div "Nota 100" at bounding box center [848, 300] width 148 height 70
click at [838, 385] on input "text" at bounding box center [825, 387] width 61 height 30
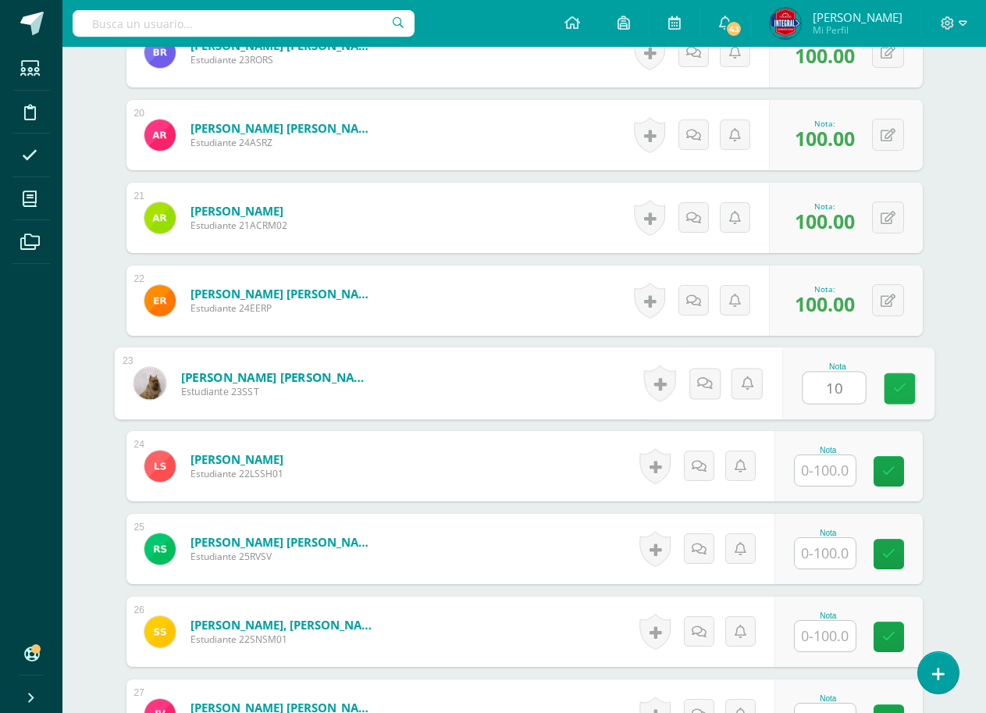
type input "100"
click at [899, 379] on link at bounding box center [899, 388] width 31 height 31
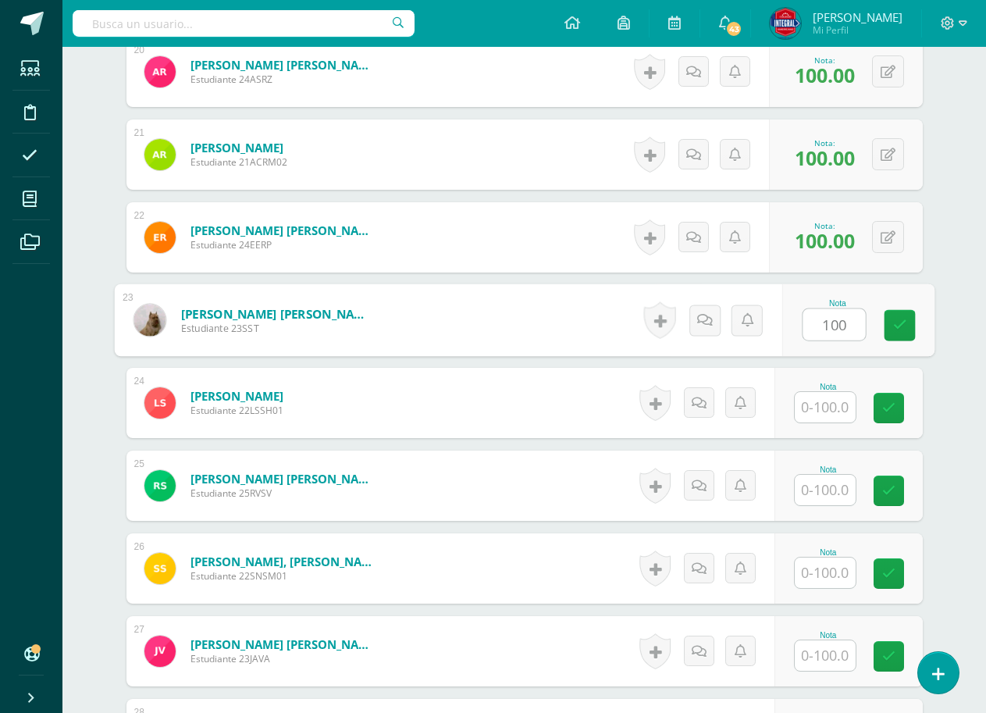
scroll to position [2186, 0]
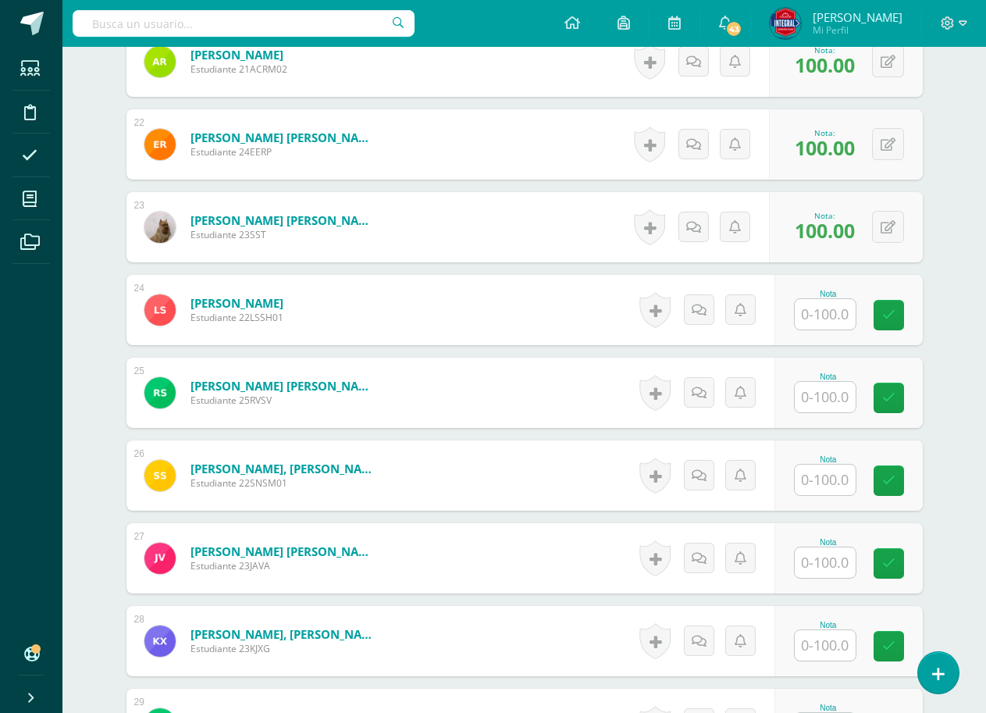
click at [830, 308] on input "text" at bounding box center [825, 314] width 61 height 30
type input "100"
click at [883, 304] on div "Nota 100" at bounding box center [857, 310] width 152 height 73
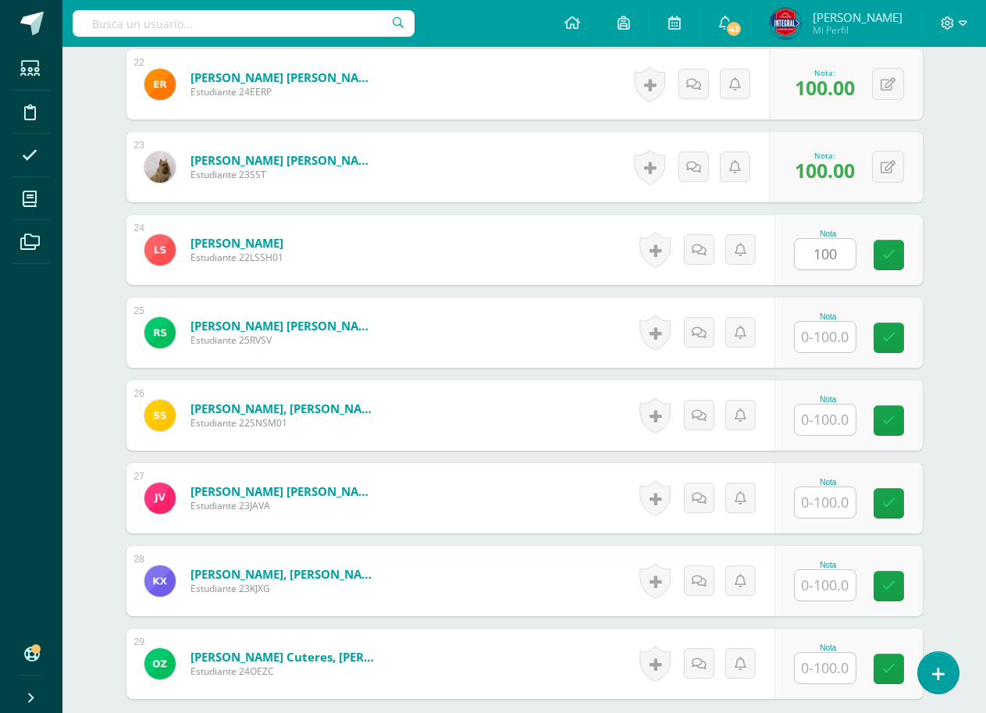
scroll to position [2264, 0]
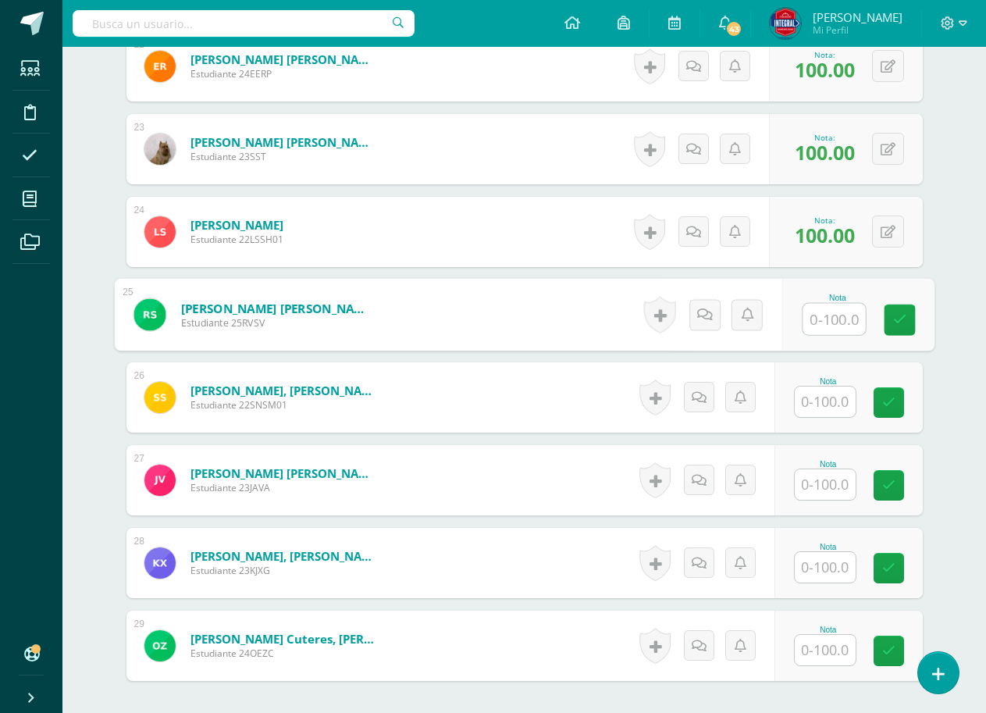
click at [843, 320] on input "text" at bounding box center [834, 319] width 62 height 31
type input "100"
click at [889, 315] on link at bounding box center [899, 319] width 31 height 31
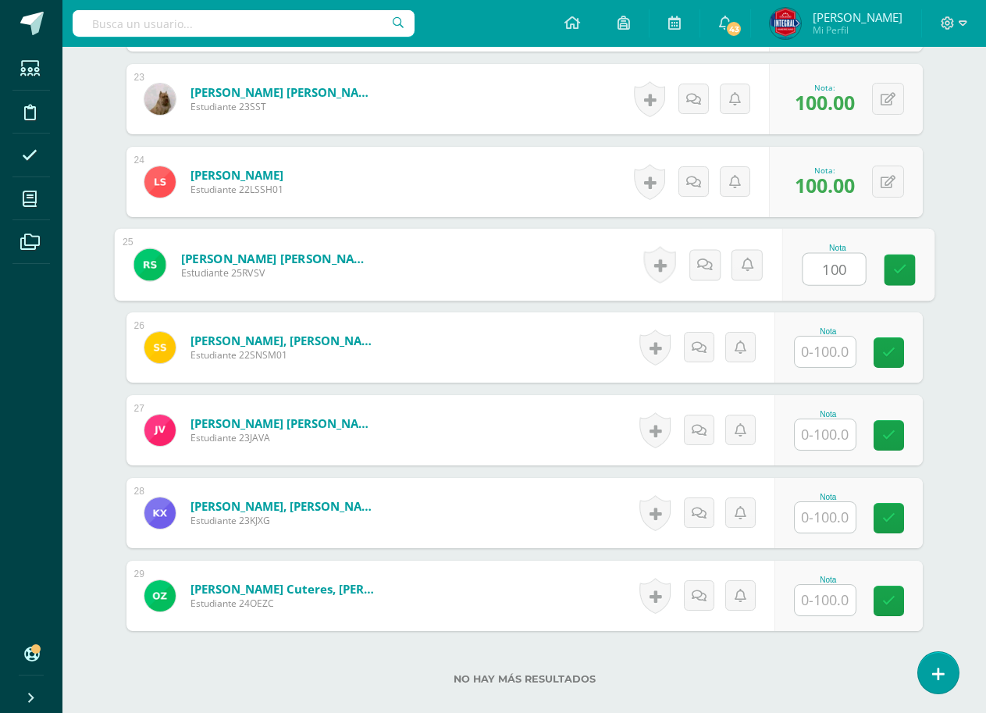
scroll to position [2342, 0]
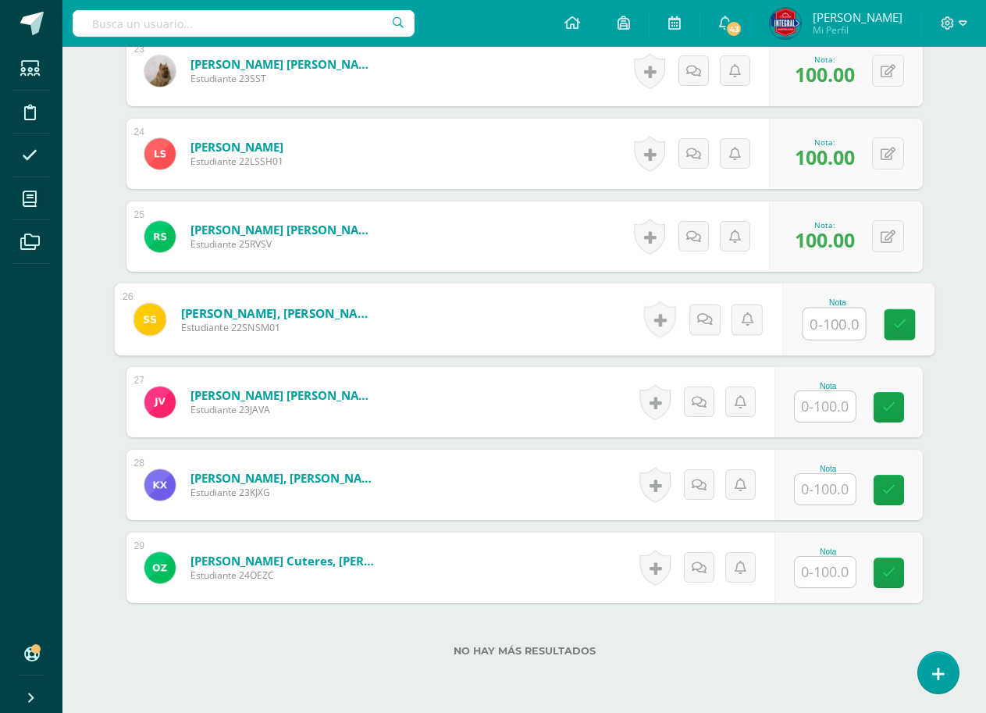
click at [845, 324] on input "text" at bounding box center [834, 323] width 62 height 31
type input "100"
click at [885, 314] on link at bounding box center [899, 324] width 31 height 31
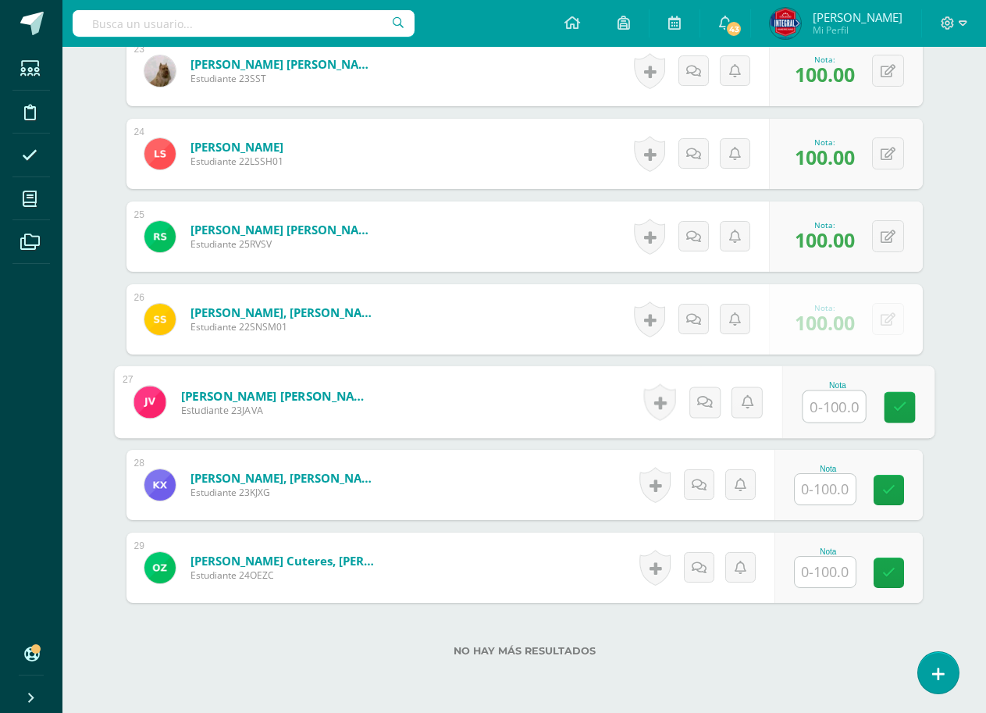
click at [854, 400] on input "text" at bounding box center [834, 406] width 62 height 31
type input "100"
click at [891, 397] on link at bounding box center [899, 407] width 31 height 31
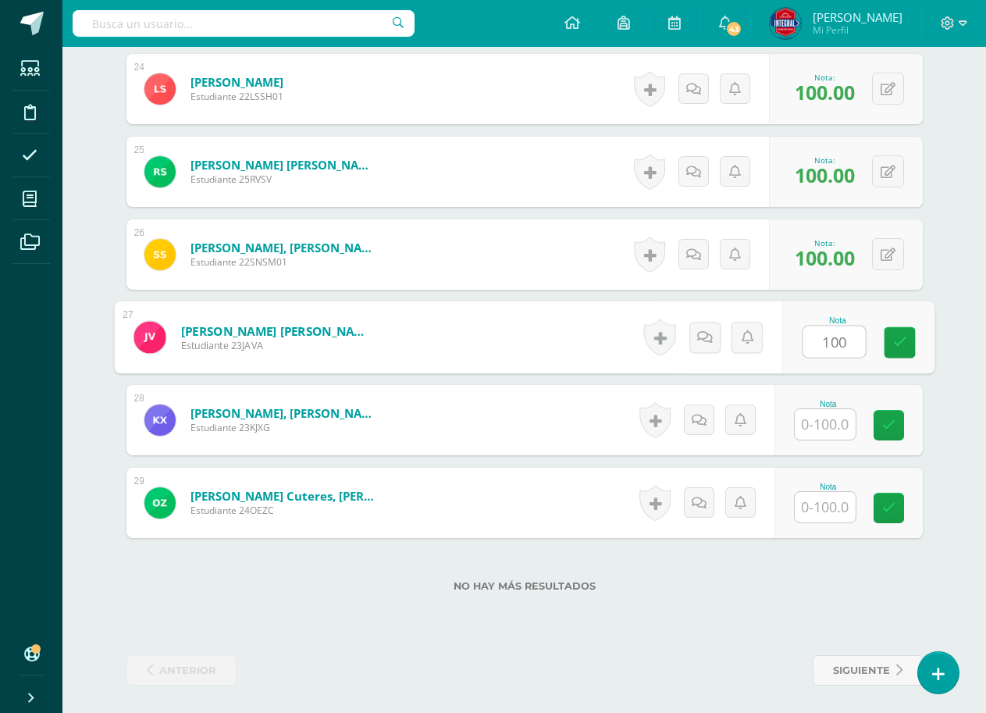
scroll to position [2411, 0]
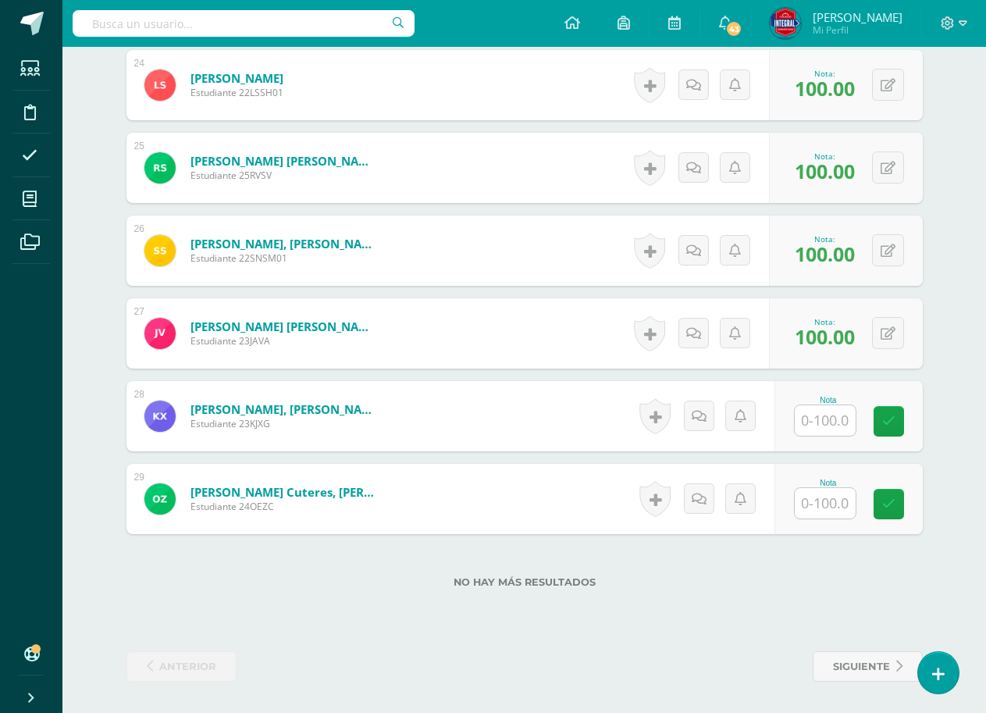
click at [829, 417] on input "text" at bounding box center [825, 420] width 61 height 30
type input "100"
click at [872, 409] on div "Nota 100" at bounding box center [857, 416] width 152 height 73
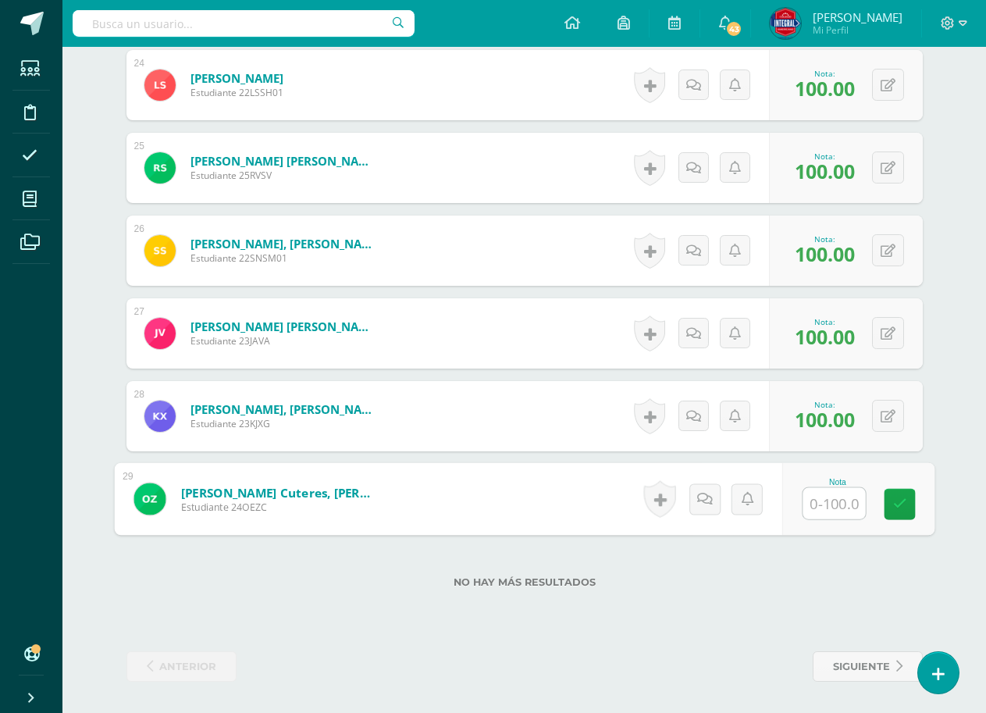
click at [830, 494] on input "text" at bounding box center [834, 503] width 62 height 31
type input "100"
click at [889, 489] on link at bounding box center [899, 504] width 31 height 31
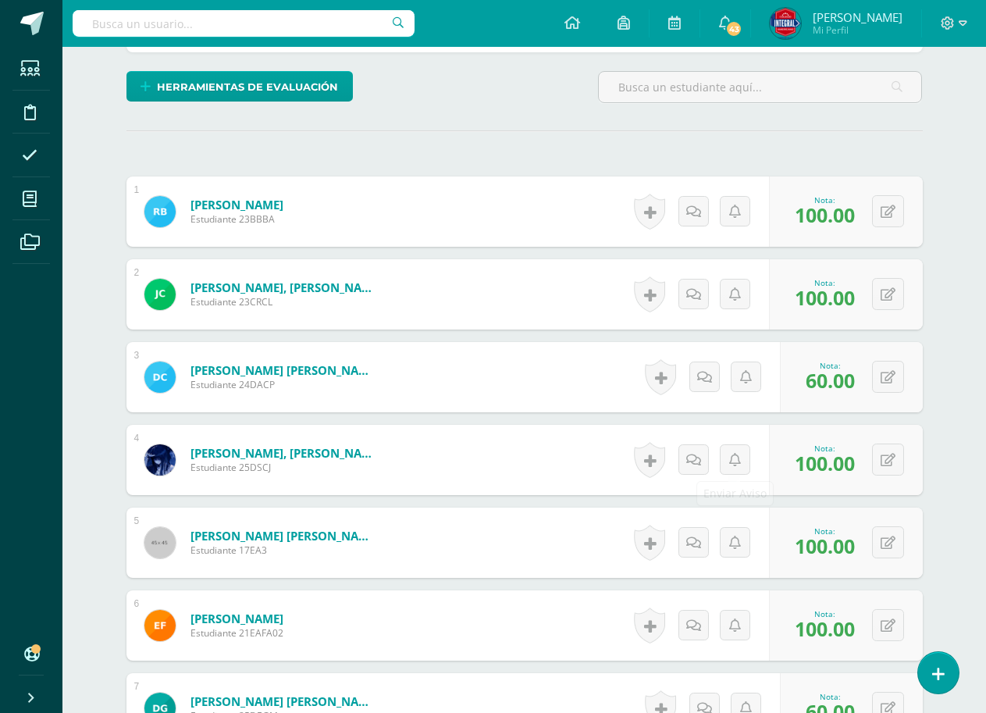
scroll to position [147, 0]
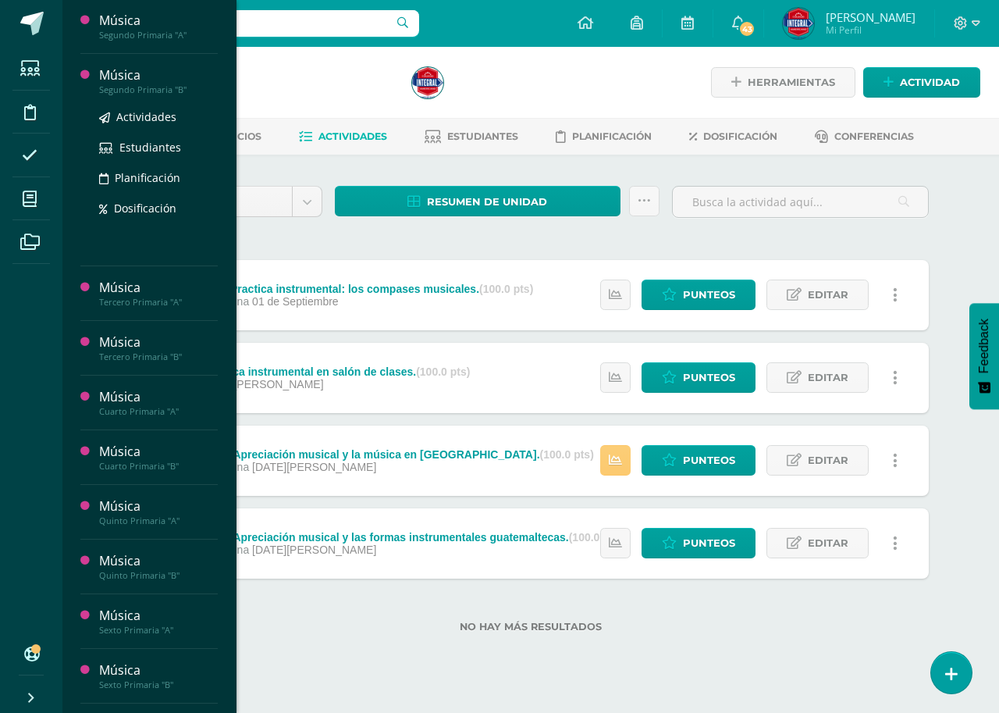
scroll to position [390, 0]
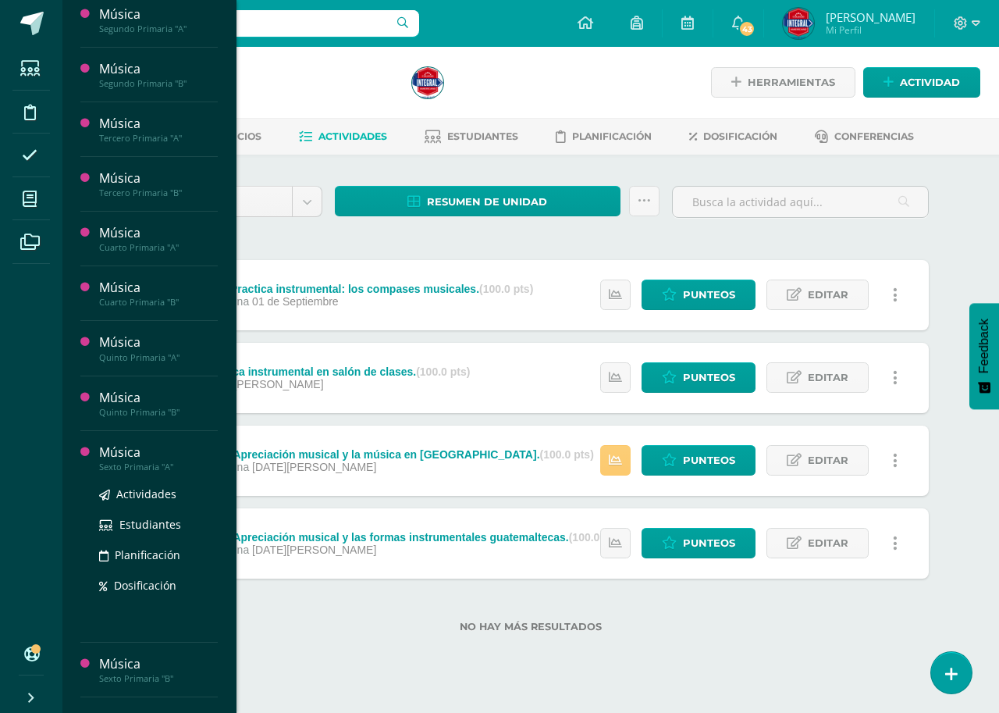
click at [164, 467] on div "Sexto Primaria "A"" at bounding box center [158, 466] width 119 height 11
click at [152, 497] on span "Actividades" at bounding box center [146, 493] width 60 height 15
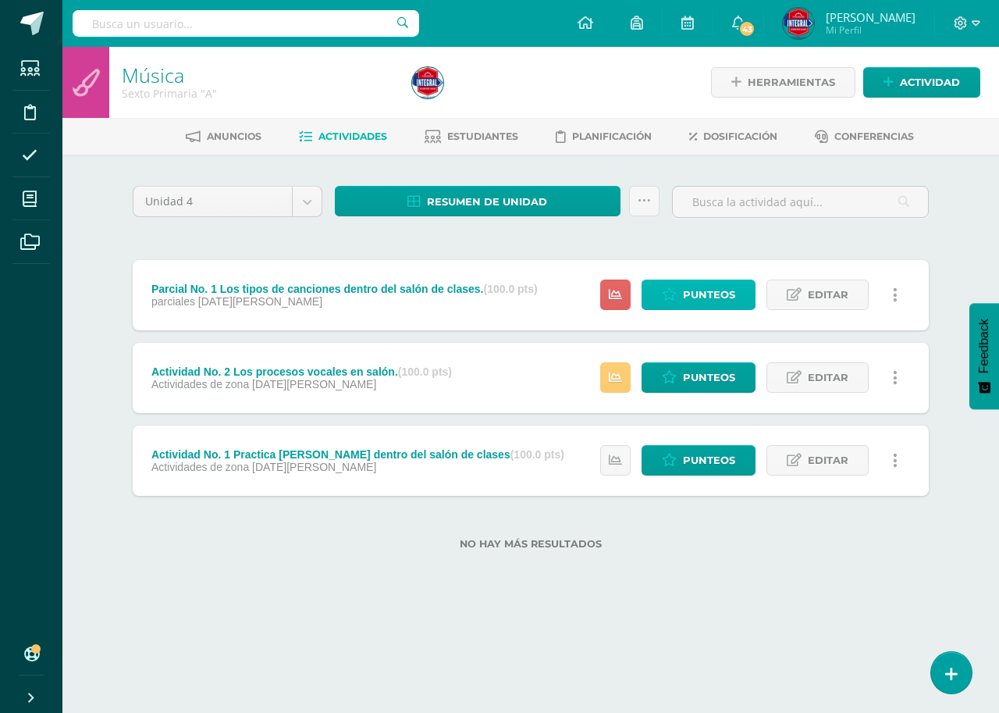
click at [694, 300] on span "Punteos" at bounding box center [709, 294] width 52 height 29
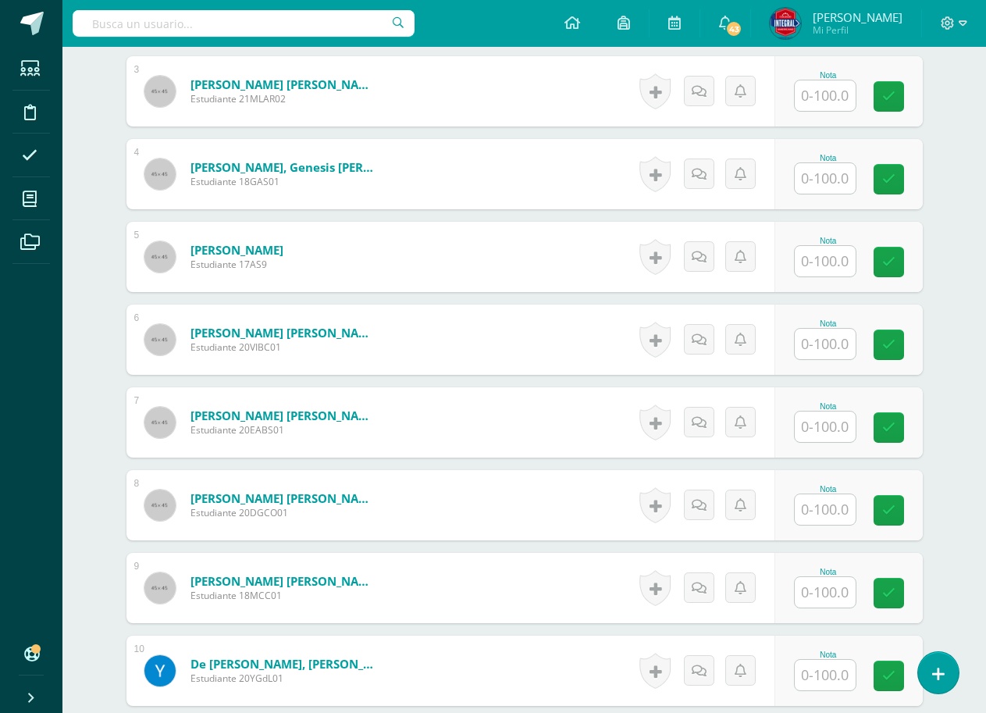
scroll to position [706, 0]
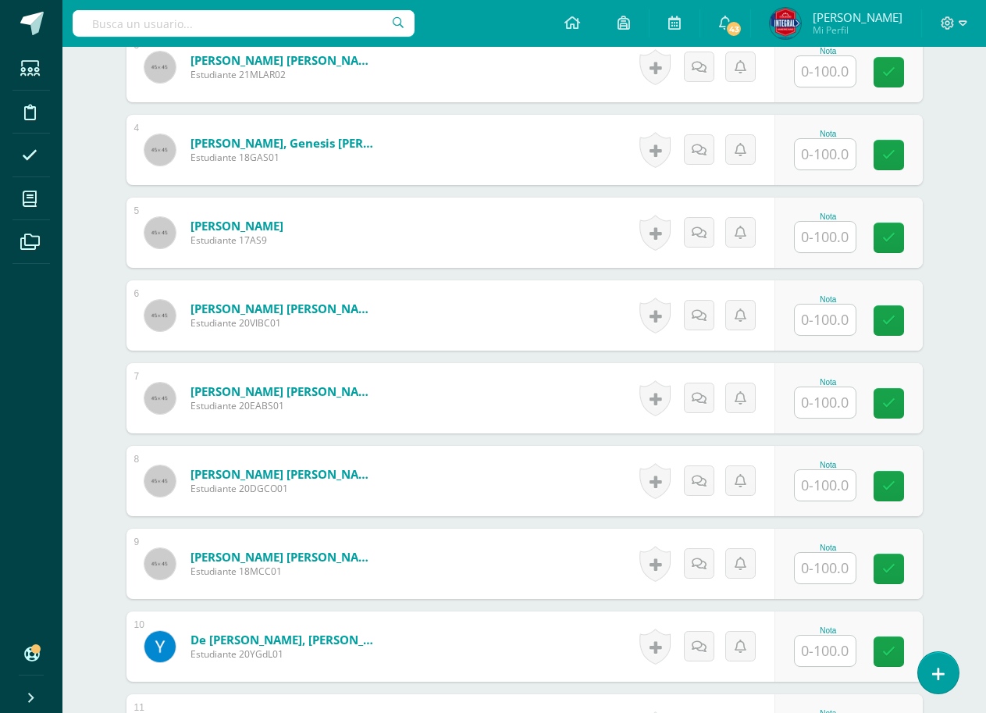
click at [839, 236] on input "text" at bounding box center [825, 237] width 61 height 30
type input "80"
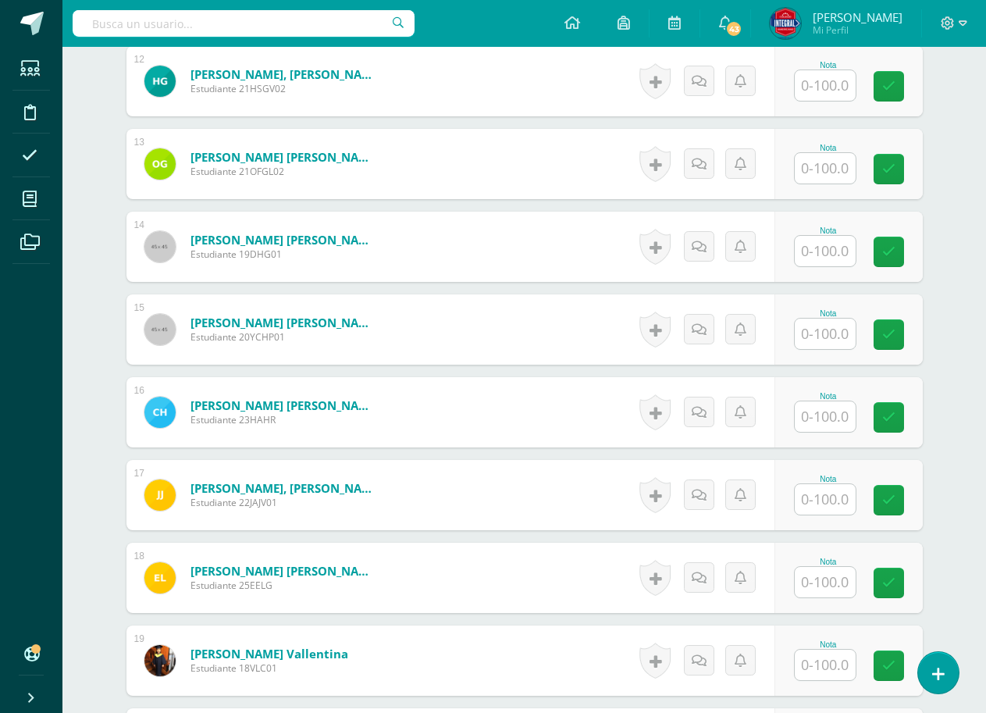
scroll to position [1486, 0]
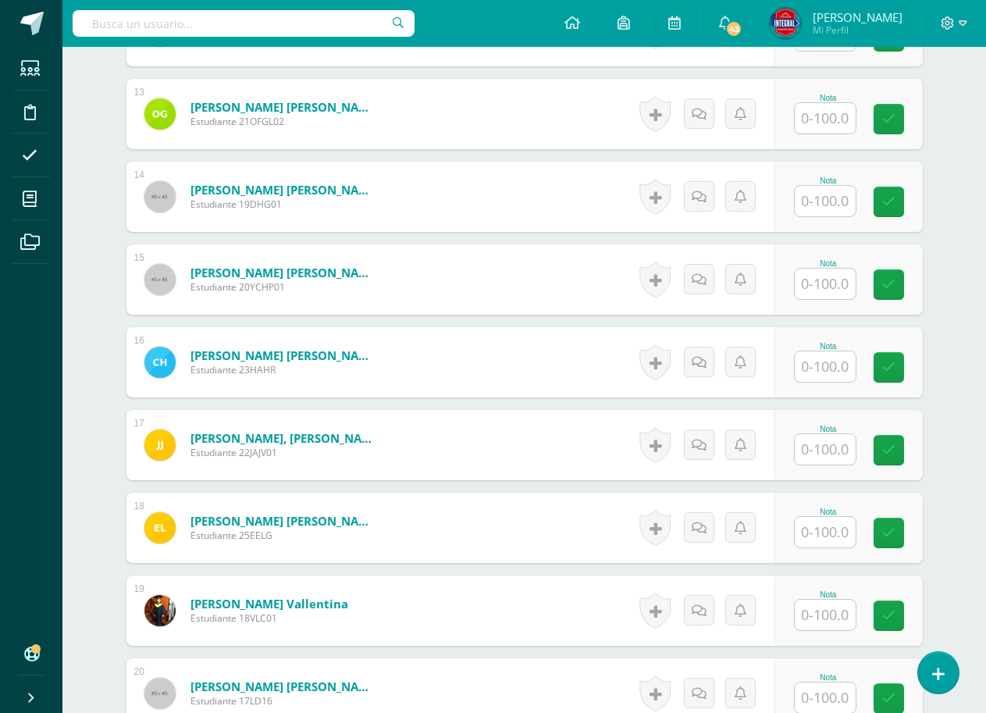
click at [846, 294] on input "text" at bounding box center [825, 284] width 61 height 30
type input "80"
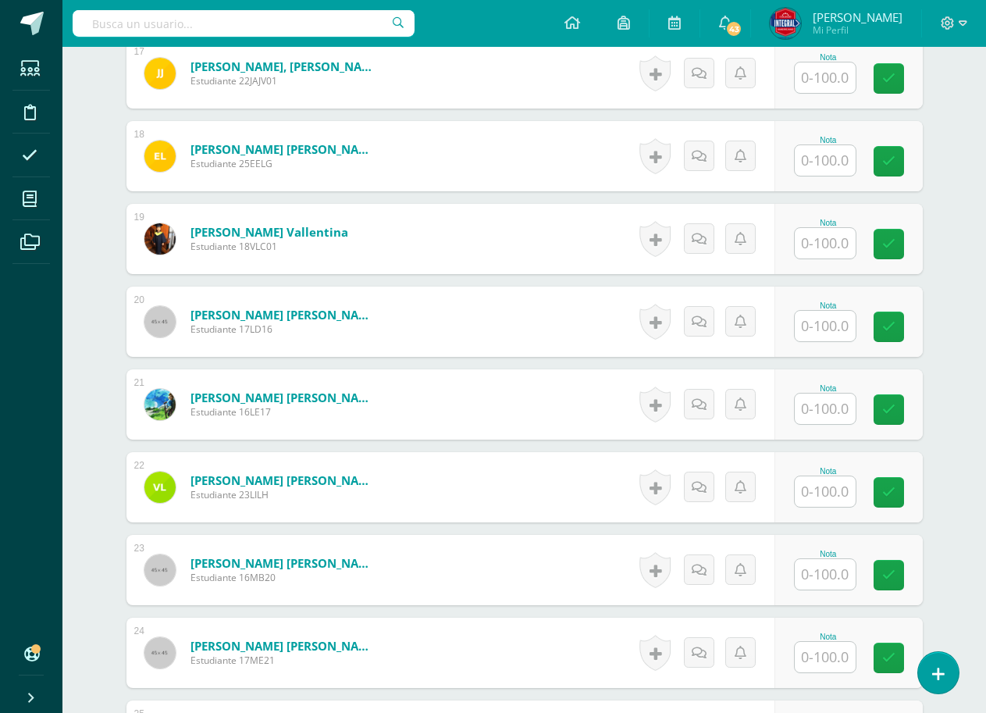
scroll to position [2033, 0]
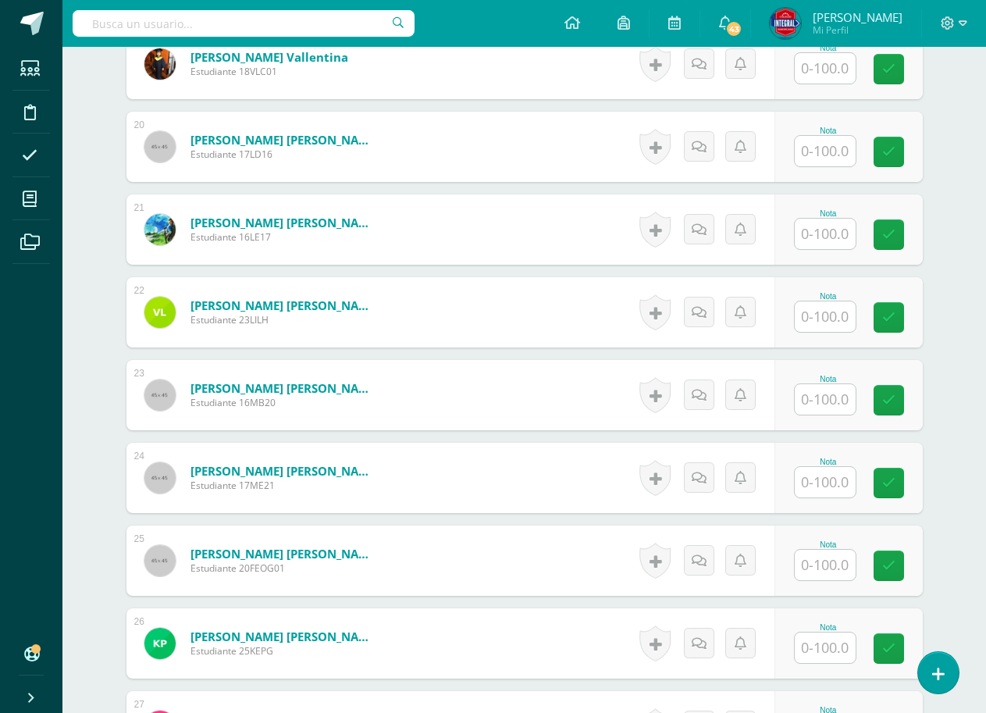
click at [806, 322] on input "text" at bounding box center [825, 316] width 61 height 30
type input "60"
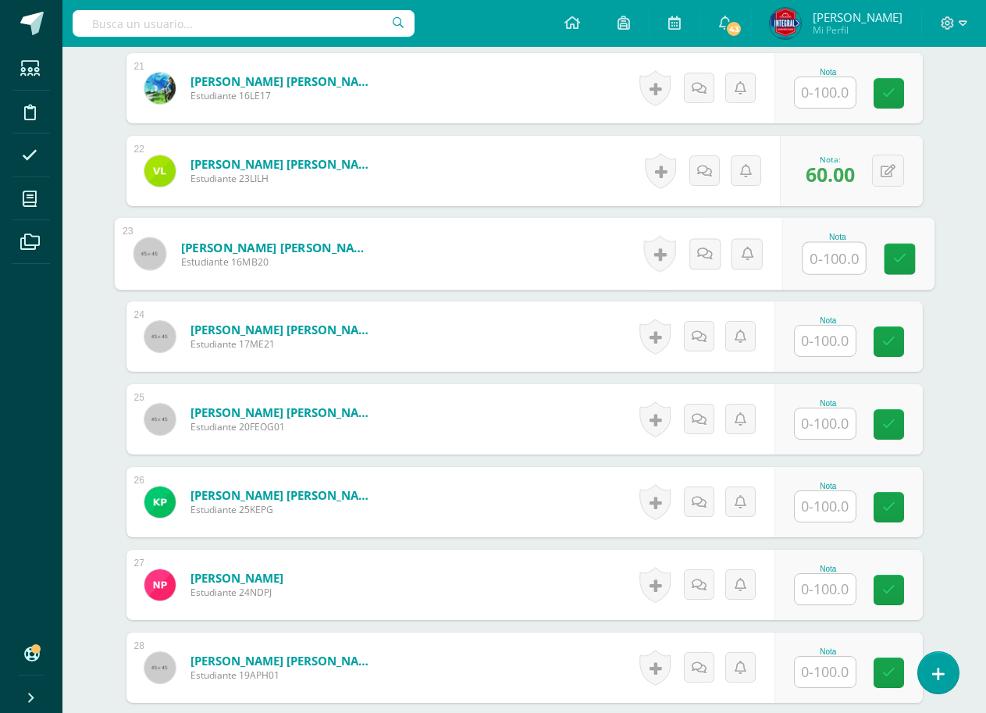
scroll to position [2189, 0]
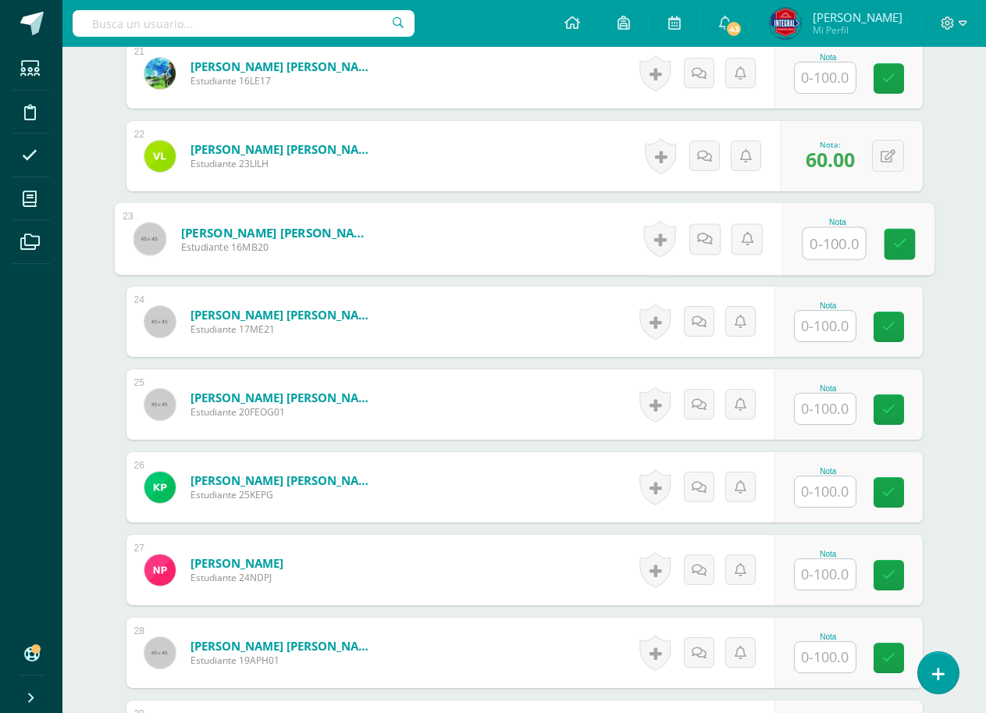
click at [852, 322] on input "text" at bounding box center [825, 326] width 61 height 30
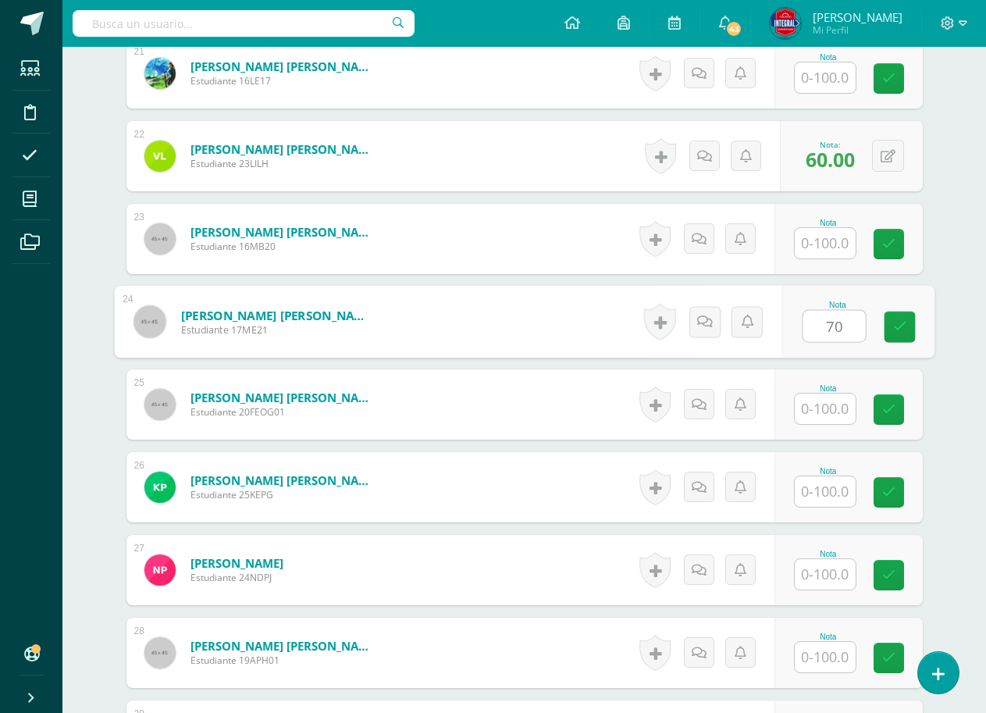
type input "70"
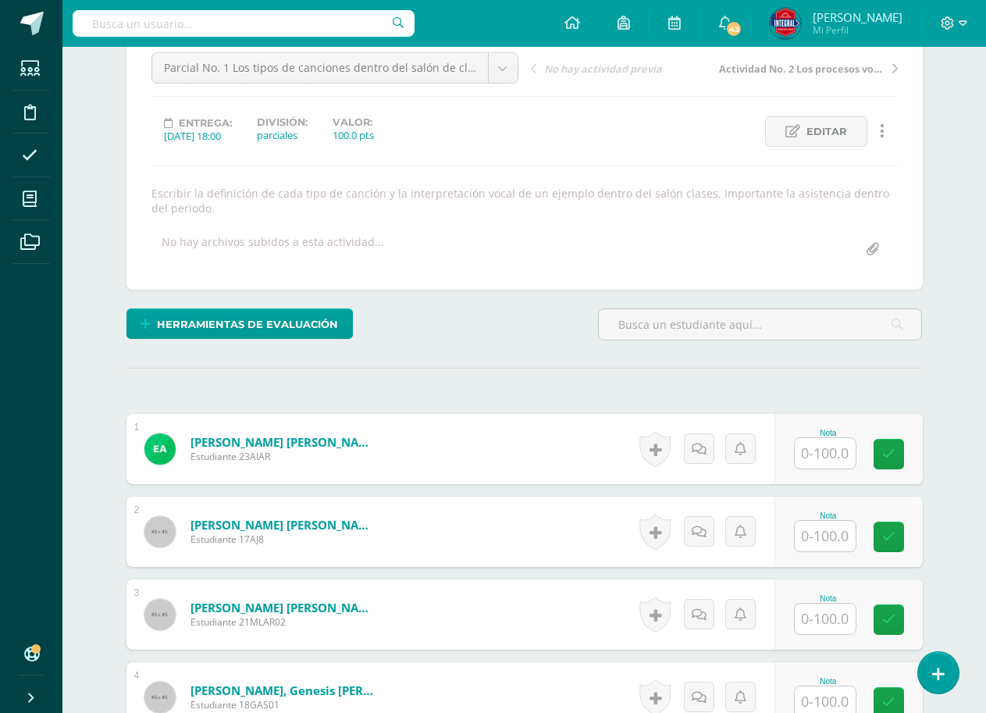
scroll to position [312, 0]
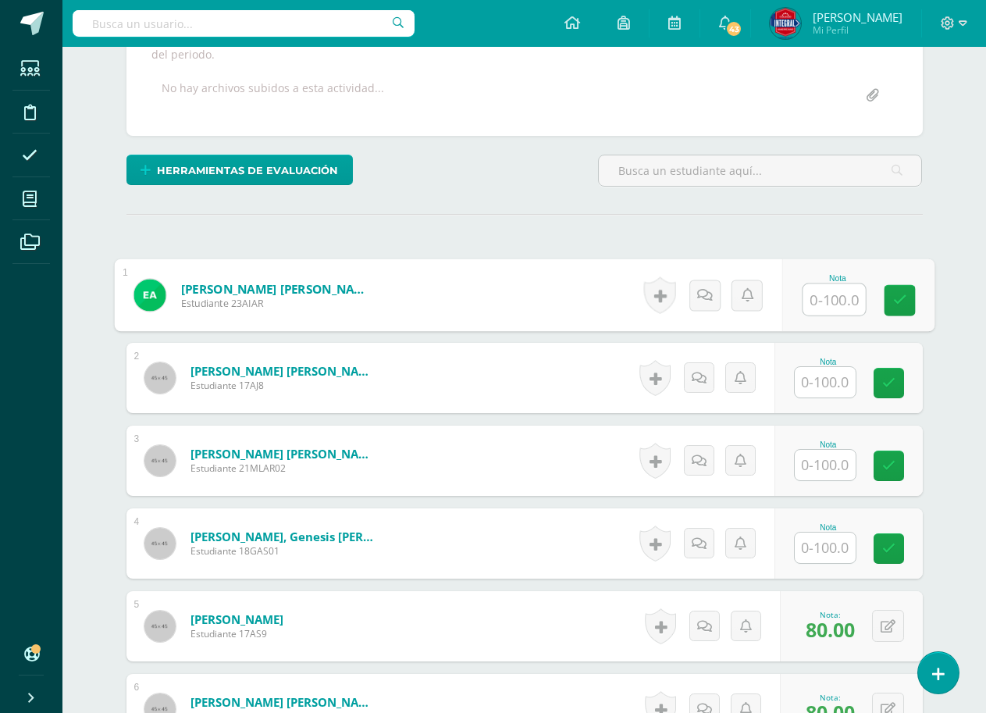
click at [831, 304] on input "text" at bounding box center [834, 299] width 62 height 31
type input "100"
click at [923, 291] on div "Nota 100" at bounding box center [857, 295] width 152 height 73
click at [853, 385] on input "text" at bounding box center [825, 382] width 61 height 30
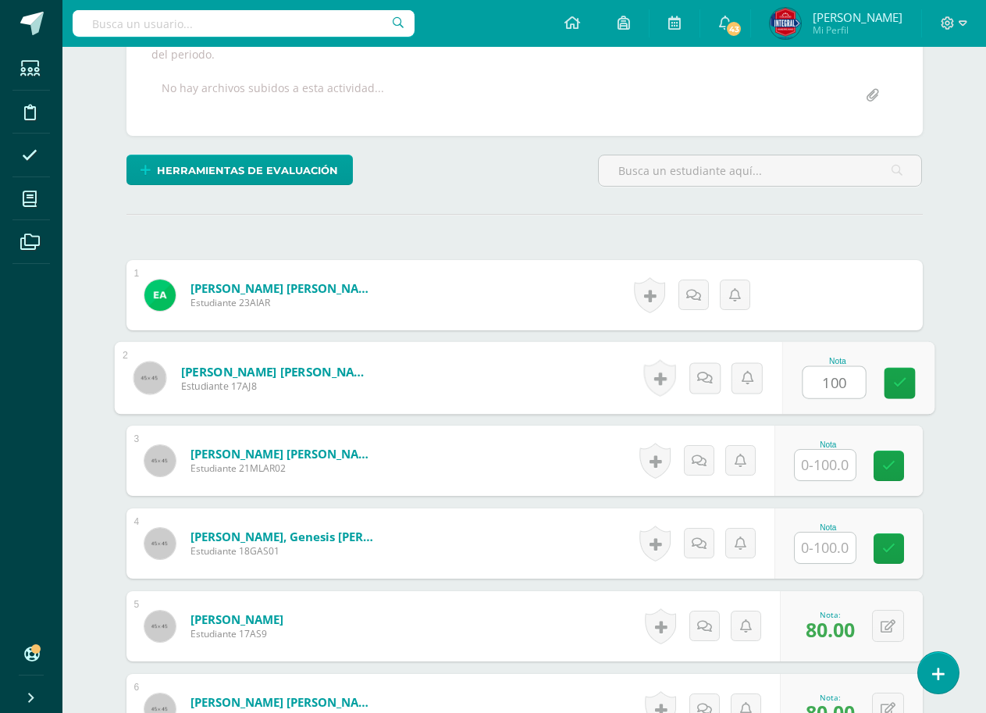
type input "100"
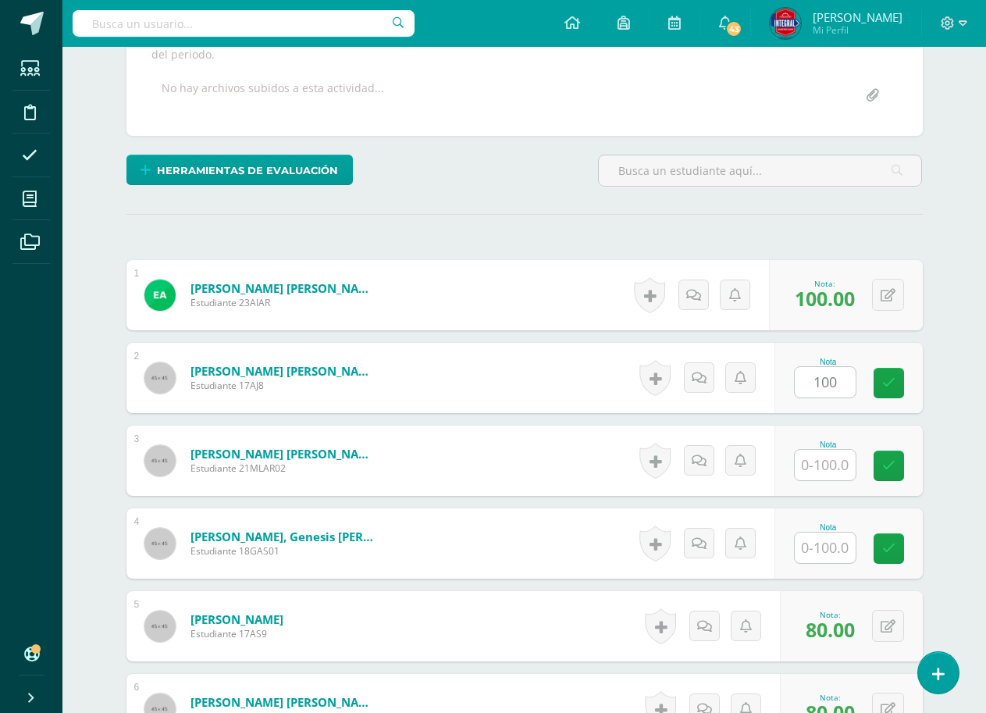
click at [878, 382] on div "Nota 100" at bounding box center [848, 378] width 148 height 70
click at [831, 452] on input "text" at bounding box center [825, 465] width 61 height 30
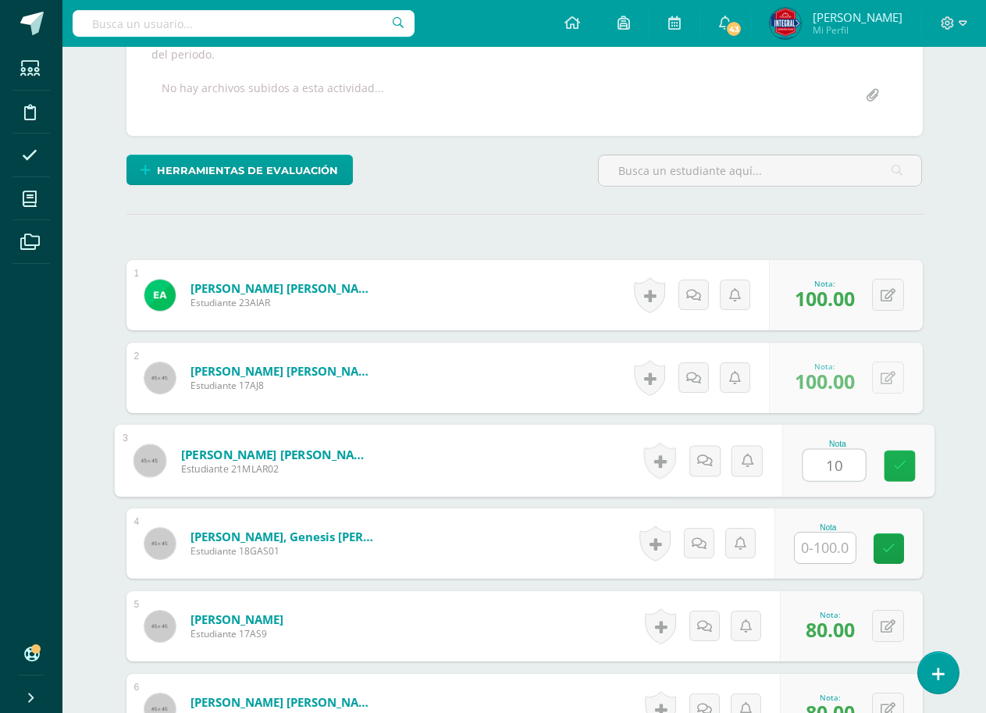
type input "100"
click at [906, 462] on icon at bounding box center [899, 465] width 14 height 13
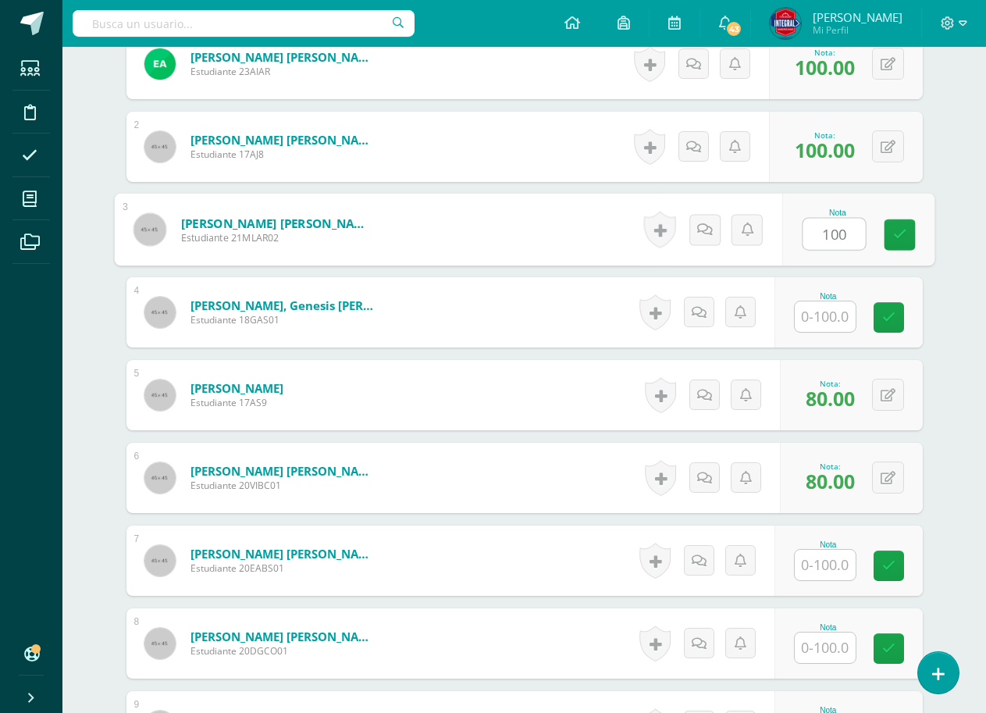
scroll to position [546, 0]
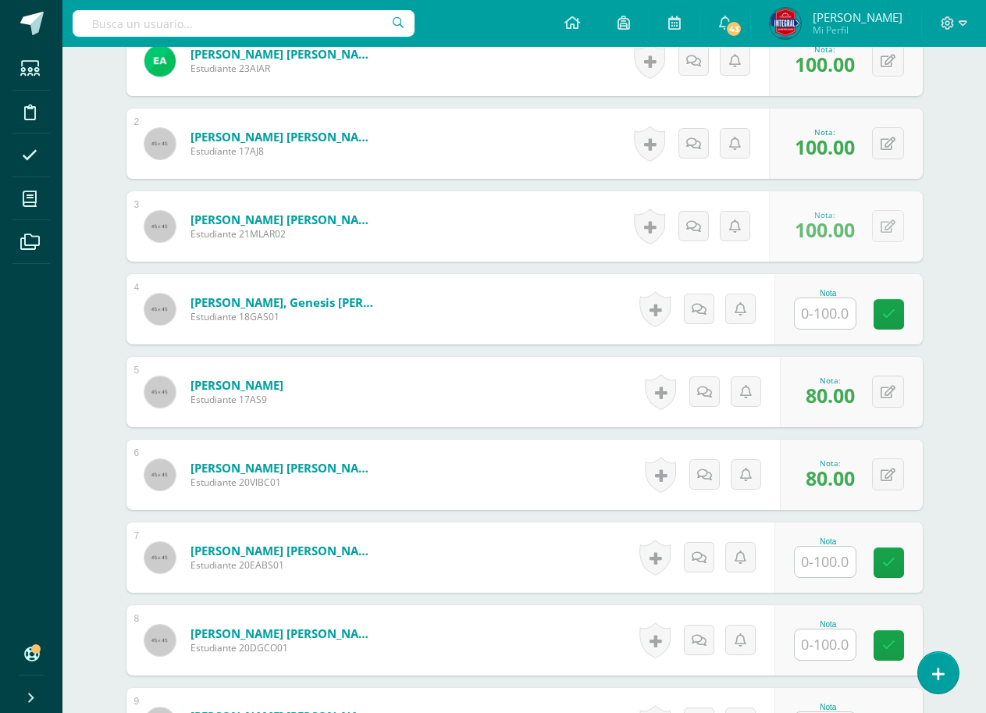
click at [826, 324] on input "text" at bounding box center [825, 313] width 61 height 30
type input "100"
click at [906, 308] on link at bounding box center [899, 314] width 31 height 31
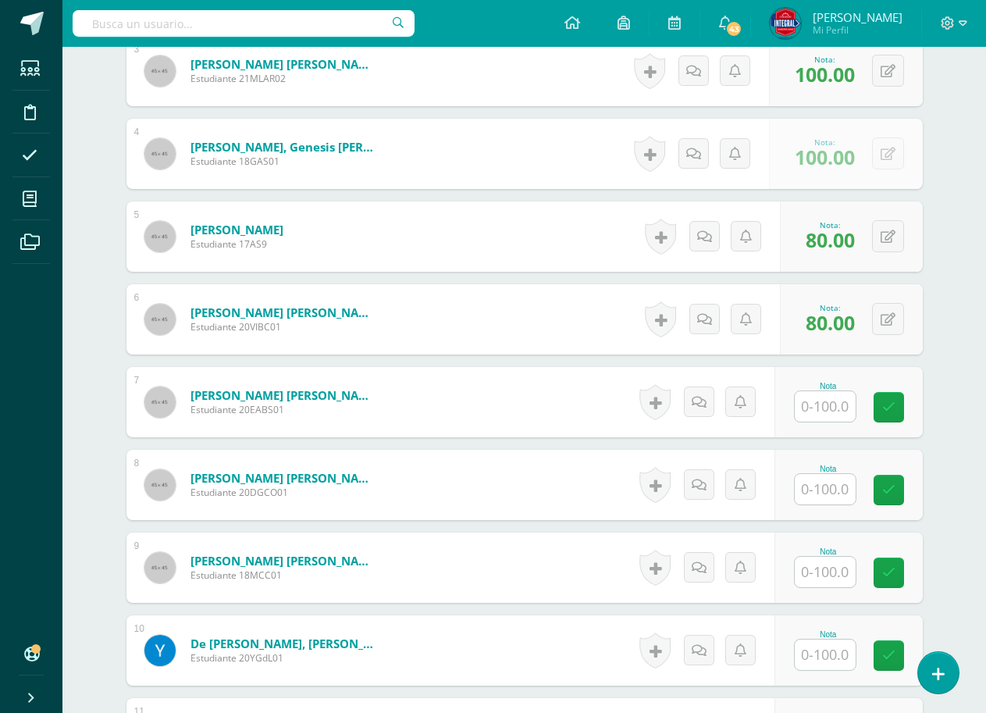
scroll to position [703, 0]
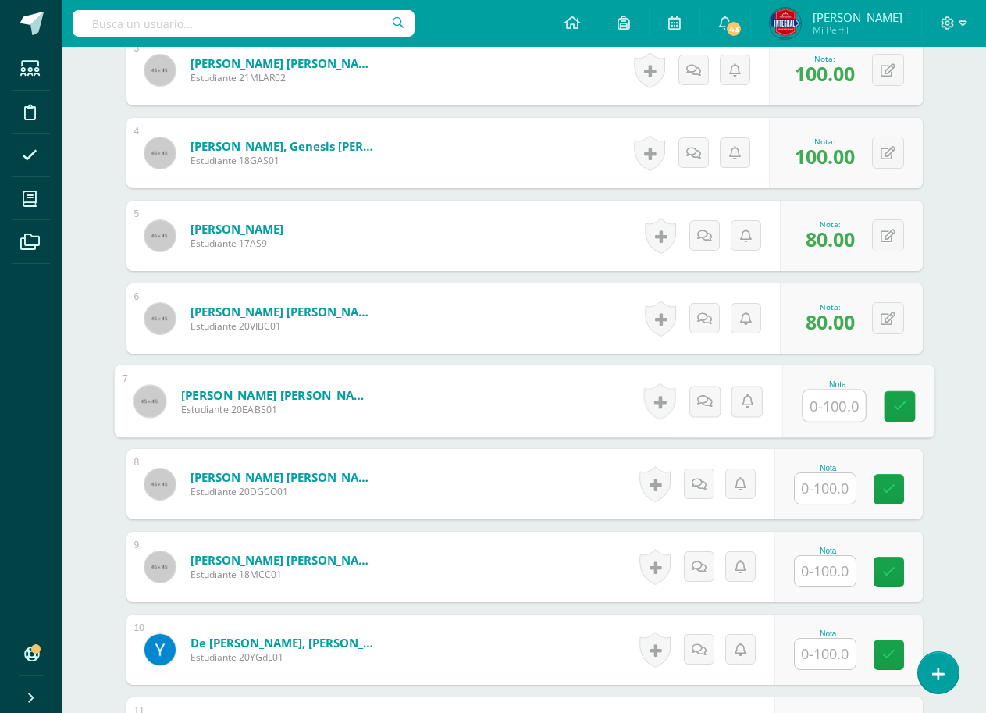
click at [835, 415] on input "text" at bounding box center [834, 405] width 62 height 31
type input "100"
click at [894, 410] on icon at bounding box center [899, 406] width 14 height 13
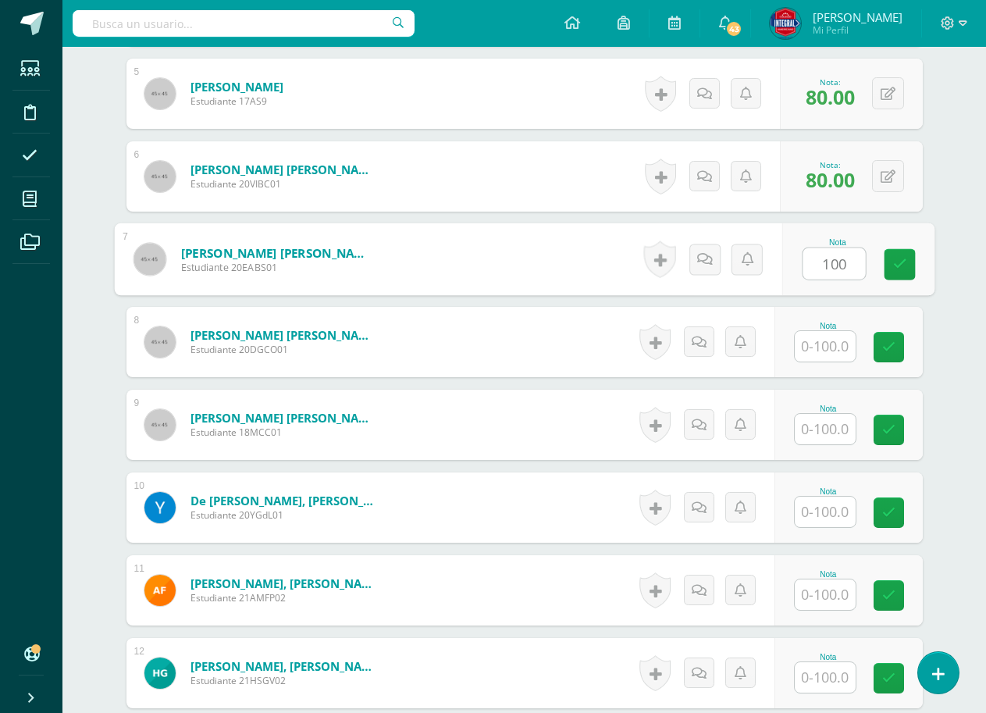
scroll to position [859, 0]
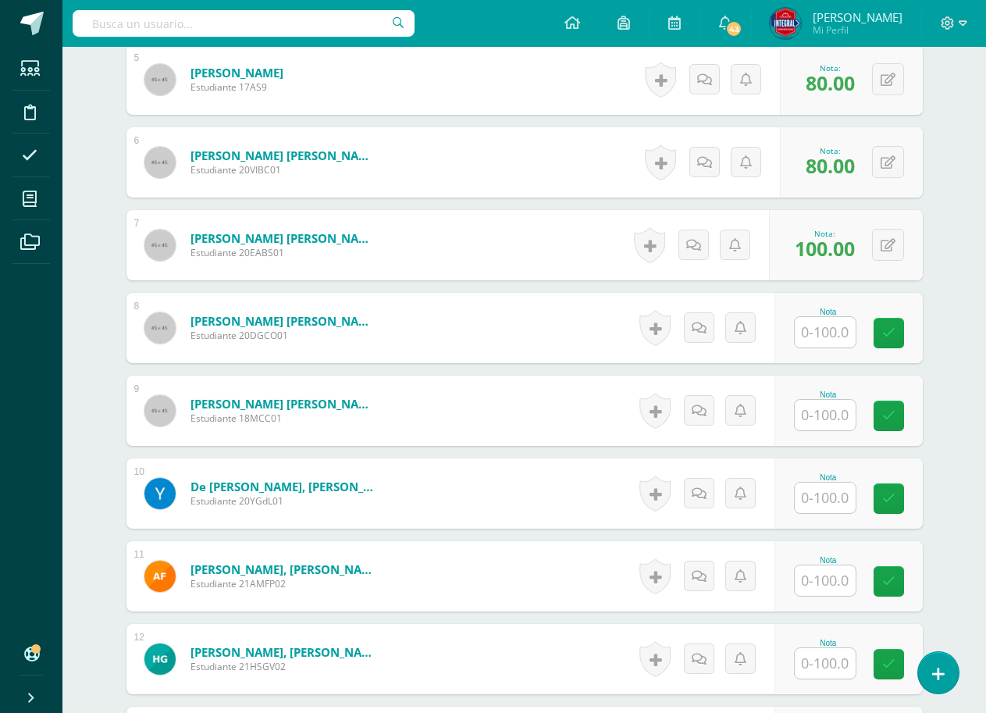
click at [810, 343] on input "text" at bounding box center [825, 332] width 61 height 30
drag, startPoint x: 900, startPoint y: 324, endPoint x: 881, endPoint y: 355, distance: 36.8
click at [899, 325] on link at bounding box center [899, 333] width 31 height 31
type input "100"
click at [838, 405] on input "text" at bounding box center [825, 415] width 61 height 30
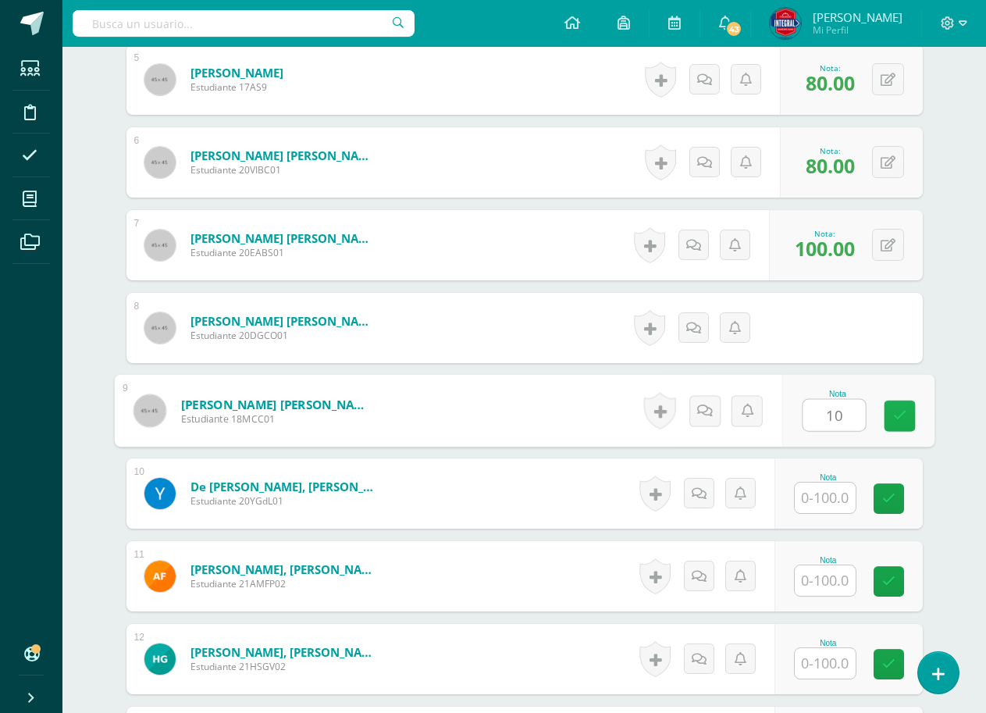
type input "100"
click at [905, 410] on icon at bounding box center [899, 415] width 14 height 13
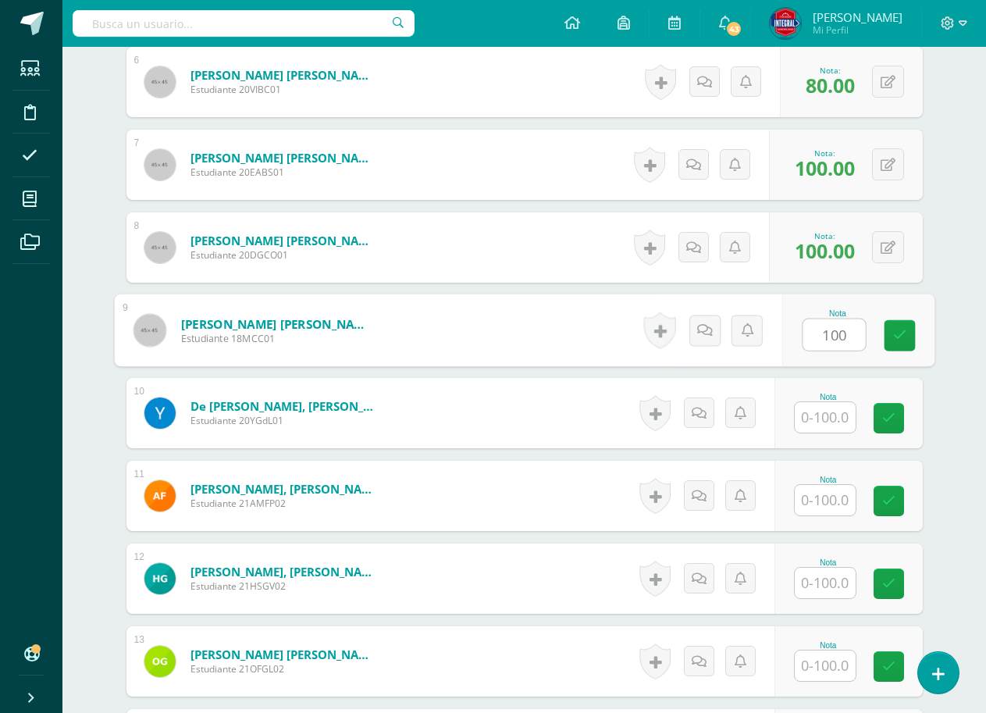
scroll to position [1093, 0]
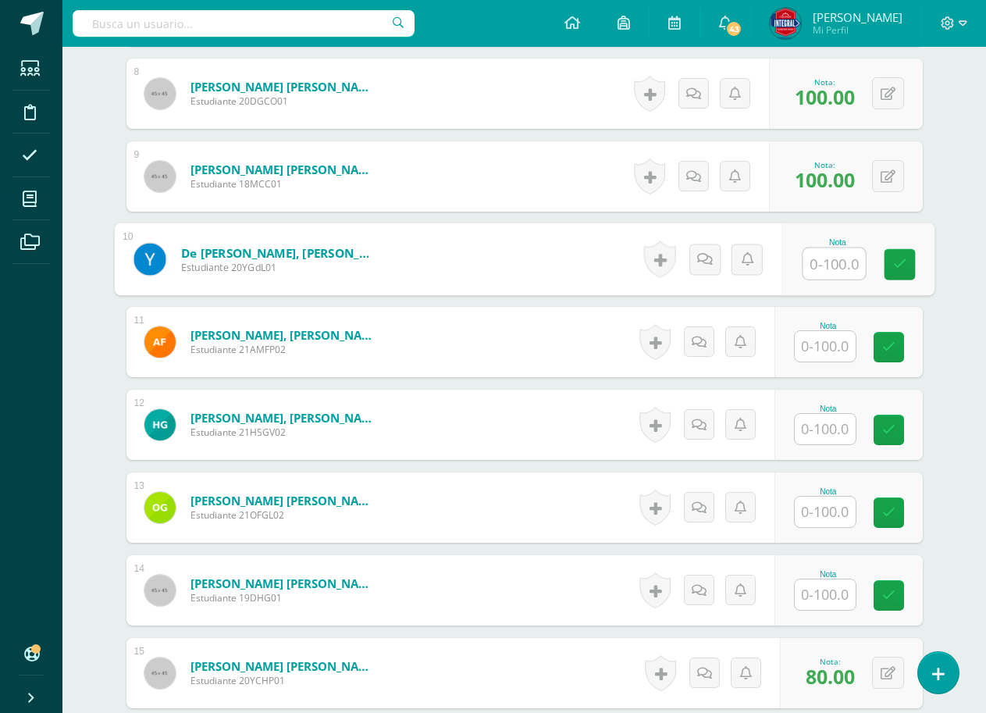
click at [818, 268] on input "text" at bounding box center [834, 263] width 62 height 31
click at [898, 251] on link at bounding box center [899, 264] width 31 height 31
type input "100"
click at [840, 350] on input "text" at bounding box center [825, 346] width 61 height 30
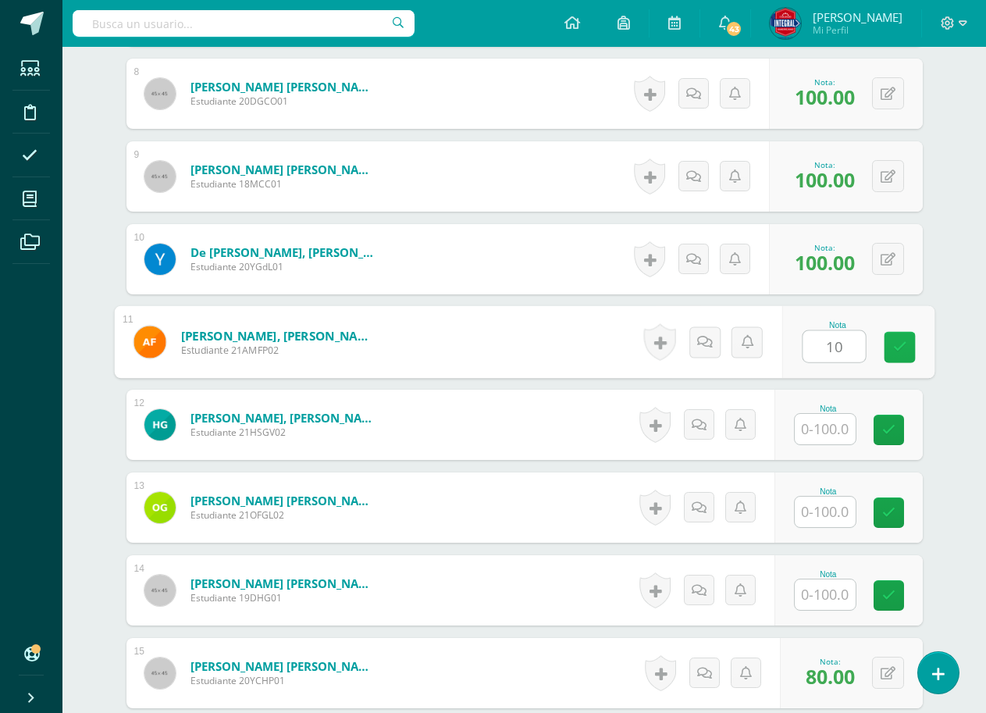
type input "100"
click at [894, 343] on icon at bounding box center [899, 346] width 14 height 13
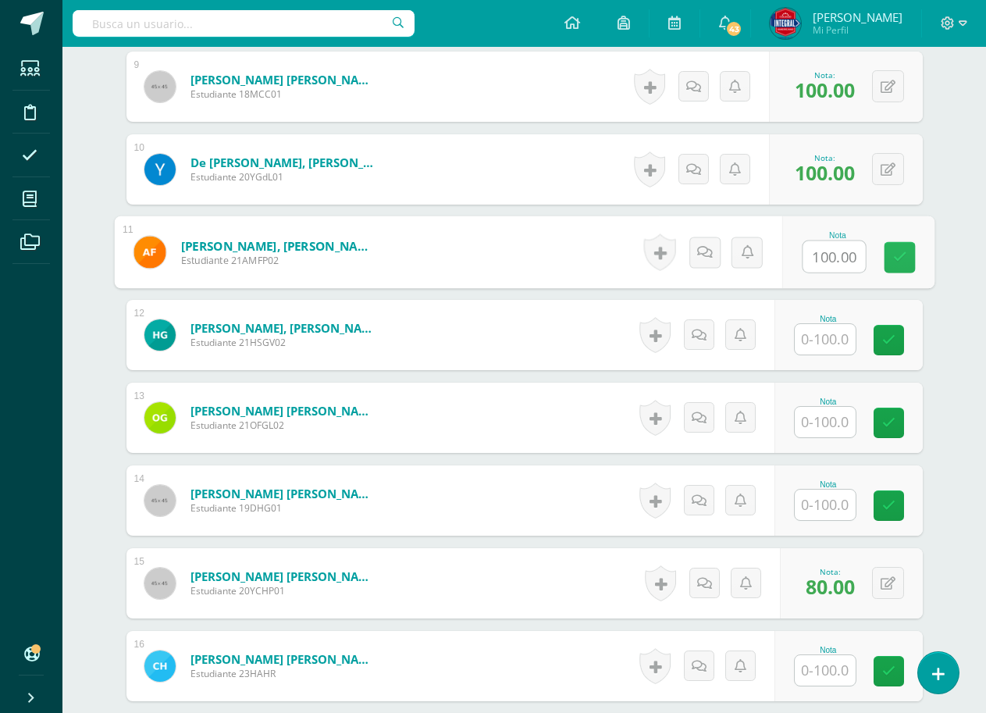
scroll to position [1249, 0]
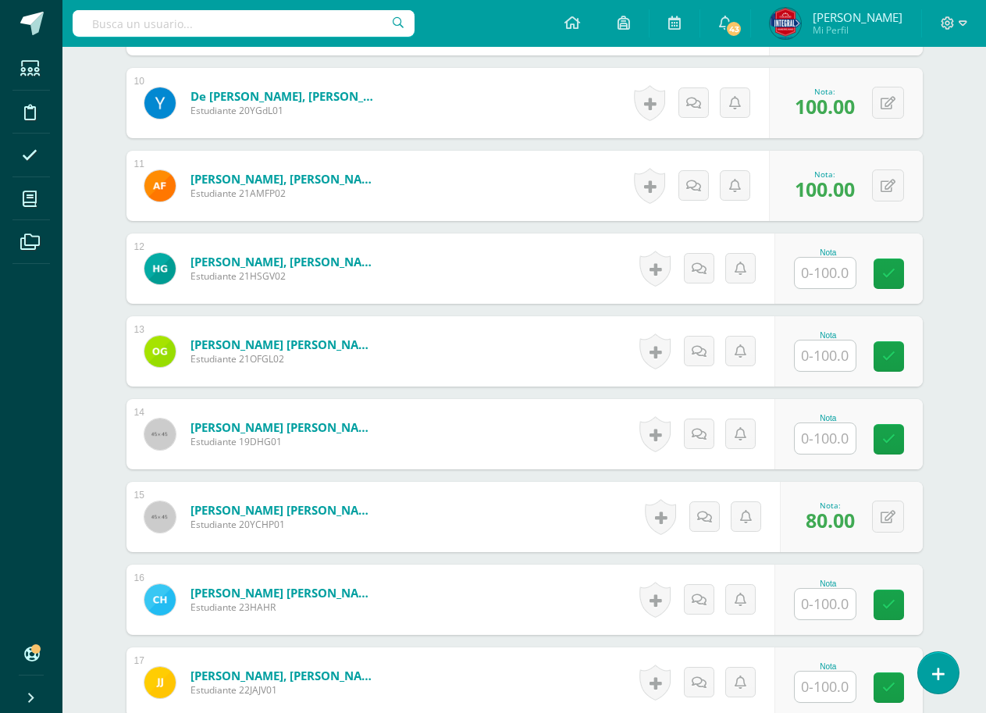
click at [831, 265] on input "text" at bounding box center [825, 273] width 61 height 30
type input "100"
click at [893, 256] on div "Nota 100" at bounding box center [857, 269] width 152 height 73
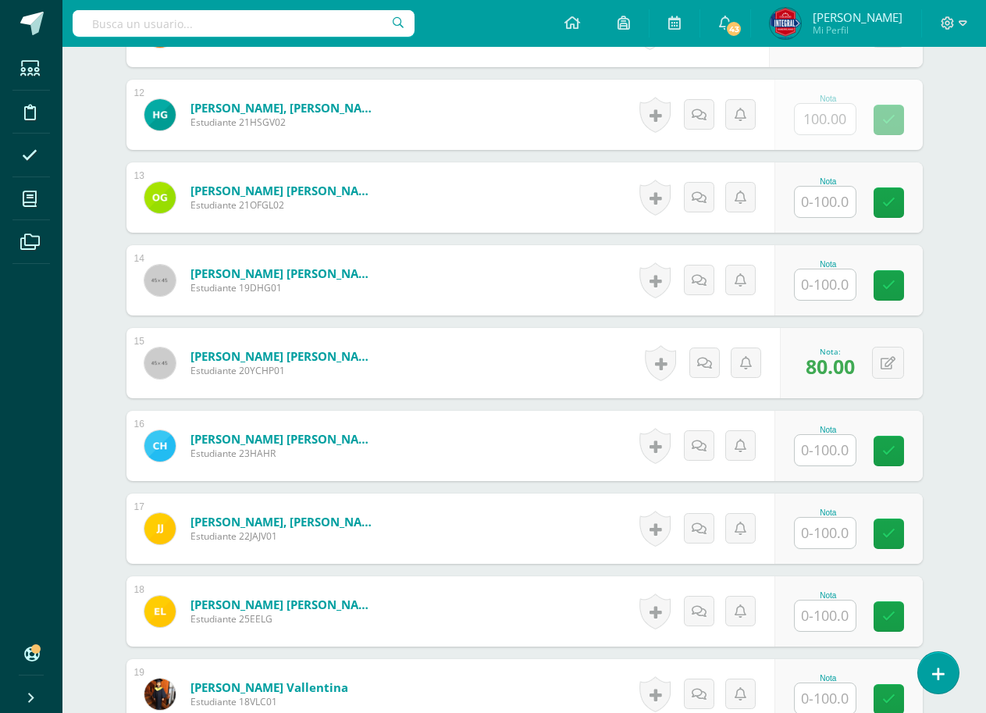
scroll to position [1405, 0]
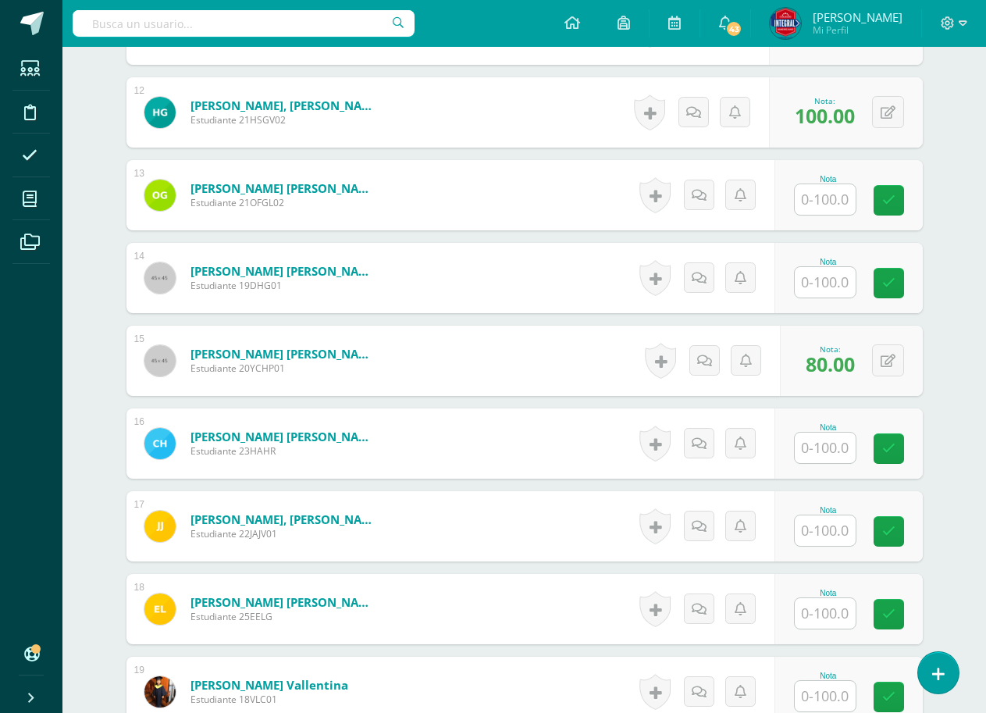
click at [832, 208] on input "text" at bounding box center [825, 199] width 61 height 30
type input "100"
click at [909, 189] on link at bounding box center [899, 200] width 31 height 31
click at [833, 301] on div "Nota" at bounding box center [848, 278] width 148 height 70
click at [883, 290] on link at bounding box center [889, 283] width 30 height 30
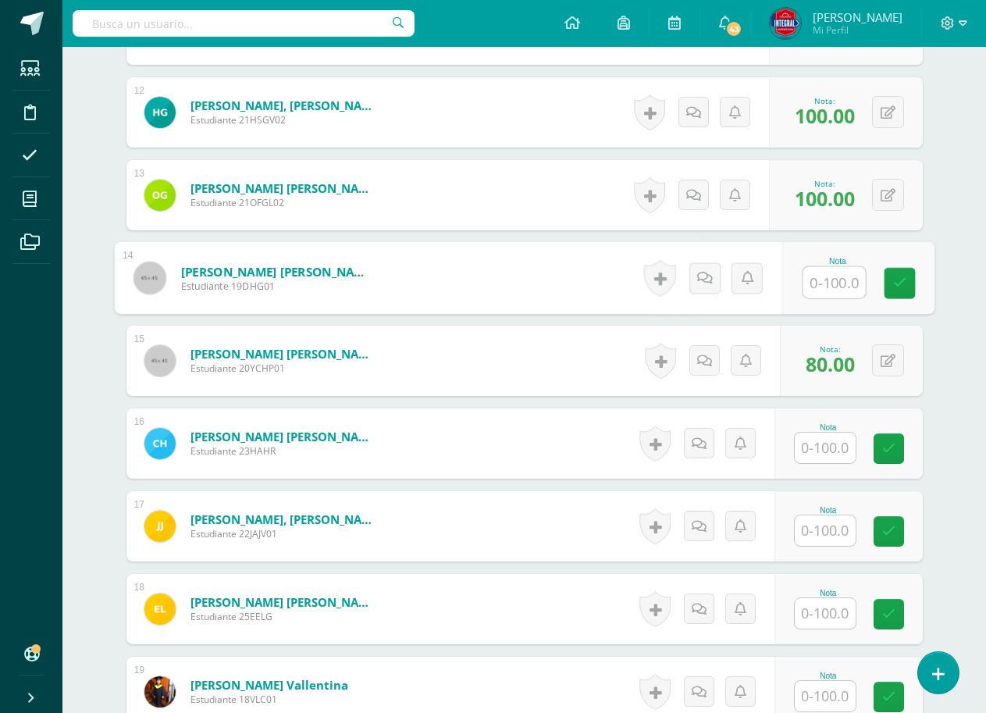
click at [813, 286] on input "text" at bounding box center [834, 282] width 62 height 31
click at [866, 279] on div "100" at bounding box center [834, 282] width 64 height 33
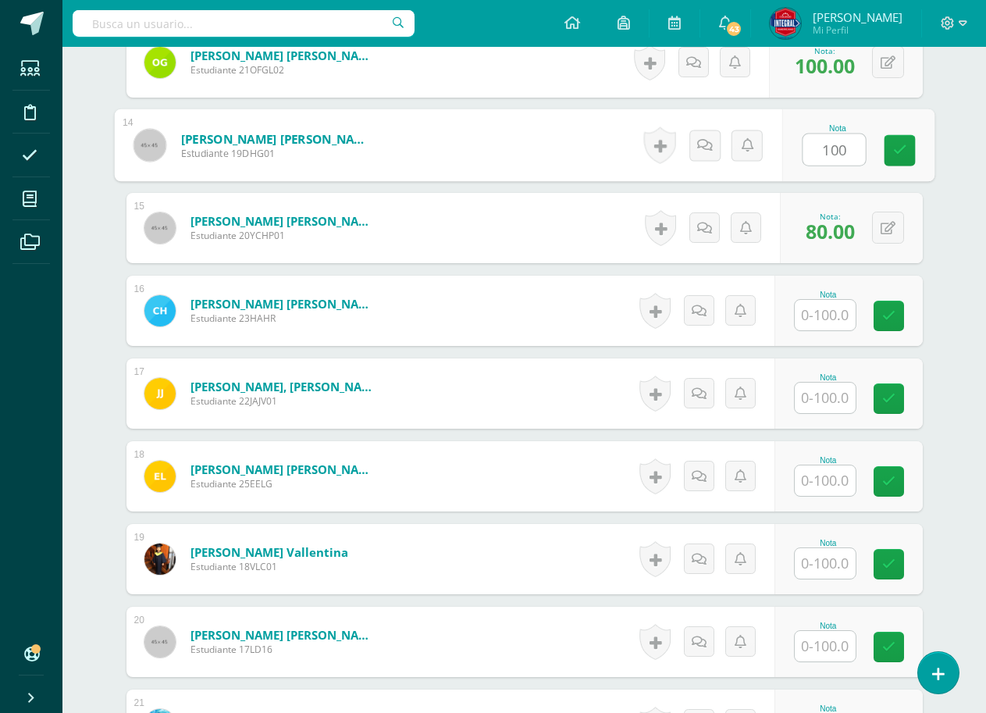
scroll to position [1561, 0]
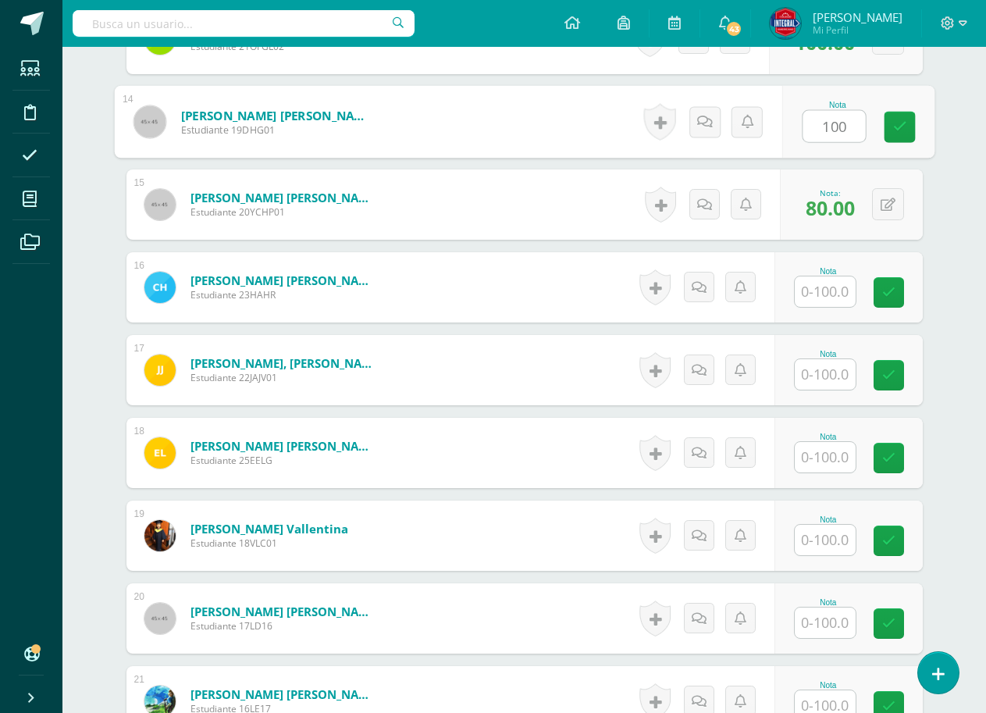
type input "100"
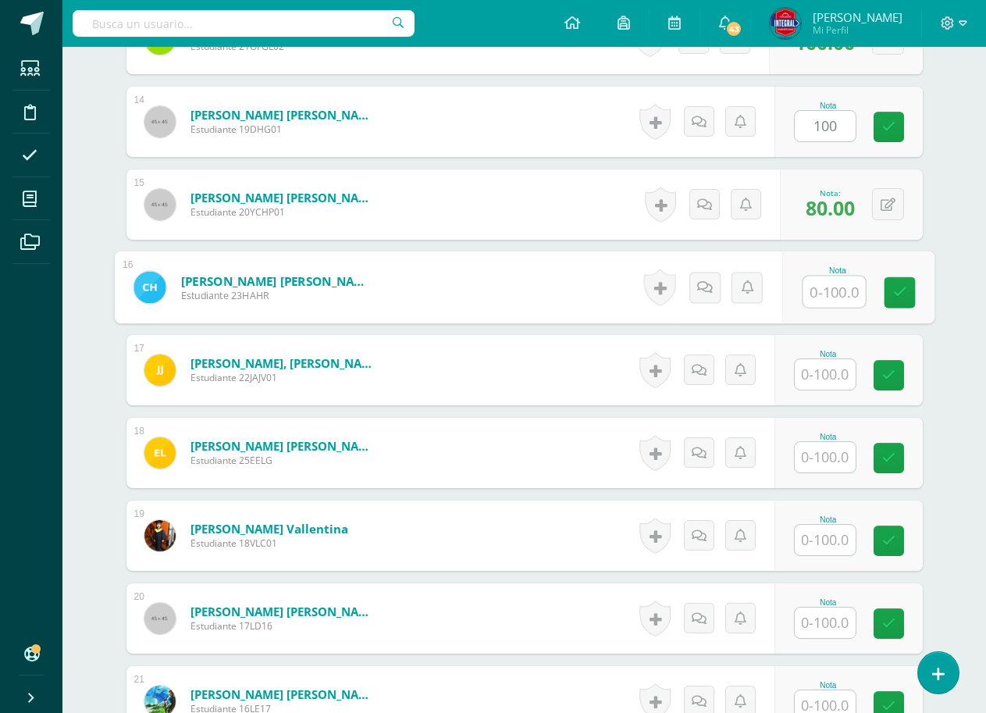
click at [839, 293] on input "text" at bounding box center [834, 291] width 62 height 31
type input "100"
click at [914, 297] on link at bounding box center [899, 292] width 31 height 31
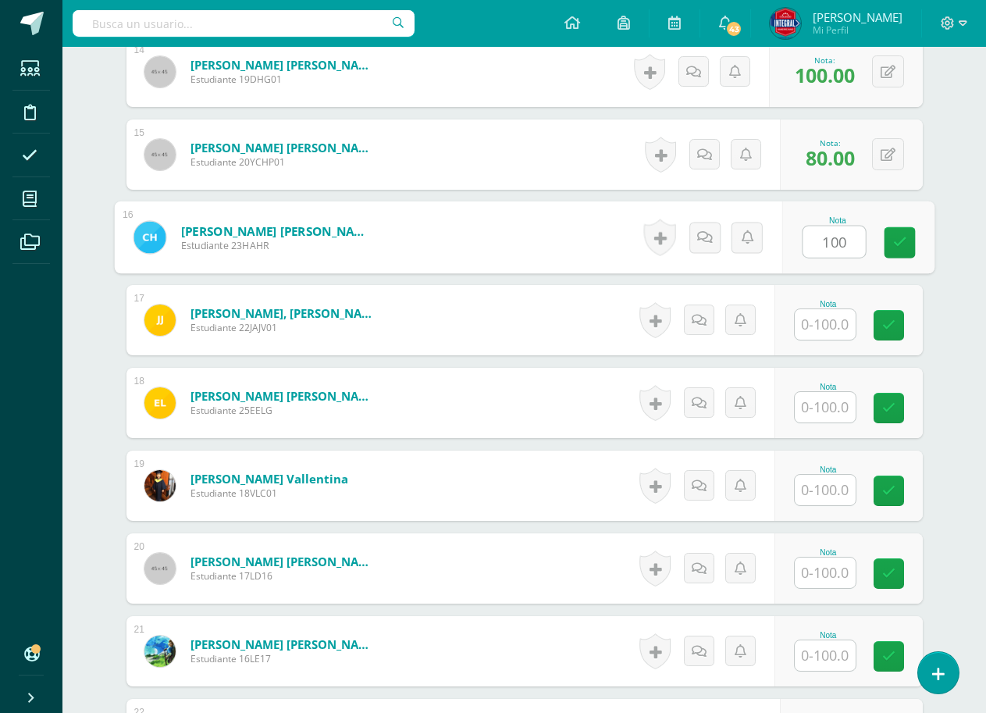
scroll to position [1639, 0]
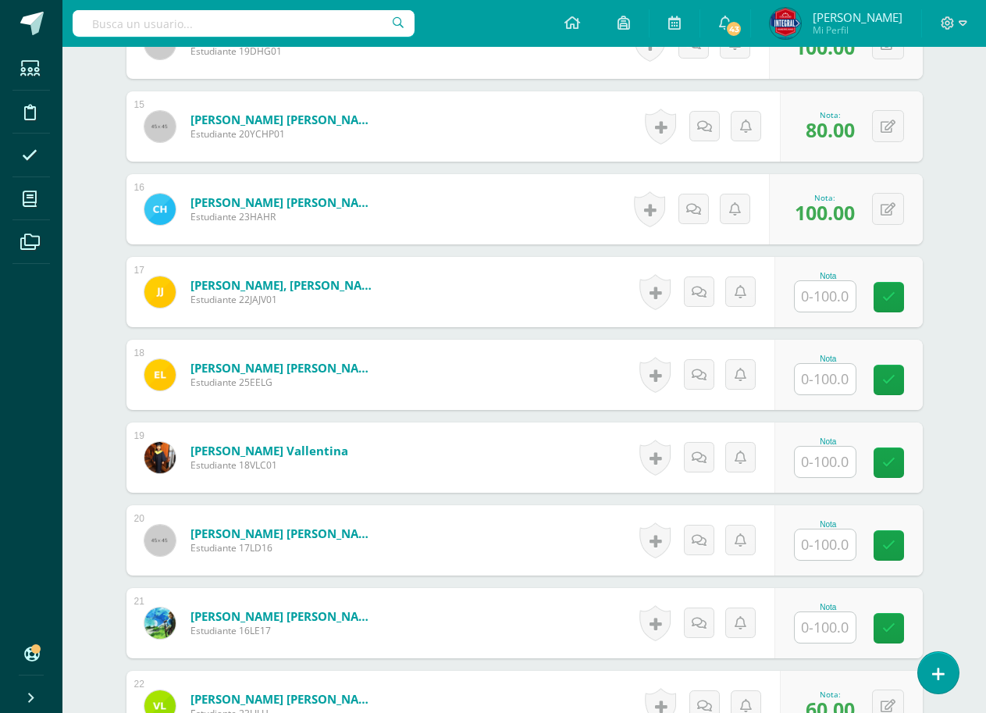
click at [836, 293] on input "text" at bounding box center [825, 296] width 61 height 30
type input "100"
click at [911, 294] on link at bounding box center [899, 297] width 31 height 31
click at [831, 375] on input "text" at bounding box center [825, 379] width 61 height 30
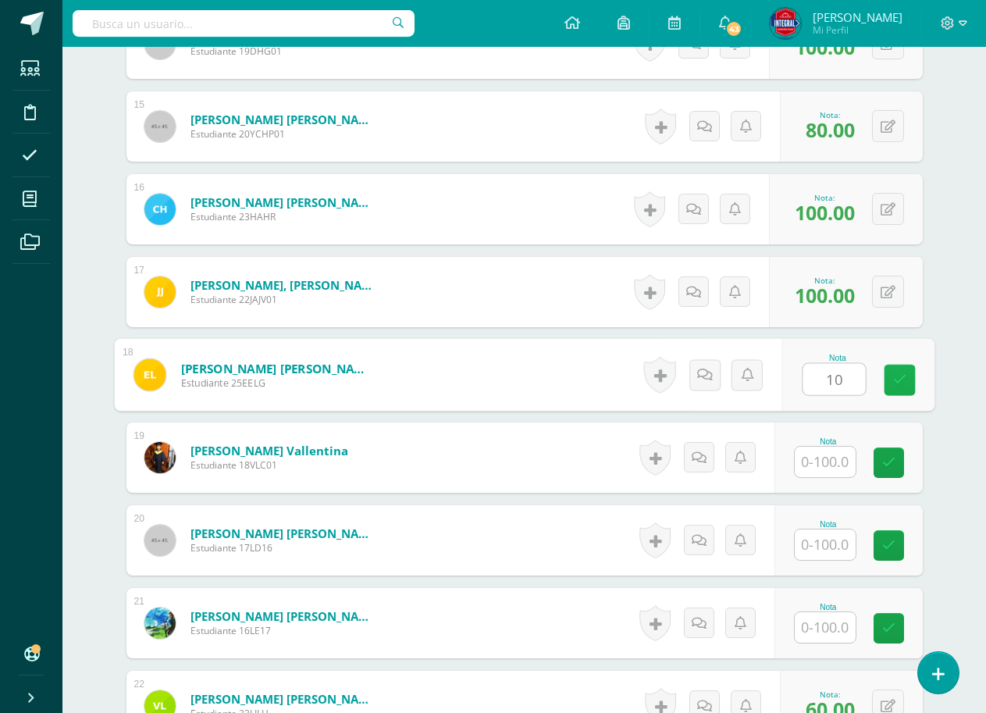
type input "100"
click at [886, 375] on link at bounding box center [899, 380] width 31 height 31
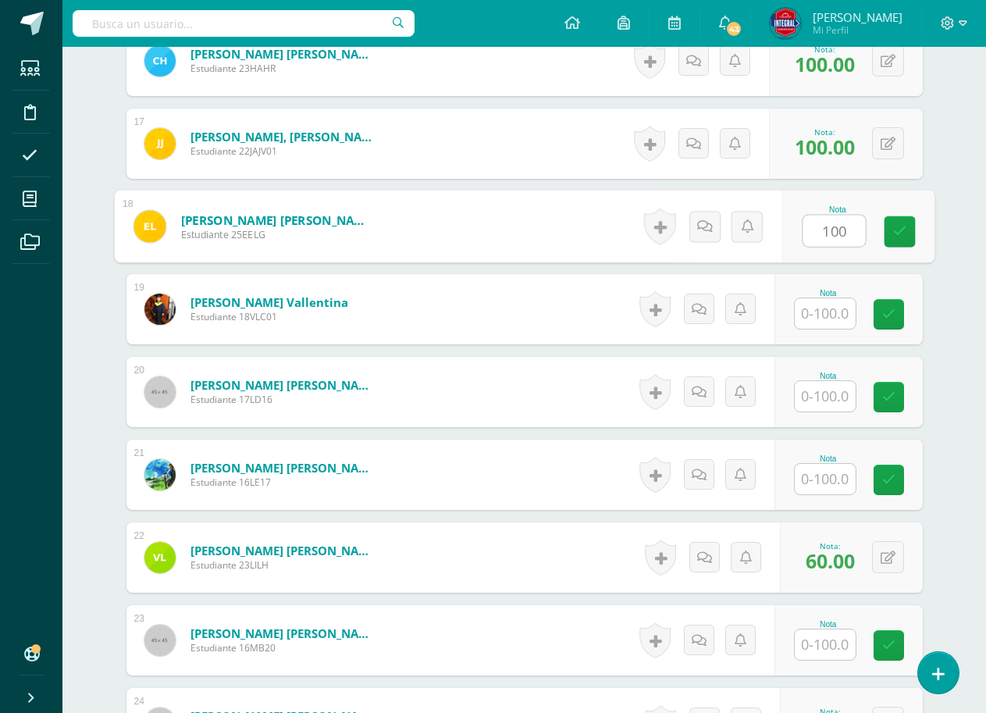
scroll to position [1796, 0]
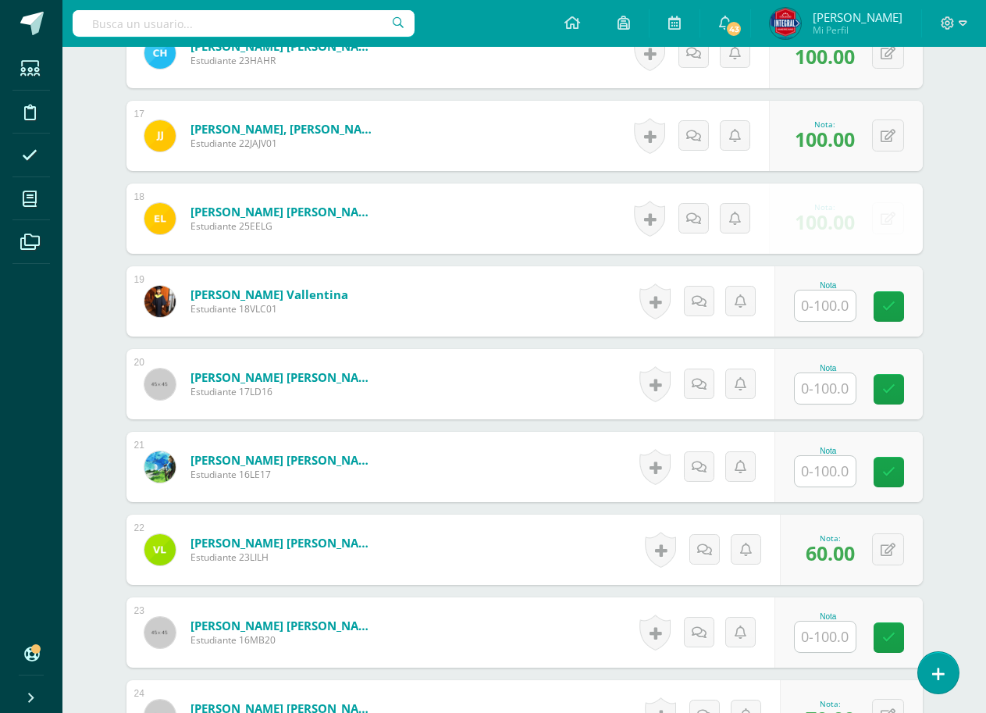
click at [824, 316] on input "text" at bounding box center [825, 305] width 61 height 30
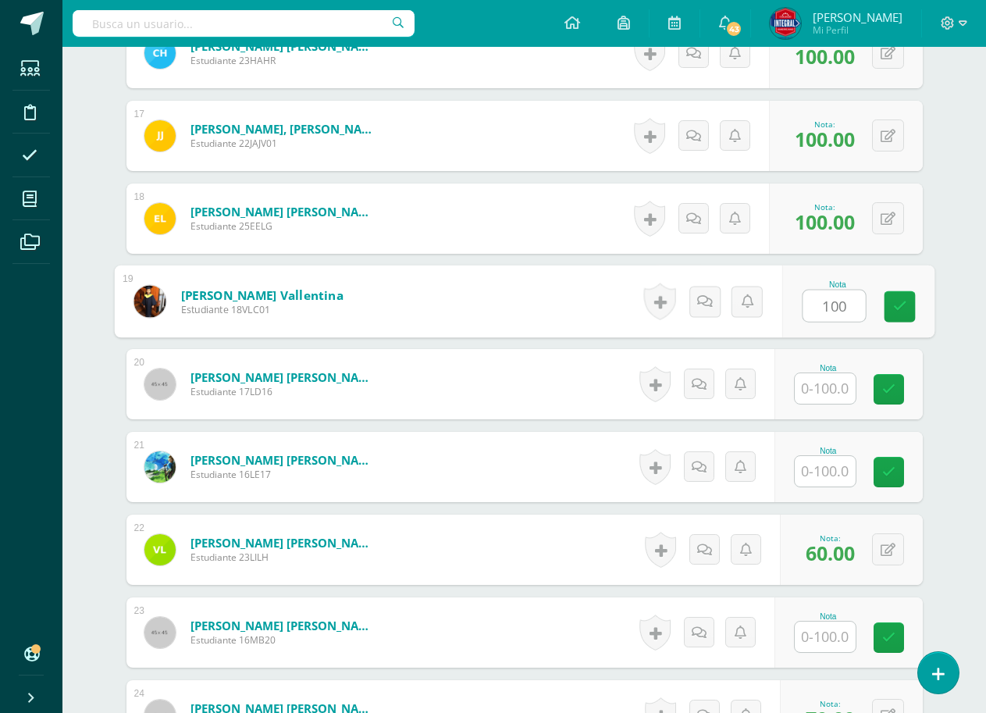
type input "100"
click at [880, 308] on div "Nota 100" at bounding box center [857, 301] width 152 height 73
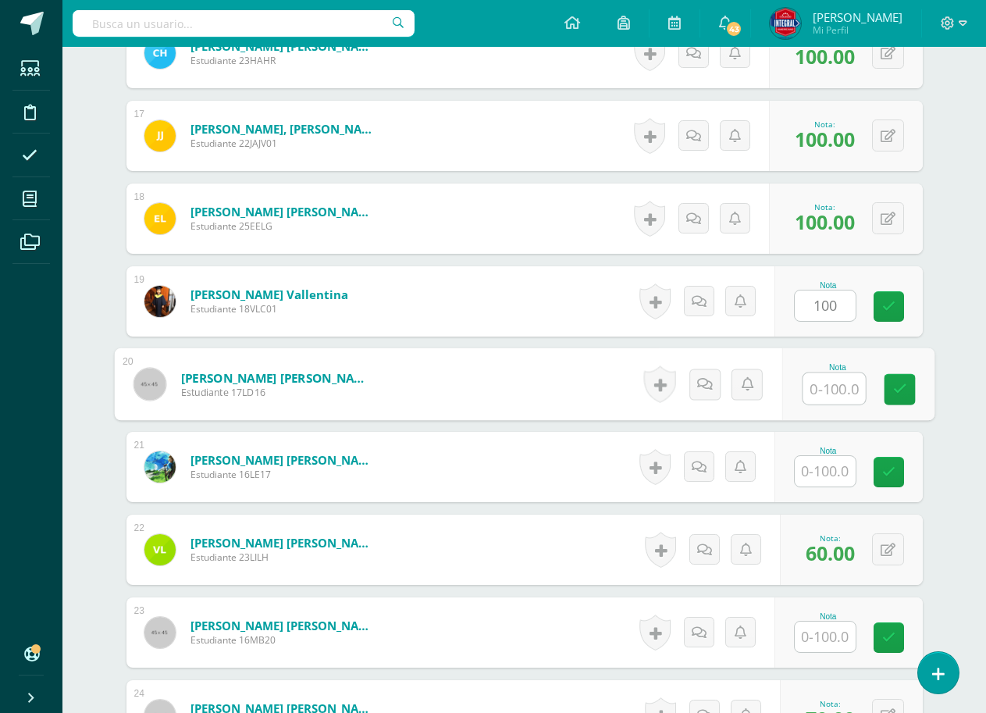
click at [825, 390] on input "text" at bounding box center [834, 388] width 62 height 31
type input "100"
click at [886, 386] on link at bounding box center [899, 389] width 31 height 31
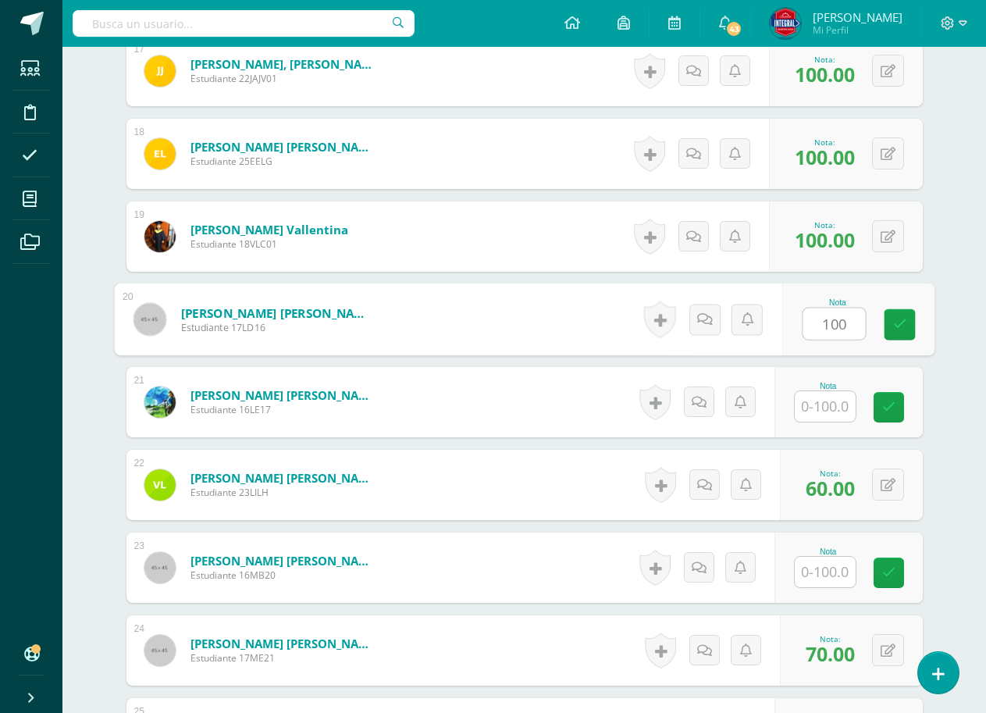
scroll to position [1952, 0]
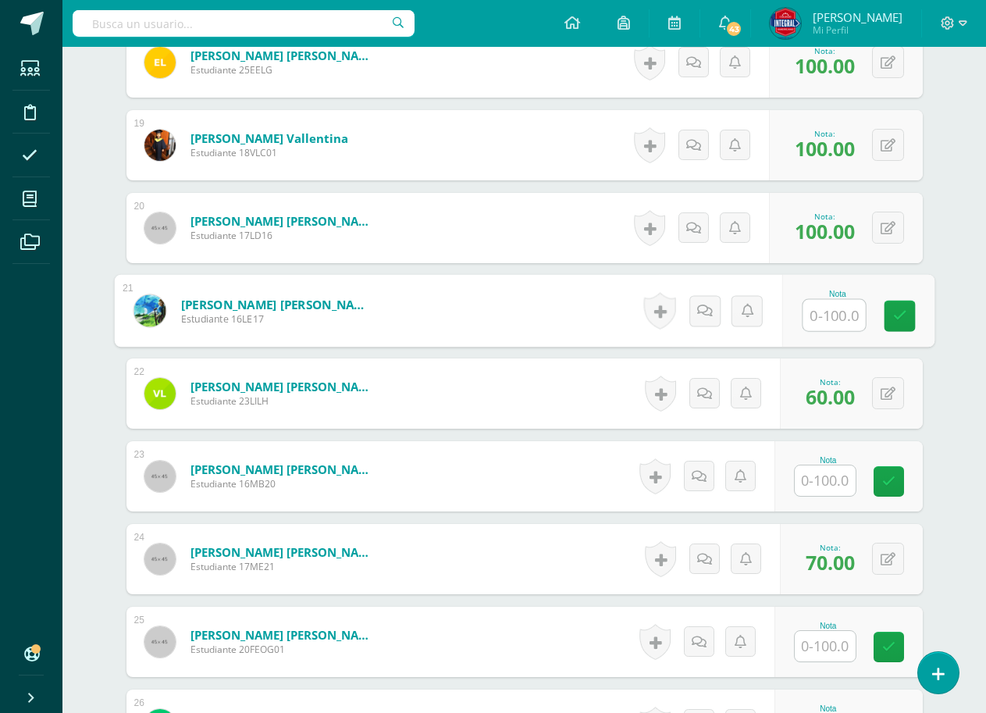
click at [820, 319] on input "text" at bounding box center [834, 315] width 62 height 31
type input "100"
click at [881, 307] on div "Nota 100" at bounding box center [848, 311] width 148 height 70
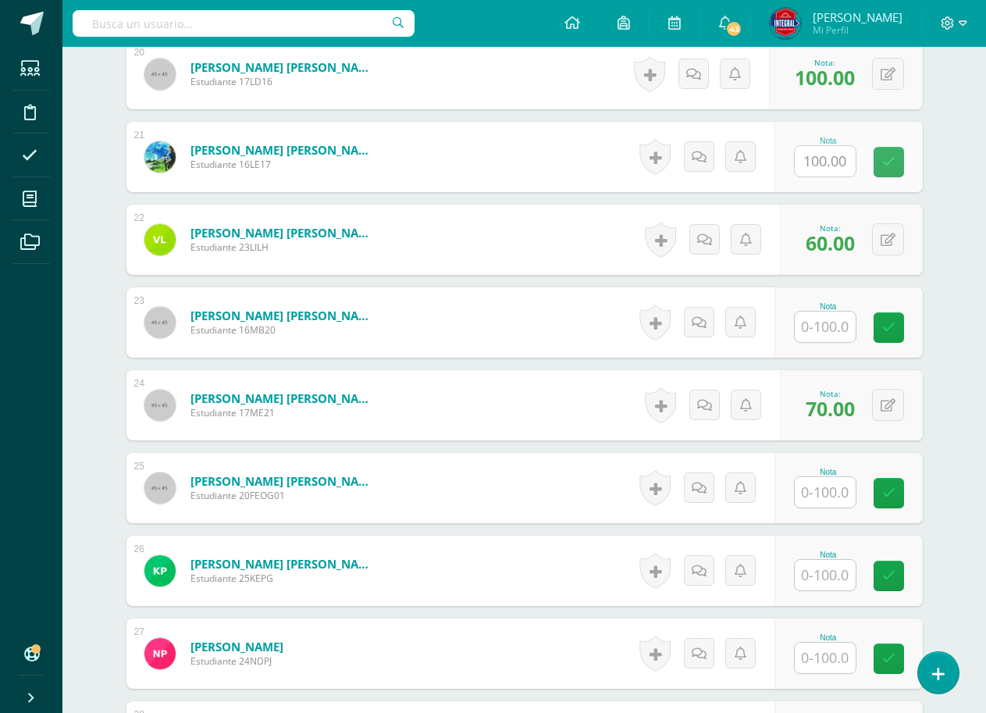
scroll to position [2108, 0]
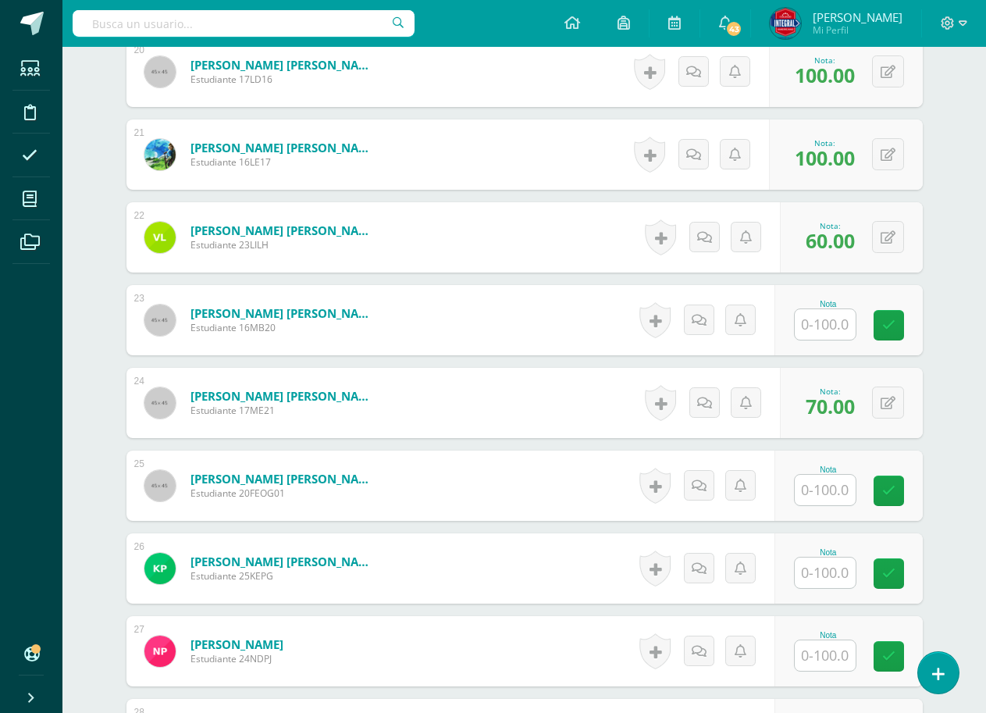
click at [832, 322] on input "text" at bounding box center [825, 324] width 61 height 30
click at [888, 326] on link at bounding box center [899, 325] width 31 height 31
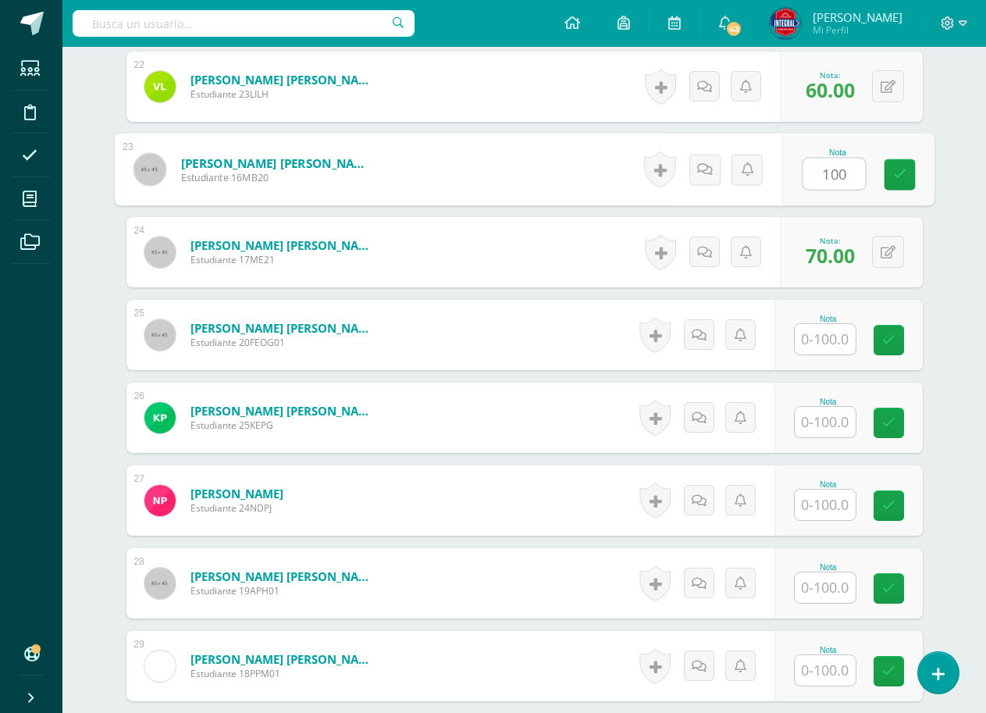
scroll to position [2264, 0]
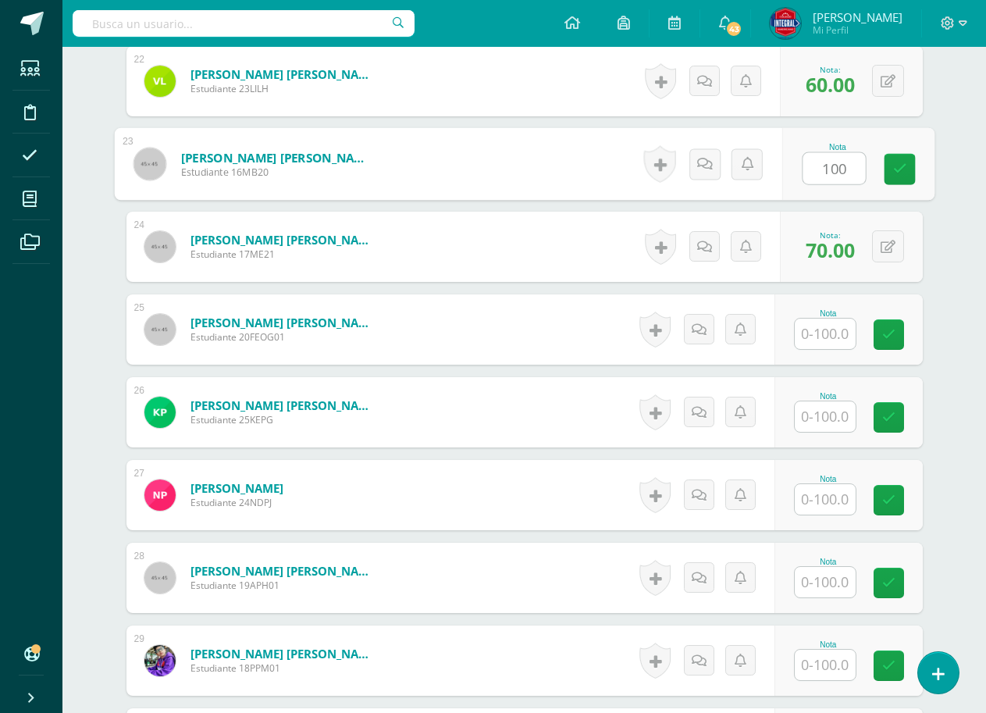
type input "100"
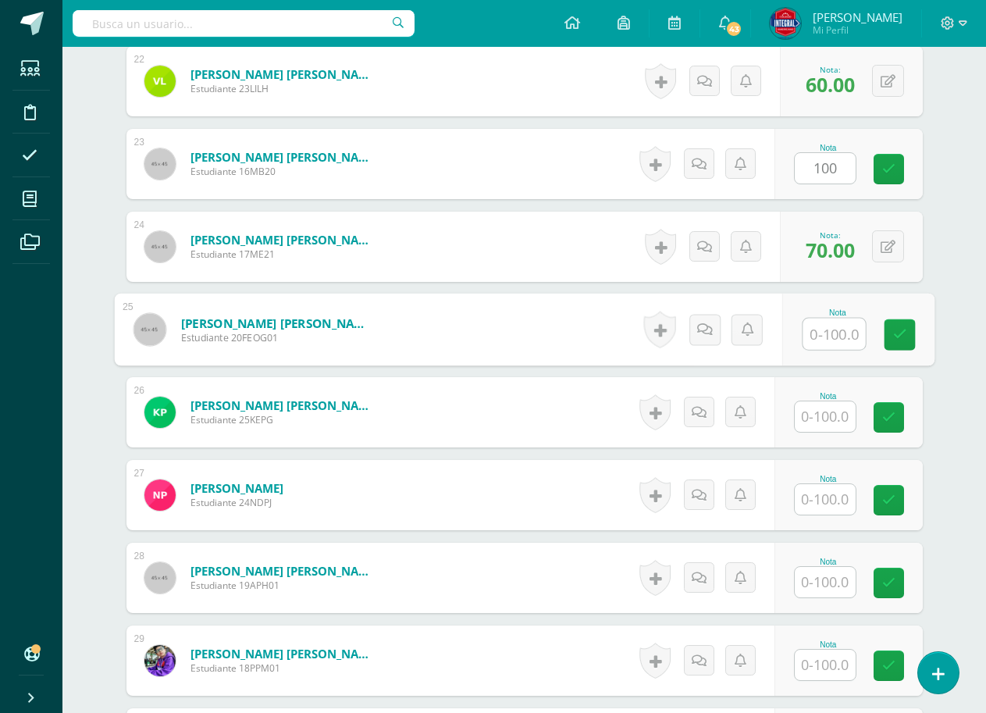
click at [842, 340] on input "text" at bounding box center [834, 334] width 62 height 31
type input "100"
click at [888, 331] on link at bounding box center [899, 334] width 31 height 31
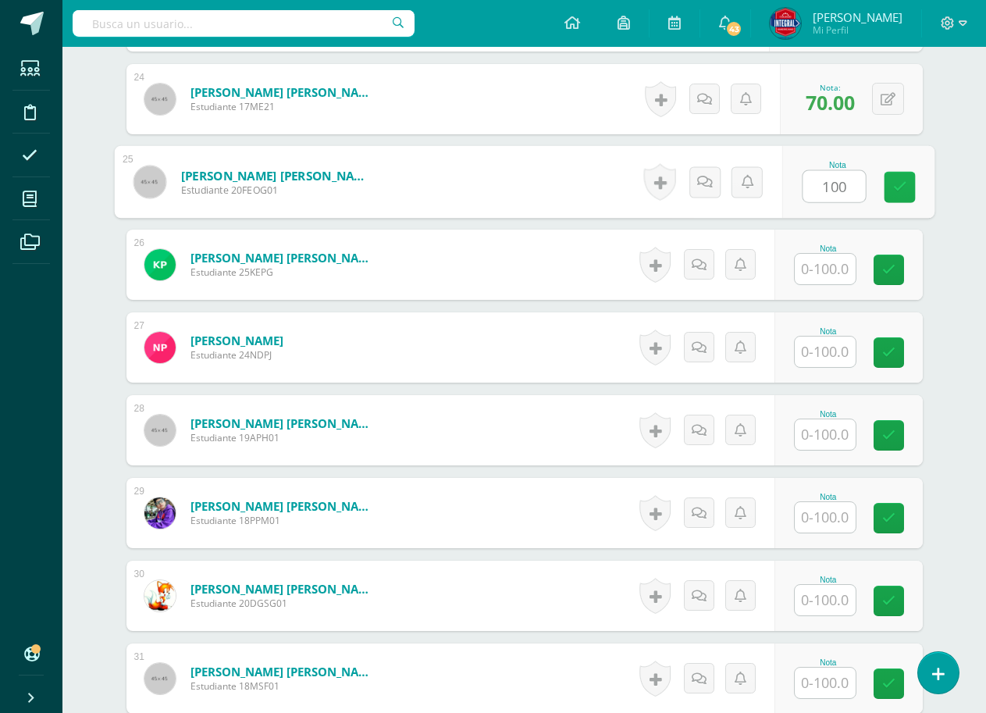
scroll to position [2420, 0]
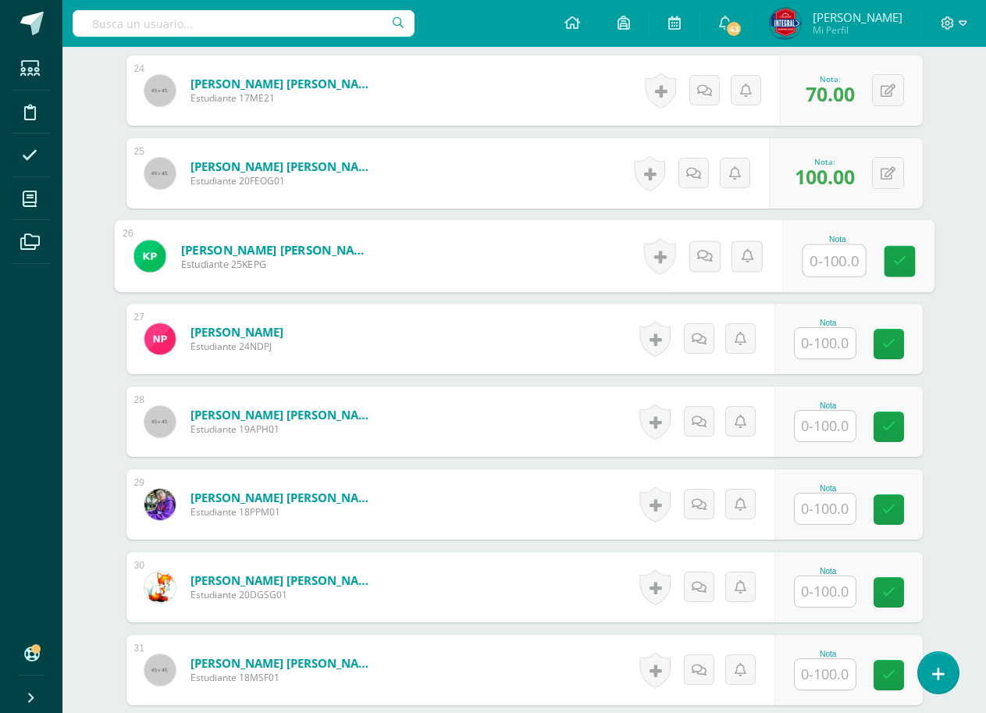
click at [827, 272] on input "text" at bounding box center [834, 260] width 62 height 31
type input "0"
click at [905, 258] on icon at bounding box center [899, 260] width 14 height 13
type input "100"
click at [833, 337] on input "text" at bounding box center [825, 343] width 61 height 30
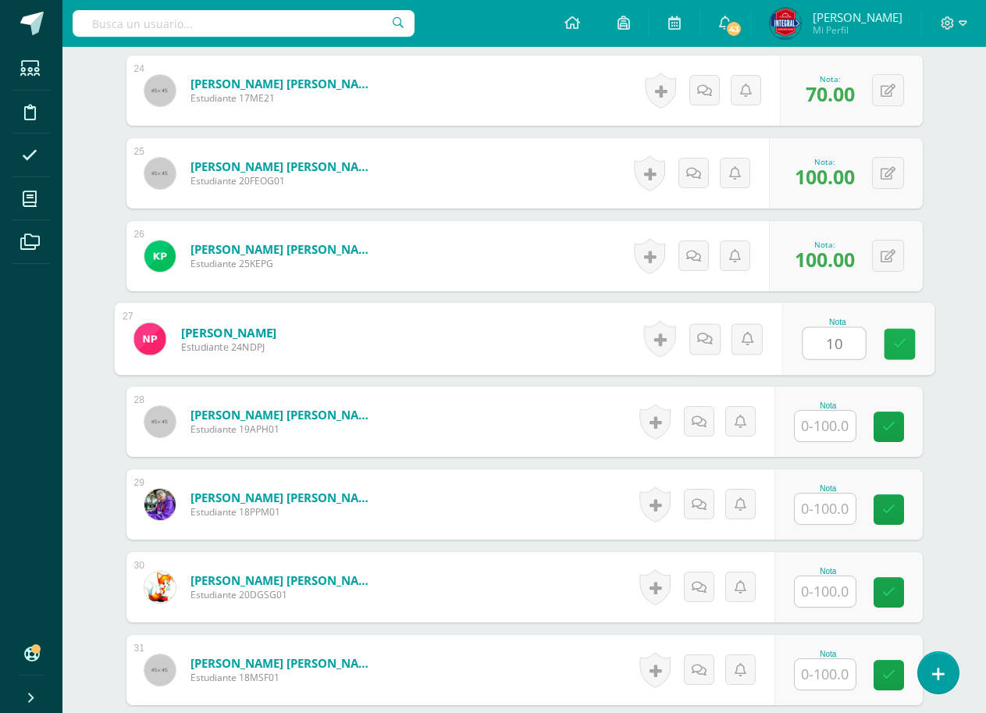
type input "100"
click at [895, 340] on icon at bounding box center [899, 343] width 14 height 13
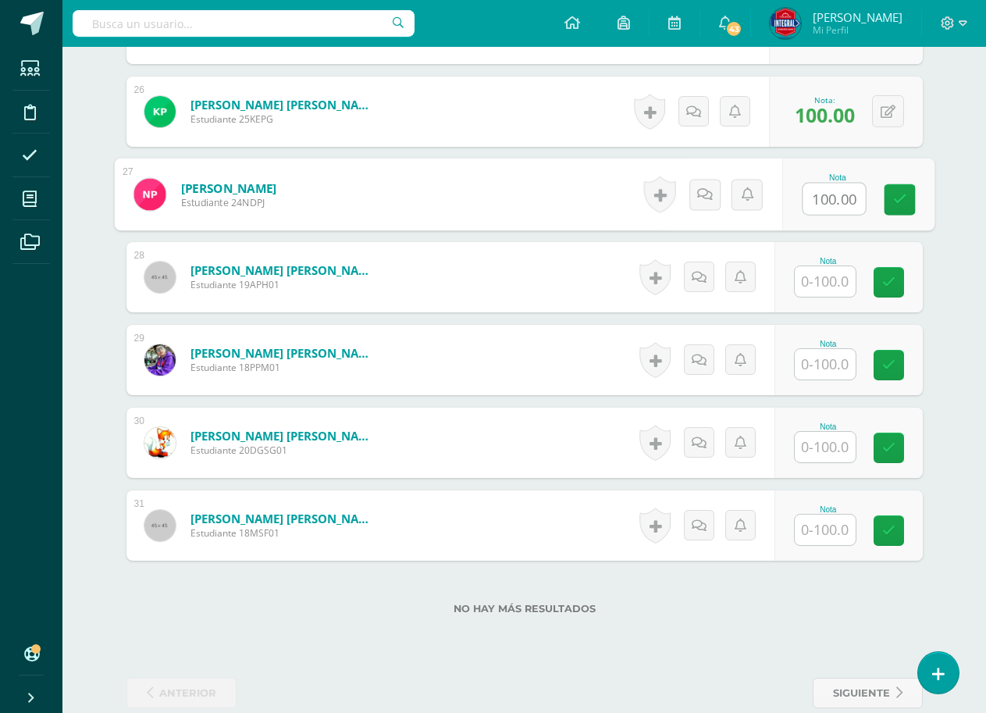
scroll to position [2576, 0]
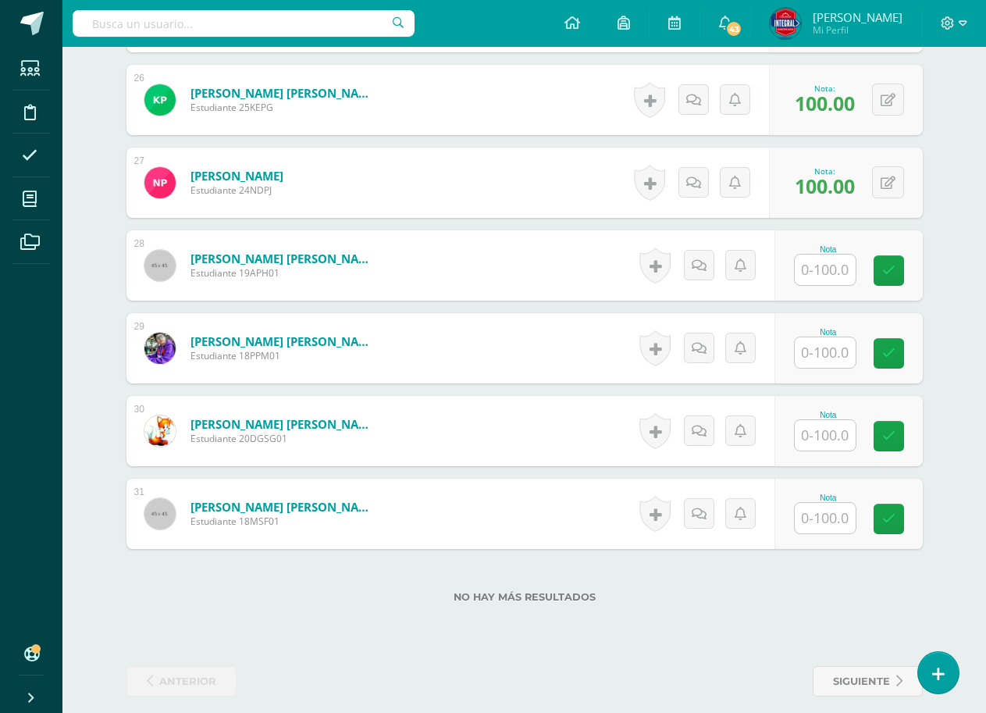
click at [837, 279] on input "text" at bounding box center [825, 269] width 61 height 30
type input "100"
click at [888, 264] on link at bounding box center [899, 270] width 31 height 31
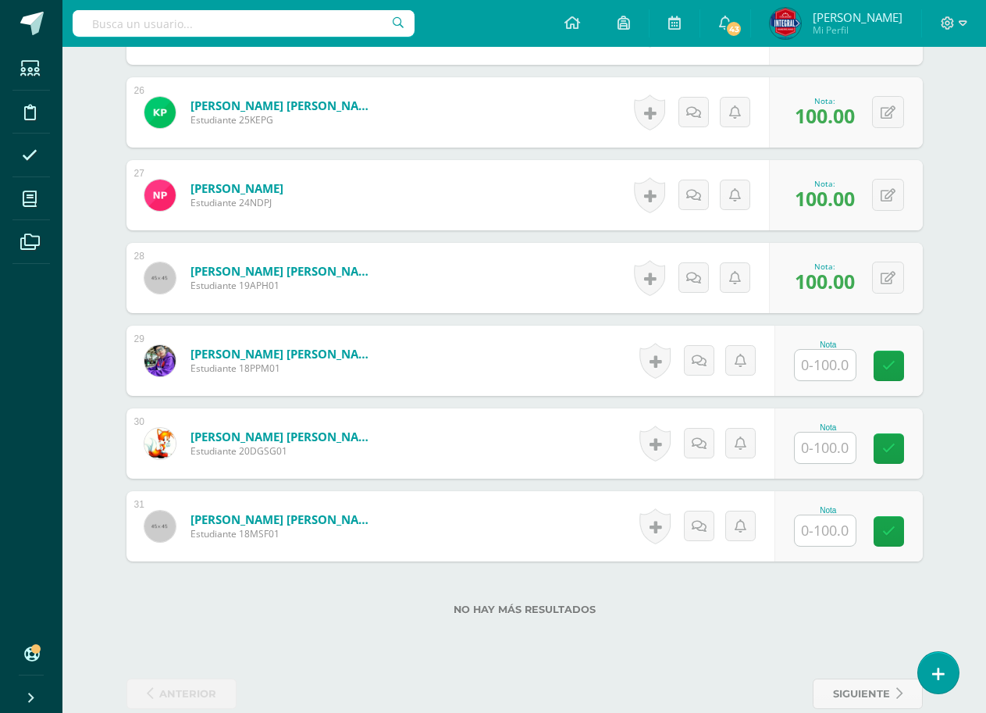
scroll to position [2591, 0]
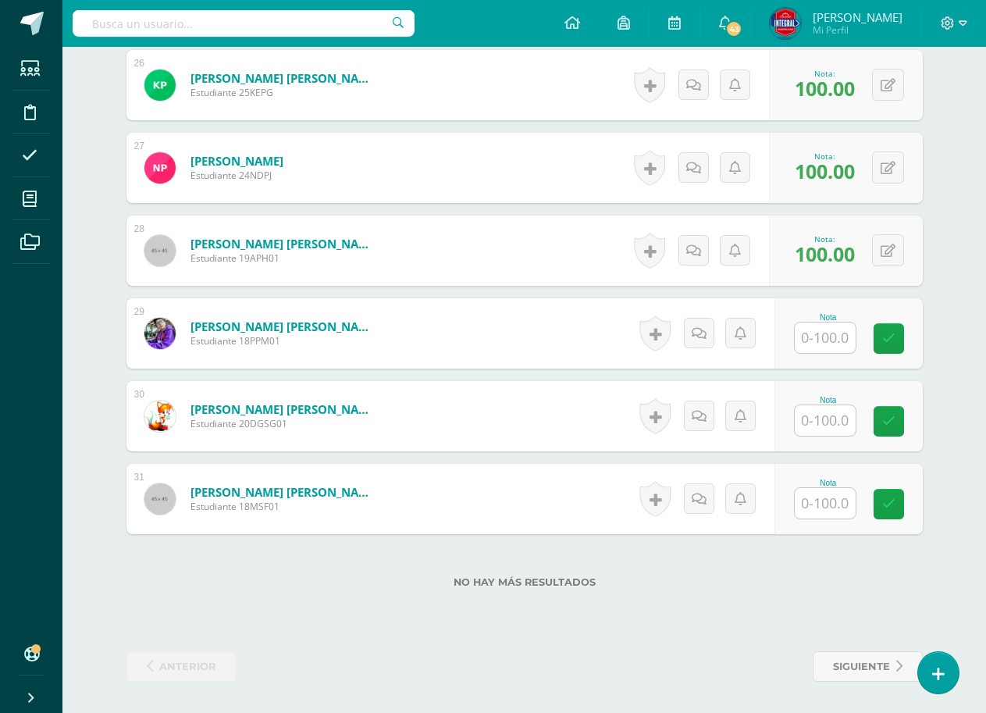
click at [830, 350] on input "text" at bounding box center [825, 337] width 61 height 30
type input "100"
click at [878, 342] on div "Nota 100" at bounding box center [848, 333] width 148 height 70
click at [833, 433] on input "text" at bounding box center [834, 420] width 62 height 31
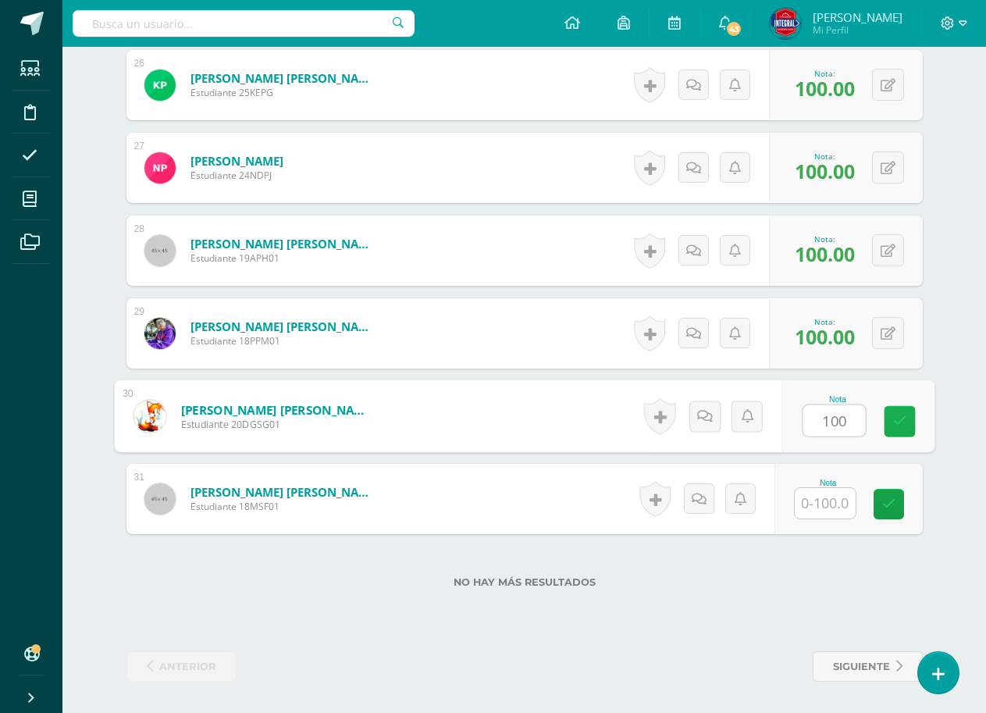
click at [899, 424] on icon at bounding box center [899, 421] width 14 height 13
type input "100"
click at [857, 504] on div "Nota" at bounding box center [828, 499] width 69 height 41
click at [837, 504] on input "text" at bounding box center [825, 503] width 61 height 30
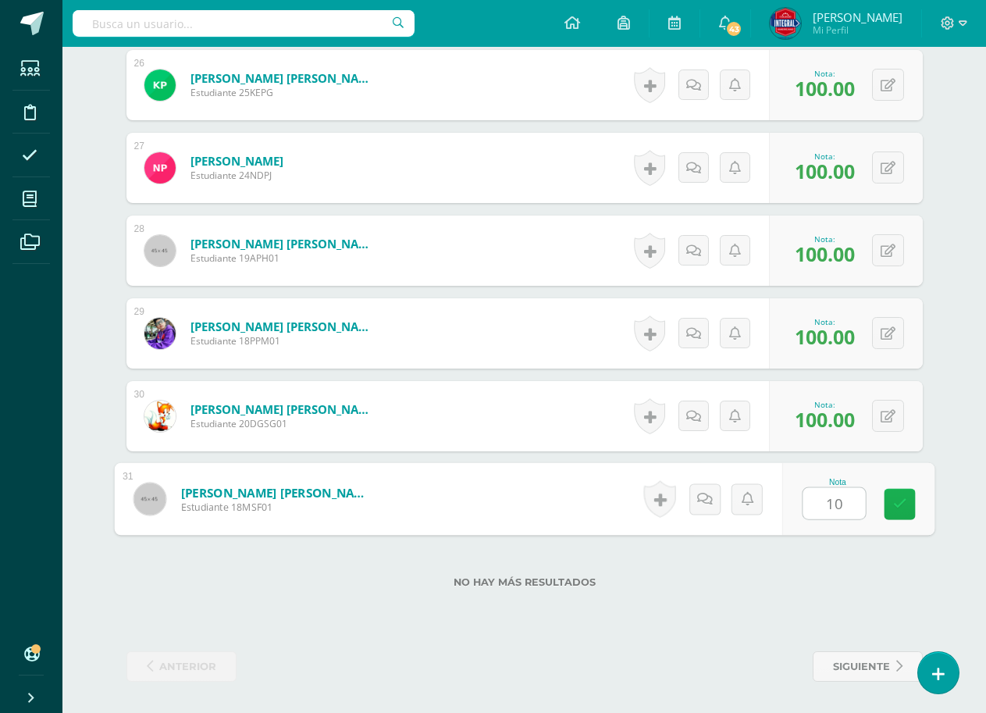
type input "100"
click at [896, 498] on icon at bounding box center [899, 503] width 14 height 13
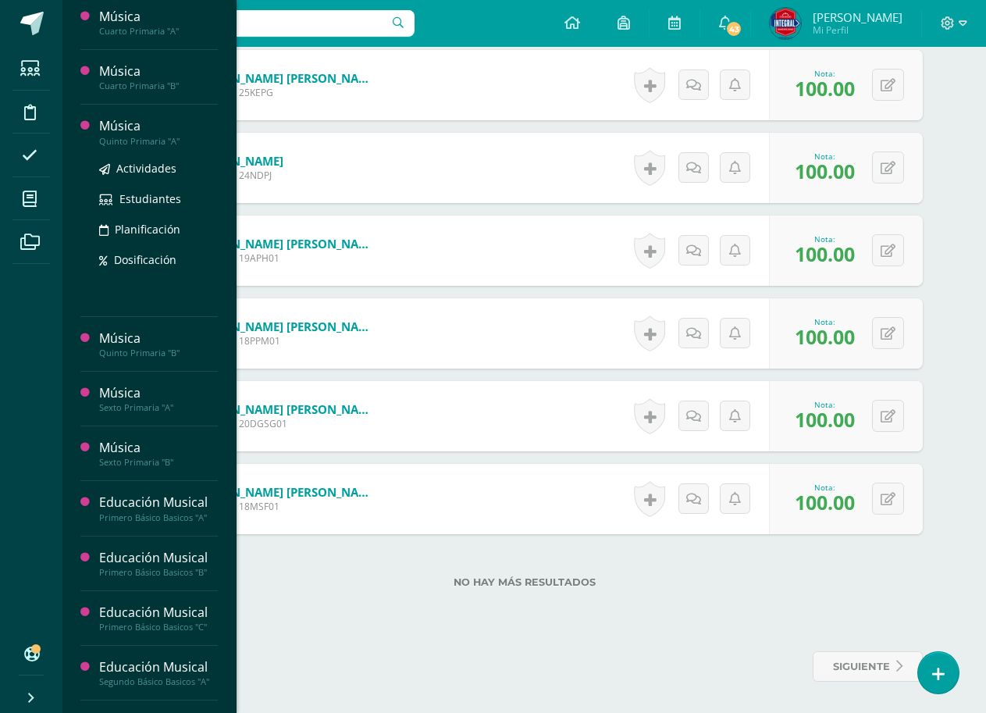
scroll to position [625, 0]
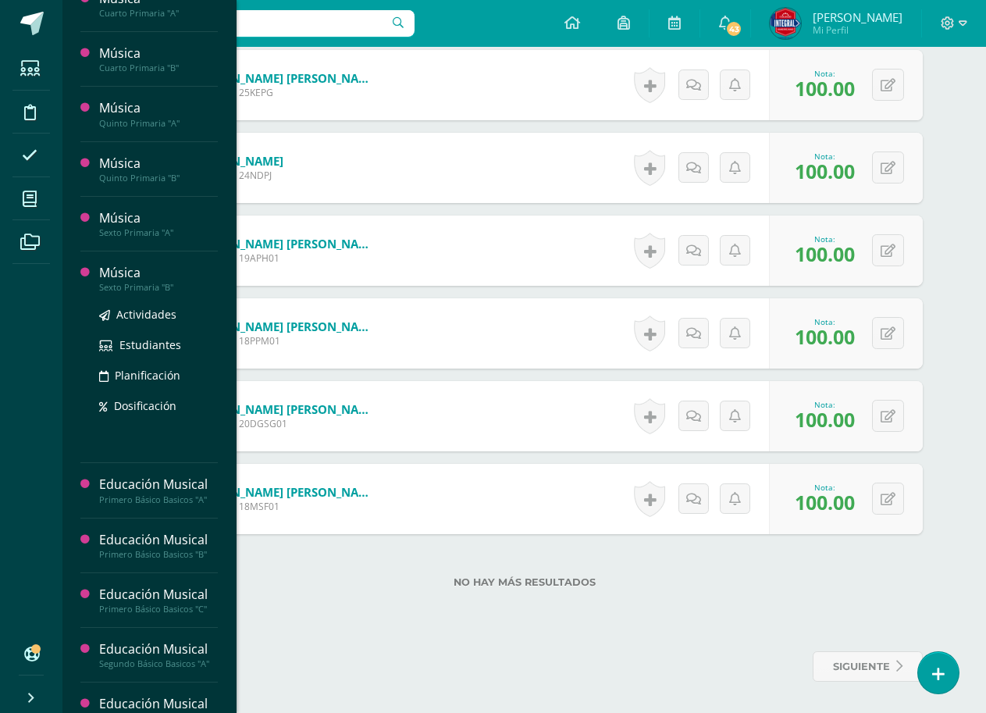
click at [145, 280] on div "Música" at bounding box center [158, 273] width 119 height 18
click at [150, 314] on span "Actividades" at bounding box center [146, 314] width 60 height 15
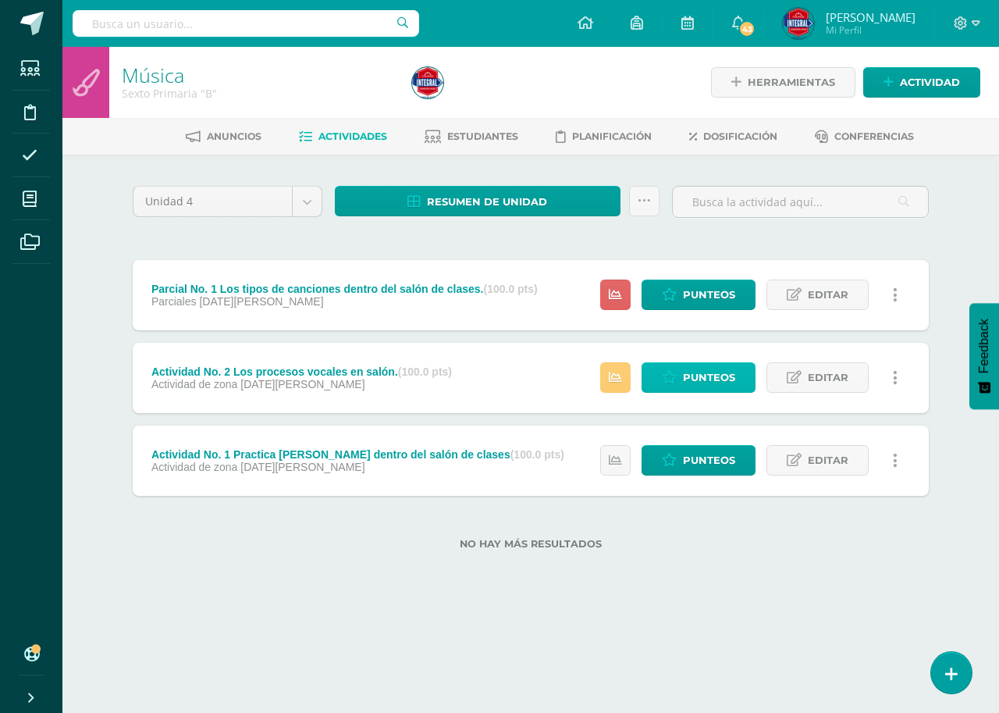
click at [698, 385] on span "Punteos" at bounding box center [709, 377] width 52 height 29
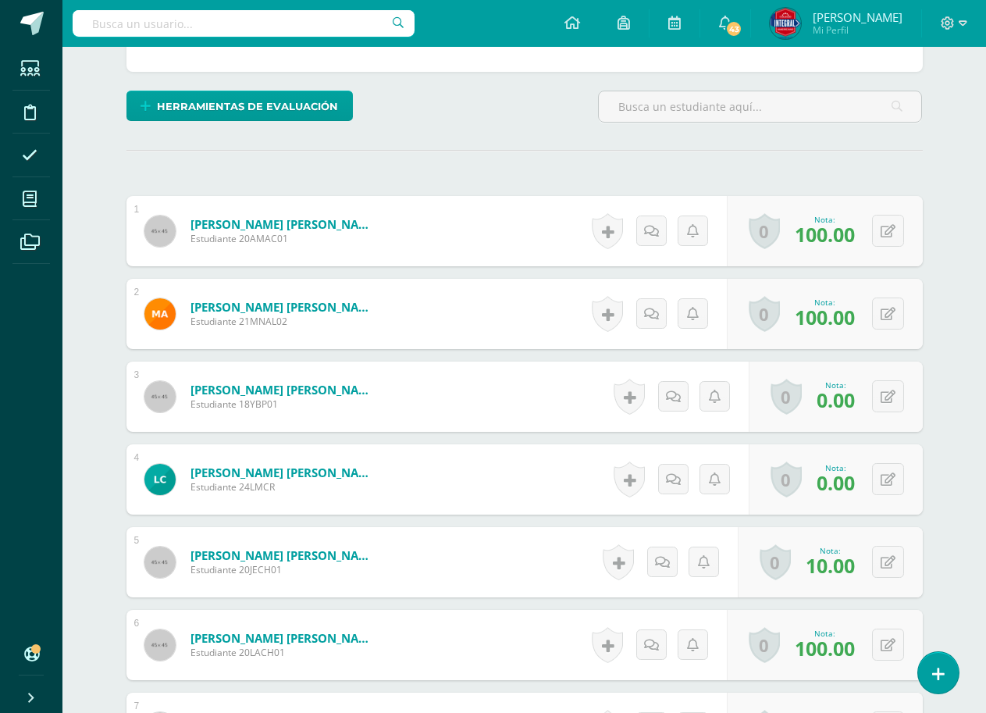
scroll to position [386, 0]
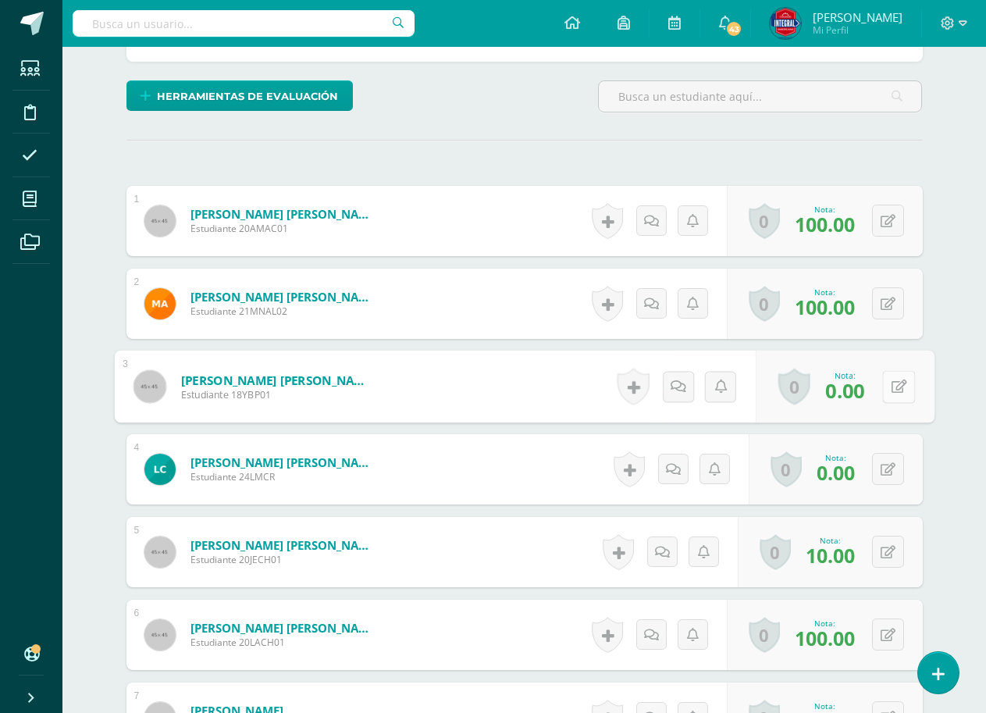
click at [891, 390] on icon at bounding box center [899, 385] width 16 height 13
type input "60"
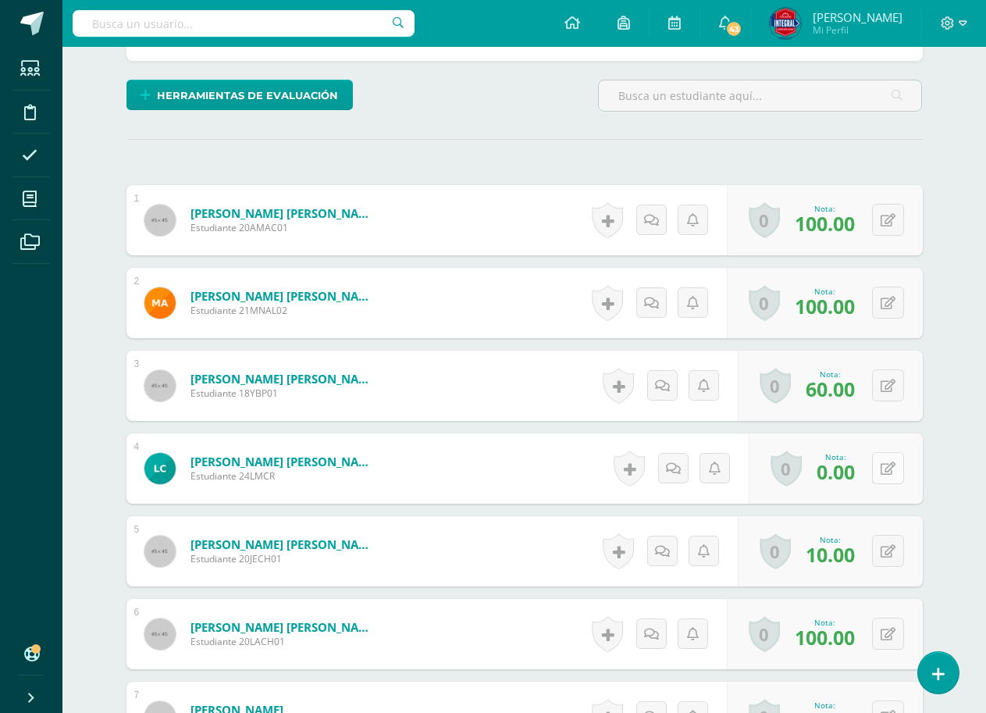
click at [893, 466] on icon at bounding box center [888, 468] width 15 height 13
type input "60"
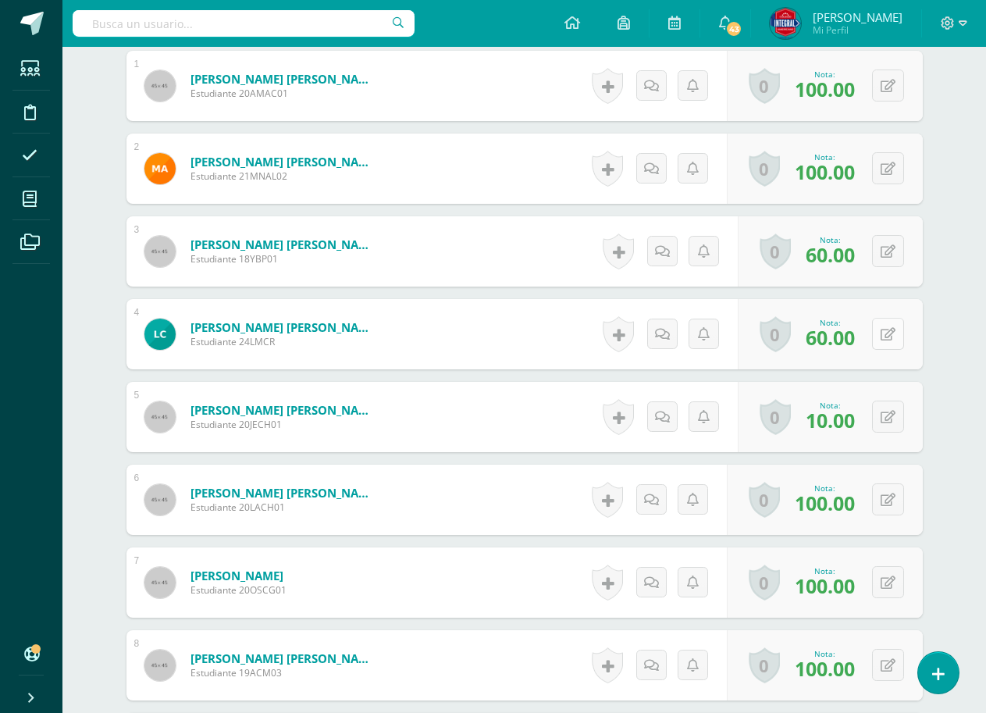
scroll to position [544, 0]
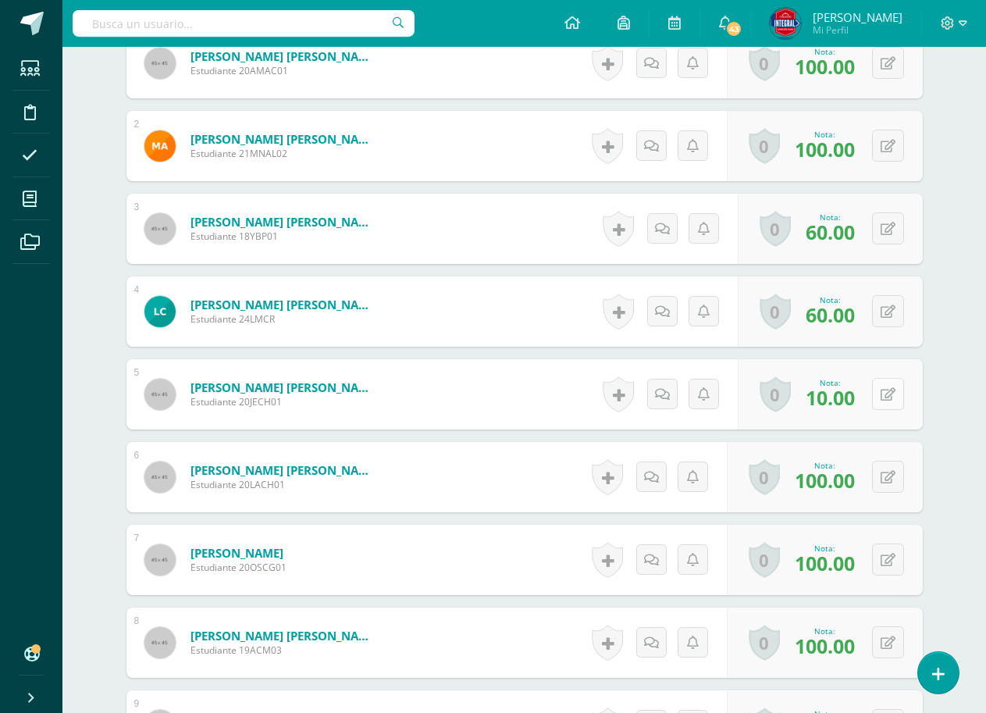
click at [892, 391] on icon at bounding box center [888, 394] width 15 height 13
type input "6"
type input "100"
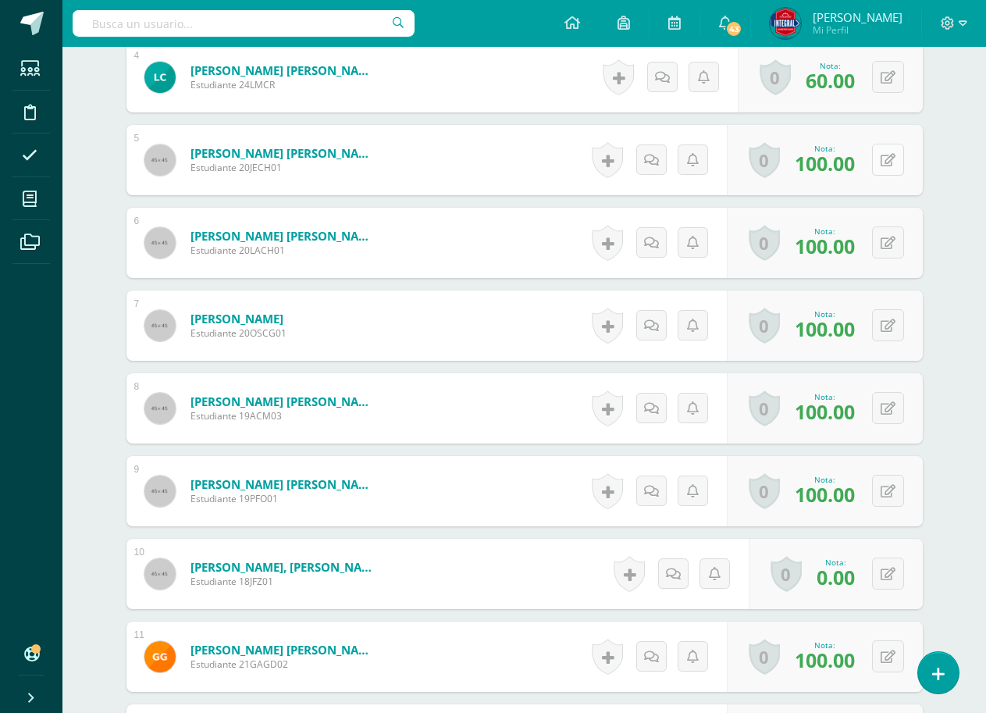
scroll to position [856, 0]
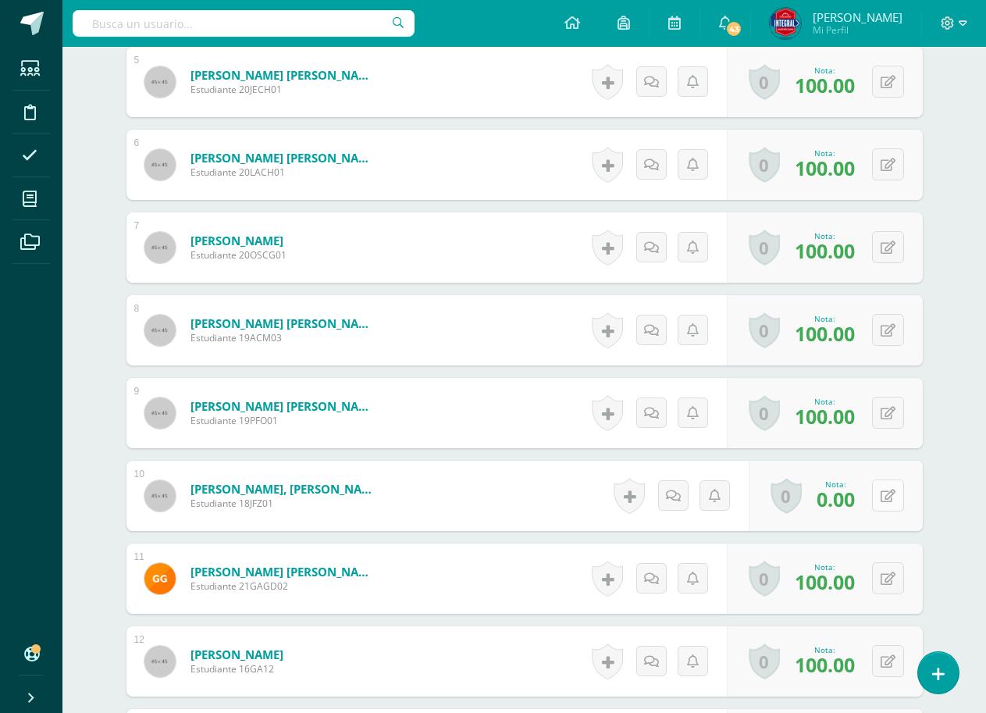
click at [886, 487] on button at bounding box center [888, 495] width 32 height 32
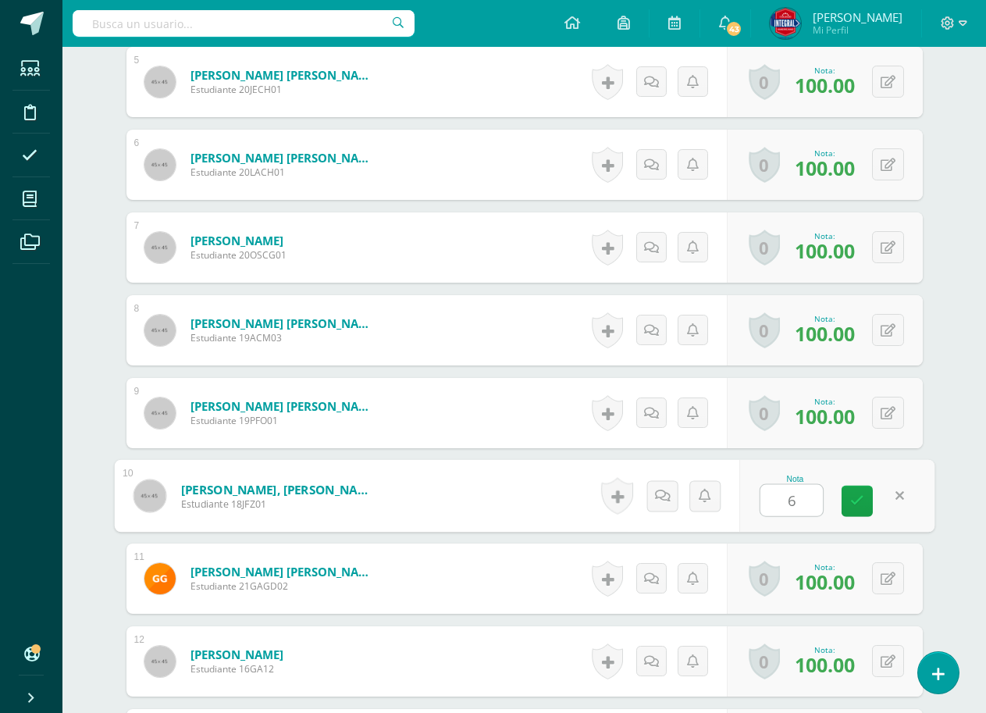
type input "60"
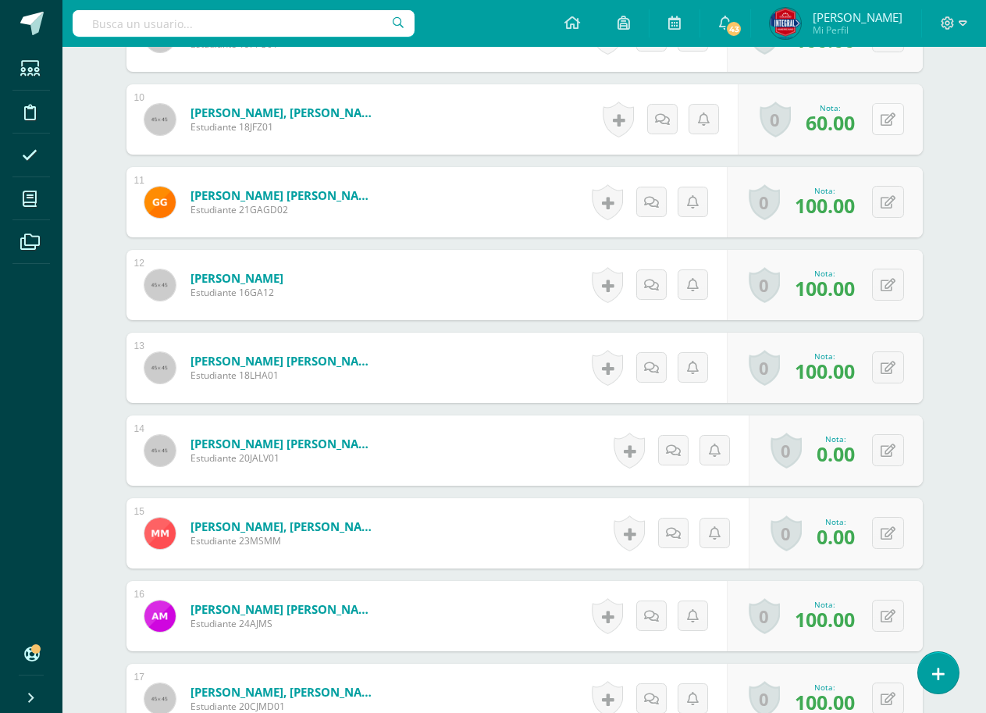
scroll to position [1247, 0]
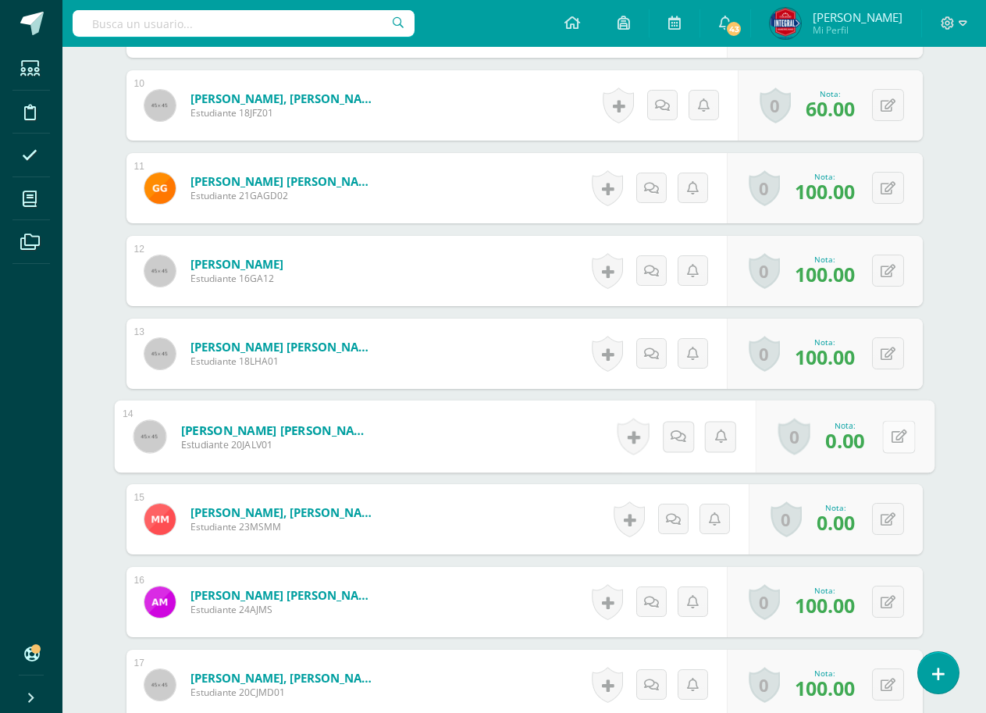
click at [891, 436] on icon at bounding box center [899, 435] width 16 height 13
type input "60"
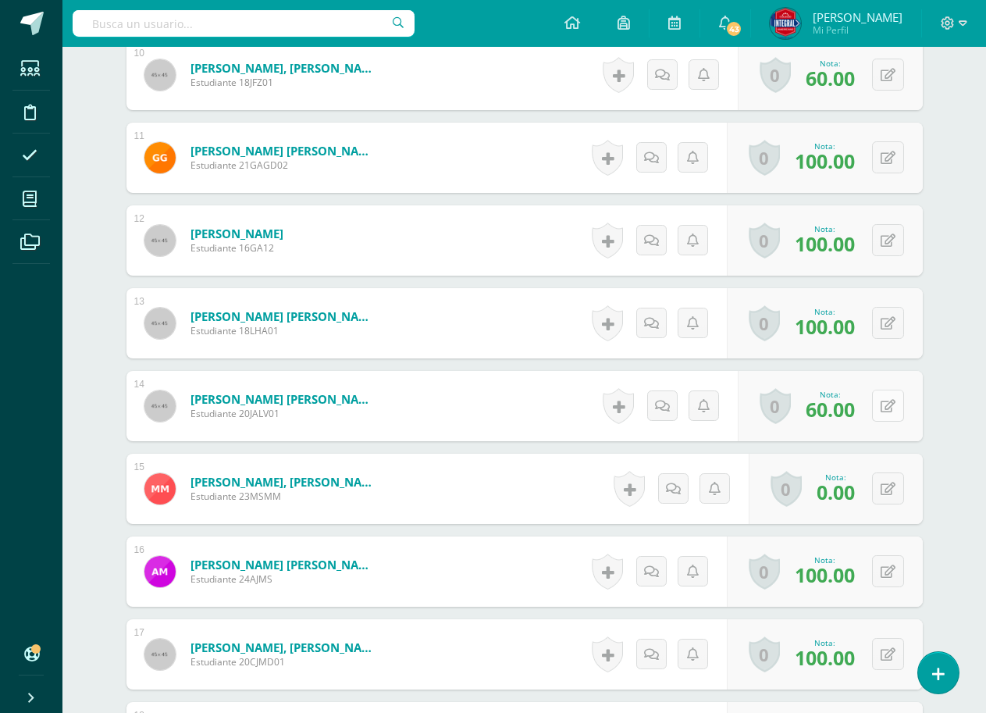
scroll to position [1403, 0]
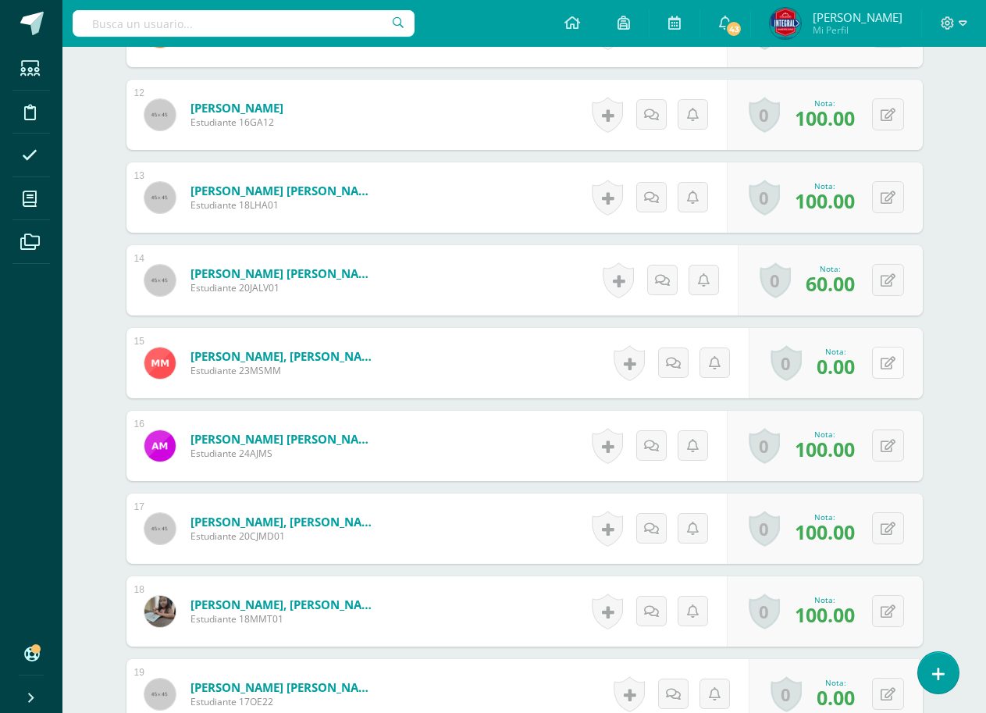
click at [878, 364] on button at bounding box center [888, 363] width 32 height 32
type input "60"
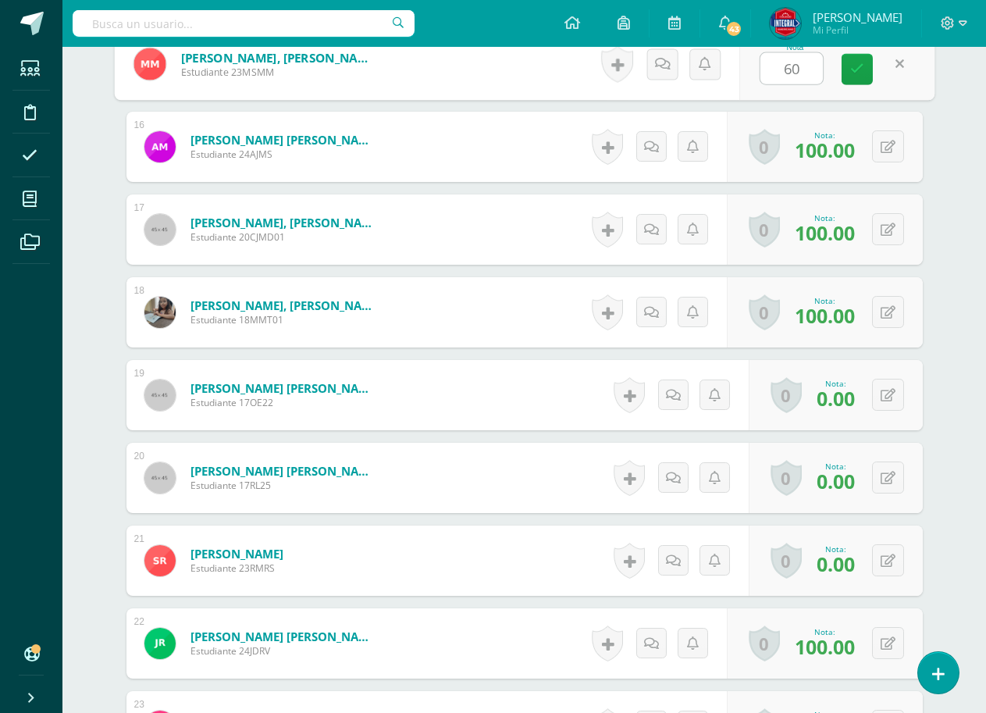
scroll to position [1793, 0]
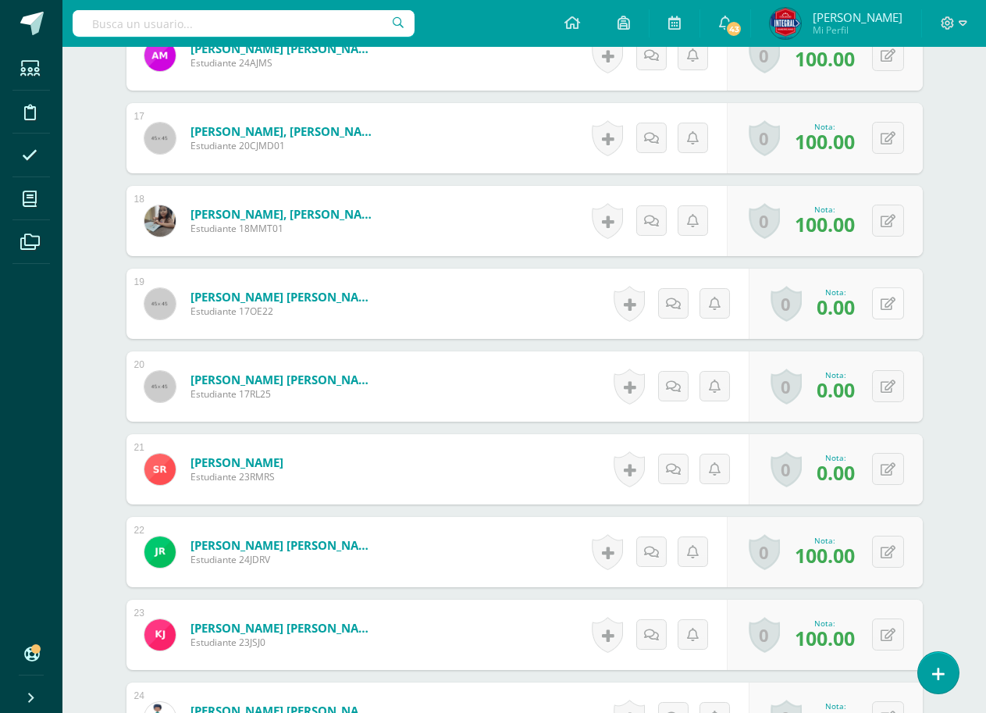
click at [892, 304] on icon at bounding box center [888, 303] width 15 height 13
type input "60"
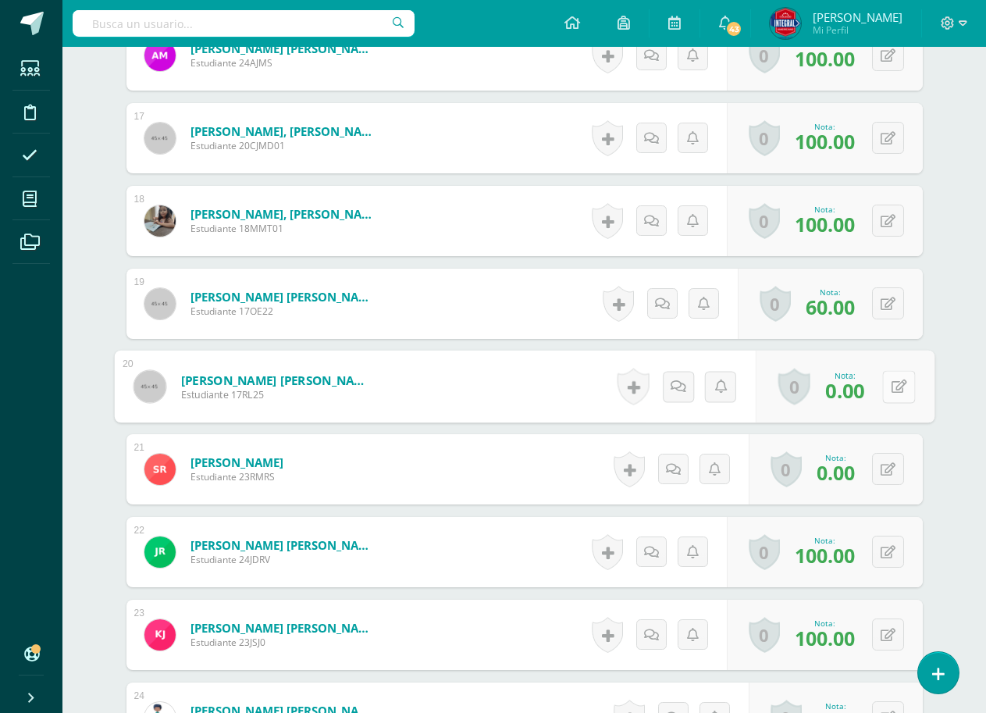
click at [900, 396] on button at bounding box center [898, 386] width 33 height 33
type input "60"
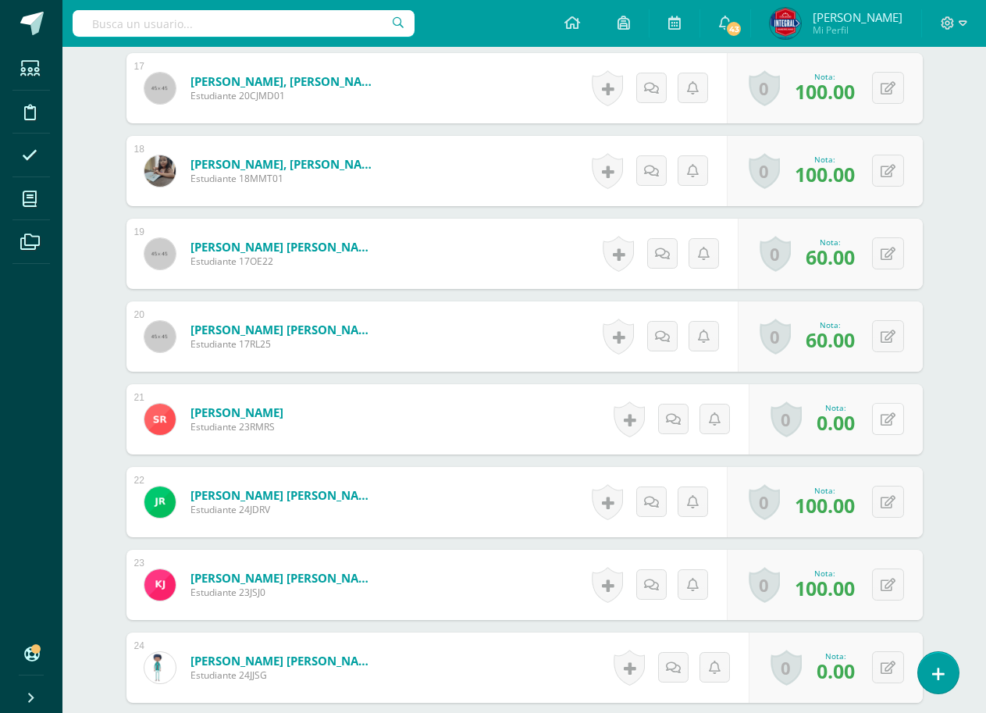
scroll to position [1871, 0]
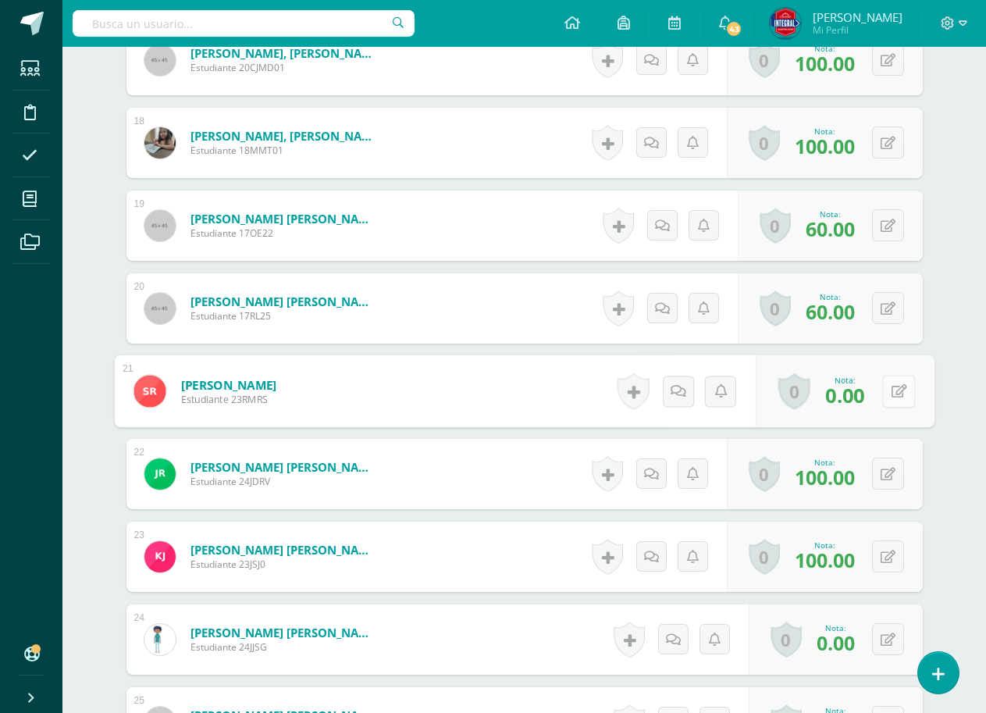
click at [885, 400] on button at bounding box center [898, 391] width 33 height 33
type input "60"
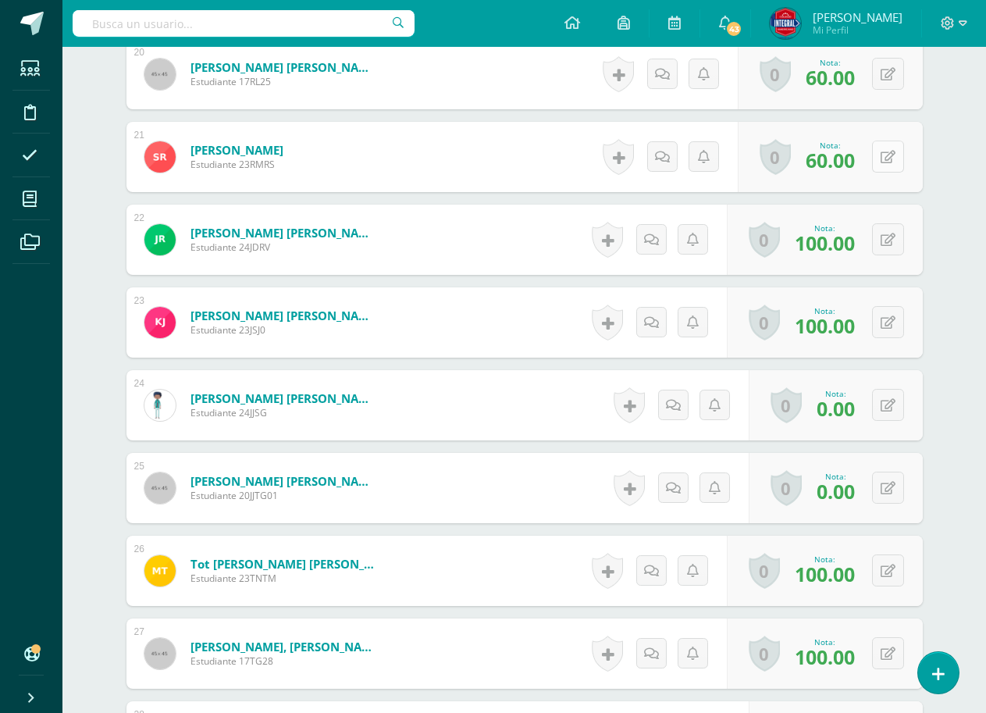
scroll to position [2262, 0]
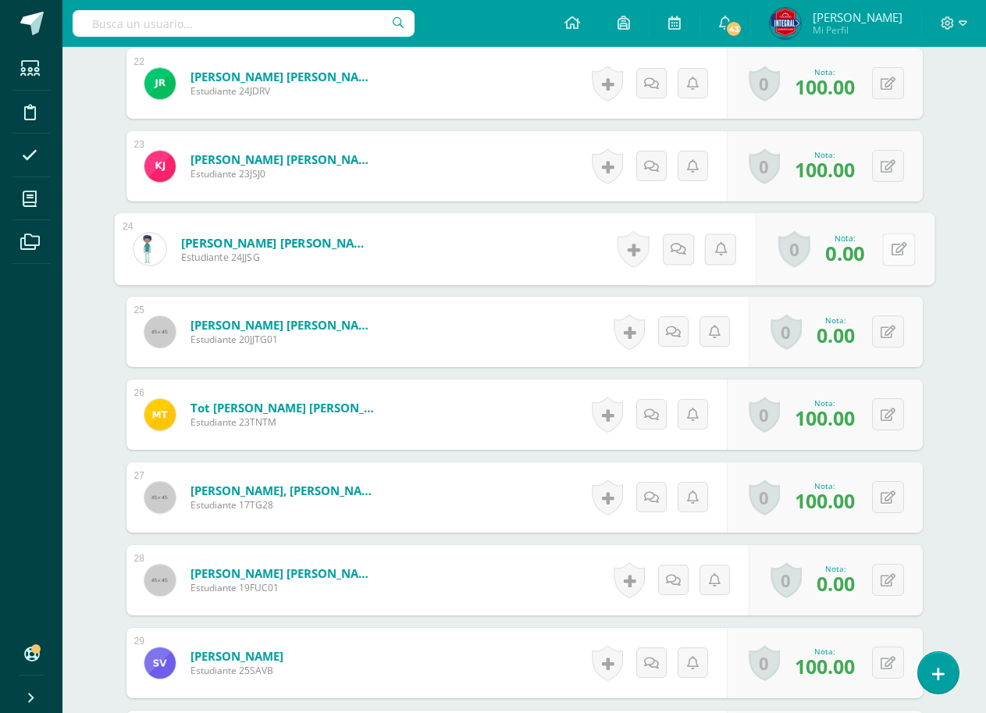
click at [890, 258] on button at bounding box center [898, 249] width 33 height 33
type input "60"
click at [883, 328] on button at bounding box center [888, 331] width 32 height 32
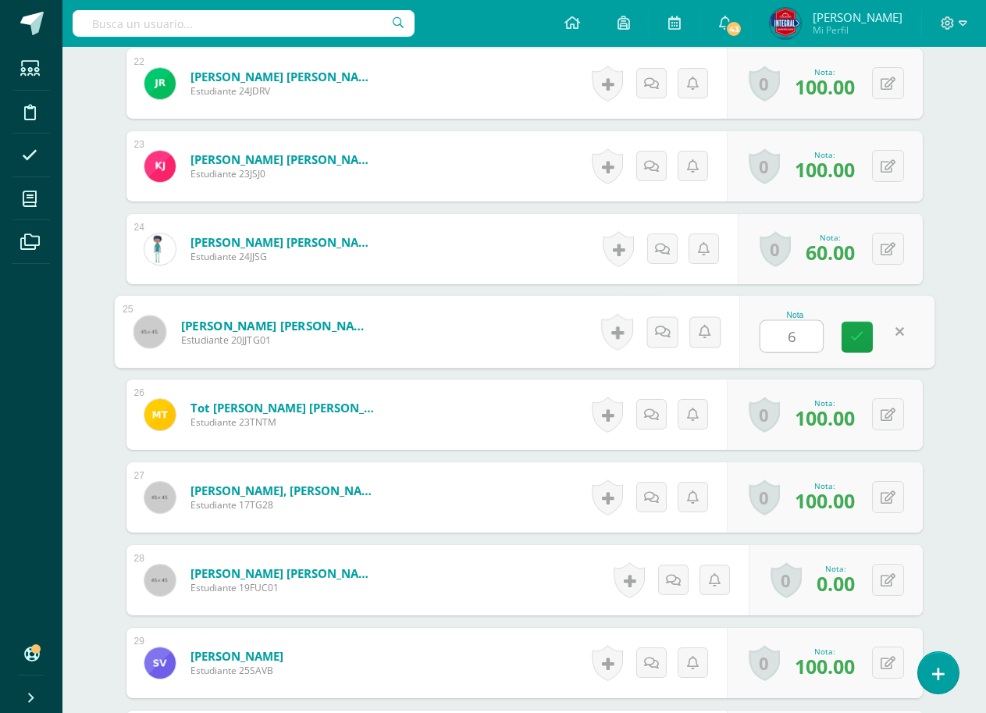
type input "60"
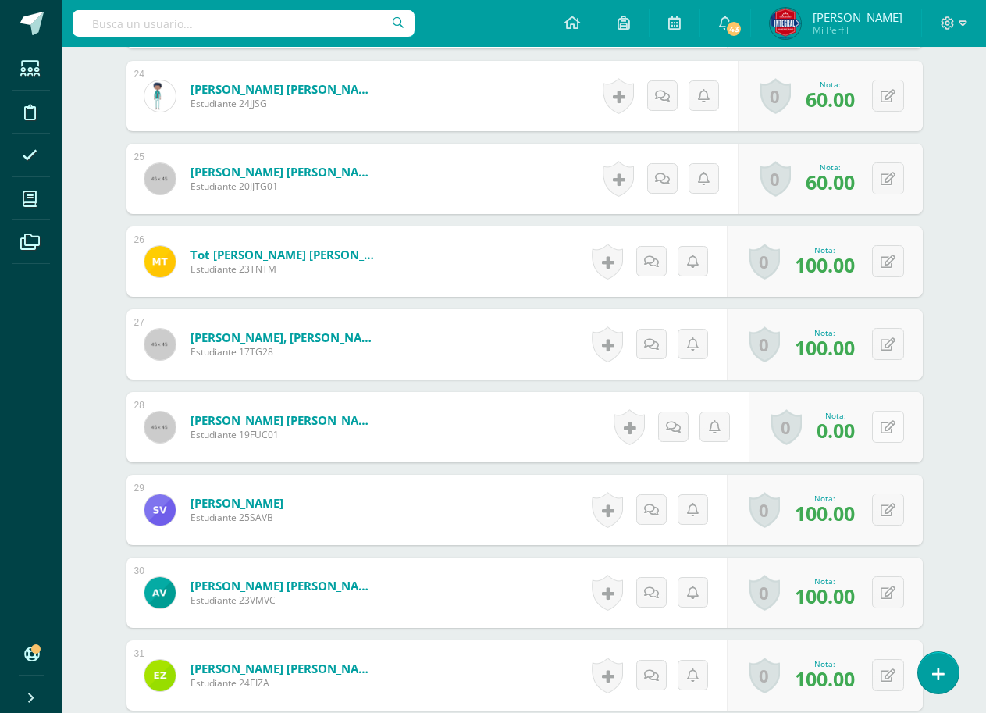
scroll to position [2418, 0]
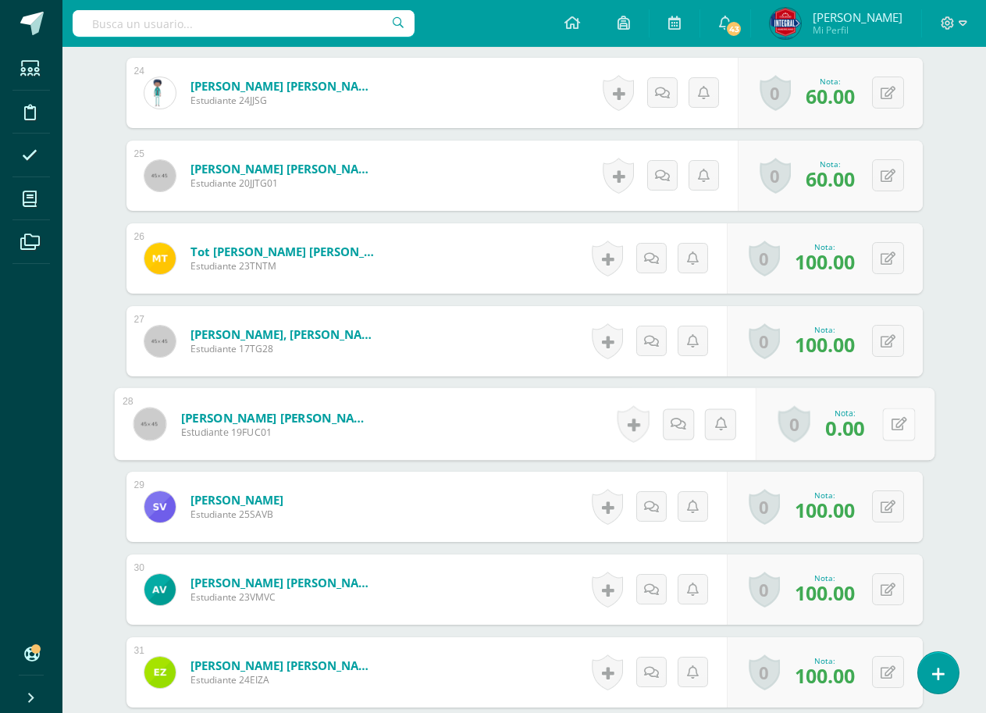
click at [892, 433] on button at bounding box center [898, 424] width 33 height 33
type input "60"
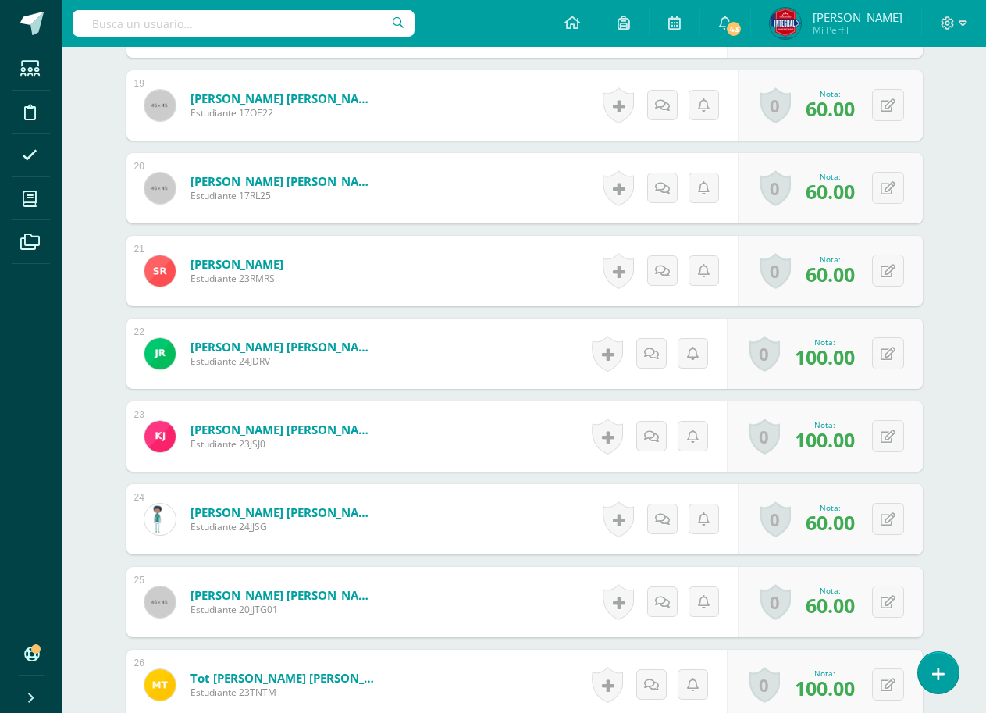
scroll to position [1810, 0]
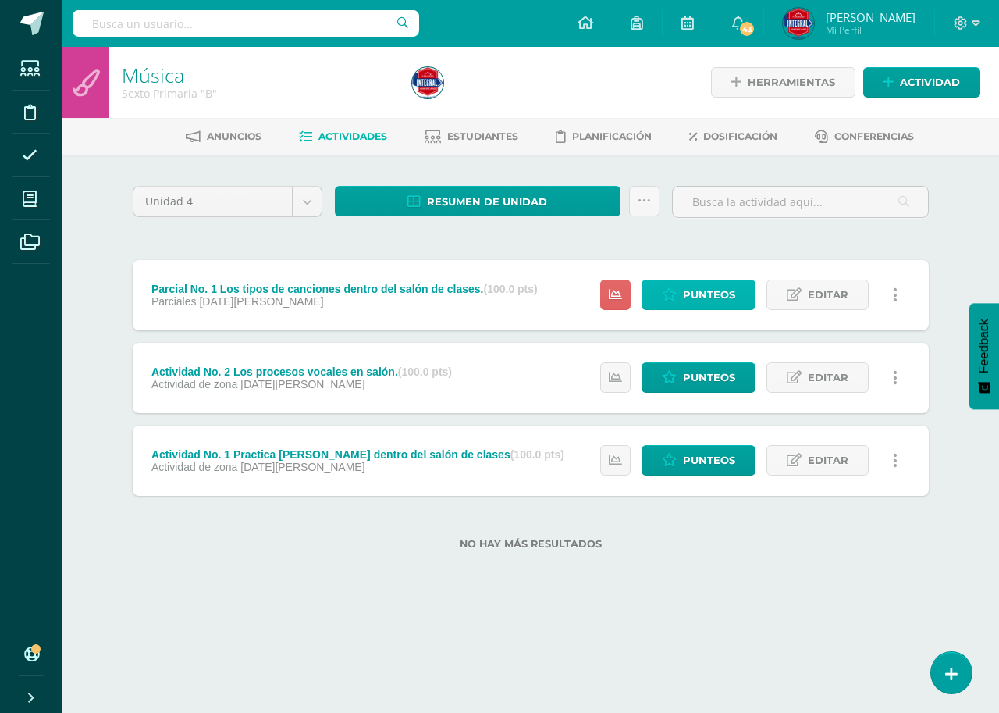
click at [686, 297] on span "Punteos" at bounding box center [709, 294] width 52 height 29
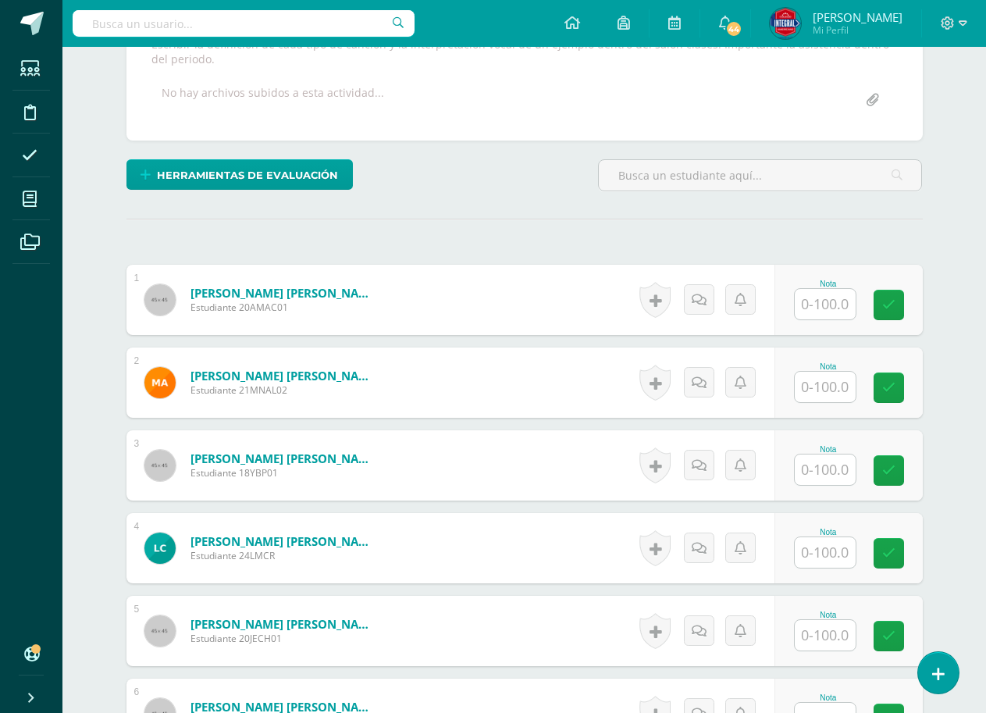
scroll to position [308, 0]
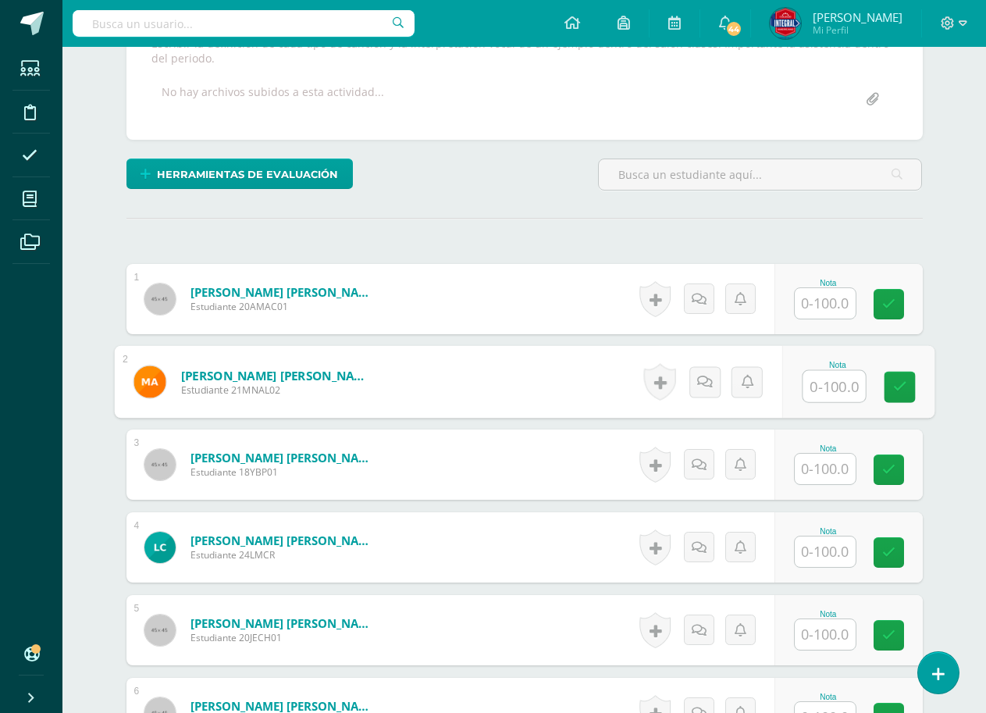
click at [825, 386] on input "text" at bounding box center [834, 386] width 62 height 31
type input "80"
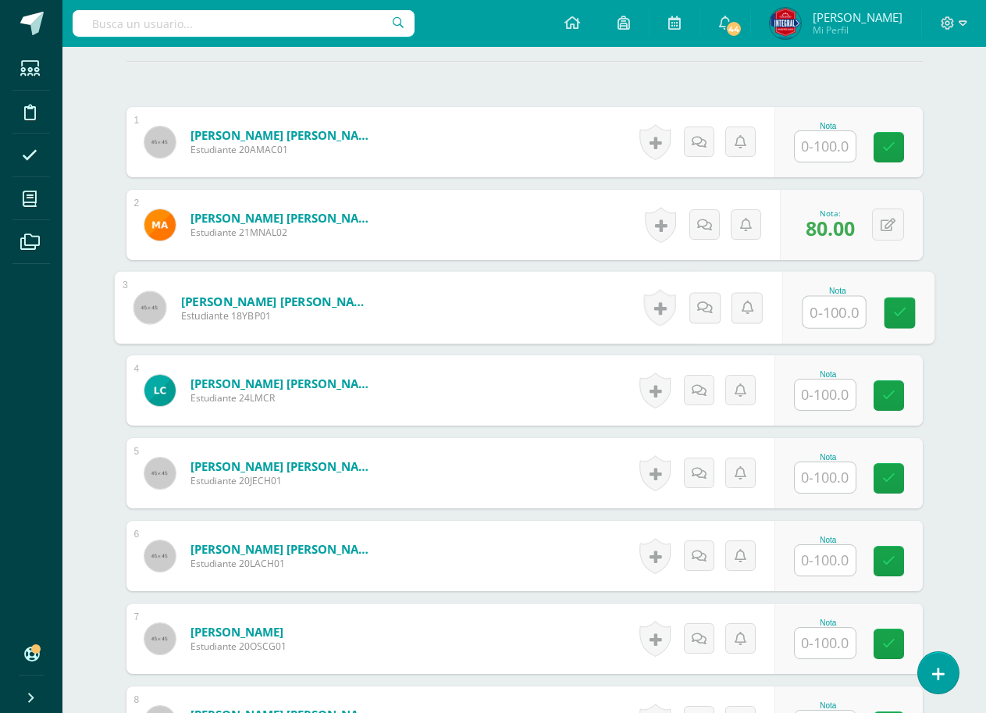
scroll to position [466, 0]
type input "70"
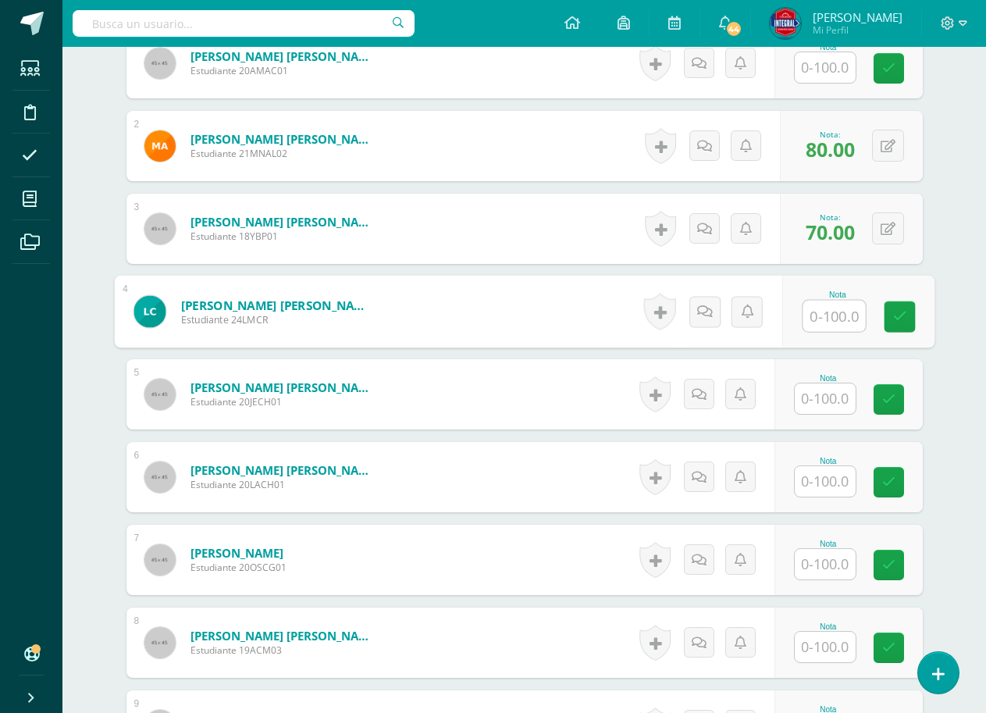
scroll to position [622, 0]
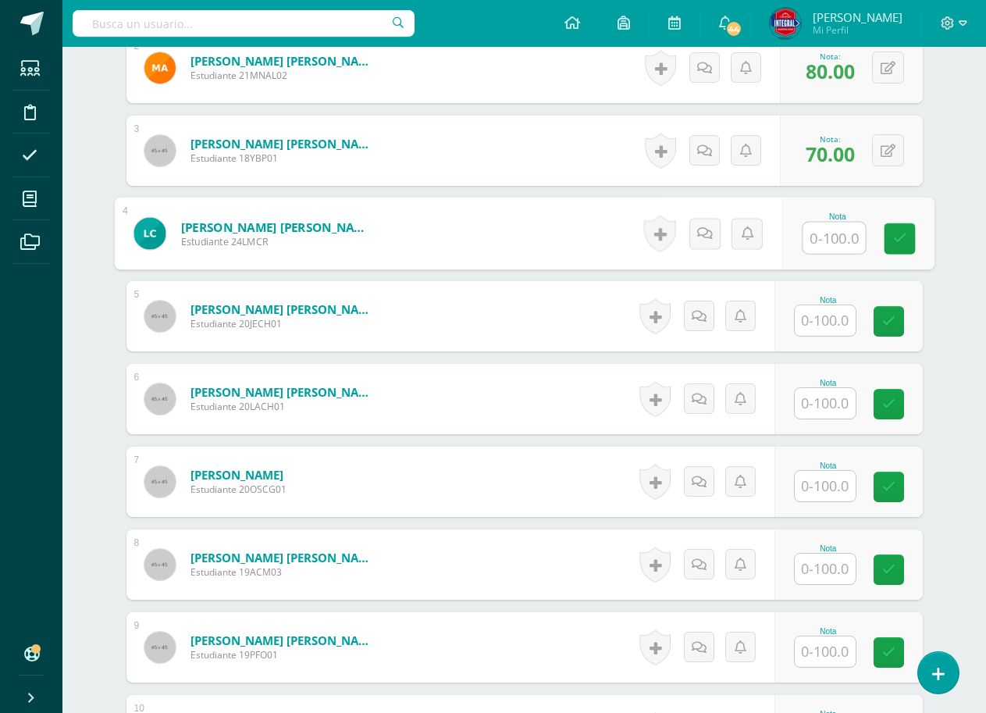
click at [823, 321] on input "text" at bounding box center [825, 320] width 61 height 30
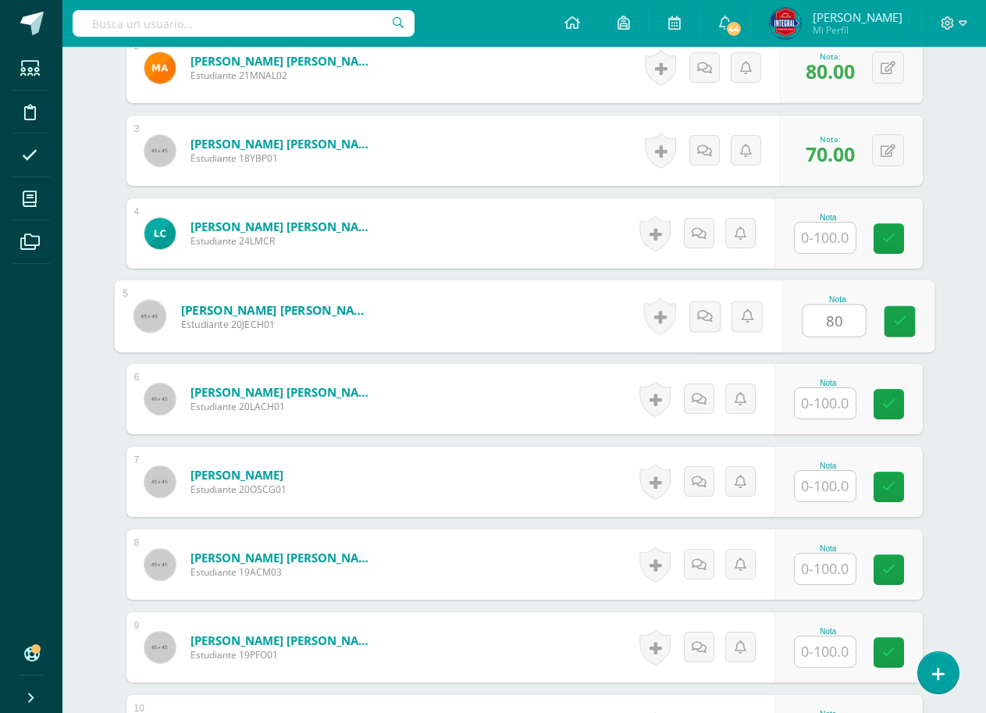
type input "80"
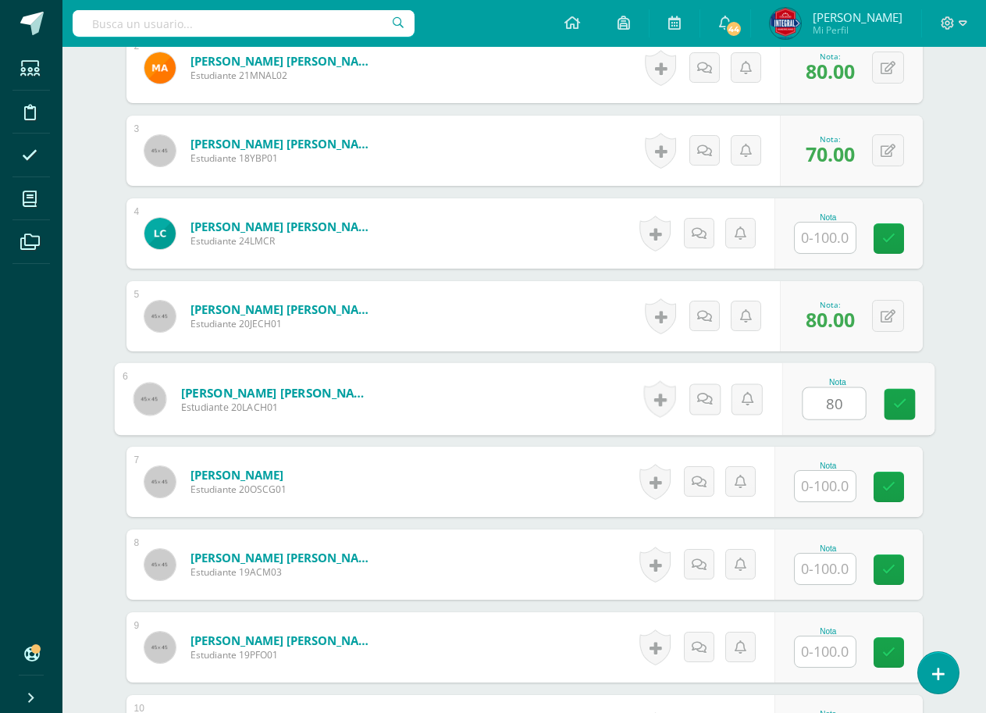
type input "80"
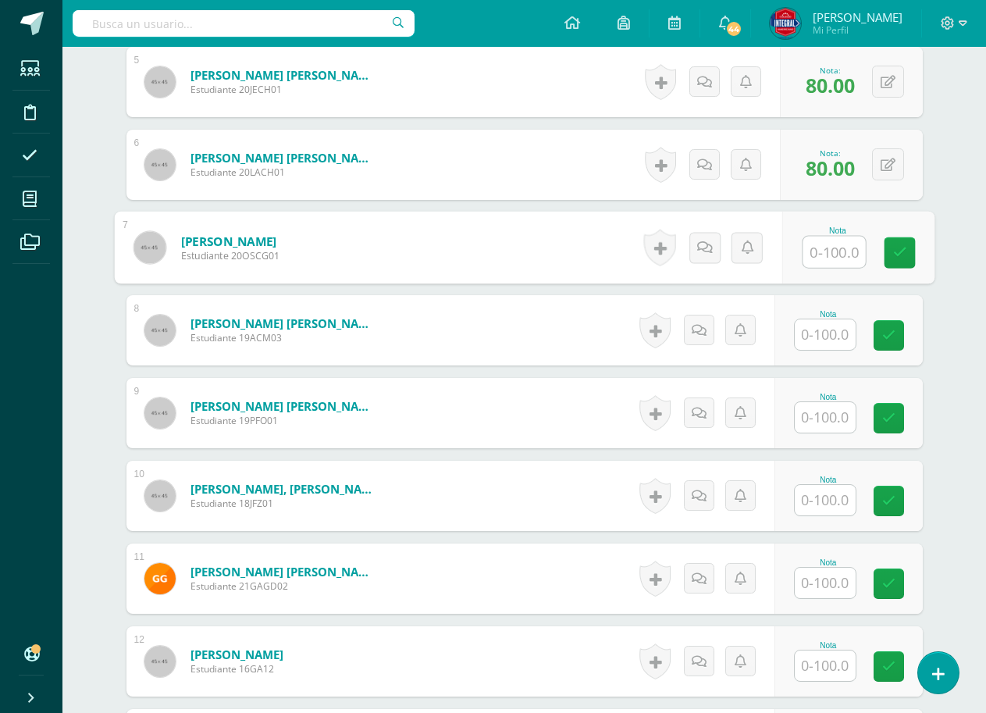
scroll to position [934, 0]
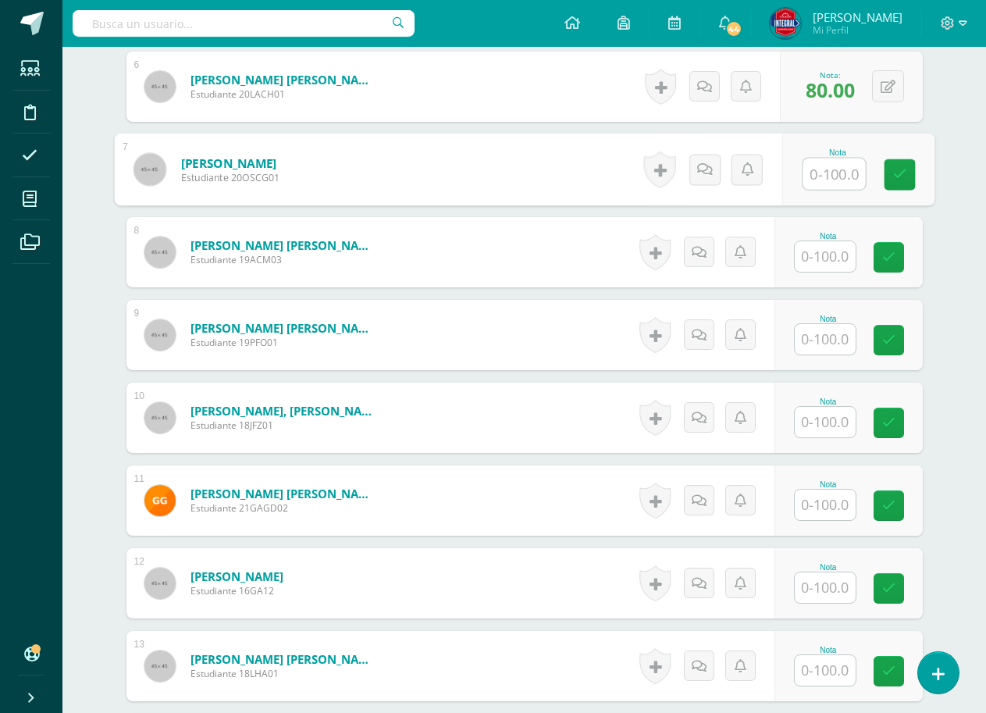
click at [840, 343] on input "text" at bounding box center [825, 339] width 61 height 30
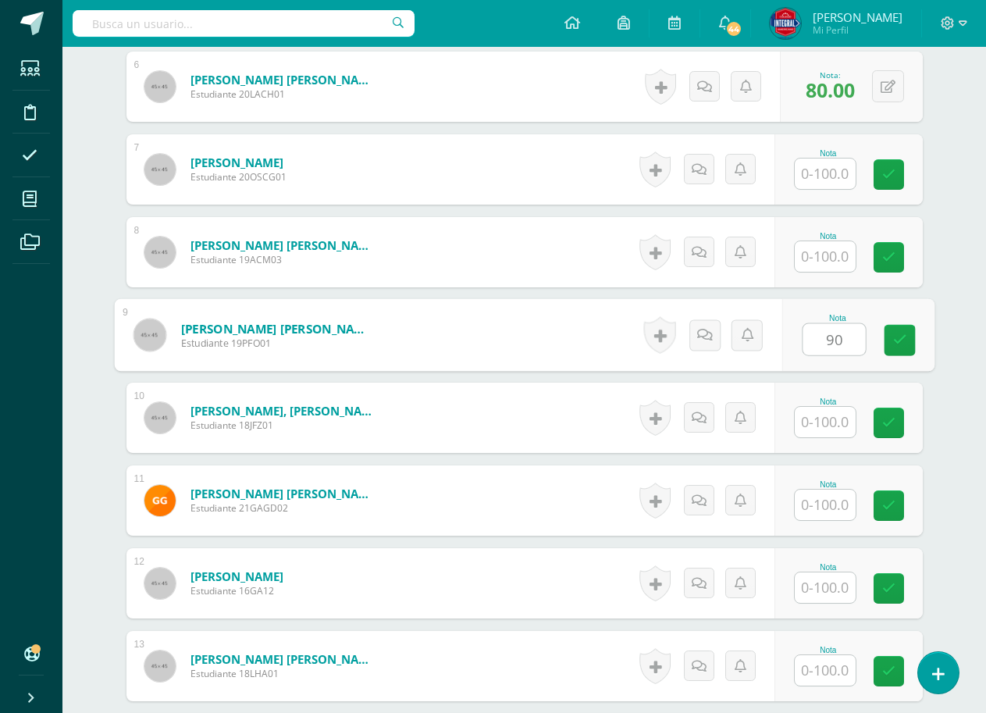
type input "90"
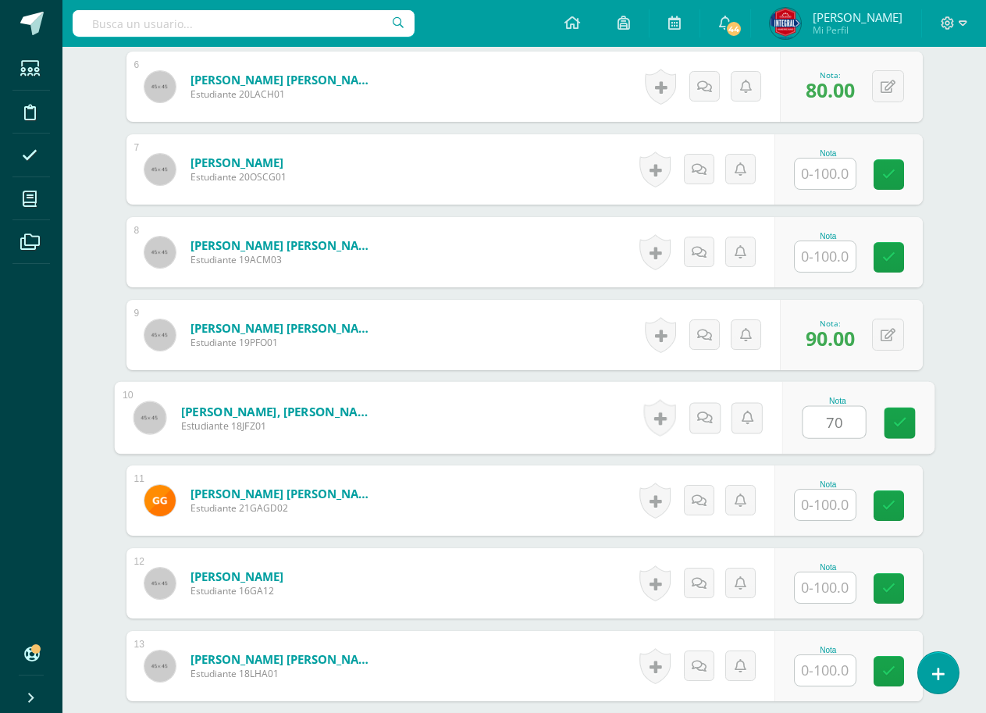
type input "70"
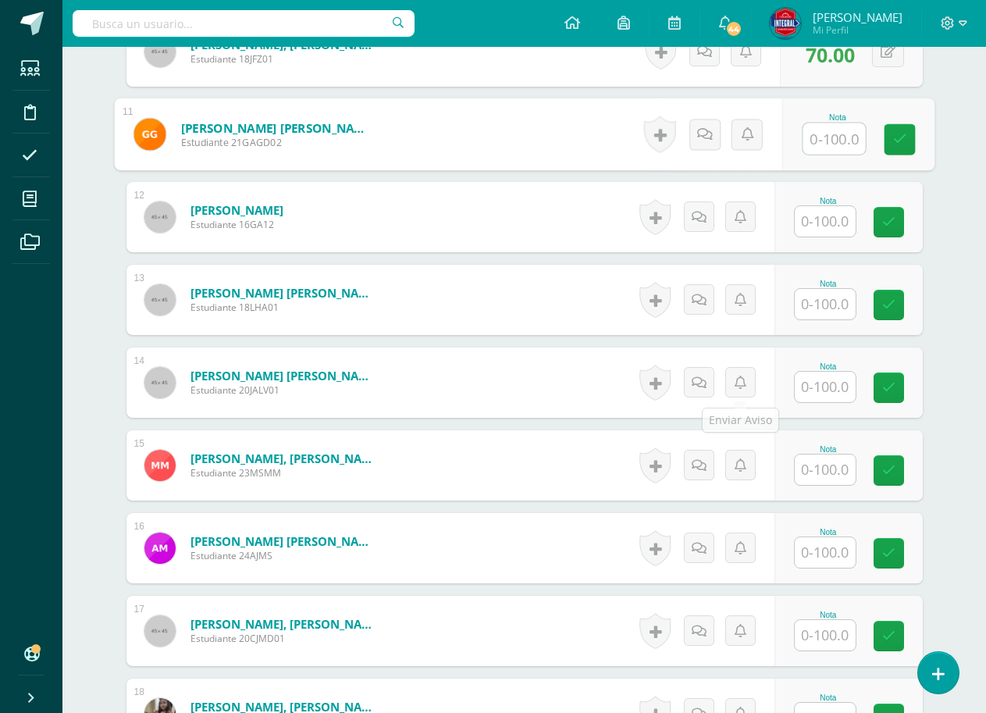
scroll to position [1325, 0]
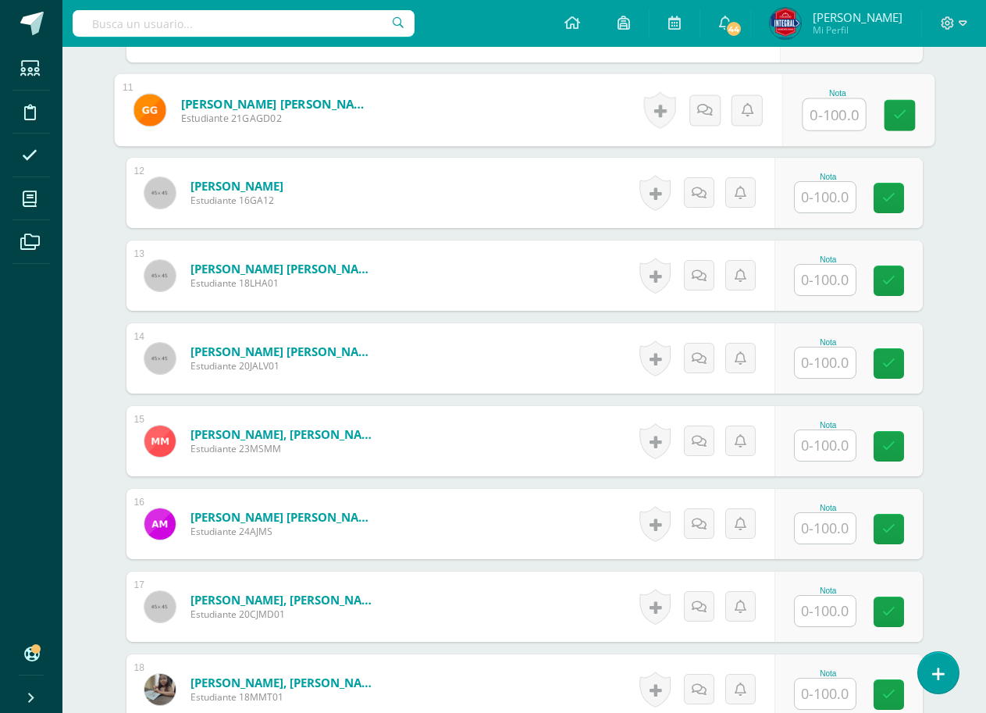
click at [824, 350] on input "text" at bounding box center [825, 362] width 61 height 30
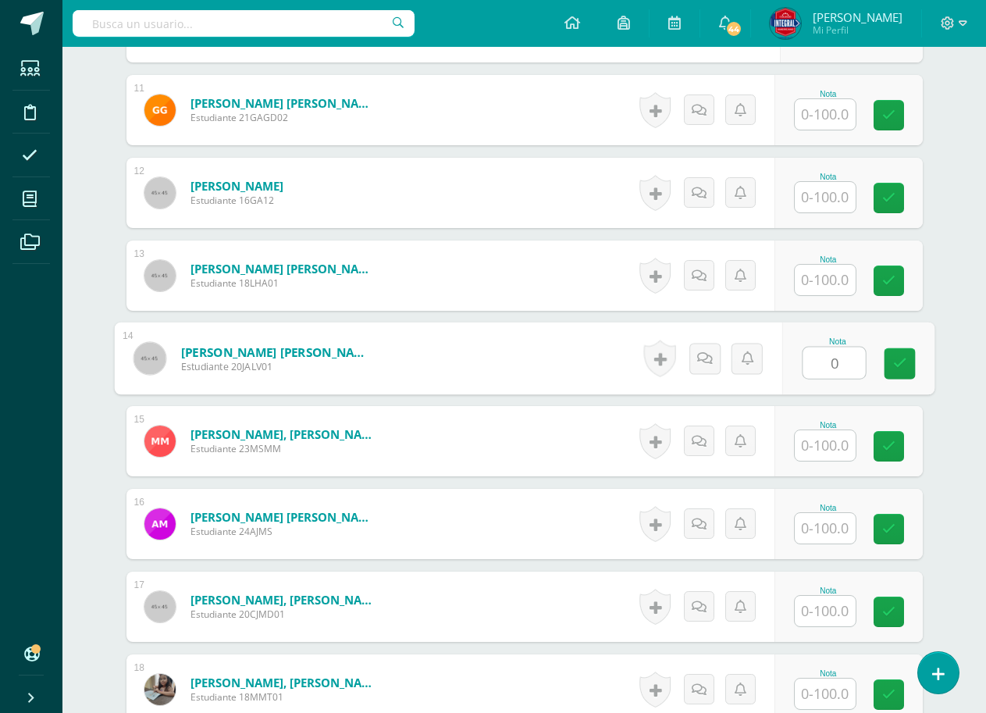
type input "00"
click at [891, 361] on link at bounding box center [899, 363] width 31 height 31
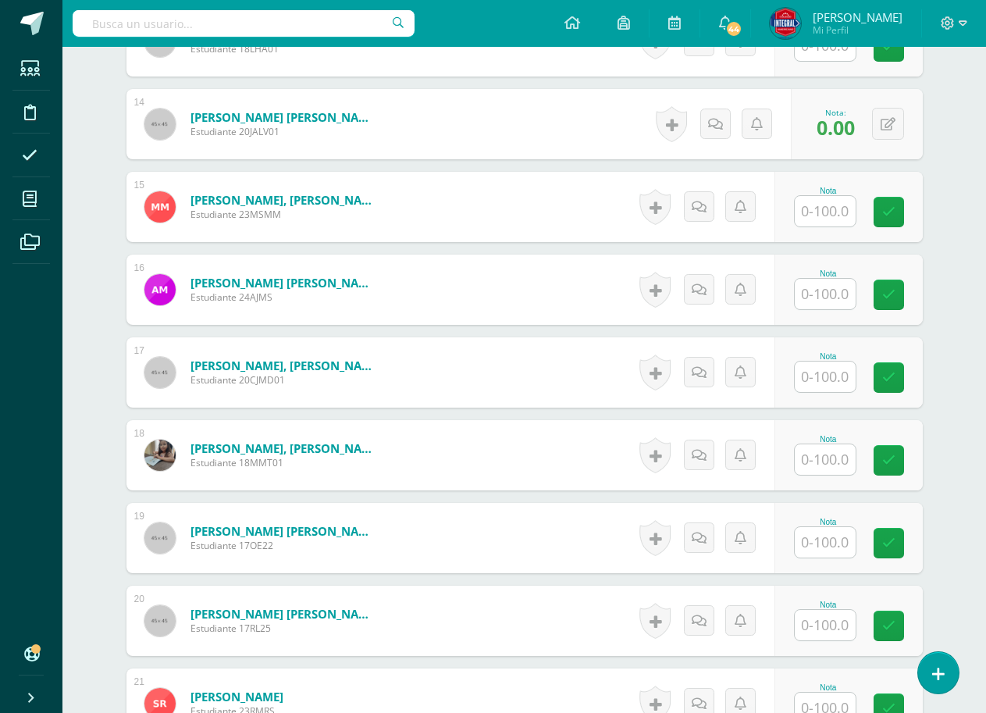
click at [827, 385] on input "text" at bounding box center [825, 376] width 61 height 30
type input "80"
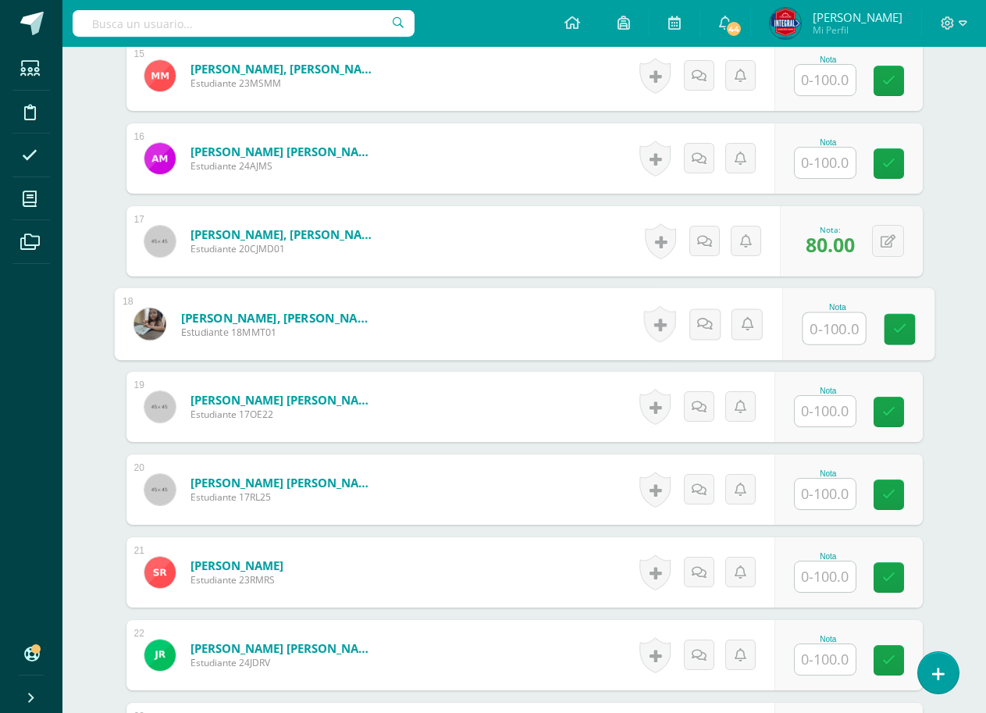
scroll to position [1715, 0]
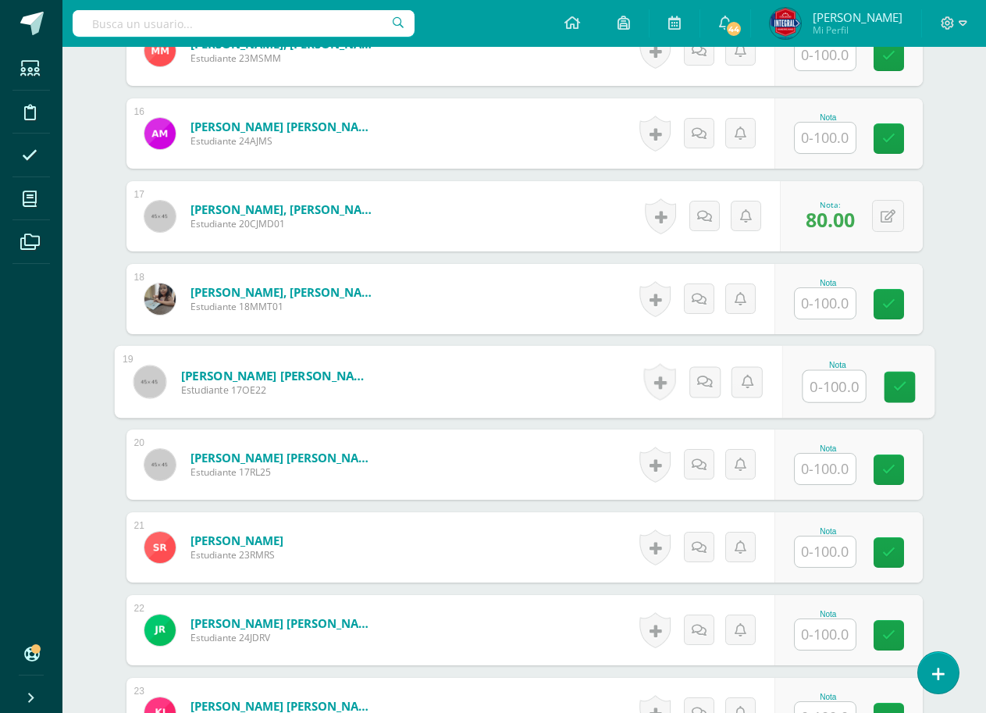
click at [822, 377] on input "text" at bounding box center [834, 386] width 62 height 31
type input "70"
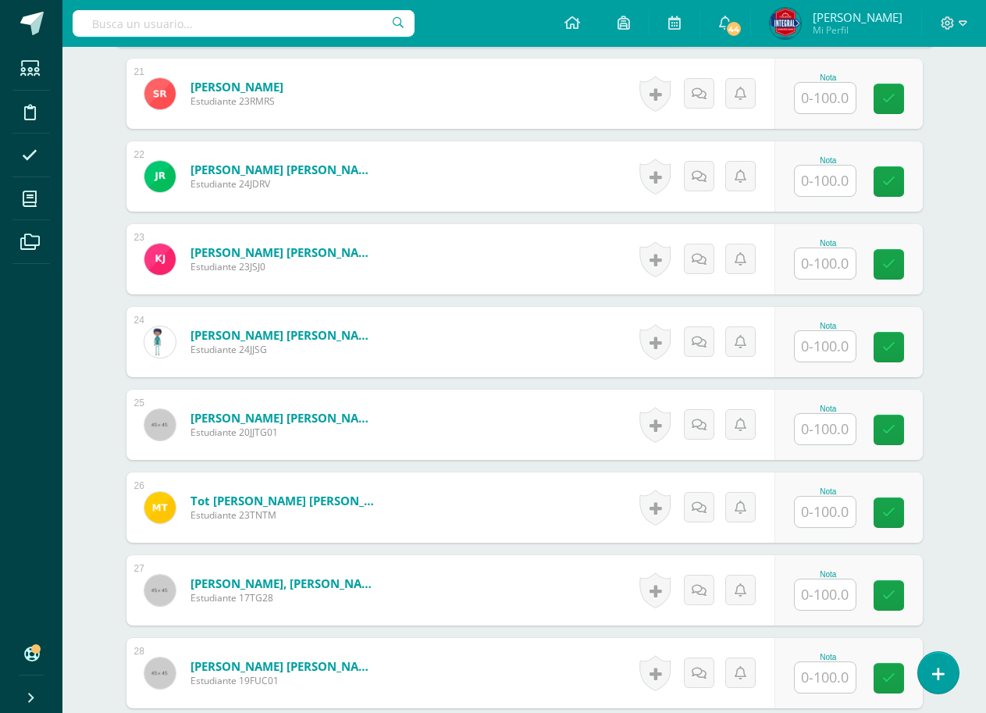
scroll to position [2183, 0]
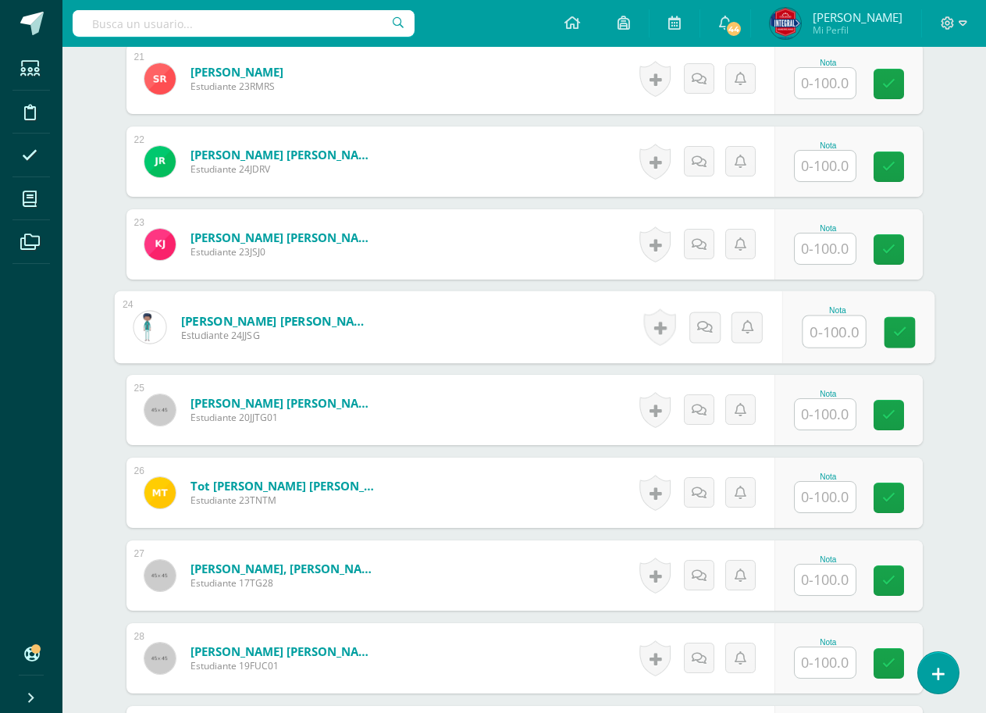
click at [842, 321] on input "text" at bounding box center [834, 331] width 62 height 31
type input "70"
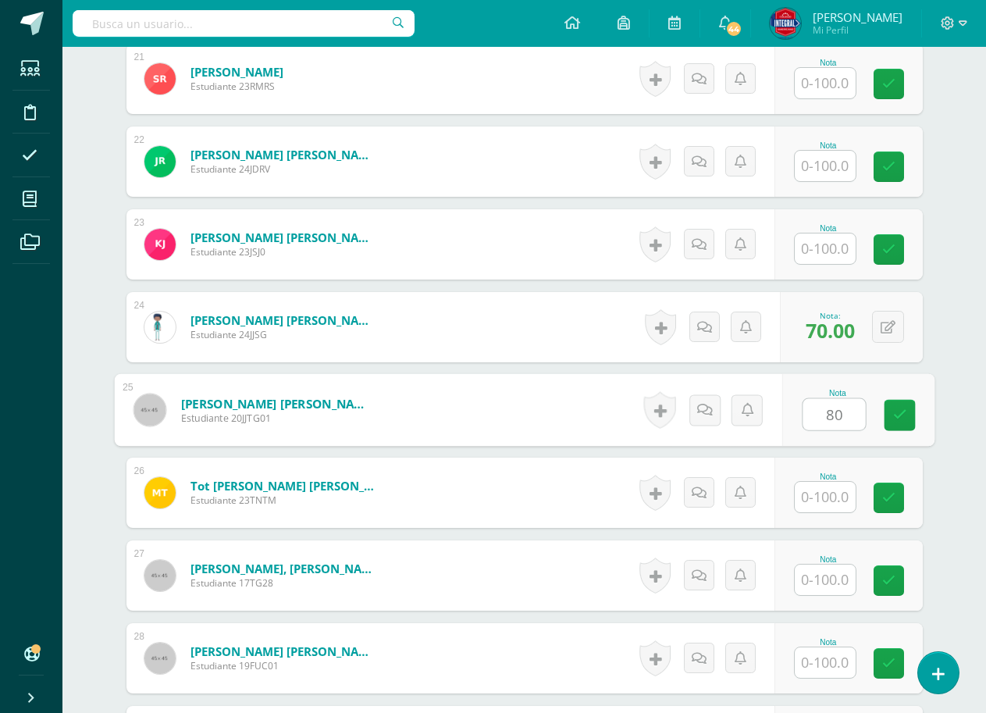
type input "80"
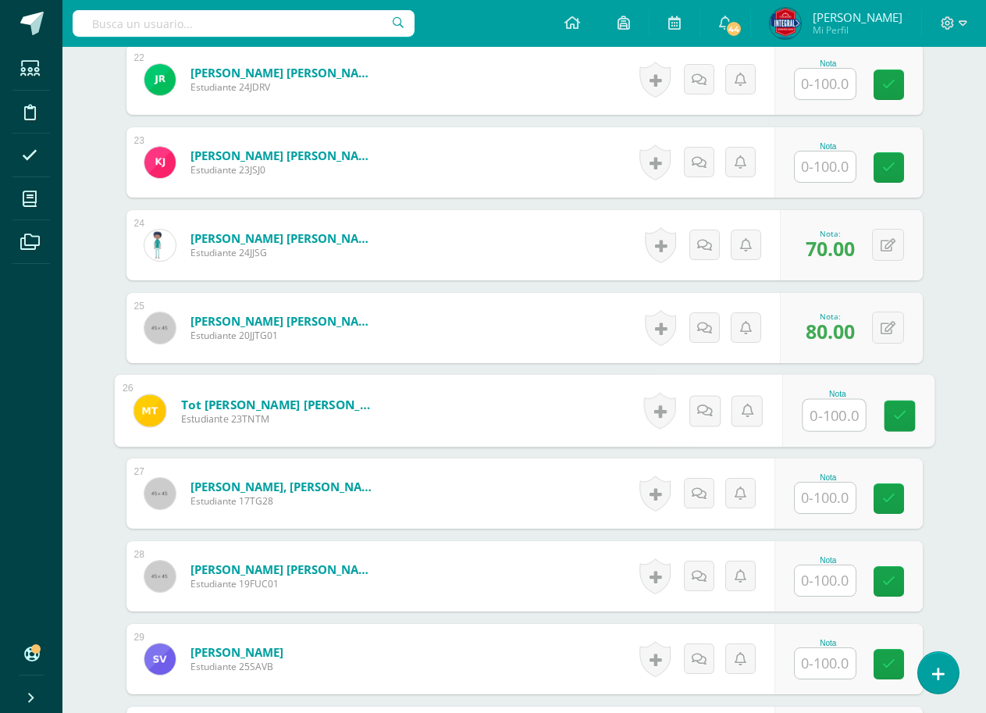
scroll to position [2418, 0]
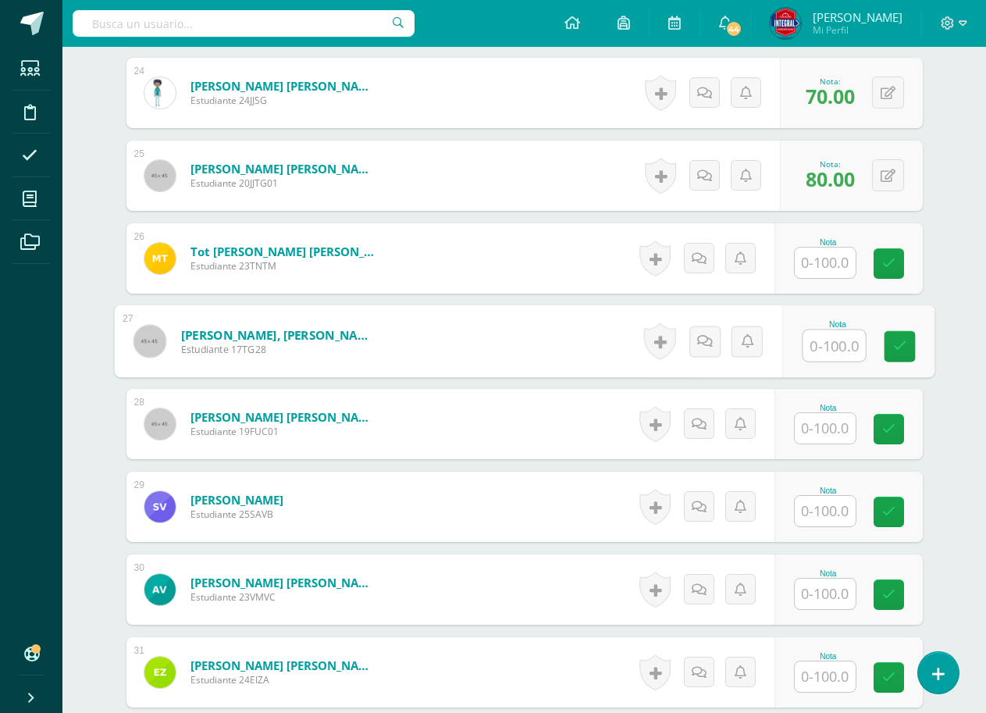
click at [825, 347] on input "text" at bounding box center [834, 345] width 62 height 31
type input "80"
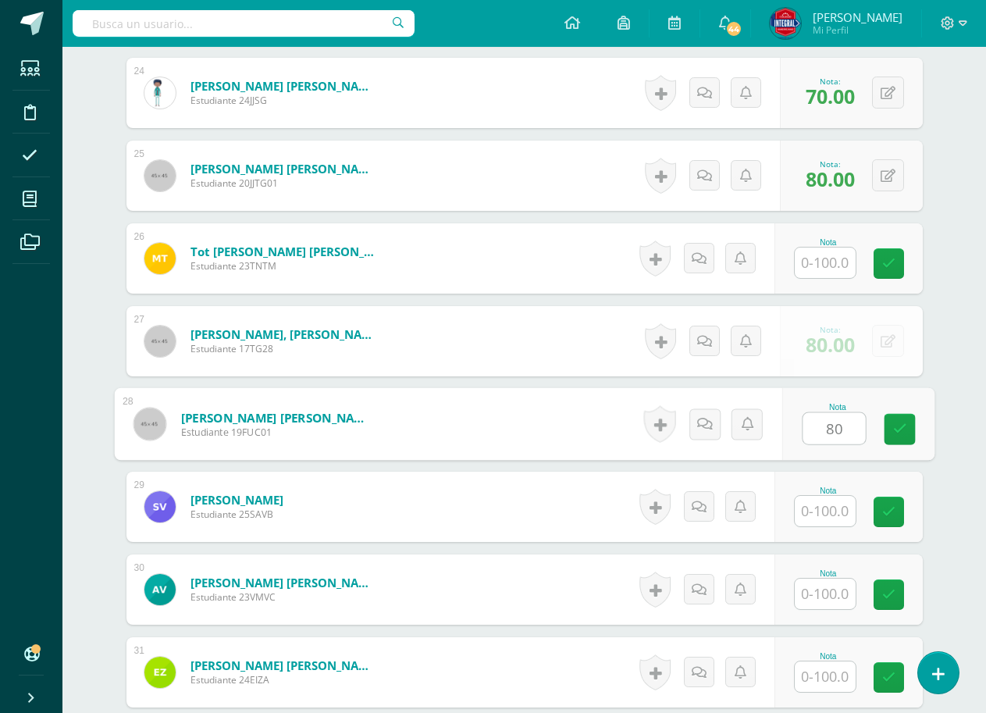
type input "80"
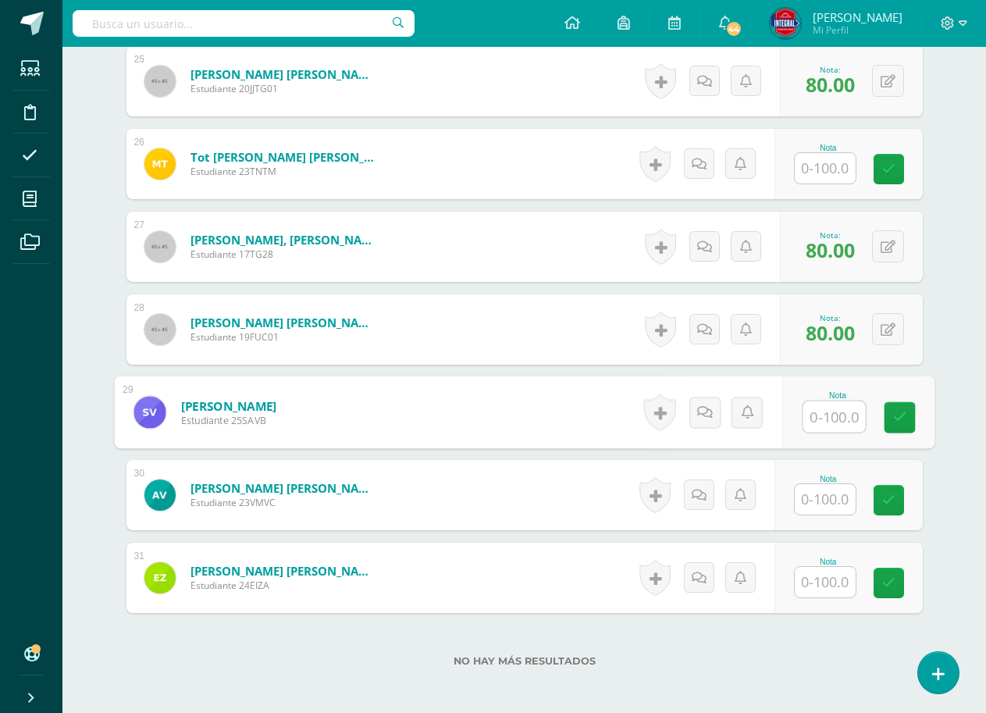
scroll to position [2591, 0]
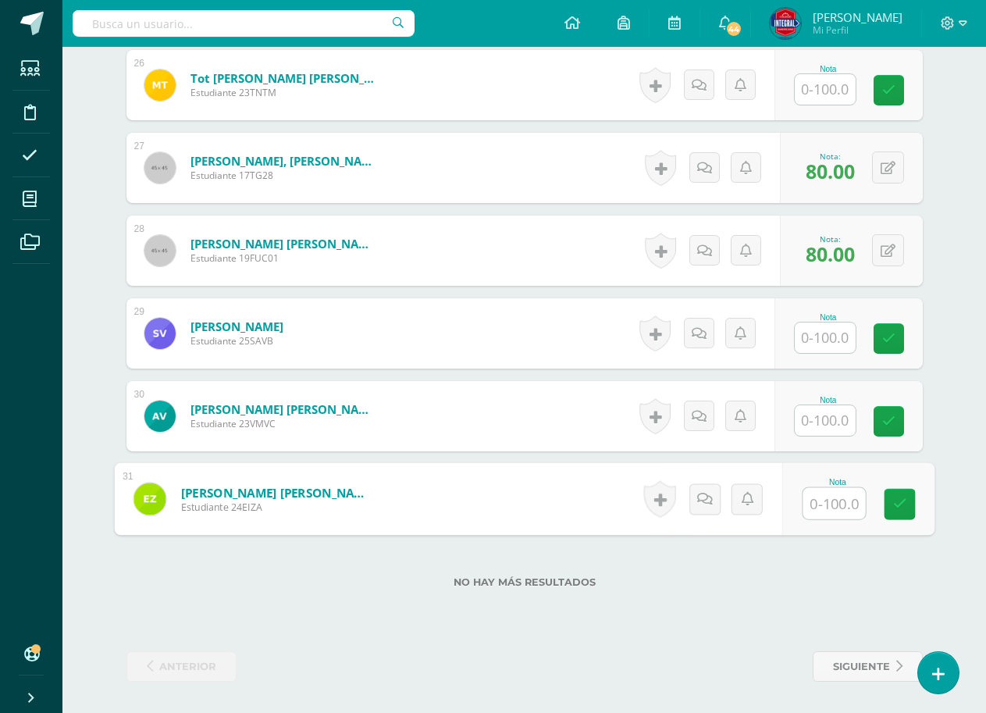
click at [845, 512] on input "text" at bounding box center [834, 503] width 62 height 31
type input "90"
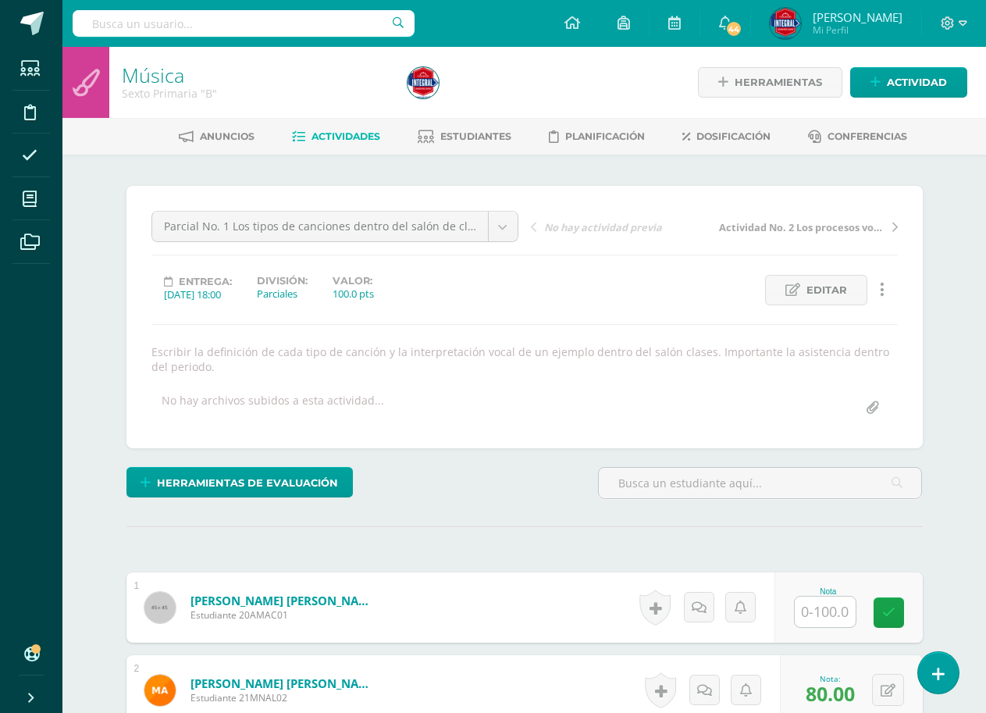
scroll to position [312, 0]
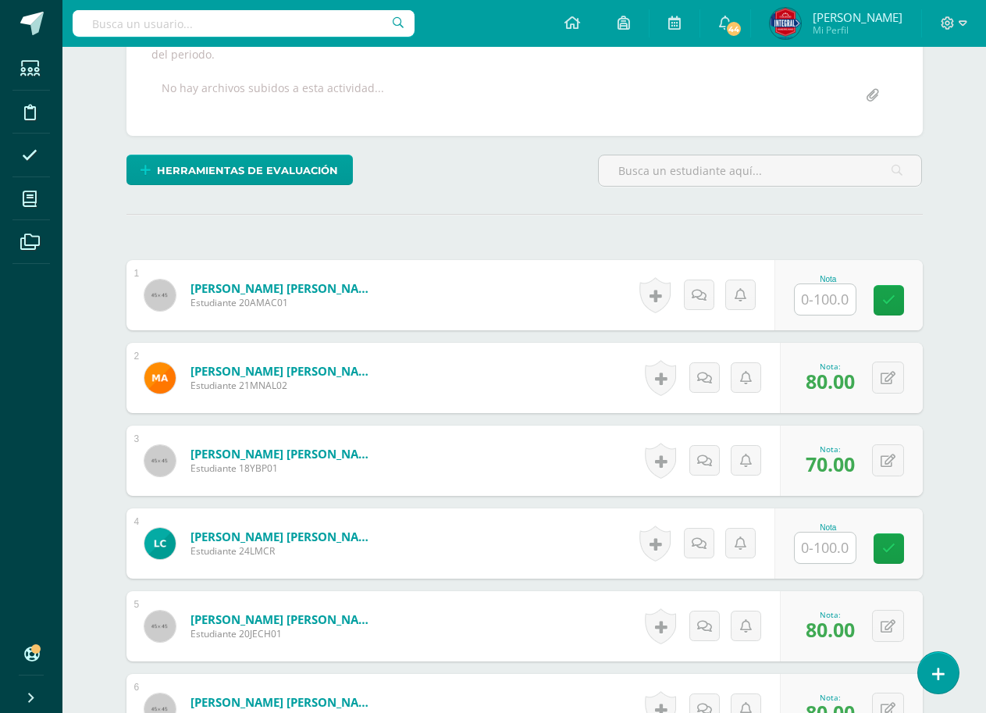
click at [827, 307] on input "text" at bounding box center [825, 299] width 61 height 30
type input "100"
click at [899, 301] on icon at bounding box center [899, 300] width 14 height 13
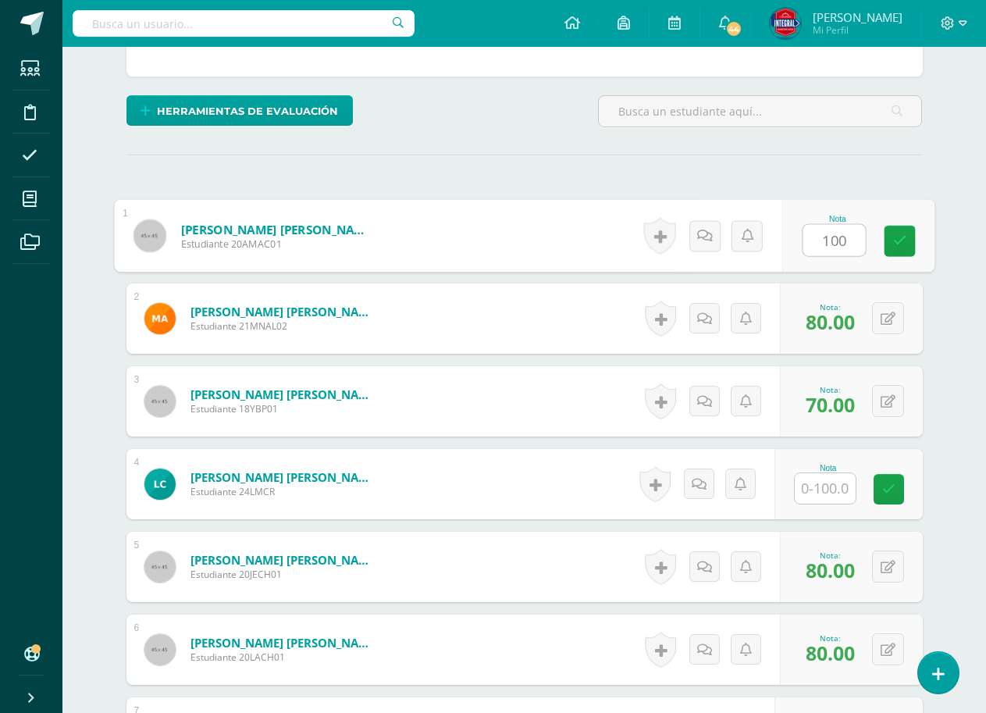
scroll to position [468, 0]
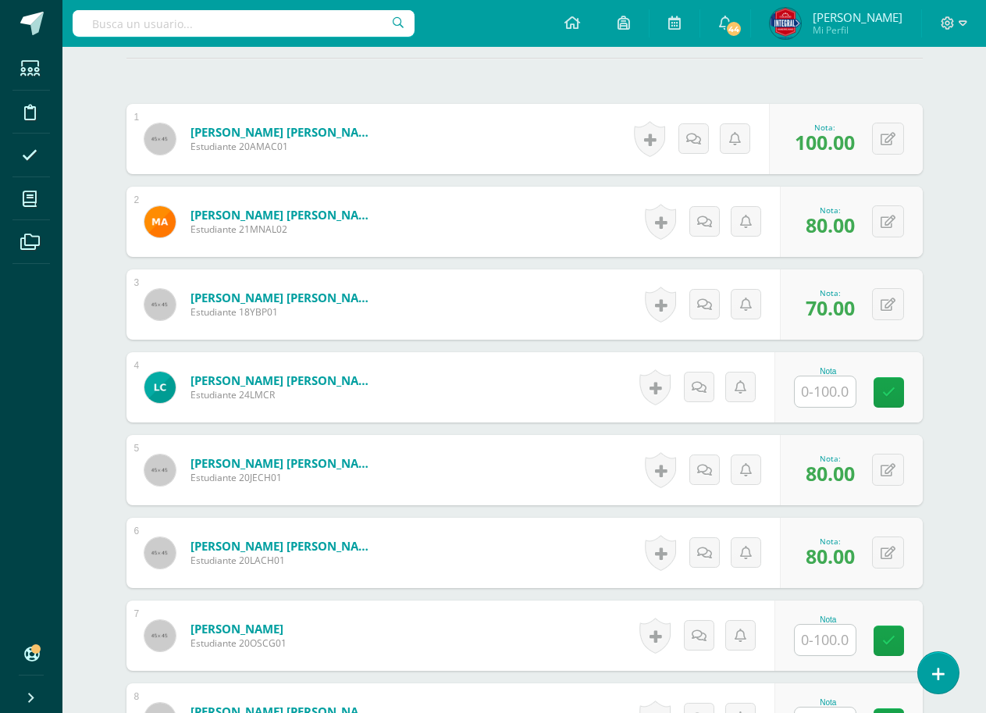
click at [820, 392] on input "text" at bounding box center [825, 391] width 61 height 30
type input "100"
click at [888, 379] on link at bounding box center [899, 392] width 31 height 31
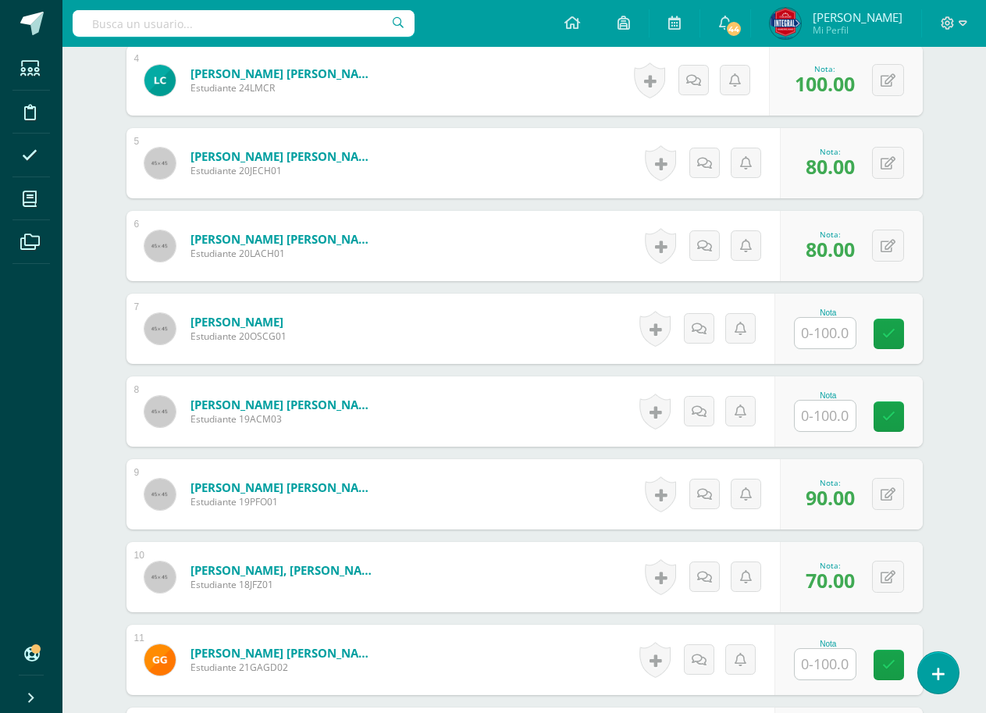
scroll to position [781, 0]
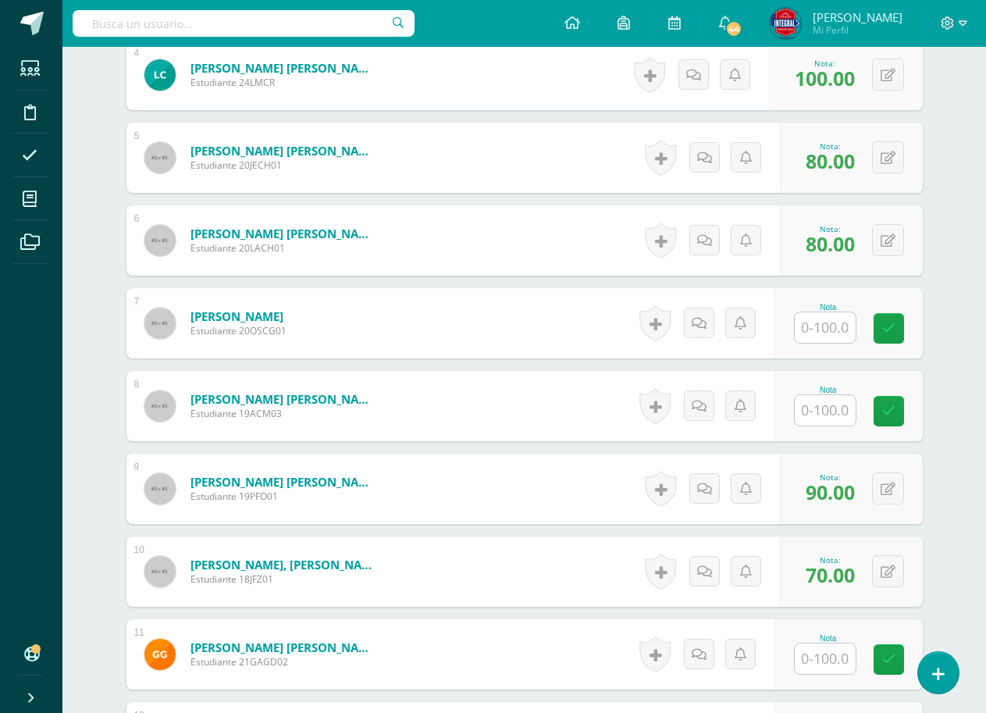
click at [826, 322] on input "text" at bounding box center [825, 327] width 61 height 30
type input "100"
click at [896, 319] on link at bounding box center [899, 328] width 31 height 31
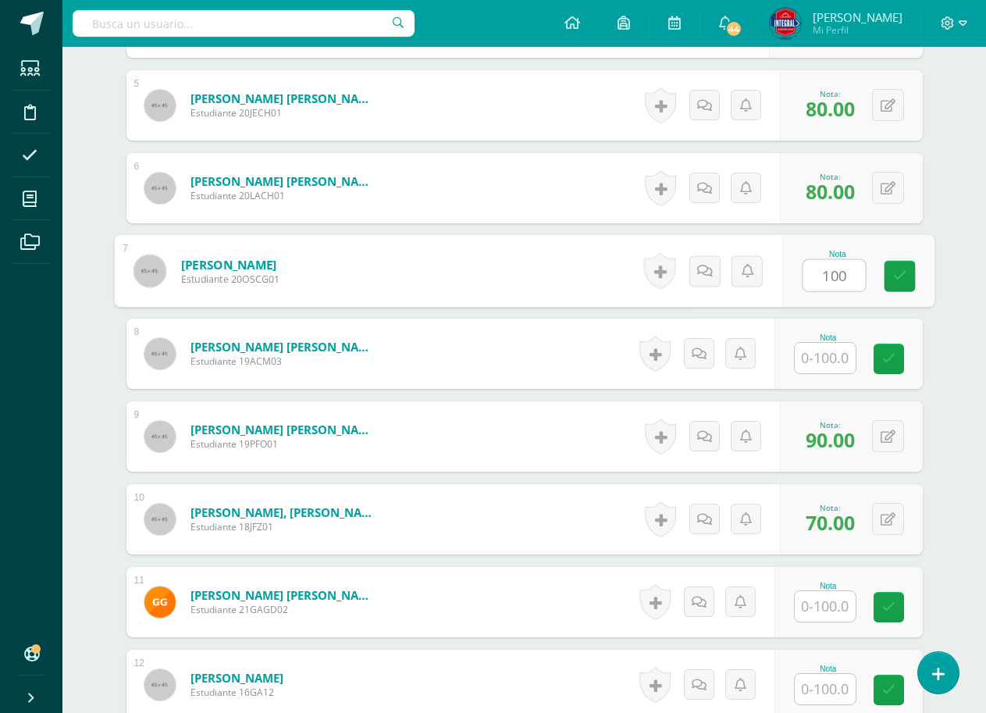
scroll to position [937, 0]
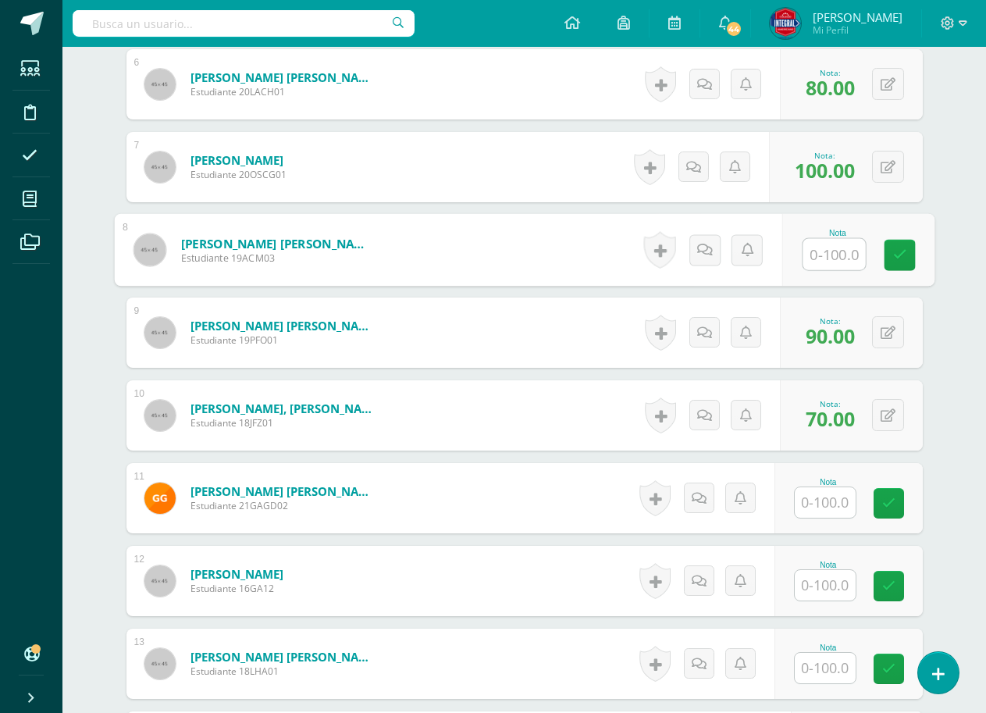
click at [835, 263] on input "text" at bounding box center [834, 254] width 62 height 31
type input "100"
click at [902, 248] on icon at bounding box center [899, 254] width 14 height 13
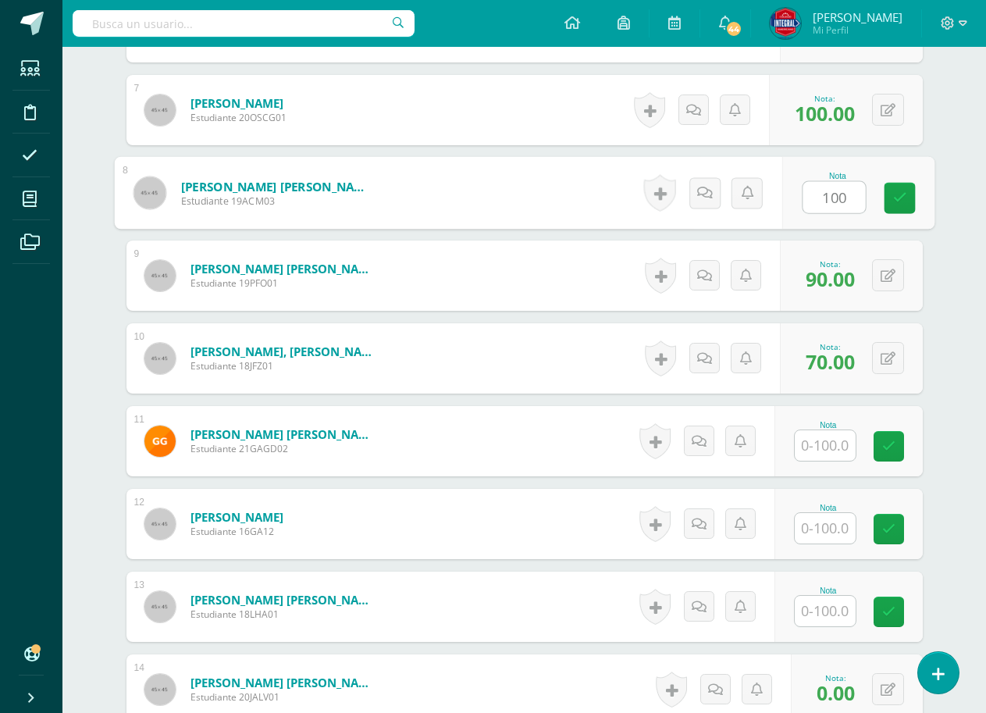
scroll to position [1093, 0]
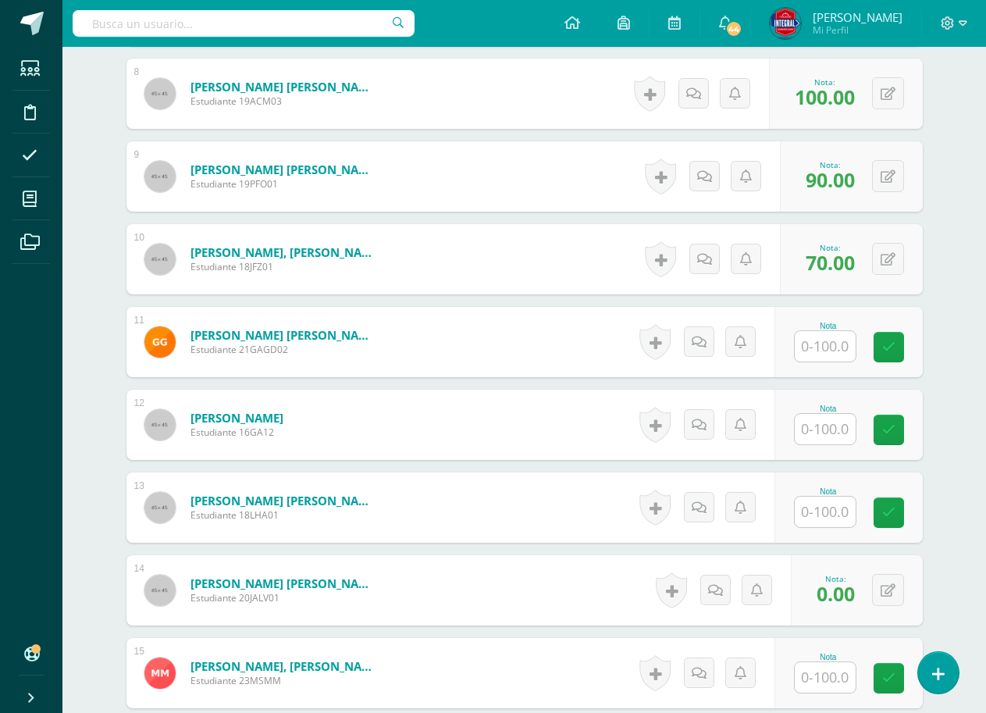
click at [824, 347] on input "text" at bounding box center [825, 346] width 61 height 30
type input "100"
click at [891, 346] on link at bounding box center [899, 347] width 31 height 31
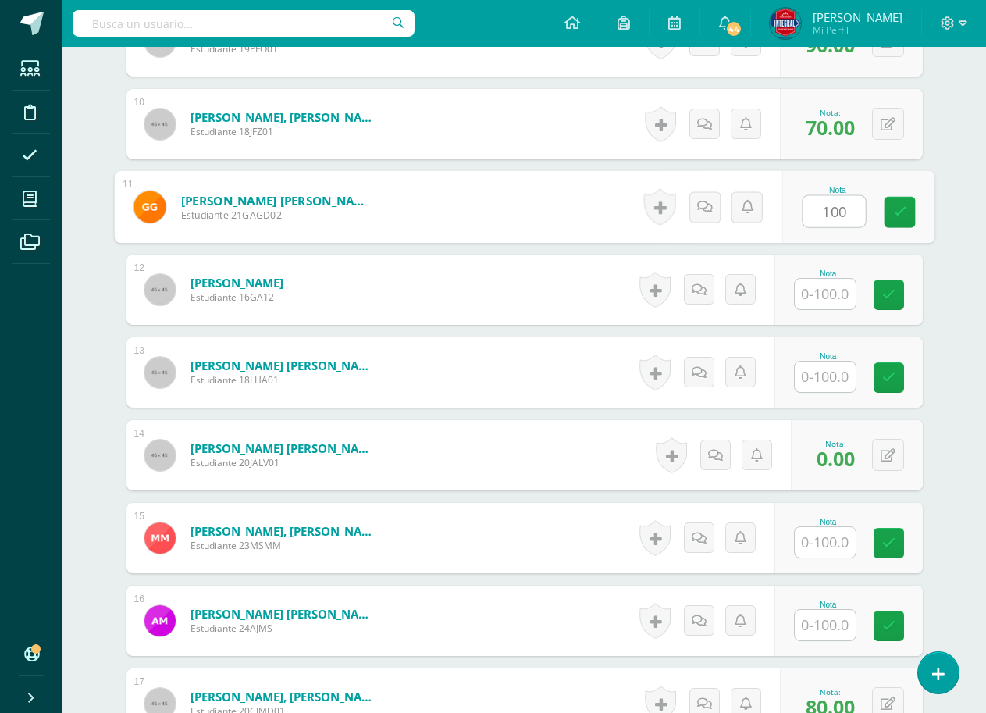
scroll to position [1249, 0]
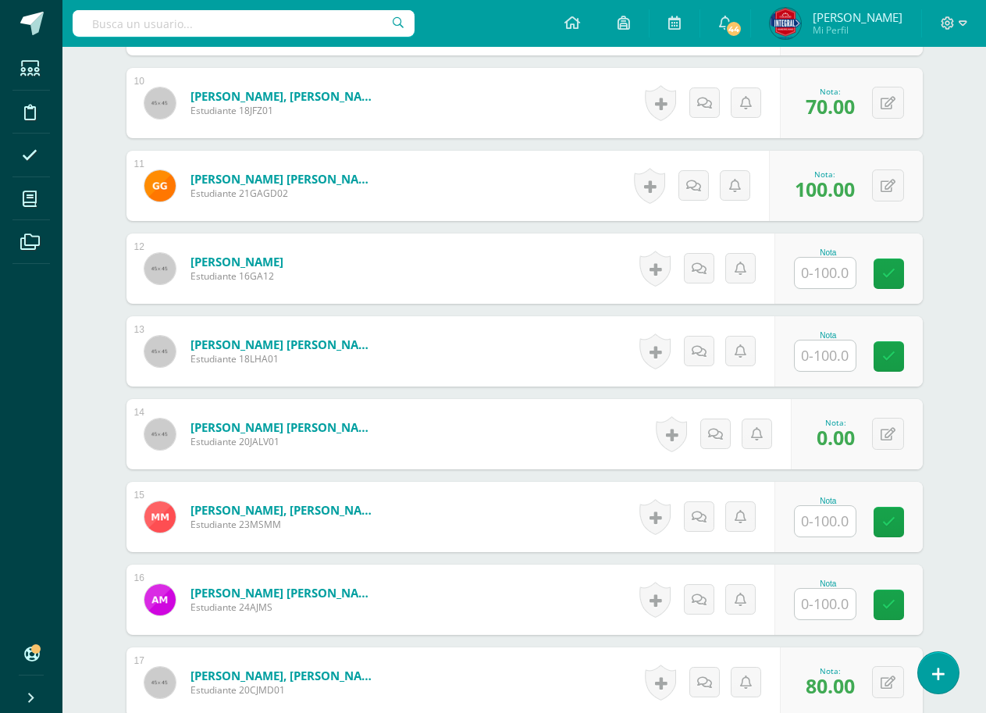
click at [833, 273] on input "text" at bounding box center [825, 273] width 61 height 30
type input "100"
click at [893, 258] on link at bounding box center [899, 273] width 31 height 31
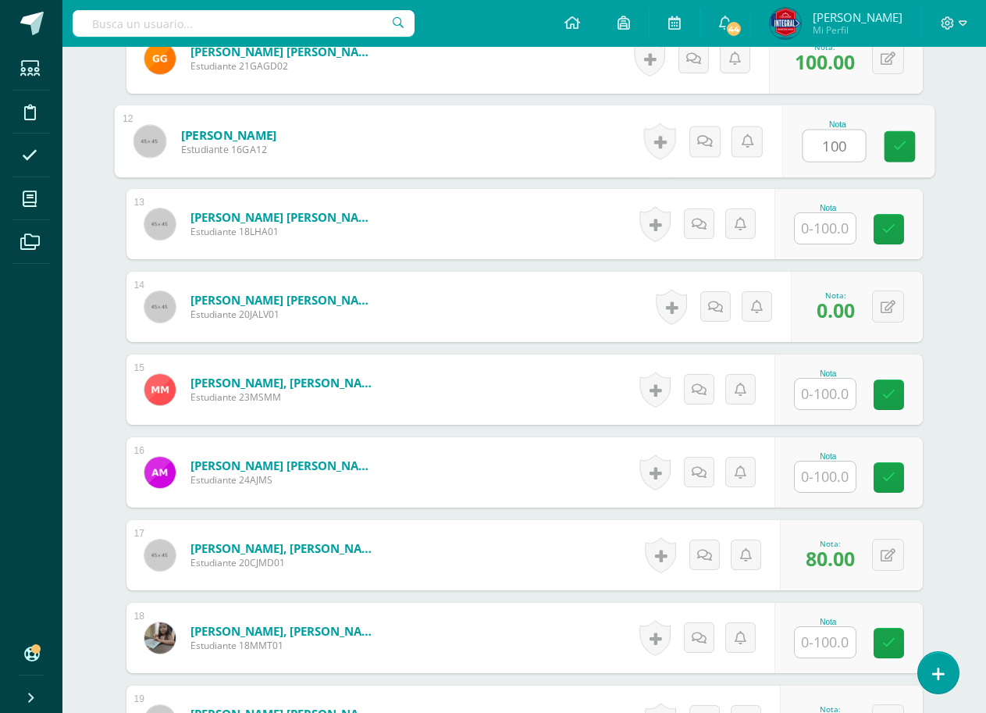
scroll to position [1405, 0]
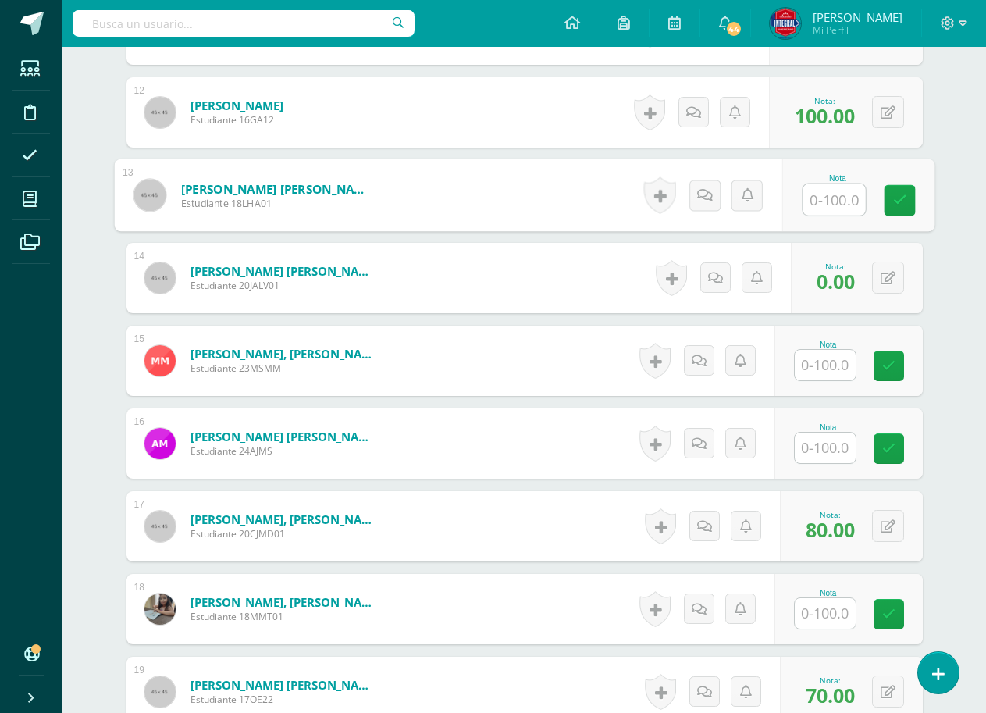
click at [826, 205] on input "text" at bounding box center [834, 199] width 62 height 31
type input "100"
click at [895, 194] on icon at bounding box center [899, 200] width 14 height 13
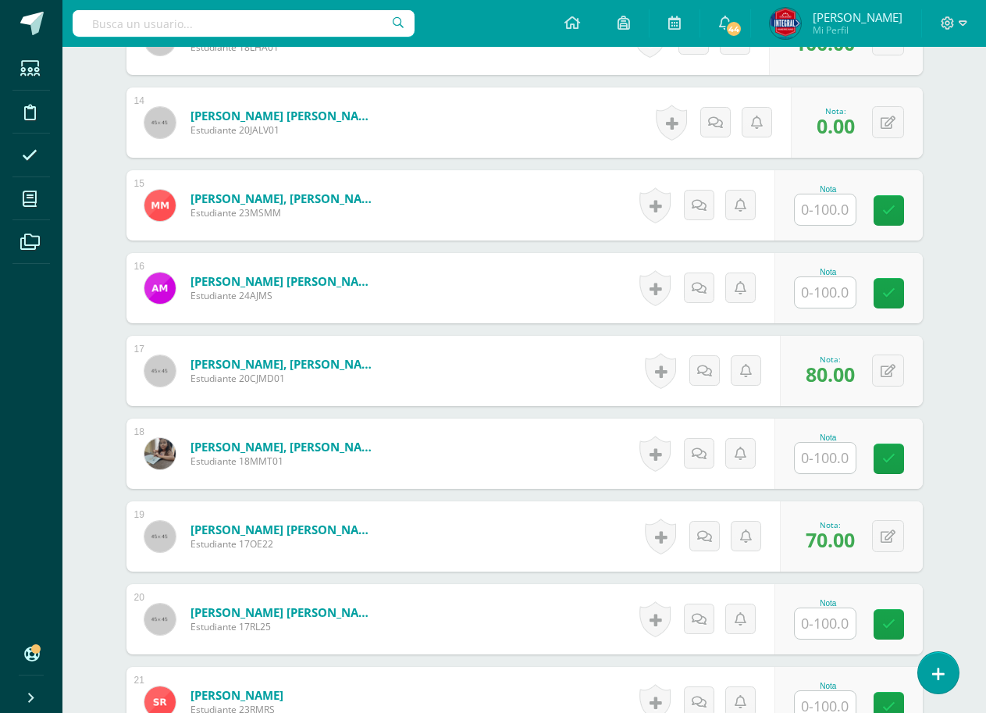
scroll to position [1561, 0]
click at [839, 212] on input "text" at bounding box center [825, 209] width 61 height 30
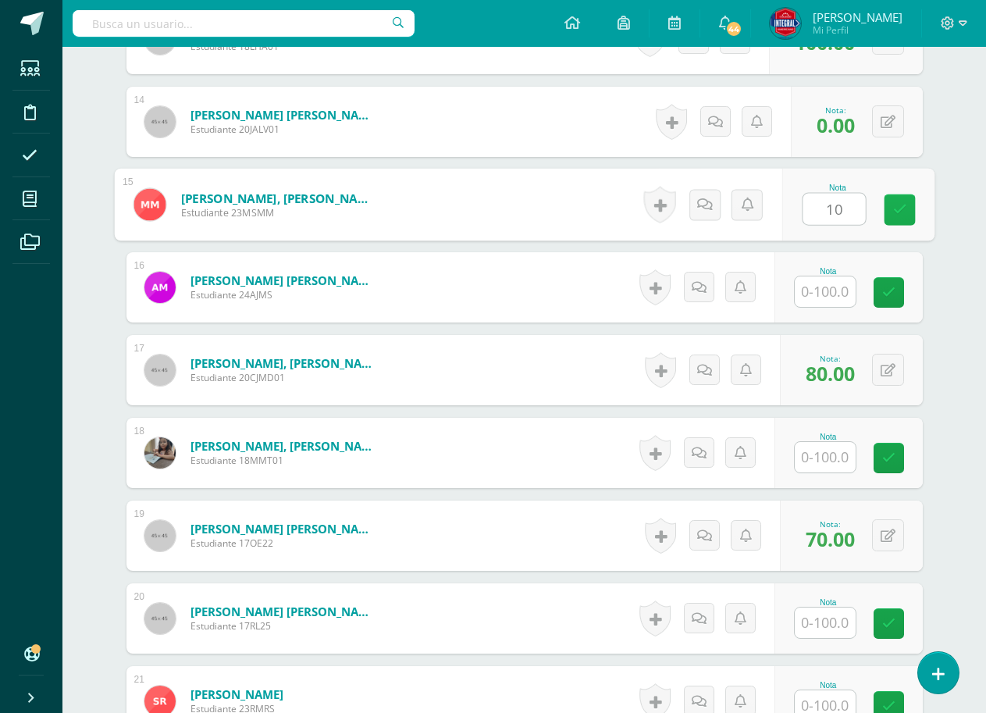
type input "100"
click at [901, 199] on link at bounding box center [899, 209] width 31 height 31
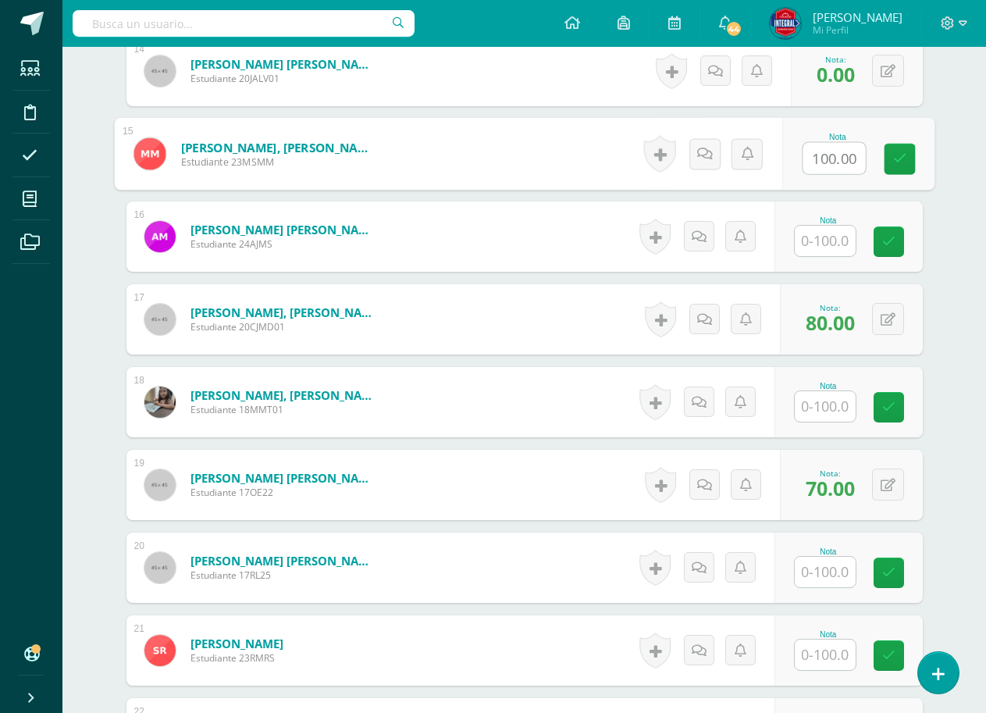
scroll to position [1639, 0]
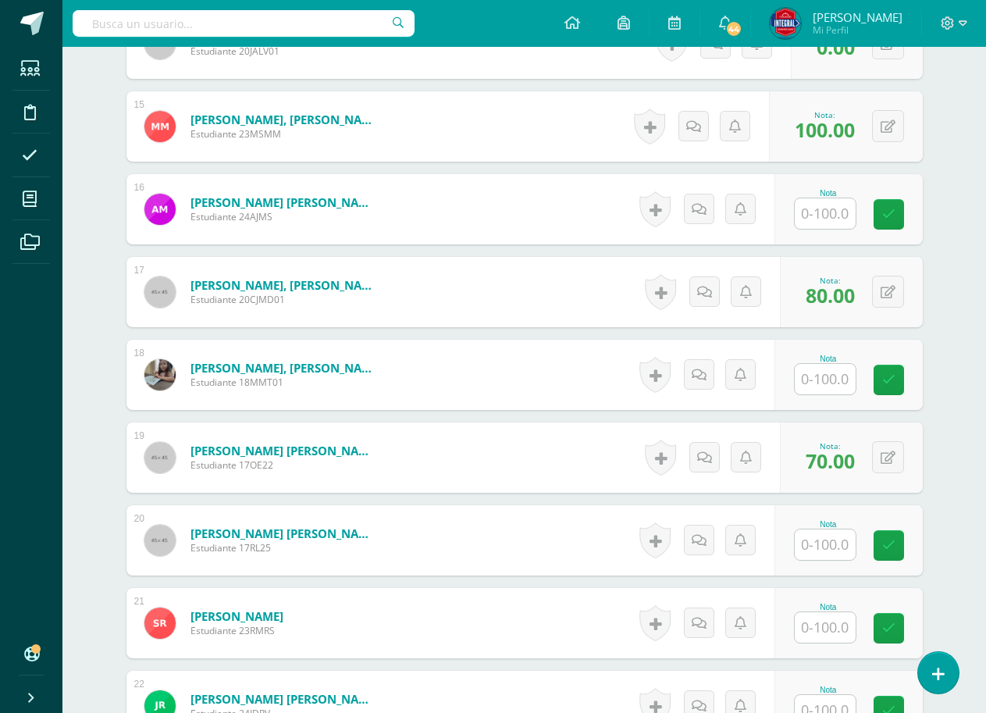
click at [834, 223] on input "text" at bounding box center [825, 213] width 61 height 30
type input "100"
click at [902, 208] on icon at bounding box center [899, 214] width 14 height 13
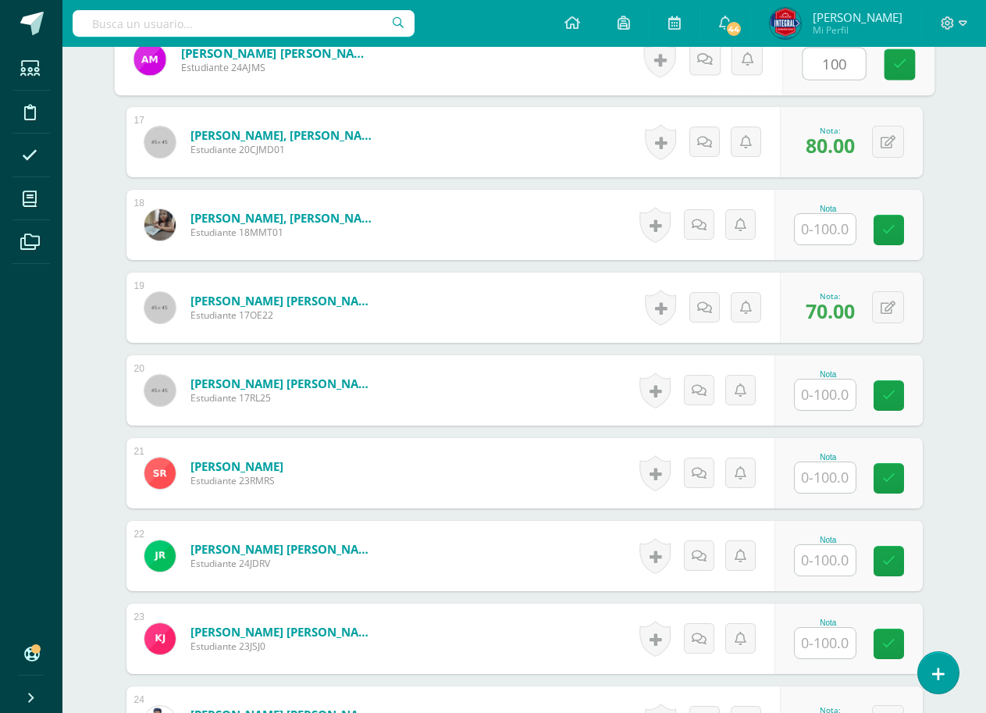
scroll to position [1796, 0]
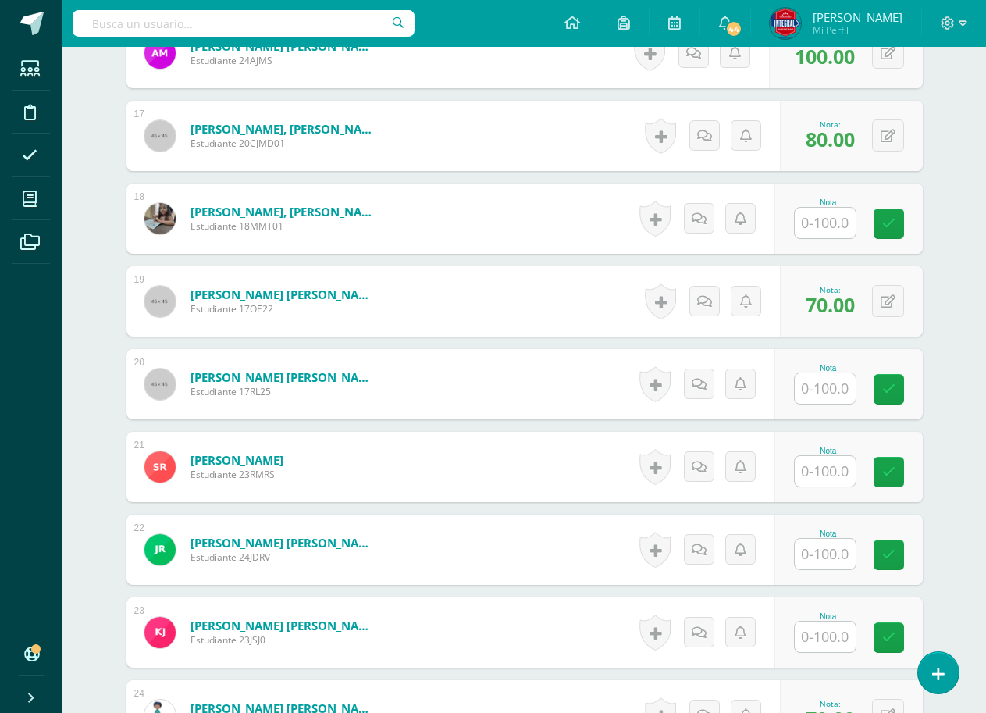
click at [825, 233] on input "text" at bounding box center [825, 223] width 61 height 30
type input "100"
click at [895, 217] on icon at bounding box center [899, 223] width 14 height 13
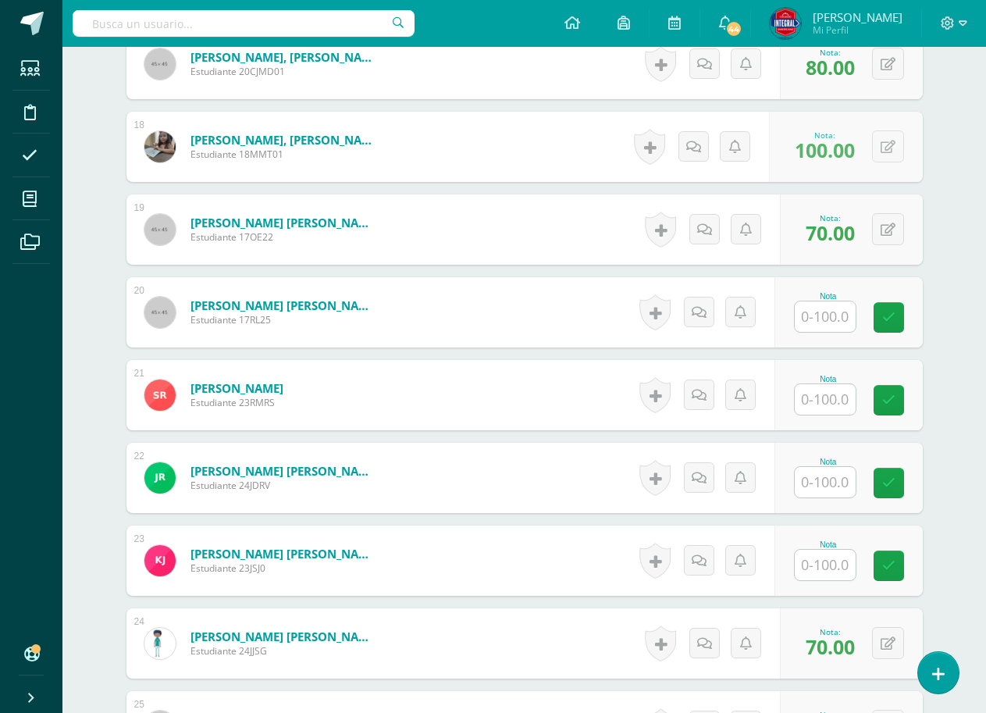
scroll to position [1952, 0]
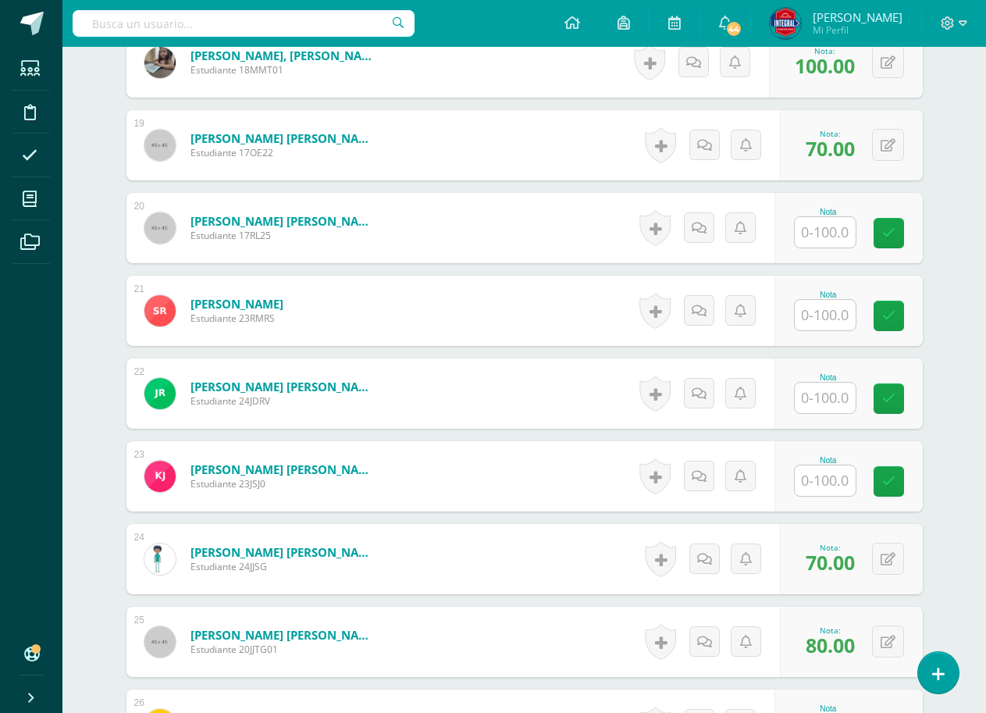
click at [831, 237] on input "text" at bounding box center [825, 232] width 61 height 30
type input "100"
click at [902, 223] on link at bounding box center [899, 233] width 31 height 31
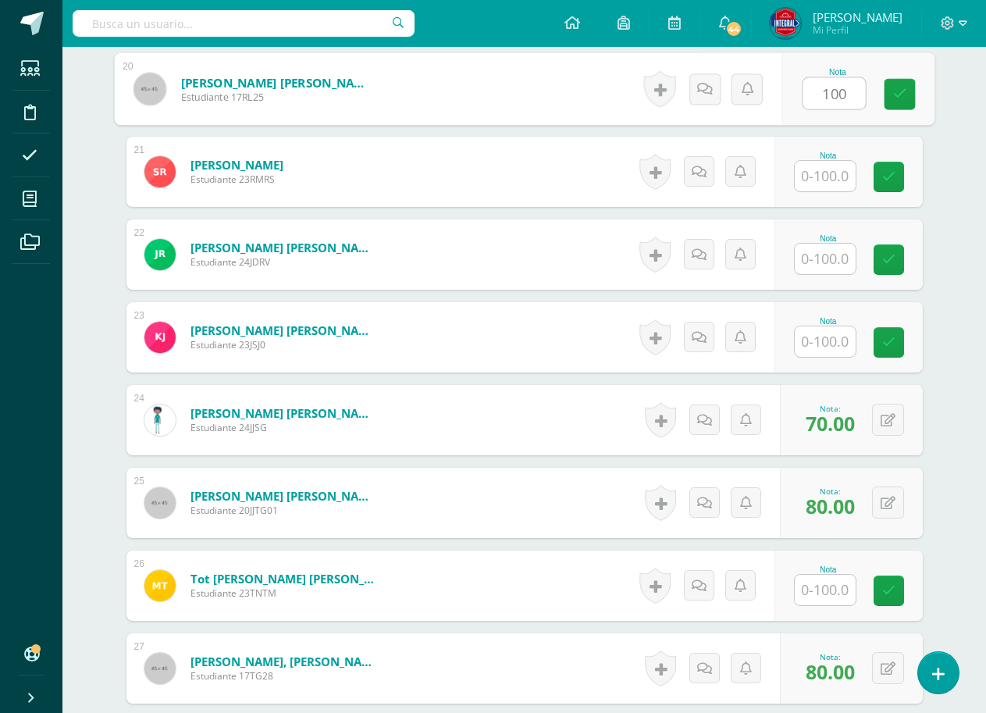
scroll to position [2108, 0]
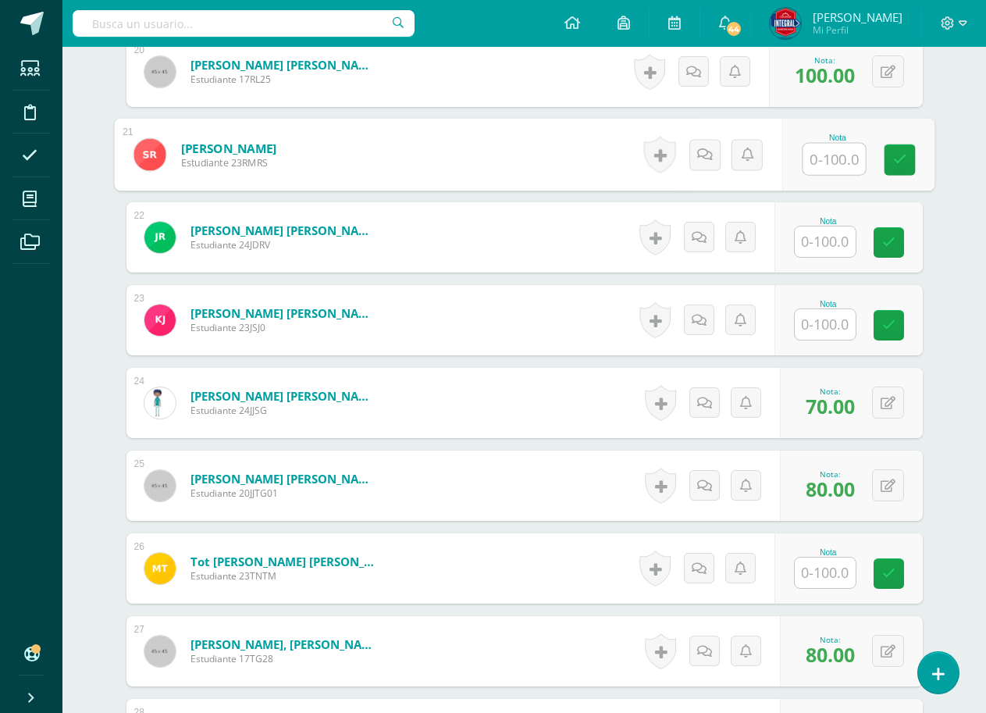
click at [827, 170] on input "text" at bounding box center [834, 159] width 62 height 31
type input "100"
click at [885, 154] on link at bounding box center [899, 159] width 31 height 31
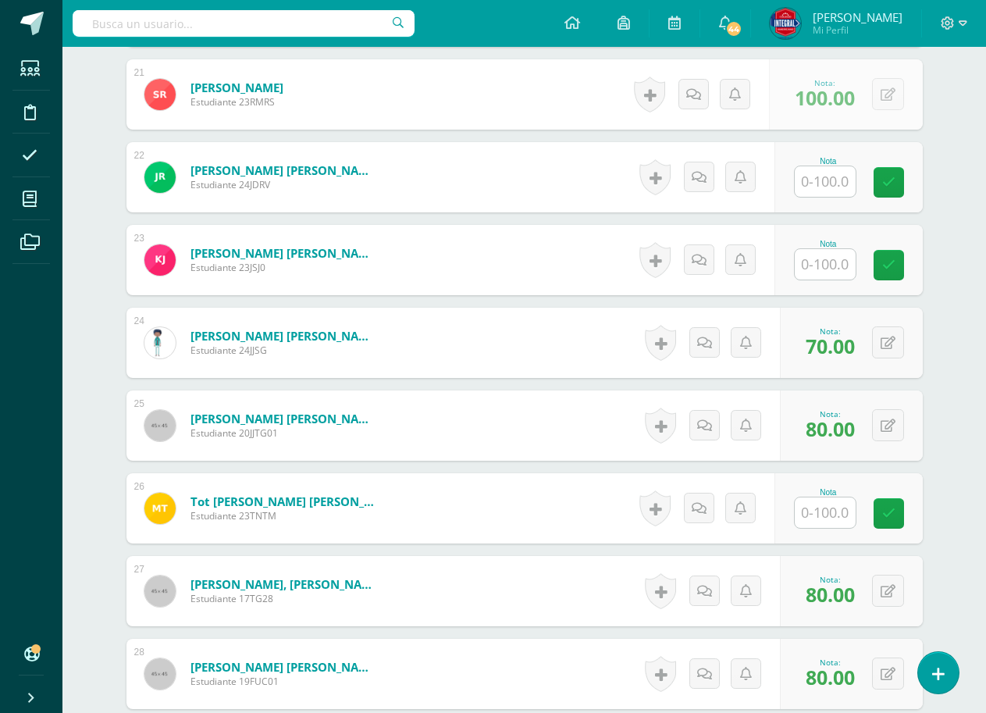
scroll to position [2186, 0]
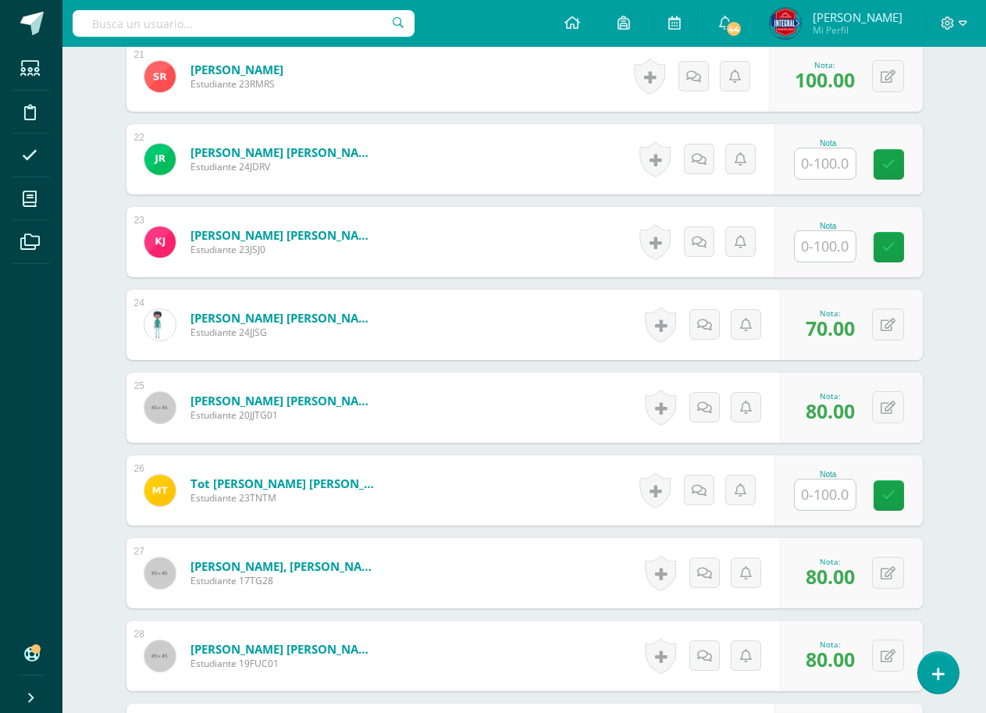
click at [824, 171] on input "text" at bounding box center [825, 163] width 61 height 30
click at [899, 158] on icon at bounding box center [899, 164] width 14 height 13
type input "100"
click at [817, 254] on input "text" at bounding box center [834, 246] width 62 height 31
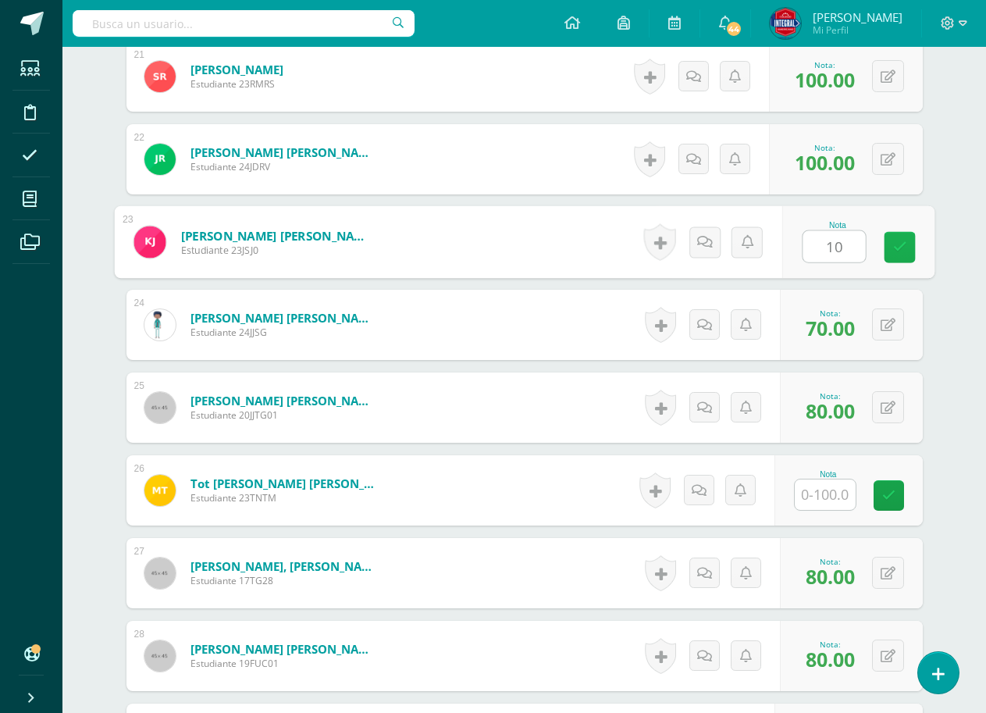
type input "100"
click at [888, 254] on link at bounding box center [899, 247] width 31 height 31
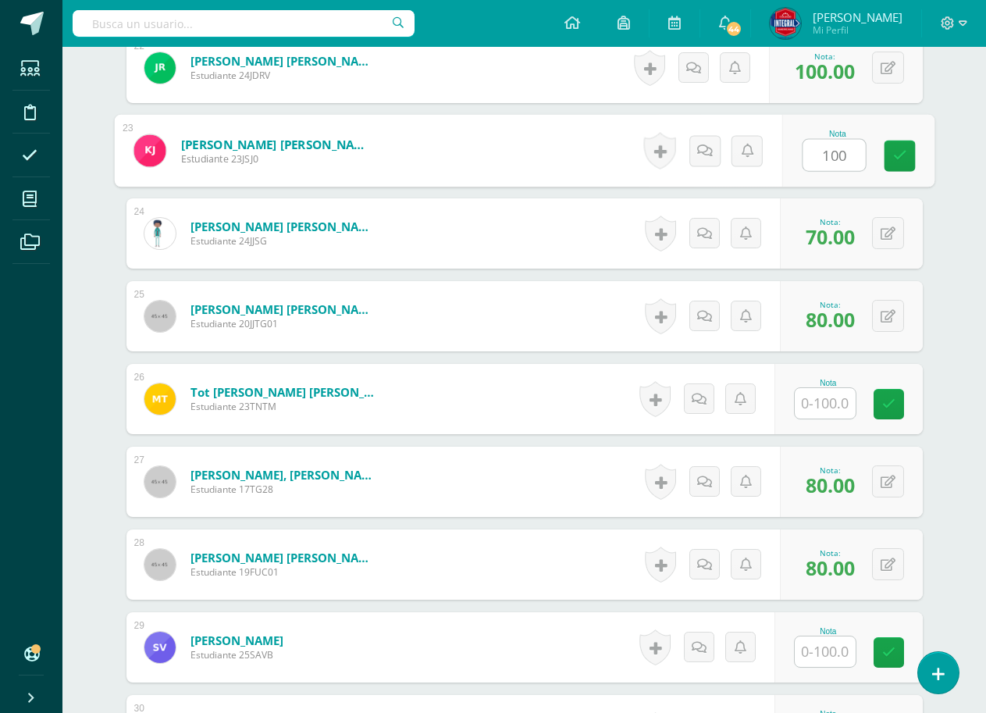
scroll to position [2342, 0]
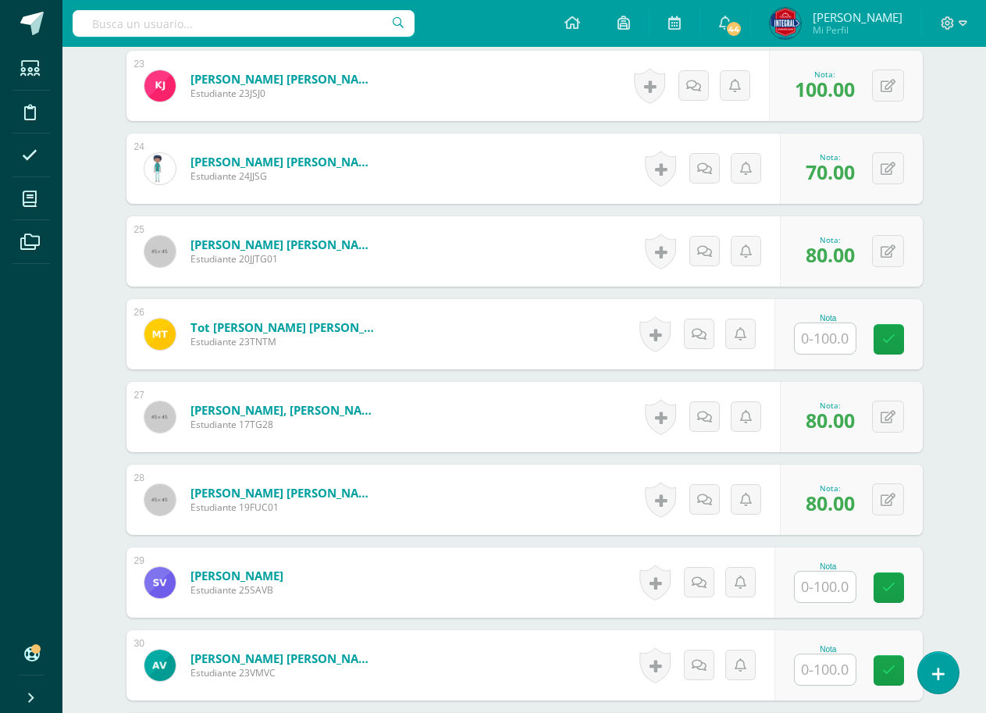
click at [831, 347] on input "text" at bounding box center [825, 338] width 61 height 30
type input "100"
click at [880, 334] on div "Nota 100" at bounding box center [848, 334] width 148 height 70
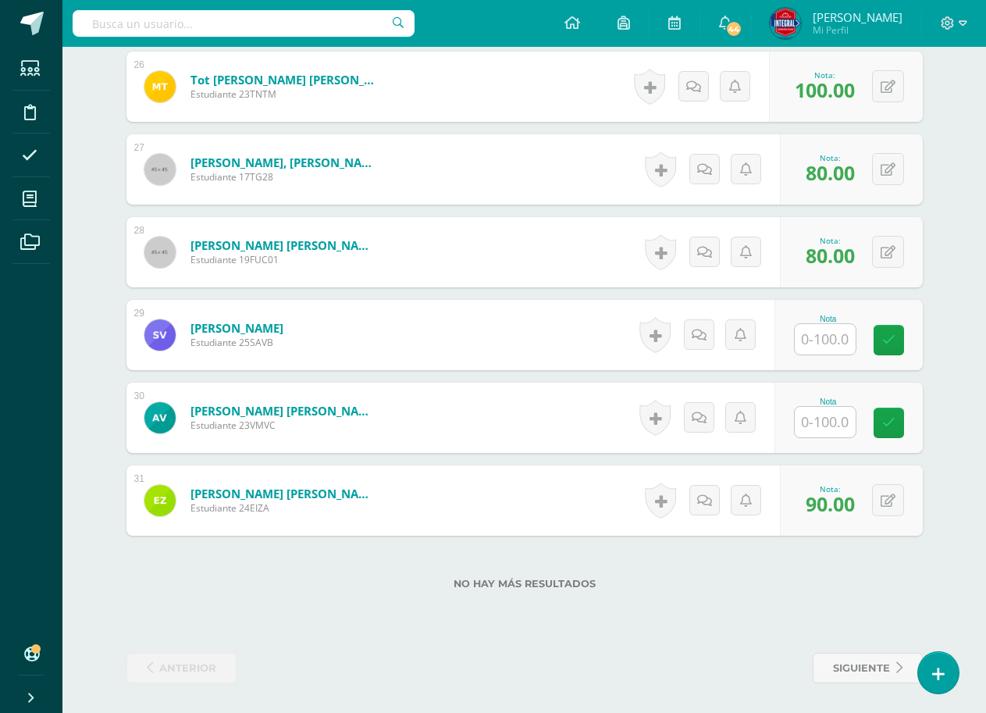
scroll to position [2591, 0]
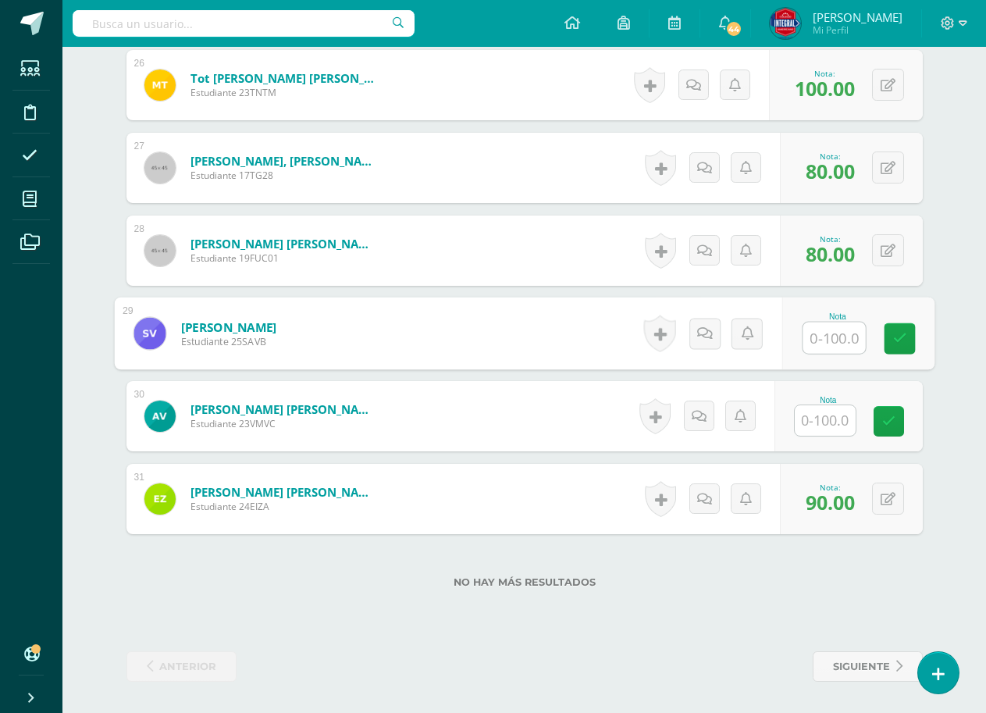
click at [835, 345] on input "text" at bounding box center [834, 337] width 62 height 31
type input "100"
click at [894, 332] on icon at bounding box center [899, 338] width 14 height 13
click at [816, 412] on input "text" at bounding box center [825, 420] width 61 height 30
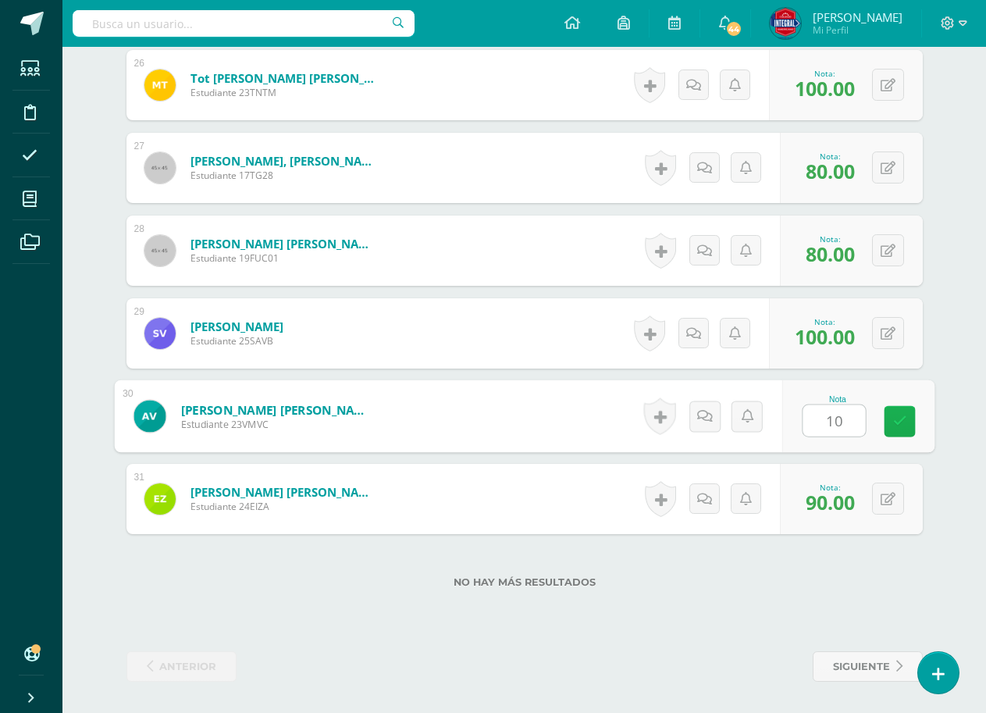
type input "100"
click at [912, 426] on link at bounding box center [899, 421] width 31 height 31
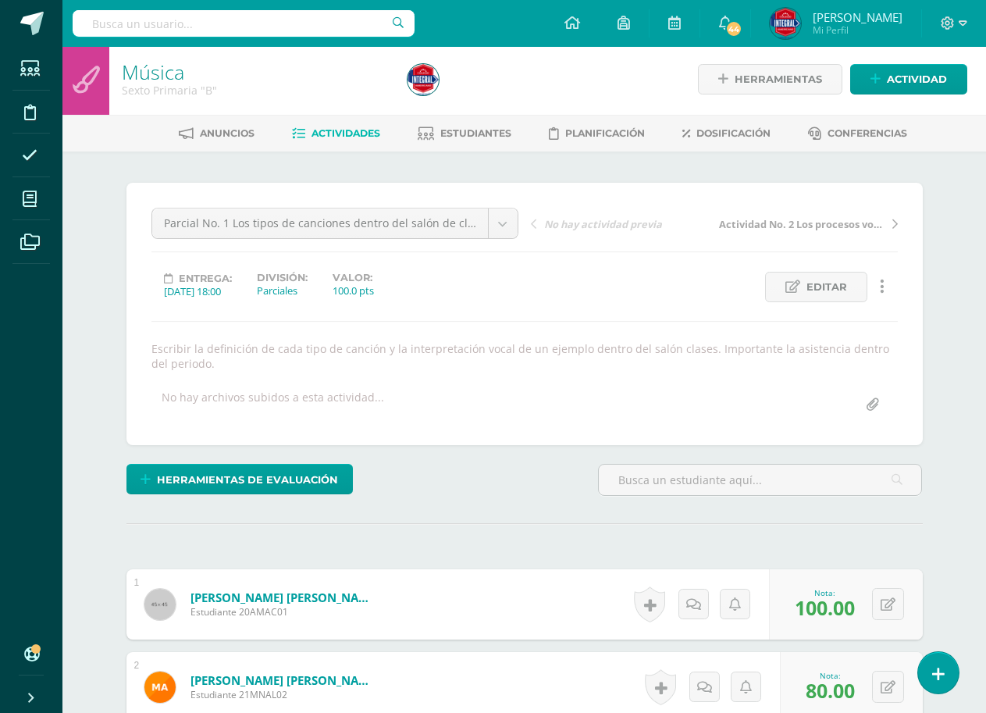
scroll to position [0, 0]
